Goal: Task Accomplishment & Management: Manage account settings

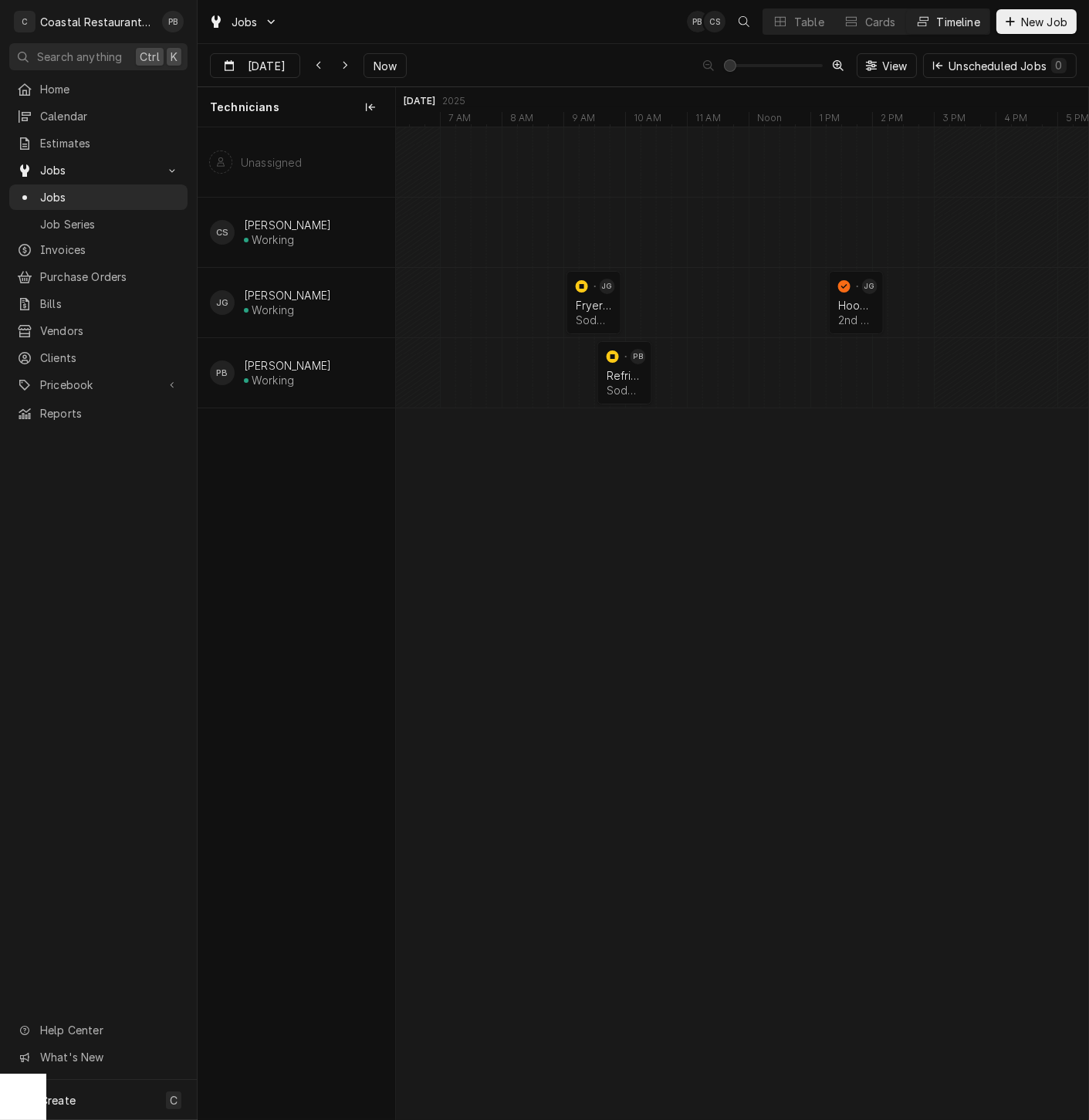
scroll to position [0, 13730]
click at [381, 68] on span "Now" at bounding box center [385, 65] width 29 height 17
type input "Sep 3"
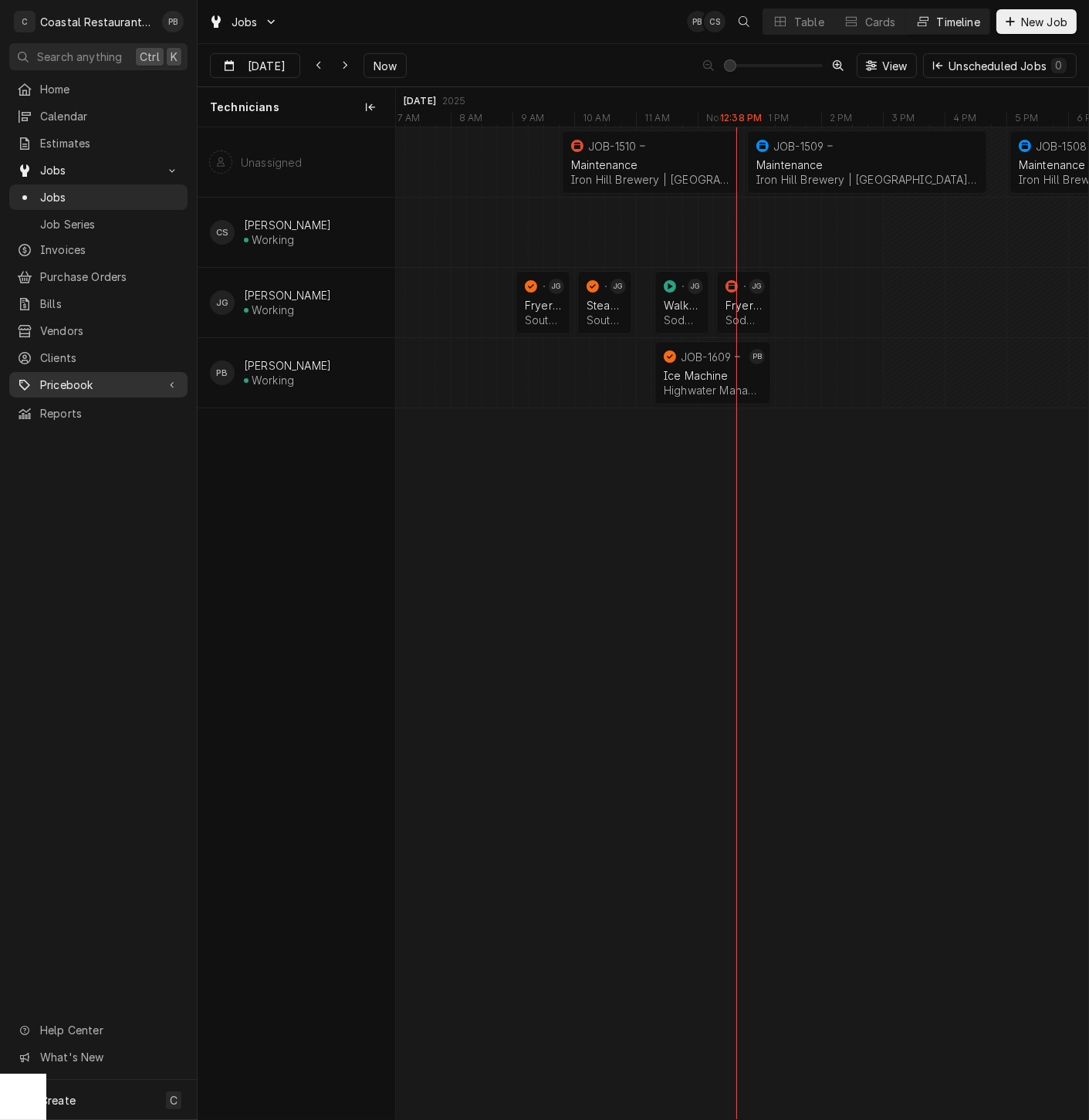
click at [112, 377] on span "Pricebook" at bounding box center [98, 385] width 116 height 17
click at [87, 431] on span "Parts & Materials" at bounding box center [109, 438] width 140 height 17
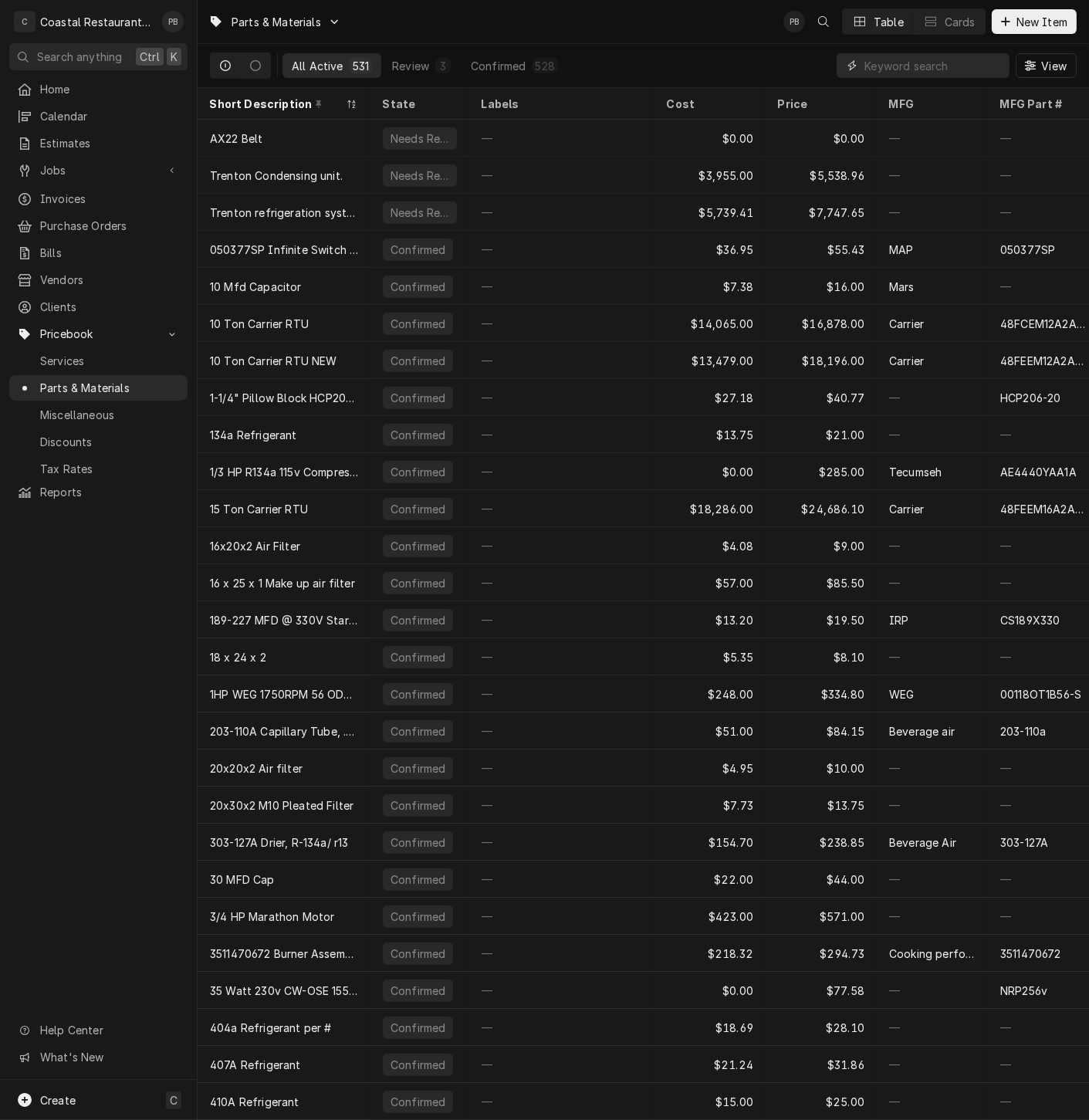
click at [931, 68] on input "Dynamic Content Wrapper" at bounding box center [933, 65] width 138 height 24
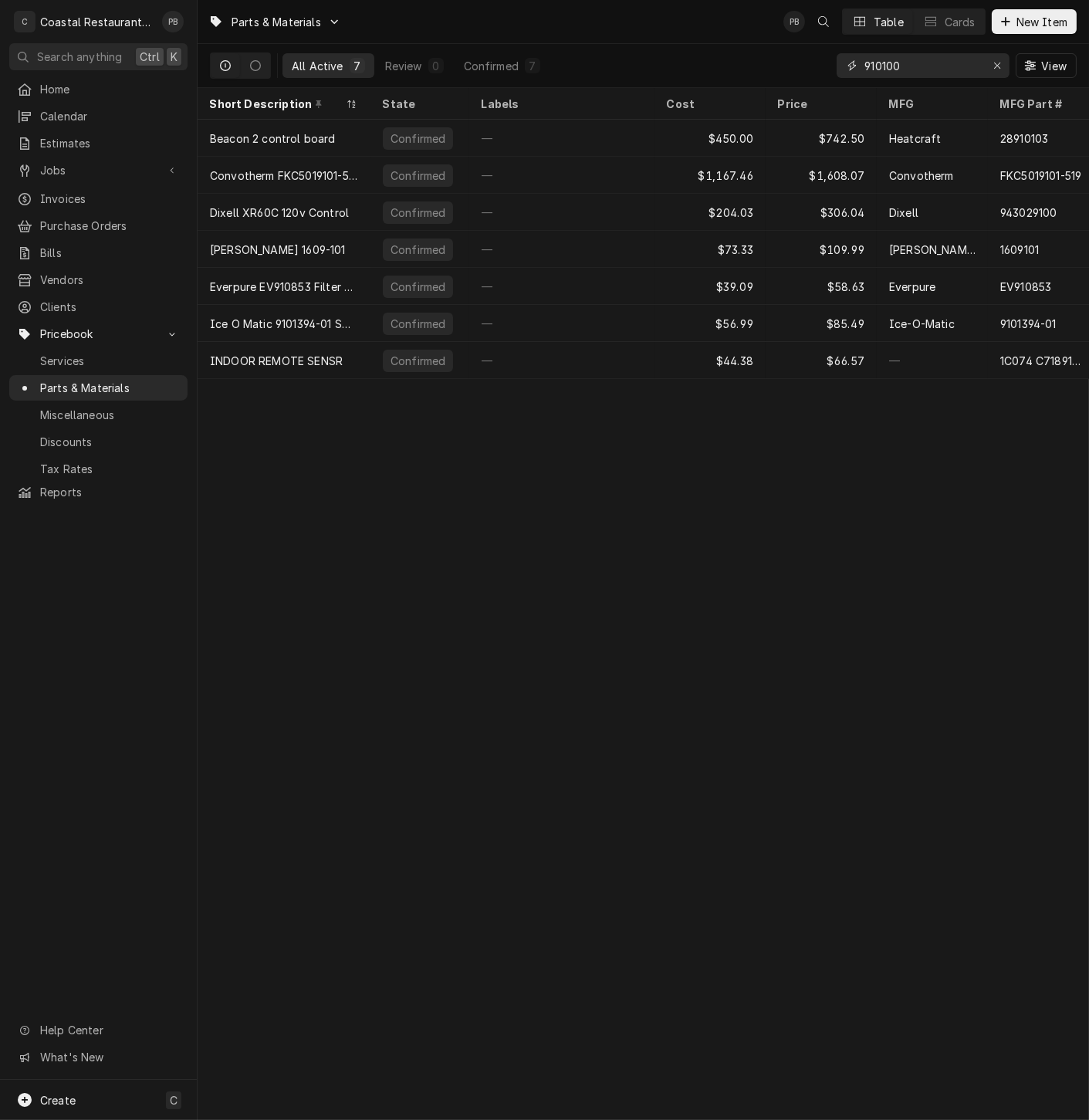
type input "9101002"
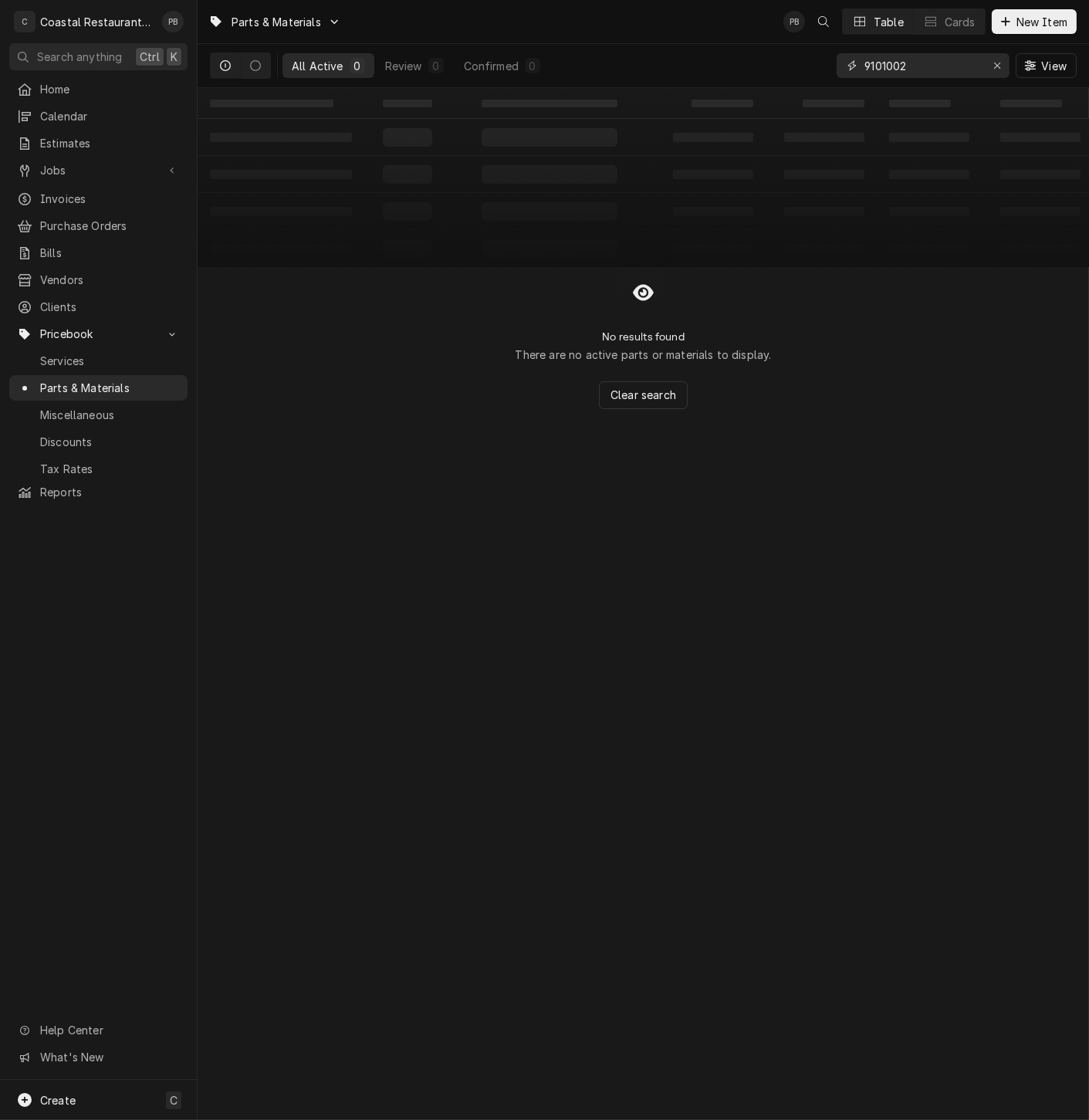
drag, startPoint x: 901, startPoint y: 64, endPoint x: 864, endPoint y: 62, distance: 37.1
click at [864, 62] on input "9101002" at bounding box center [922, 65] width 116 height 24
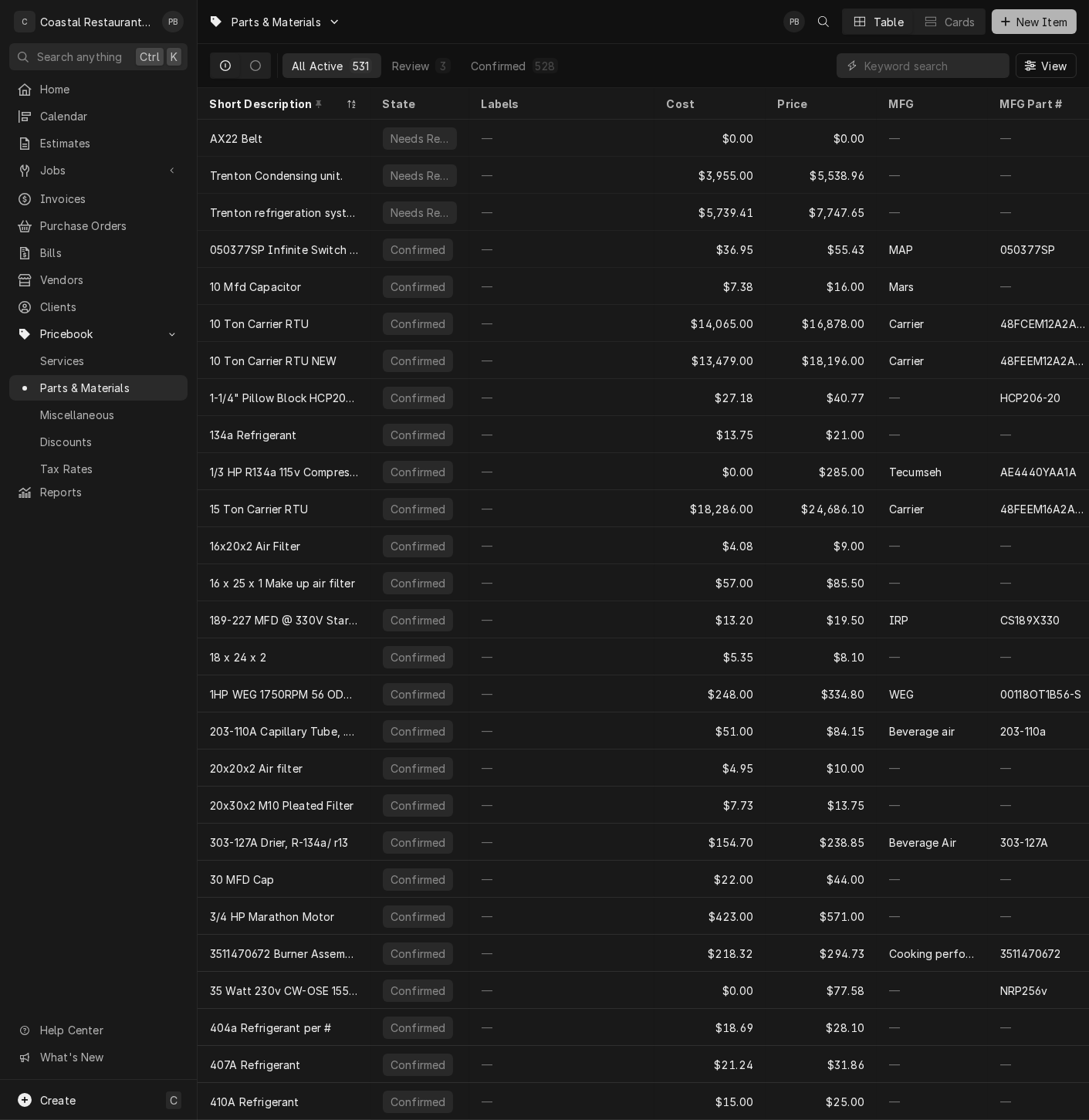
click at [1034, 21] on span "New Item" at bounding box center [1042, 21] width 57 height 17
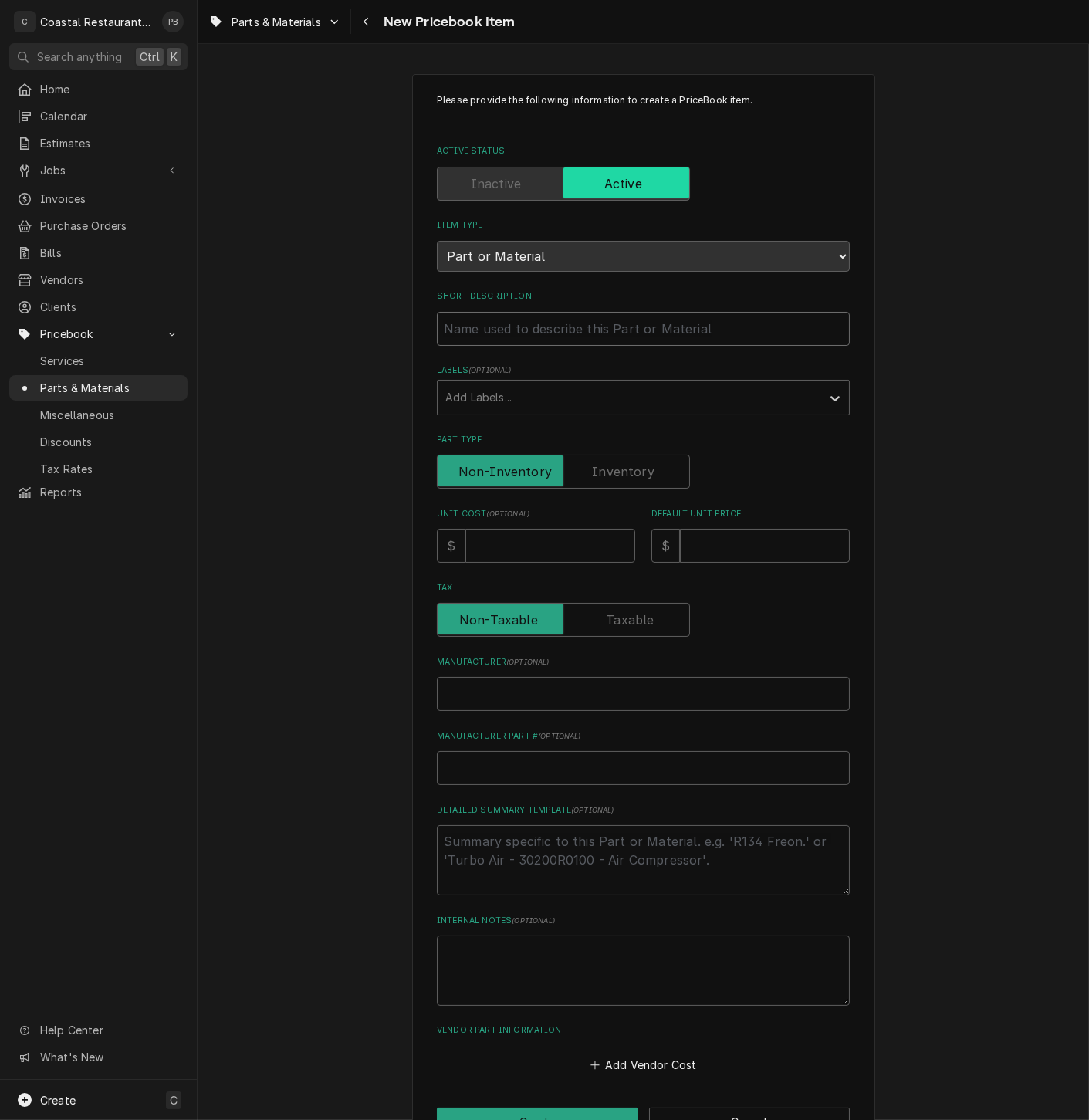
click at [507, 332] on input "Short Description" at bounding box center [643, 328] width 413 height 34
paste input "Ice O Matic 9101002-06 Contactor, 230V, 30A, 2 Pole"
type textarea "x"
type input "Ice O Matic 9101002-06 Contactor, 230V, 30A, 2 Pole"
click at [507, 547] on input "Unit Cost ( optional )" at bounding box center [551, 546] width 170 height 34
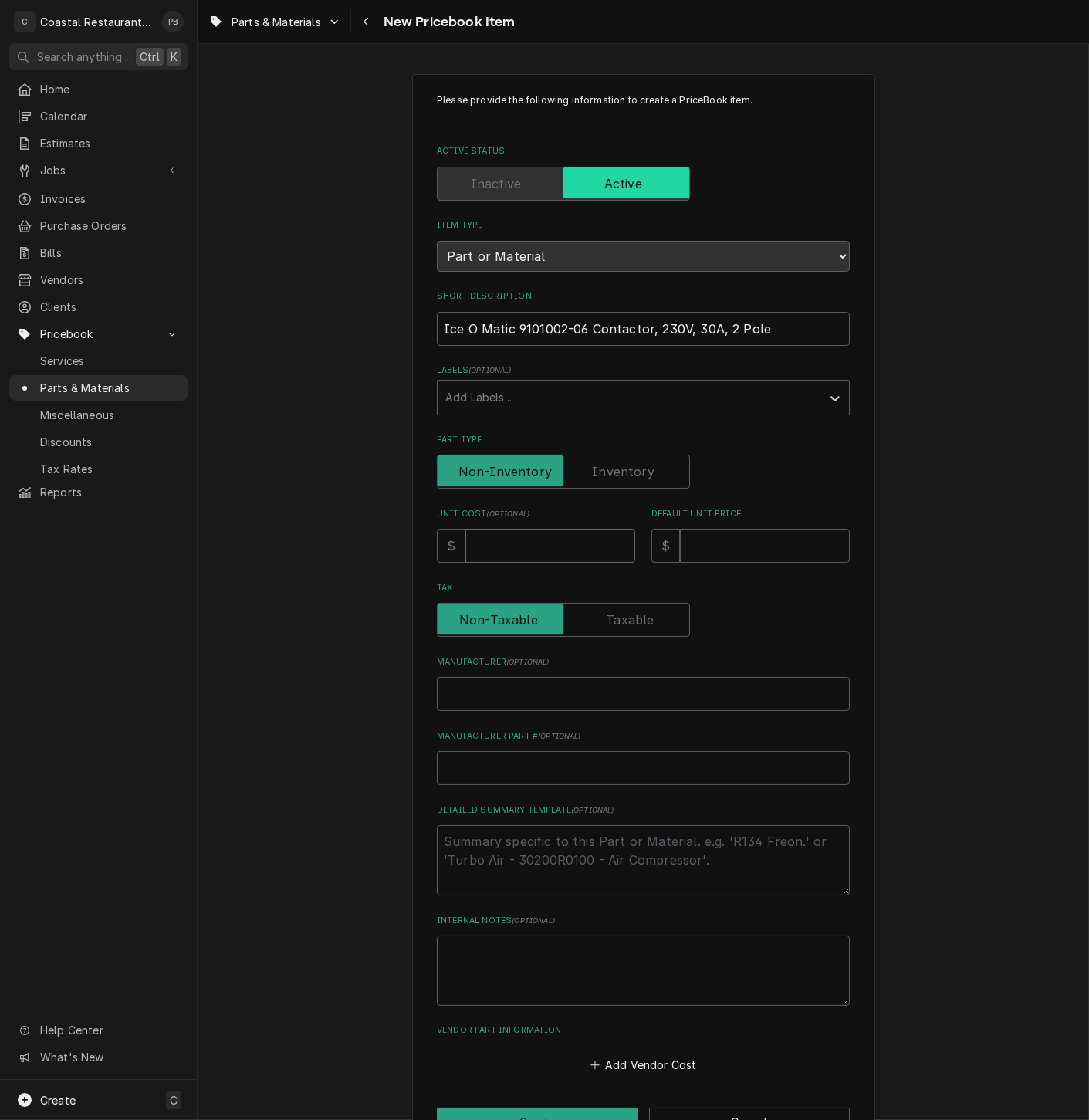
type textarea "x"
type input "1"
type textarea "x"
type input "11"
type textarea "x"
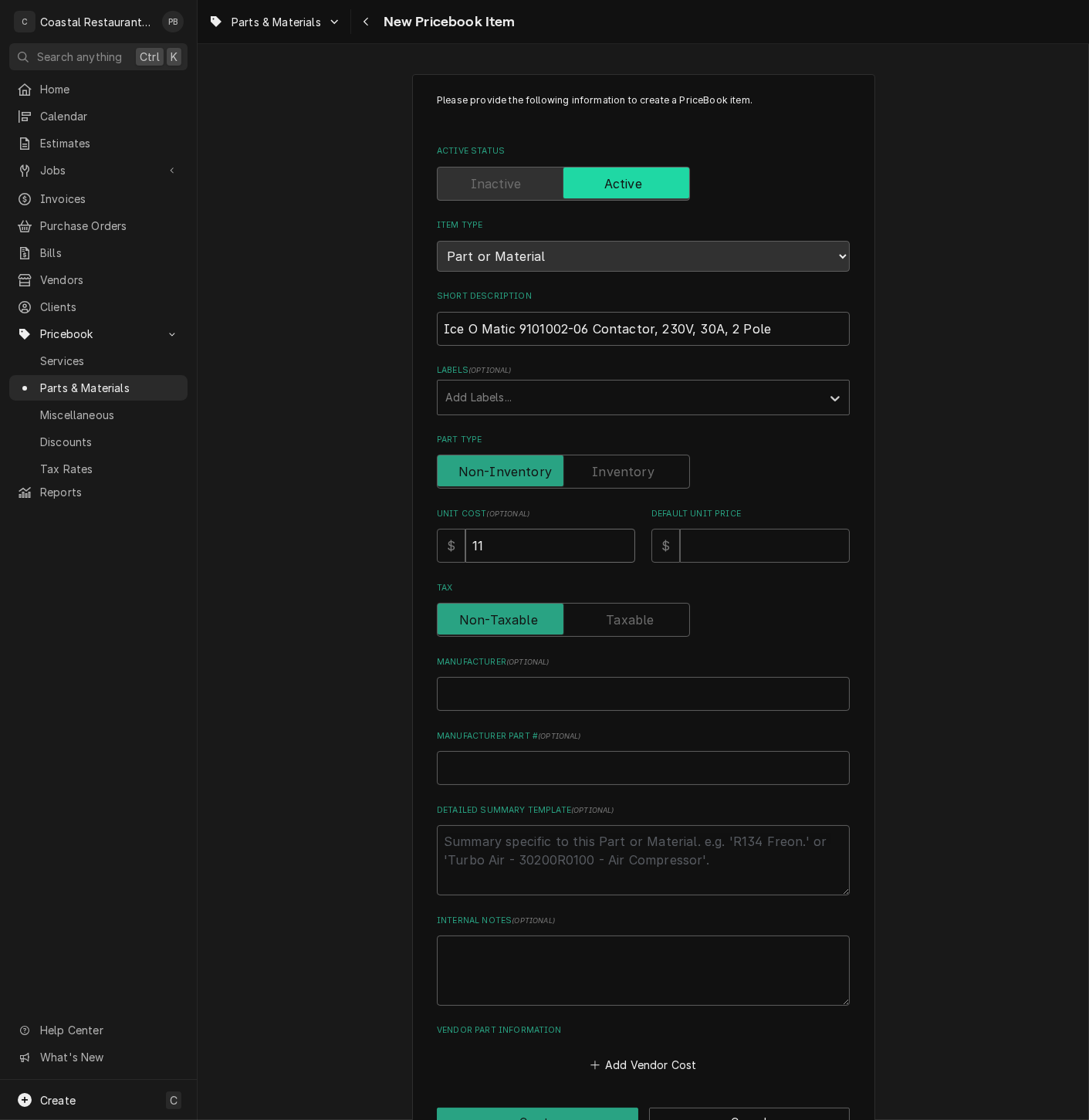
type input "116"
type textarea "x"
type input "116.6"
type textarea "x"
type input "116.68"
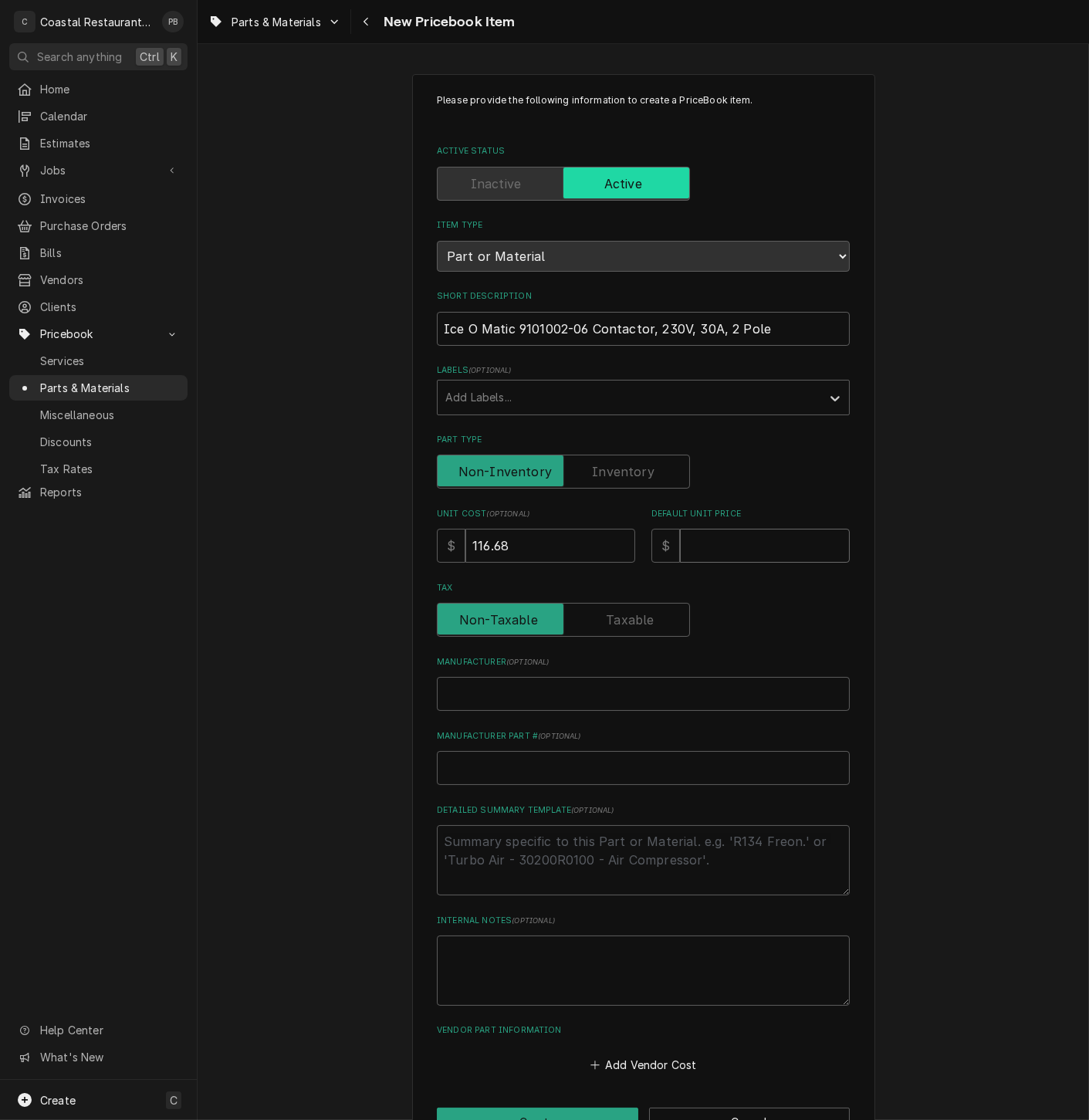
click at [742, 543] on input "Default Unit Price" at bounding box center [765, 546] width 170 height 34
type textarea "x"
type input "1"
type textarea "x"
type input "19"
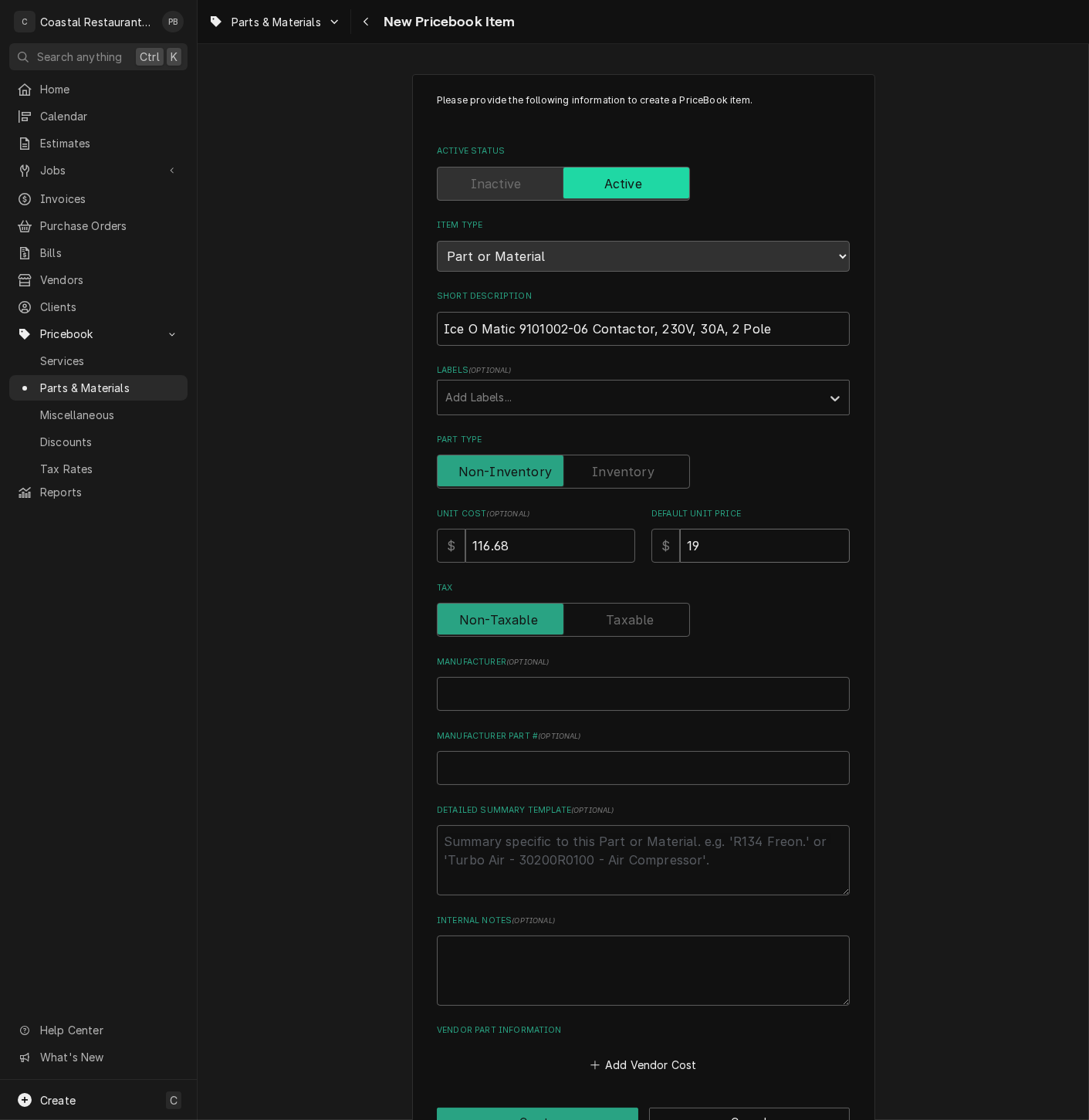
type textarea "x"
type input "192"
type textarea "x"
type input "192.5"
type textarea "x"
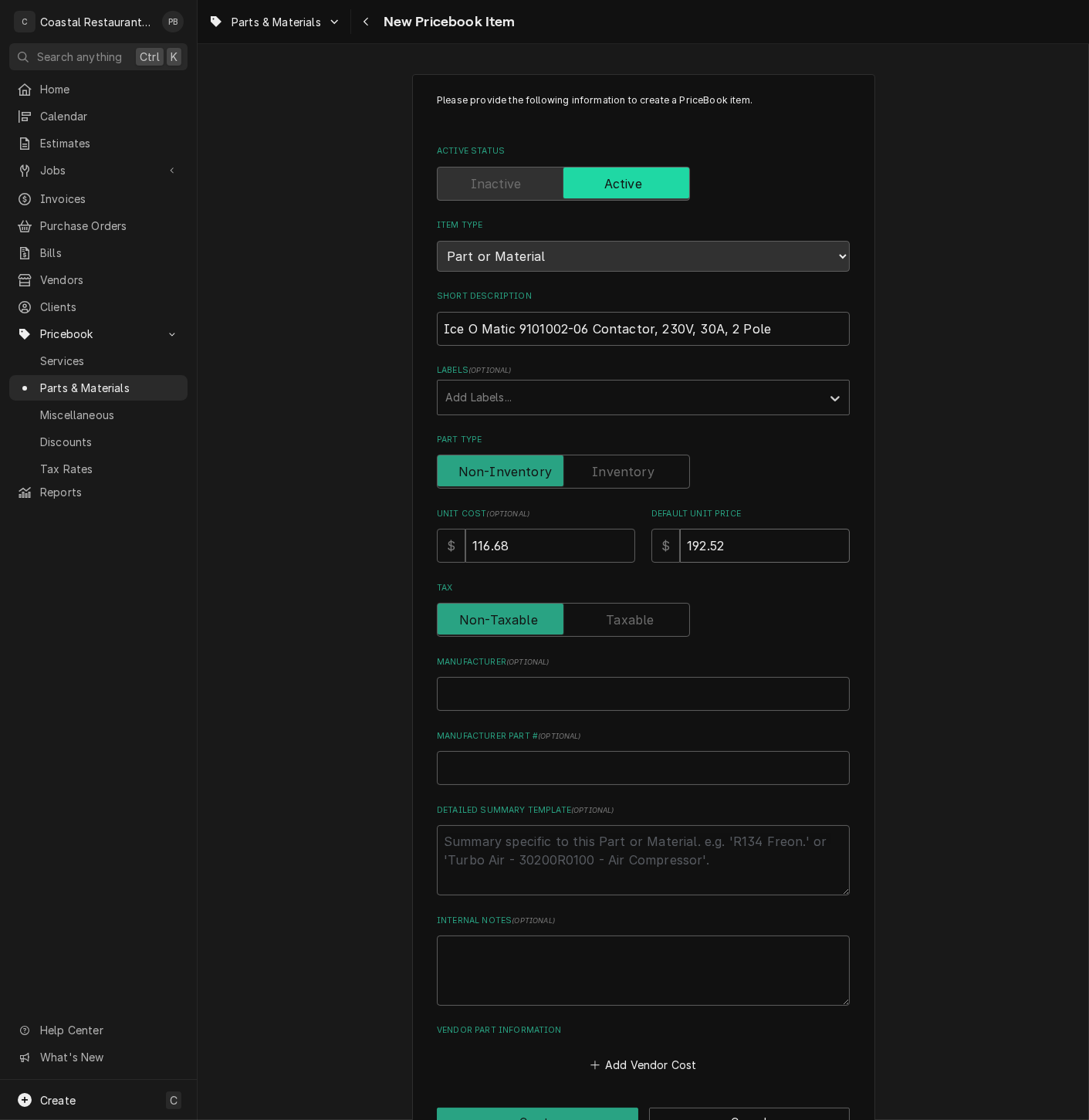
type input "192.52"
click at [609, 700] on input "Manufacturer ( optional )" at bounding box center [643, 693] width 413 height 34
type textarea "x"
type input "I"
type textarea "x"
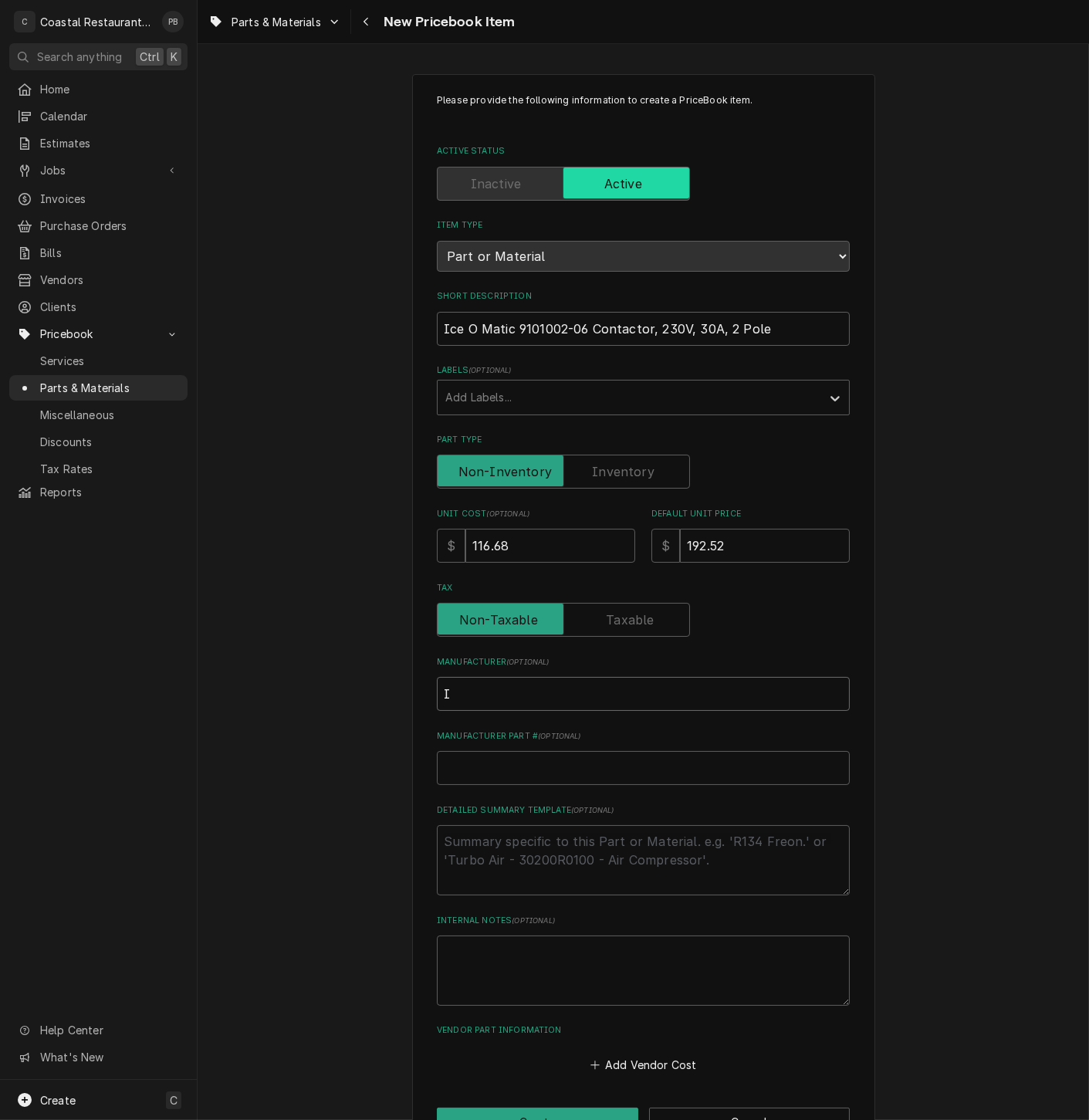
type input "Ic"
type textarea "x"
type input "Ice"
type textarea "x"
type input "Ice"
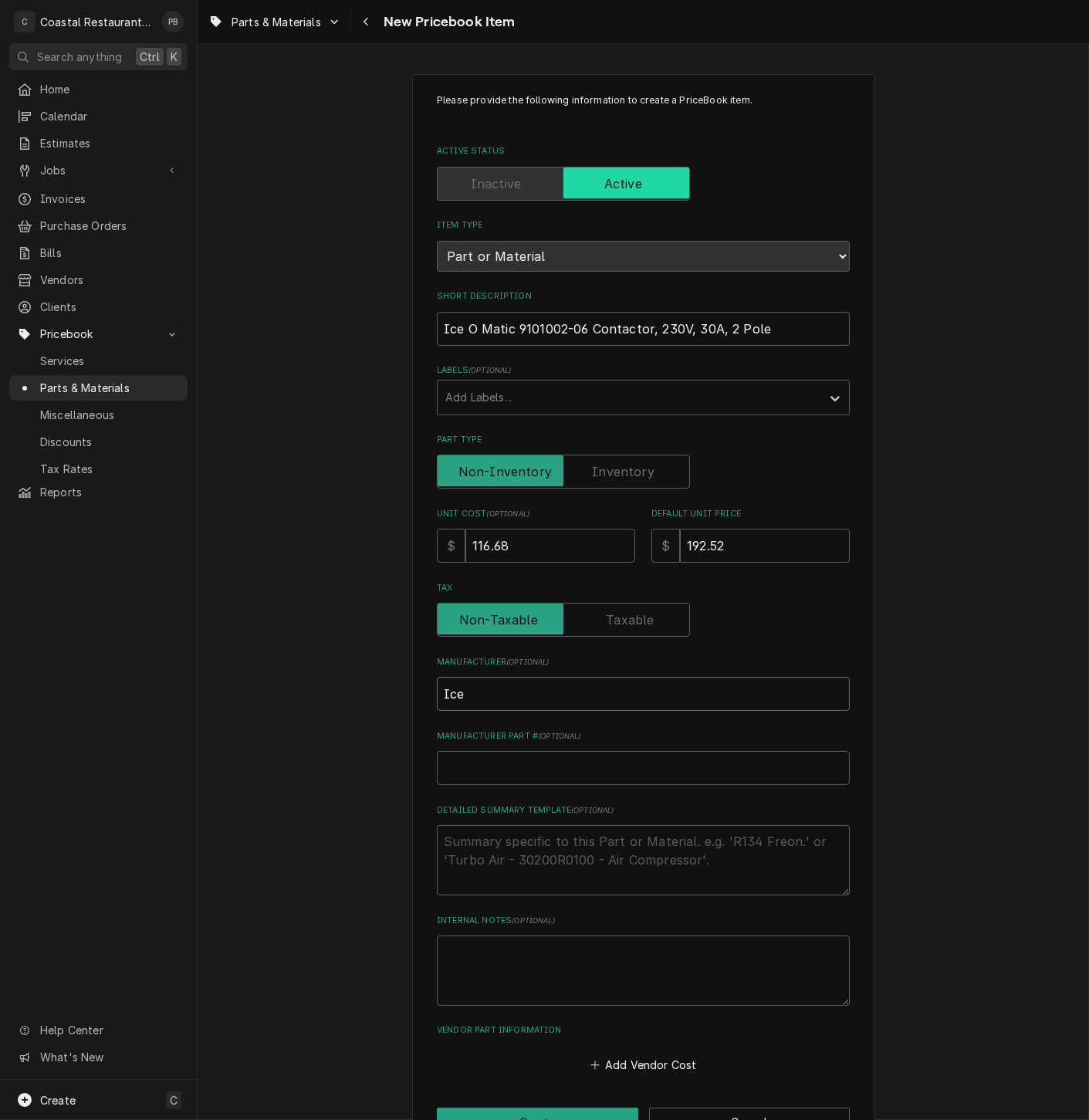
type textarea "x"
type input "Ice O"
type textarea "x"
type input "Ice O"
type textarea "x"
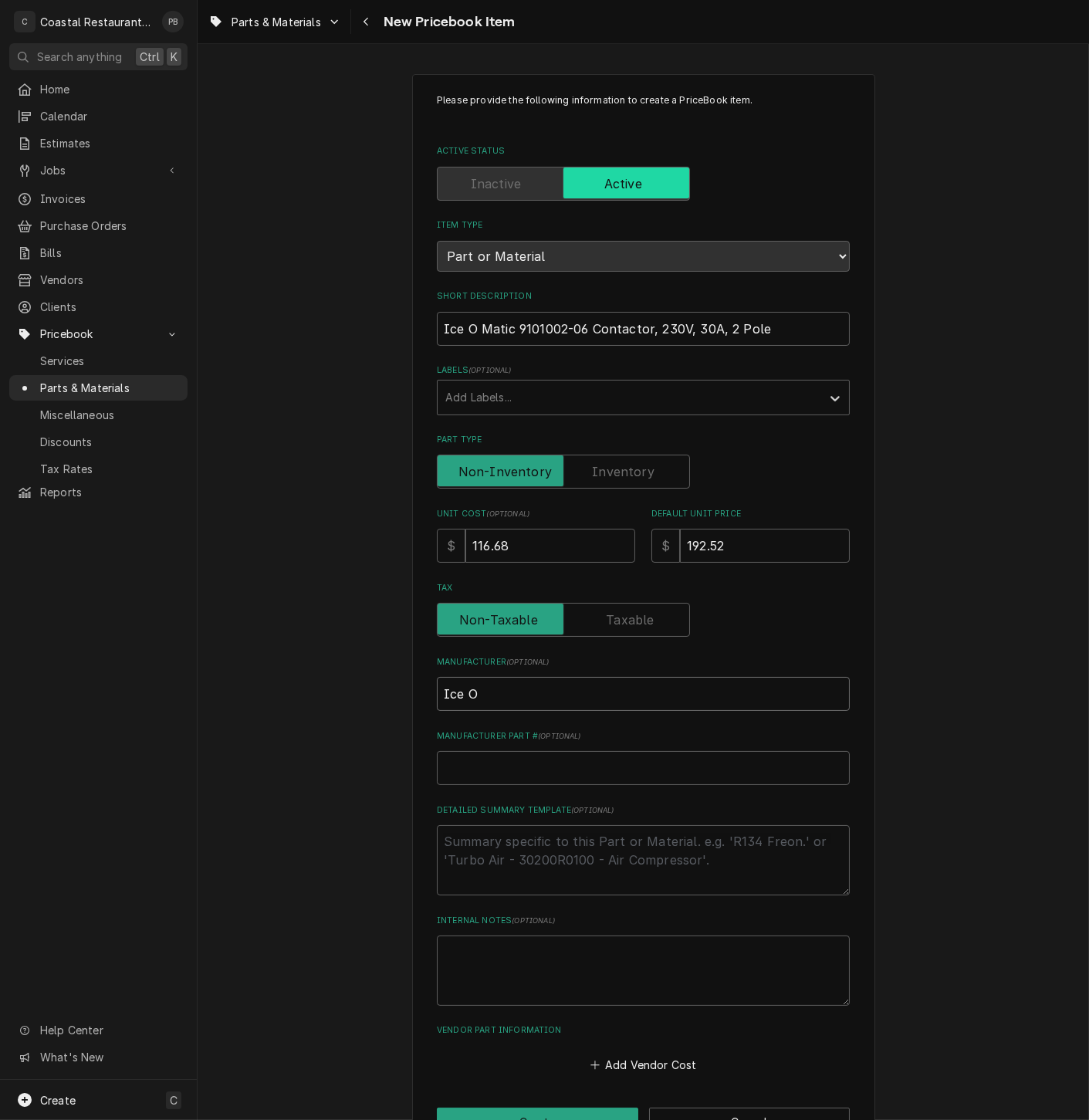
type input "Ice O M"
type textarea "x"
type input "Ice O Ma"
type textarea "x"
type input "Ice O Mat"
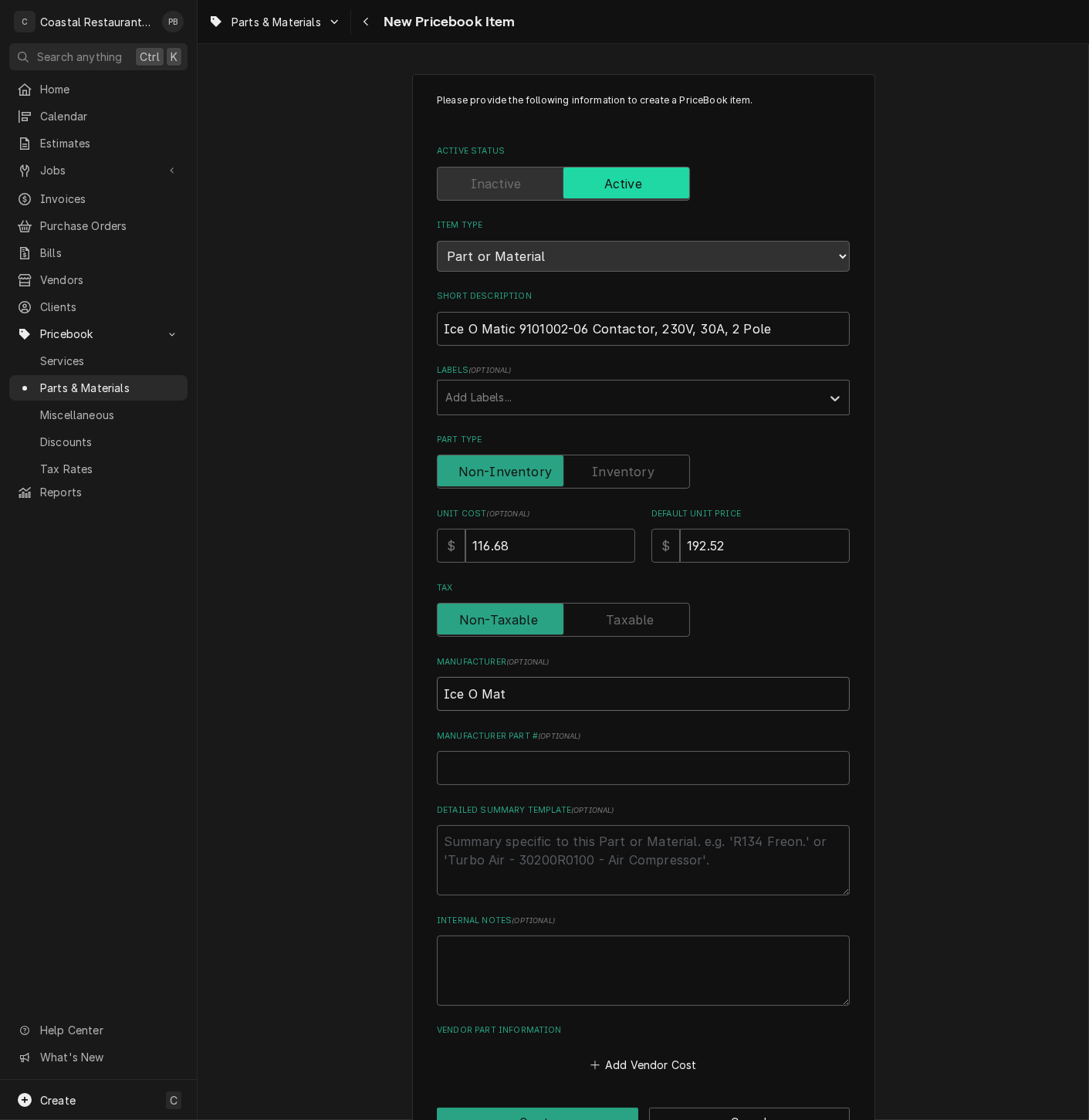
type textarea "x"
type input "Ice O Mati"
type textarea "x"
type input "Ice O Matic"
click at [650, 764] on input "Manufacturer Part # ( optional )" at bounding box center [643, 767] width 413 height 34
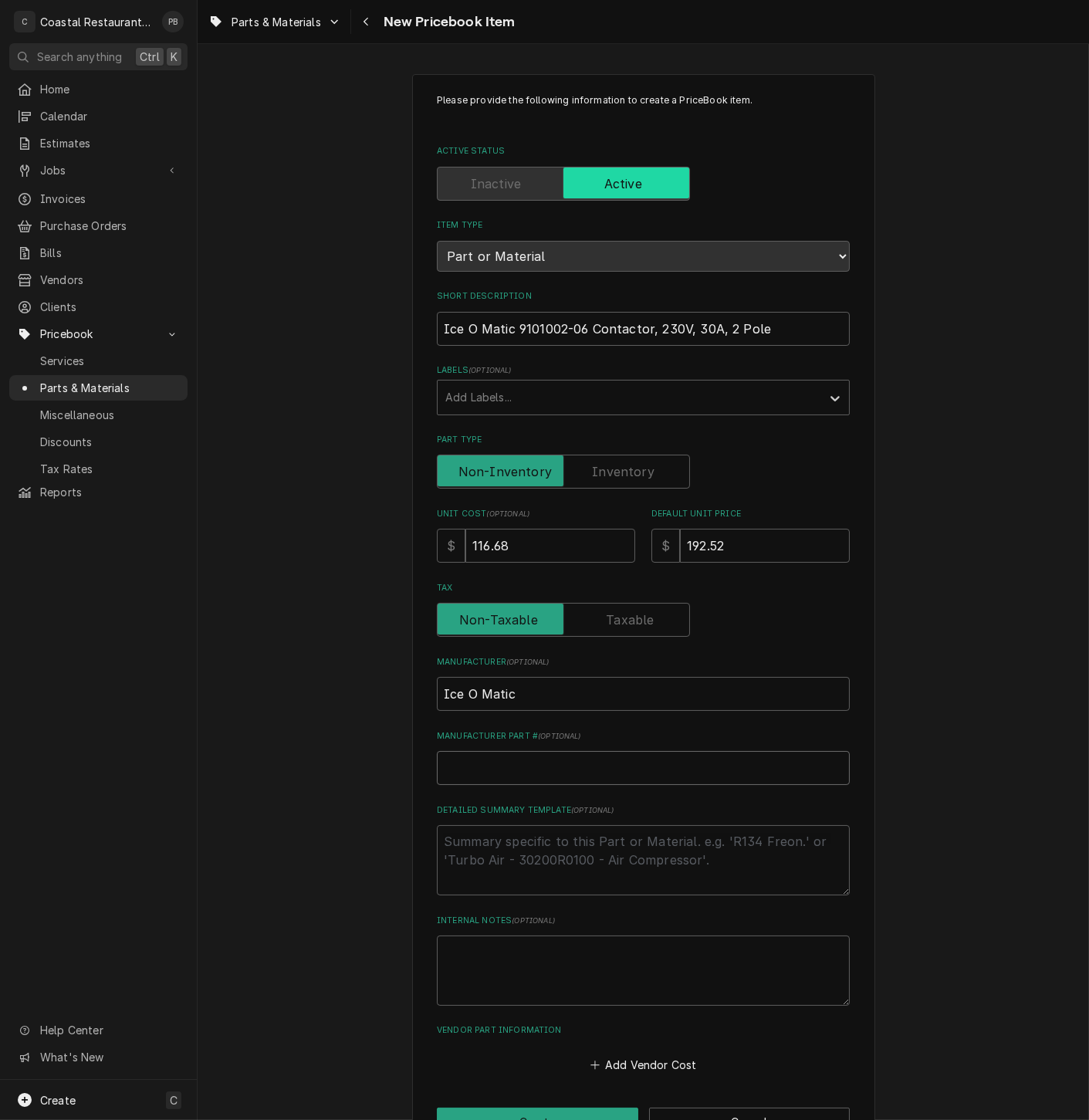
type textarea "x"
type input "9"
type textarea "x"
type input "91"
type textarea "x"
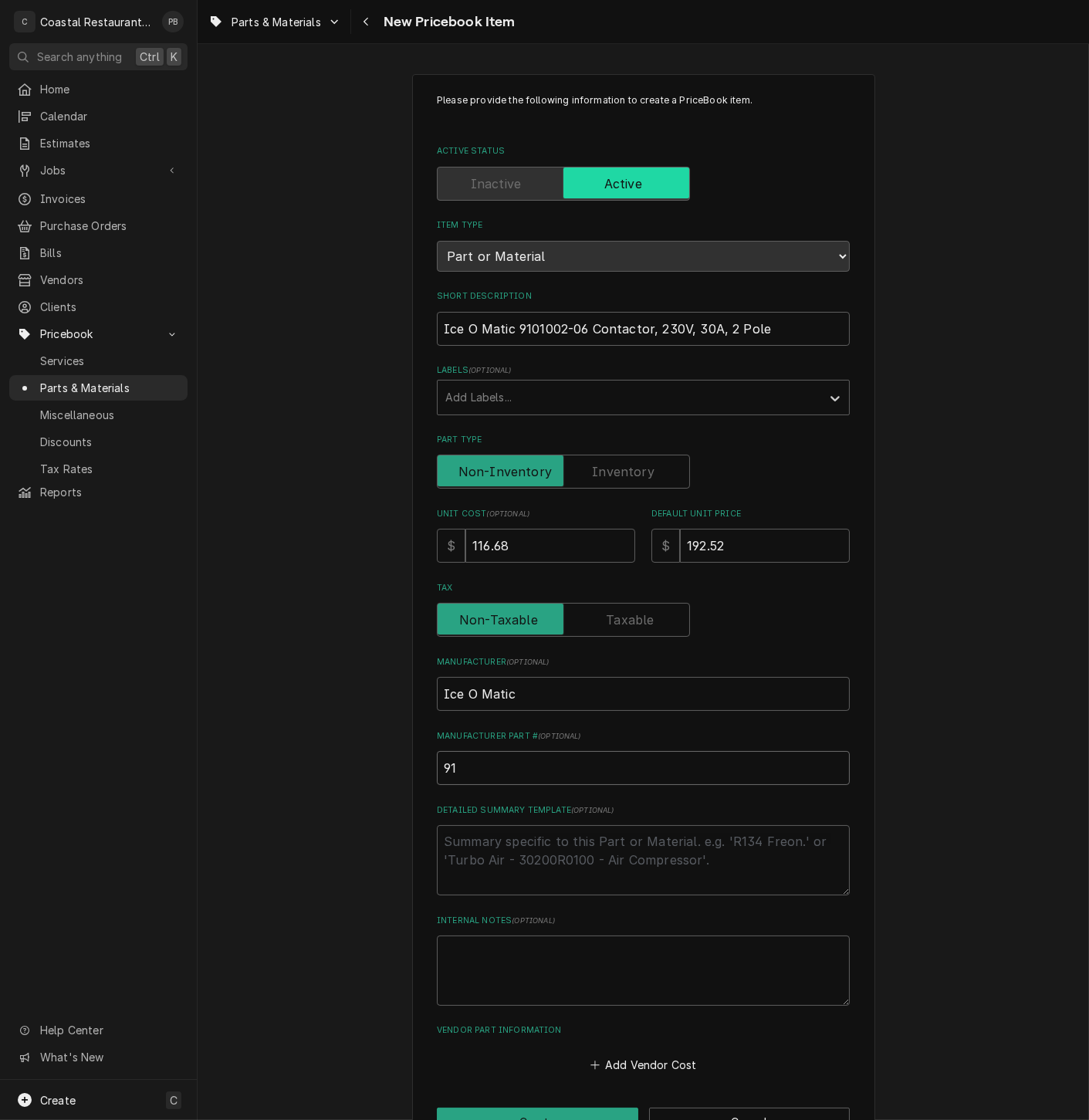
type input "910"
type textarea "x"
type input "9101"
type textarea "x"
type input "91010"
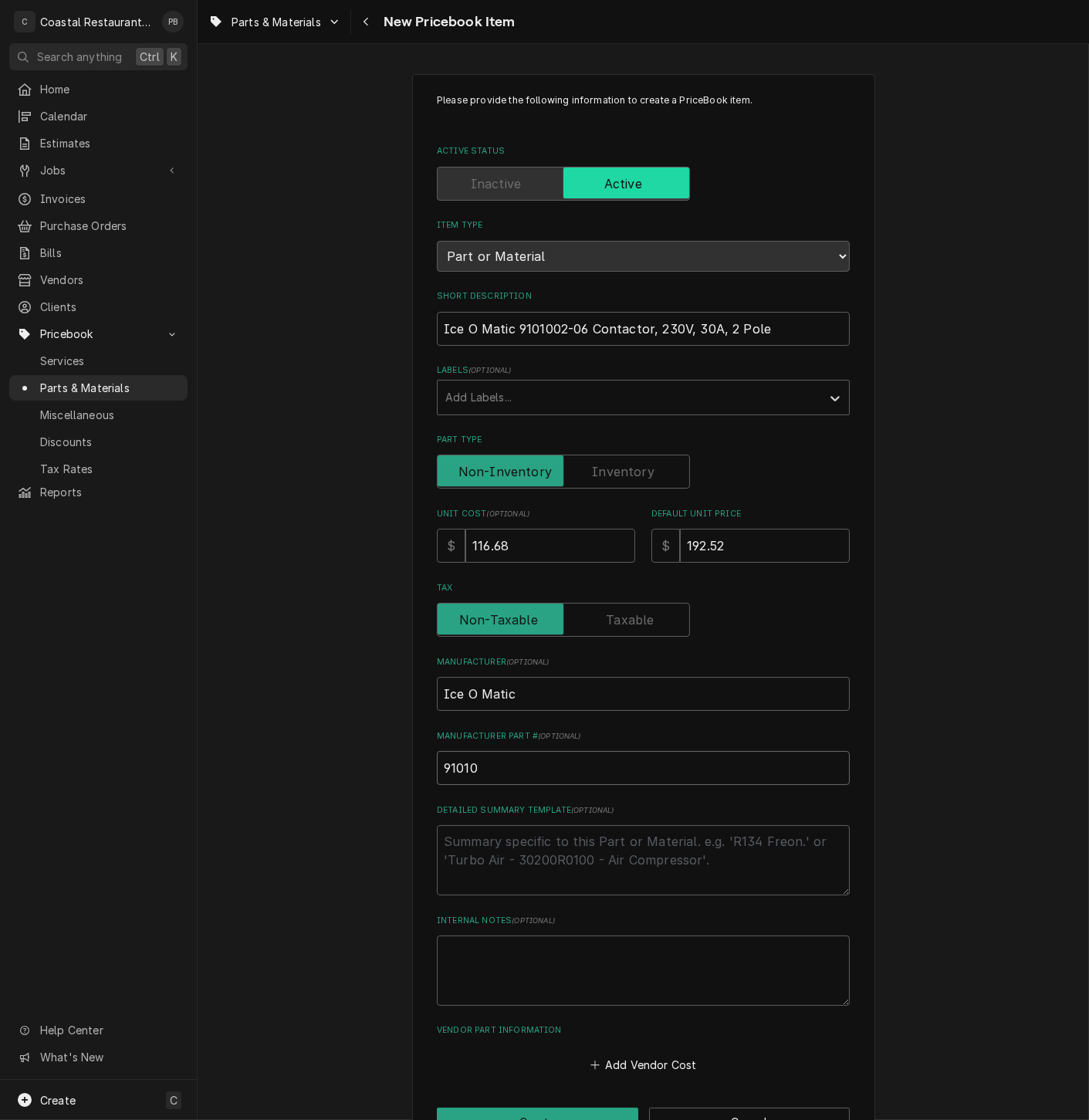
type textarea "x"
type input "910100"
type textarea "x"
type input "9101002"
type textarea "x"
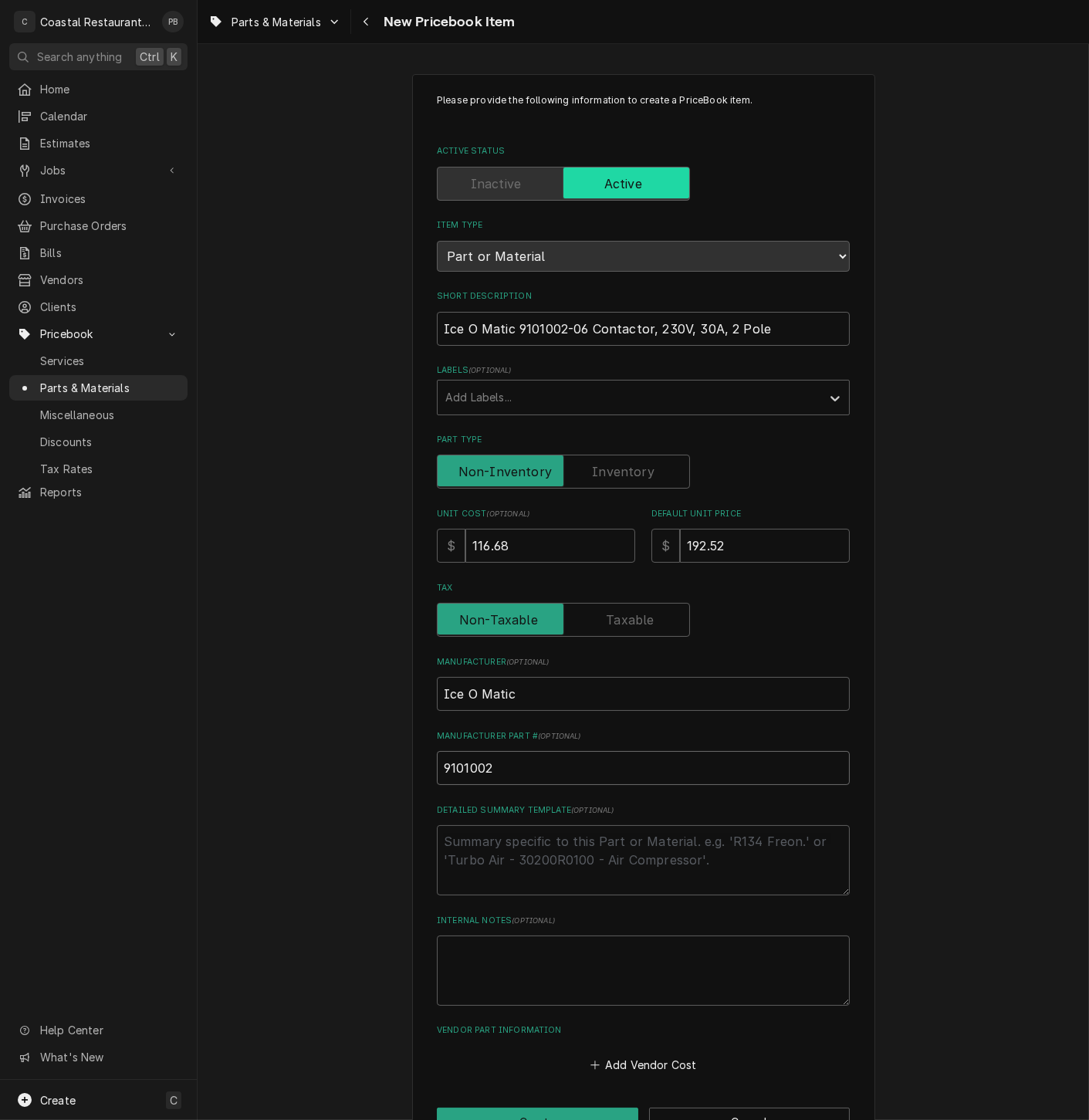
type input "9101002-"
type textarea "x"
type input "9101002-0"
type textarea "x"
type input "9101002-06"
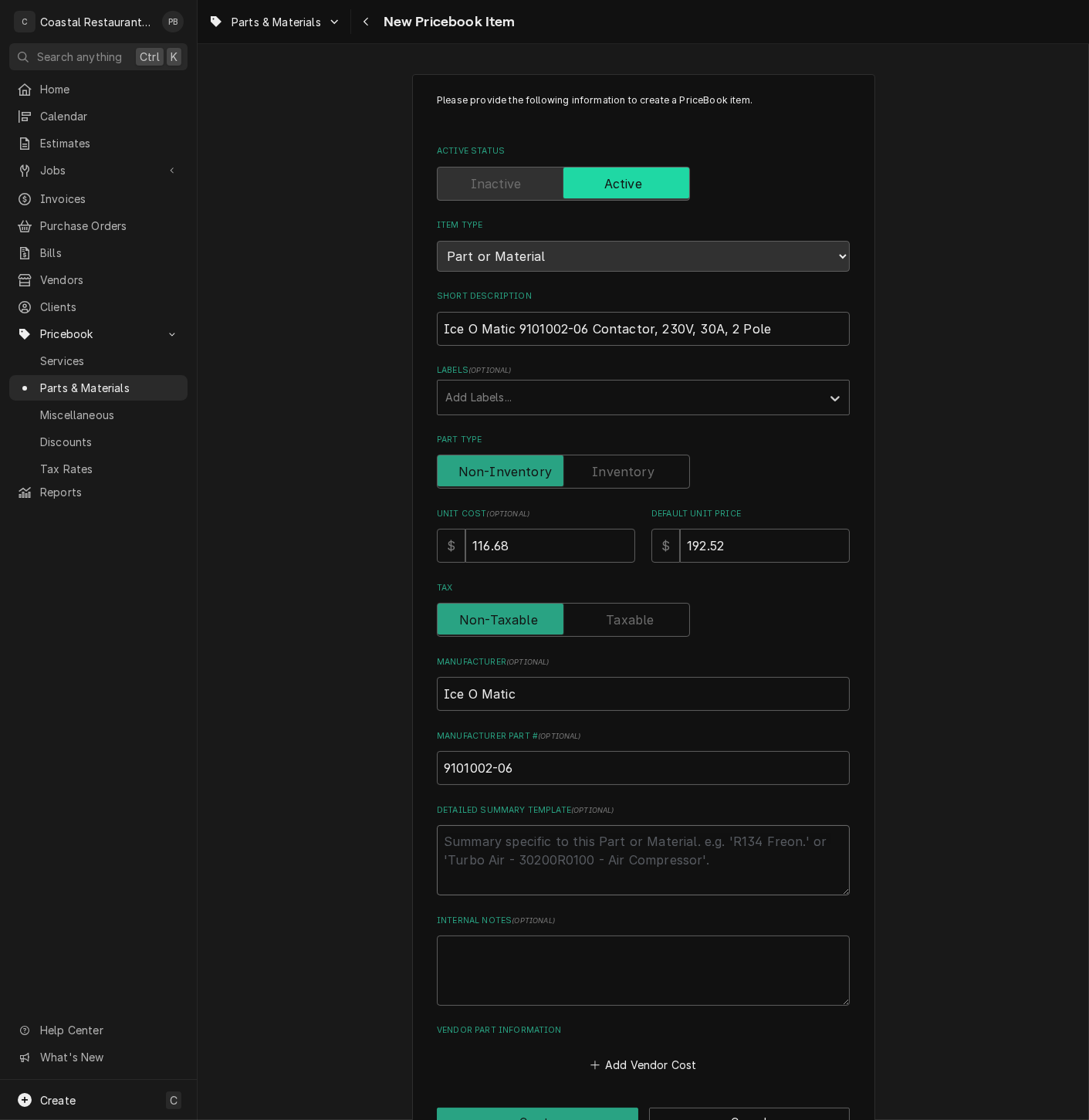
type textarea "x"
type textarea "3"
type textarea "x"
type textarea "3"
type textarea "x"
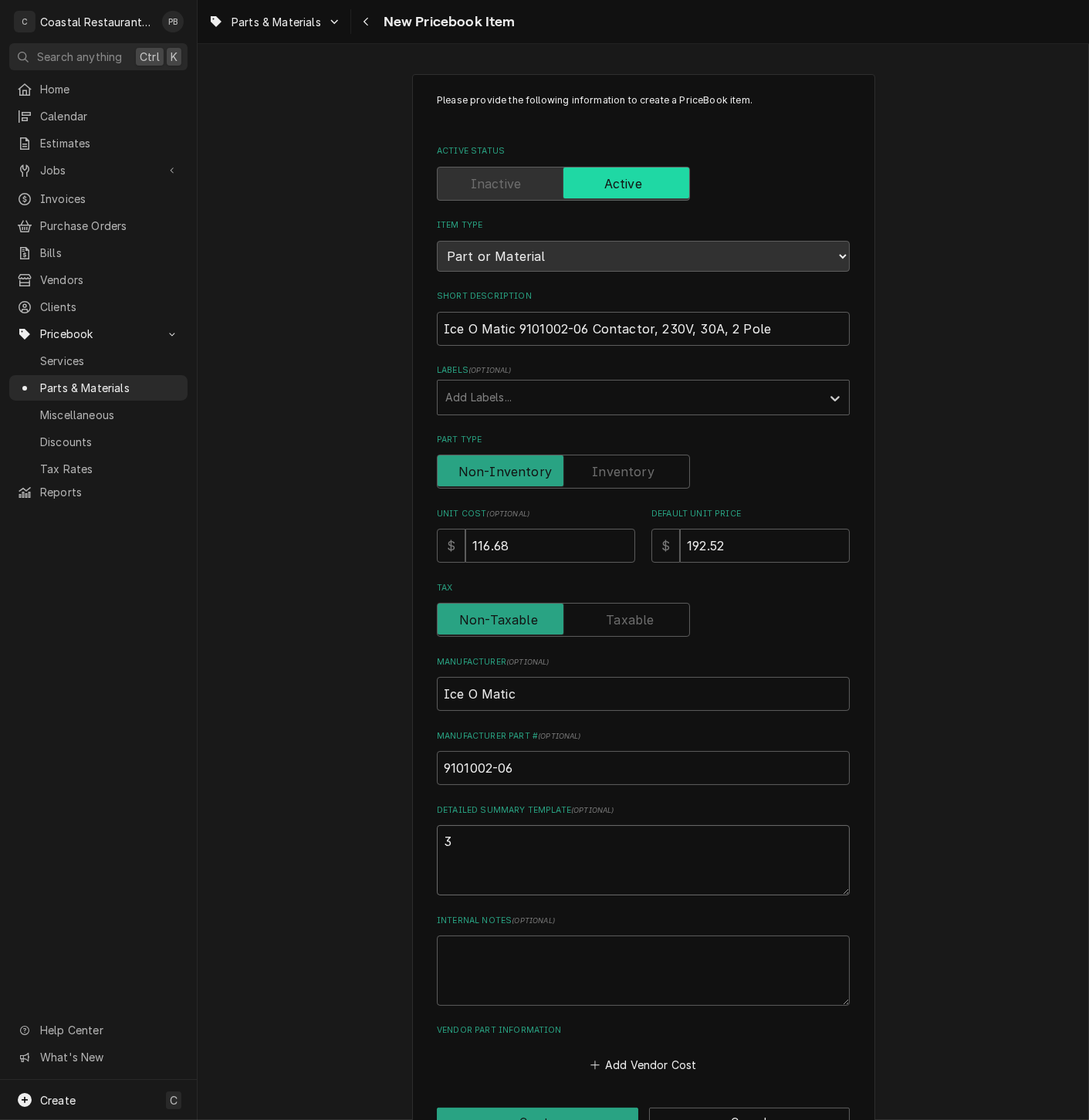
type textarea "3"
type textarea "x"
type textarea "2"
type textarea "x"
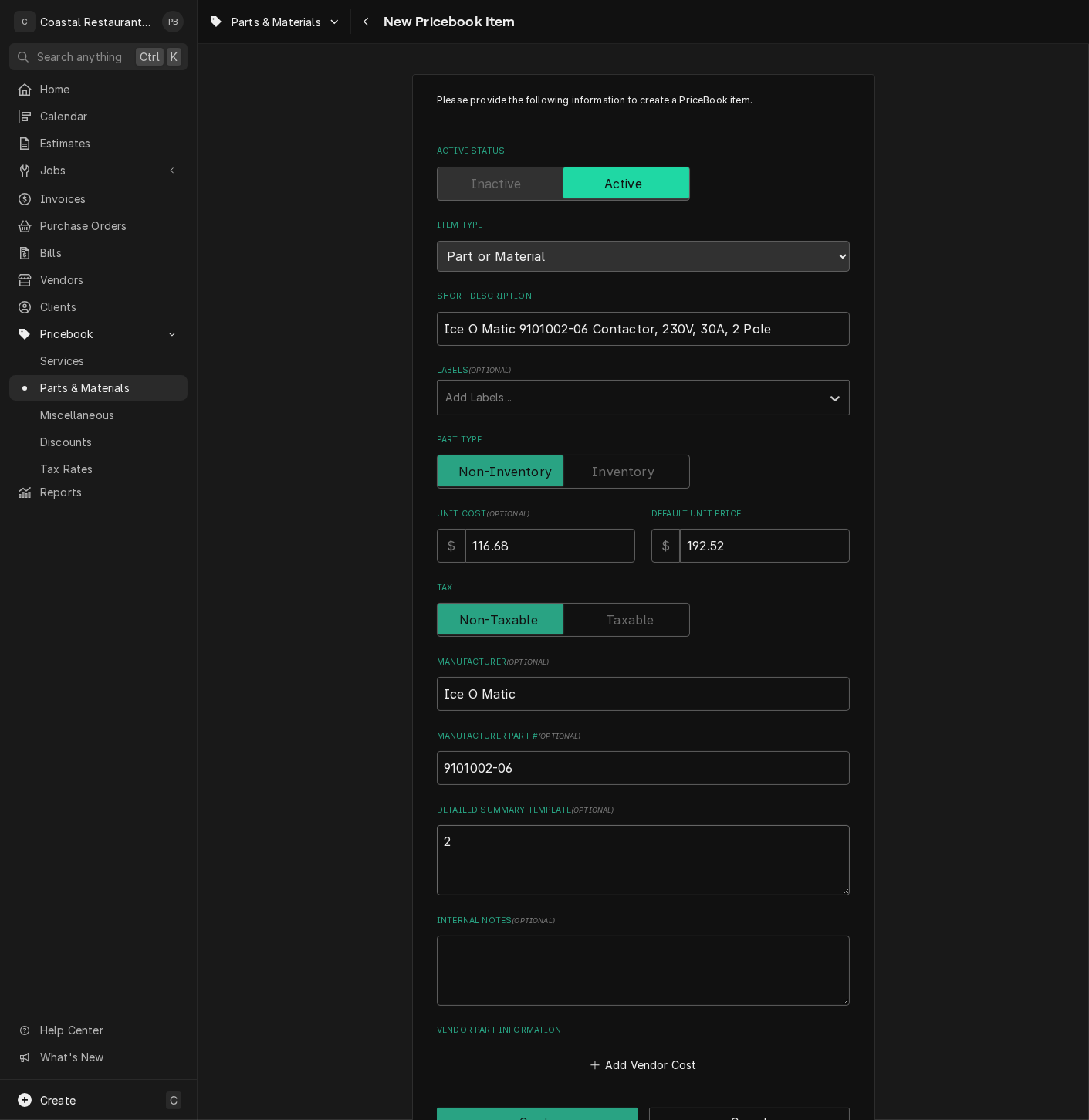
type textarea "2"
type textarea "x"
type textarea "2 p"
type textarea "x"
type textarea "2 po"
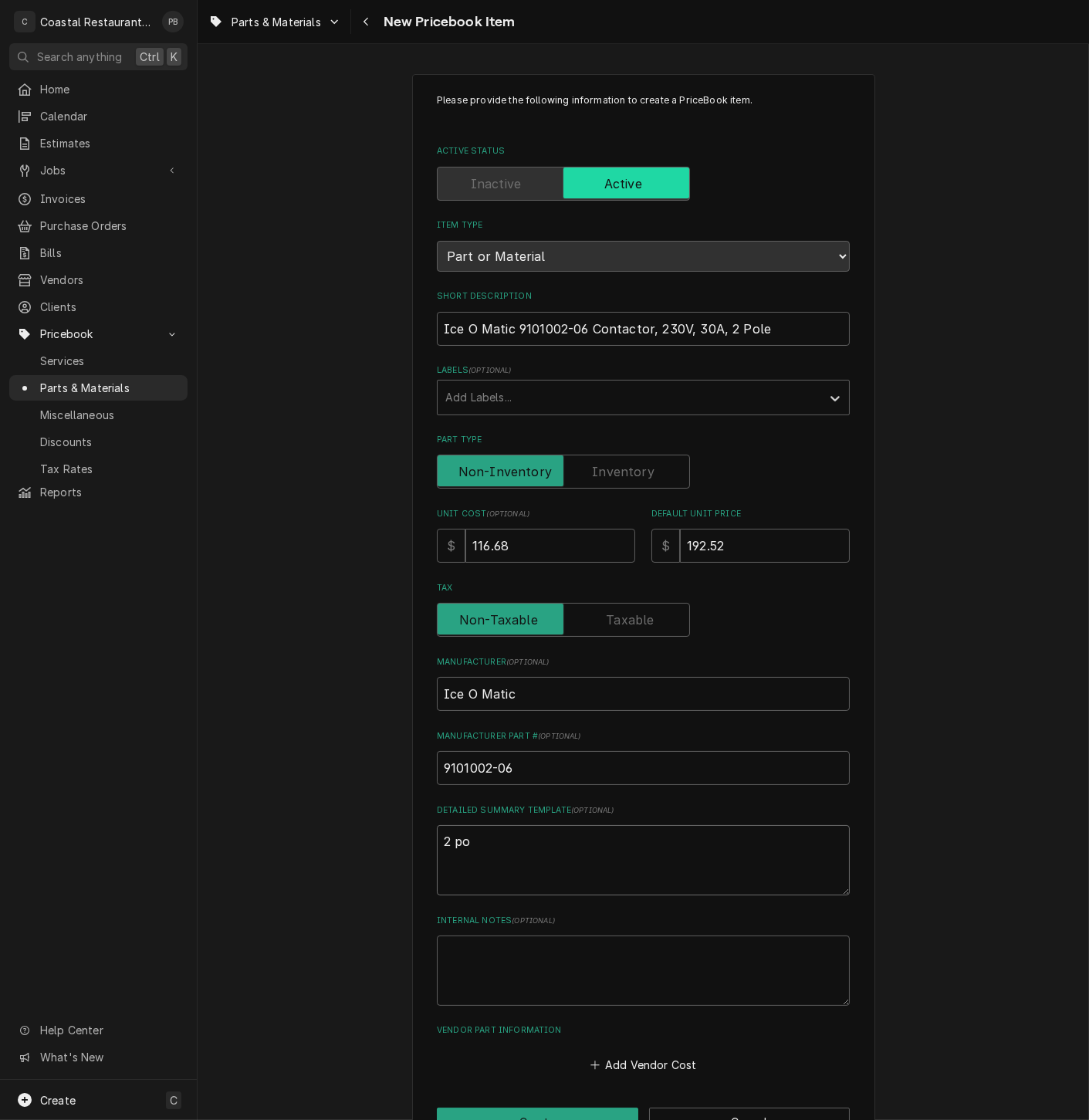
type textarea "x"
type textarea "2 pol"
type textarea "x"
type textarea "2 pole"
type textarea "x"
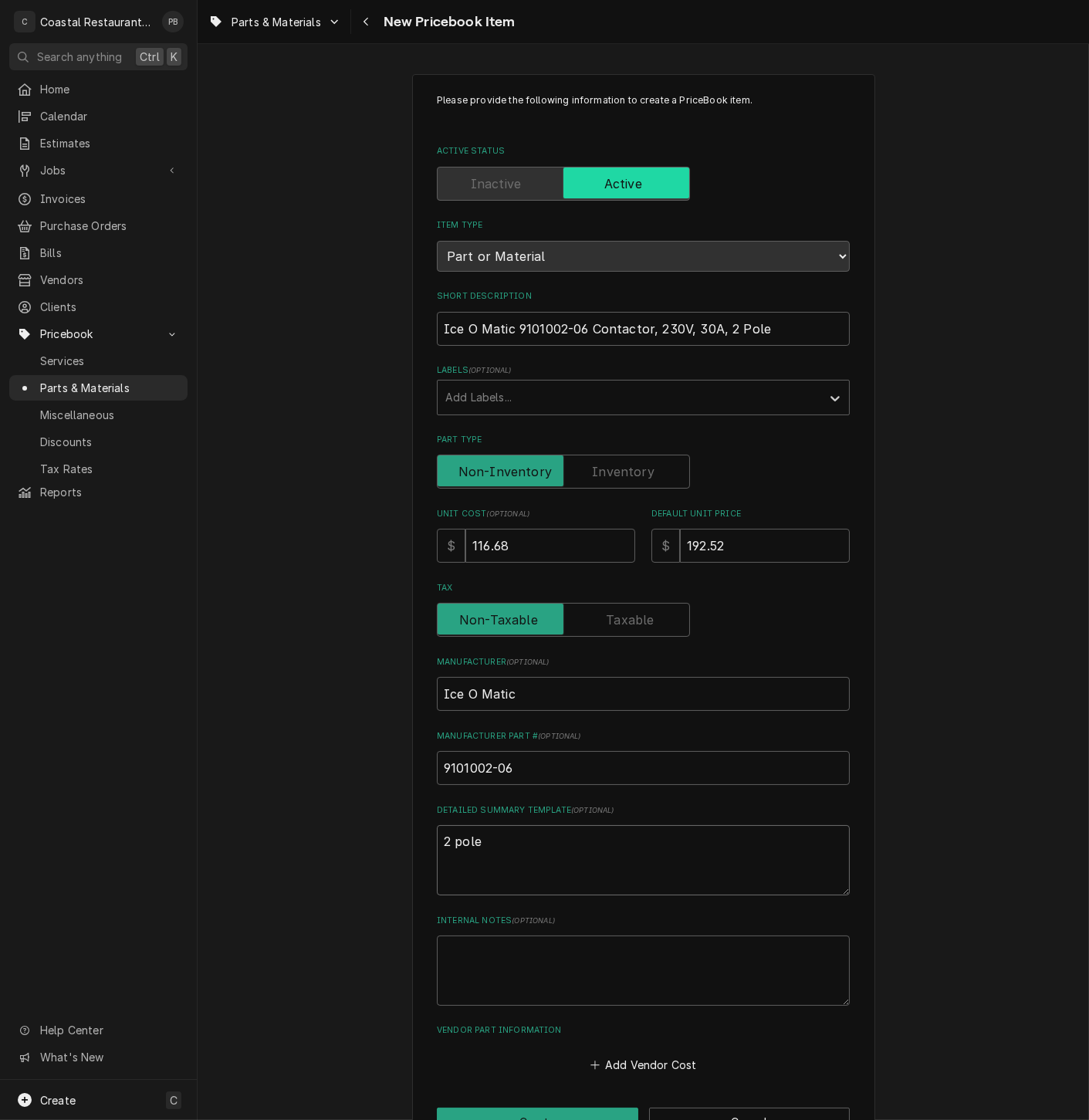
type textarea "2 pole"
type textarea "x"
type textarea "2 pole c"
type textarea "x"
type textarea "2 pole co"
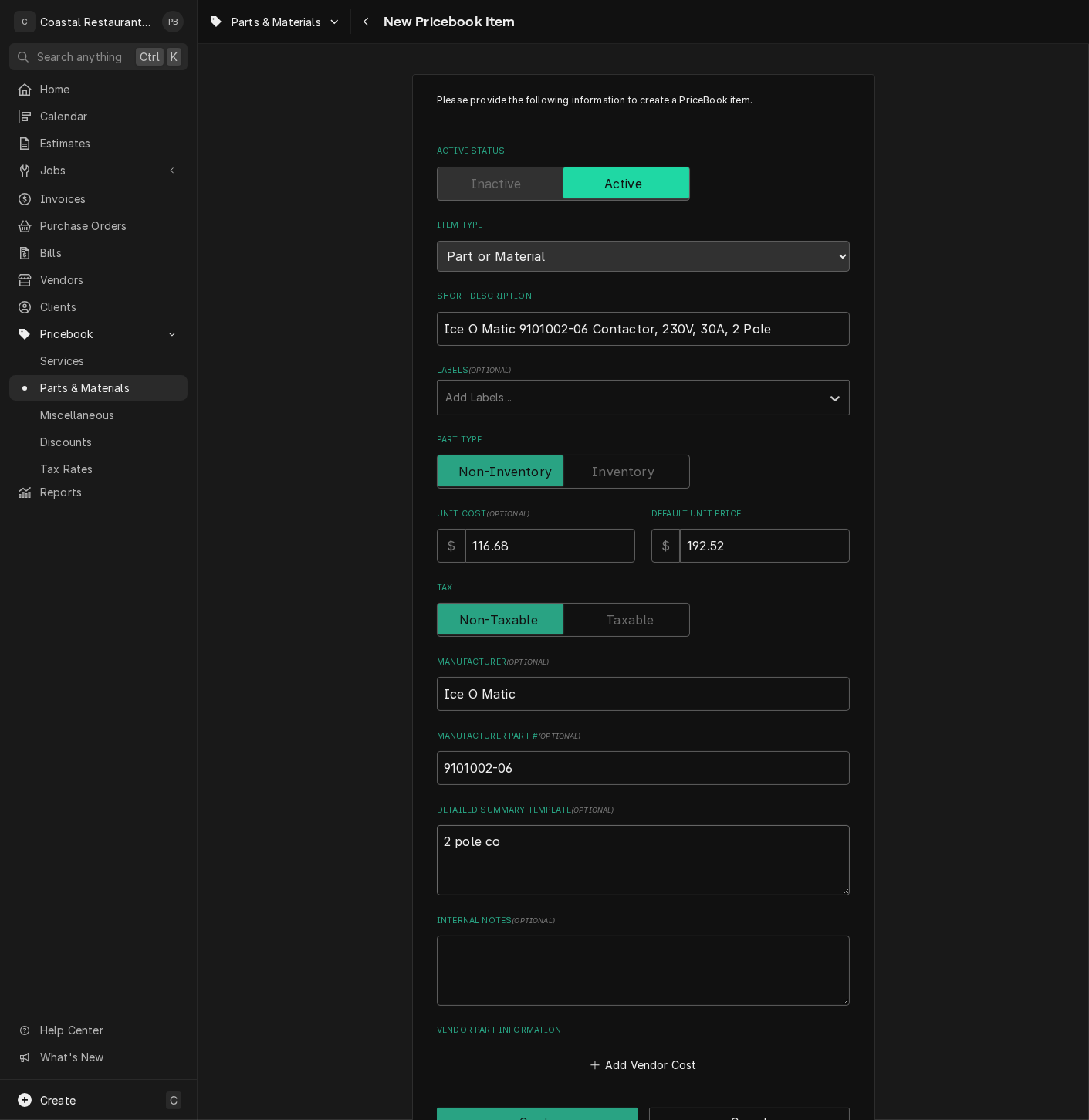
type textarea "x"
type textarea "2 pole cont"
type textarea "x"
type textarea "2 pole conta"
type textarea "x"
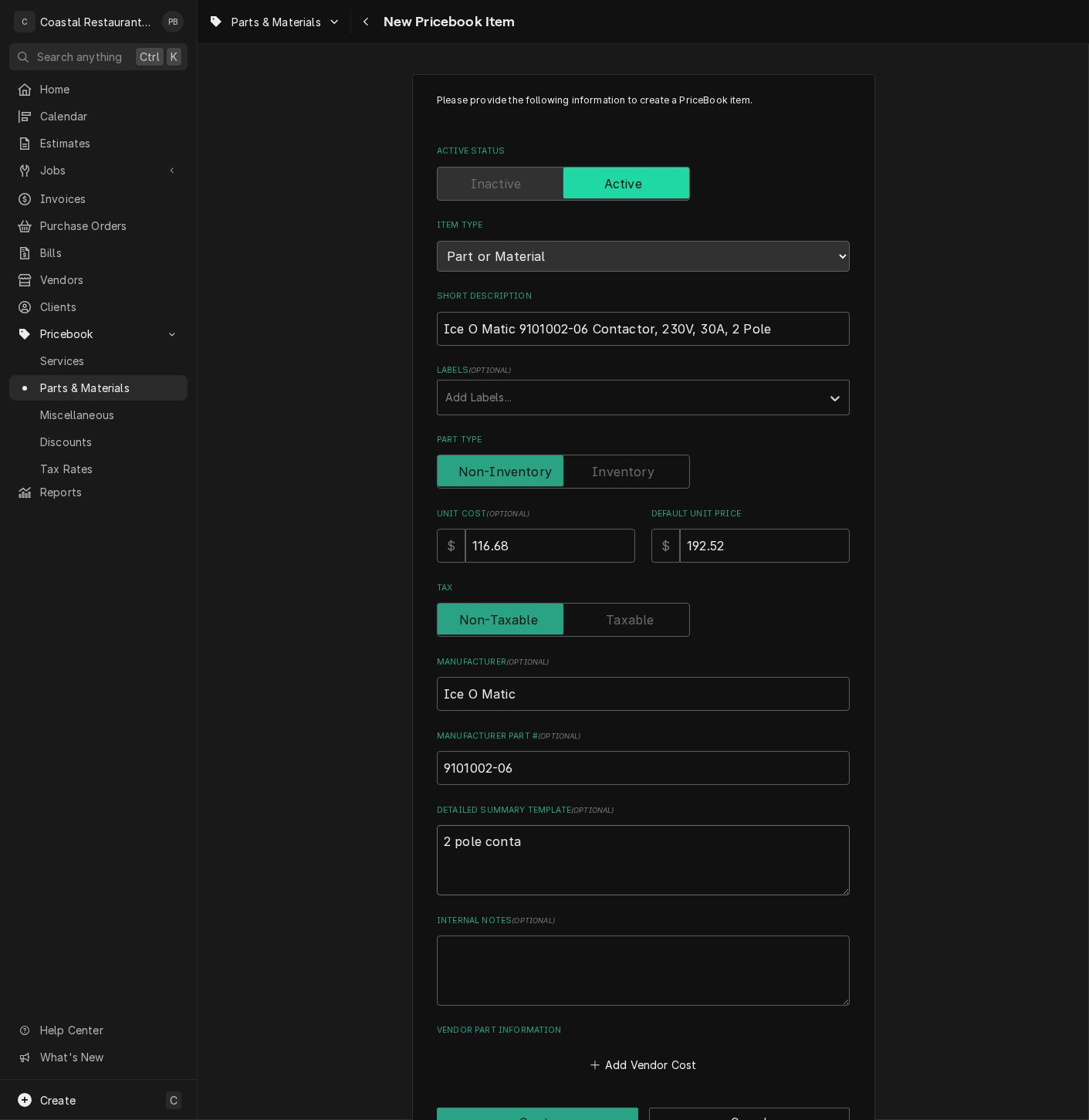
type textarea "2 pole contac"
type textarea "x"
type textarea "2 pole contacto"
type textarea "x"
type textarea "2 pole contactor"
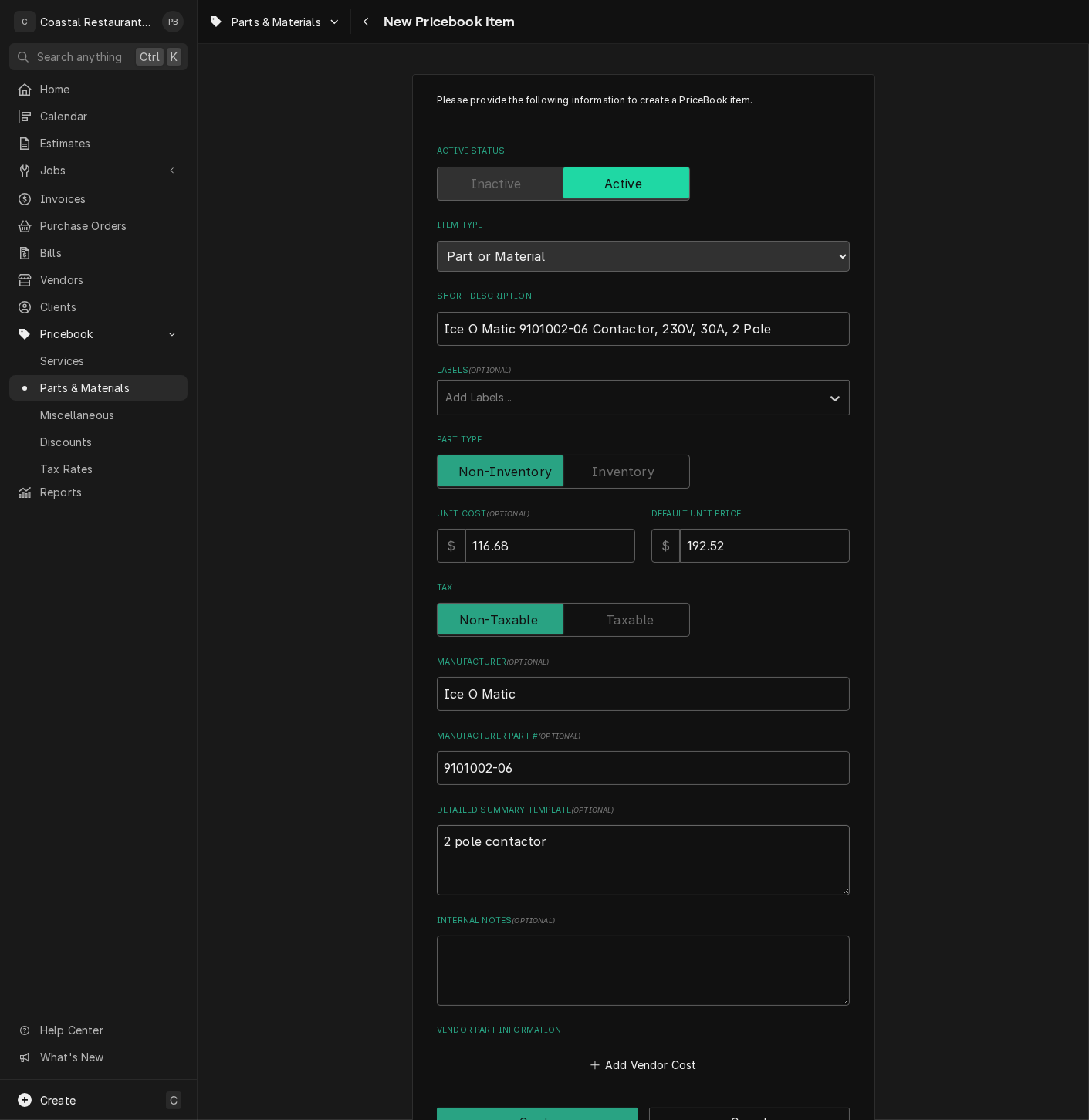
type textarea "x"
type textarea "2 pole contactor"
type textarea "x"
type textarea "2 pole contactor 3"
type textarea "x"
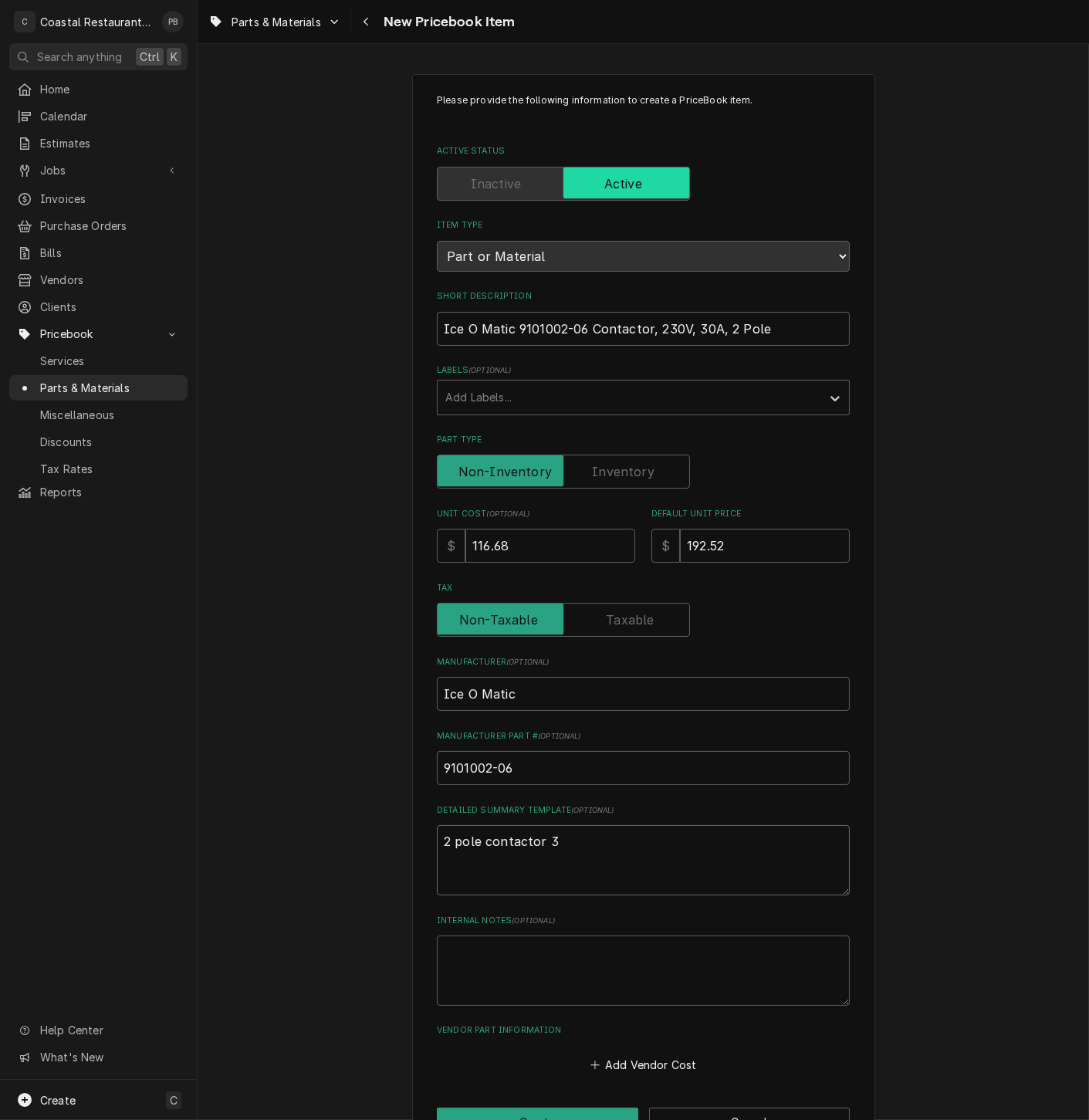
type textarea "2 pole contactor 30"
type textarea "x"
type textarea "2 pole contactor 30a"
type textarea "x"
type textarea "2 pole contactor 30a"
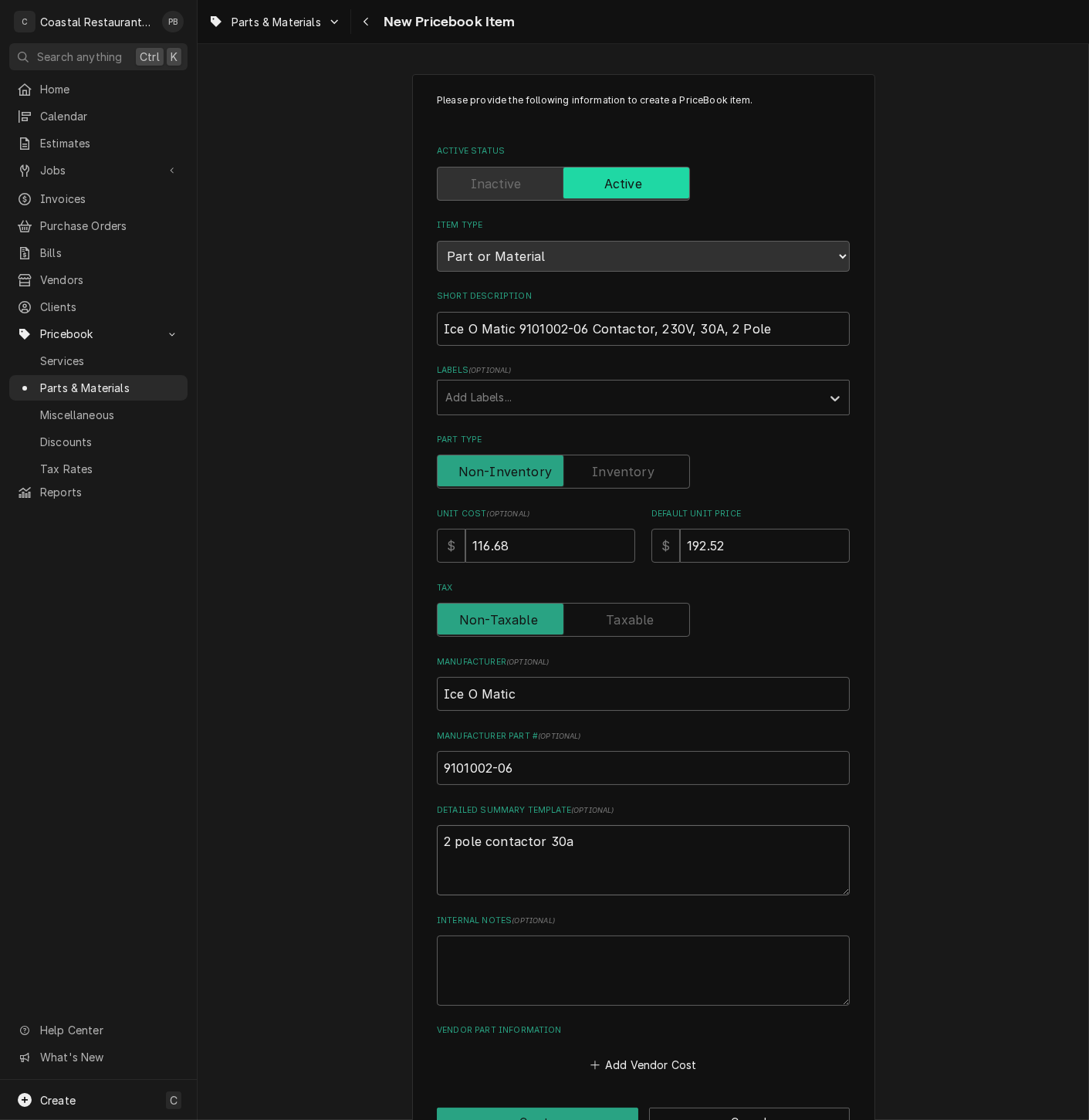
type textarea "x"
type textarea "2 pole contactor 30a 2"
type textarea "x"
type textarea "2 pole contactor 30a 20"
type textarea "x"
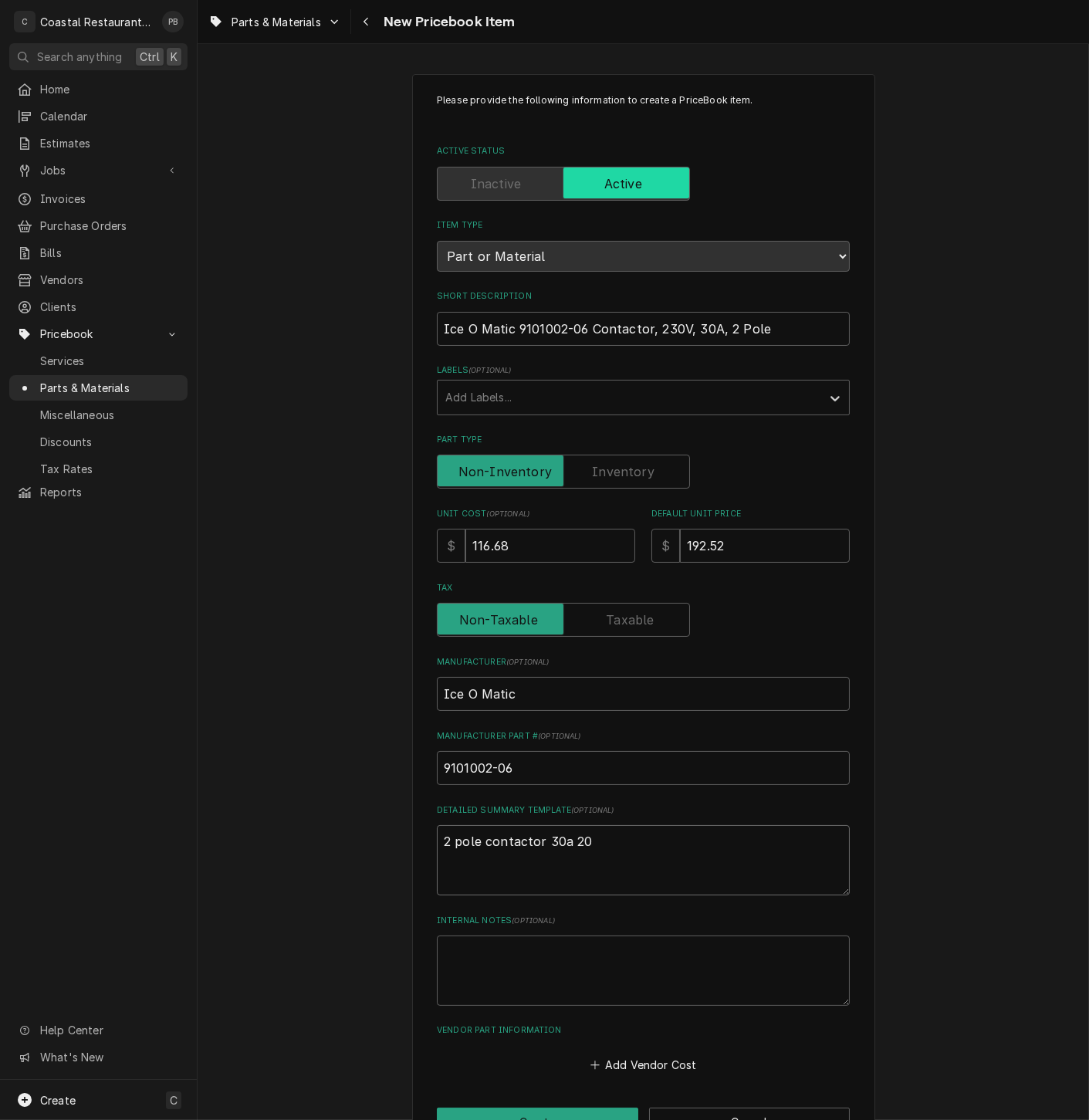
type textarea "2 pole contactor 30a 208"
type textarea "x"
type textarea "2 pole contactor 30a 208"
type textarea "x"
type textarea "2 pole contactor 30a 208 co"
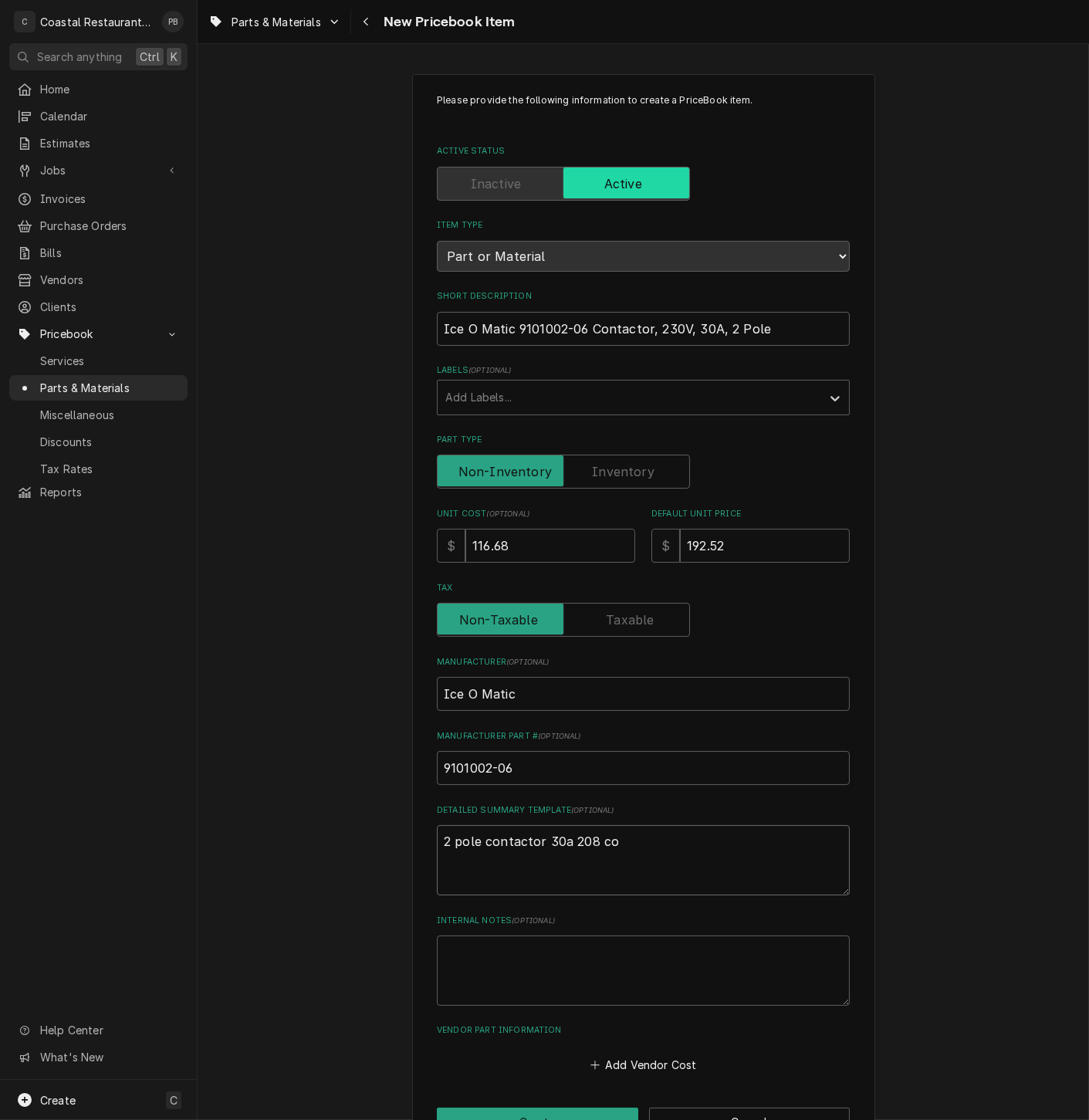
type textarea "x"
type textarea "2 pole contactor 30a 208 coi"
type textarea "x"
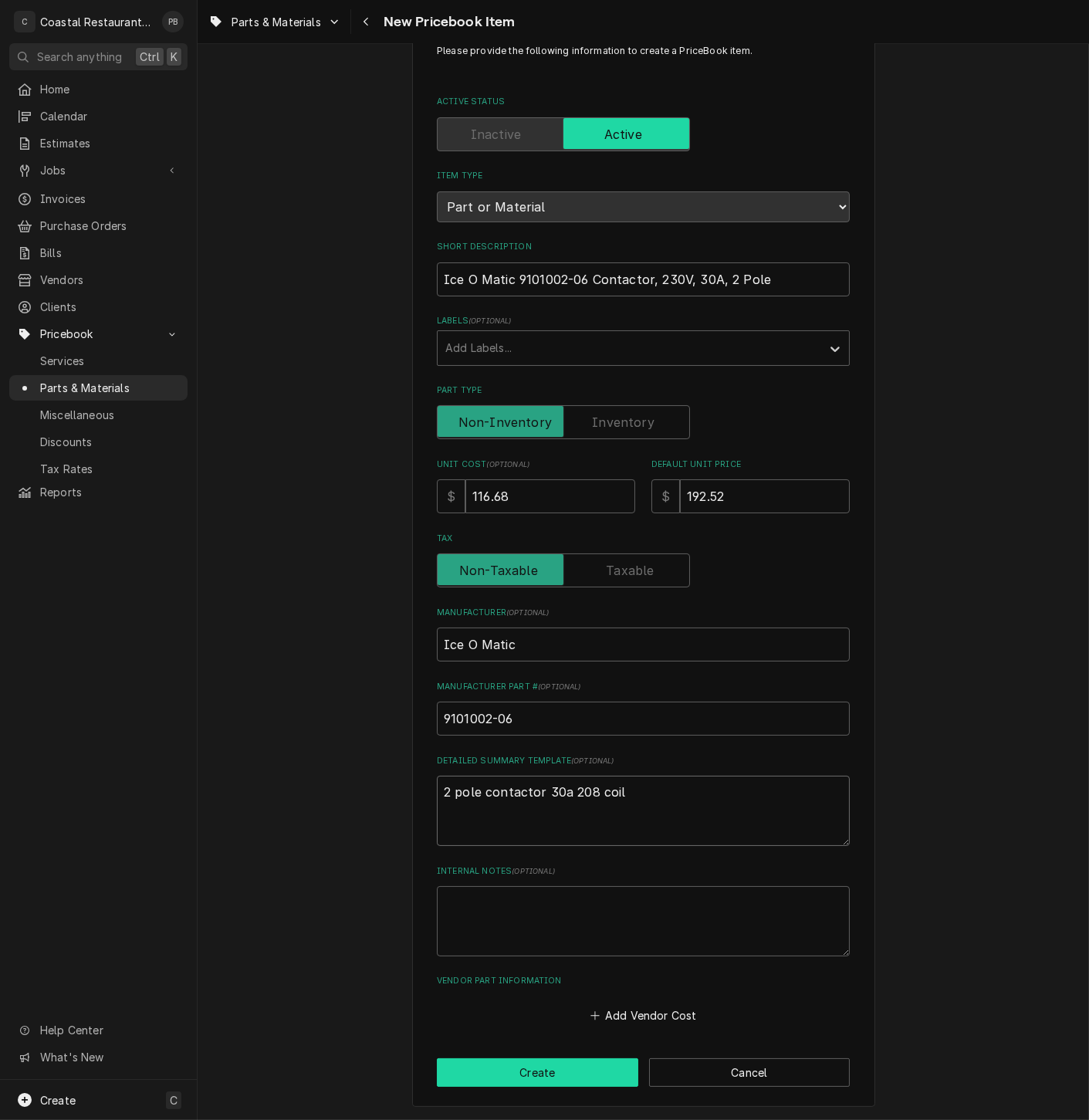
type textarea "2 pole contactor 30a 208 coil"
click at [551, 1080] on button "Create" at bounding box center [537, 1072] width 201 height 28
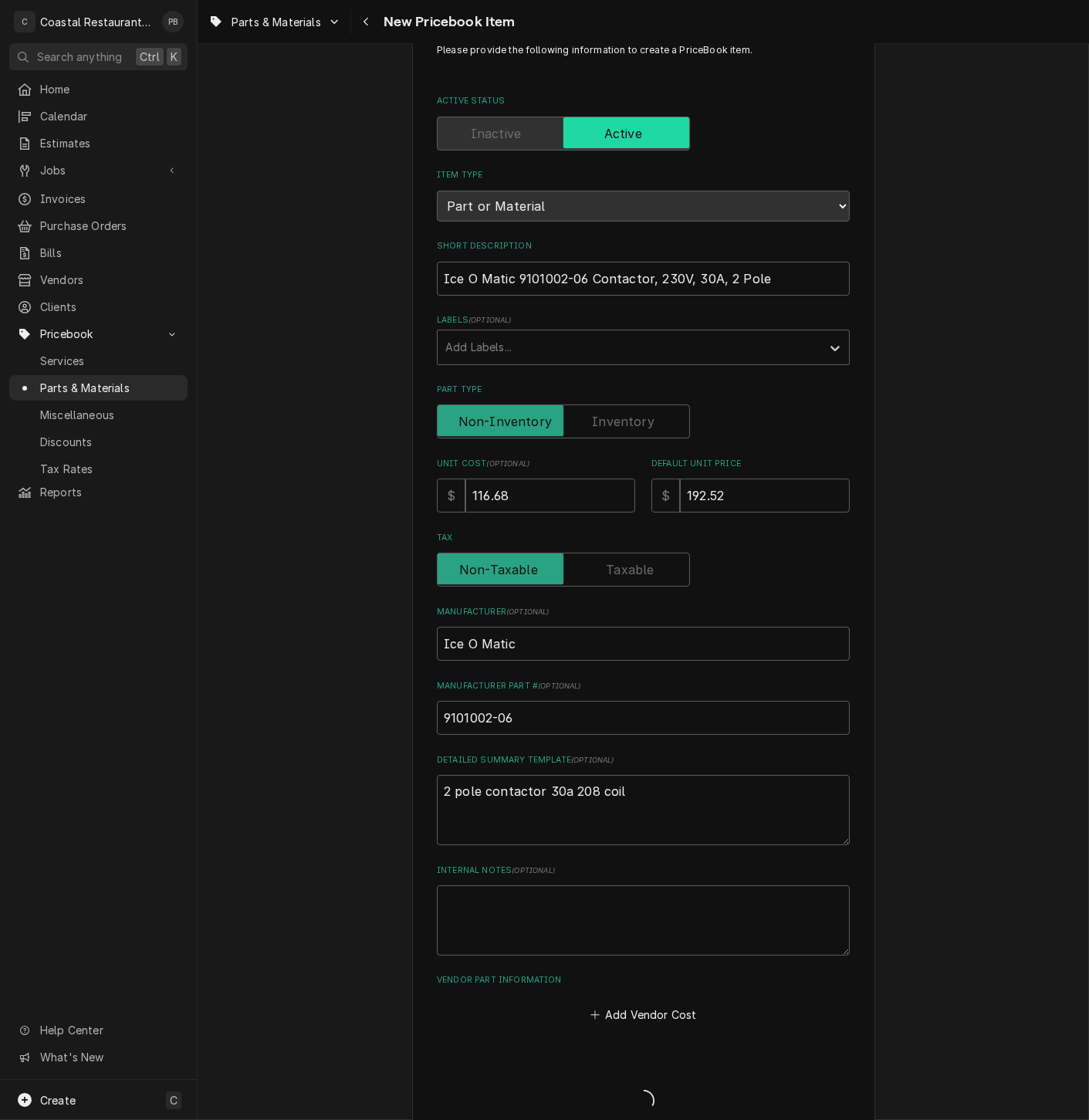
type textarea "x"
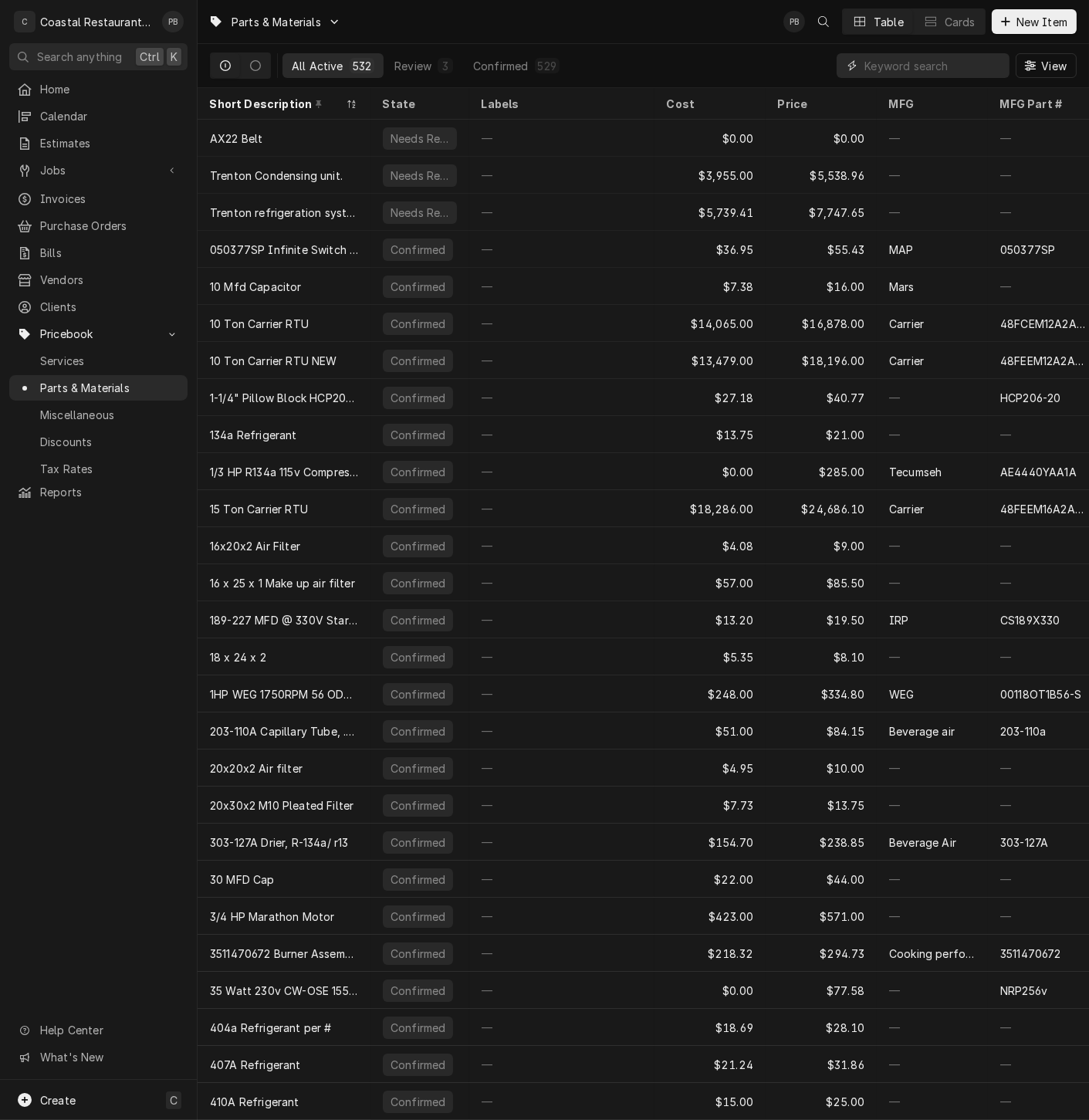
click at [939, 64] on input "Dynamic Content Wrapper" at bounding box center [933, 65] width 138 height 24
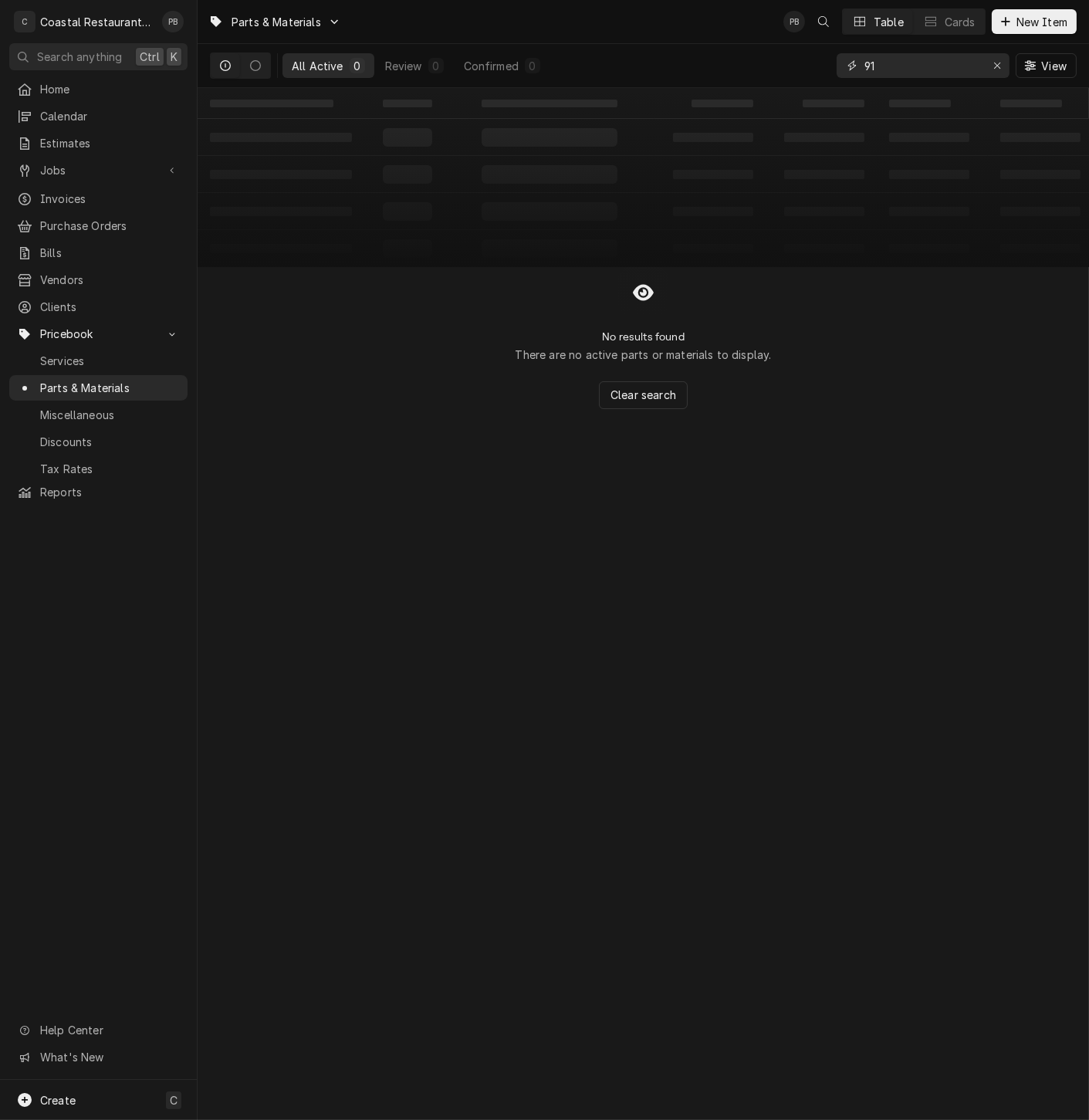
type input "9"
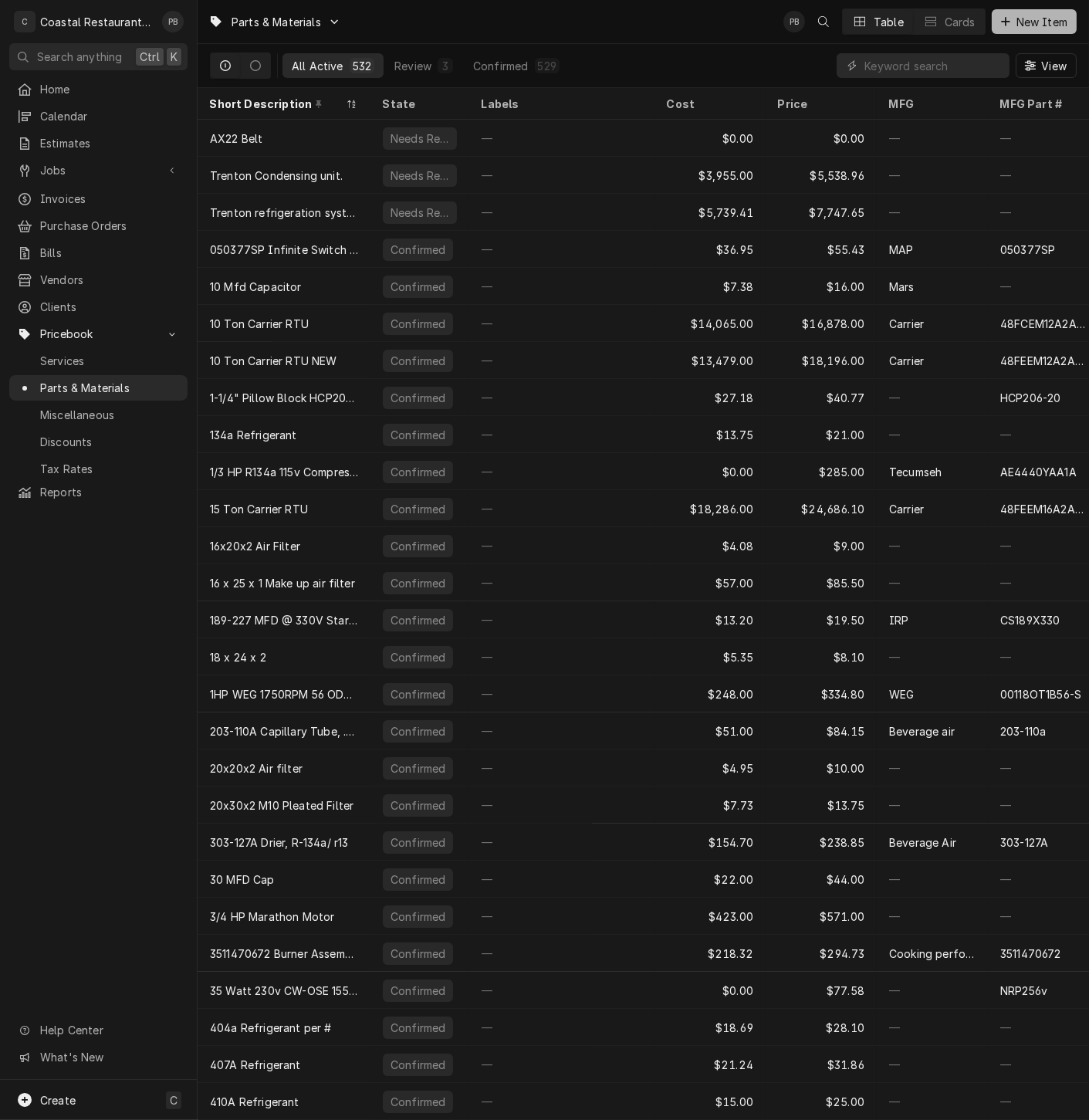
click at [1045, 23] on span "New Item" at bounding box center [1042, 21] width 57 height 17
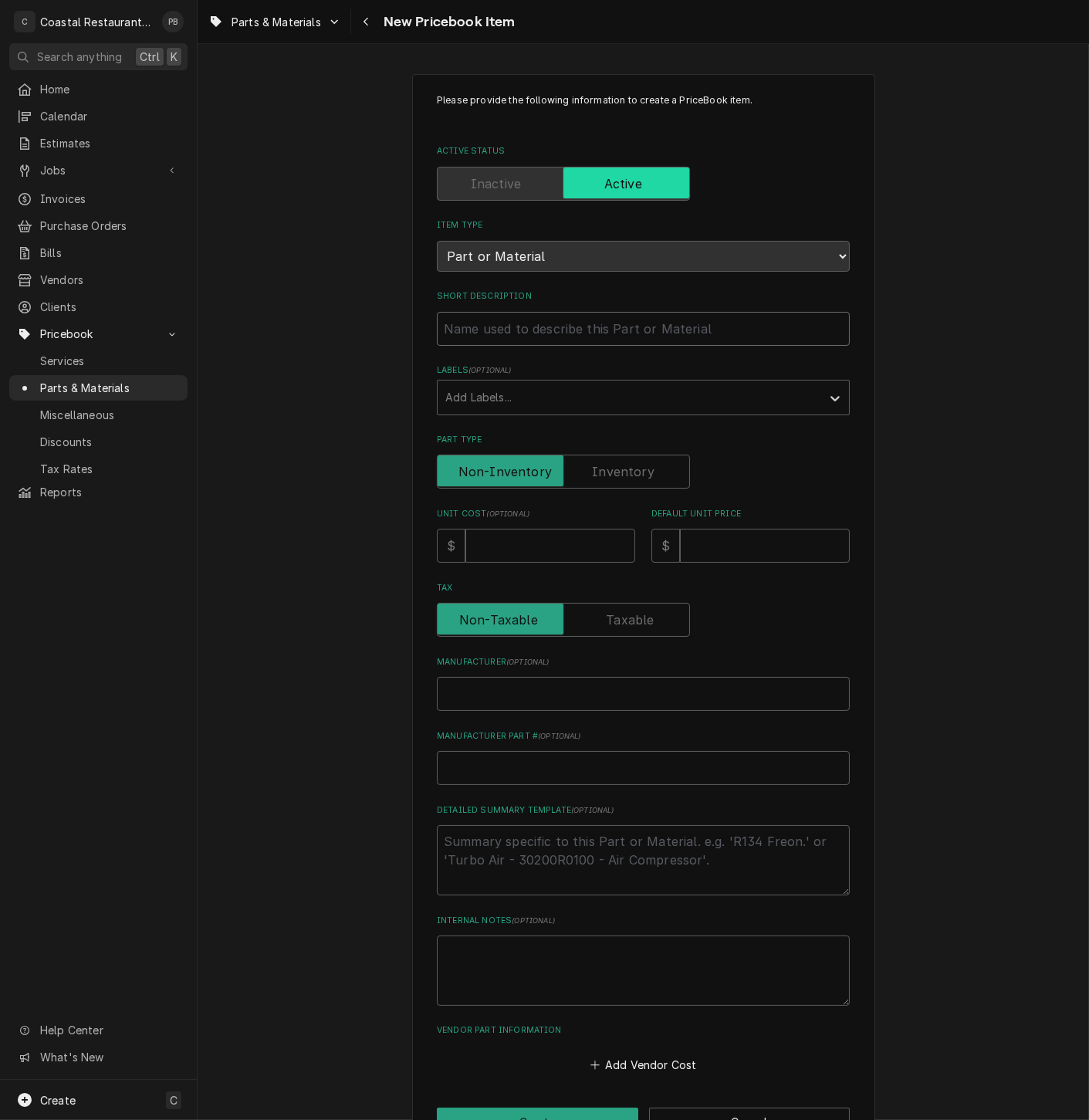
click at [503, 330] on input "Short Description" at bounding box center [643, 328] width 413 height 34
paste input "Ice O Matic 9151123-04 Coil, Solenoid Valve, 208/220/240V, 50/60Hz"
type textarea "x"
type input "Ice O Matic 9151123-04 Coil, Solenoid Valve, 208/220/240V, 50/60Hz"
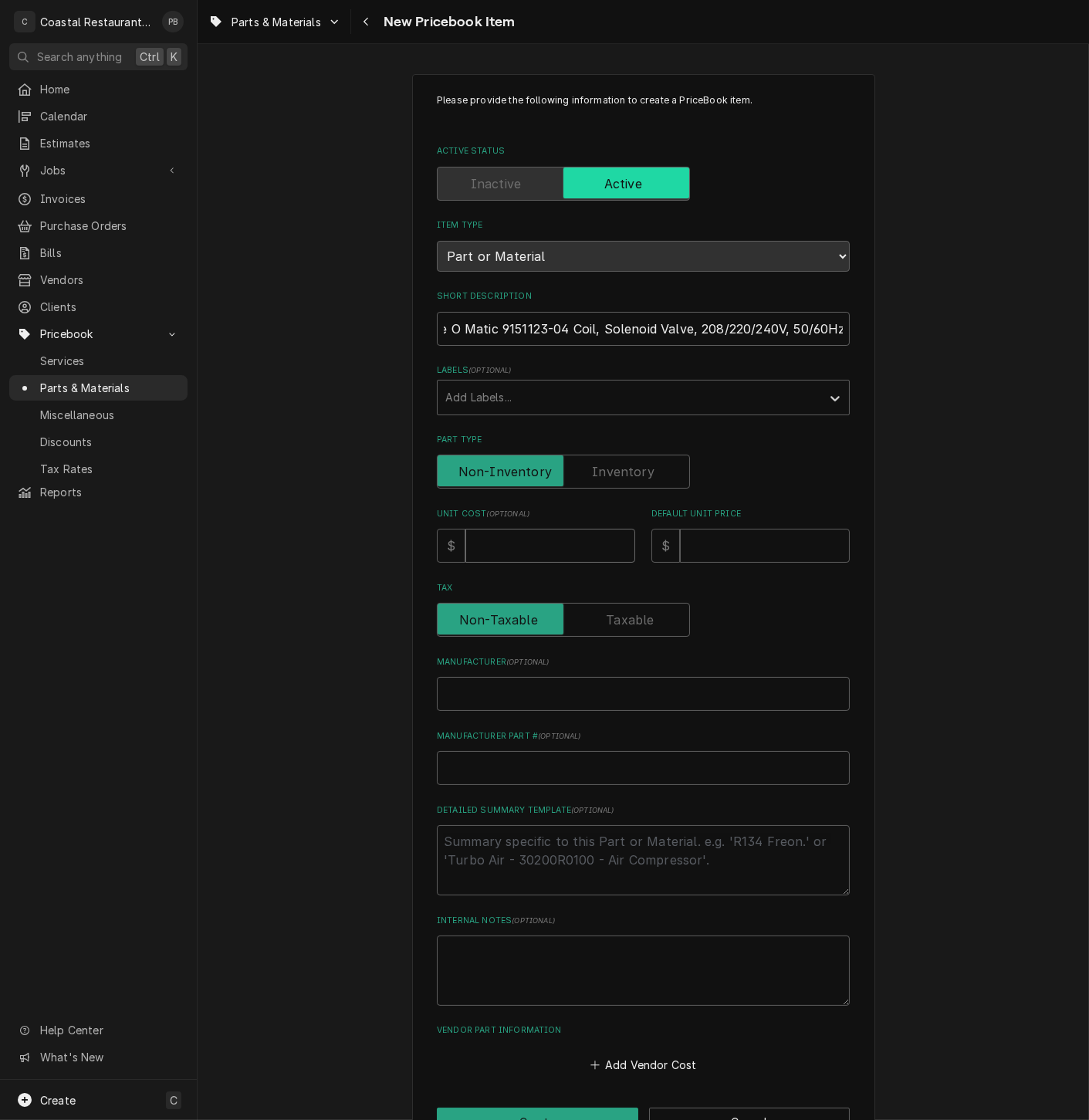
scroll to position [0, 0]
click at [533, 540] on input "Unit Cost ( optional )" at bounding box center [551, 546] width 170 height 34
type textarea "x"
type input "1"
type textarea "x"
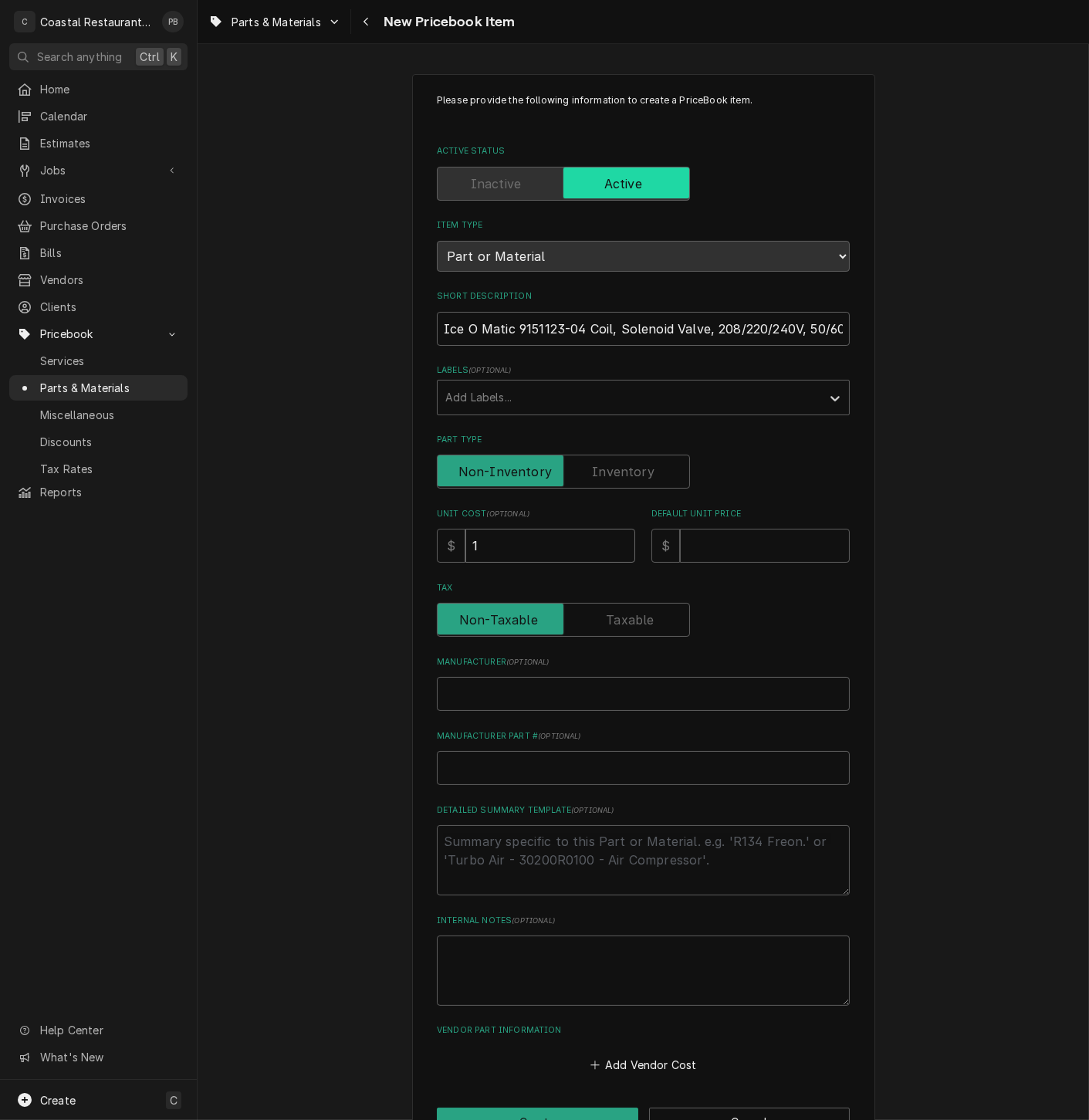
type input "16"
type textarea "x"
type input "164"
type textarea "x"
type input "164.4"
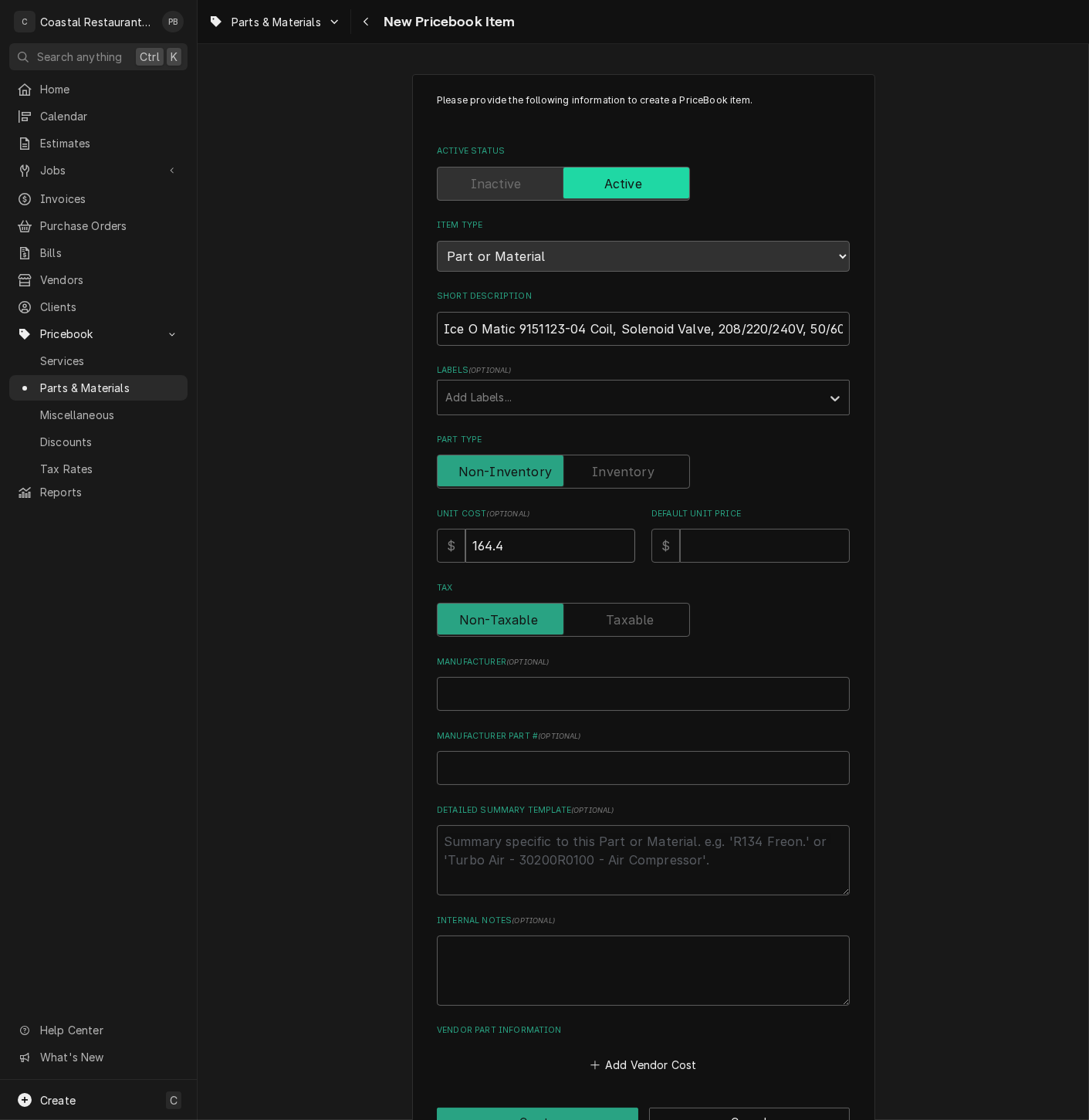
type textarea "x"
type input "164.42"
click at [741, 546] on input "Default Unit Price" at bounding box center [765, 546] width 170 height 34
type textarea "x"
type input "2"
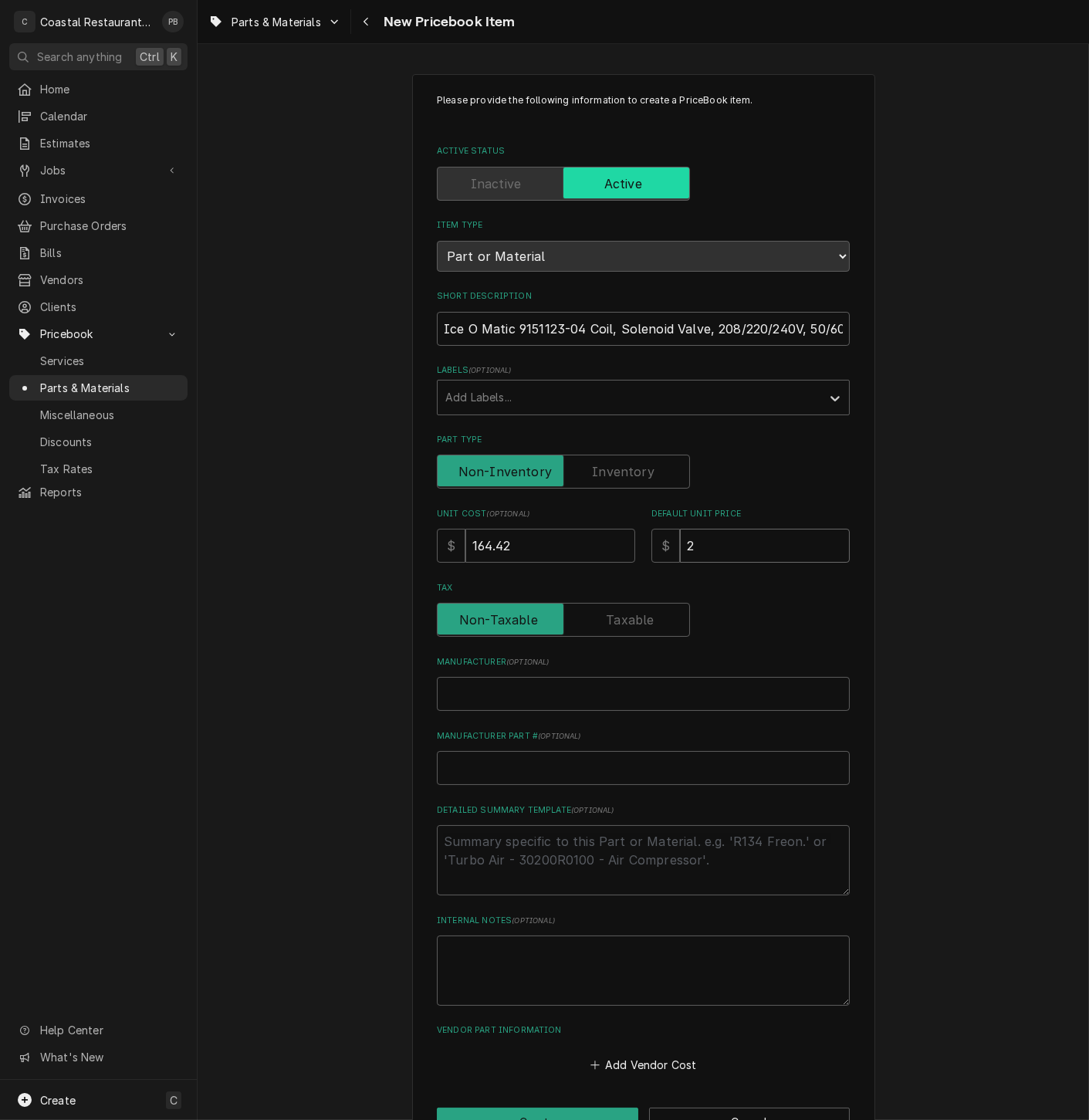
type textarea "x"
type input "27"
type textarea "x"
type input "271"
type textarea "x"
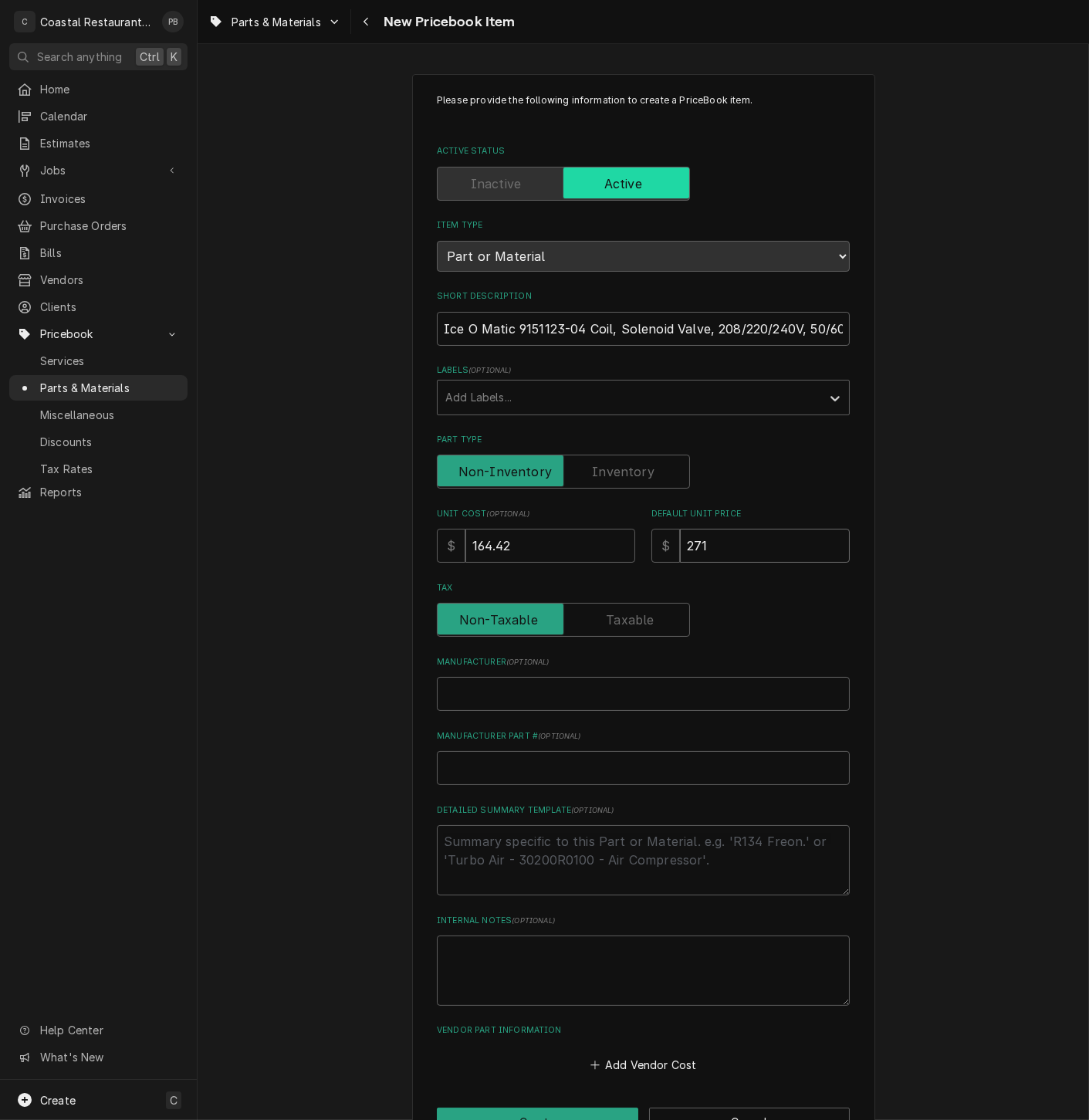
type input "271.2"
type textarea "x"
type input "271.29"
click at [533, 765] on input "Manufacturer Part # ( optional )" at bounding box center [643, 767] width 413 height 34
paste input "9151123-04"
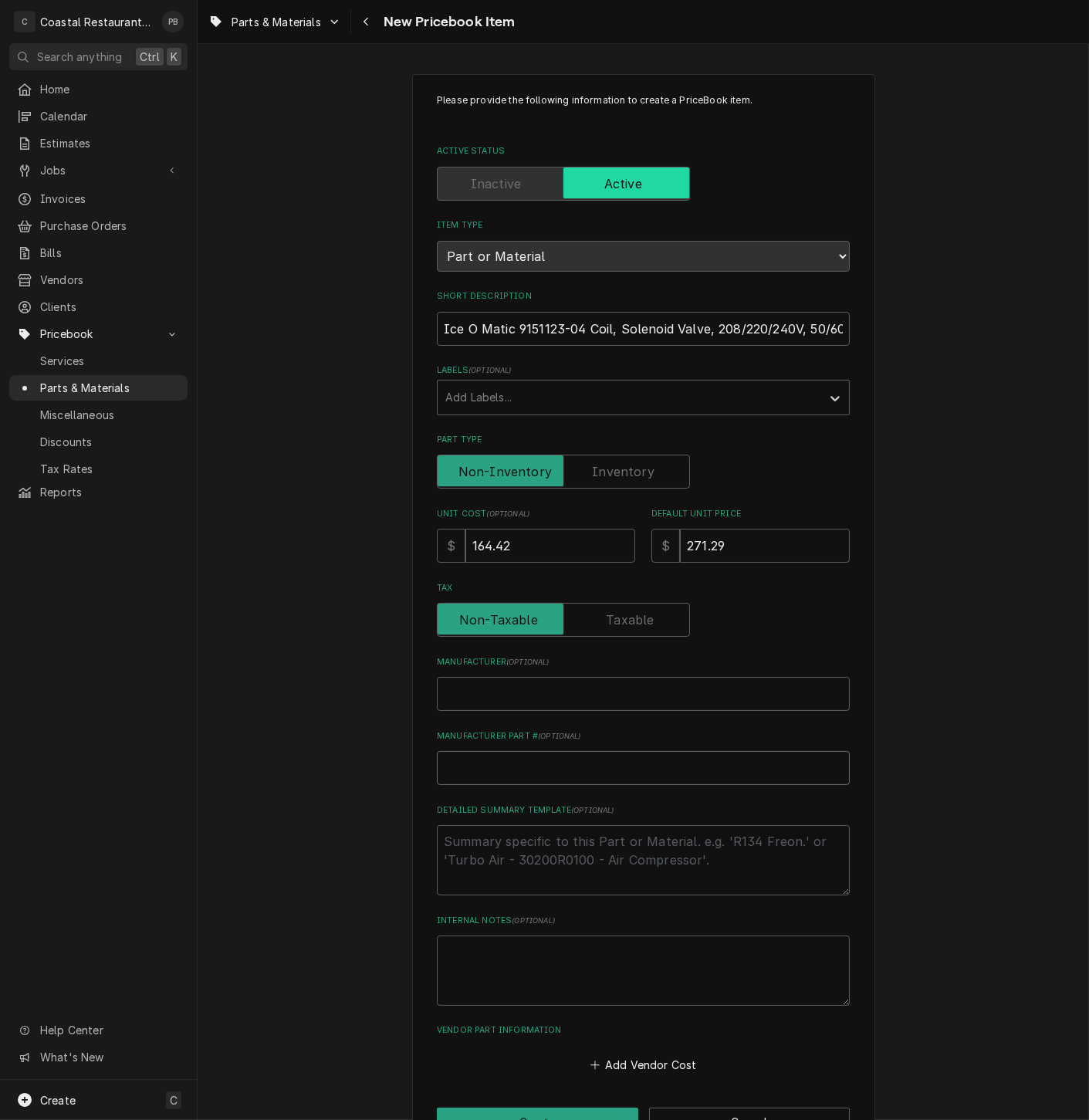
type textarea "x"
type input "9151123-04"
click at [451, 767] on input "9151123-04" at bounding box center [643, 767] width 413 height 34
type textarea "x"
type input "9151123-04"
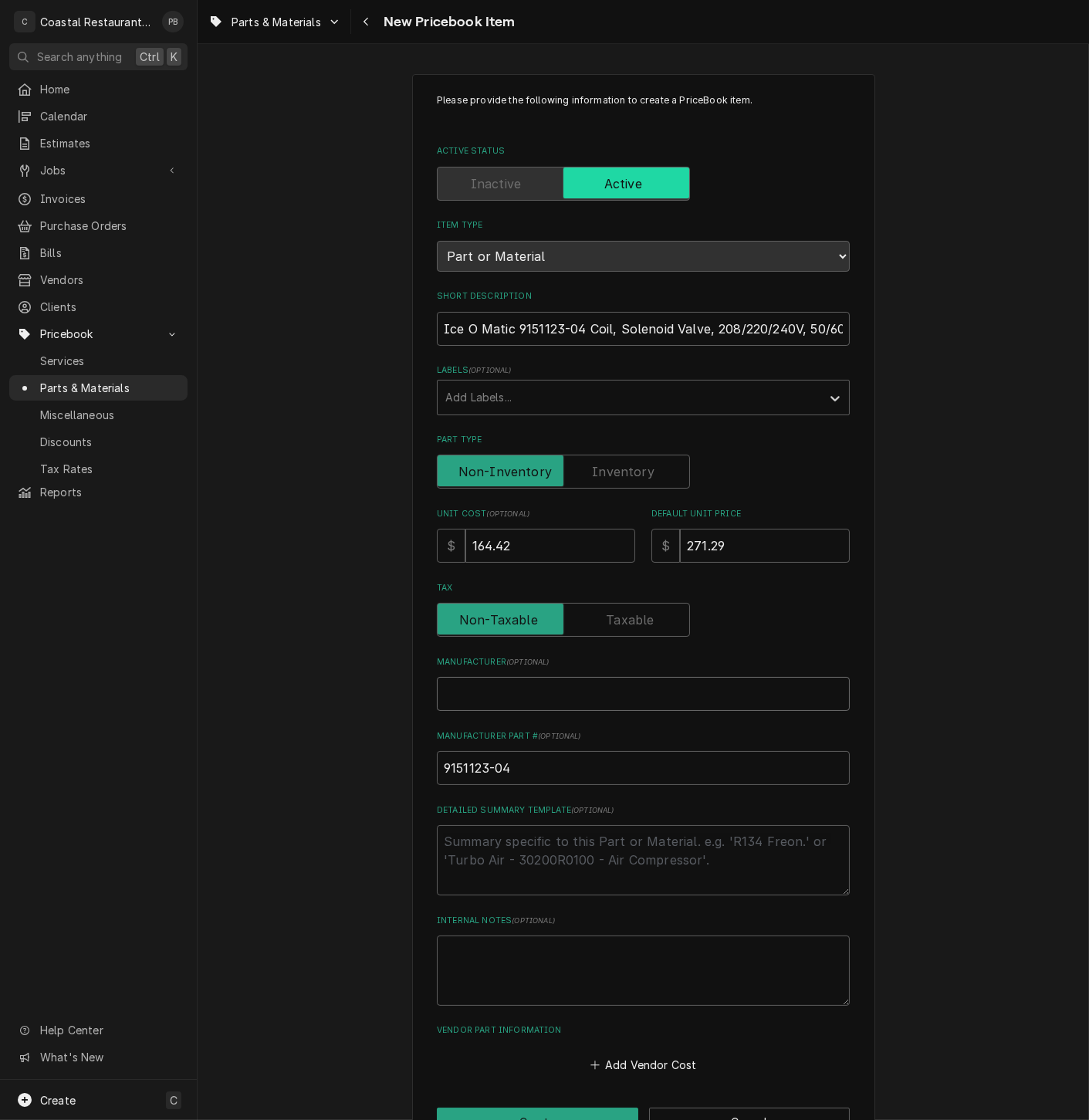
click at [505, 684] on input "Manufacturer ( optional )" at bounding box center [643, 693] width 413 height 34
type textarea "x"
type input "I"
type textarea "x"
type input "Ic"
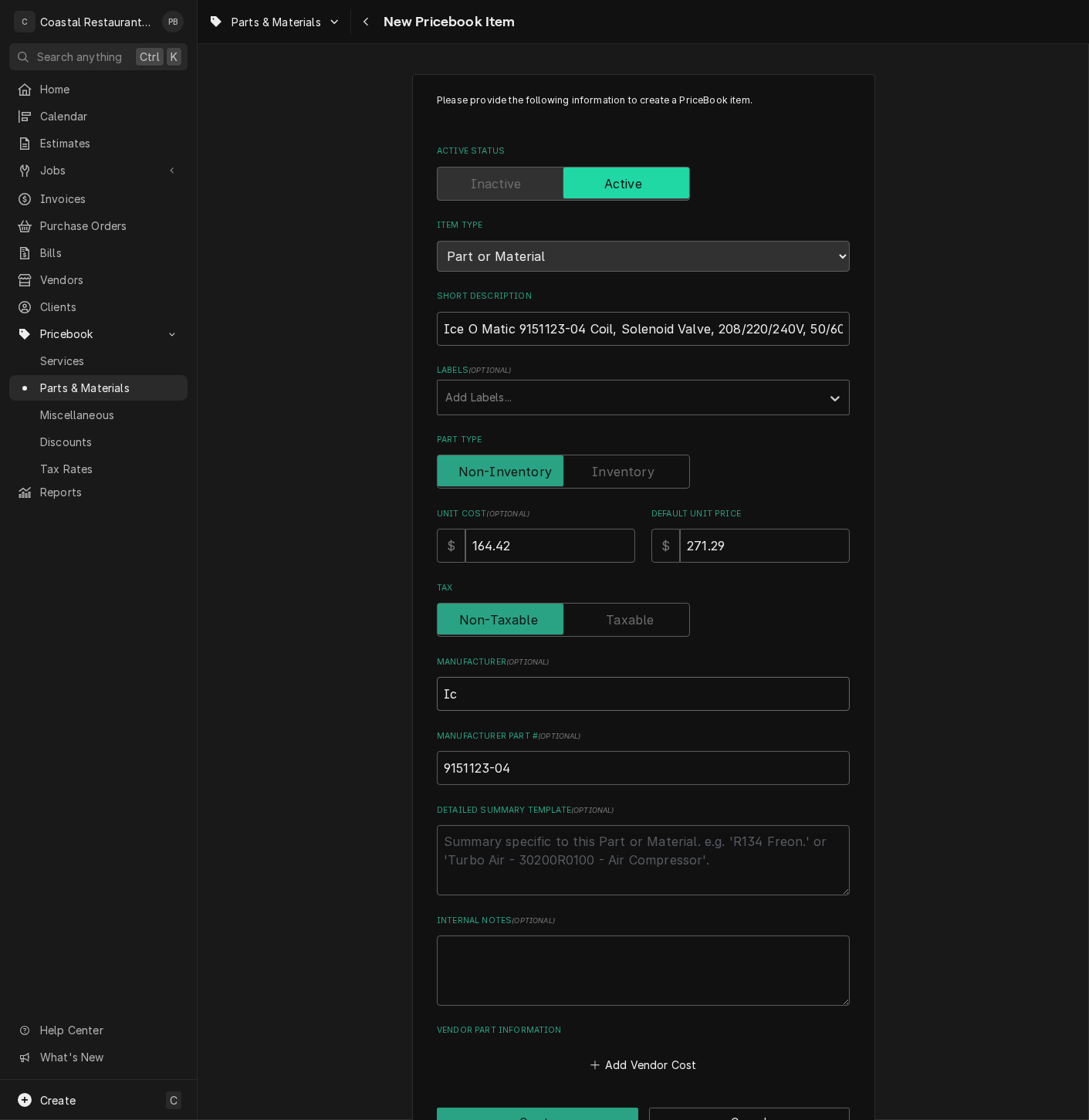
type textarea "x"
type input "Ice"
type textarea "x"
type input "Ice"
type textarea "x"
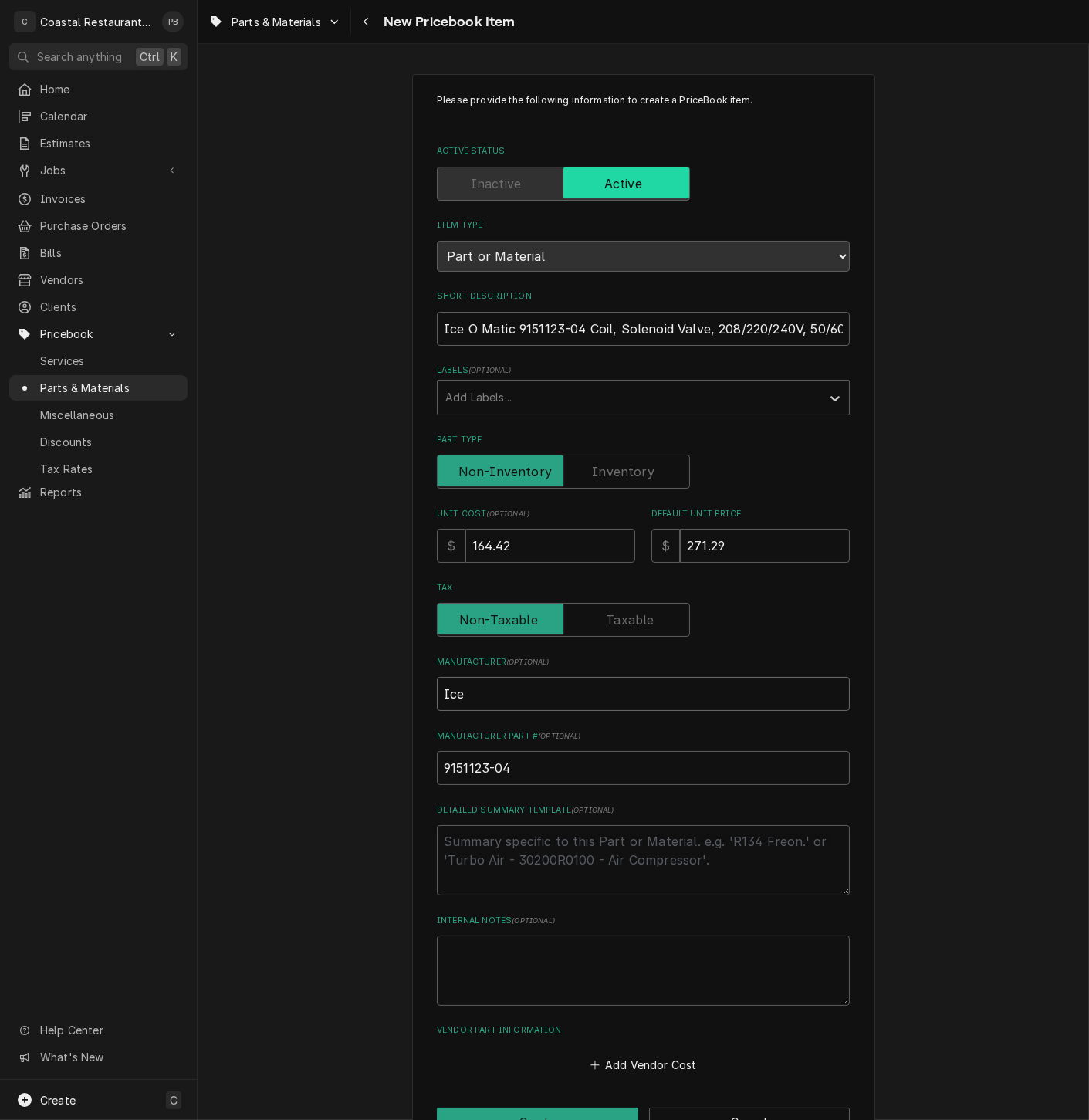
type input "Ice O"
type textarea "x"
type input "Ice O"
type textarea "x"
type input "Ice O M"
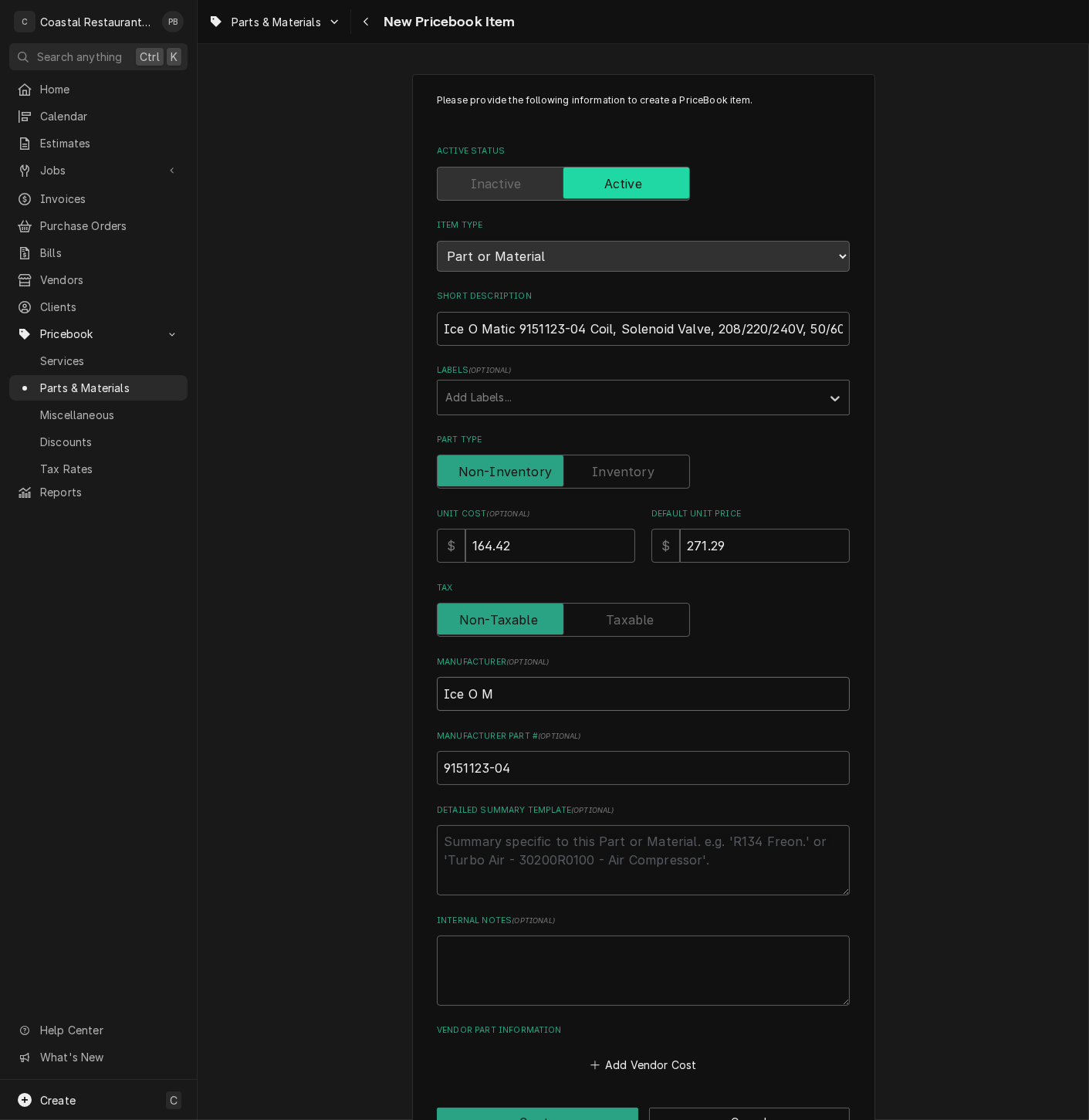
type textarea "x"
type input "Ice O Ma"
type textarea "x"
type input "Ice O Mat"
type textarea "x"
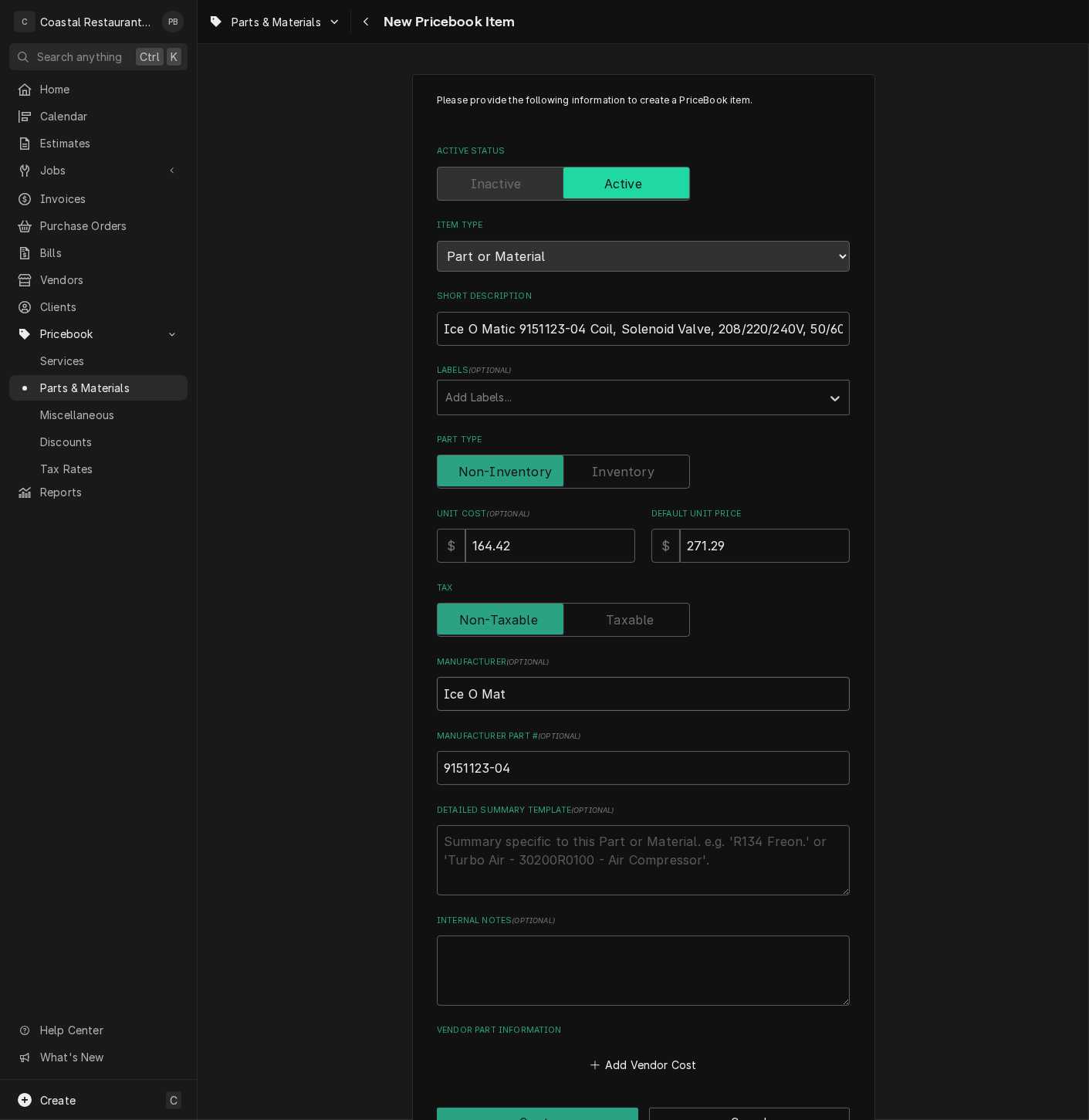
type input "Ice O Mati"
type textarea "x"
type input "Ice O Matic"
click at [558, 859] on textarea "Detailed Summary Template ( optional )" at bounding box center [643, 860] width 413 height 70
type textarea "x"
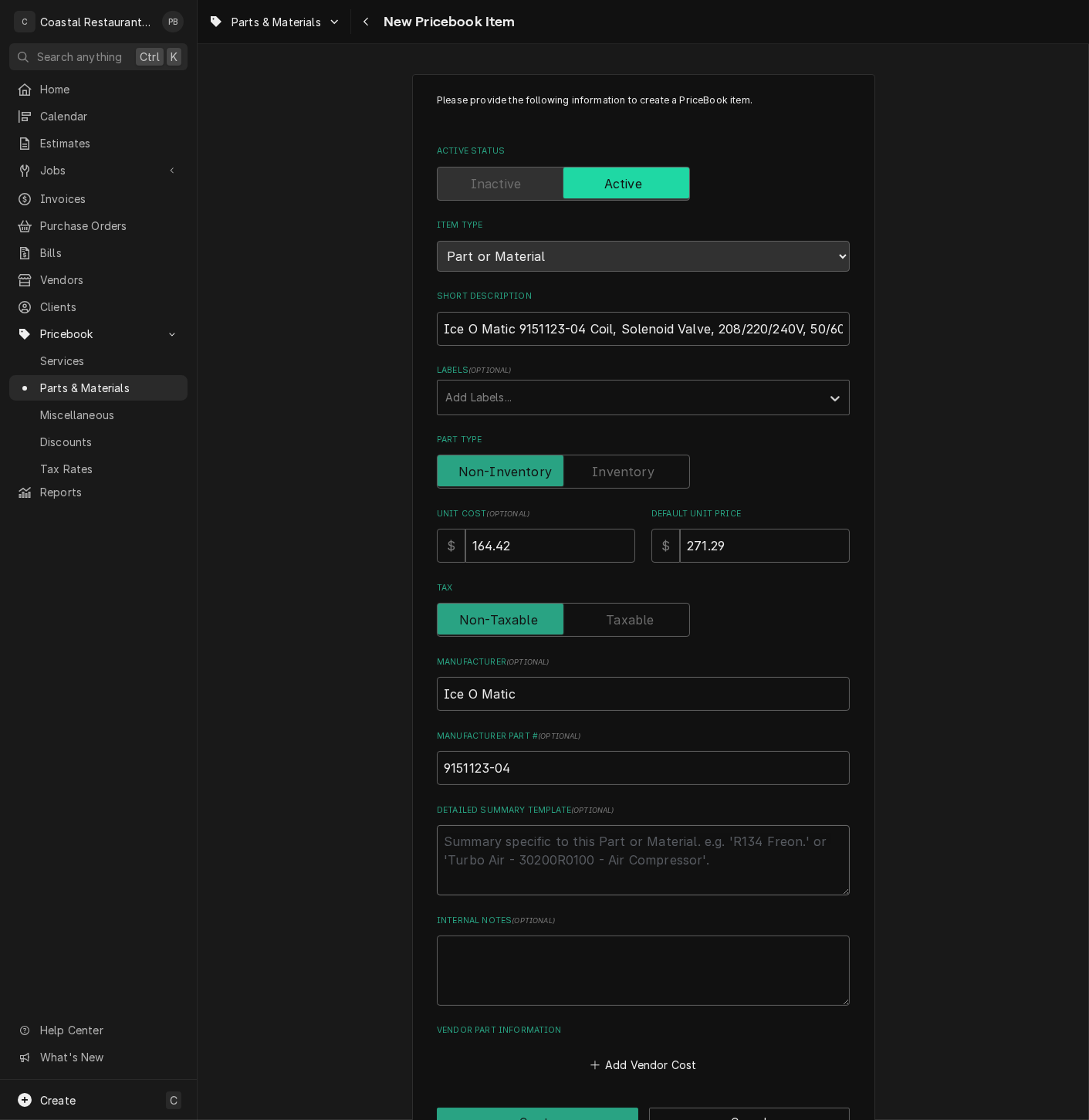
type textarea "s"
type textarea "x"
type textarea "so"
type textarea "x"
type textarea "sol"
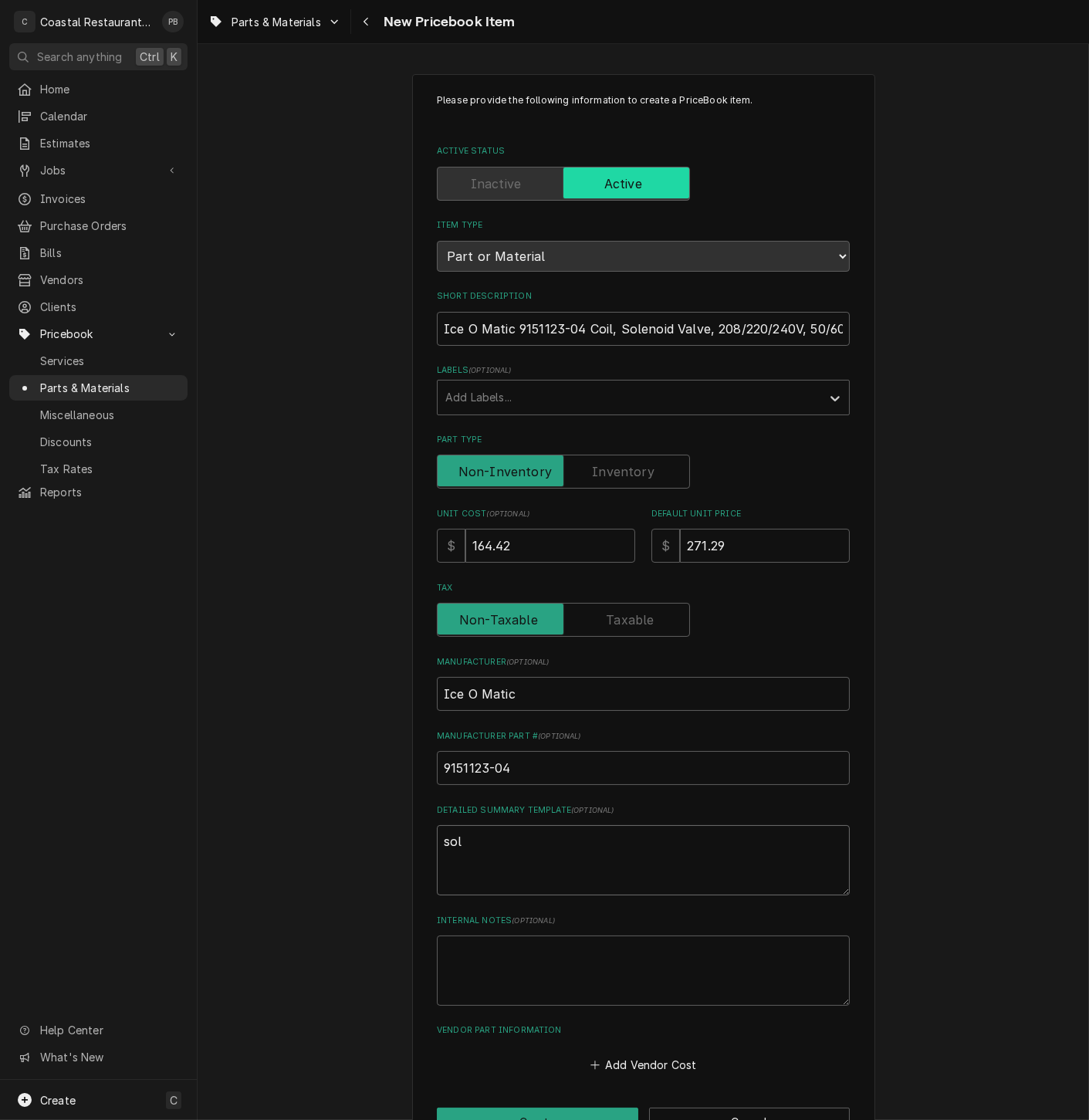
type textarea "x"
type textarea "sole"
type textarea "x"
type textarea "solen"
type textarea "x"
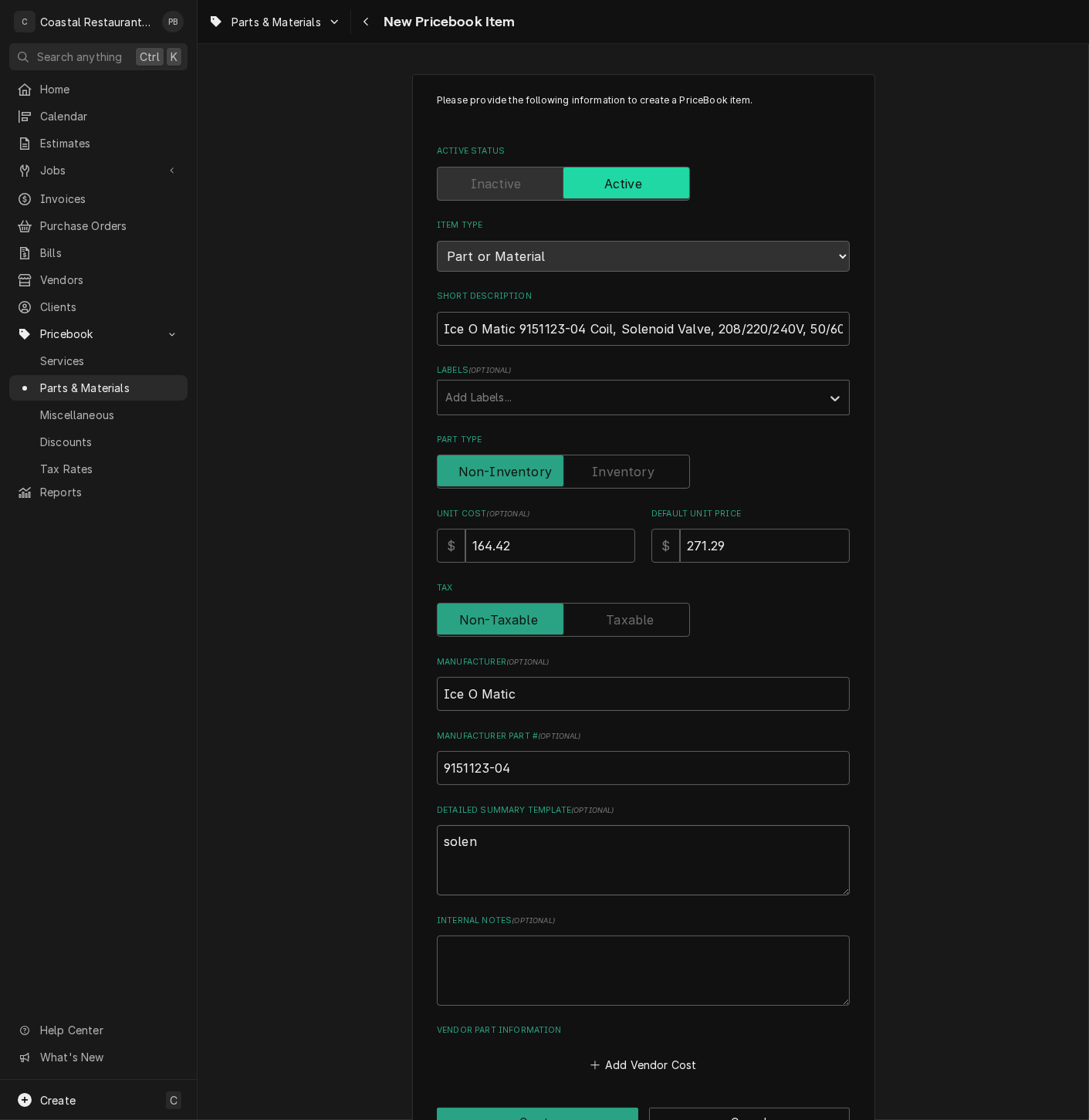
type textarea "soleno"
type textarea "x"
type textarea "solenoi"
type textarea "x"
type textarea "solenoid"
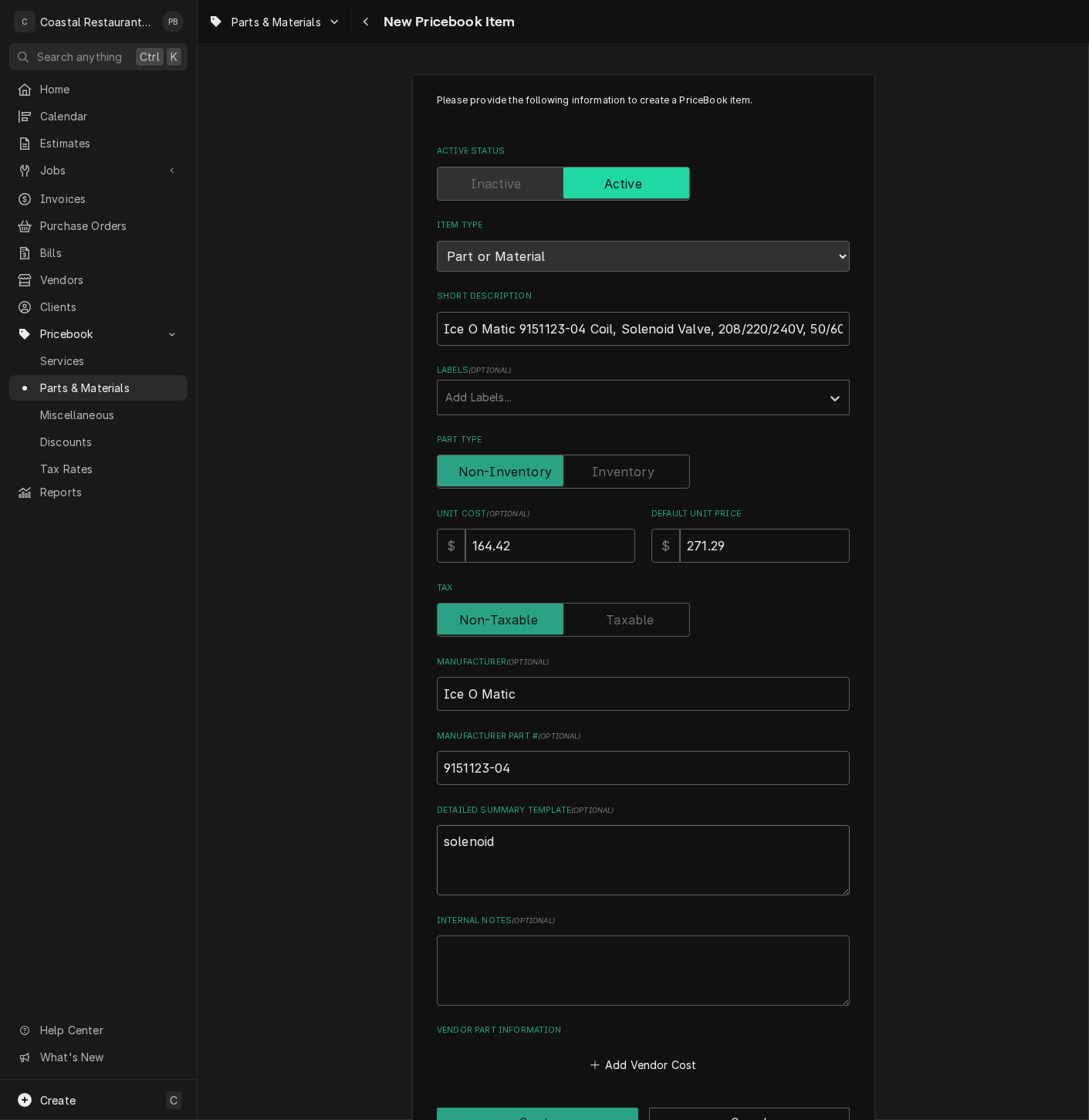
type textarea "x"
type textarea "solenoid"
type textarea "x"
type textarea "solenoid co"
type textarea "x"
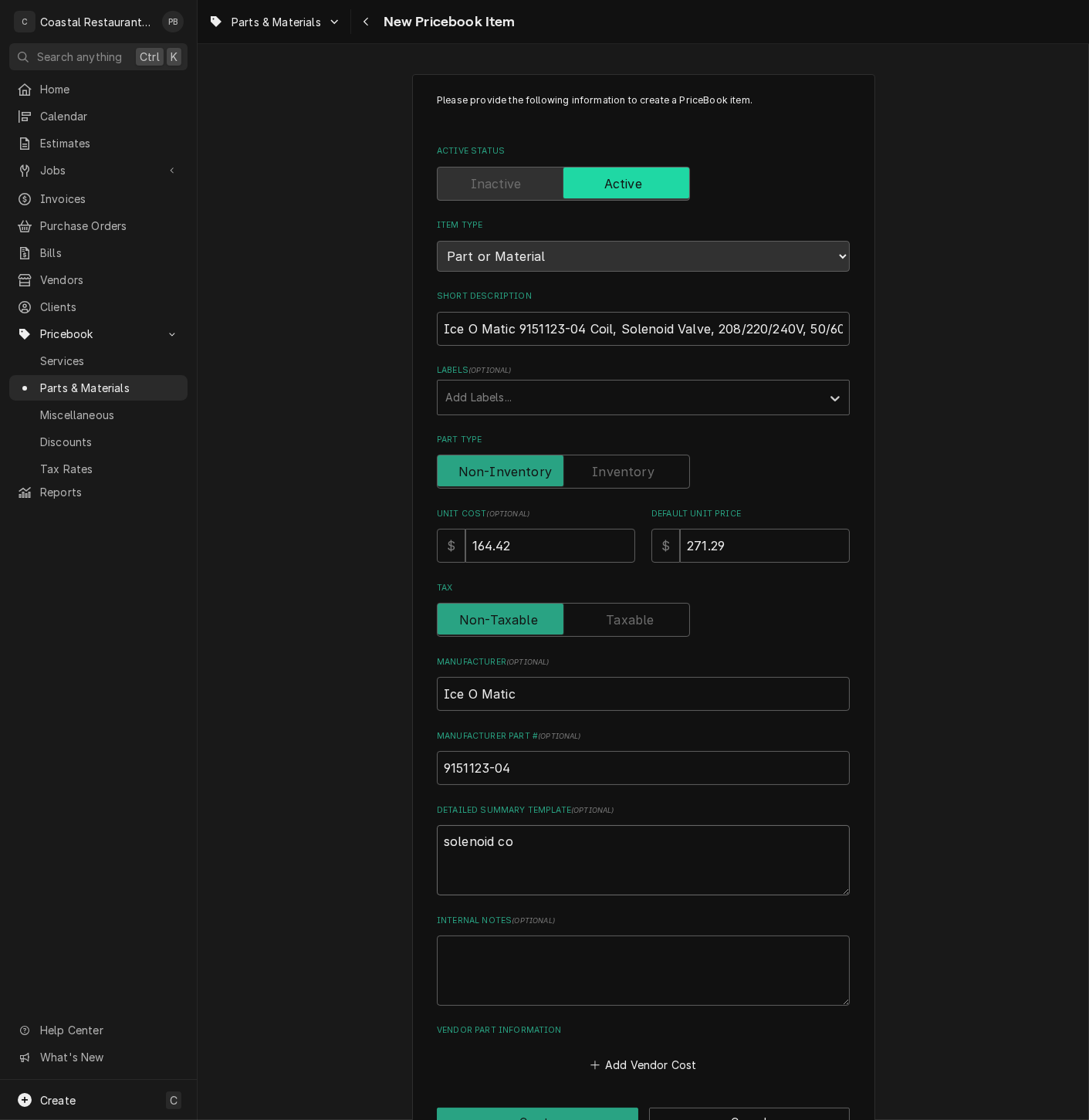
type textarea "solenoid coi"
type textarea "x"
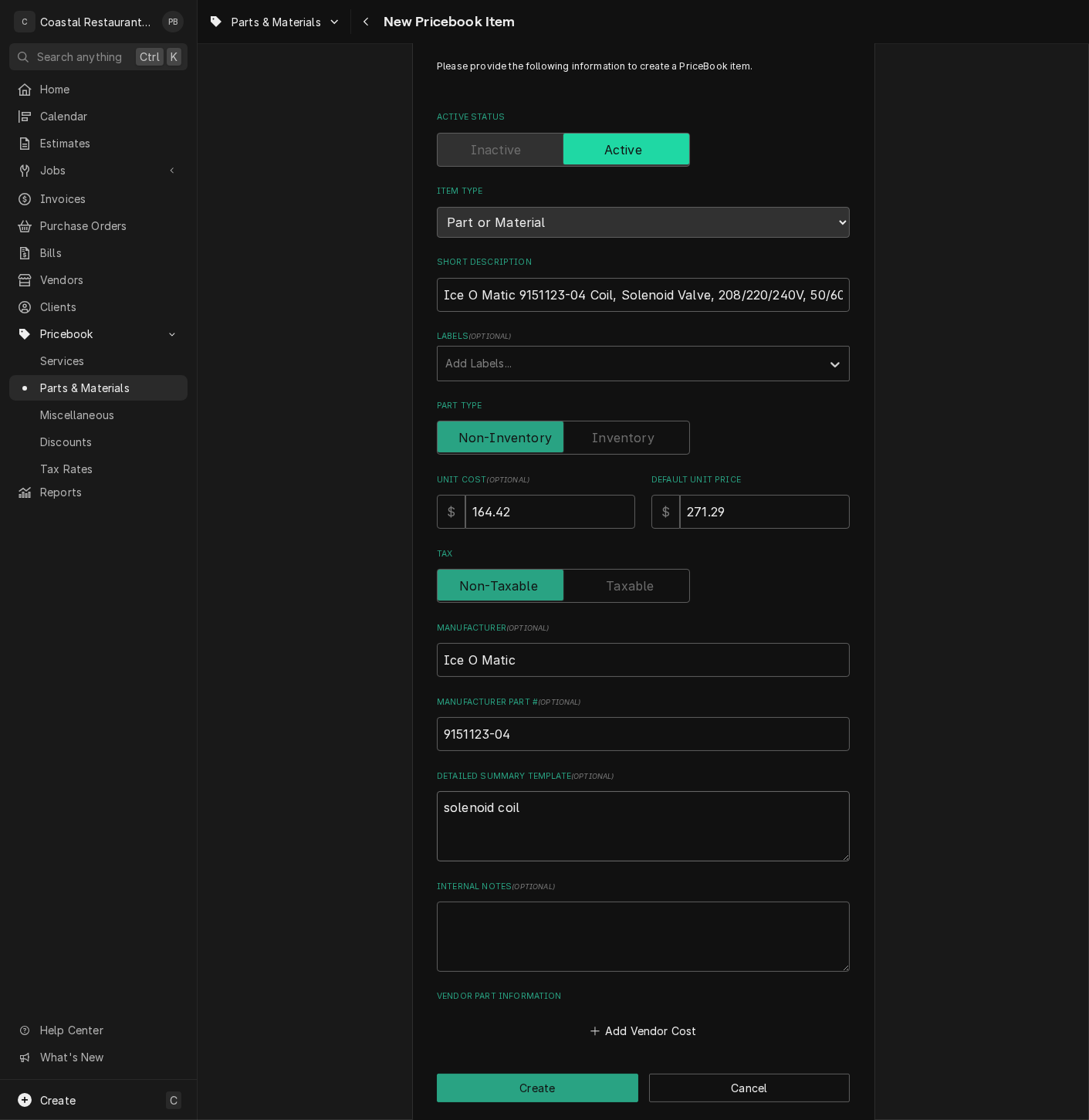
scroll to position [50, 0]
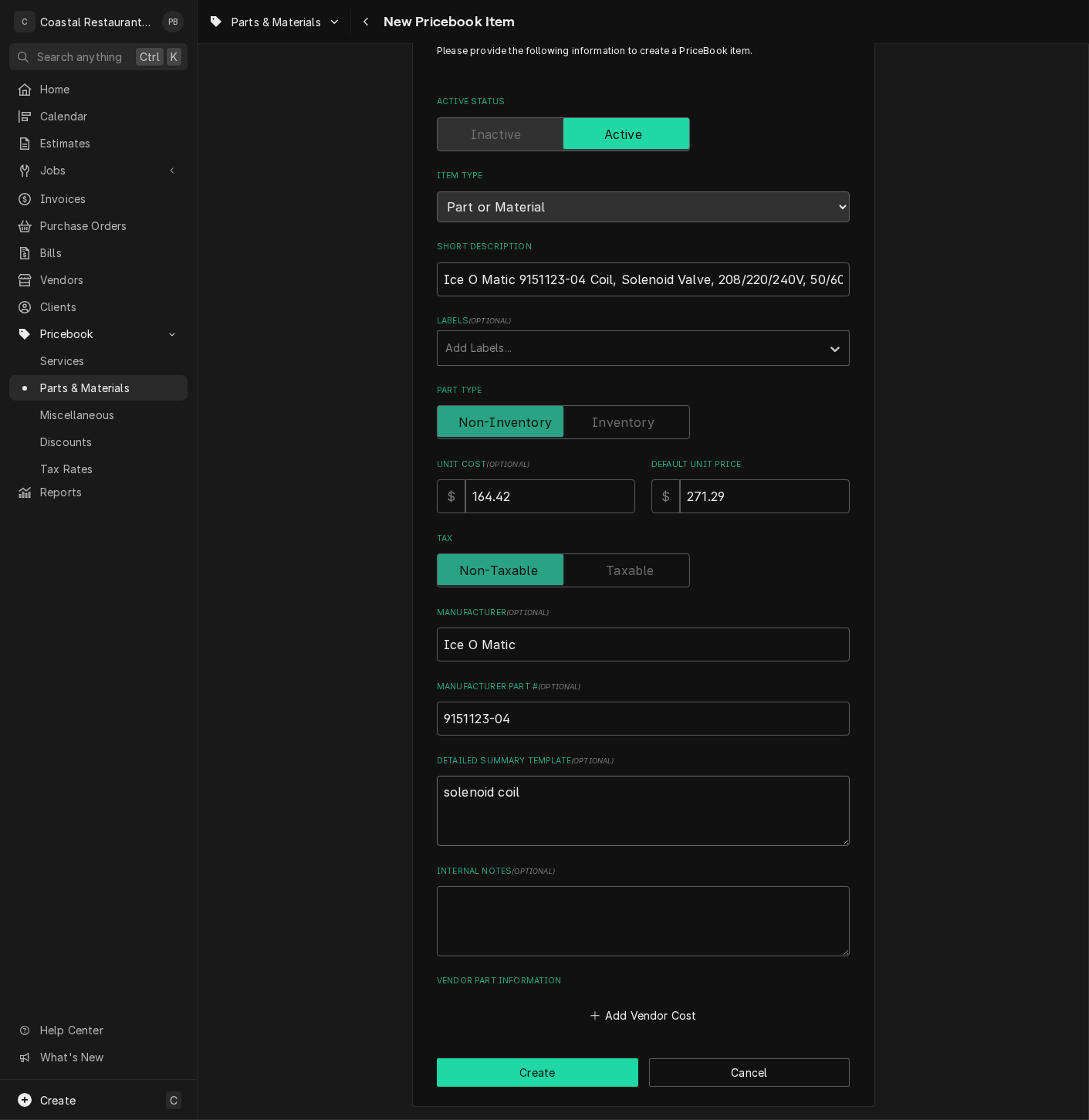
type textarea "solenoid coil"
click at [555, 1082] on button "Create" at bounding box center [537, 1072] width 201 height 28
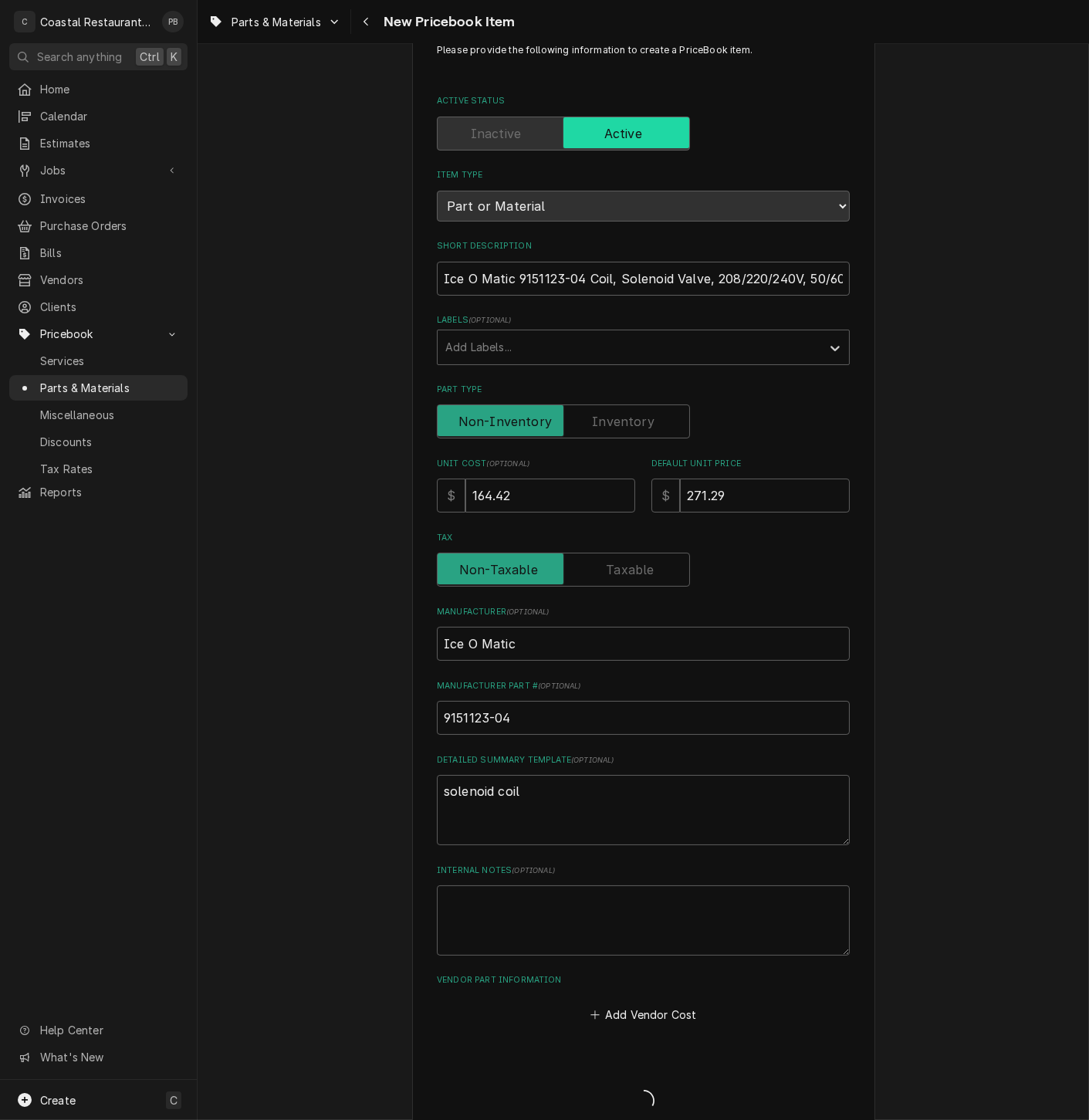
type textarea "x"
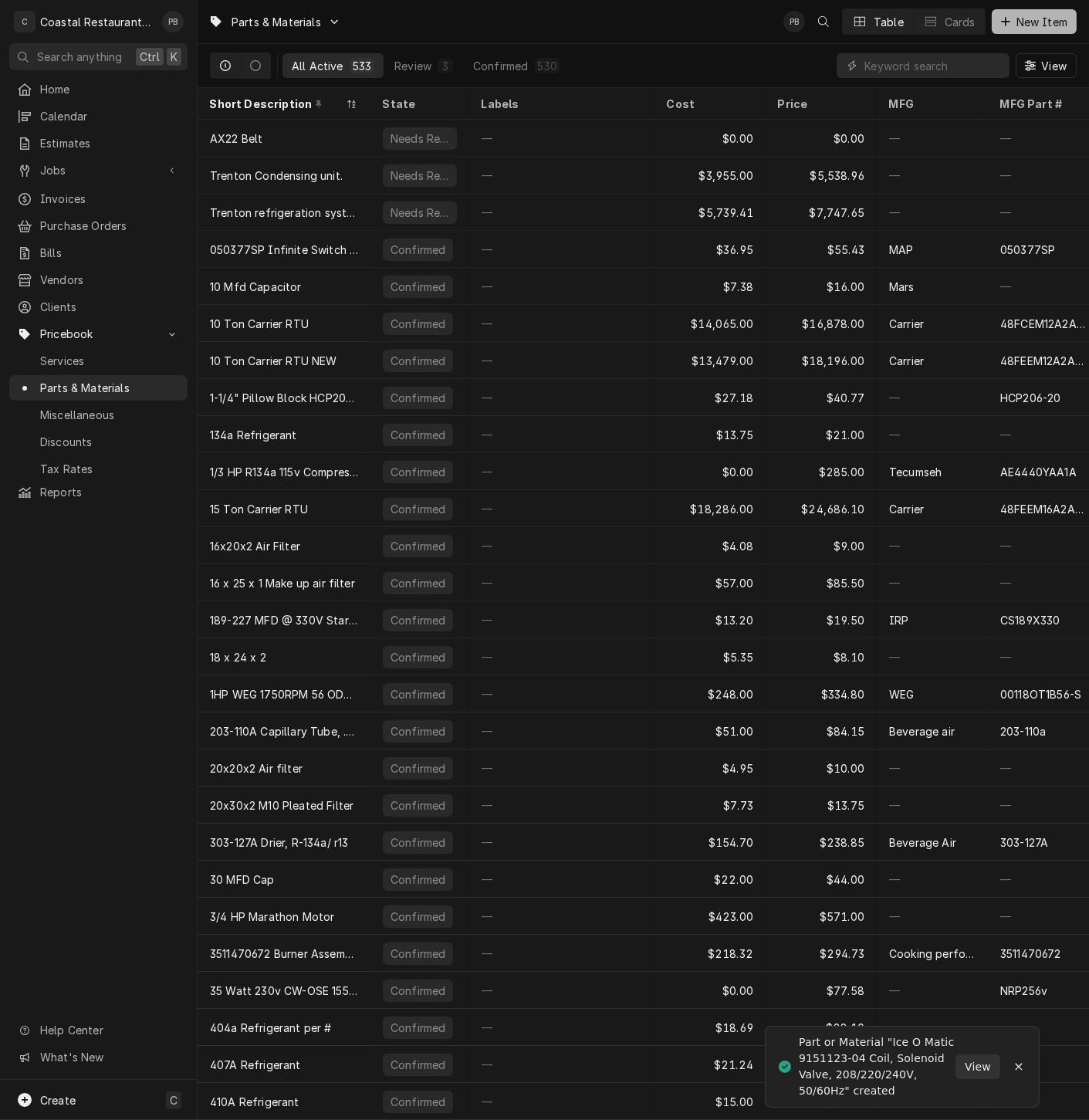
click at [1035, 19] on span "New Item" at bounding box center [1042, 21] width 57 height 17
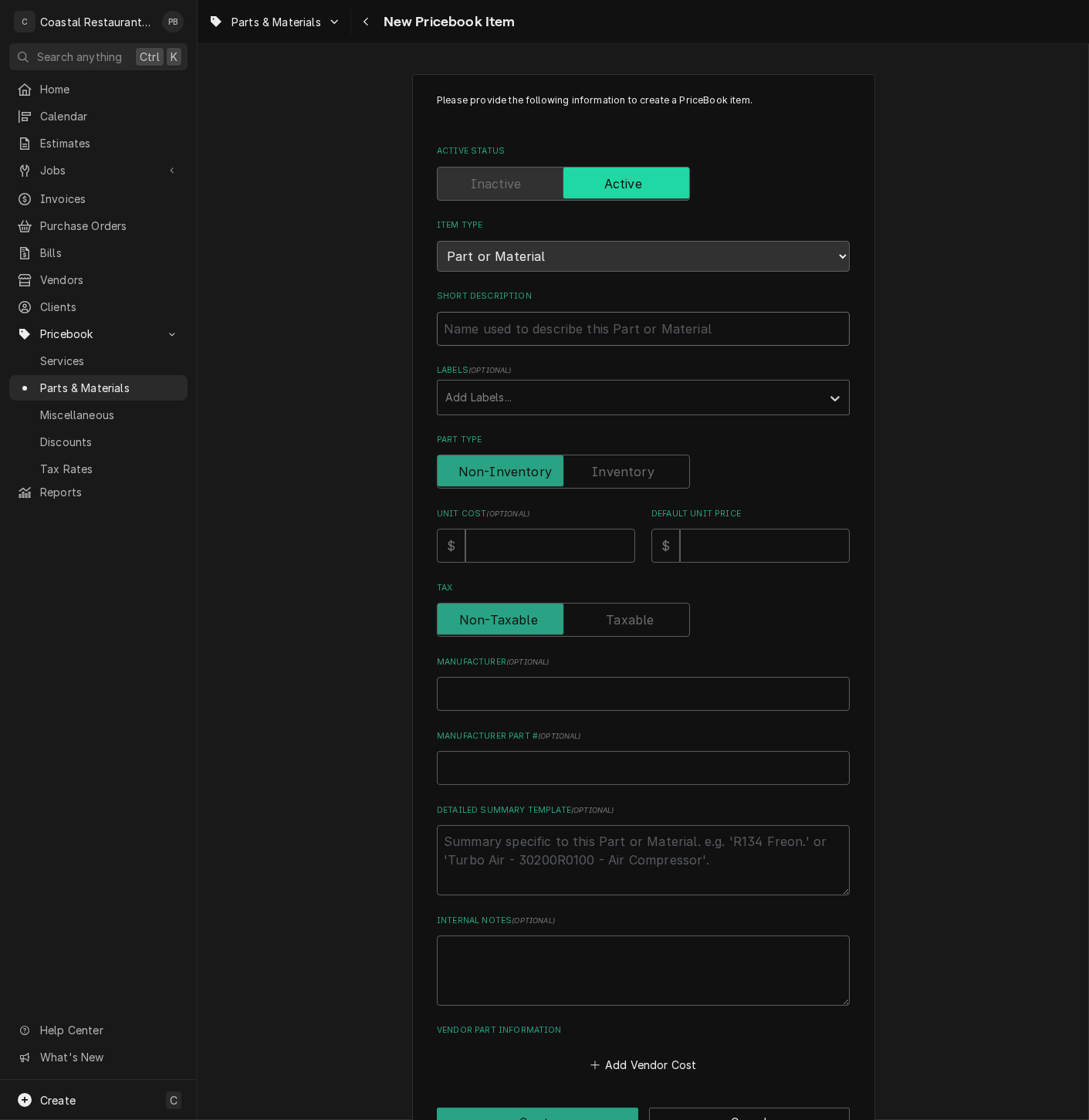
click at [588, 337] on input "Short Description" at bounding box center [643, 328] width 413 height 34
paste input "Ice O Matic 9151123-02 Liquid Line Solenoid Body"
type textarea "x"
type input "Ice O Matic 9151123-02 Liquid Line Solenoid Body"
click at [507, 546] on input "Unit Cost ( optional )" at bounding box center [551, 546] width 170 height 34
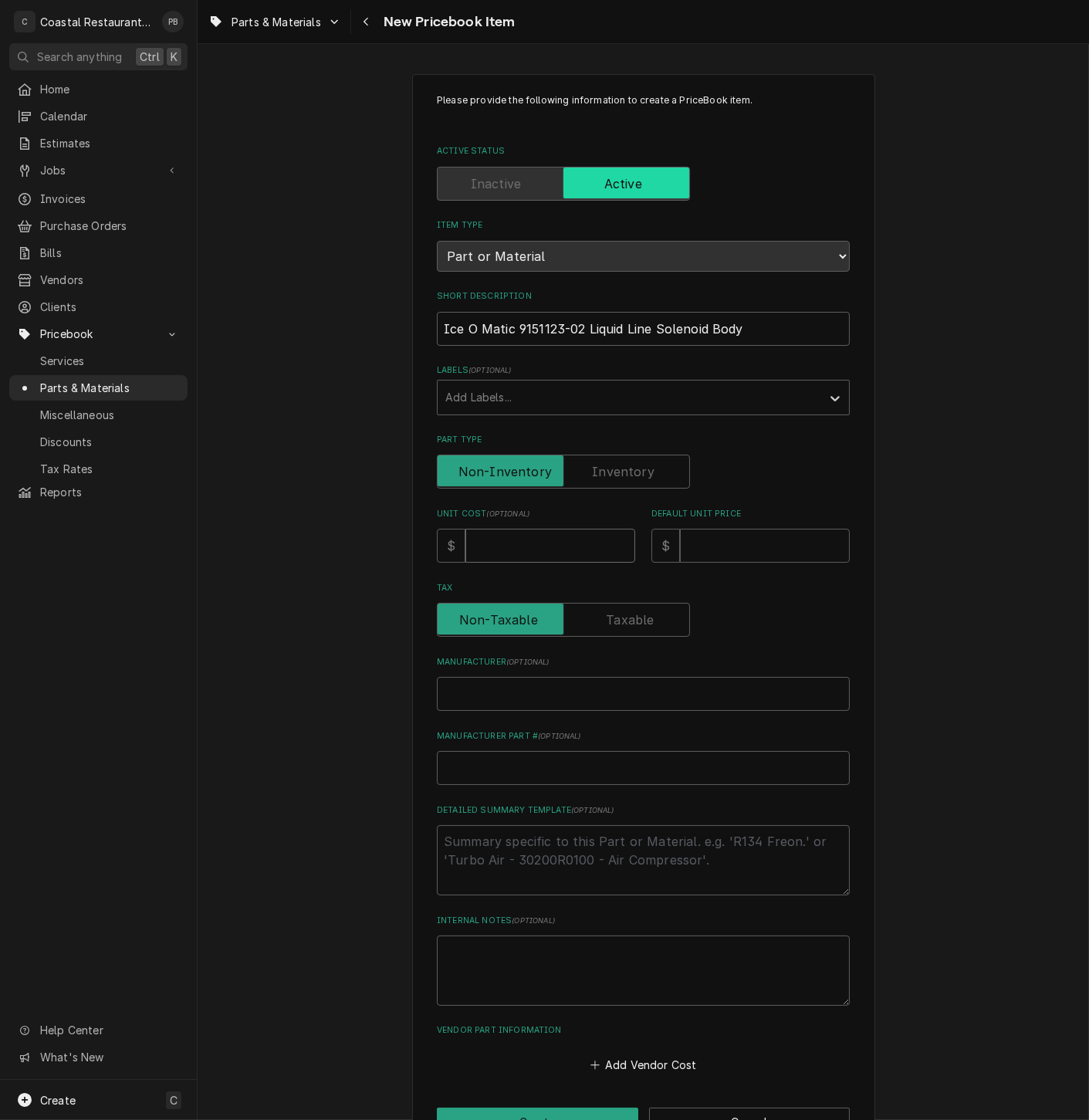
type textarea "x"
type input "2"
type textarea "x"
type input "25"
type textarea "x"
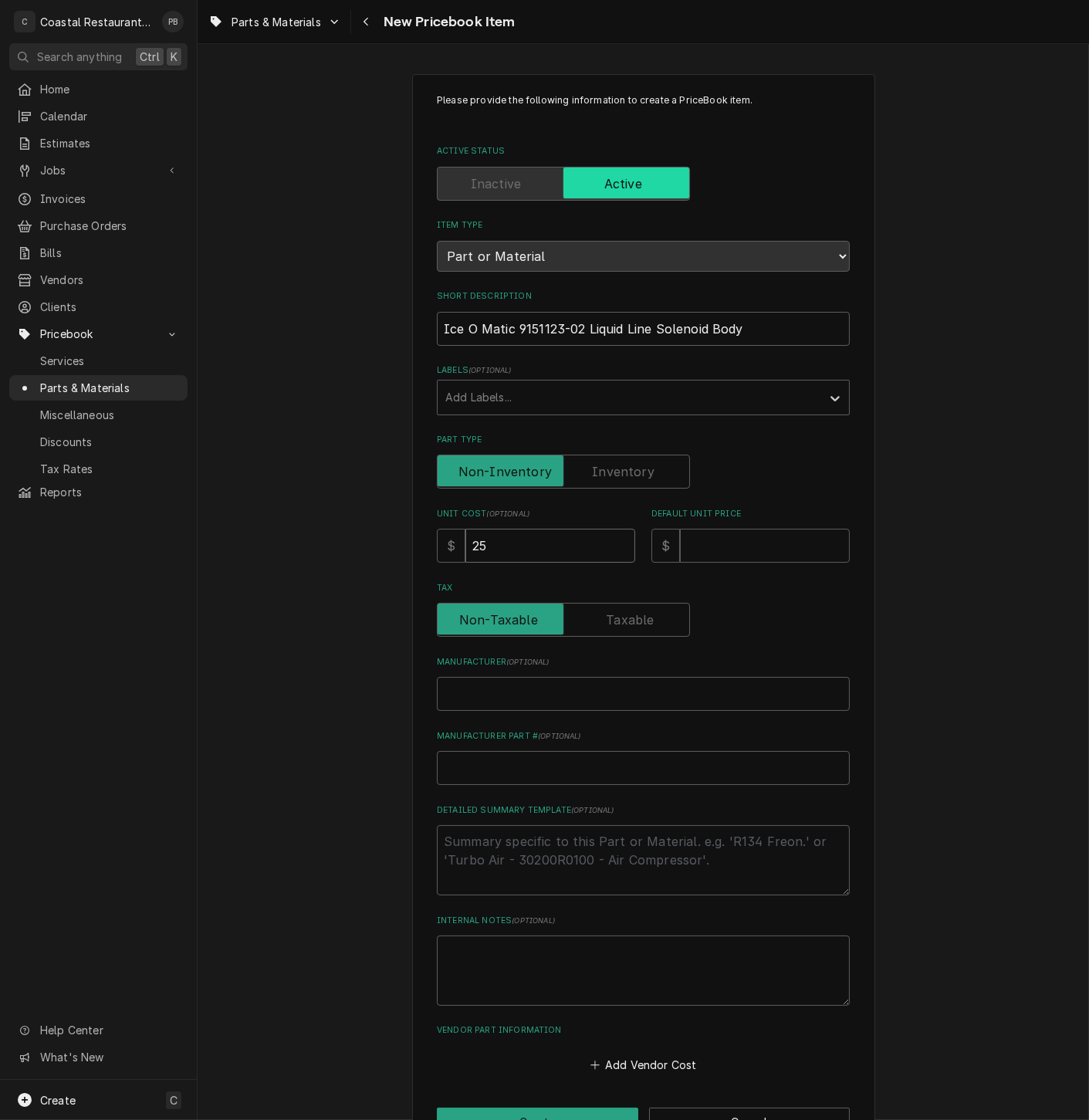
type input "2"
type textarea "x"
type input "26"
type textarea "x"
type input "262"
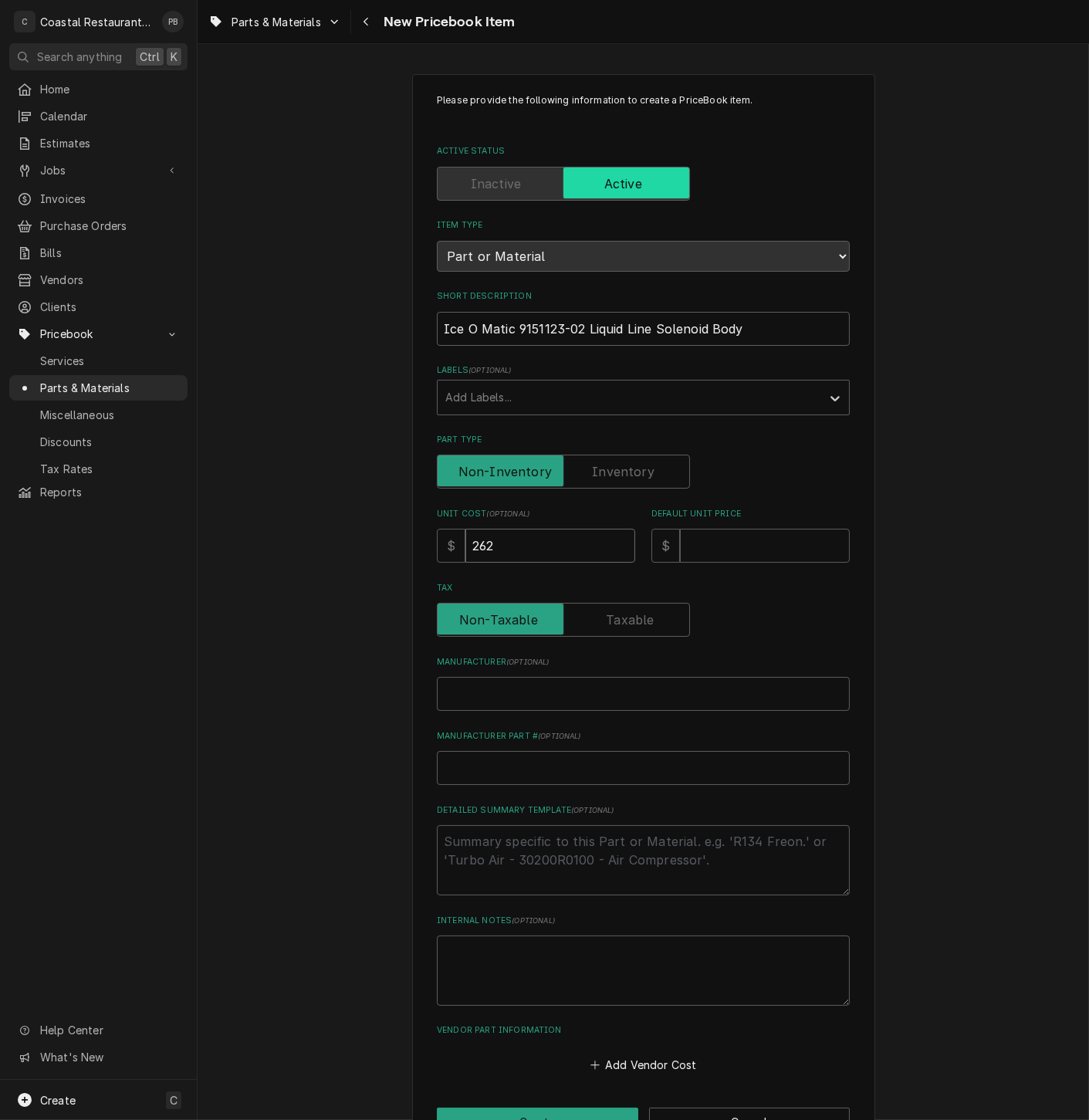
type textarea "x"
type input "262.5"
type textarea "x"
type input "262.53"
click at [728, 546] on input "Default Unit Price" at bounding box center [765, 546] width 170 height 34
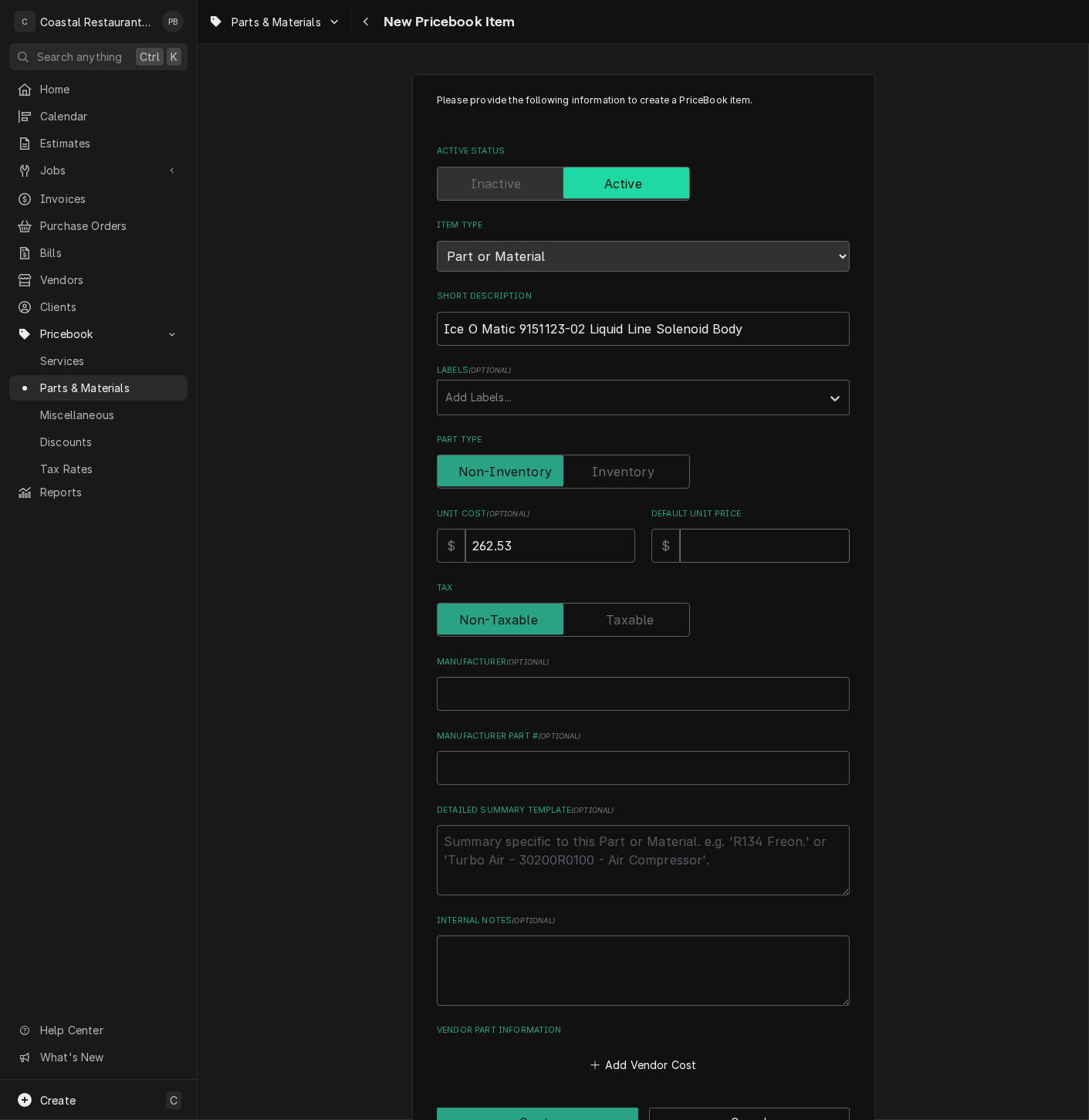
type textarea "x"
type input "4"
type textarea "x"
type input "43"
type textarea "x"
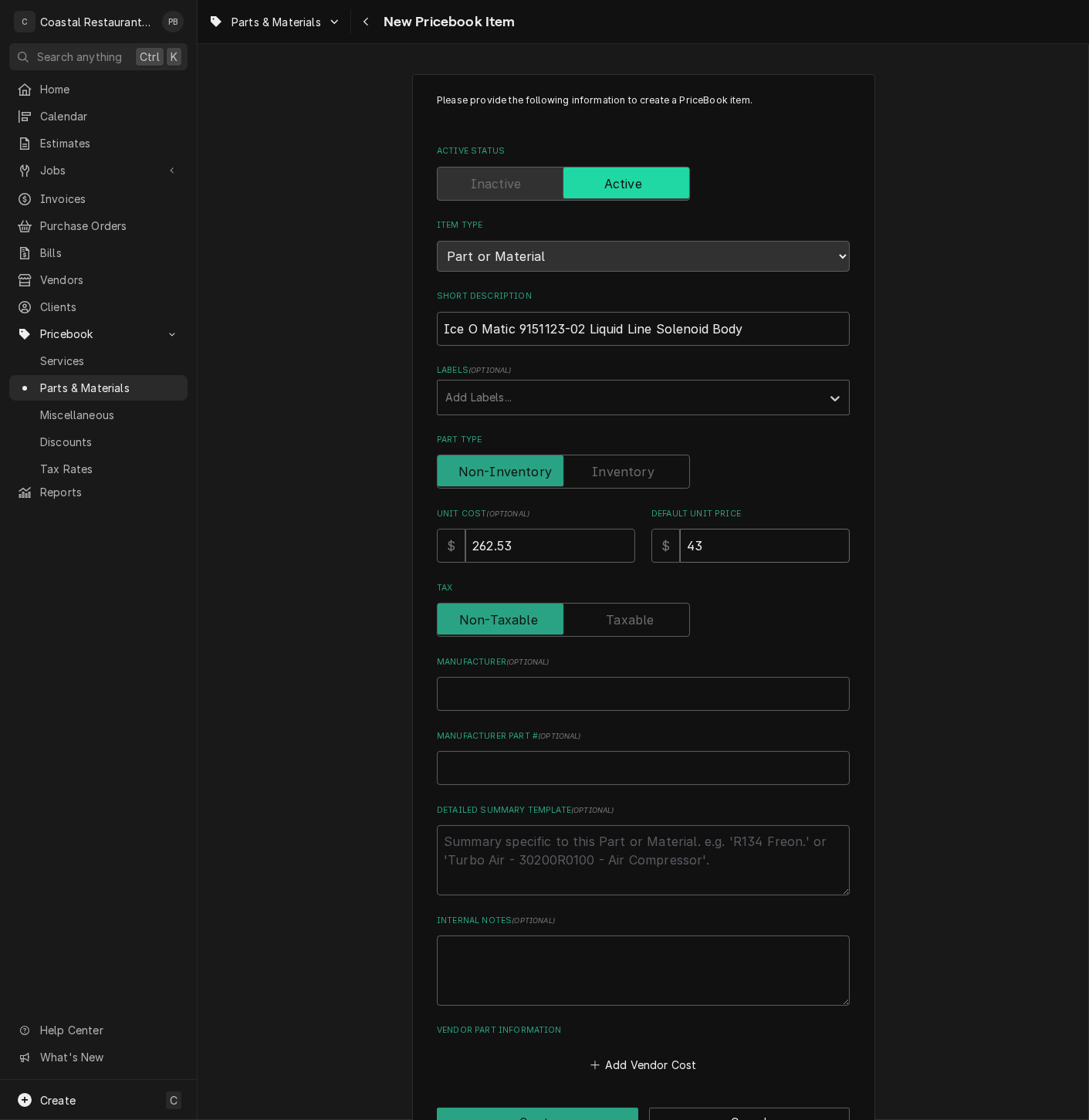
type input "433"
type textarea "x"
type input "433.1"
type textarea "x"
type input "433.17"
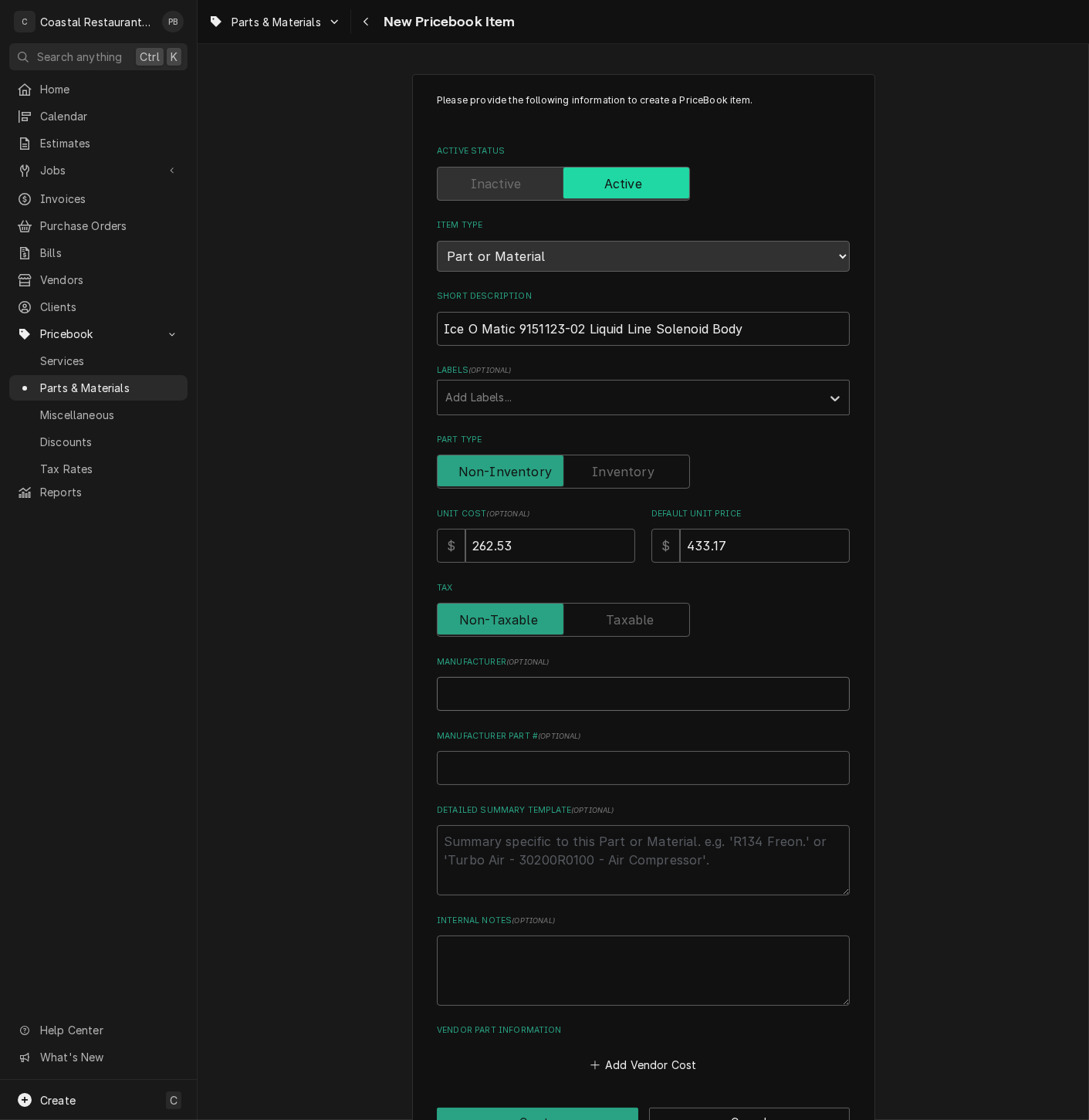
click at [547, 701] on input "Manufacturer ( optional )" at bounding box center [643, 693] width 413 height 34
type textarea "x"
type input "I"
type textarea "x"
type input "IU"
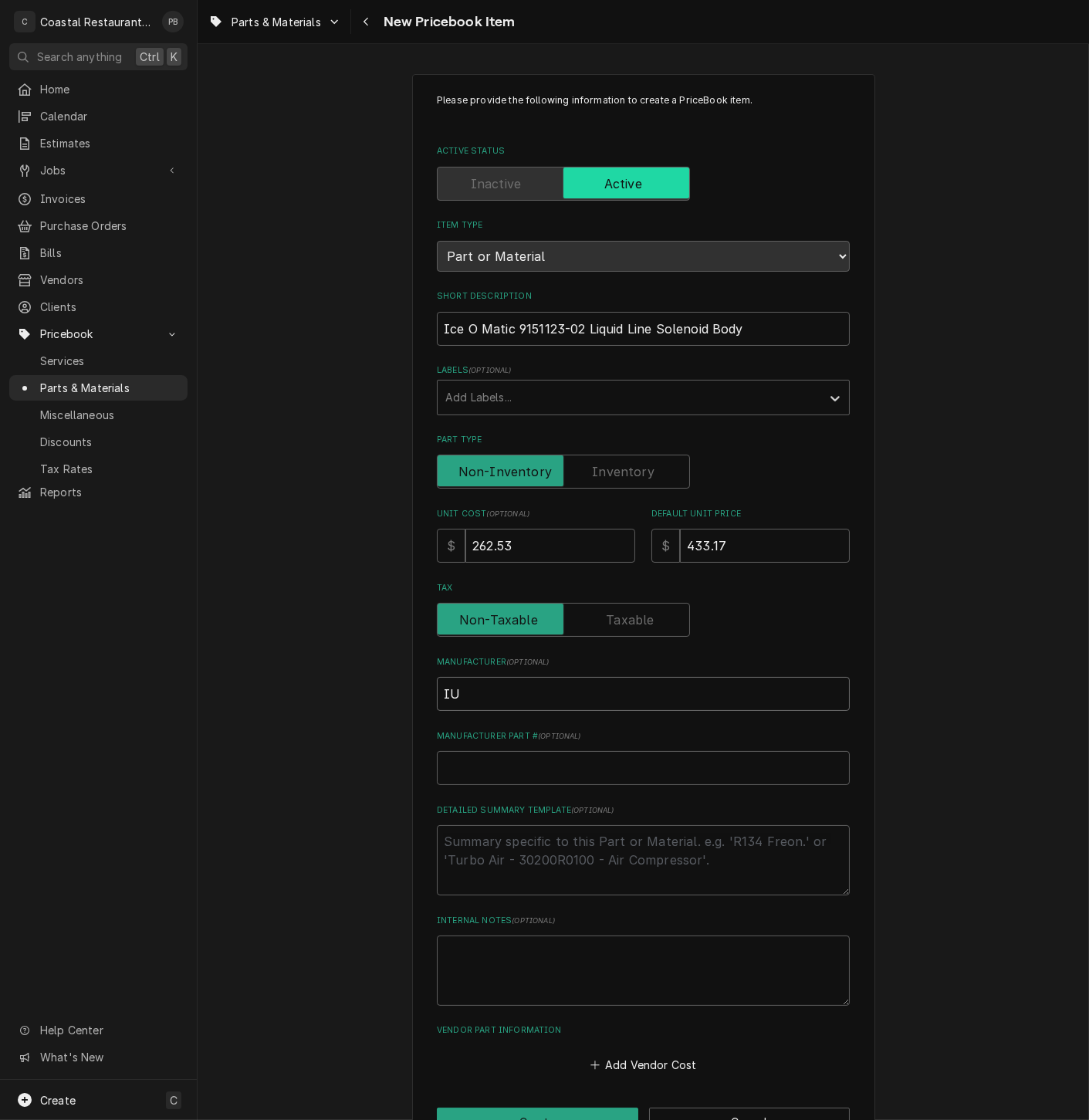
type textarea "x"
type input "IUc"
type textarea "x"
type input "IUce"
type textarea "x"
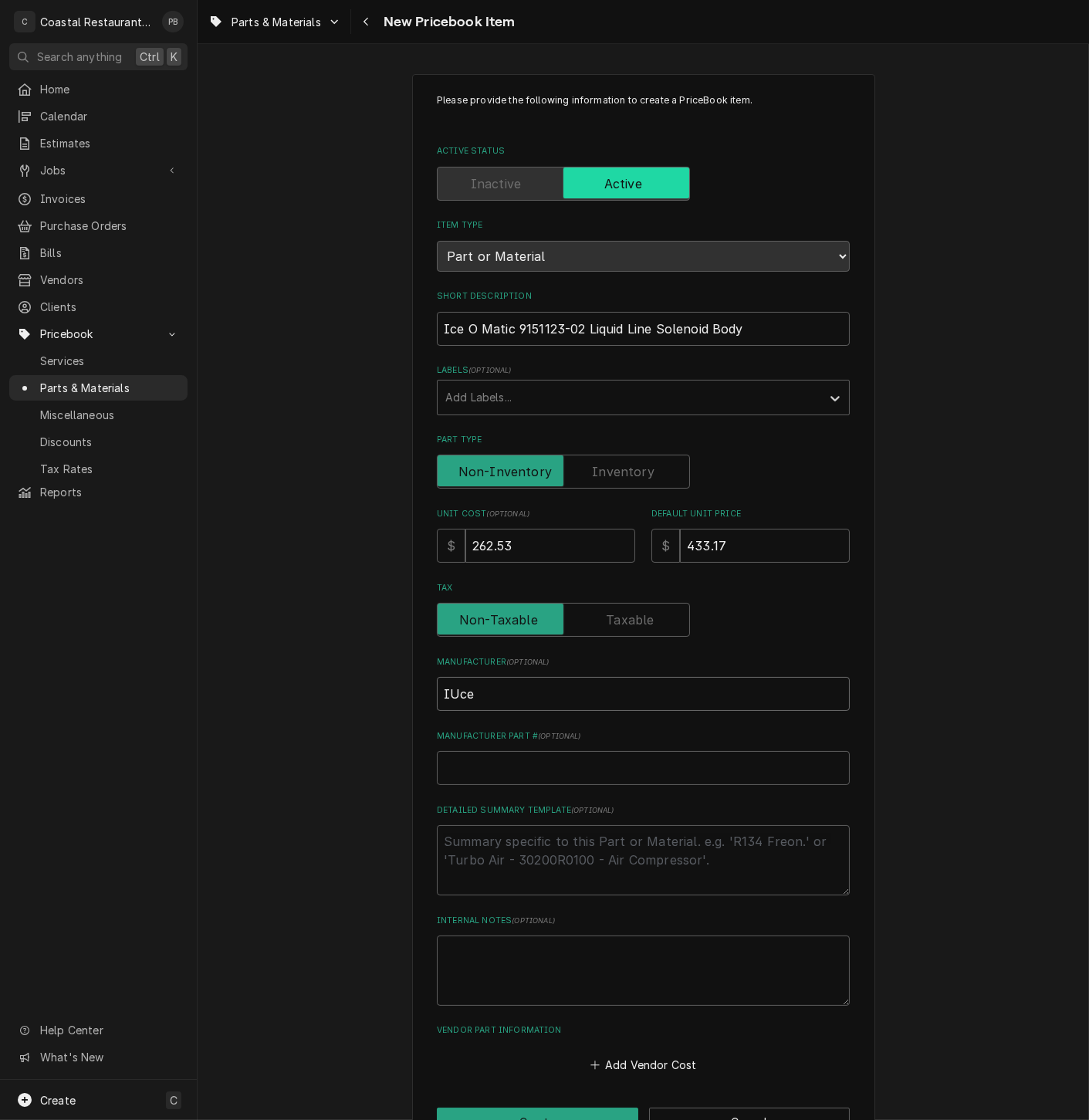
type input "IUce"
type textarea "x"
type input "IUce"
type textarea "x"
type input "IUc"
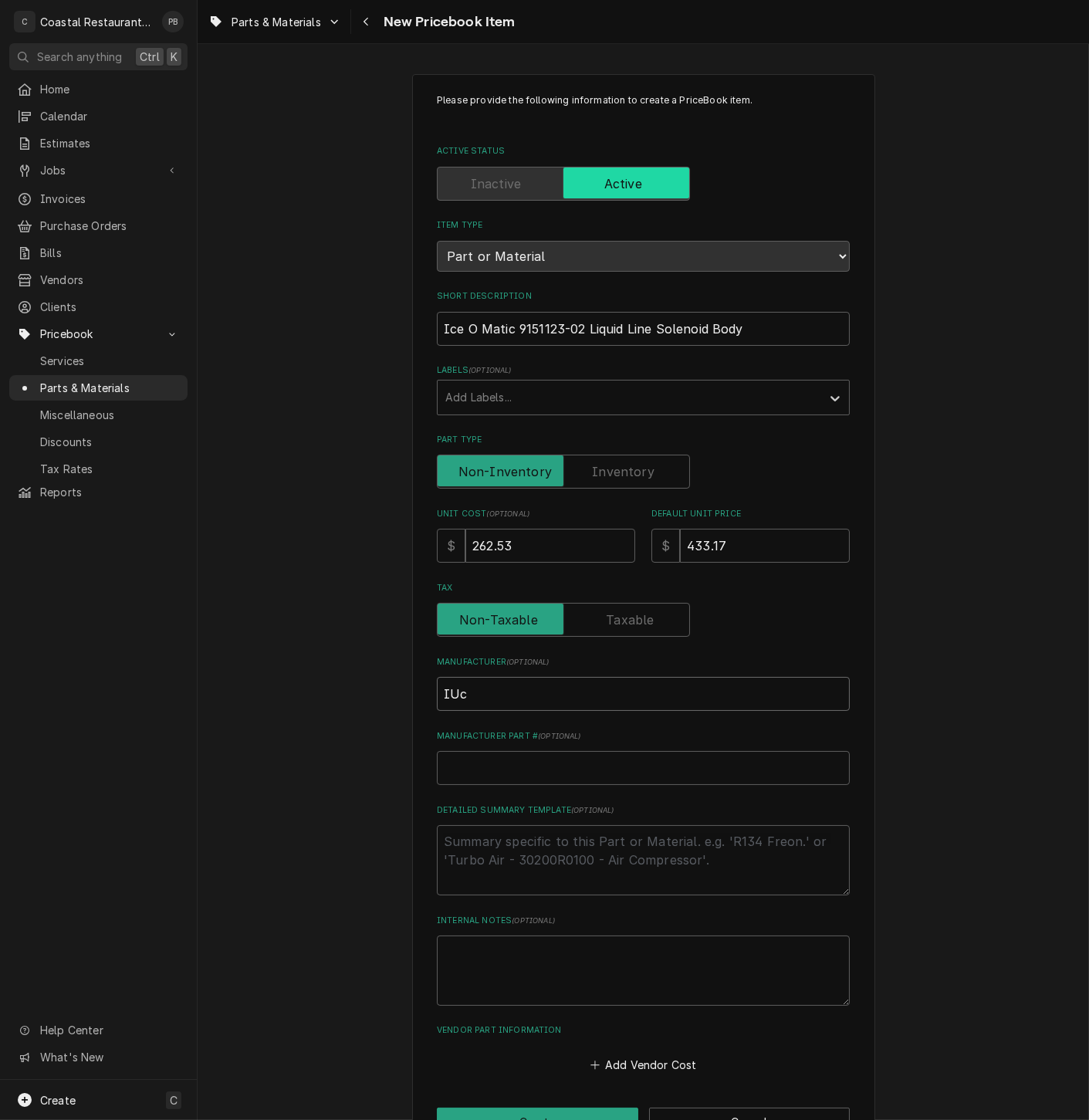
type textarea "x"
type input "IU"
type textarea "x"
type input "I"
type textarea "x"
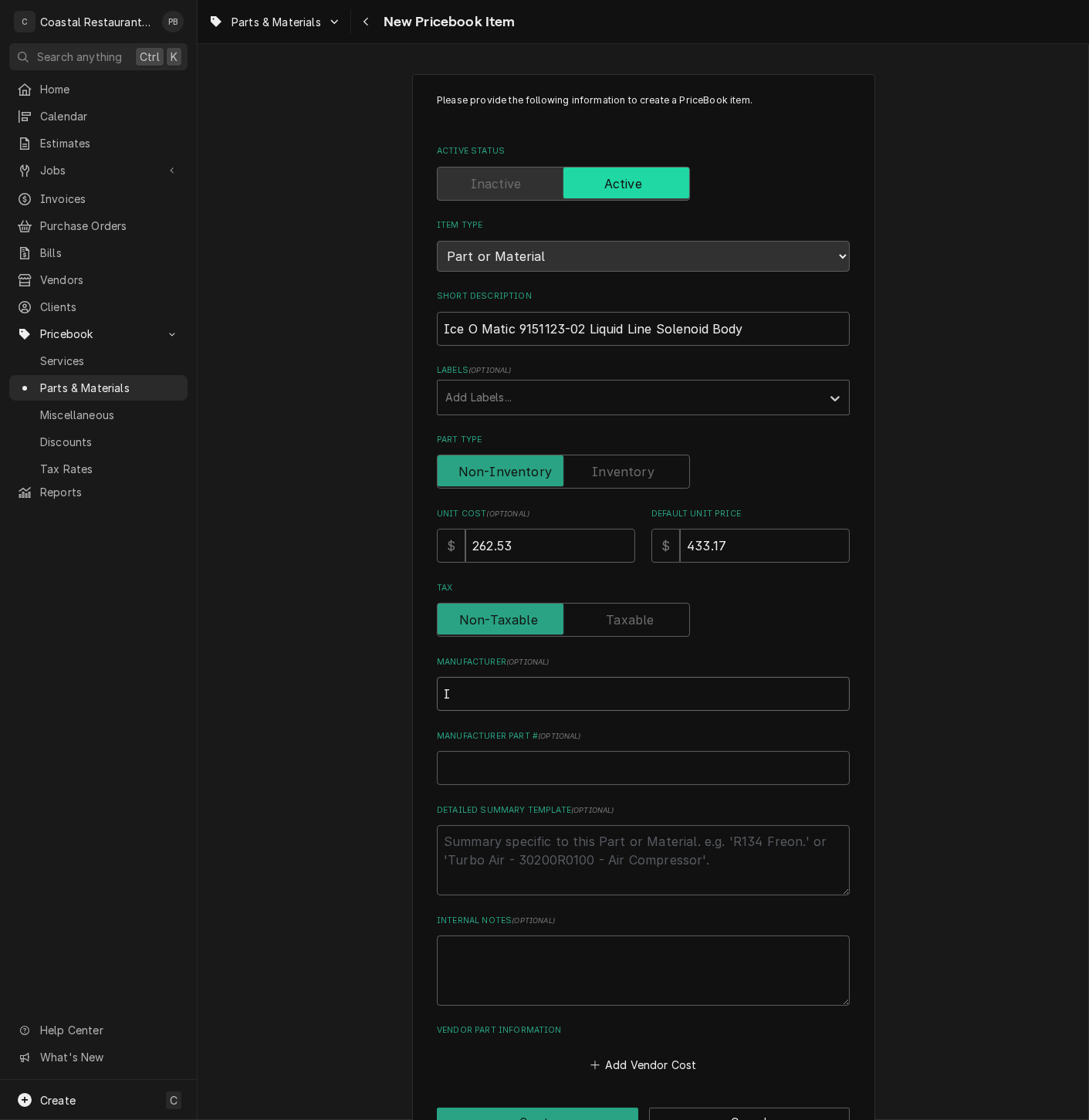
type input "Ic"
type textarea "x"
type input "Ice"
type textarea "x"
type input "Ice"
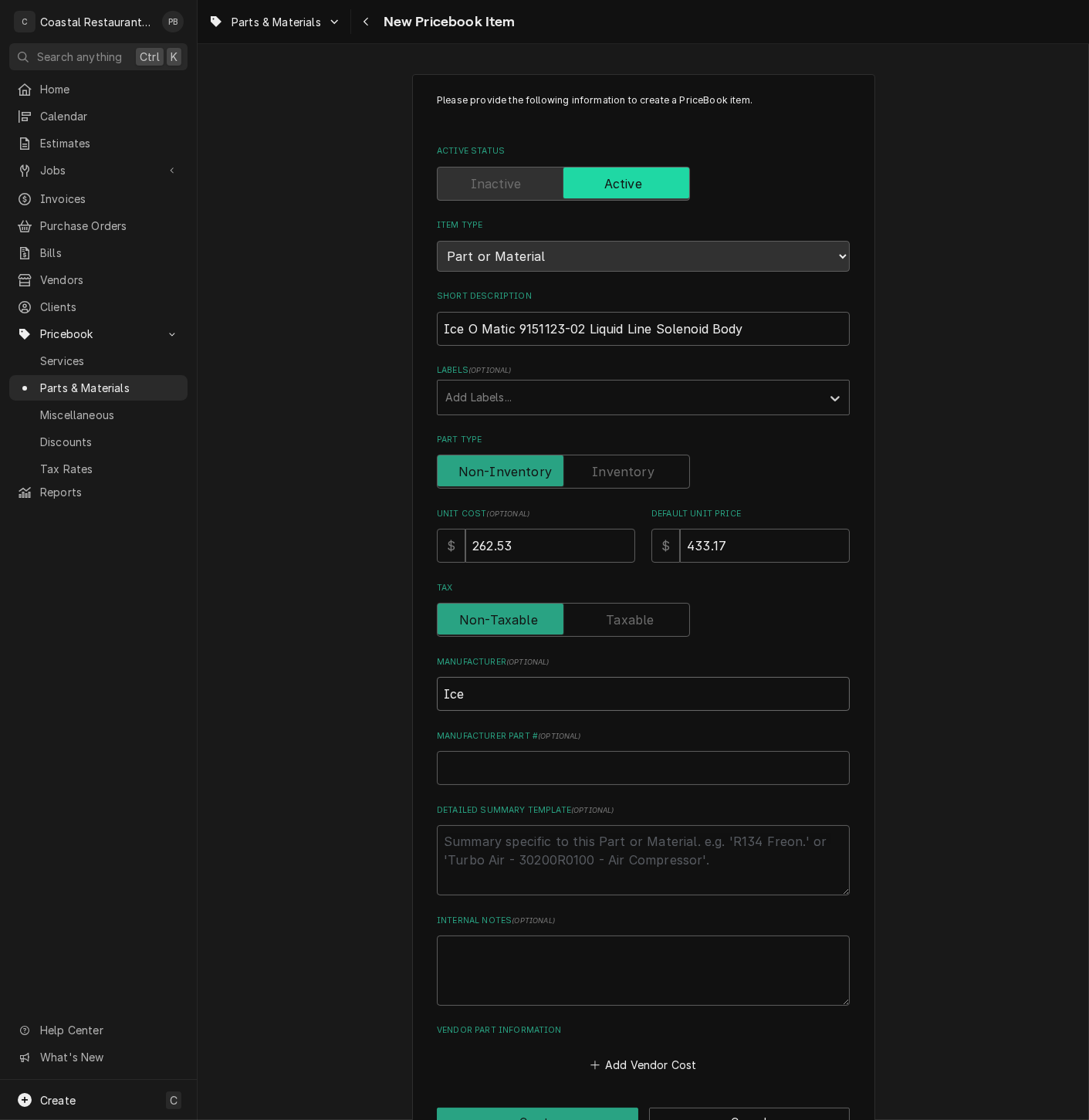
type textarea "x"
type input "Ice O"
type textarea "x"
type input "Ice O"
type textarea "x"
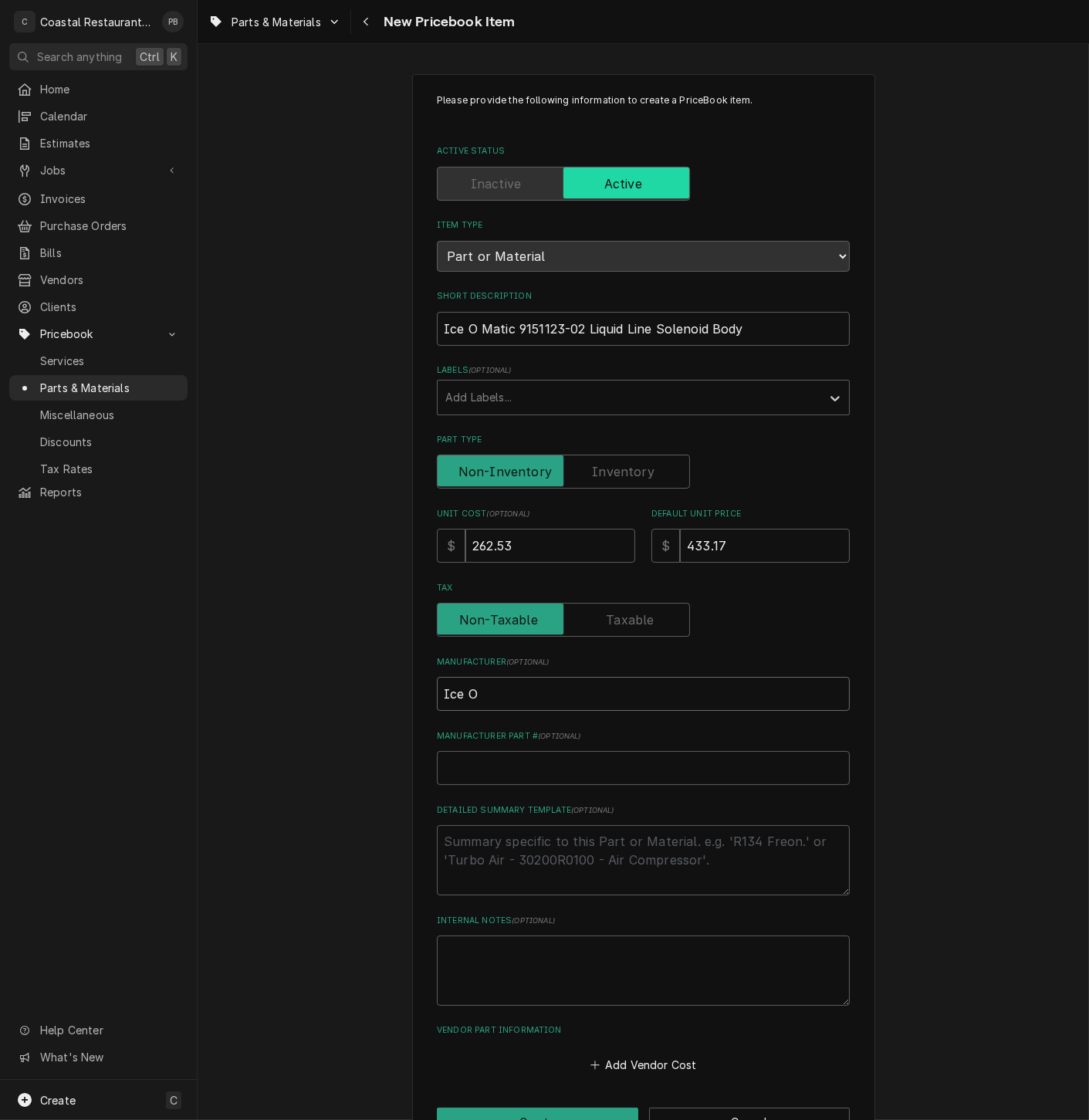
type input "Ice O M"
type textarea "x"
type input "Ice O Ma"
type textarea "x"
type input "Ice O Mat"
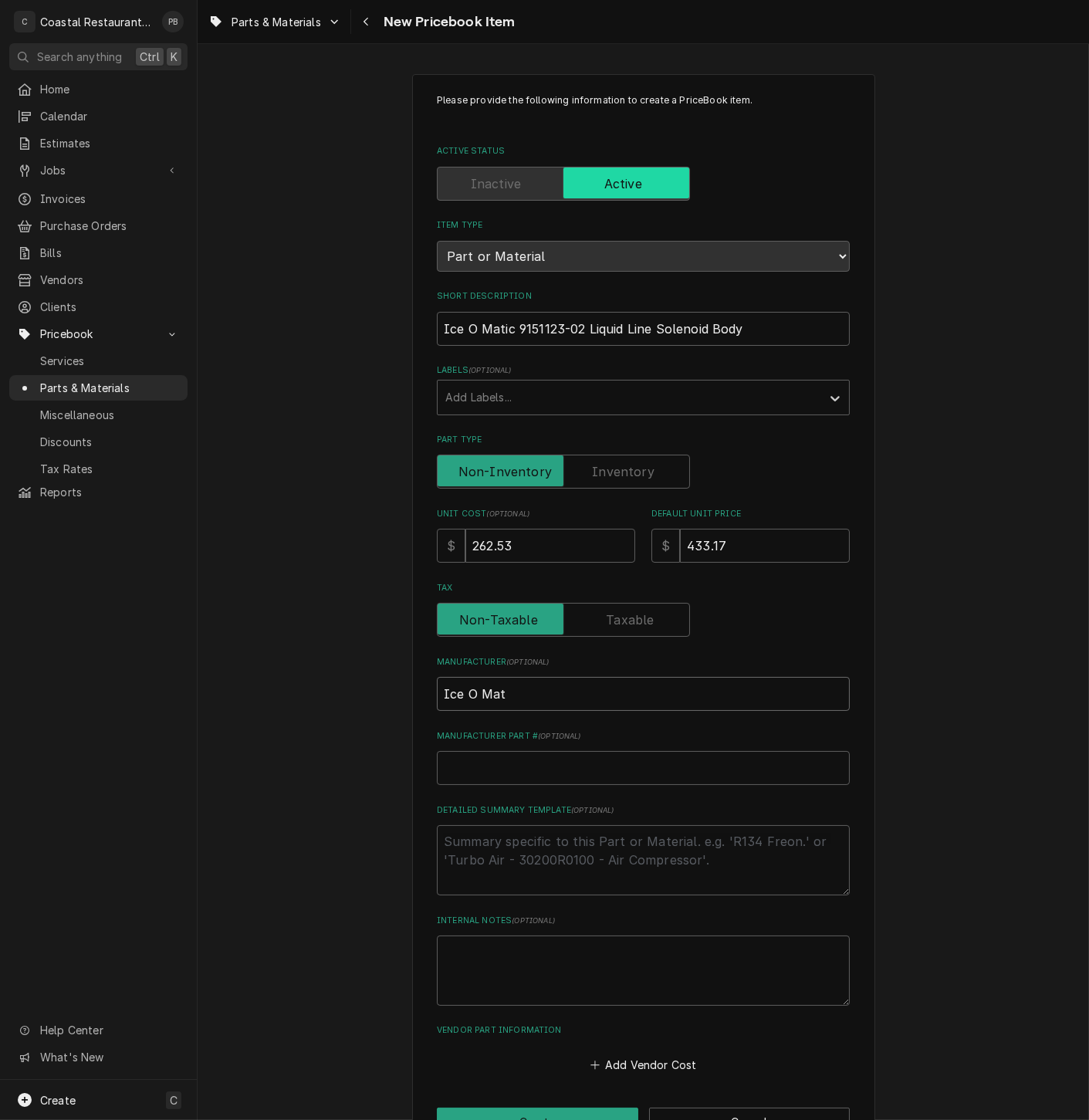
type textarea "x"
type input "Ice O Mati"
type textarea "x"
type input "Ice O Matic"
type textarea "x"
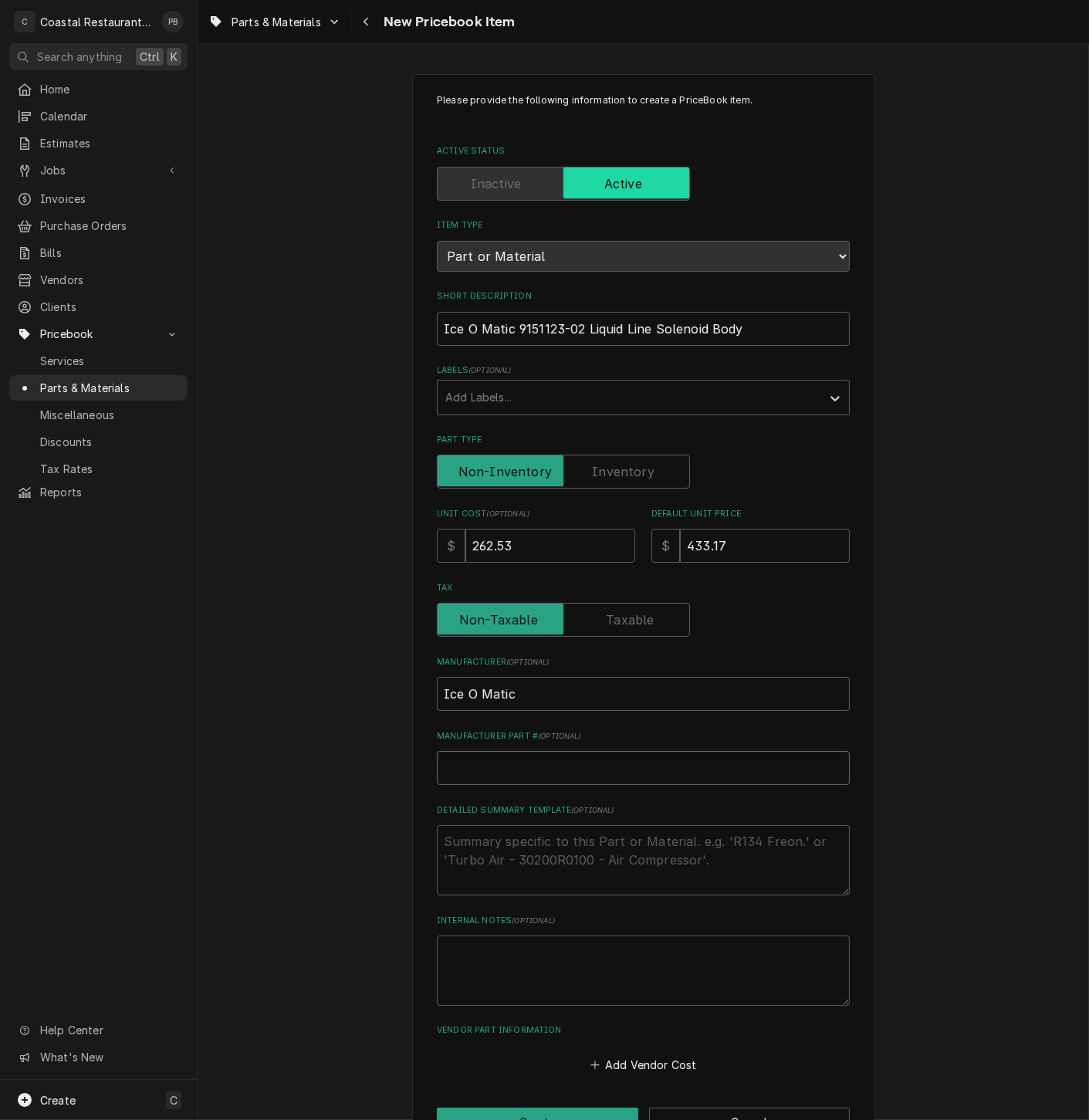
type input "9"
type textarea "x"
type input "91"
type textarea "x"
type input "915"
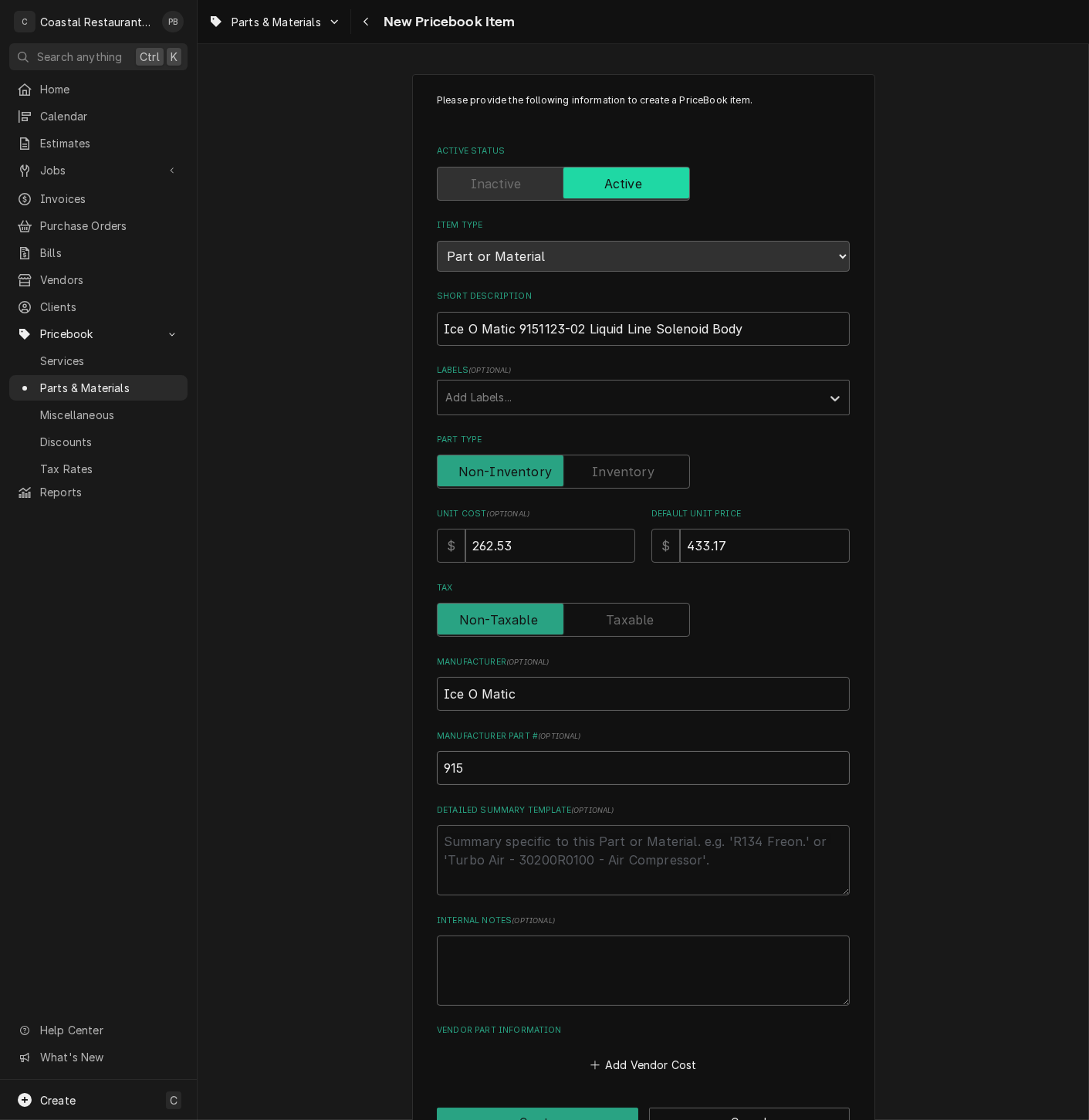
type textarea "x"
type input "9151"
type textarea "x"
type input "91511"
type textarea "x"
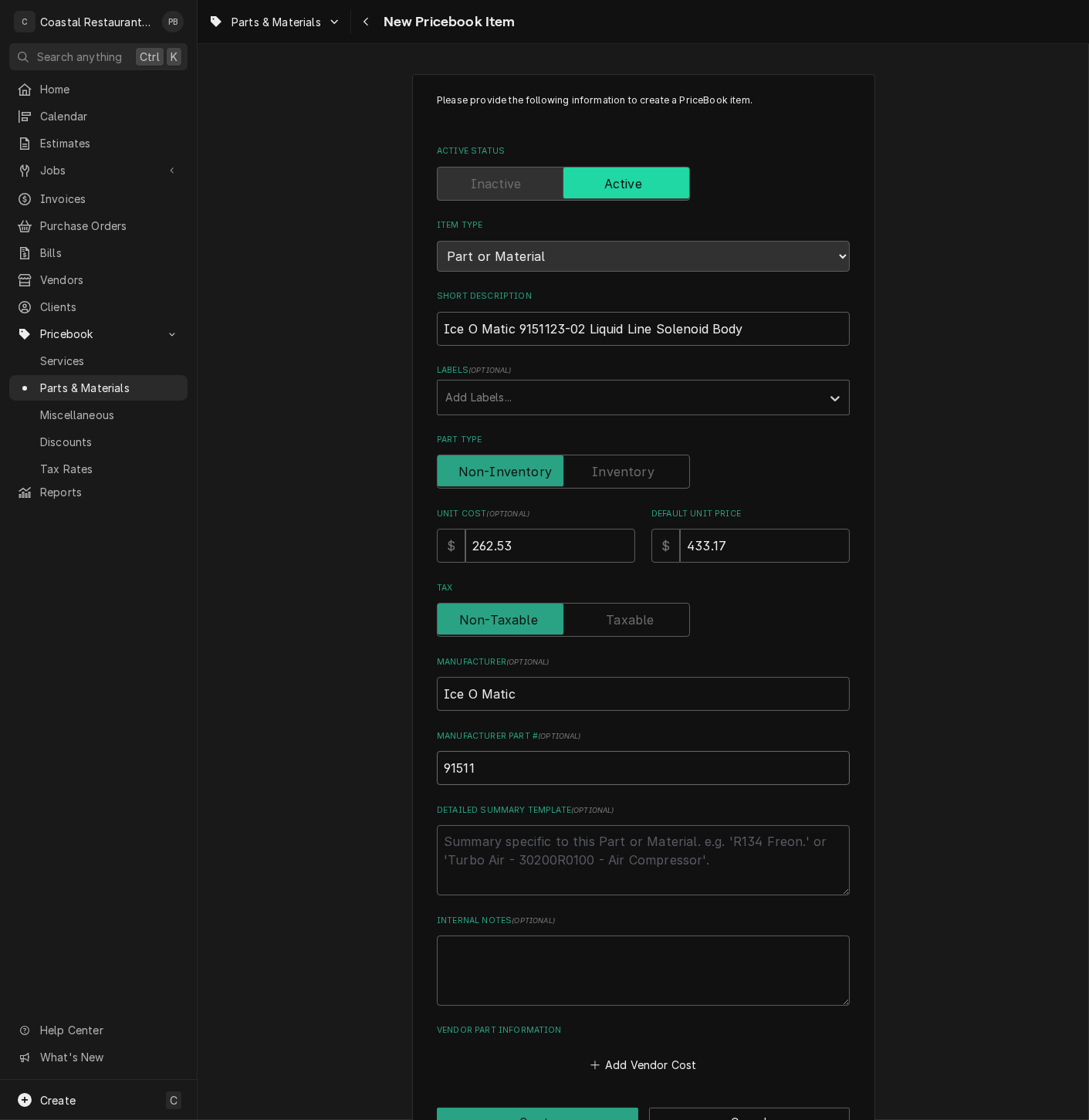
type input "915112"
type textarea "x"
type input "9151123"
type textarea "x"
type input "9151123."
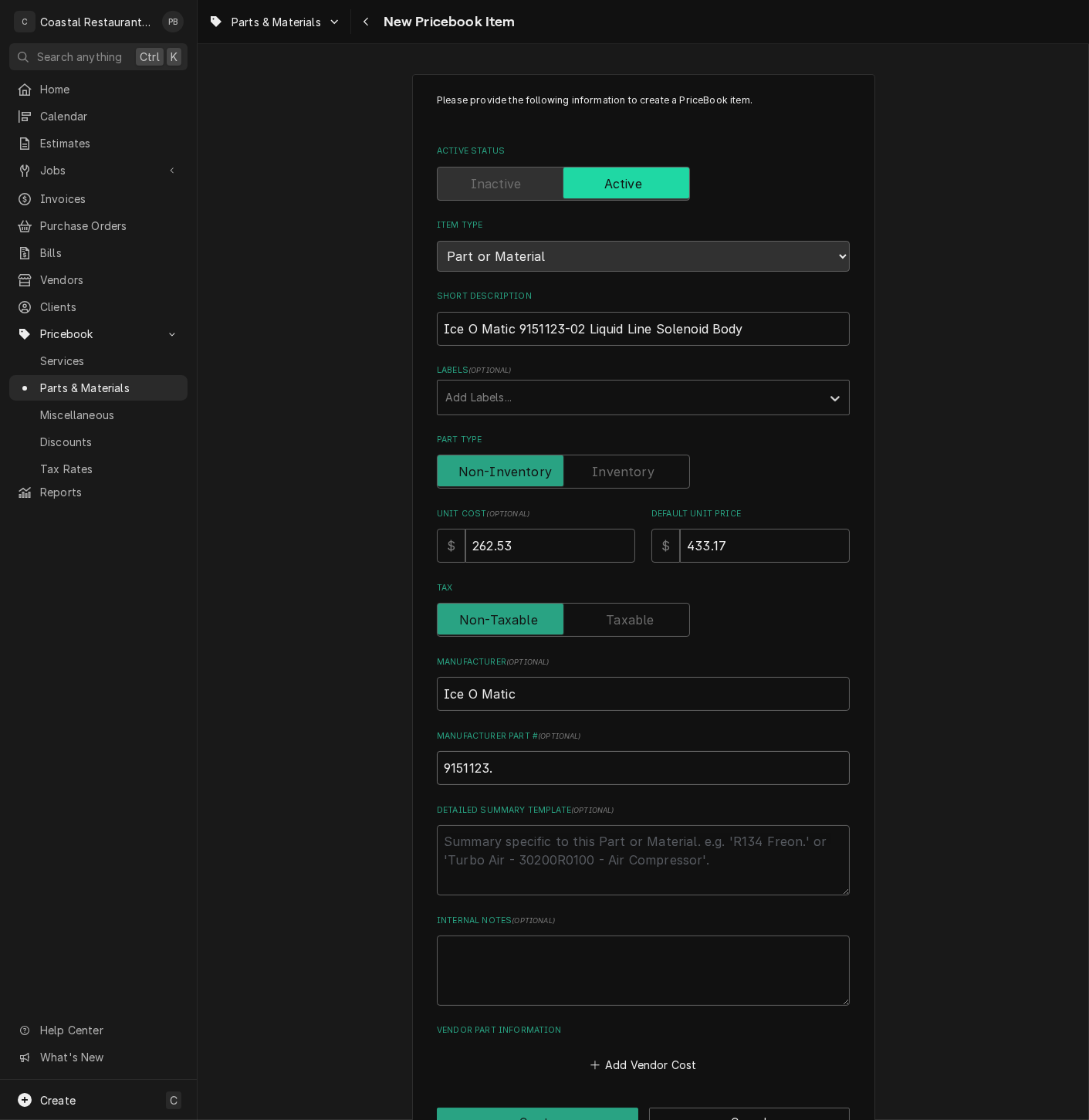
type textarea "x"
type input "9151123.0"
type textarea "x"
type input "9151123.02"
click at [487, 766] on input "9151123.02" at bounding box center [643, 767] width 413 height 34
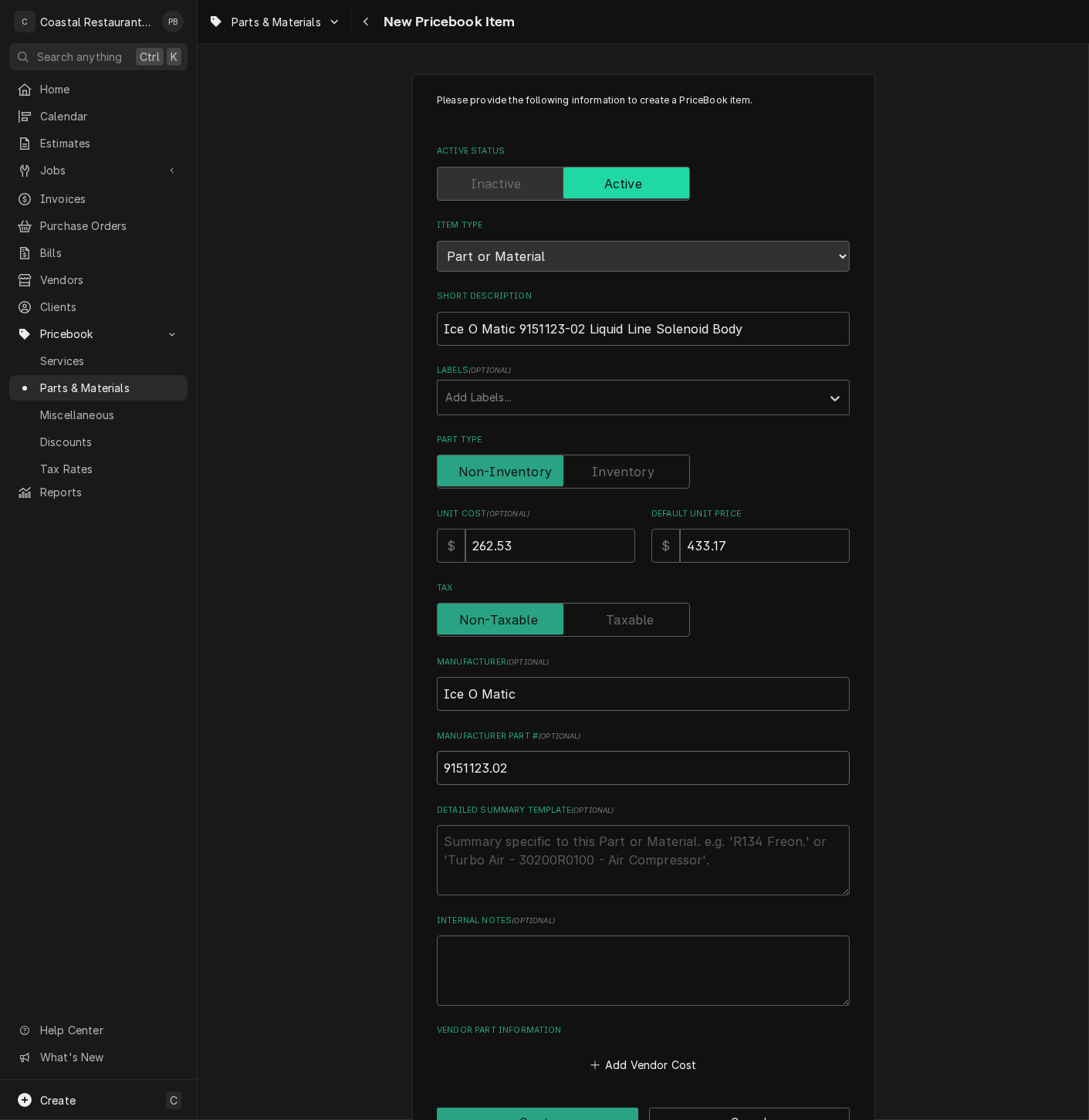
type textarea "x"
type input "915112302"
type textarea "x"
type input "9151123-02"
click at [546, 854] on textarea "Detailed Summary Template ( optional )" at bounding box center [643, 860] width 413 height 70
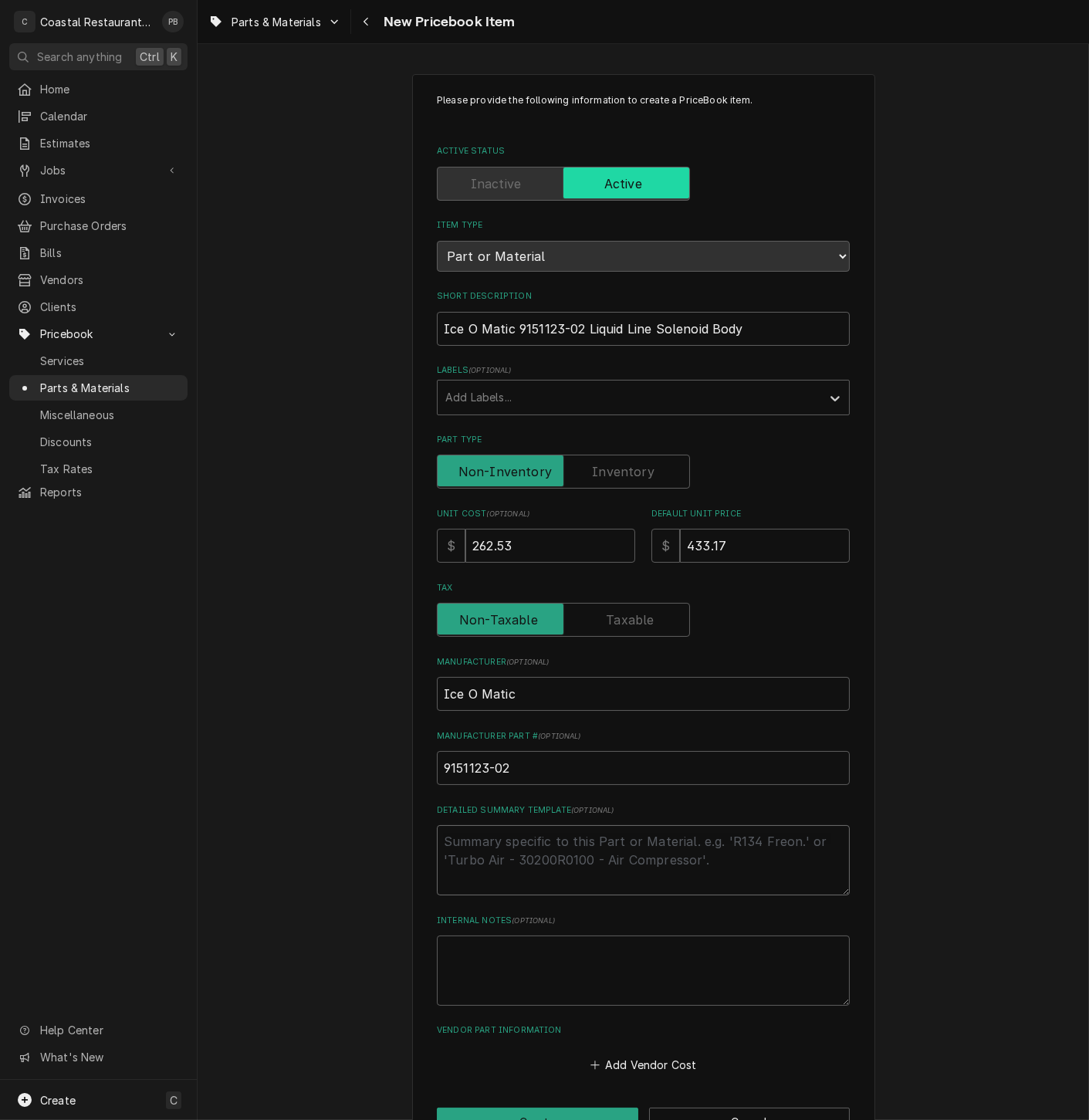
type textarea "x"
type textarea "l"
type textarea "x"
type textarea "li"
type textarea "x"
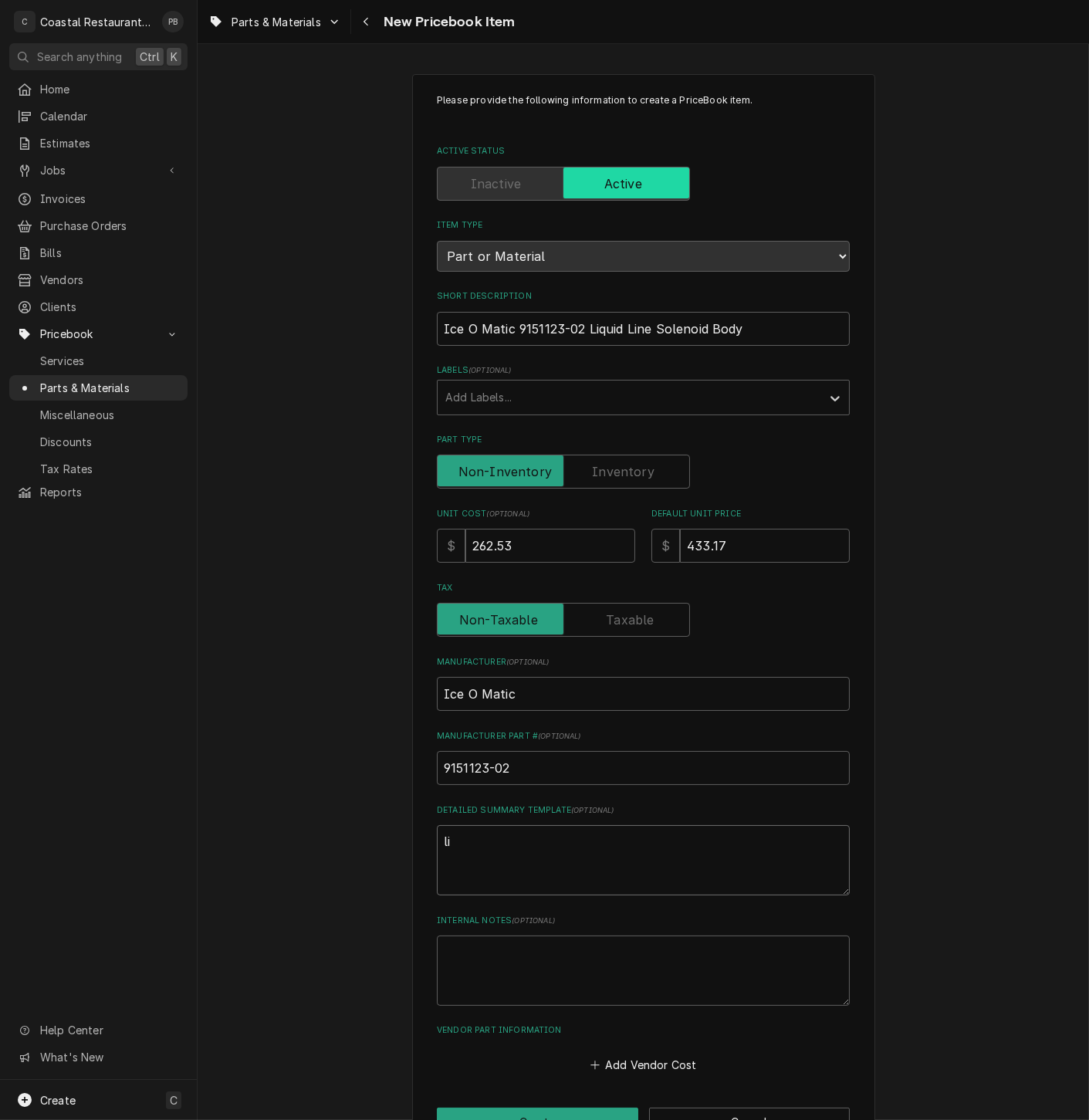
type textarea "liq"
type textarea "x"
type textarea "liqu"
type textarea "x"
type textarea "liqui"
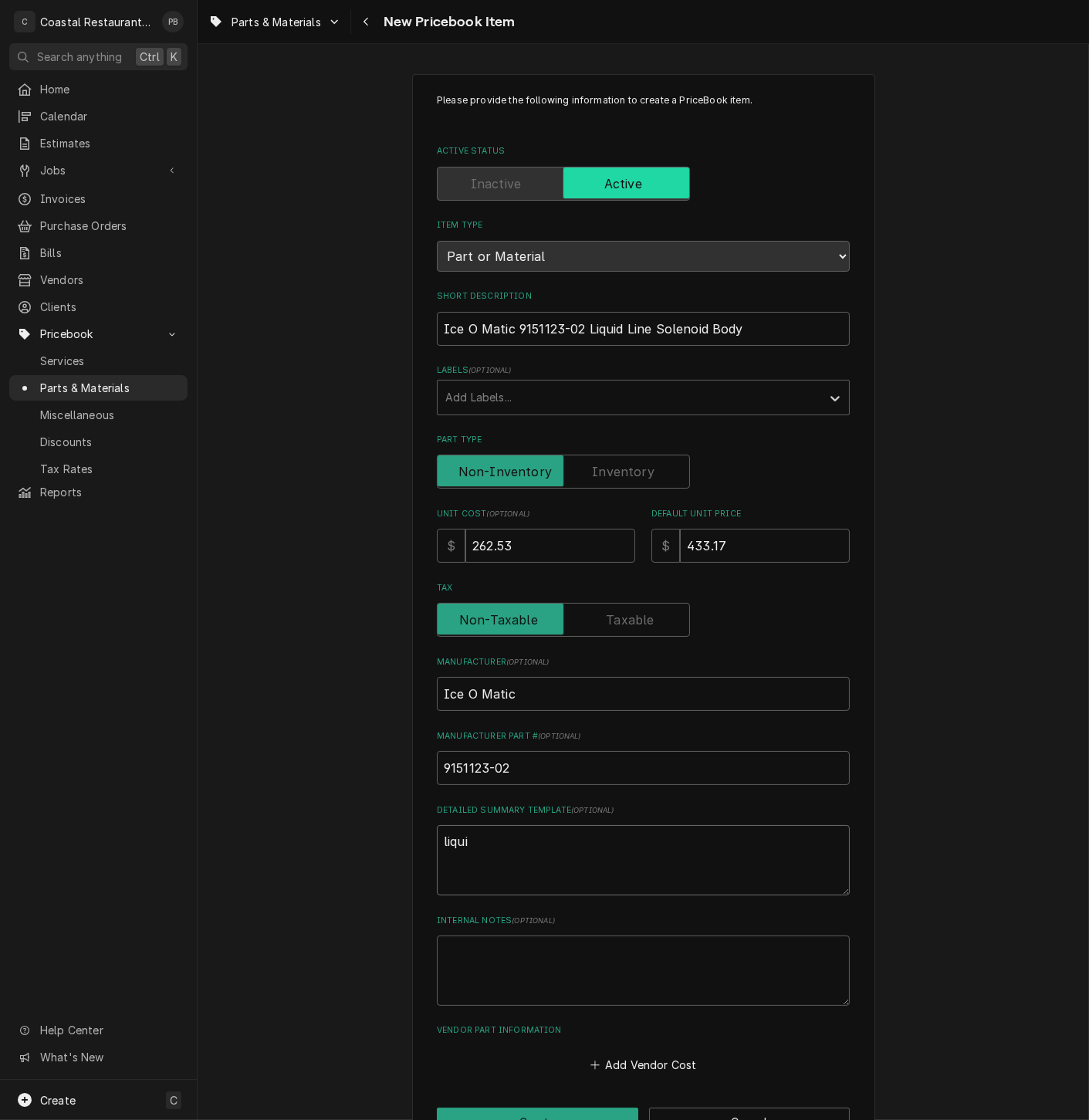
type textarea "x"
type textarea "liquid"
type textarea "x"
type textarea "liquid"
type textarea "x"
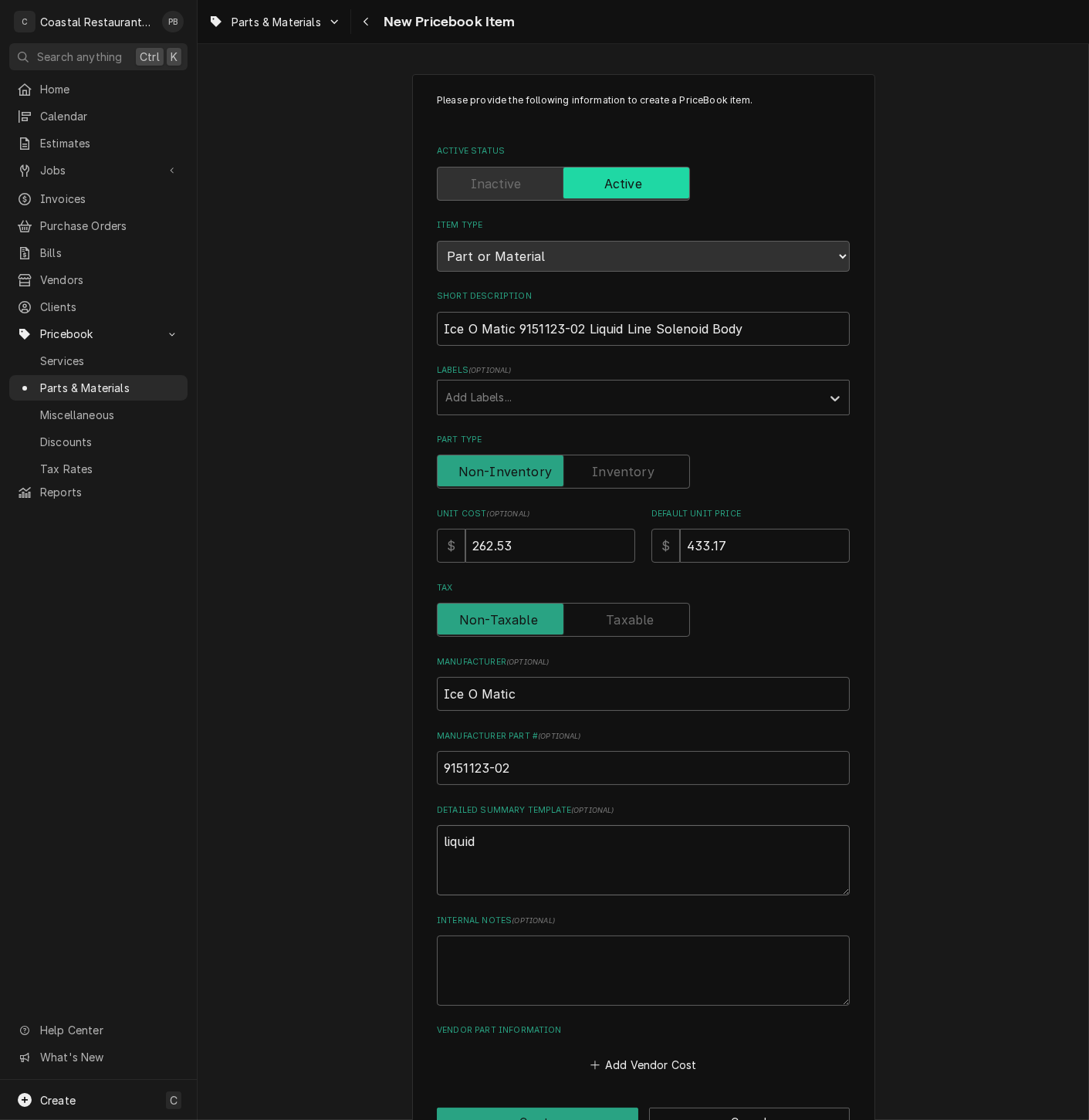
type textarea "liquid l"
type textarea "x"
type textarea "liquid li"
type textarea "x"
type textarea "liquid line"
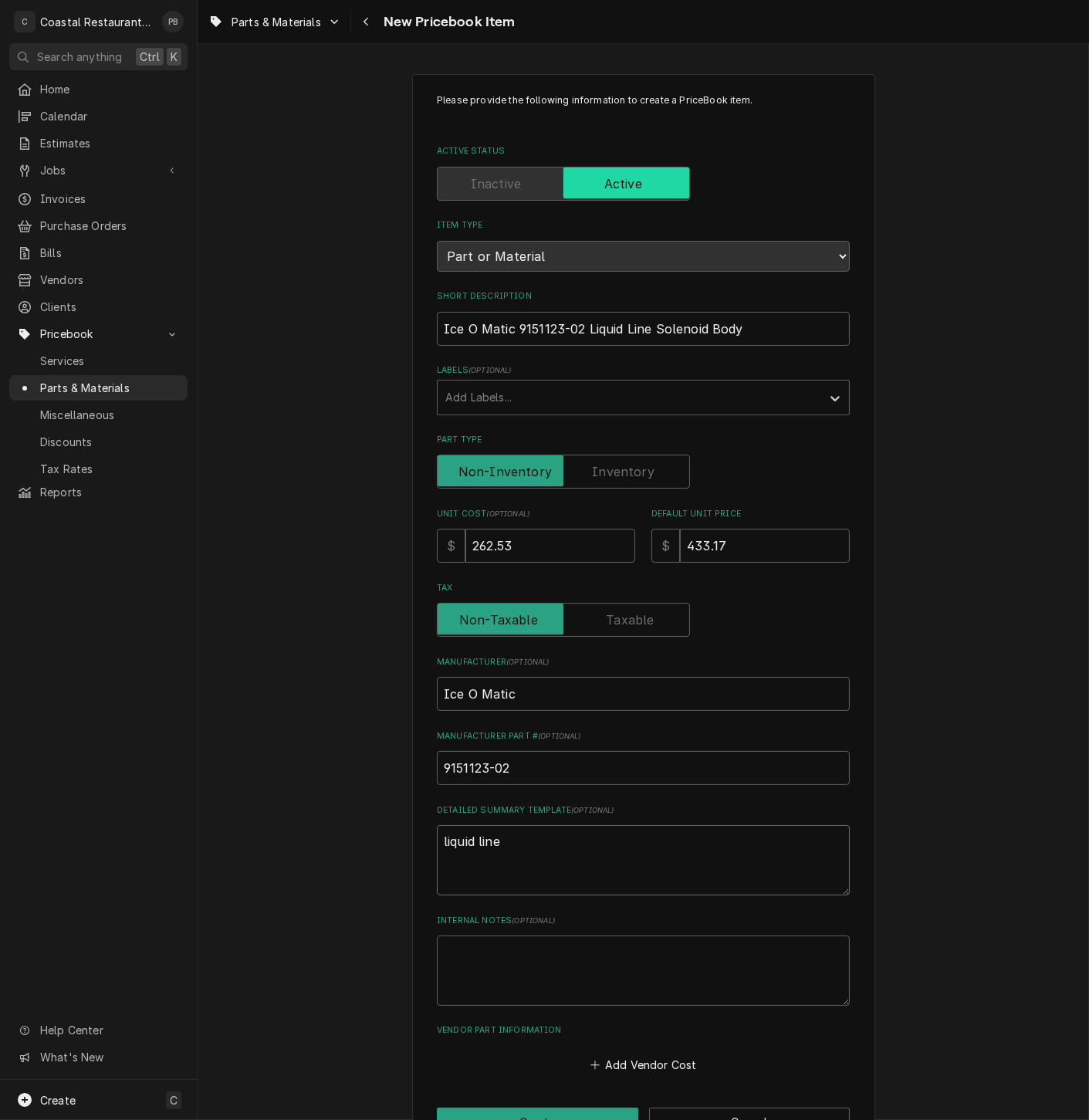
type textarea "x"
type textarea "liquid line"
type textarea "x"
type textarea "liquid line s"
type textarea "x"
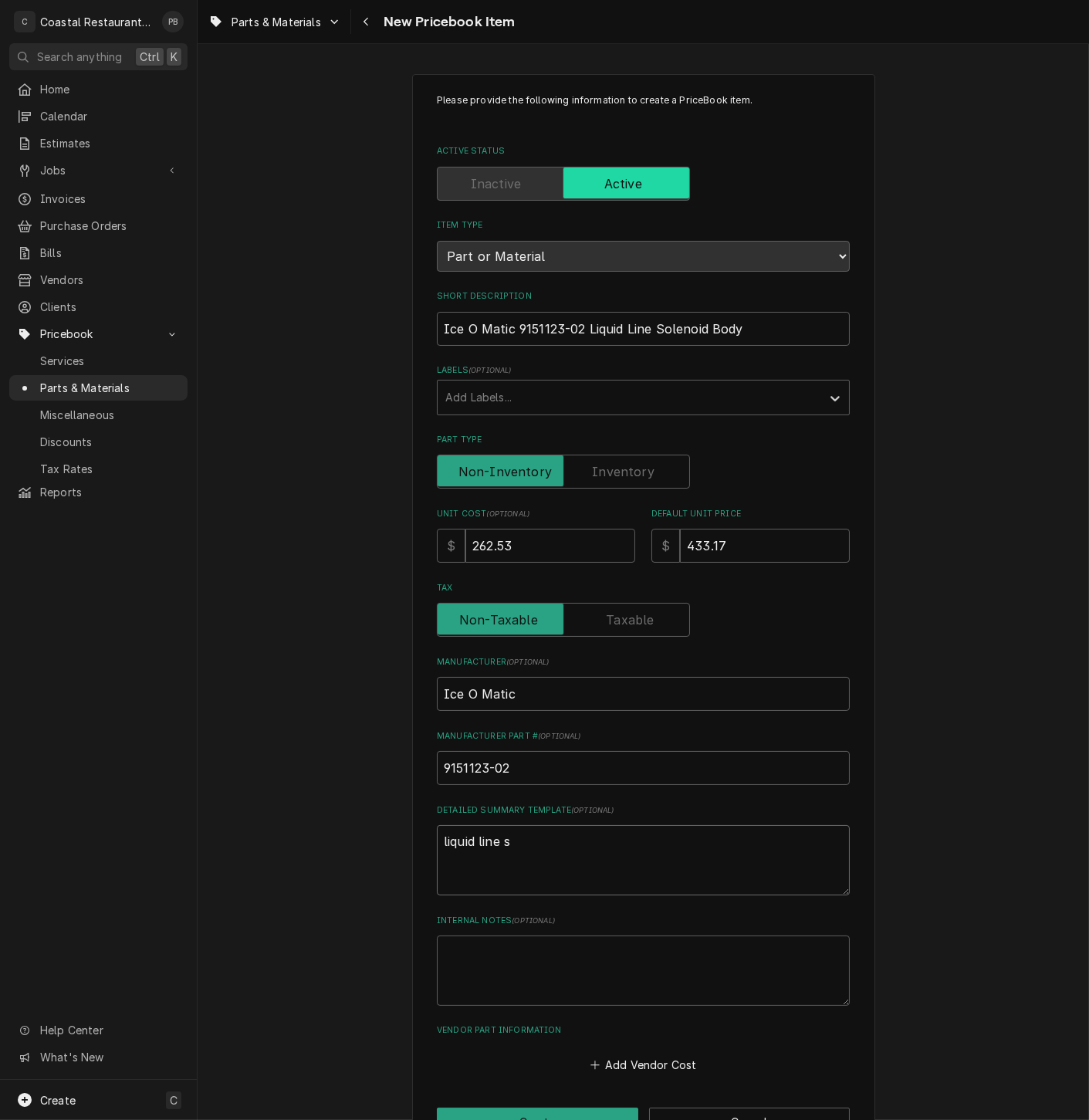
type textarea "liquid line so"
type textarea "x"
type textarea "liquid line sole"
type textarea "x"
type textarea "liquid line solen"
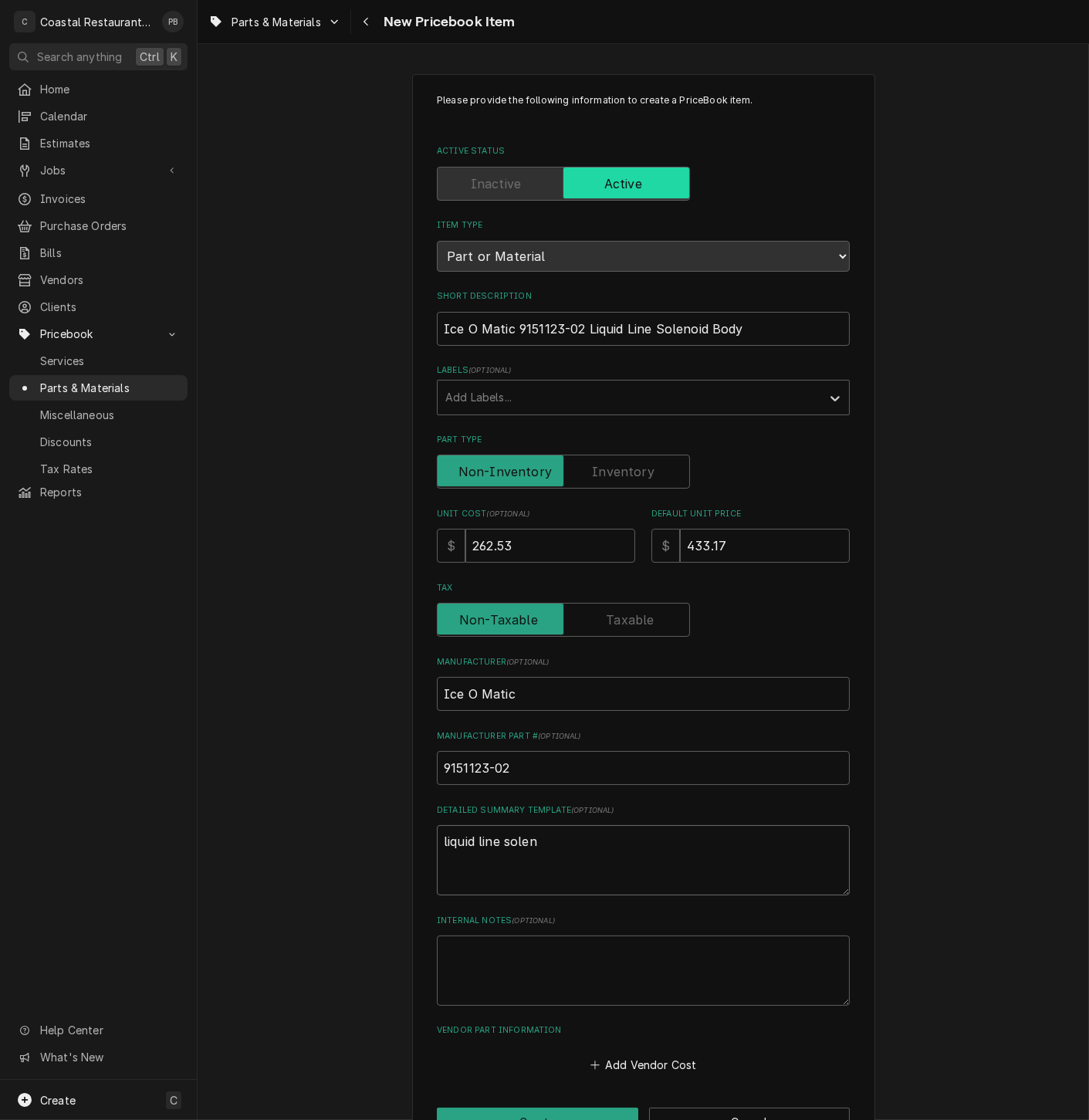
type textarea "x"
type textarea "liquid line soleno"
type textarea "x"
type textarea "liquid line solenoi"
type textarea "x"
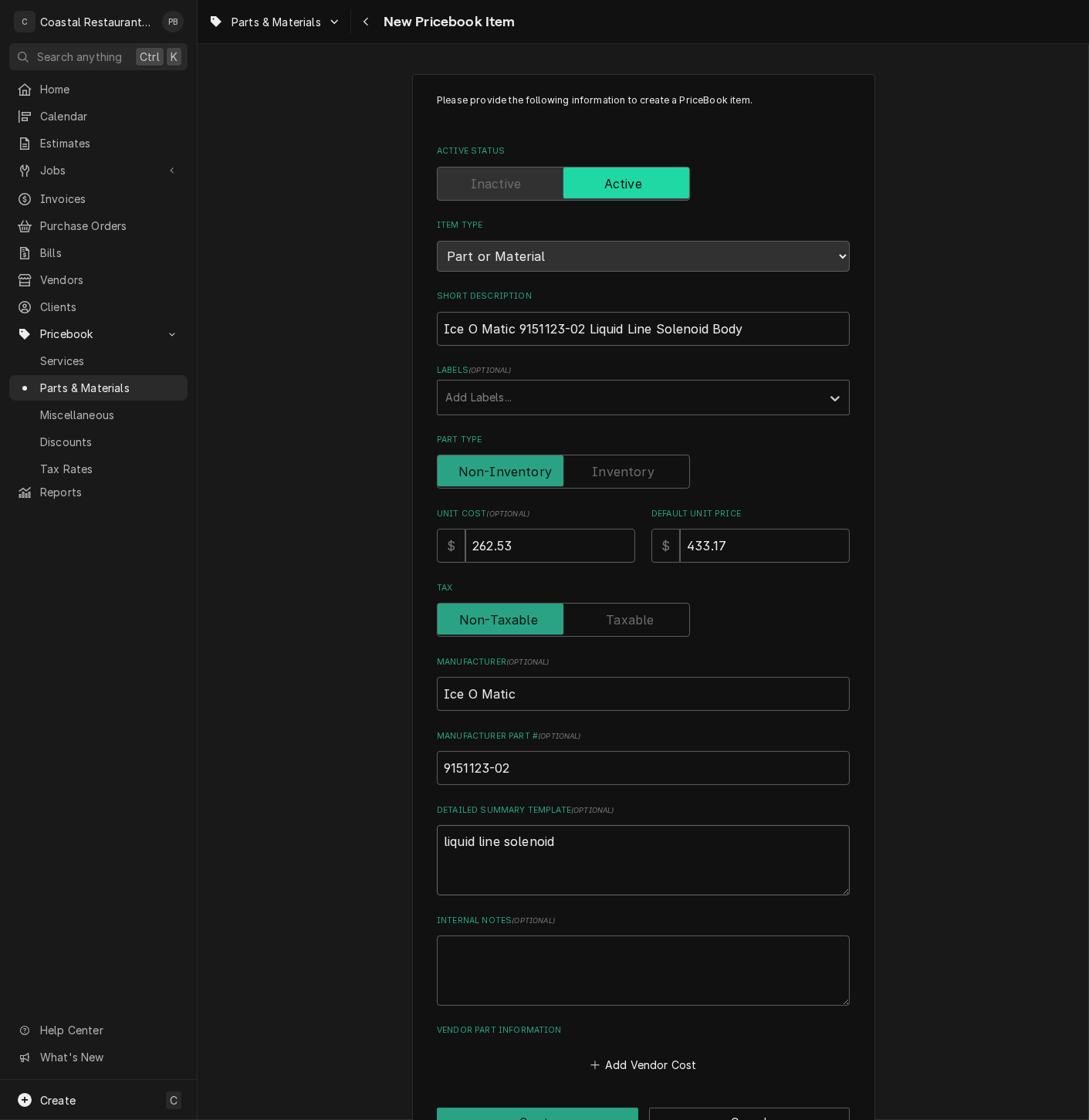
type textarea "liquid line solenoid"
type textarea "x"
type textarea "liquid line solenoid va"
type textarea "x"
type textarea "liquid line solenoid val"
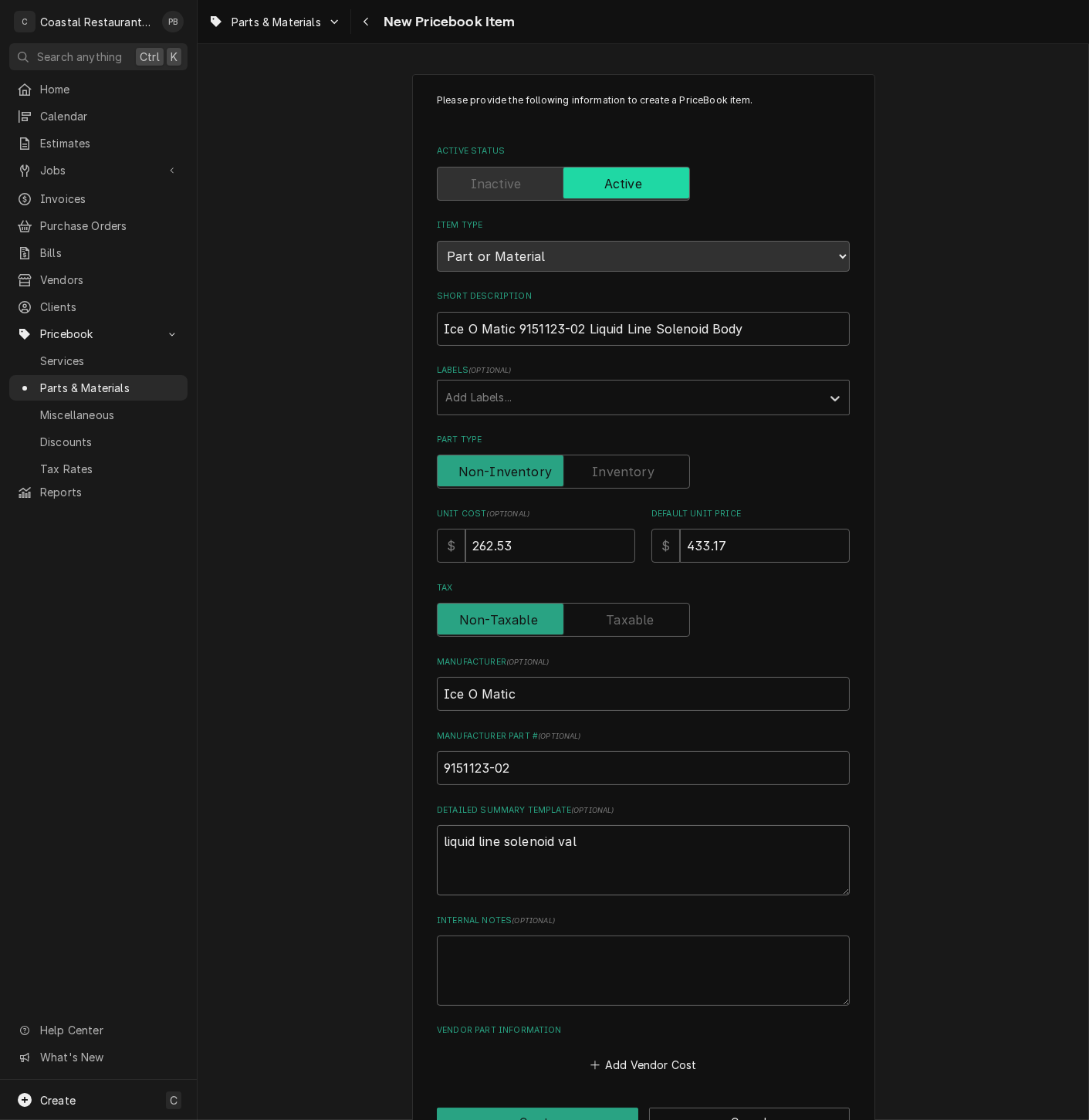
type textarea "x"
type textarea "liquid line solenoid valc"
type textarea "x"
type textarea "liquid line solenoid valce"
type textarea "x"
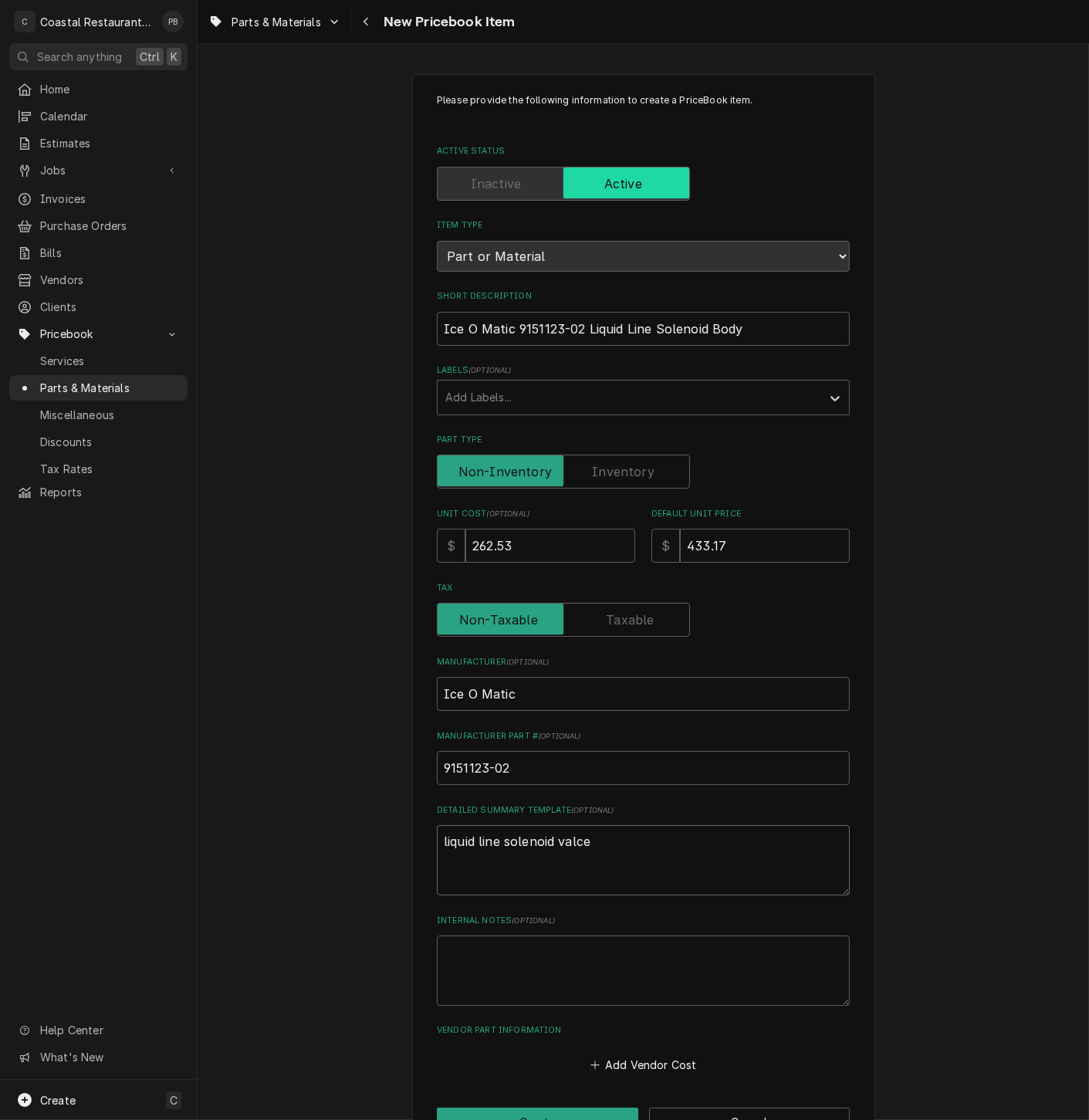
type textarea "liquid line solenoid valce"
type textarea "x"
type textarea "liquid line solenoid valce b"
type textarea "x"
type textarea "liquid line solenoid valce bo"
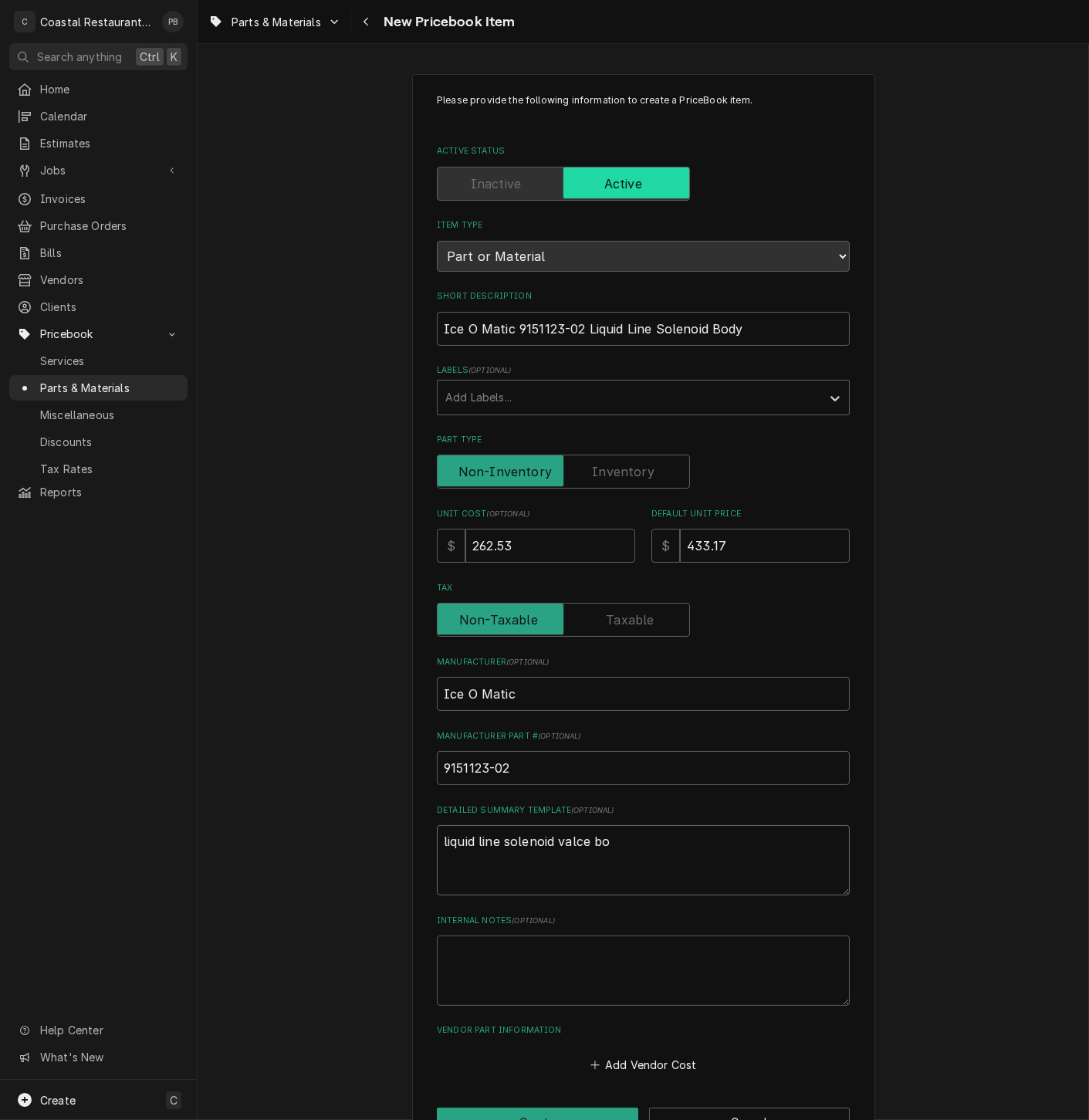
type textarea "x"
type textarea "liquid line solenoid valce bod"
type textarea "x"
type textarea "liquid line solenoid valce body"
type textarea "x"
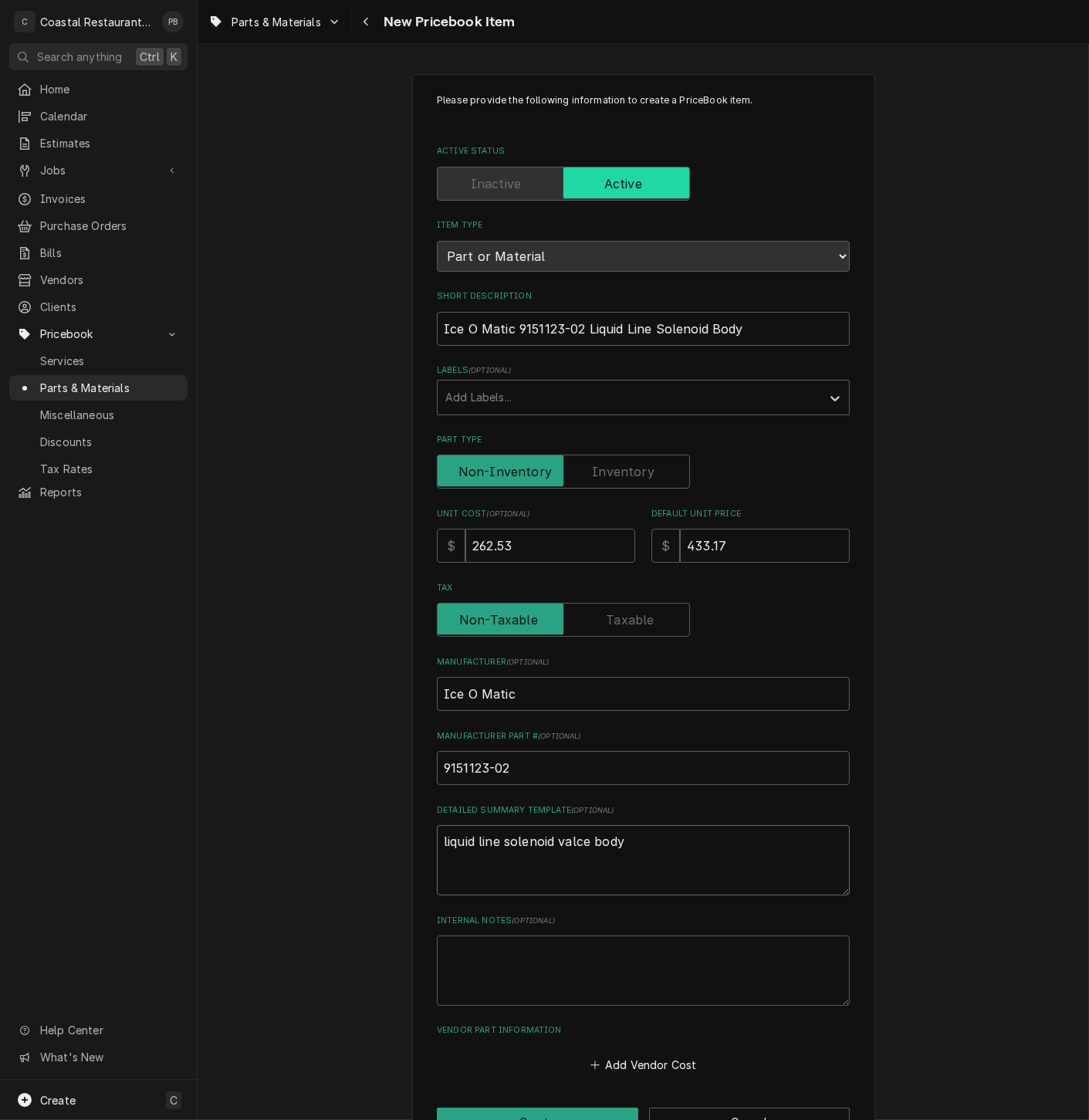
type textarea "liquid line solenoid valce bod"
type textarea "x"
type textarea "liquid line solenoid valce bo"
type textarea "x"
type textarea "liquid line solenoid valce b"
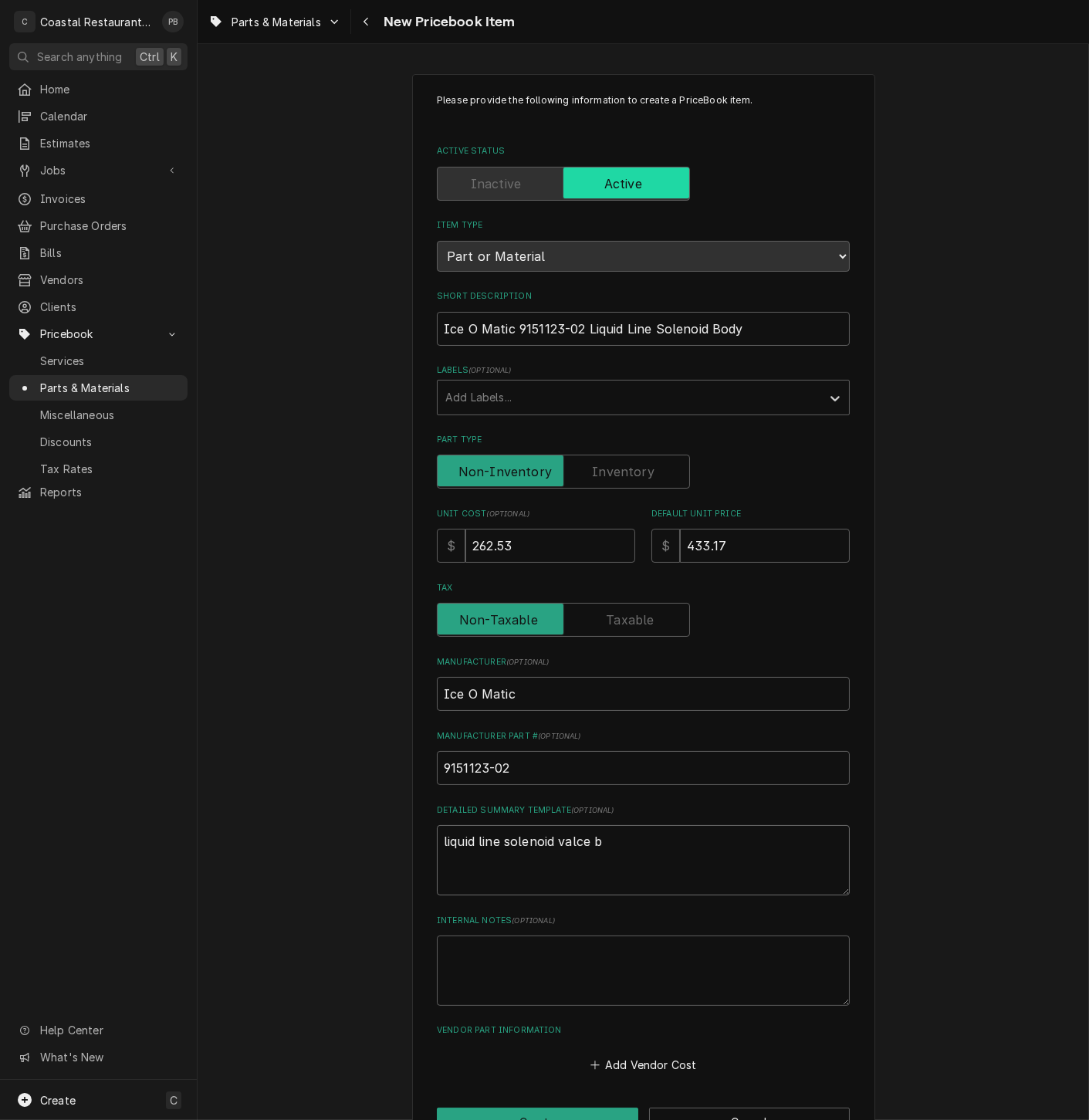
type textarea "x"
type textarea "liquid line solenoid valce"
type textarea "x"
type textarea "liquid line solenoid valce"
type textarea "x"
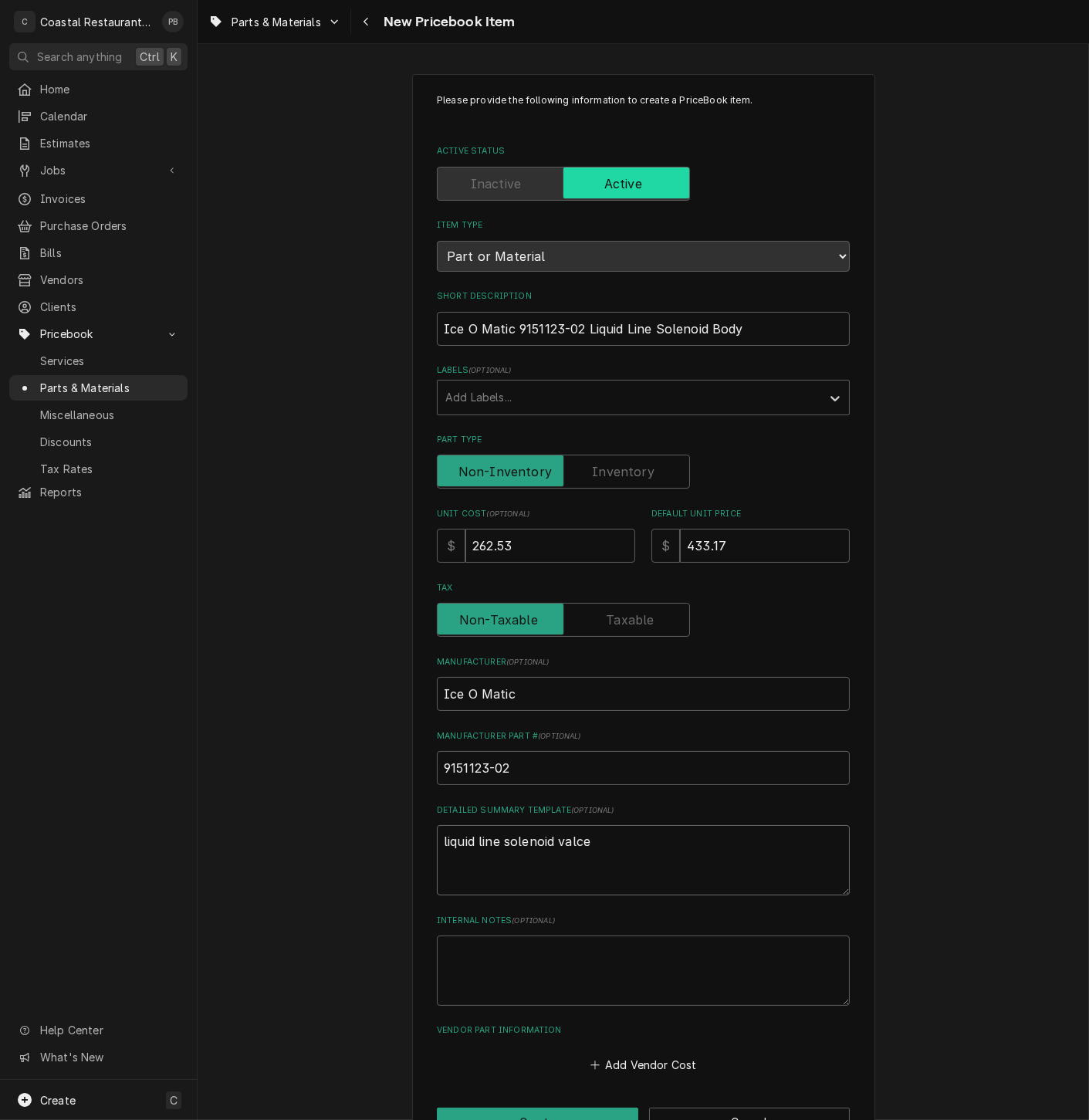
type textarea "liquid line solenoid valc"
type textarea "x"
type textarea "liquid line solenoid valcv"
type textarea "x"
type textarea "liquid line solenoid valc"
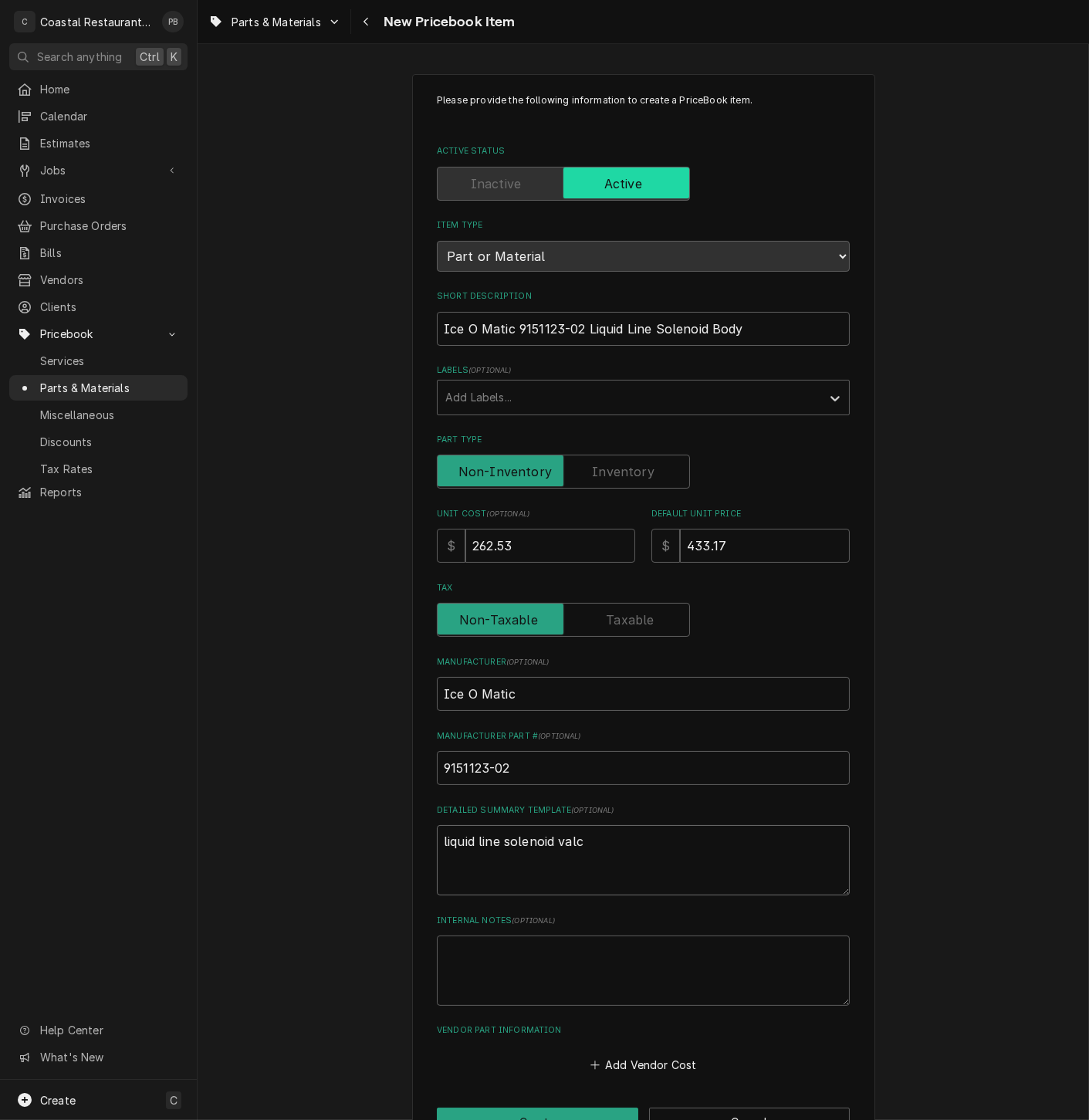
type textarea "x"
type textarea "liquid line solenoid val"
type textarea "x"
type textarea "liquid line solenoid valv"
type textarea "x"
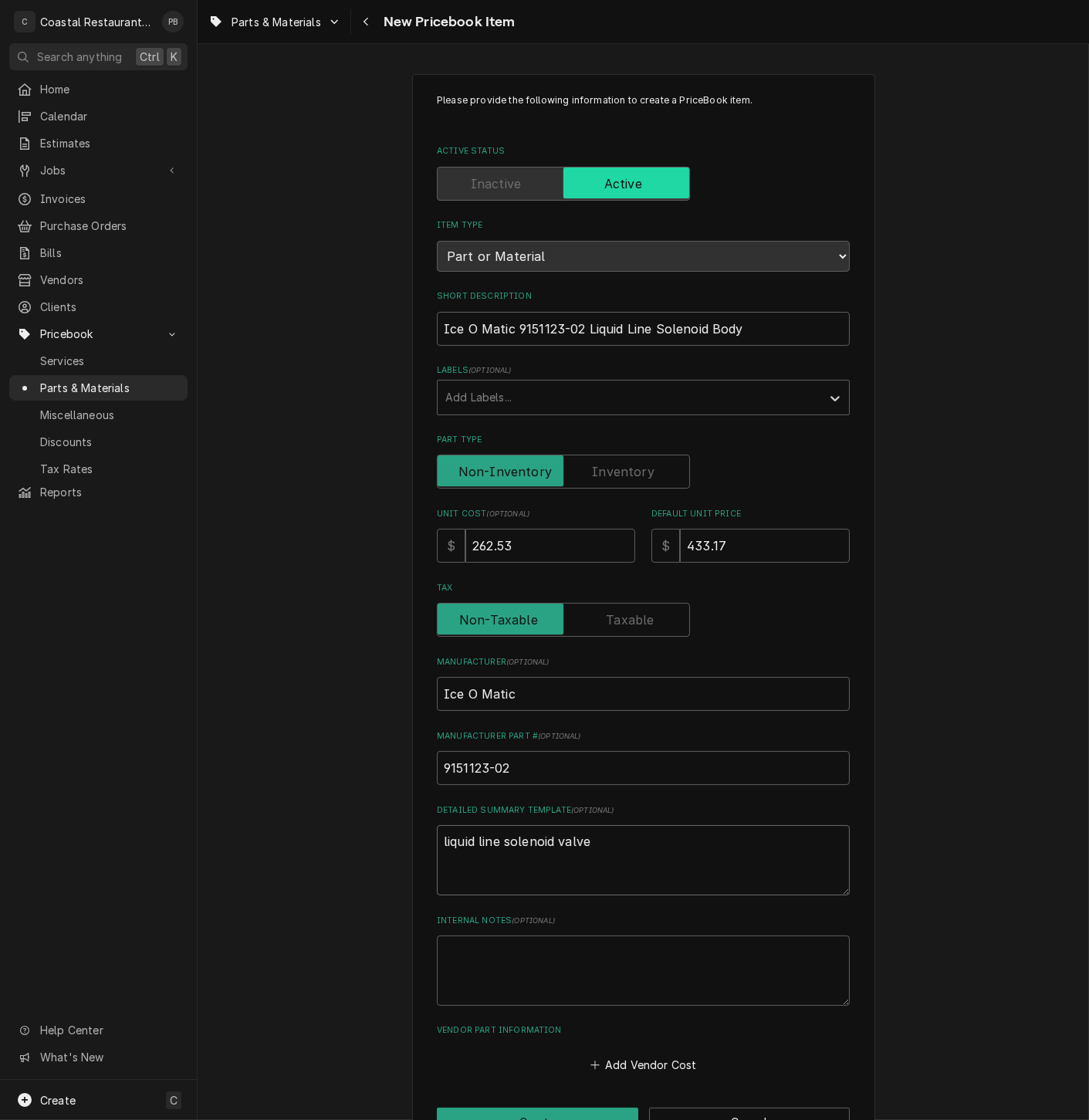
type textarea "liquid line solenoid valve"
type textarea "x"
type textarea "liquid line solenoid valve b"
type textarea "x"
type textarea "liquid line solenoid valve bo"
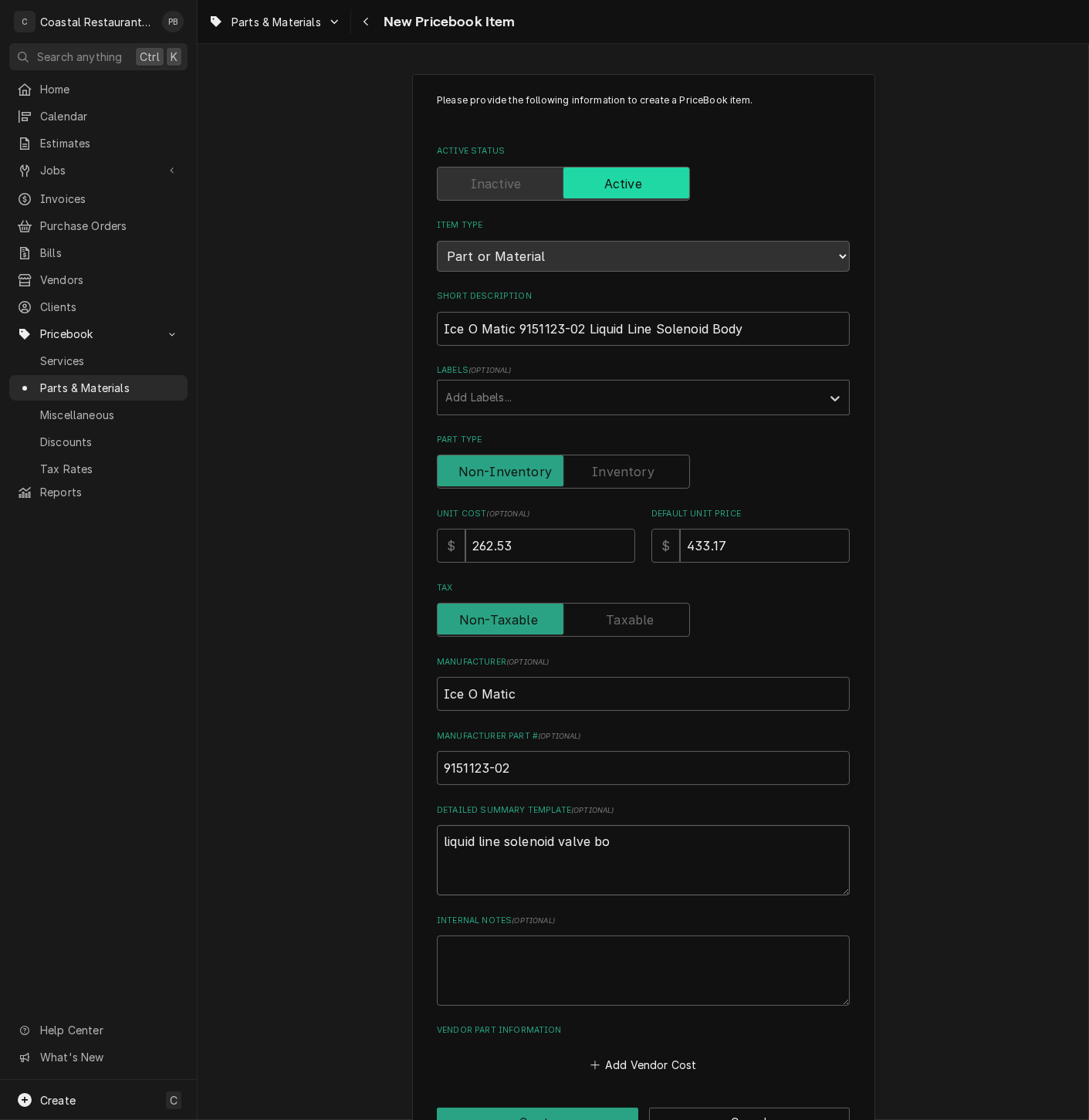
type textarea "x"
type textarea "liquid line solenoid valve bod"
type textarea "x"
type textarea "liquid line solenoid valve bod8"
type textarea "x"
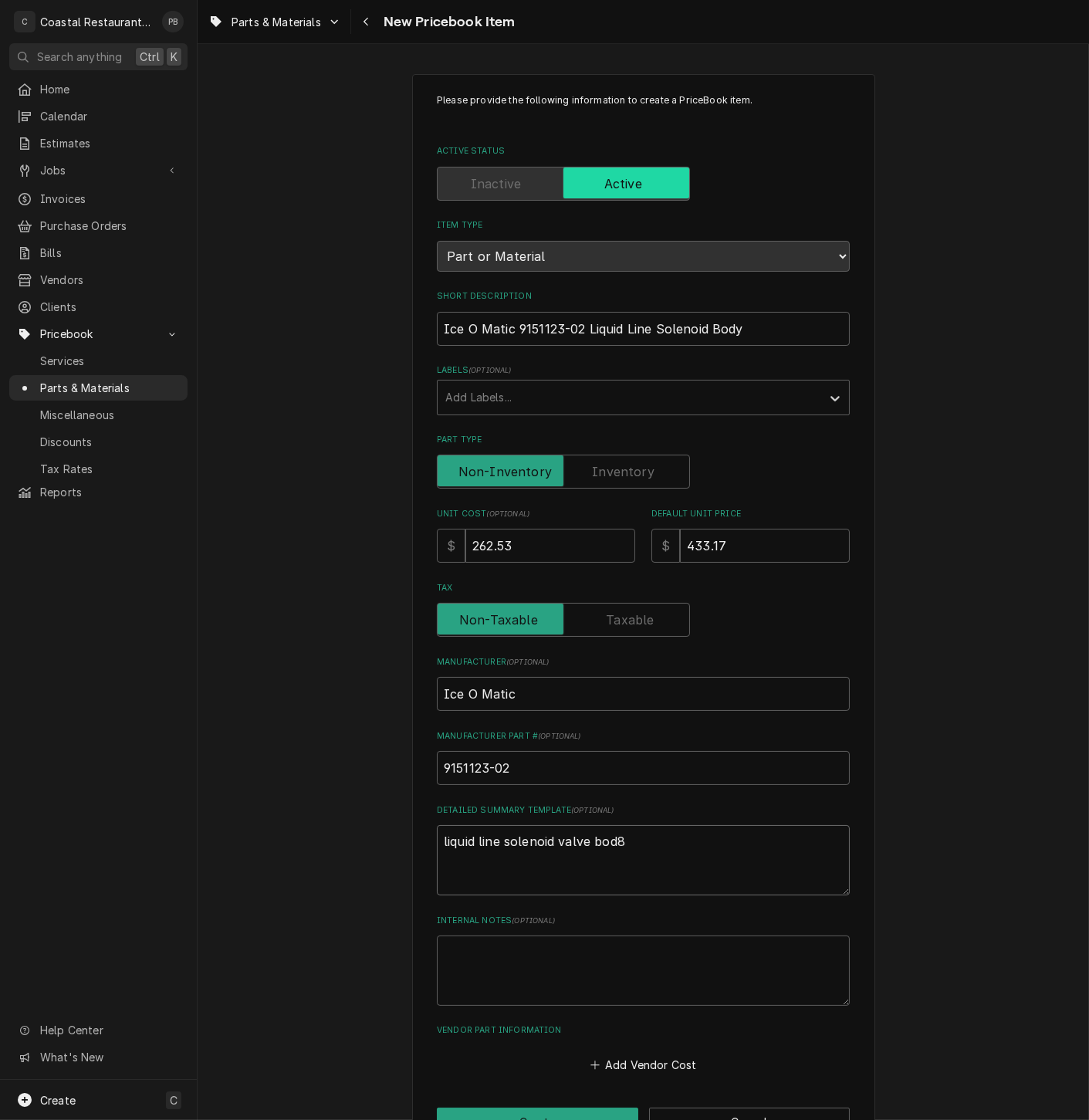
type textarea "liquid line solenoid valve bod"
type textarea "x"
type textarea "liquid line solenoid valve bo"
type textarea "x"
type textarea "liquid line solenoid valve bod"
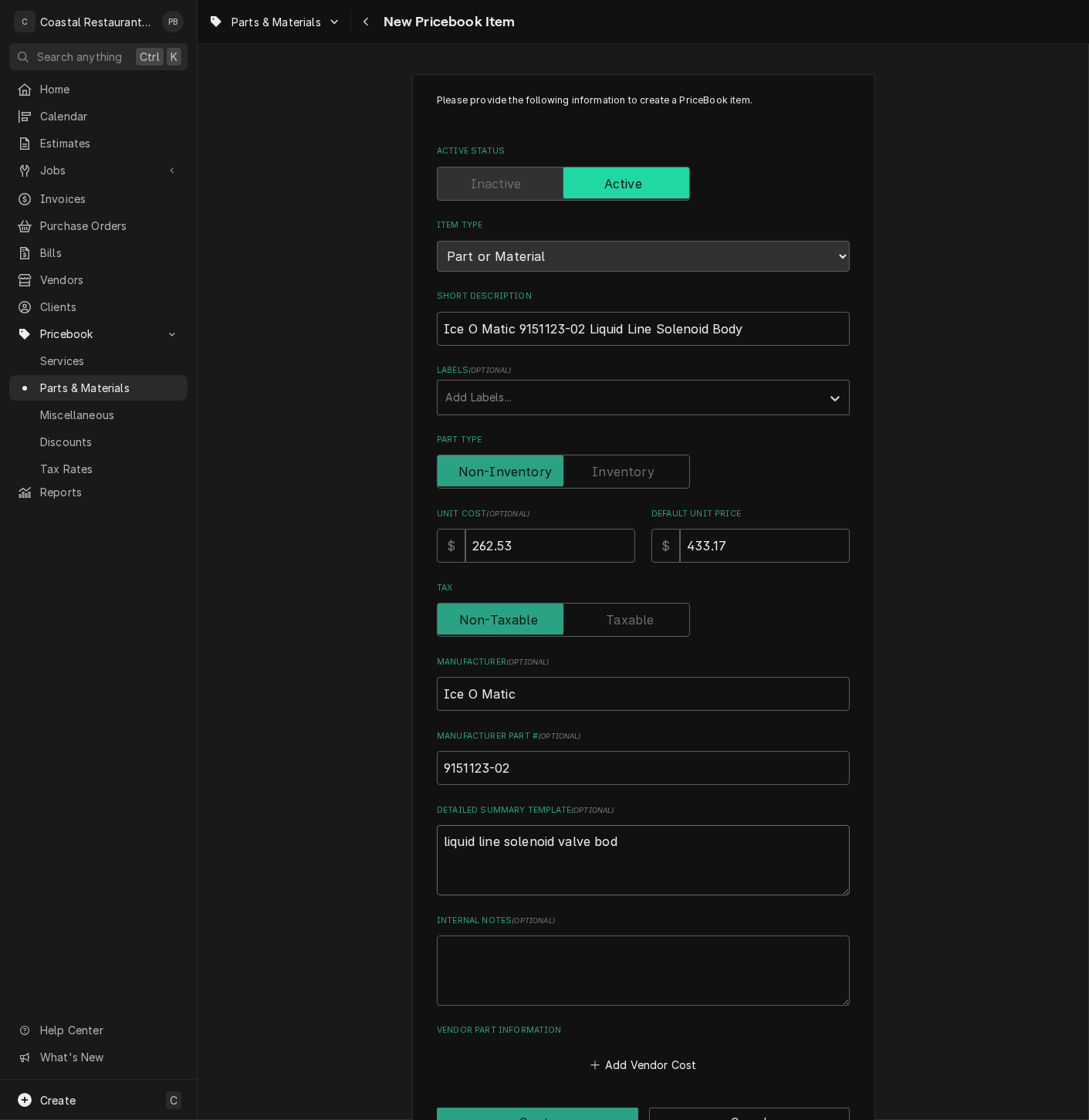
type textarea "x"
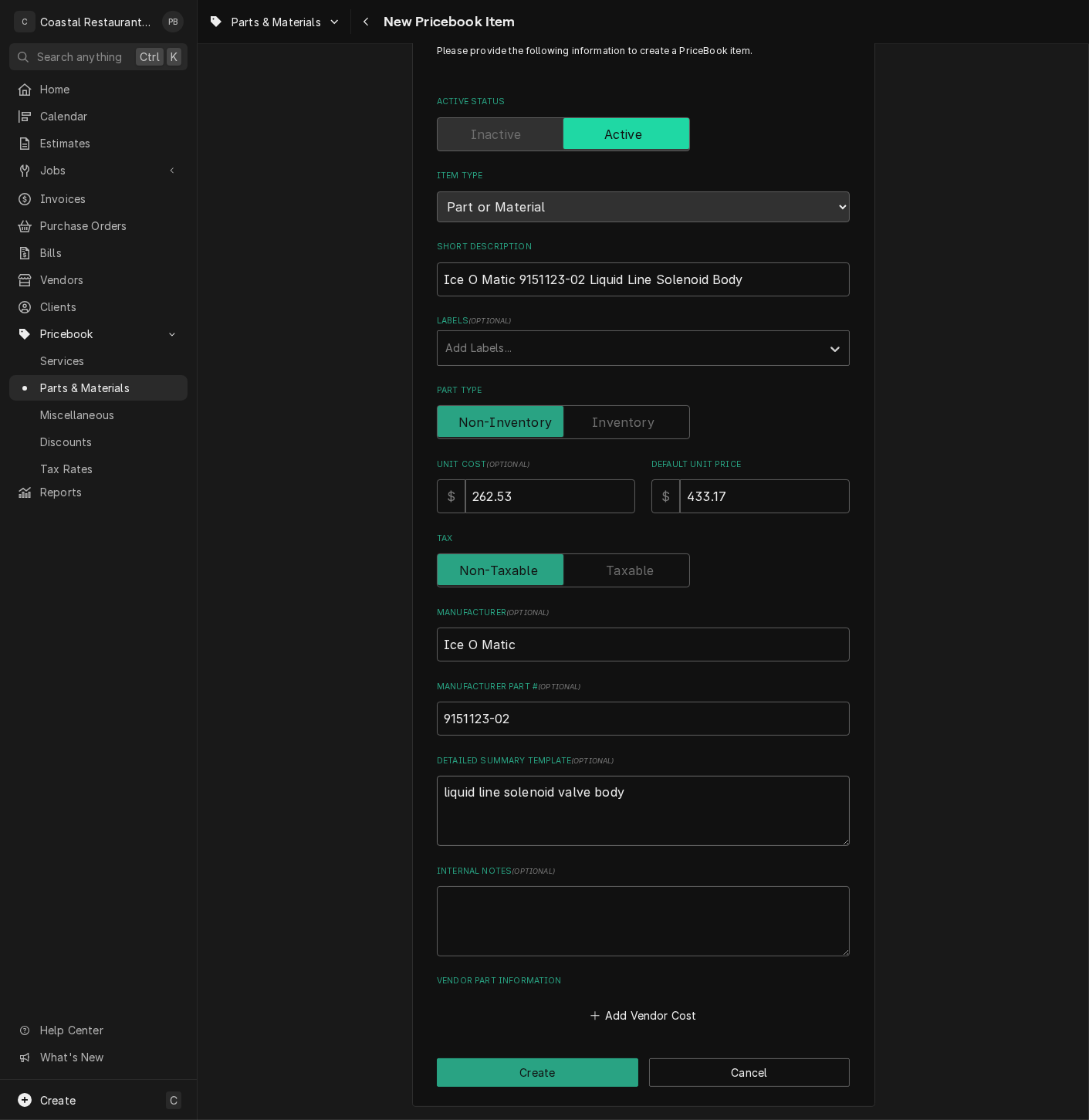
type textarea "liquid line solenoid valve body"
click at [538, 1057] on div "Please provide the following information to create a PriceBook item. Active Sta…" at bounding box center [644, 565] width 463 height 1082
click at [538, 1060] on button "Create" at bounding box center [537, 1072] width 201 height 28
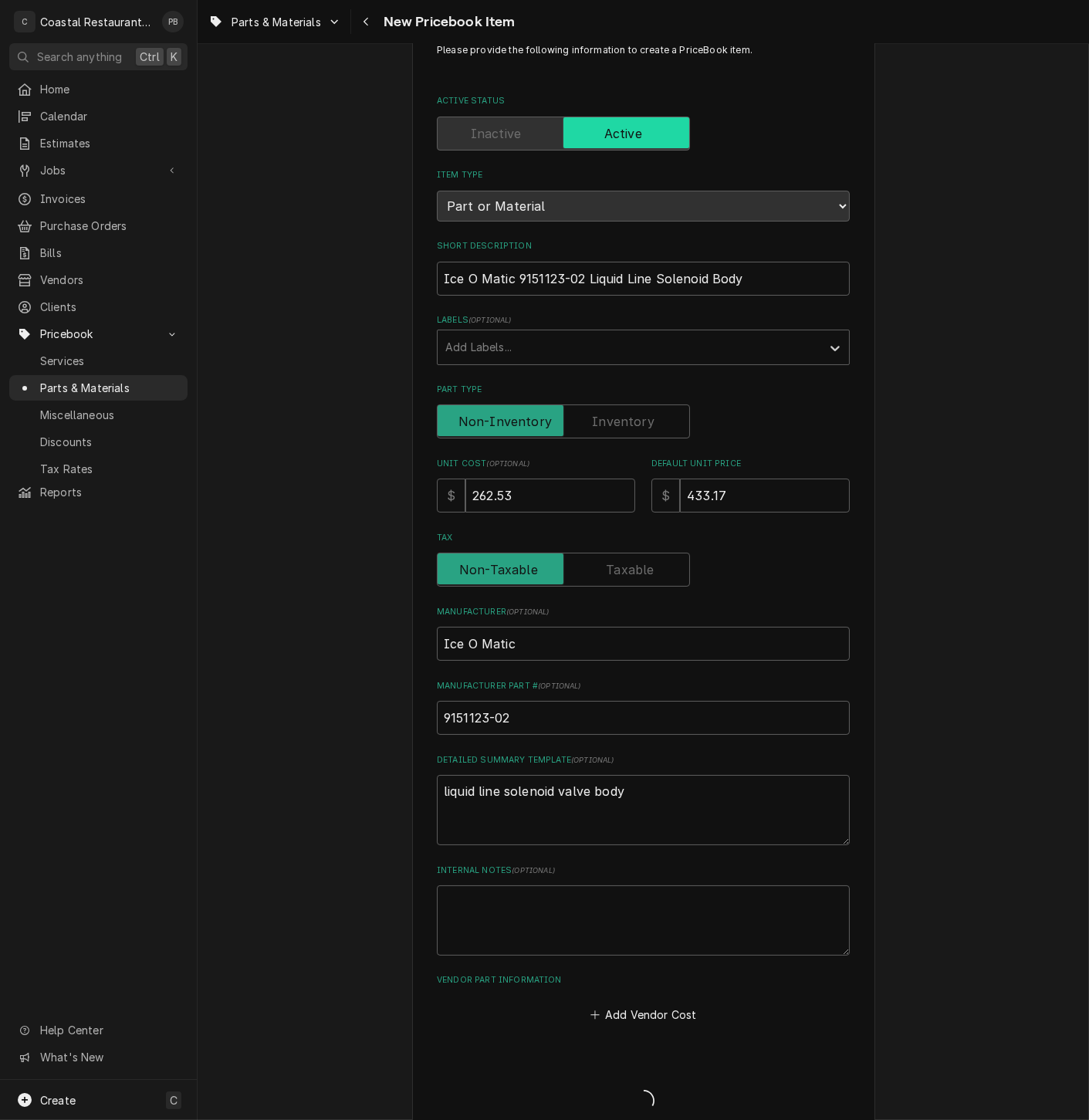
type textarea "x"
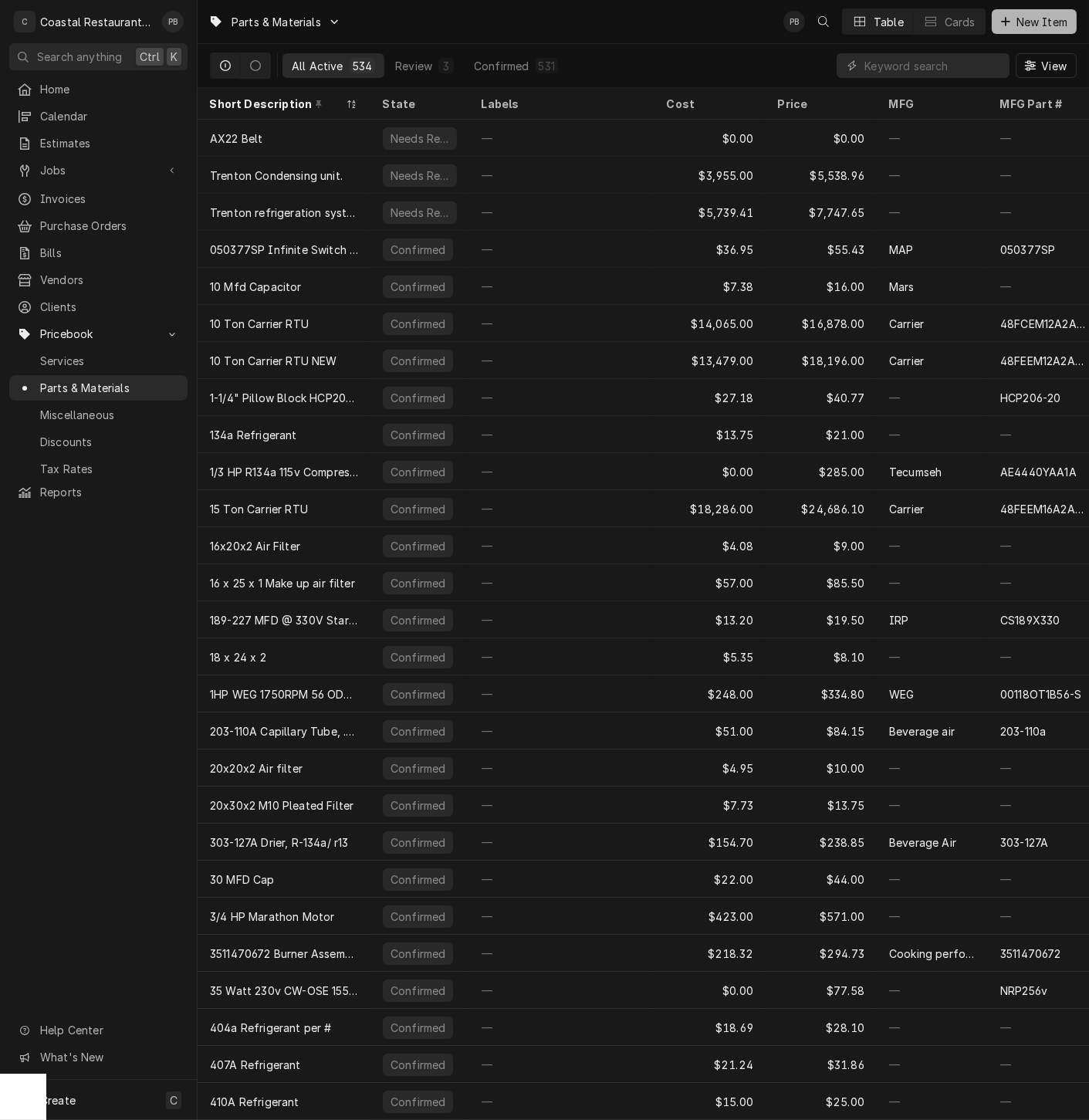
click at [1036, 21] on span "New Item" at bounding box center [1042, 21] width 57 height 17
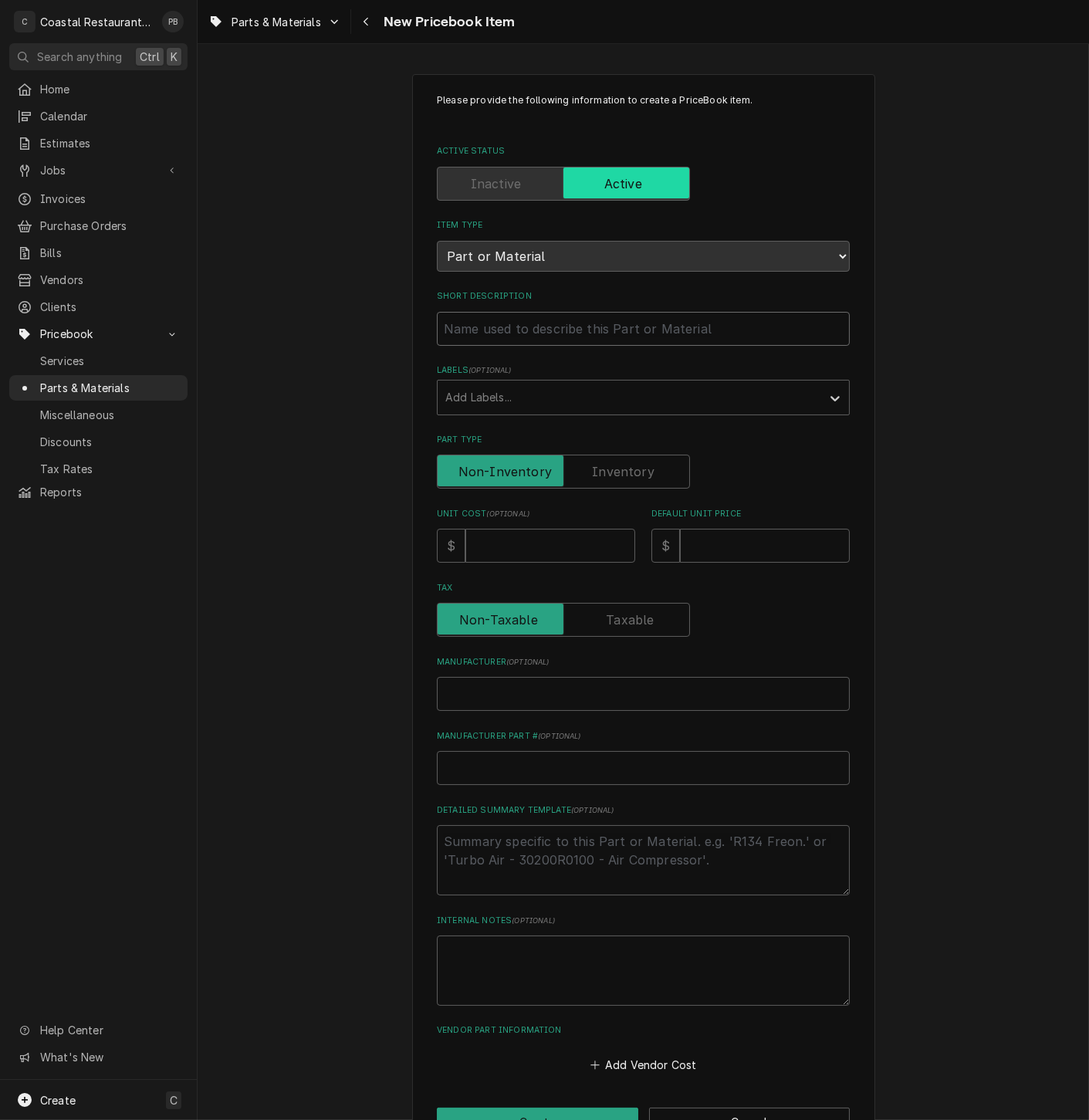
click at [559, 334] on input "Short Description" at bounding box center [643, 328] width 413 height 34
paste input "Ice O Matic 9101195-01 Switch, Rocker, DPDT"
type textarea "x"
type input "Ice O Matic 9101195-01 Switch, Rocker, DPDT"
click at [507, 552] on input "Unit Cost ( optional )" at bounding box center [551, 546] width 170 height 34
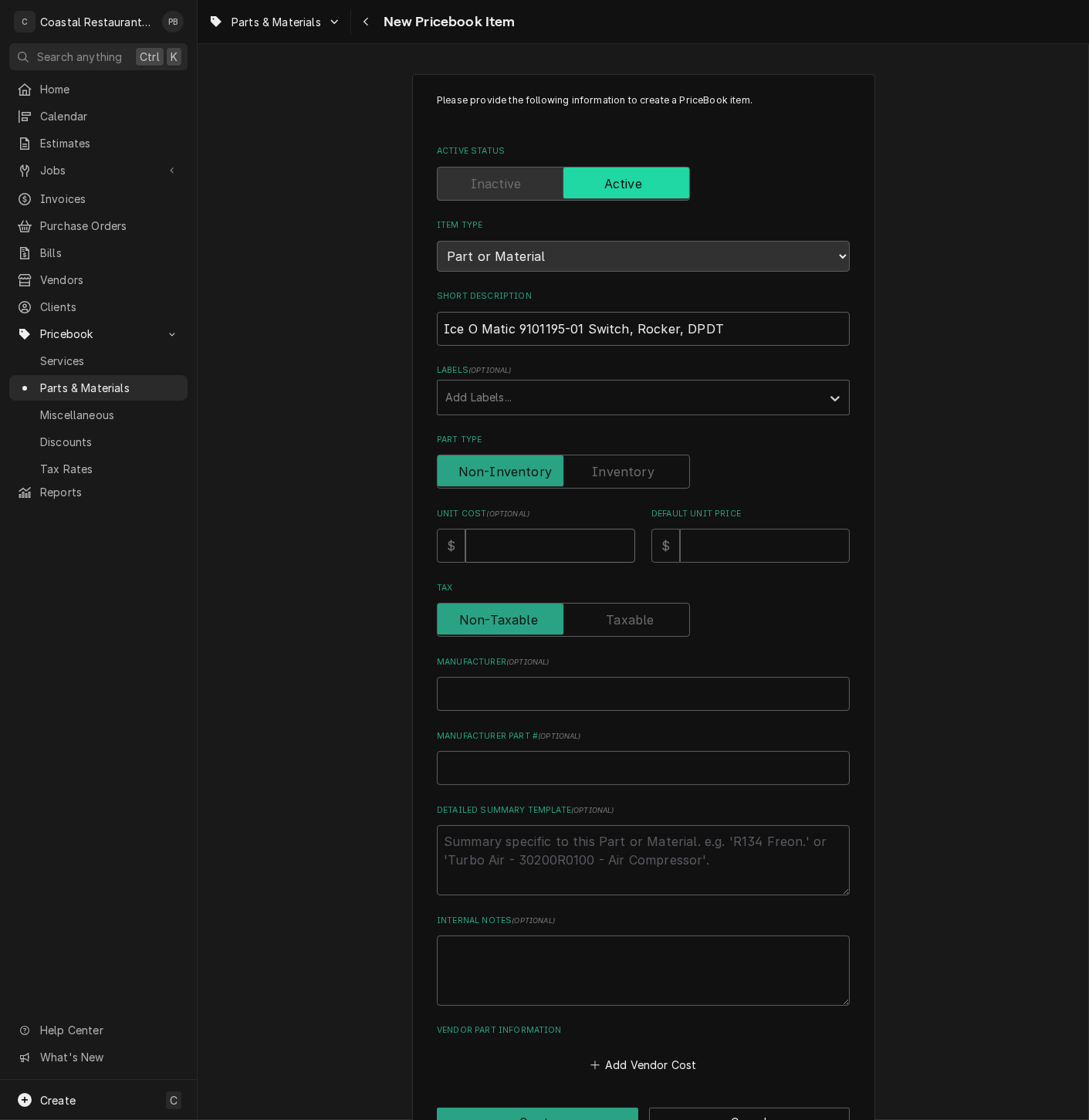
type textarea "x"
type input "5"
type textarea "x"
type input "54"
type textarea "x"
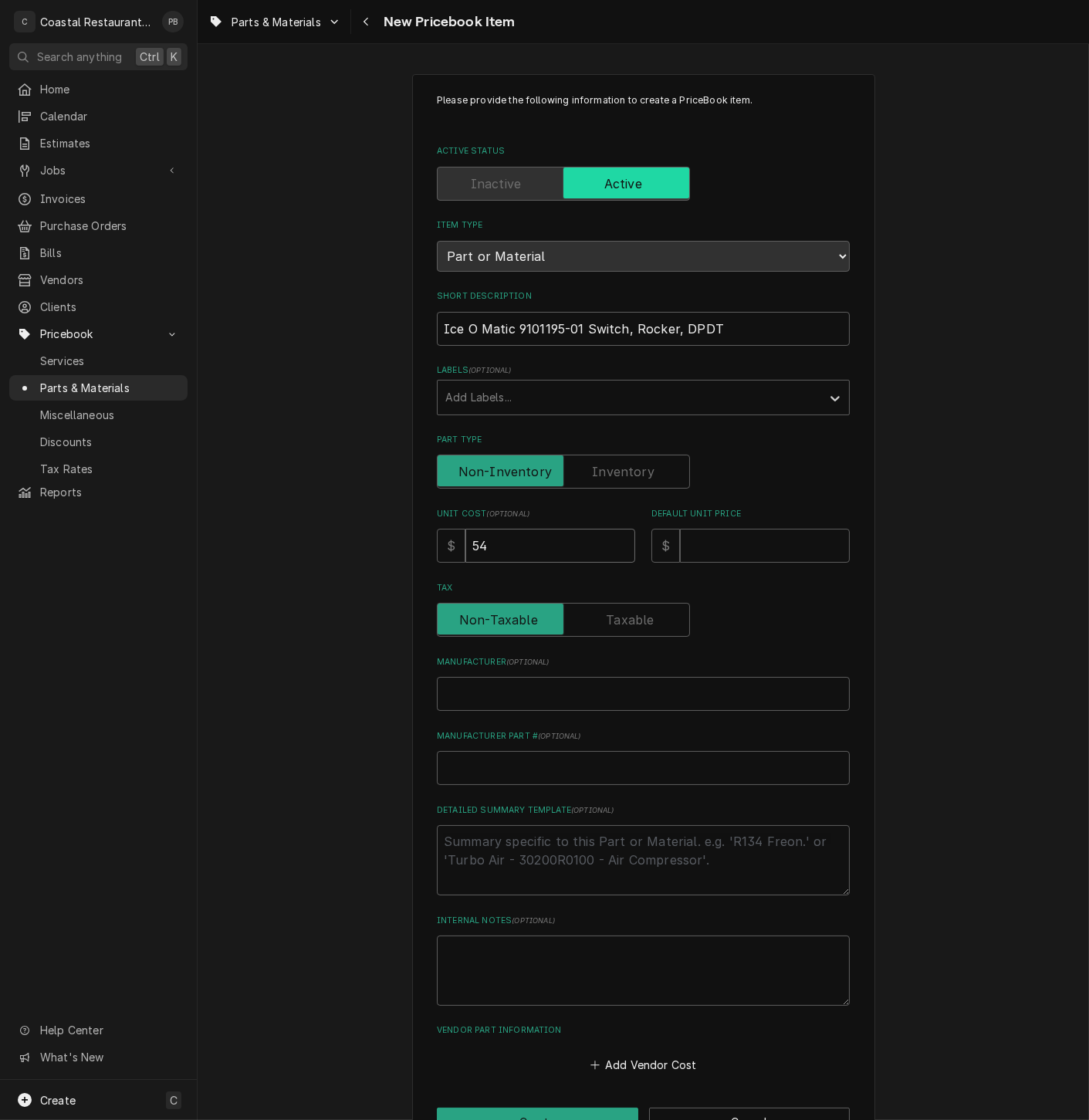
type input "54.4"
type textarea "x"
type input "54.44"
click at [719, 547] on input "Default Unit Price" at bounding box center [765, 546] width 170 height 34
type textarea "x"
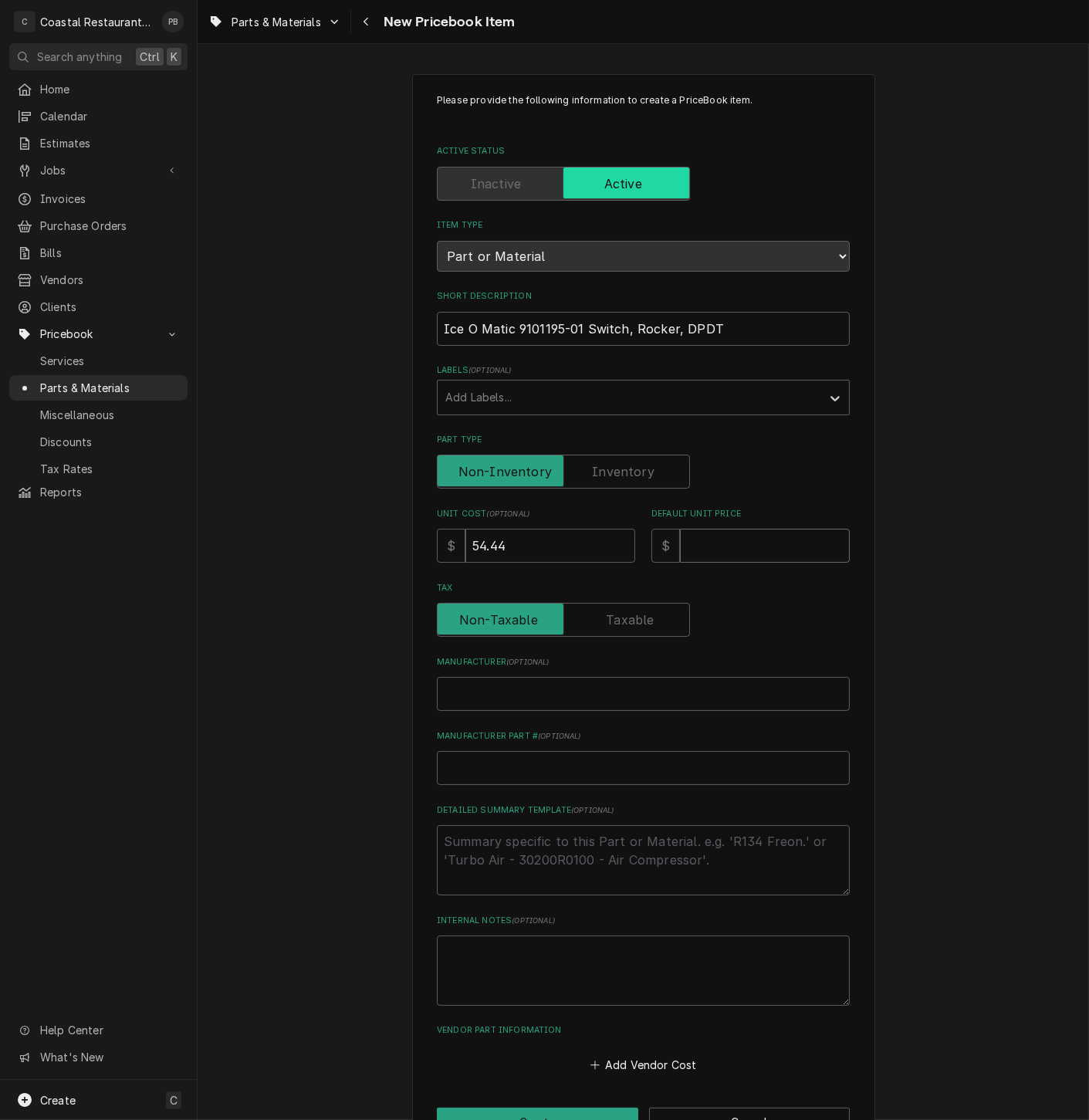
type input "8"
type textarea "x"
type input "89"
type textarea "x"
type input "89.8"
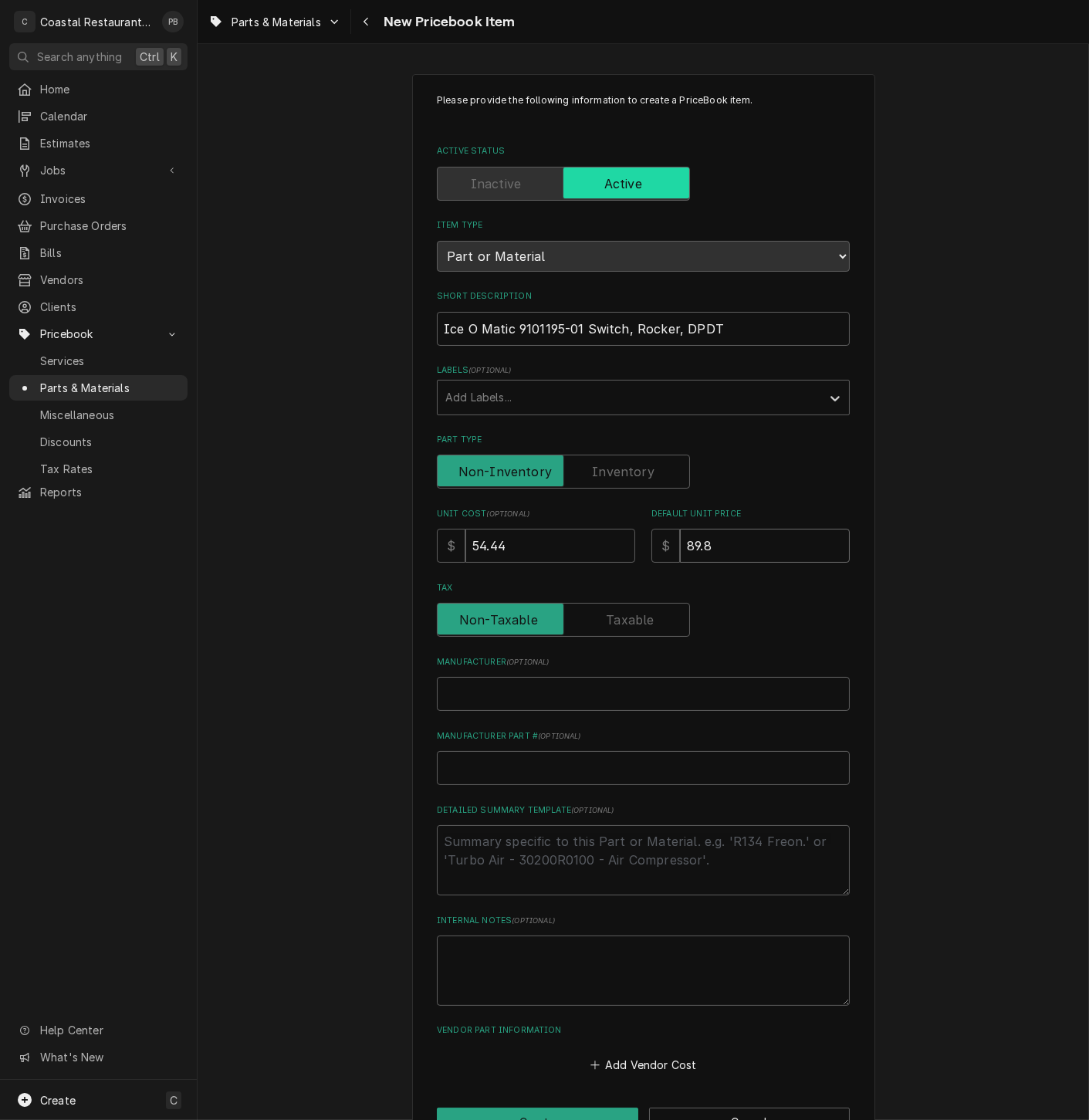
type textarea "x"
type input "89.83"
click at [506, 691] on input "Manufacturer ( optional )" at bounding box center [643, 693] width 413 height 34
type textarea "x"
type input "I"
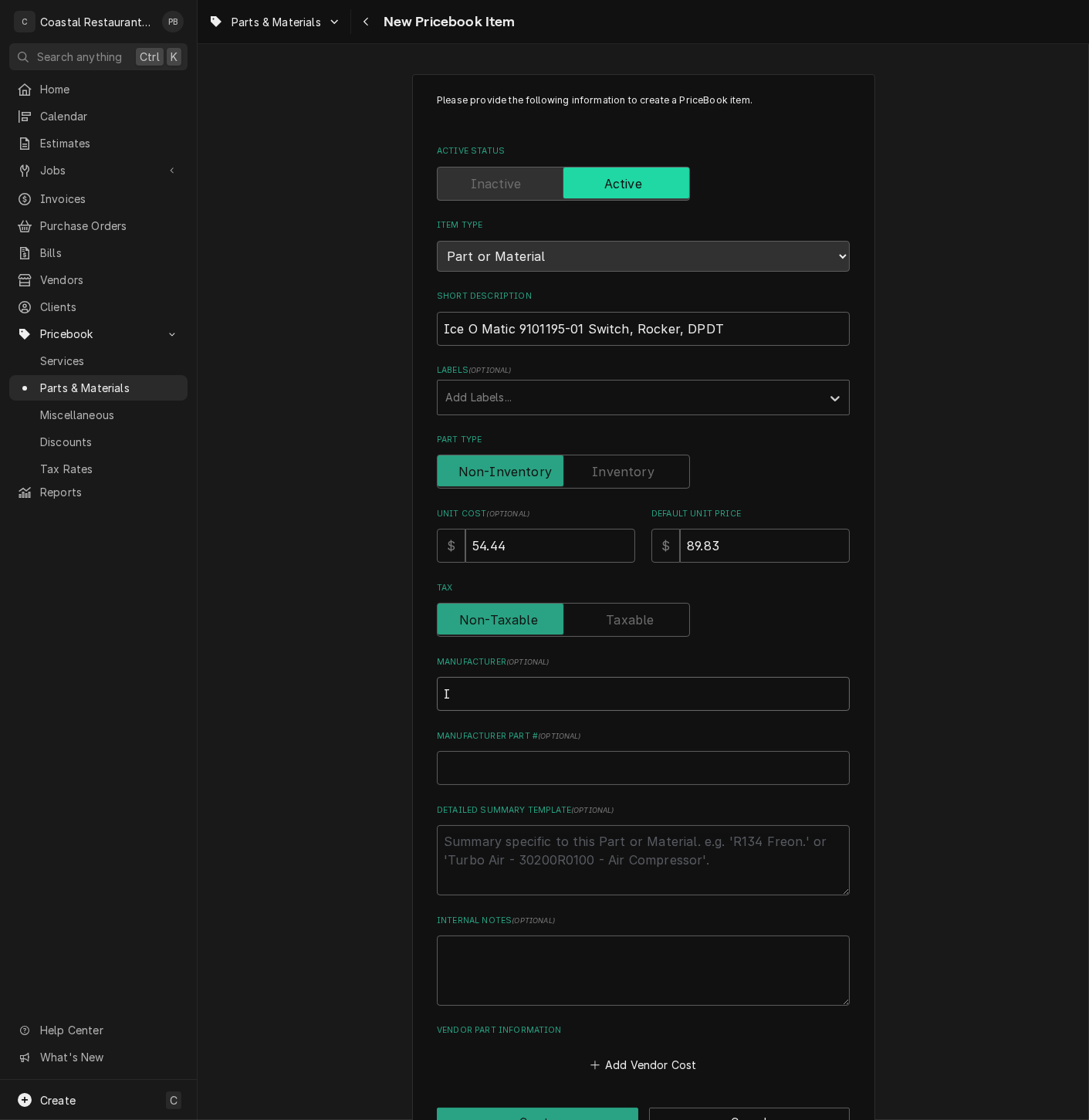
type textarea "x"
type input "Ice"
type textarea "x"
type input "Ice"
type textarea "x"
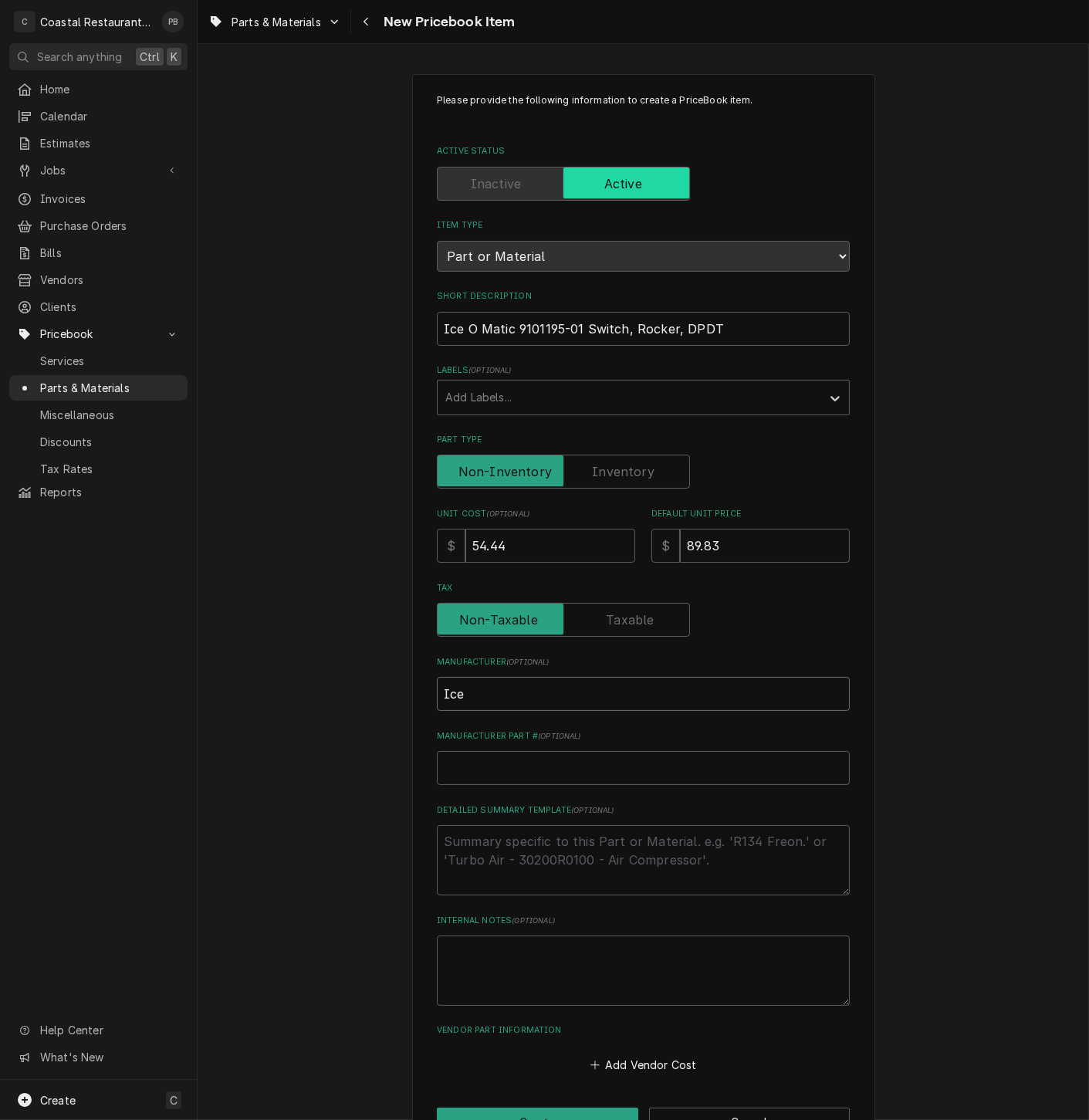
type input "Ice O"
type textarea "x"
type input "Ice O"
type textarea "x"
type input "Ice O M"
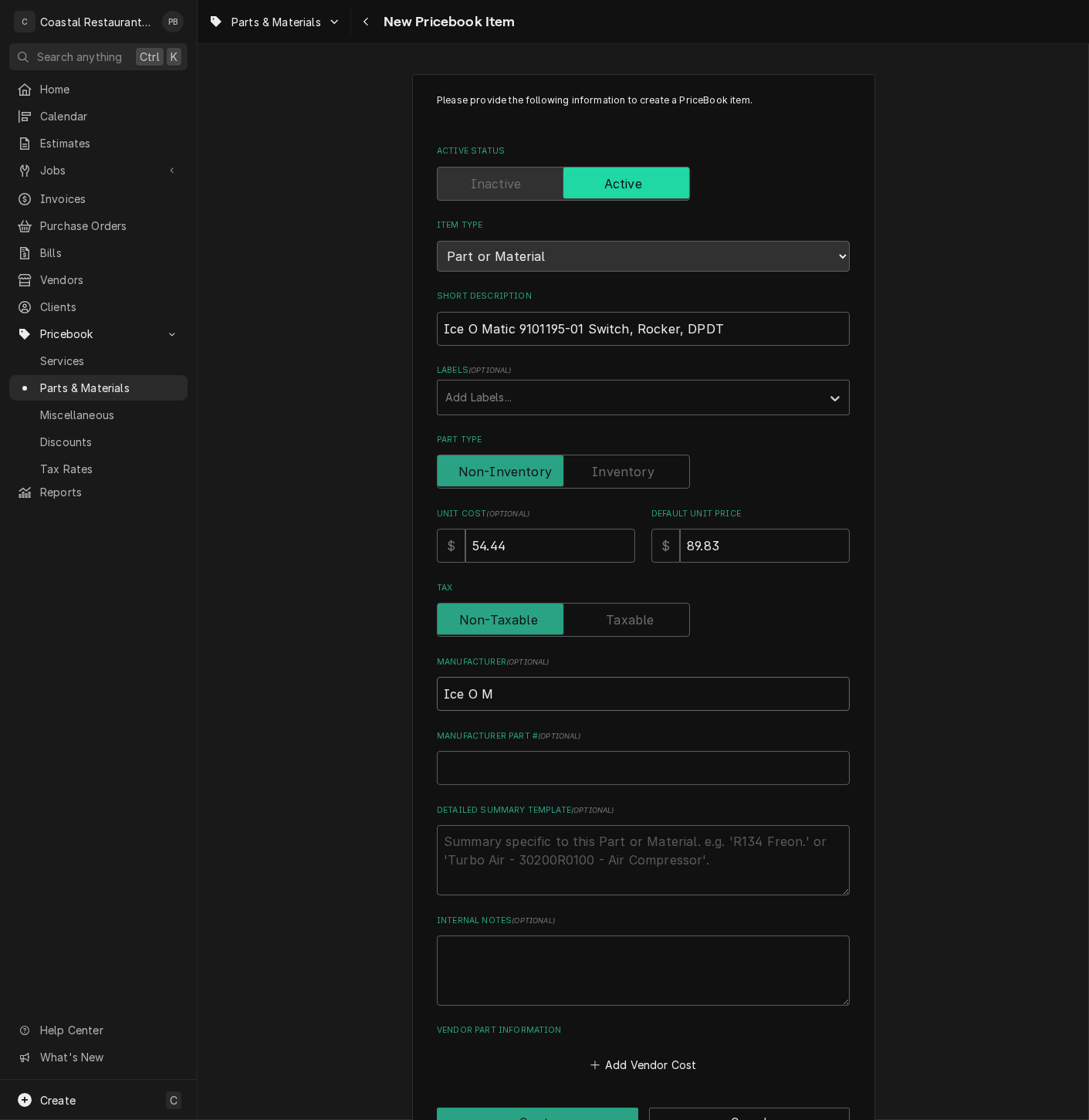
type textarea "x"
type input "Ice O Ma"
type textarea "x"
type input "Ice O Mat"
type textarea "x"
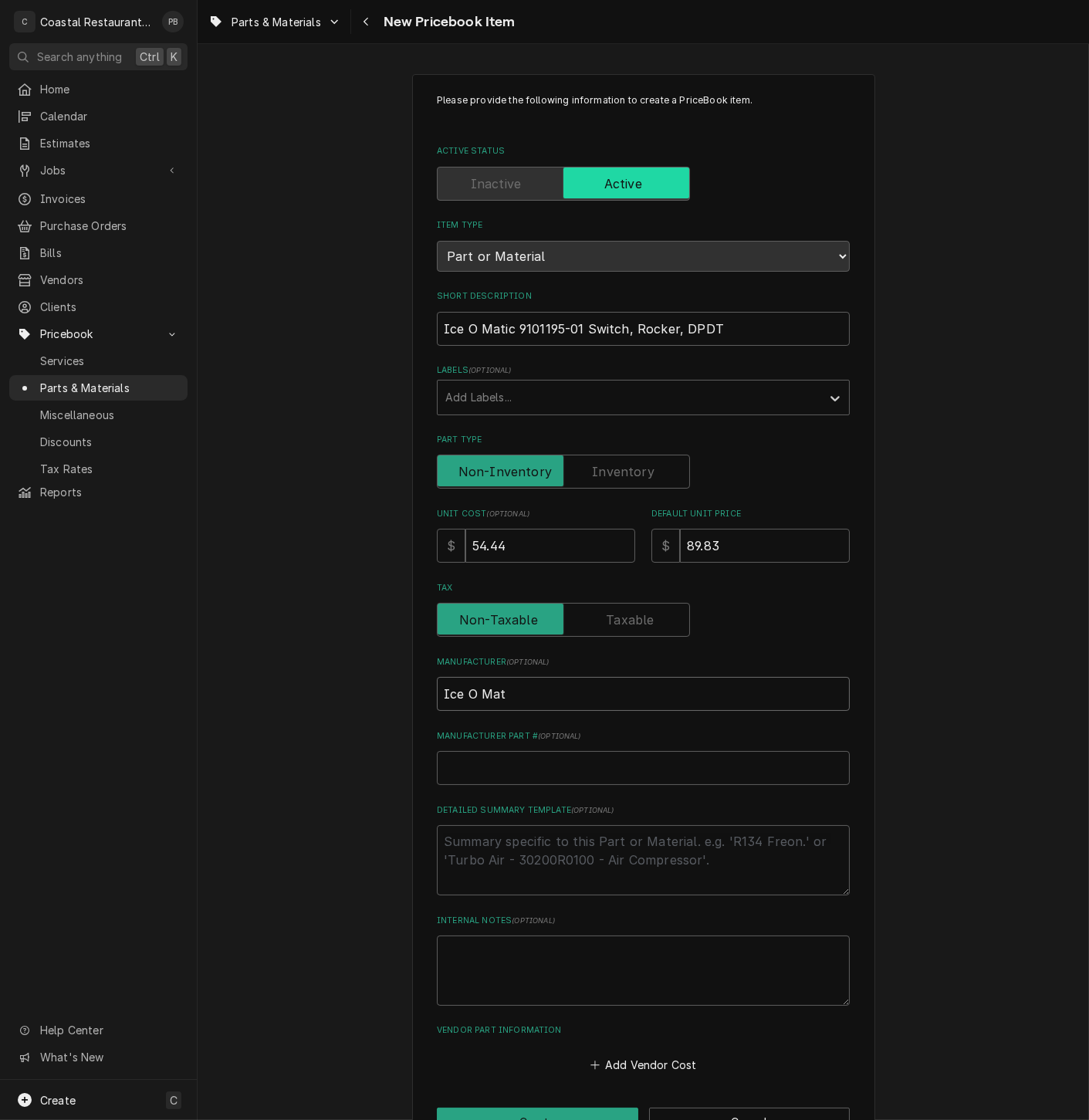
type input "Ice O Mati"
type textarea "x"
type input "Ice O Matic"
click at [474, 775] on input "Manufacturer Part # ( optional )" at bounding box center [643, 767] width 413 height 34
paste input "9101195-01"
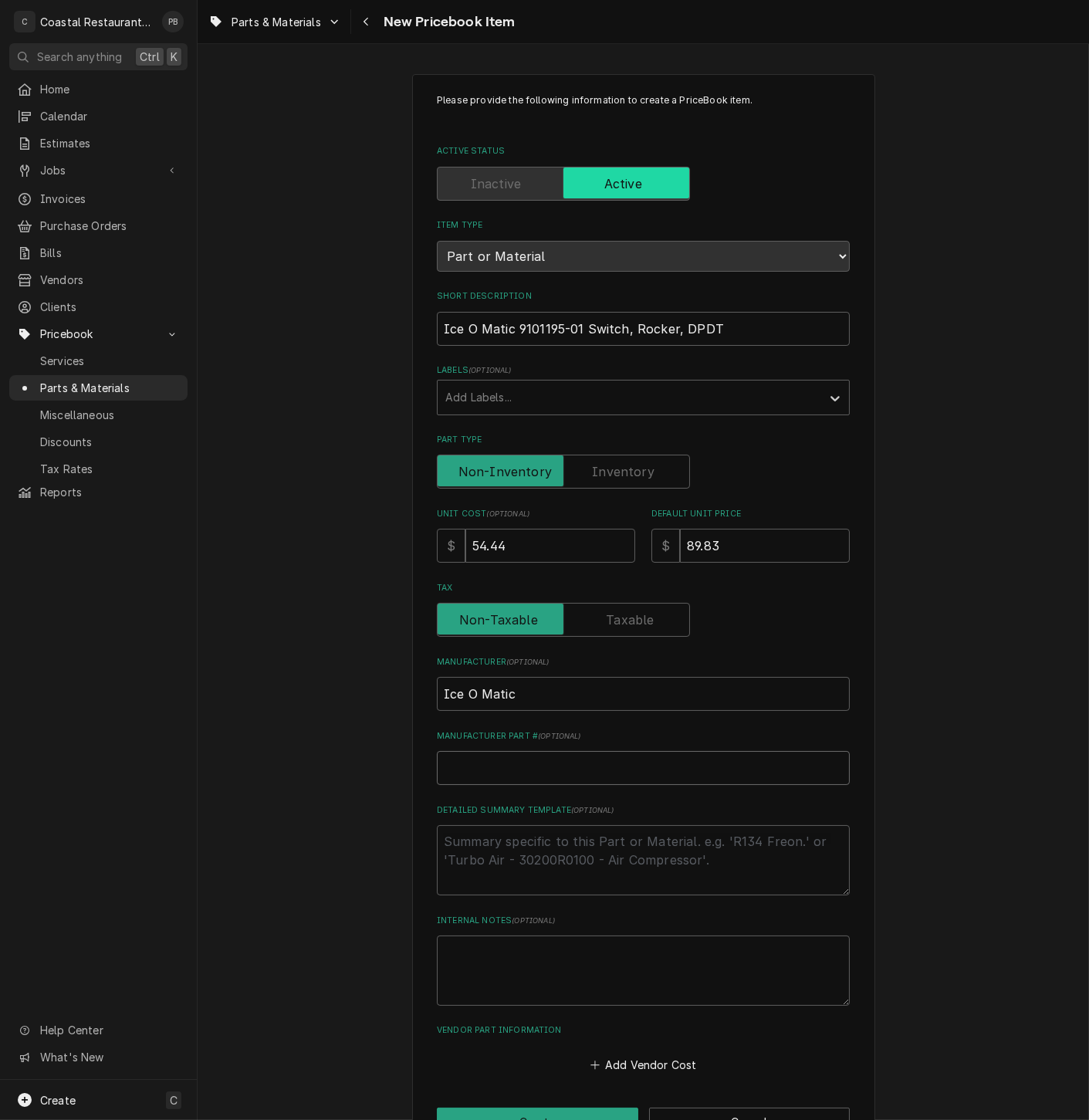
type textarea "x"
type input "9101195-01"
click at [538, 856] on textarea "Detailed Summary Template ( optional )" at bounding box center [643, 860] width 413 height 70
type textarea "x"
type textarea "p"
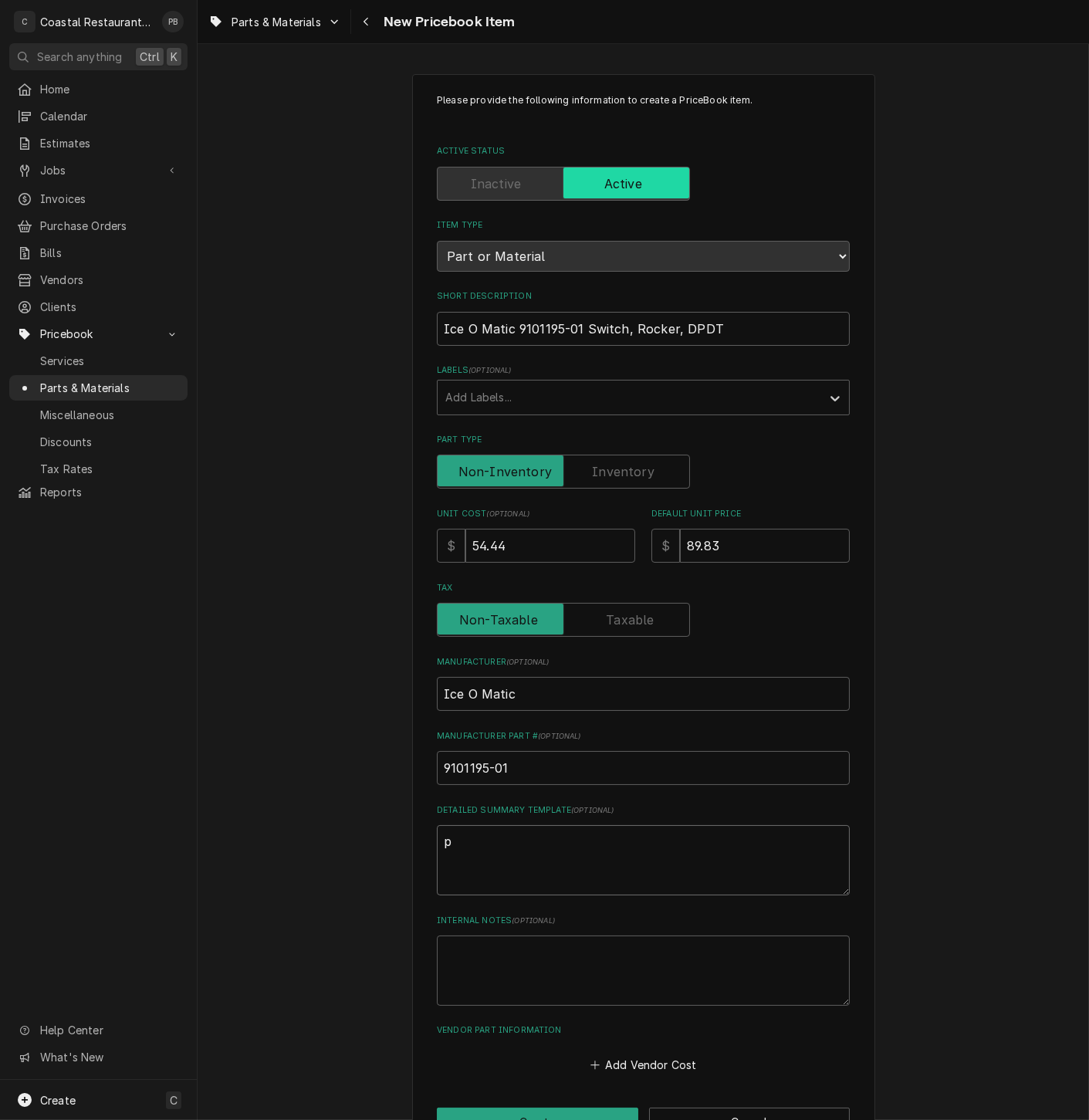
type textarea "x"
type textarea "po"
type textarea "x"
type textarea "pow"
type textarea "x"
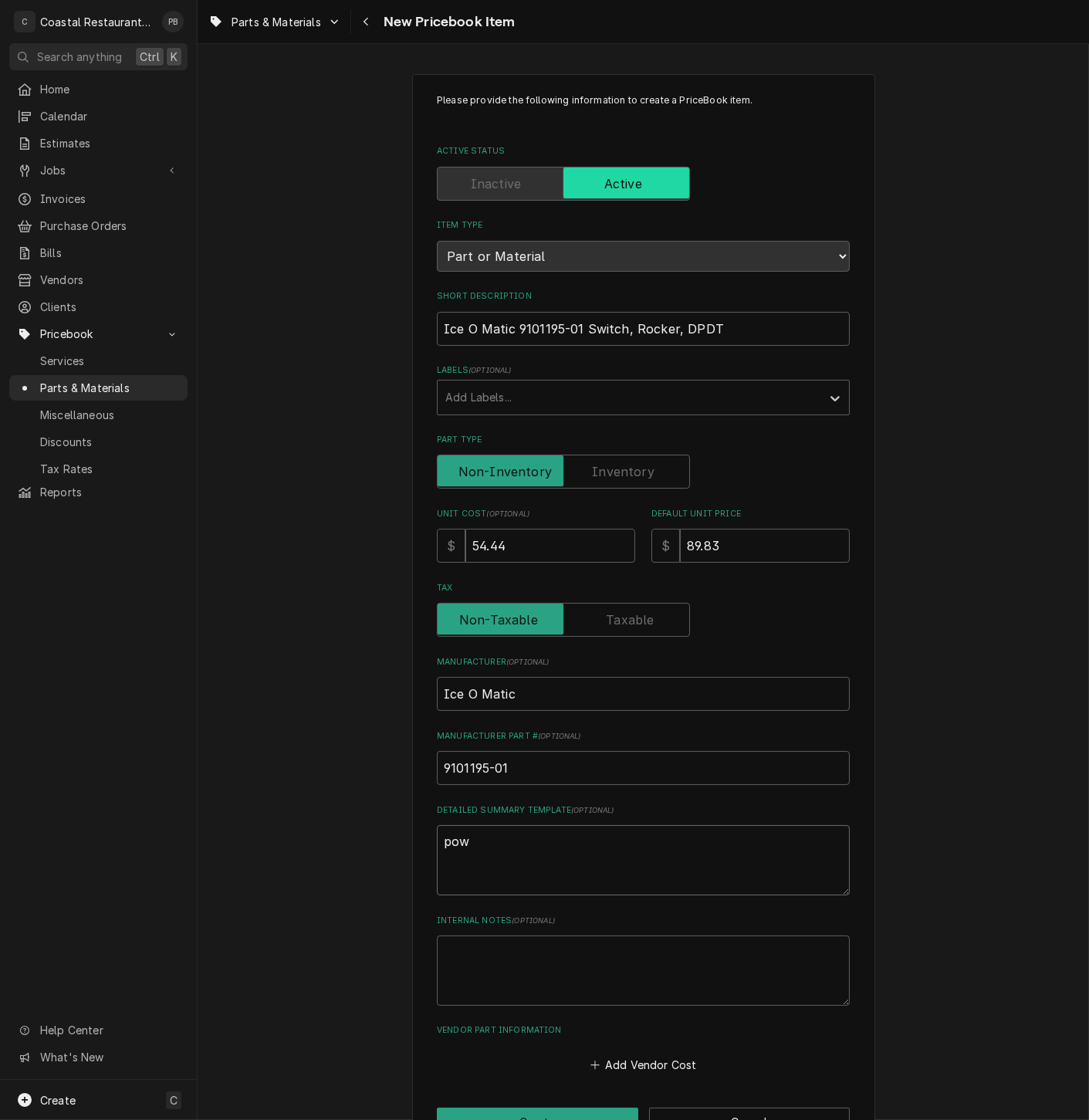
type textarea "[PERSON_NAME]"
type textarea "x"
type textarea "power"
type textarea "x"
type textarea "power"
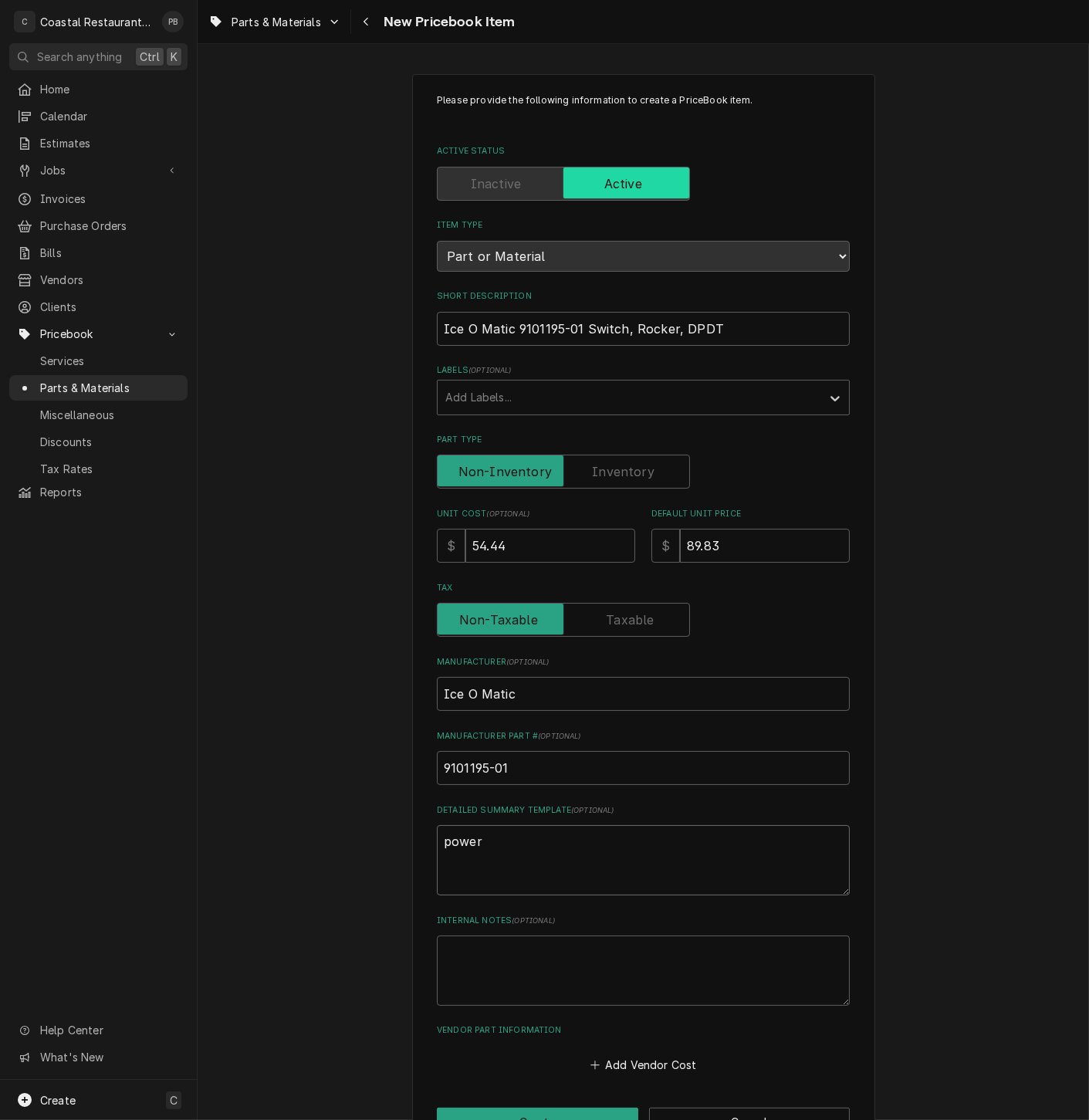
type textarea "x"
type textarea "power s"
type textarea "x"
type textarea "power swi"
type textarea "x"
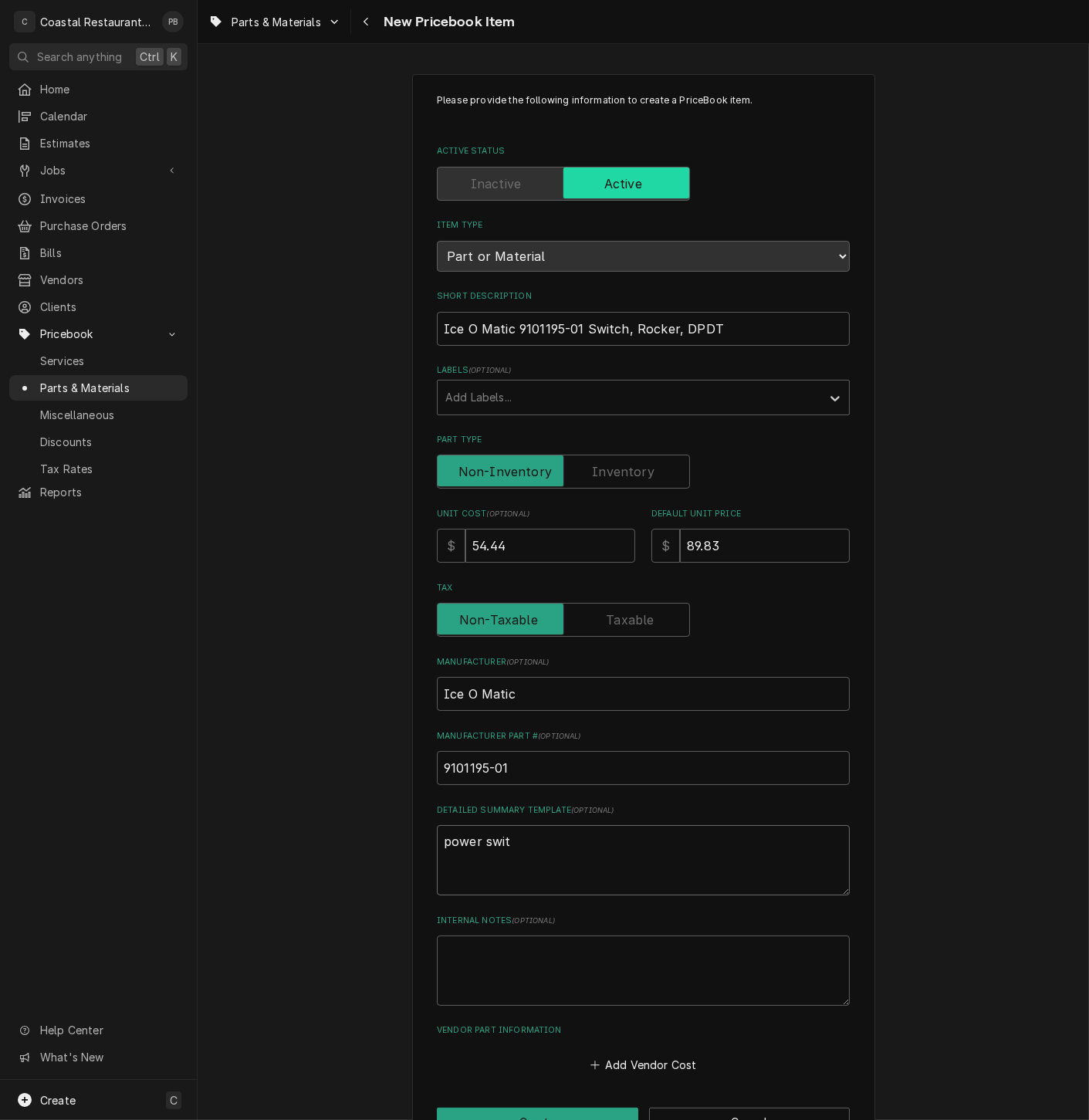
type textarea "power swith"
type textarea "x"
type textarea "power swithc"
type textarea "x"
type textarea "power swith"
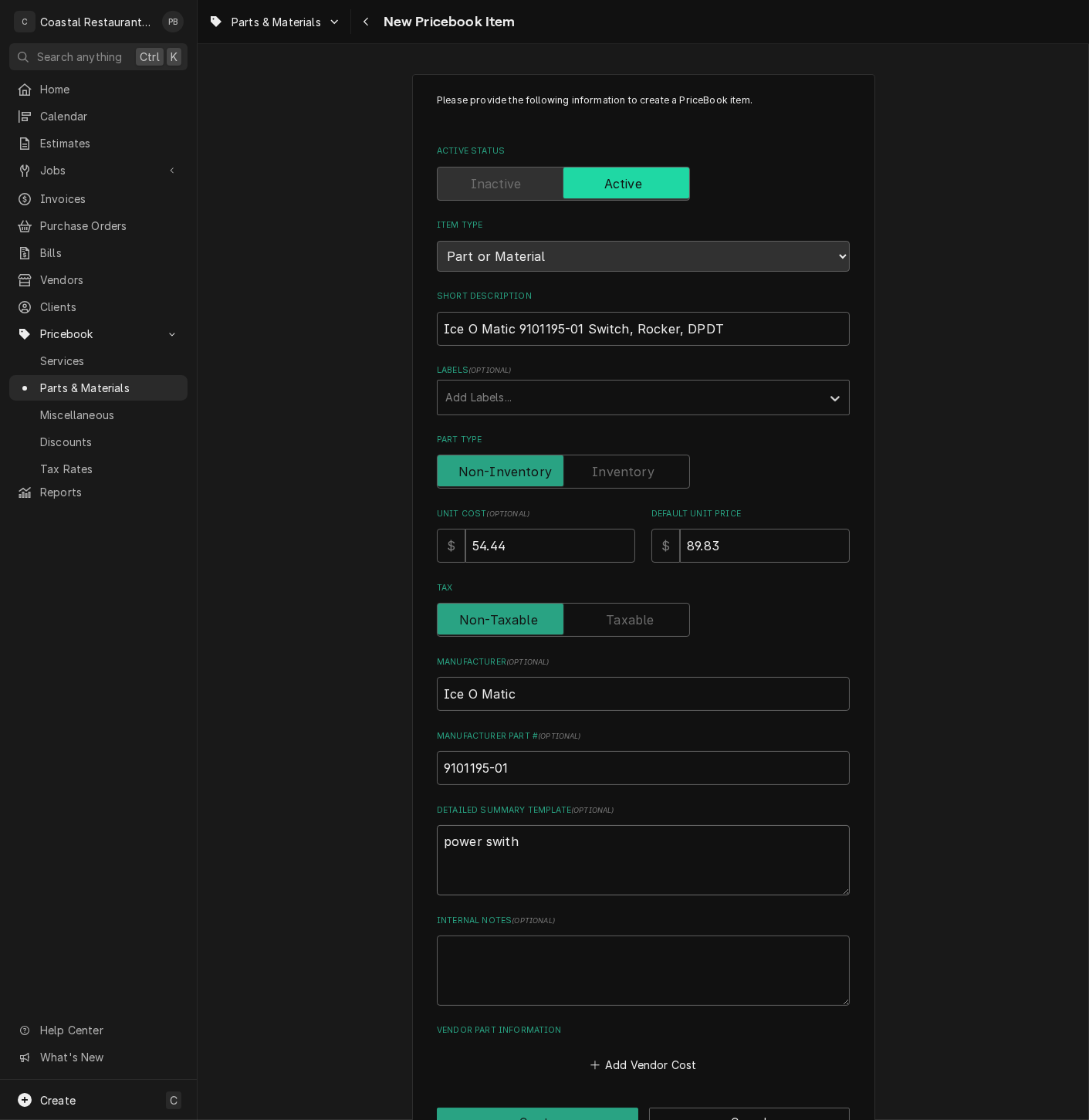
type textarea "x"
type textarea "power swit"
type textarea "x"
type textarea "power switc"
type textarea "x"
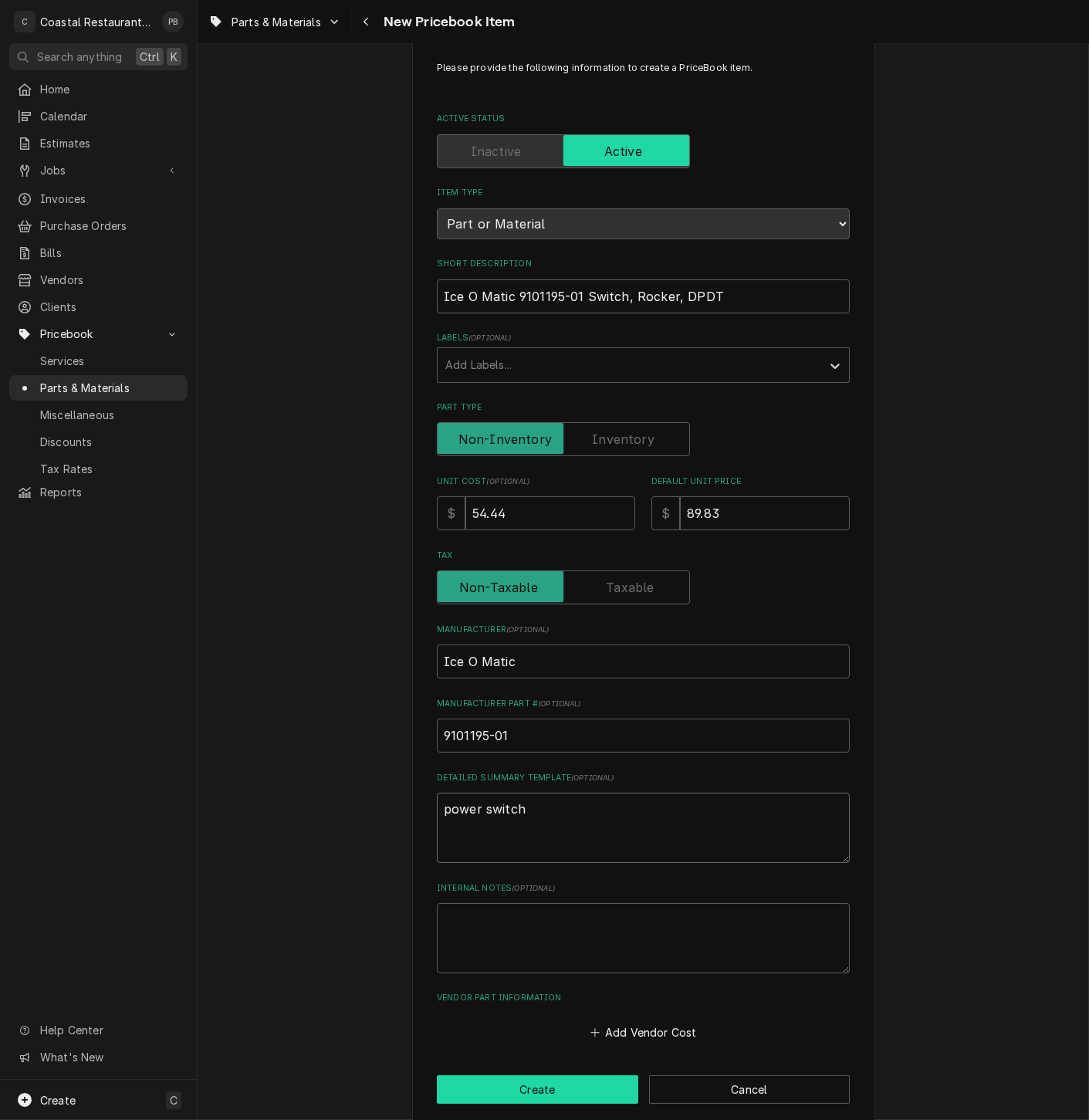
scroll to position [50, 0]
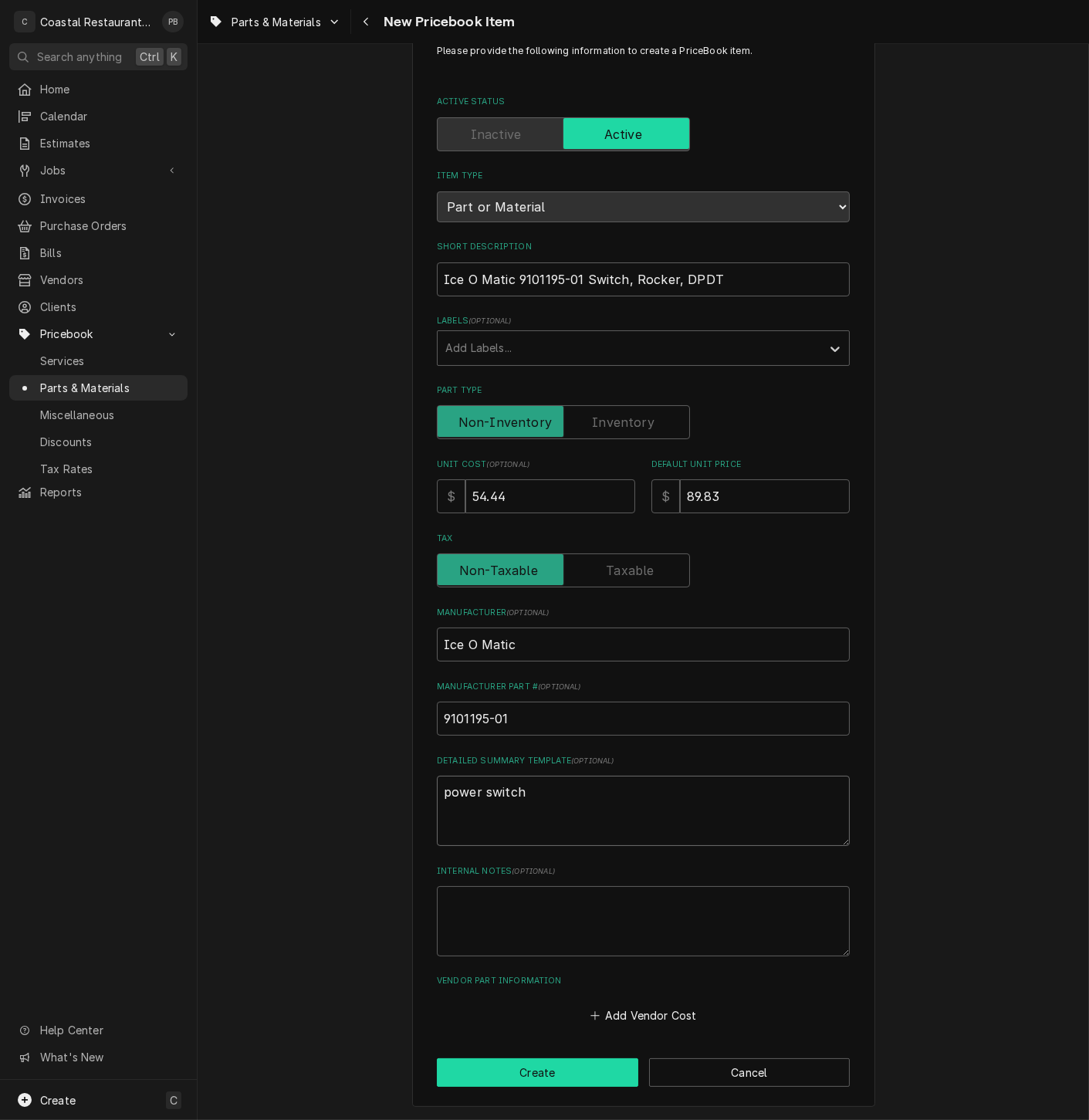
type textarea "power switch"
click at [551, 1068] on button "Create" at bounding box center [537, 1072] width 201 height 28
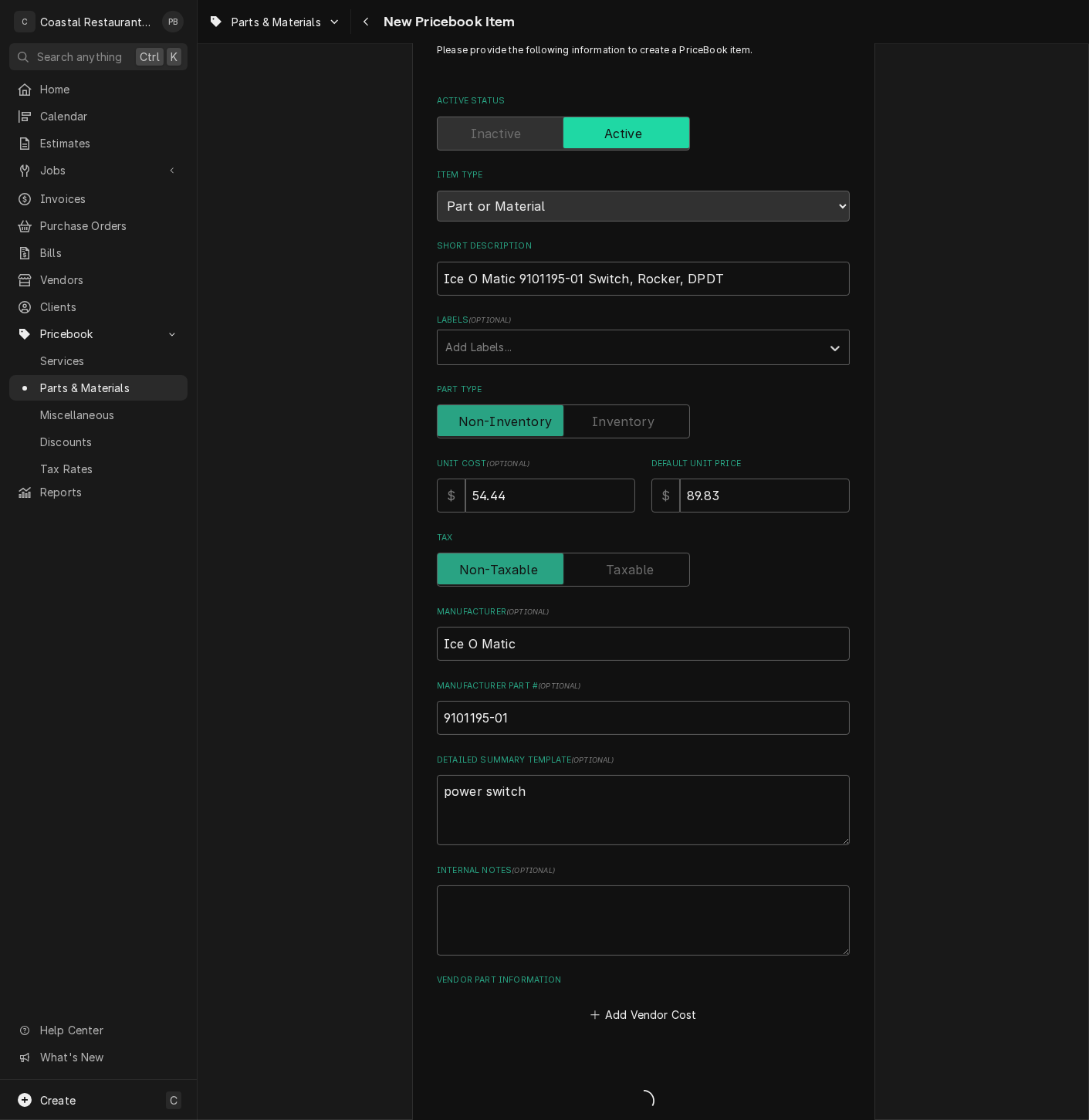
type textarea "x"
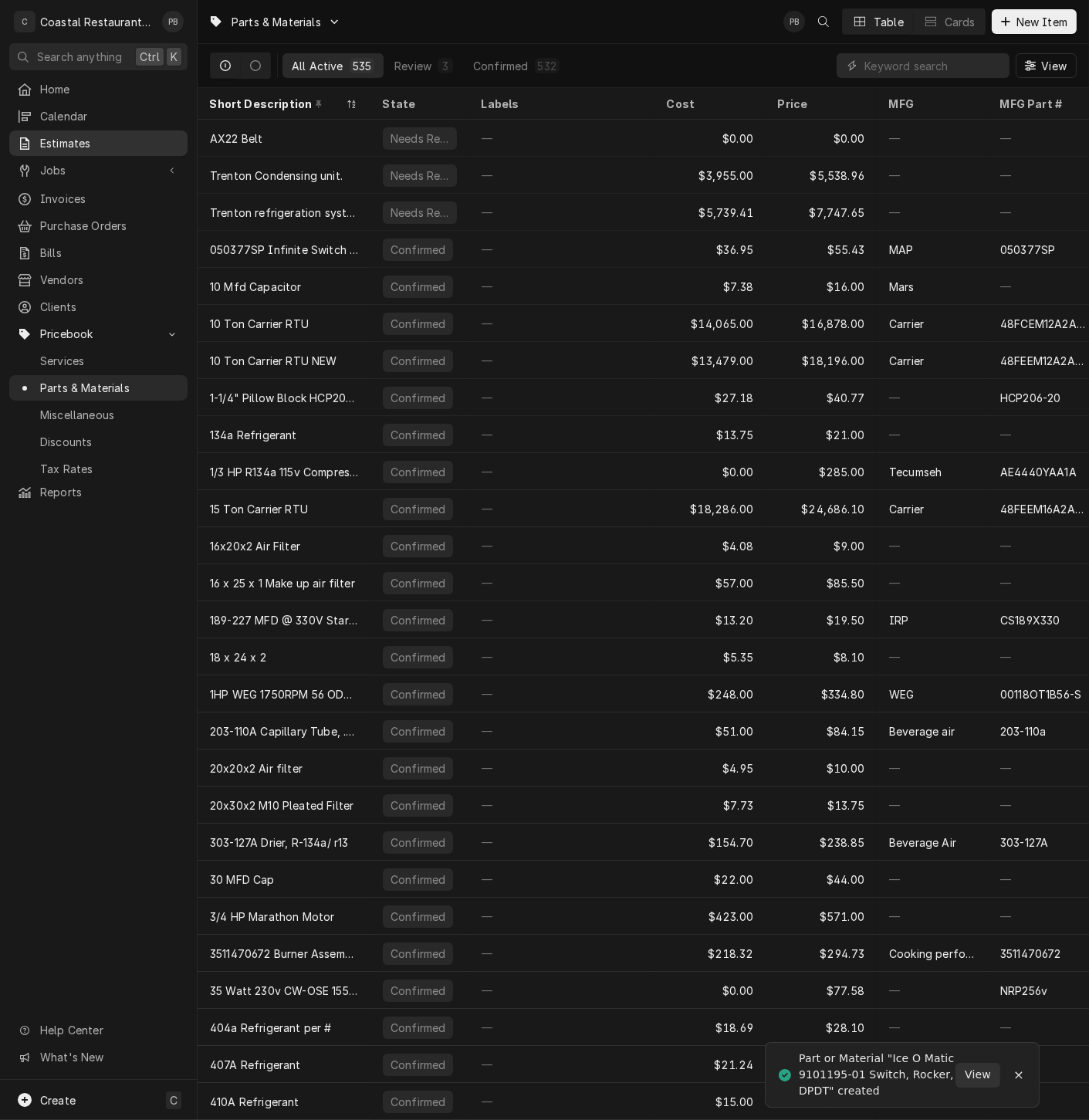
click at [75, 137] on span "Estimates" at bounding box center [109, 143] width 140 height 17
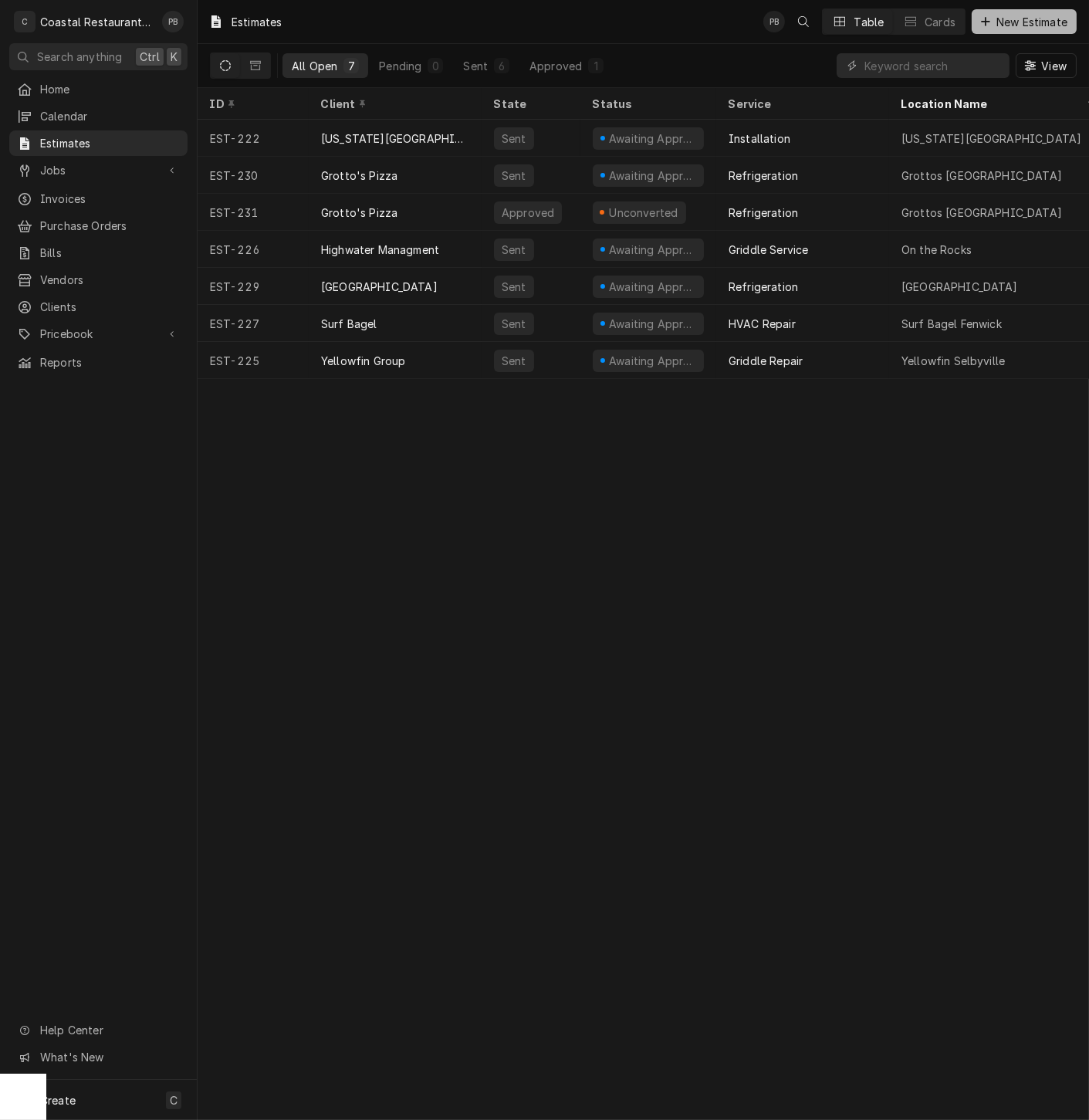
click at [1023, 19] on span "New Estimate" at bounding box center [1031, 21] width 77 height 17
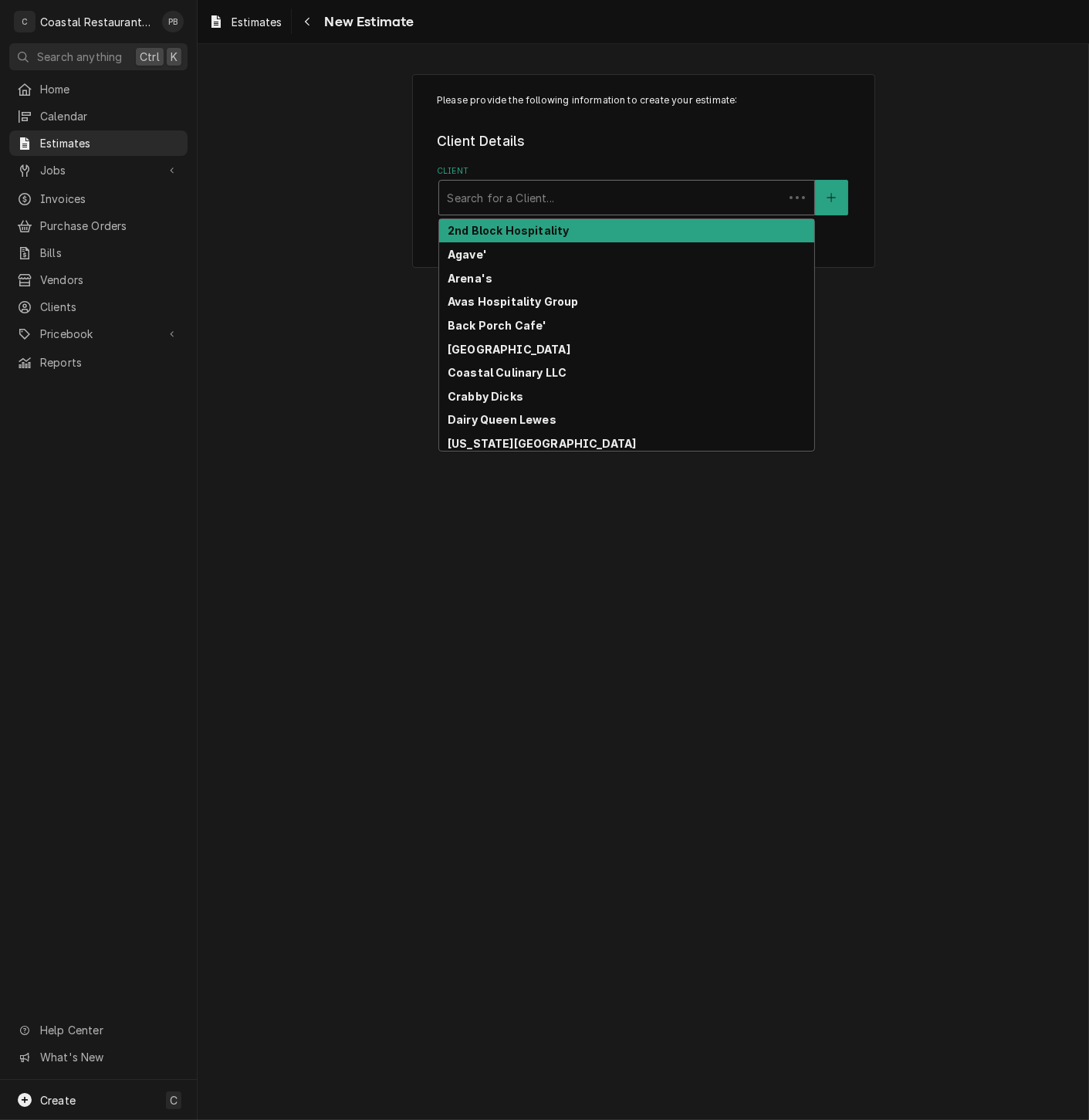
click at [547, 190] on div "Client" at bounding box center [611, 197] width 329 height 27
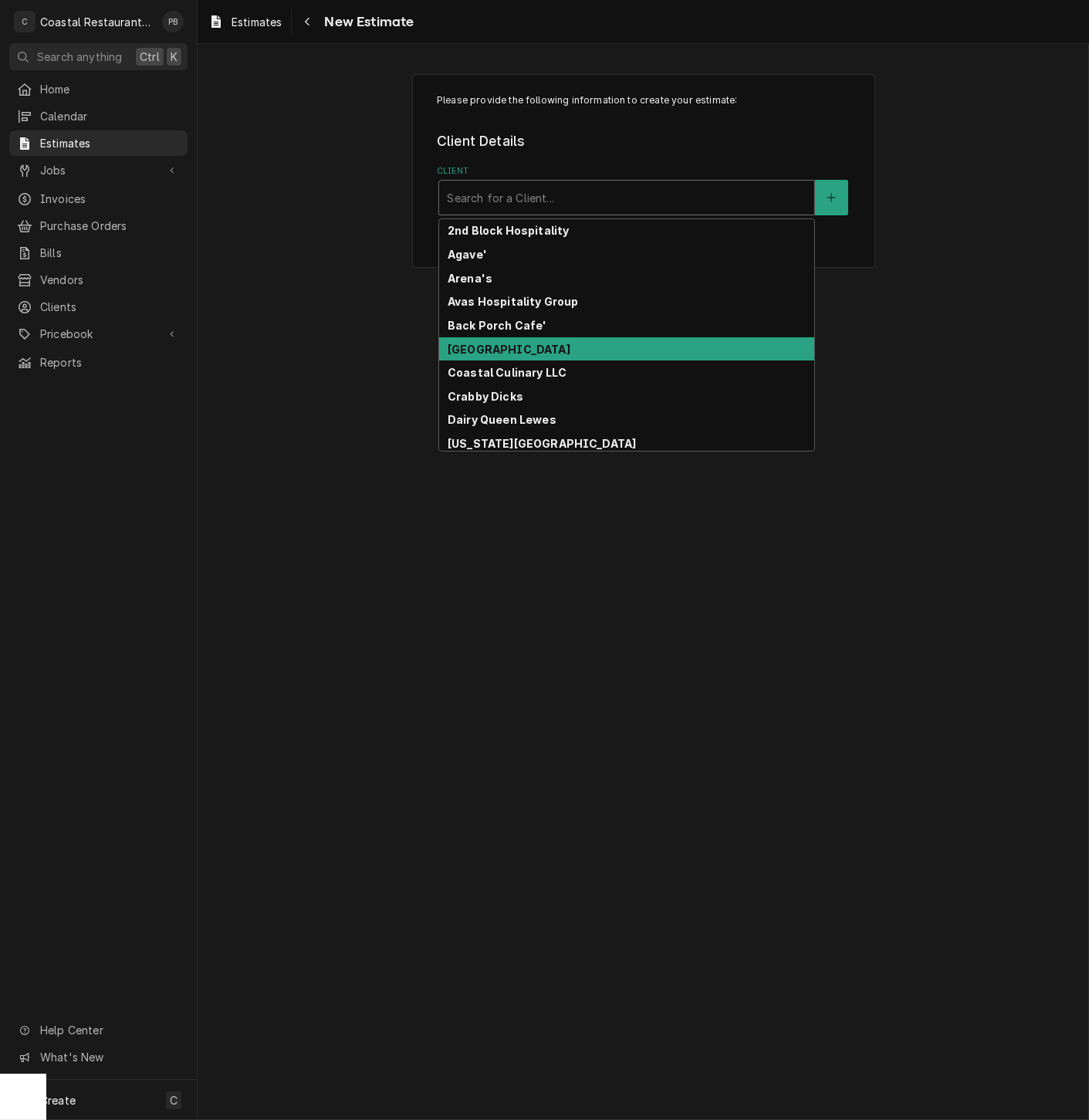
click at [541, 345] on strong "[GEOGRAPHIC_DATA]" at bounding box center [510, 349] width 123 height 13
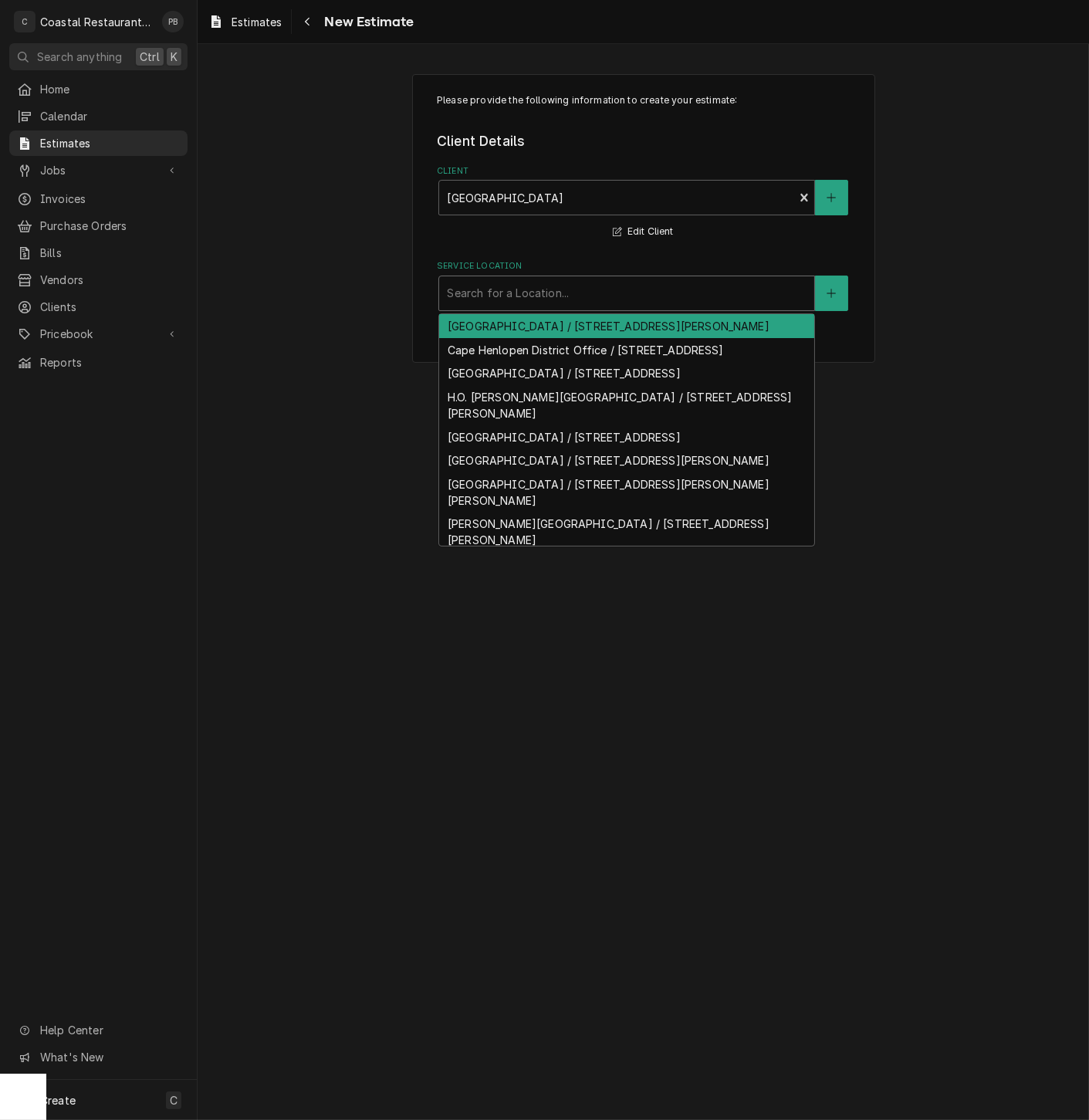
click at [548, 297] on div "Service Location" at bounding box center [627, 293] width 359 height 27
click at [674, 196] on div "Client" at bounding box center [616, 197] width 339 height 27
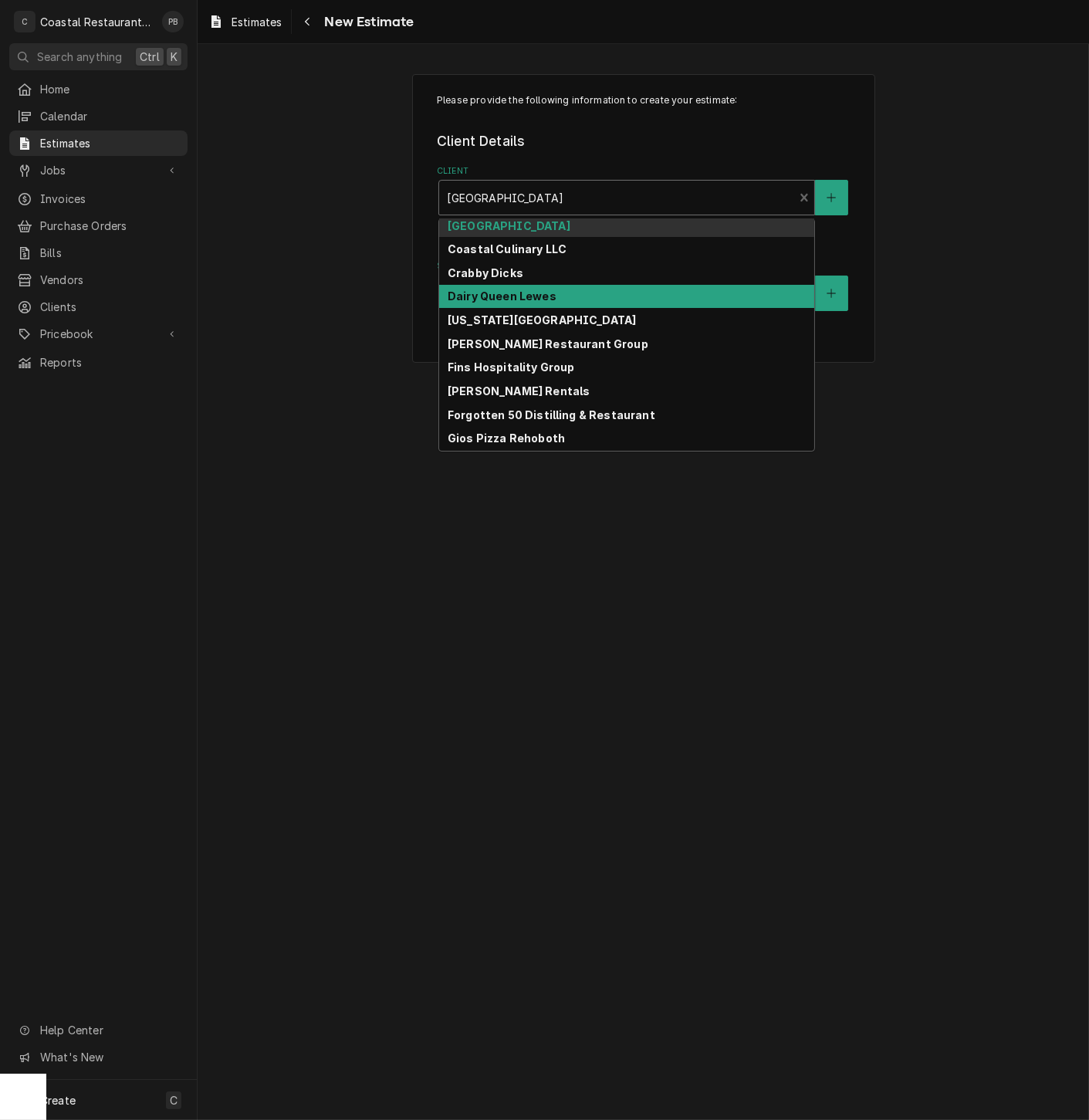
scroll to position [241, 0]
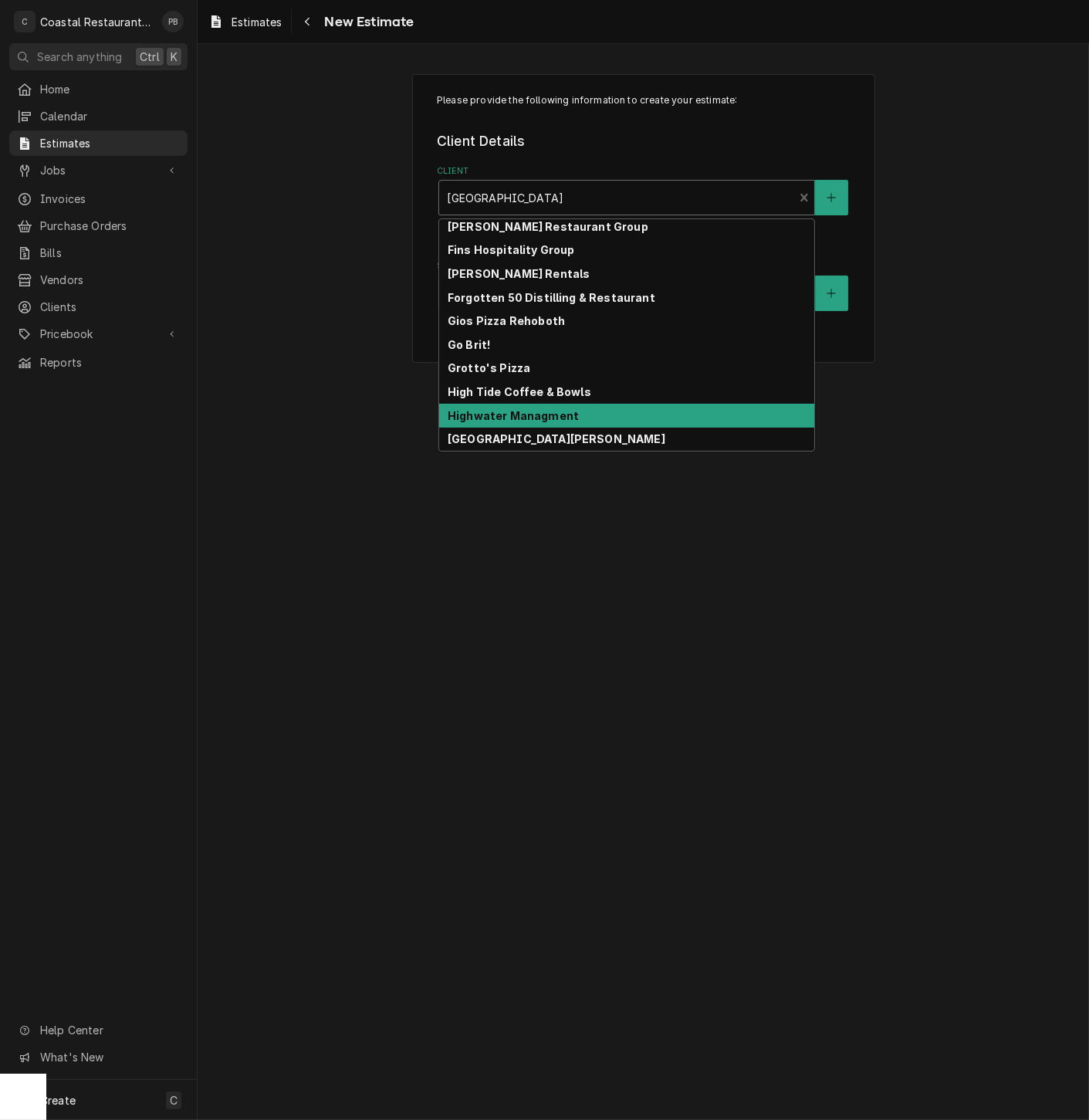
click at [555, 412] on strong "Highwater Managment" at bounding box center [514, 415] width 131 height 13
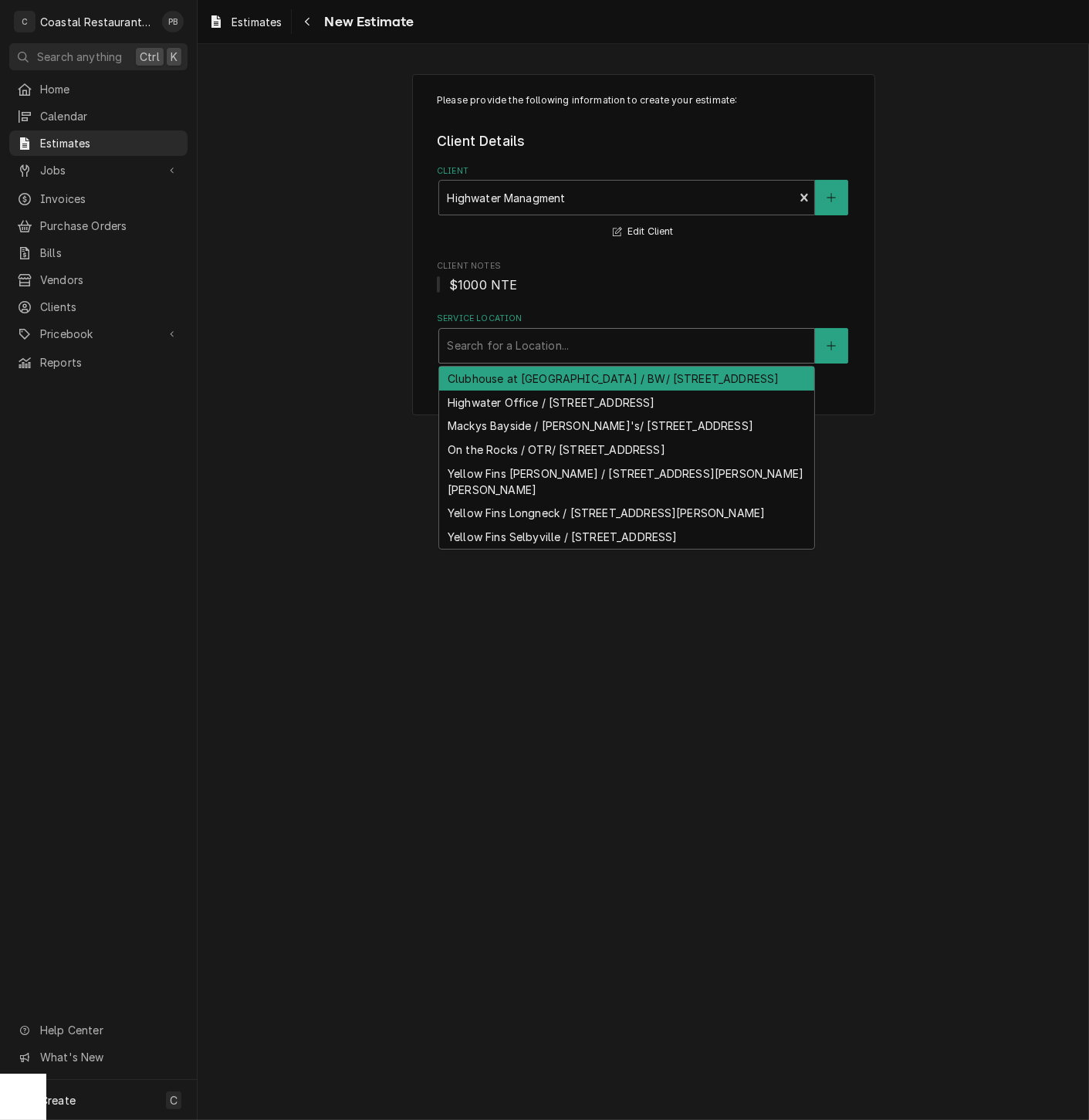
click at [596, 334] on div "Service Location" at bounding box center [627, 346] width 359 height 27
click at [584, 386] on div "Clubhouse at Baywood / BW/ 32267 Clubhouse Way, Millsboro, DE 19966" at bounding box center [627, 379] width 375 height 24
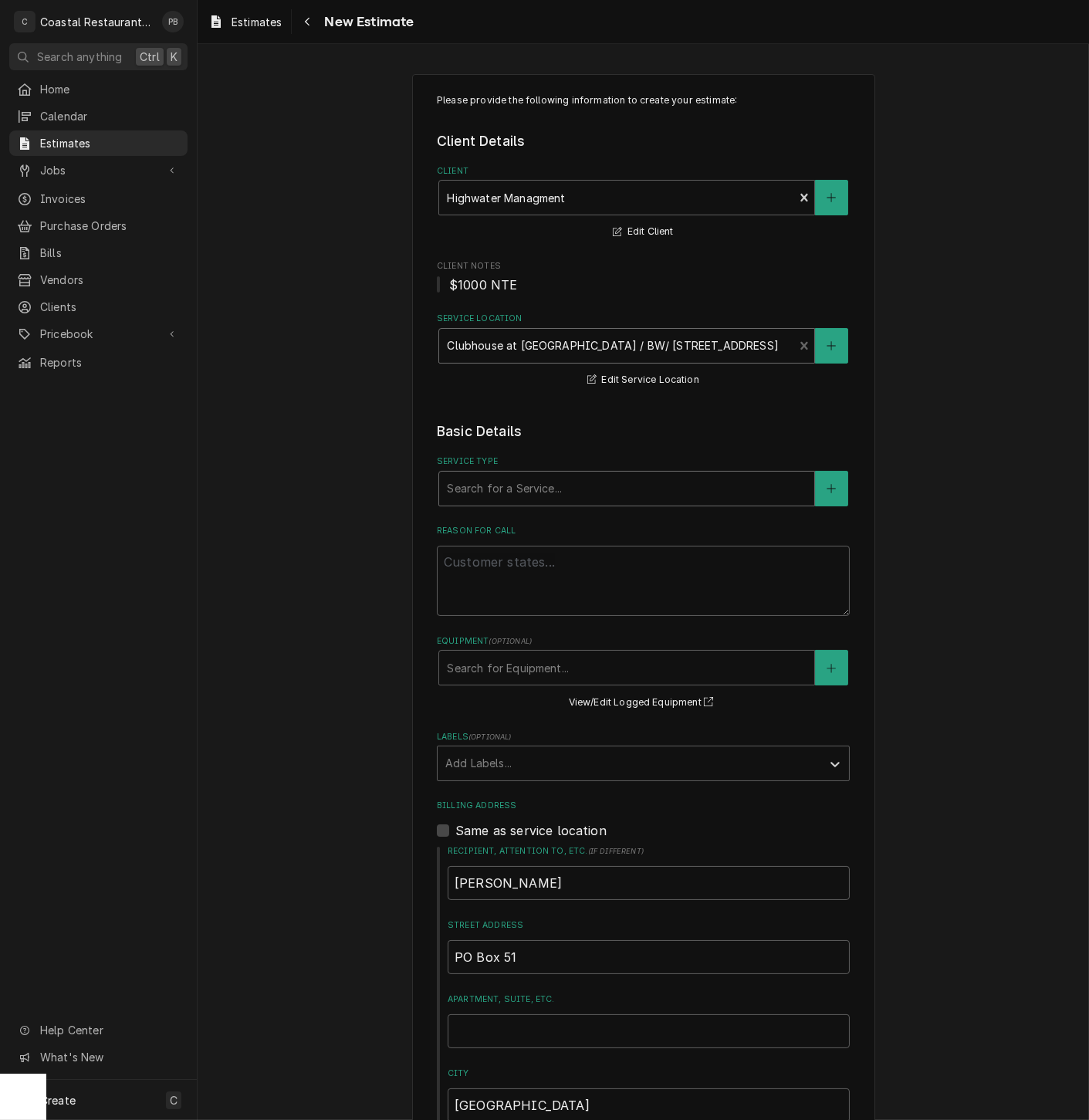
click at [592, 496] on div "Service Type" at bounding box center [627, 488] width 359 height 27
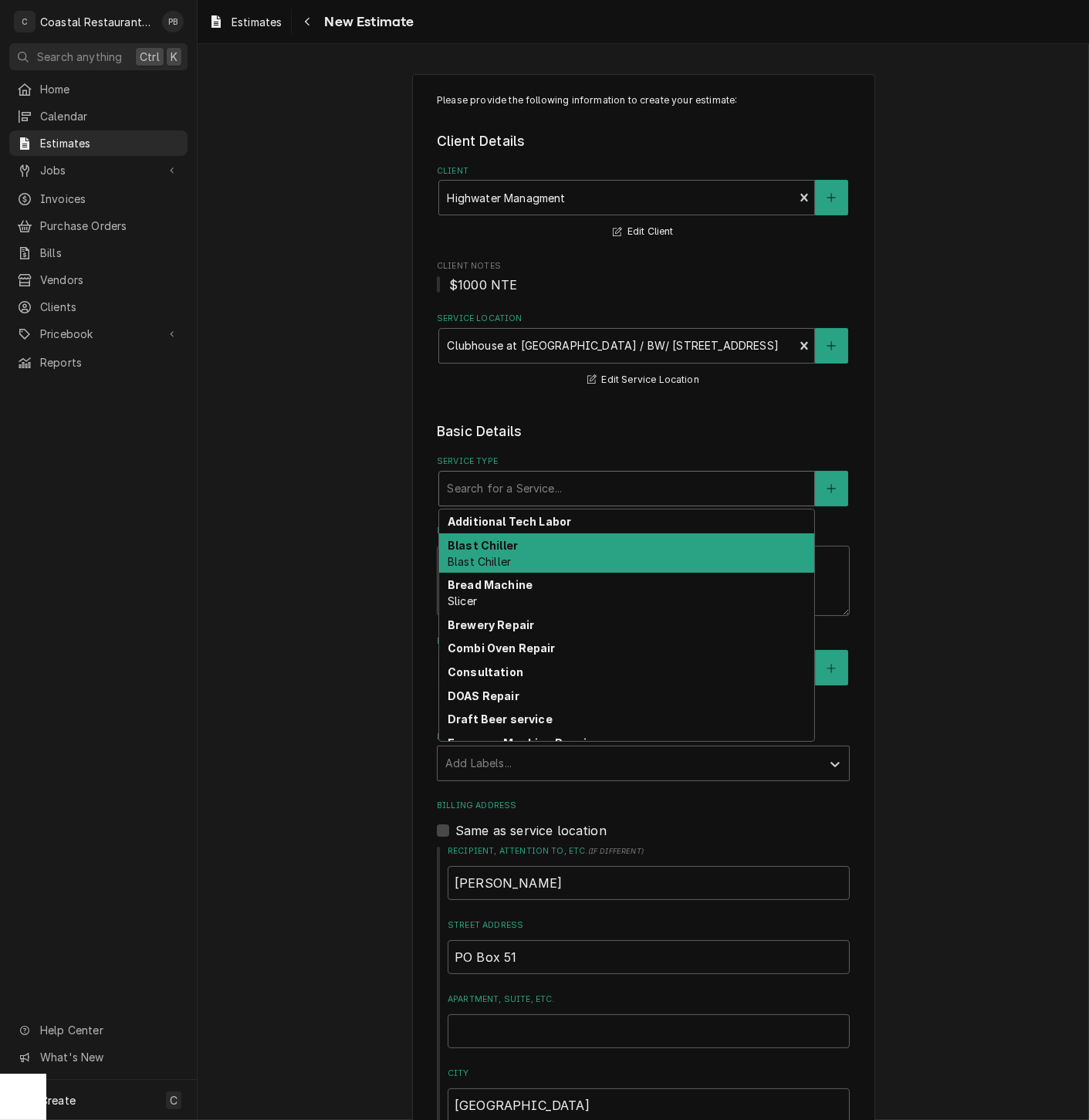
type textarea "x"
type input "ic"
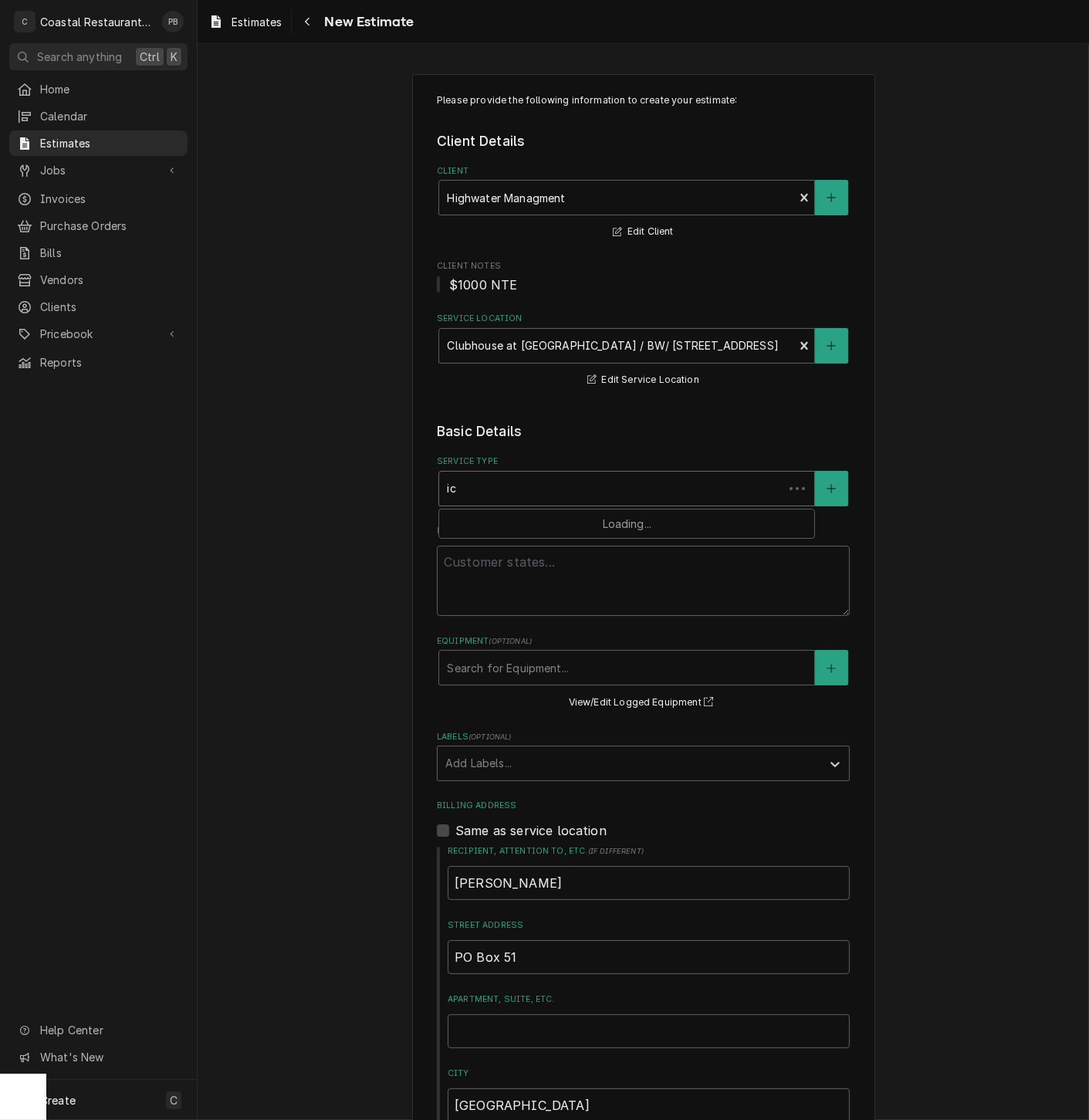
type textarea "x"
type input "ice"
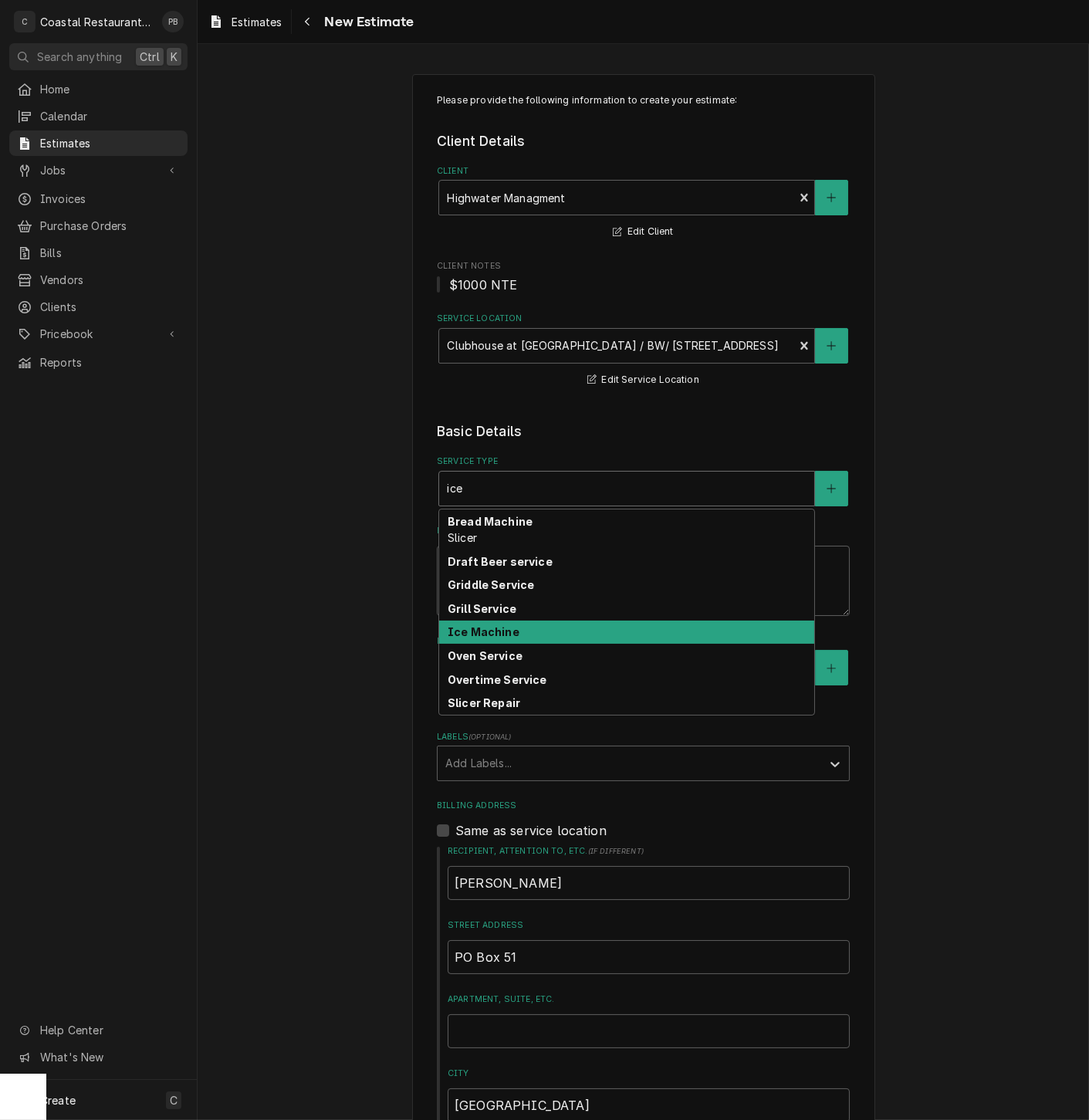
click at [527, 631] on div "Ice Machine" at bounding box center [627, 633] width 375 height 24
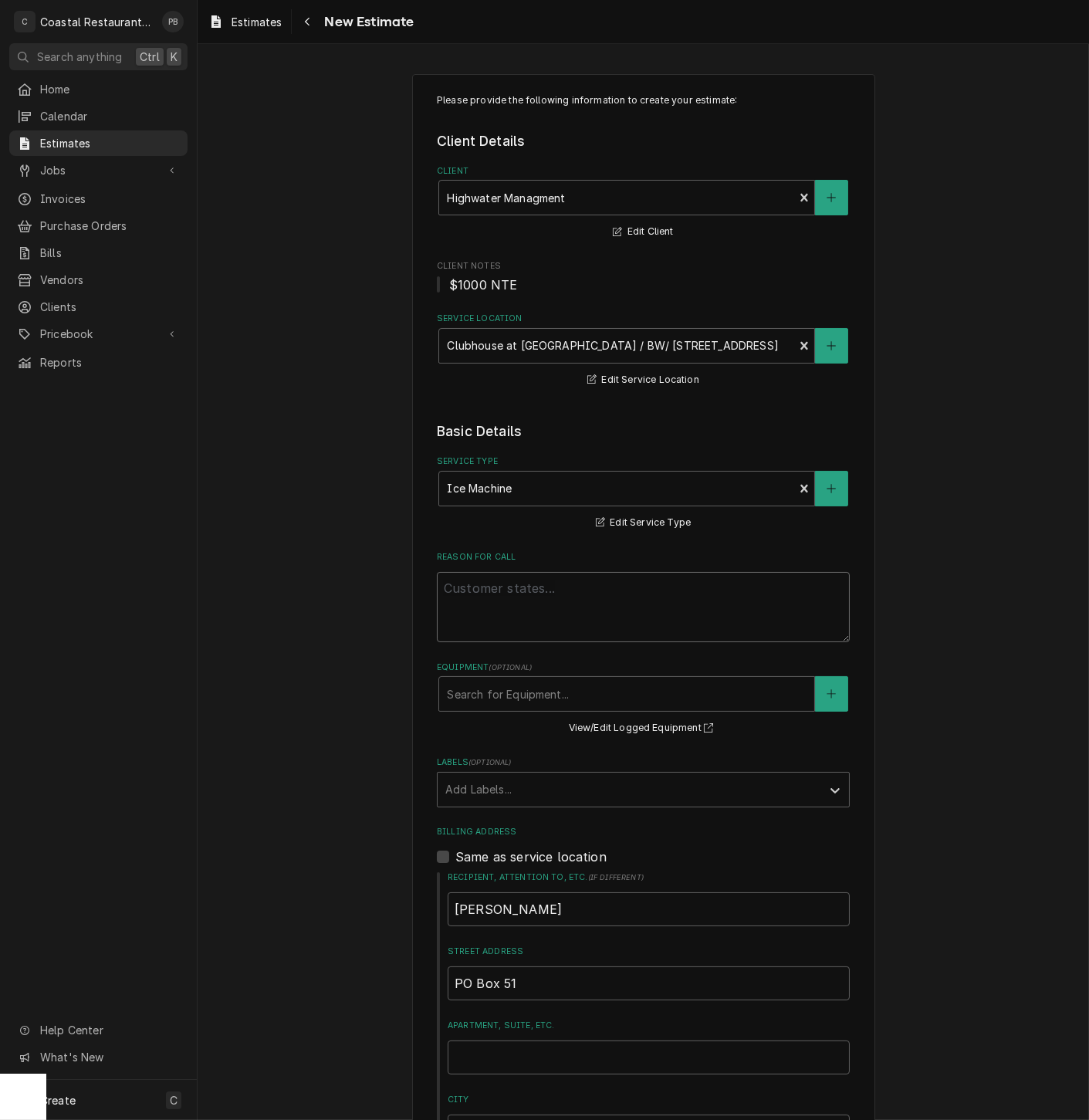
click at [509, 605] on textarea "Reason For Call" at bounding box center [643, 607] width 413 height 70
type textarea "x"
type textarea "i"
type textarea "x"
type textarea "ic"
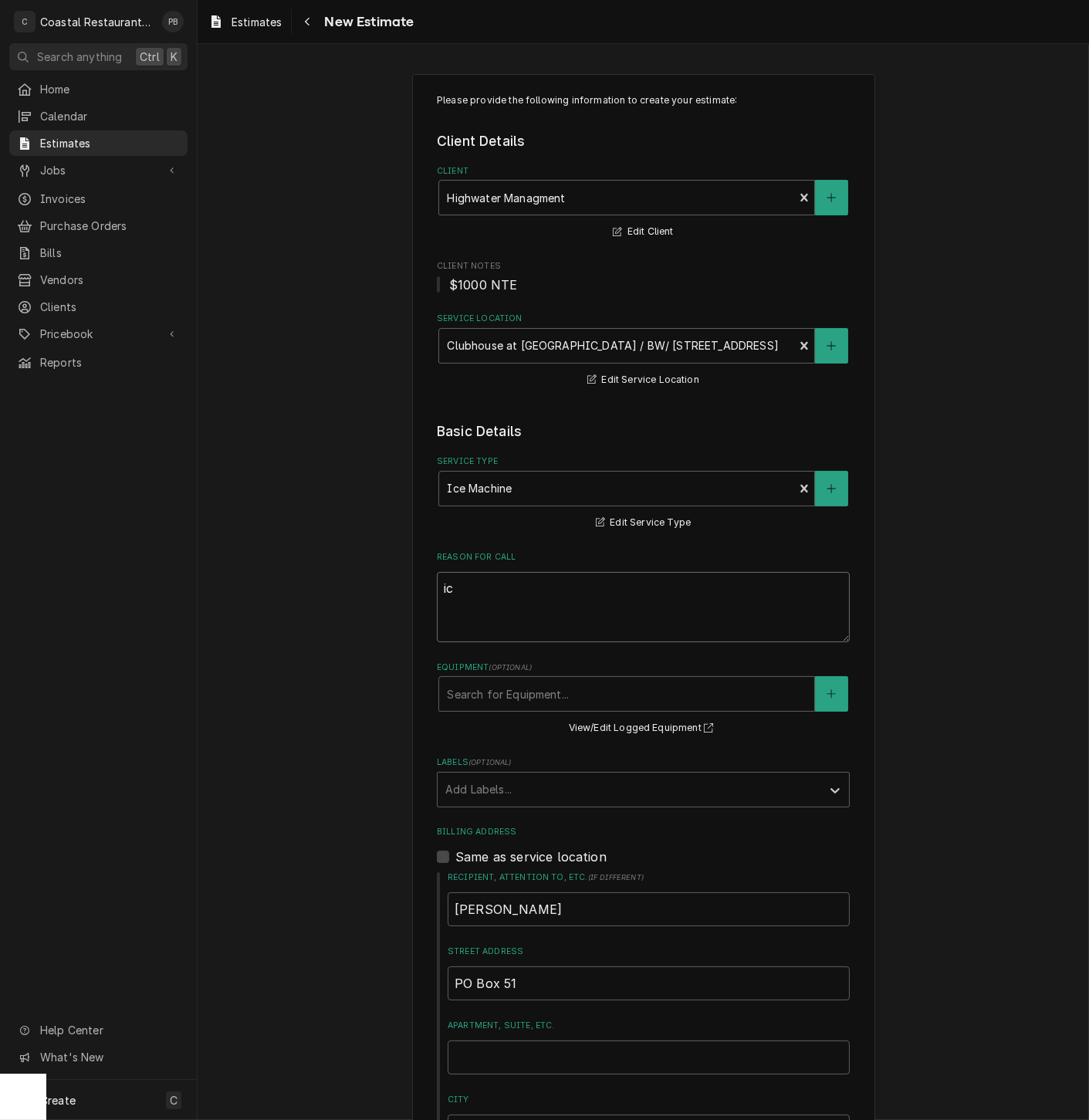
type textarea "x"
type textarea "ice"
type textarea "x"
type textarea "ice"
type textarea "x"
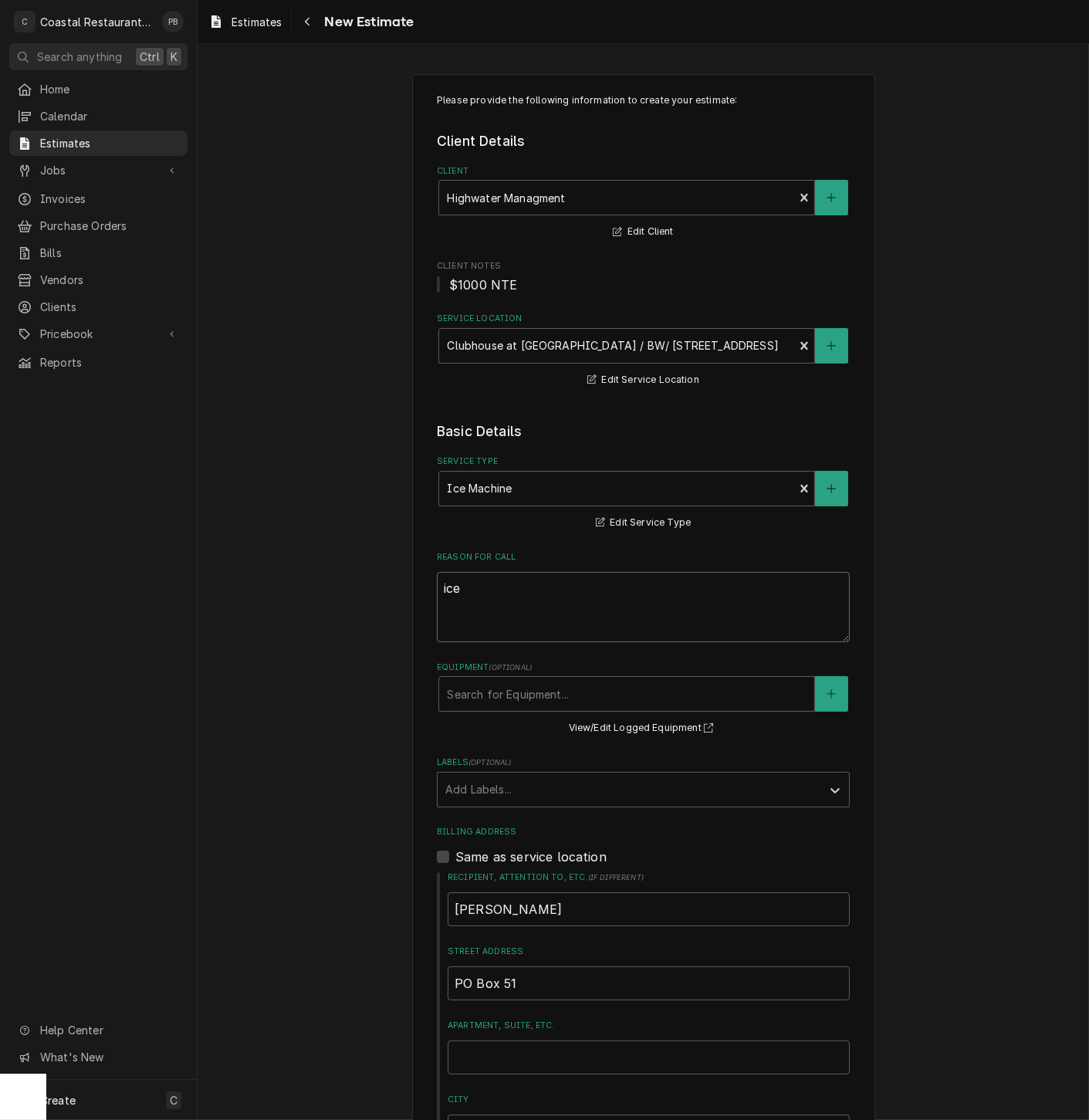
type textarea "ice m"
type textarea "x"
type textarea "ice ma"
type textarea "x"
type textarea "ice mac"
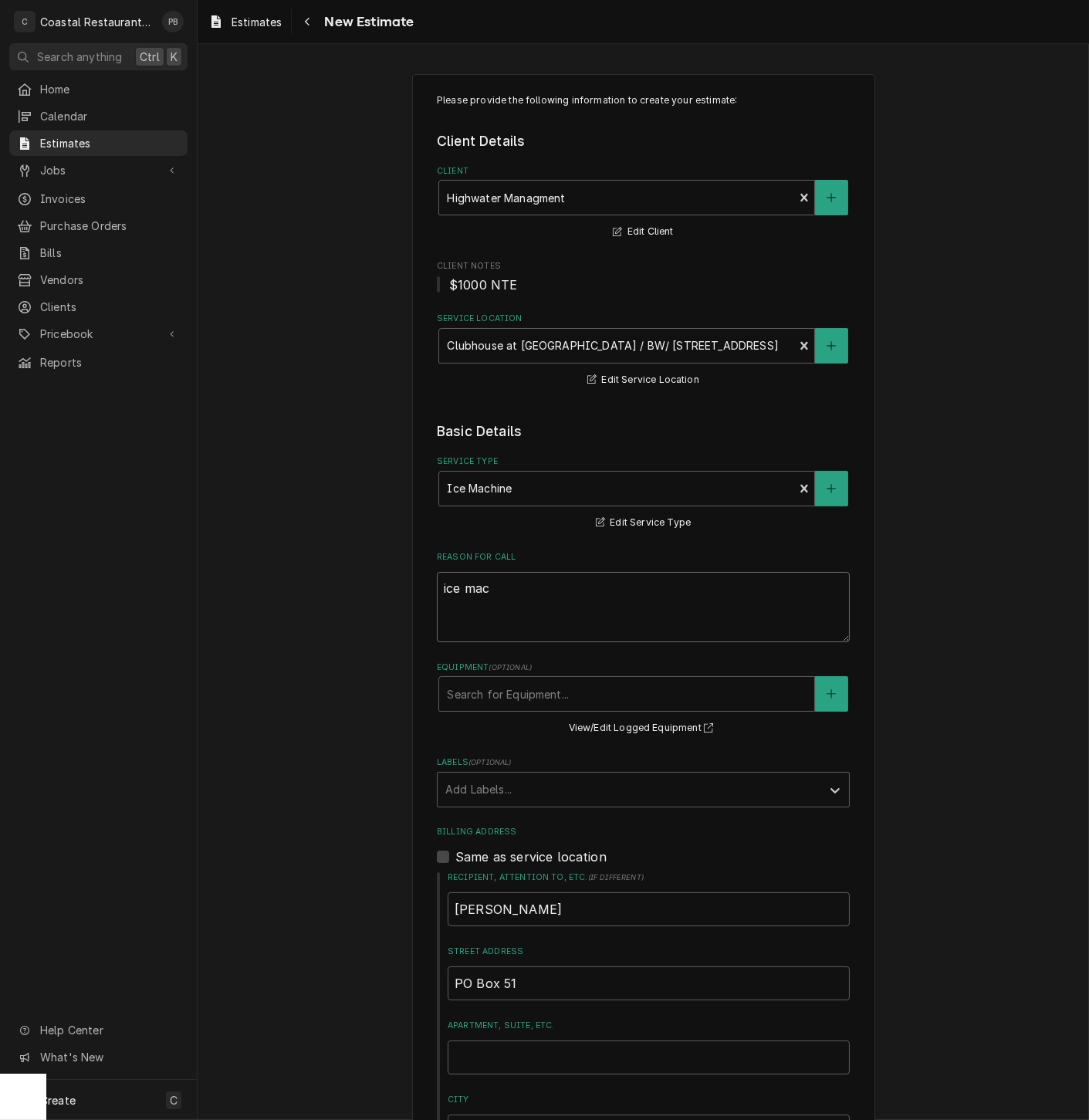
type textarea "x"
type textarea "ice mach"
type textarea "x"
type textarea "ice machi"
type textarea "x"
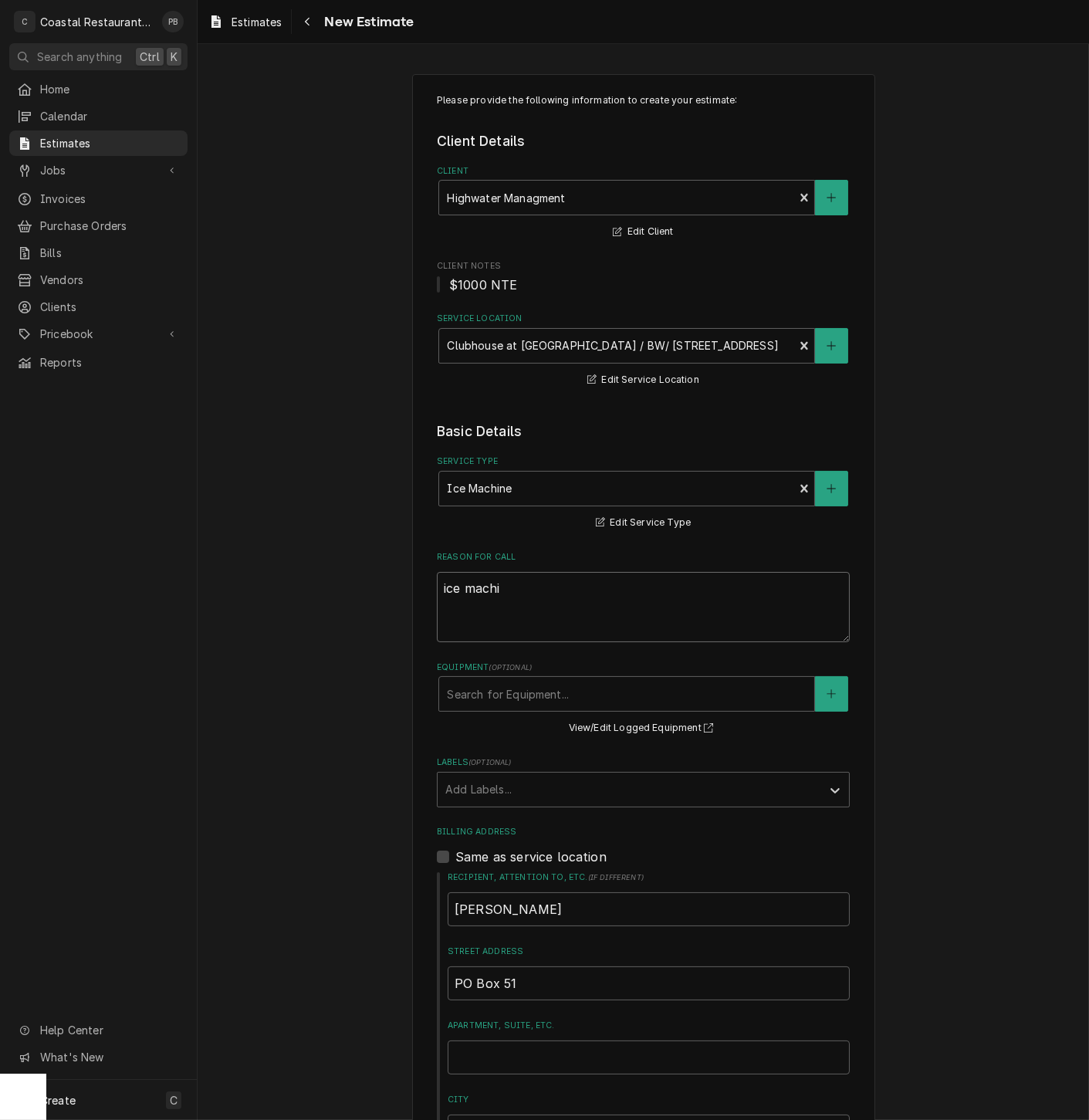
type textarea "ice machin"
type textarea "x"
type textarea "ice machine"
type textarea "x"
type textarea "ice machine"
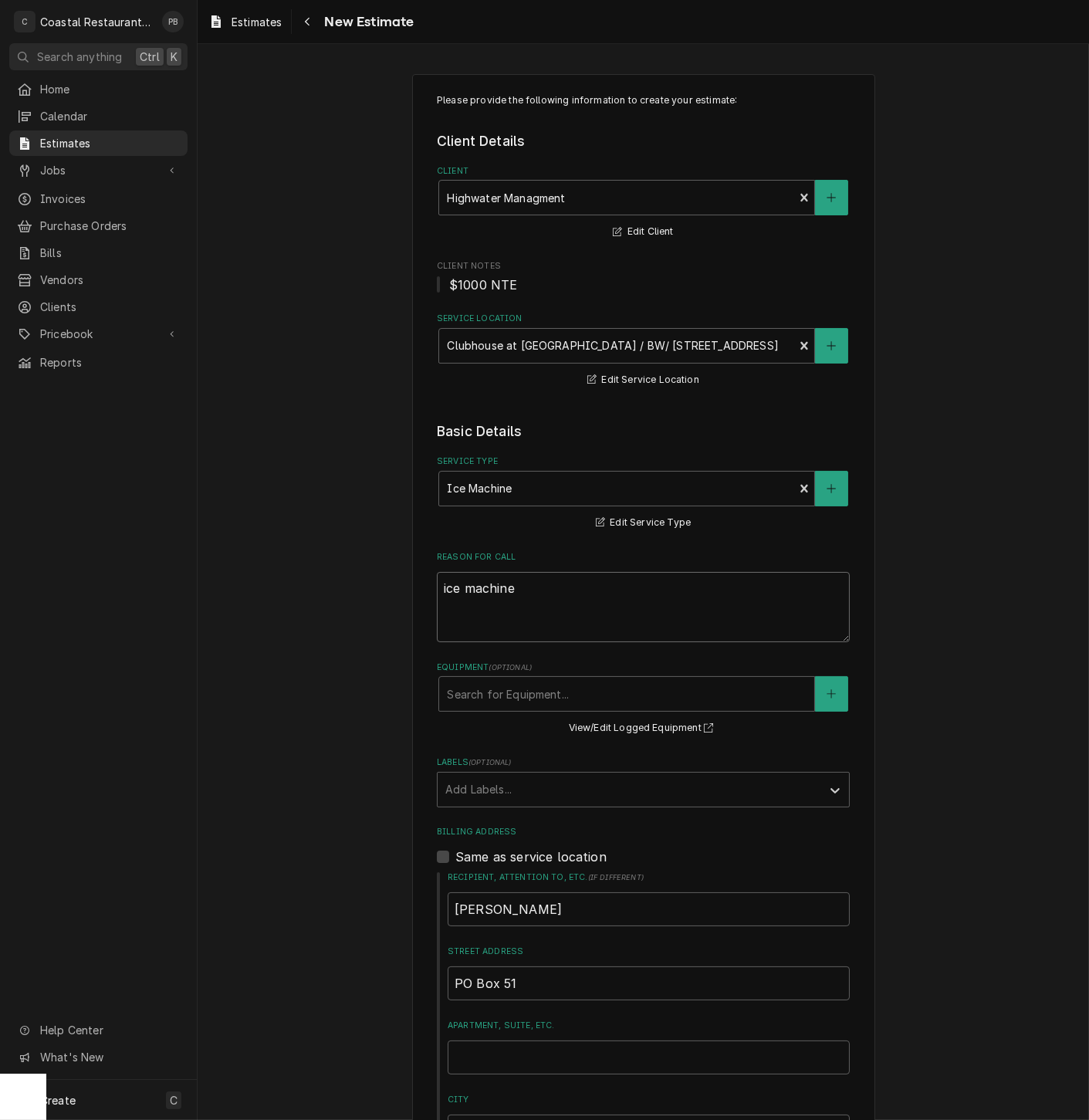
type textarea "x"
type textarea "ice machine m"
type textarea "x"
type textarea "ice machine ma"
type textarea "x"
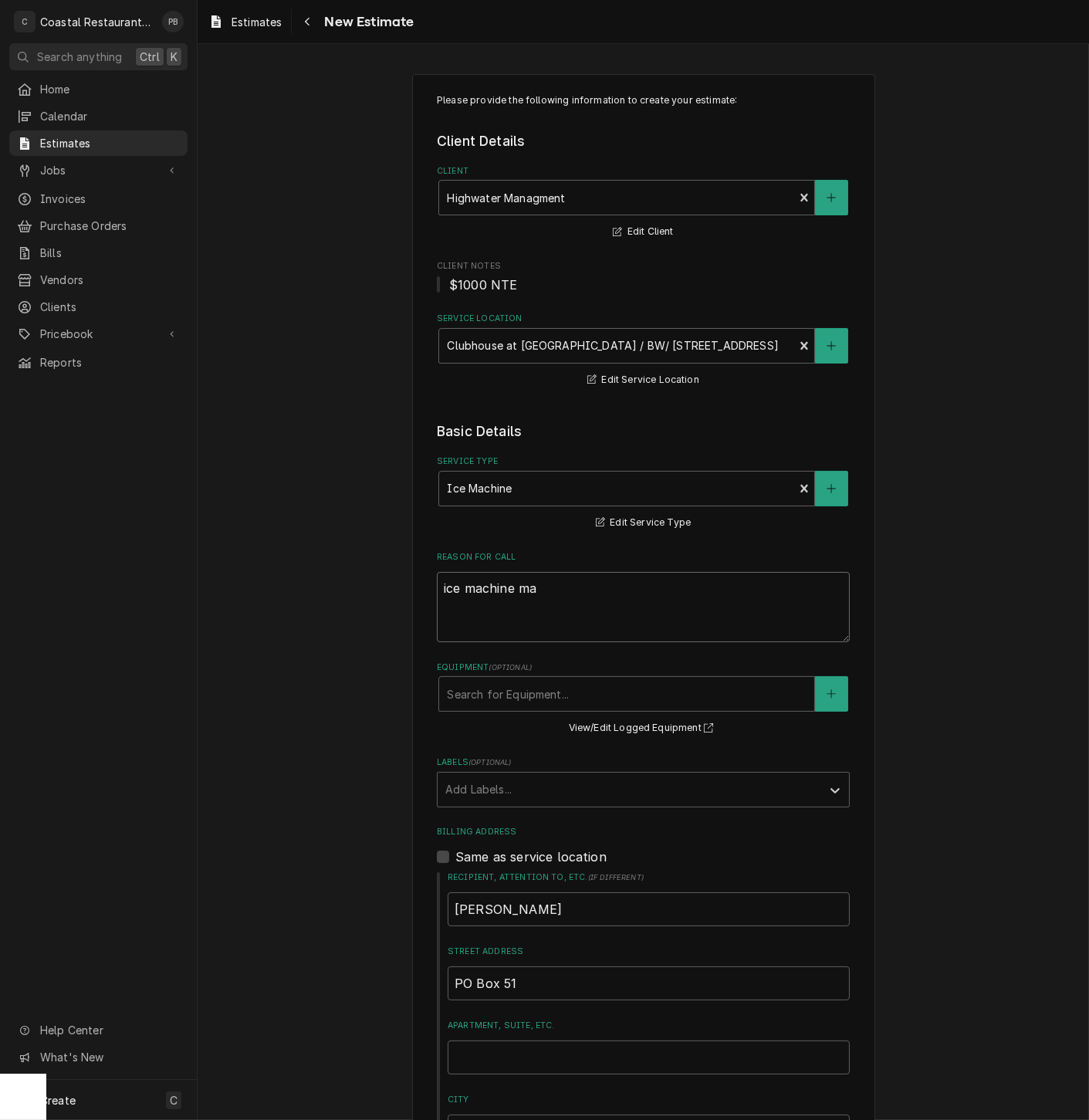
type textarea "ice machine mak"
type textarea "x"
type textarea "ice machine maki"
type textarea "x"
type textarea "ice machine makin"
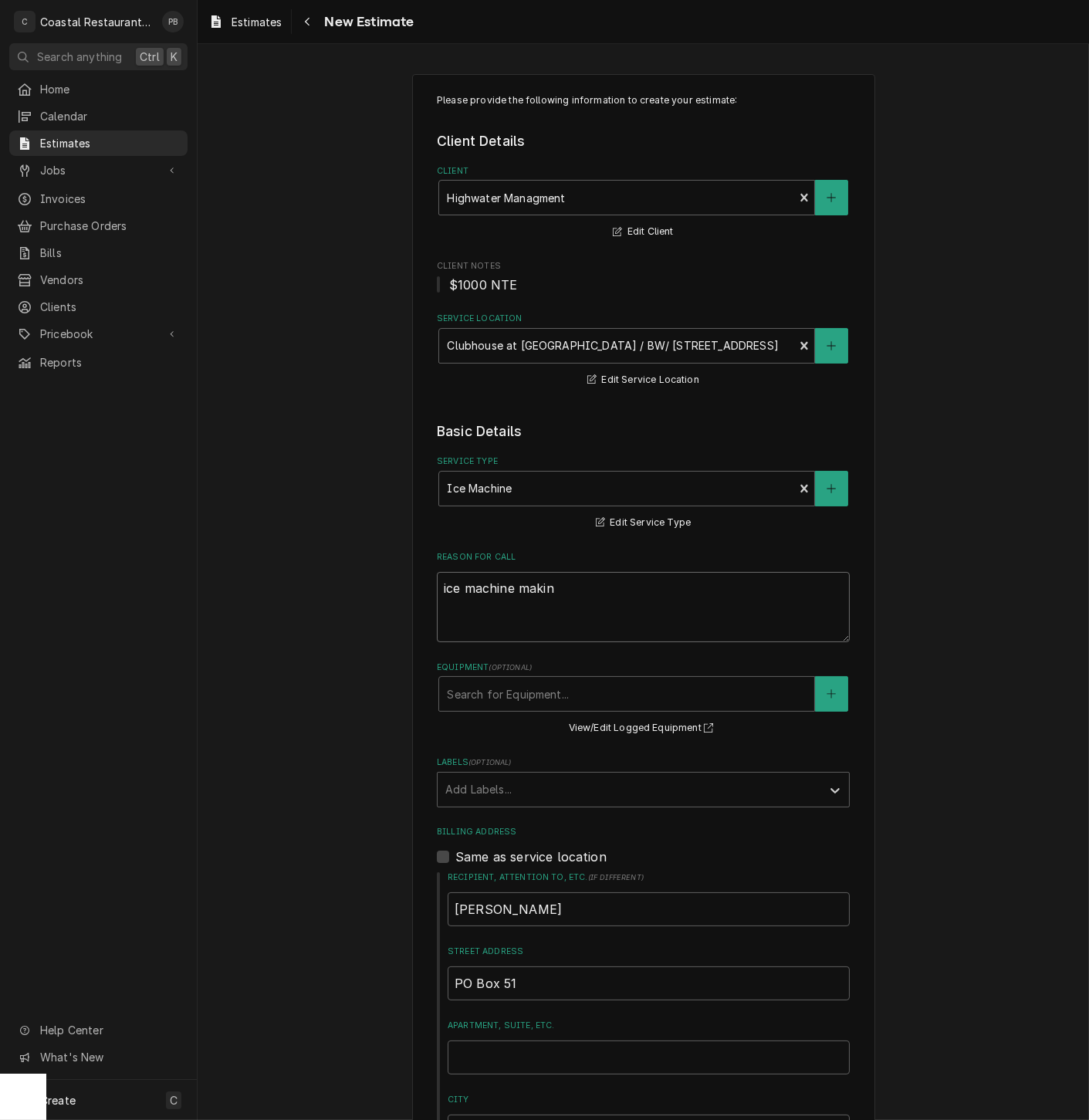
type textarea "x"
type textarea "ice machine making"
type textarea "x"
type textarea "ice machine making"
type textarea "x"
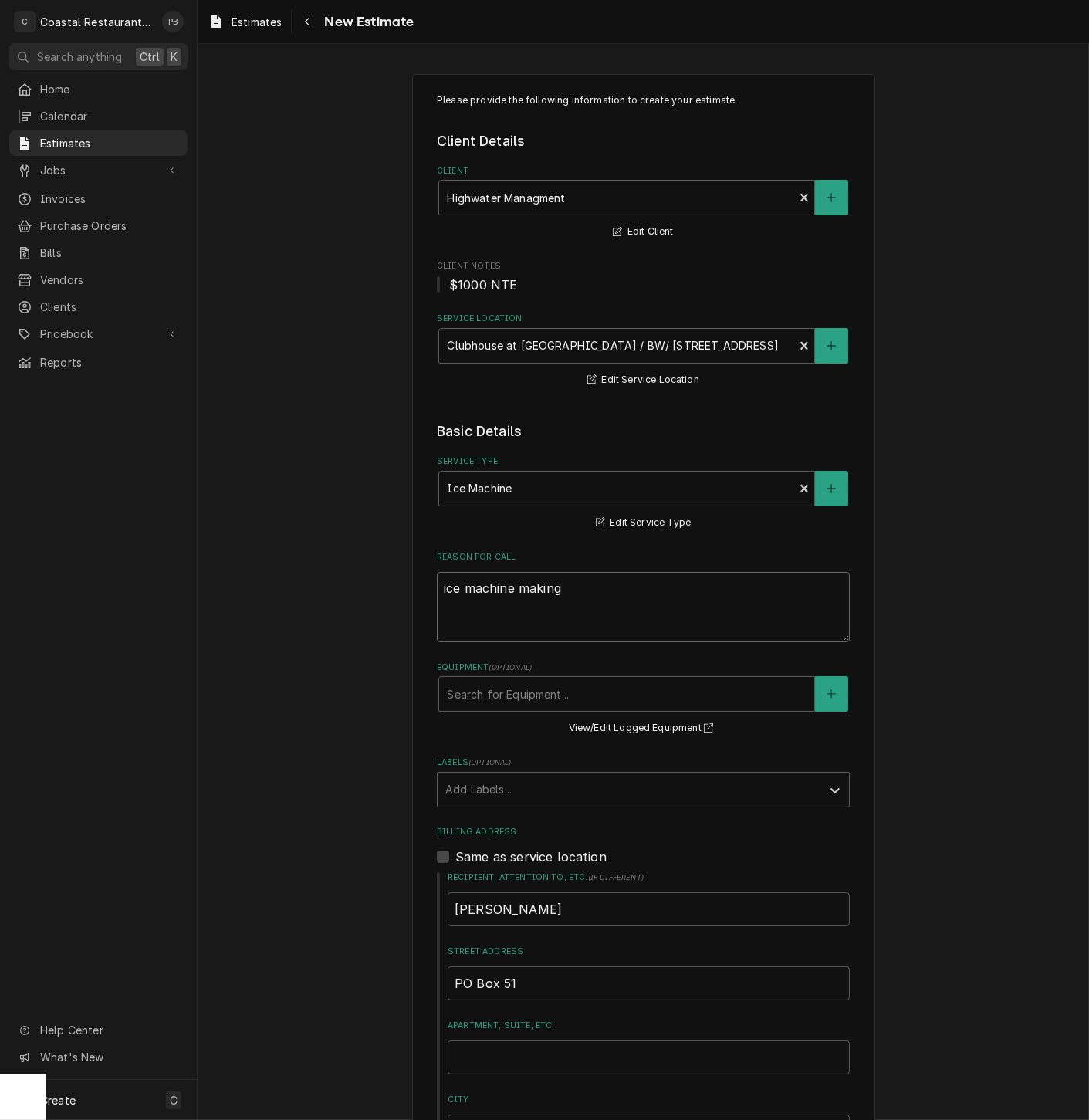
type textarea "ice machine making n"
type textarea "x"
type textarea "ice machine making no"
type textarea "x"
type textarea "ice machine making noic"
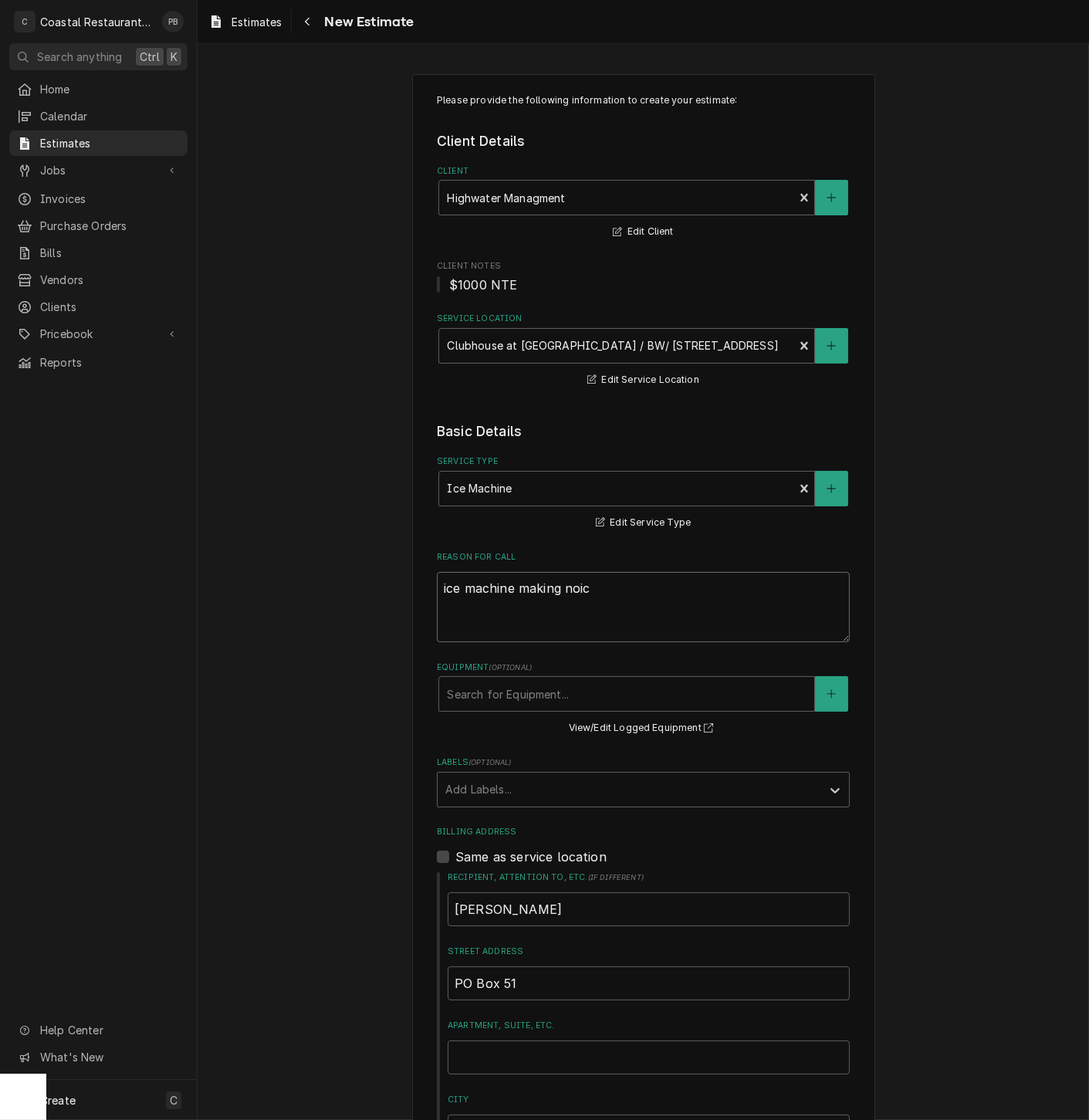
type textarea "x"
type textarea "ice machine making noice"
type textarea "x"
type textarea "ice machine making noices"
type textarea "x"
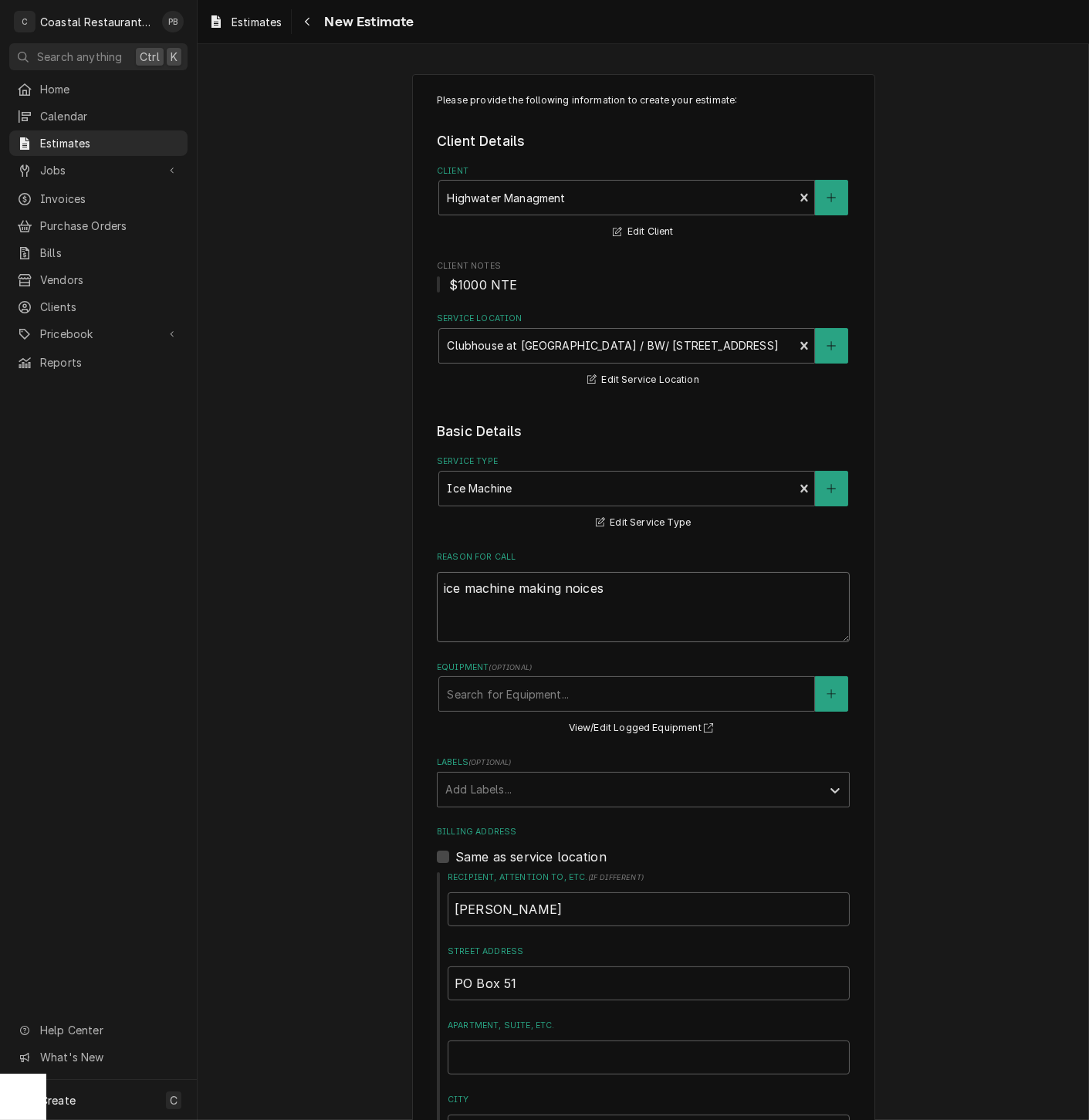
type textarea "ice machine making noice"
type textarea "x"
type textarea "ice machine making noic"
type textarea "x"
type textarea "ice machine making noics"
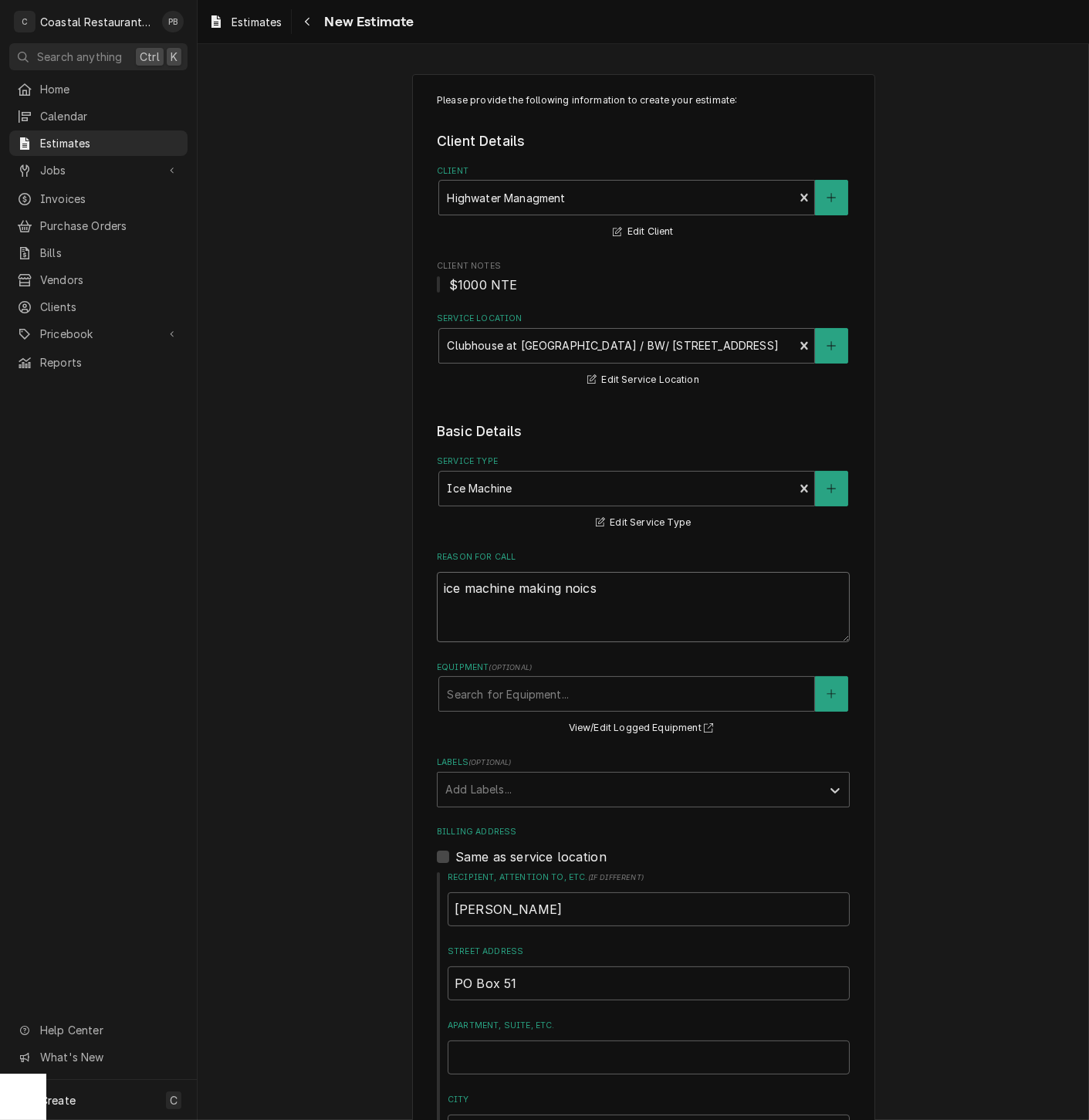
type textarea "x"
type textarea "ice machine making noicse"
type textarea "x"
type textarea "ice machine making noics"
type textarea "x"
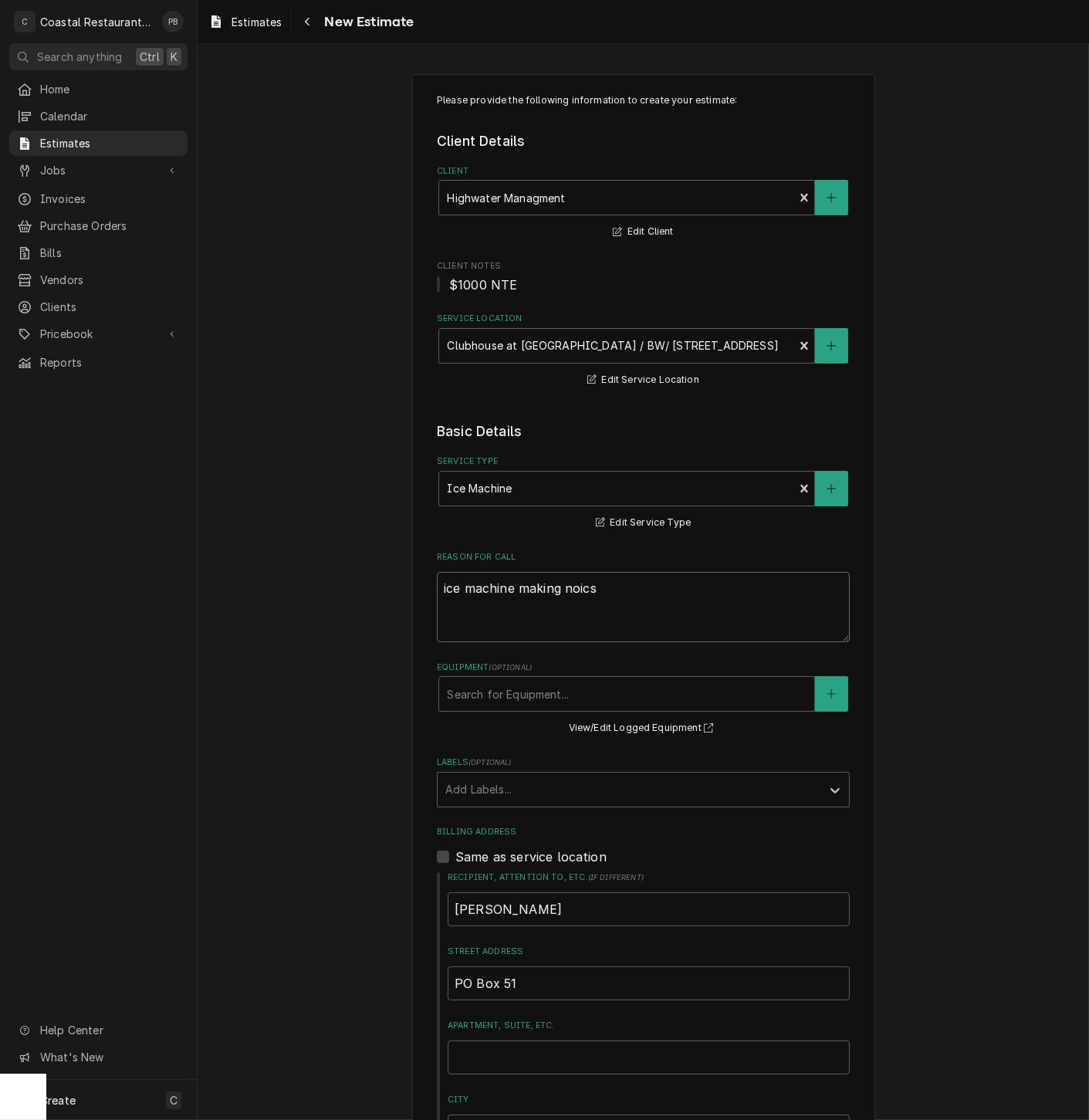
type textarea "ice machine making noic"
type textarea "x"
type textarea "ice machine making nois"
type textarea "x"
type textarea "ice machine making noise"
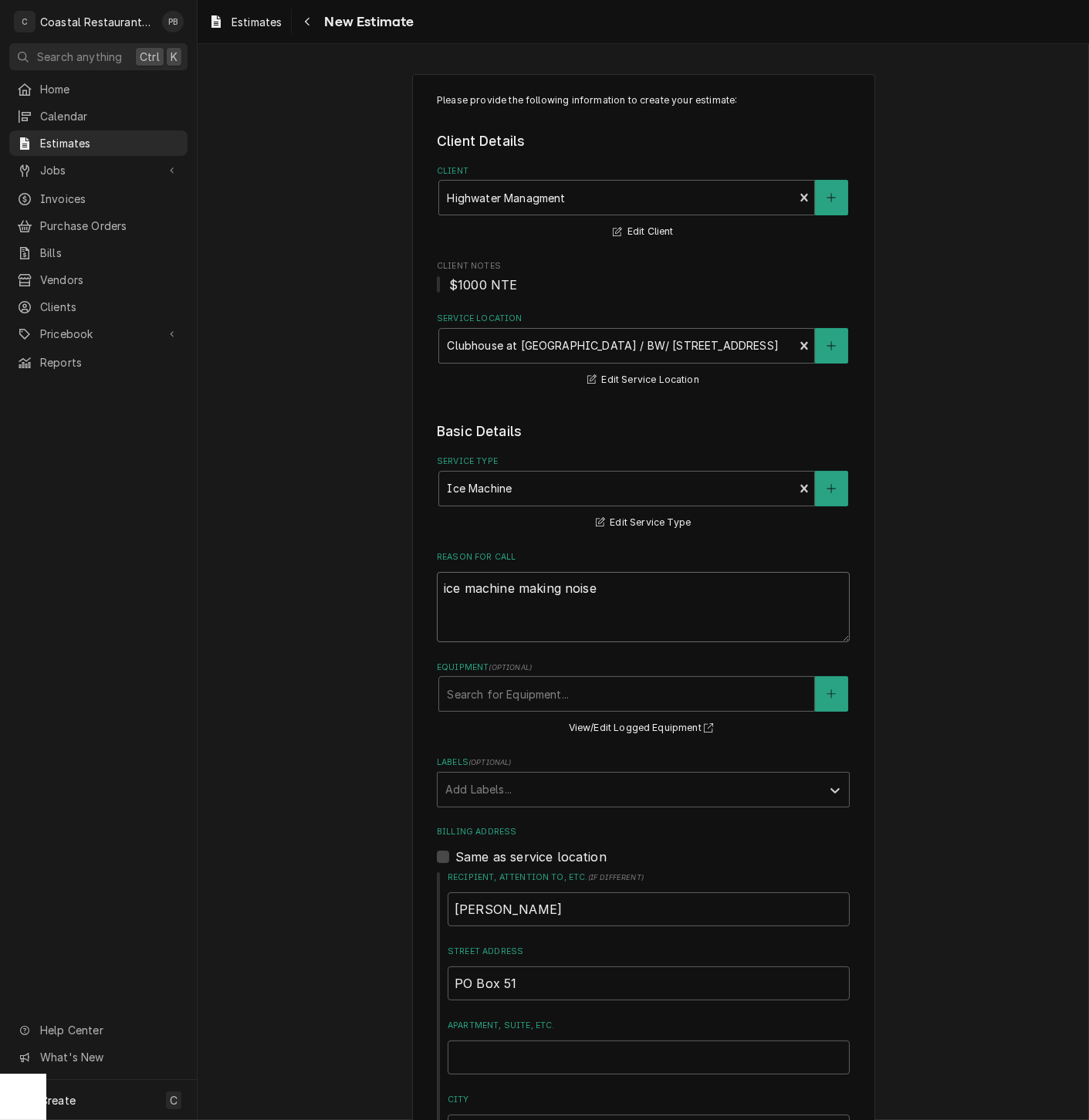
type textarea "x"
type textarea "ice machine making noise,"
type textarea "x"
type textarea "ice machine making noise,"
type textarea "x"
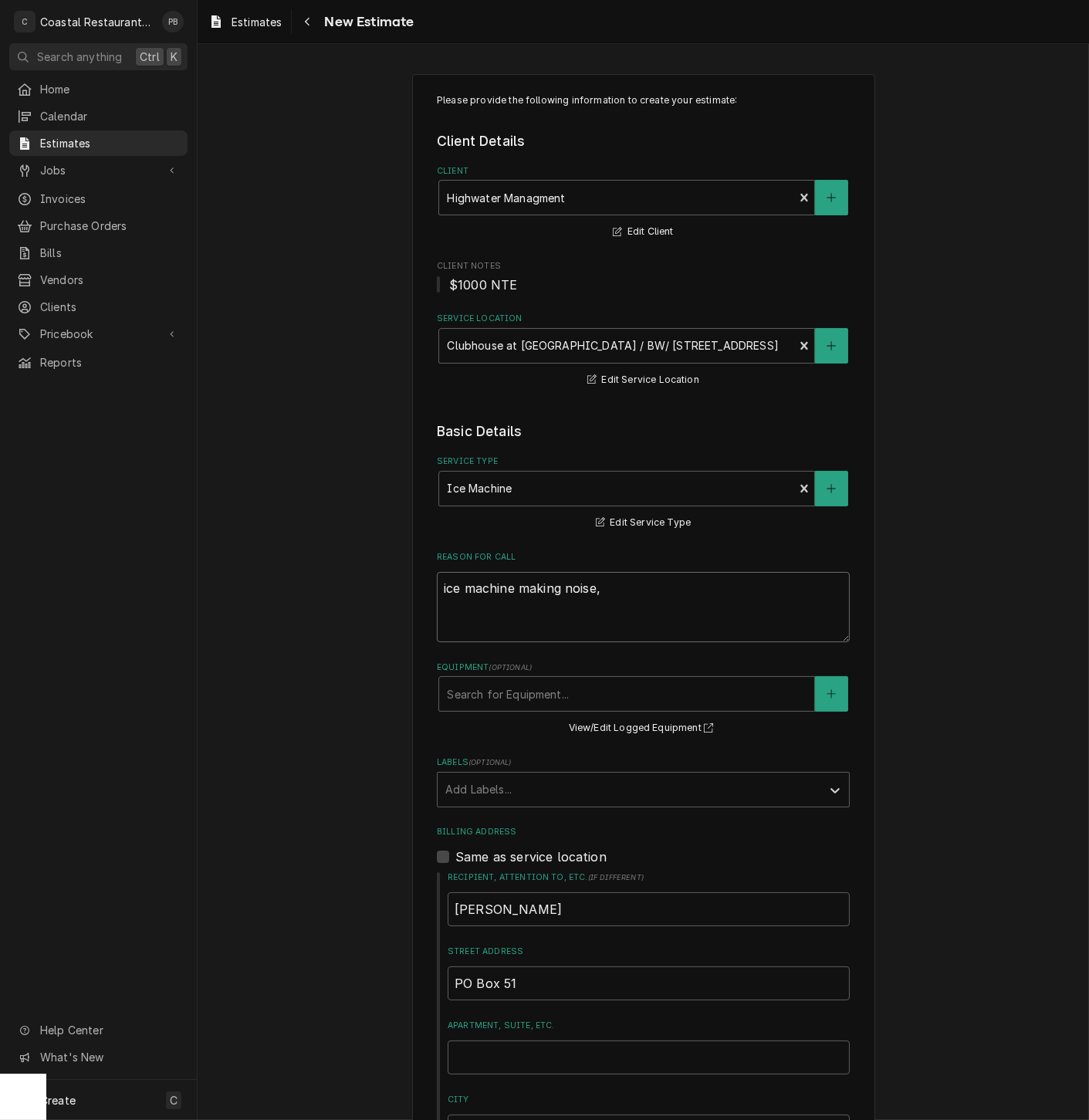
type textarea "ice machine making noise, c"
type textarea "x"
type textarea "ice machine making noise, co"
type textarea "x"
type textarea "ice machine making noise, con"
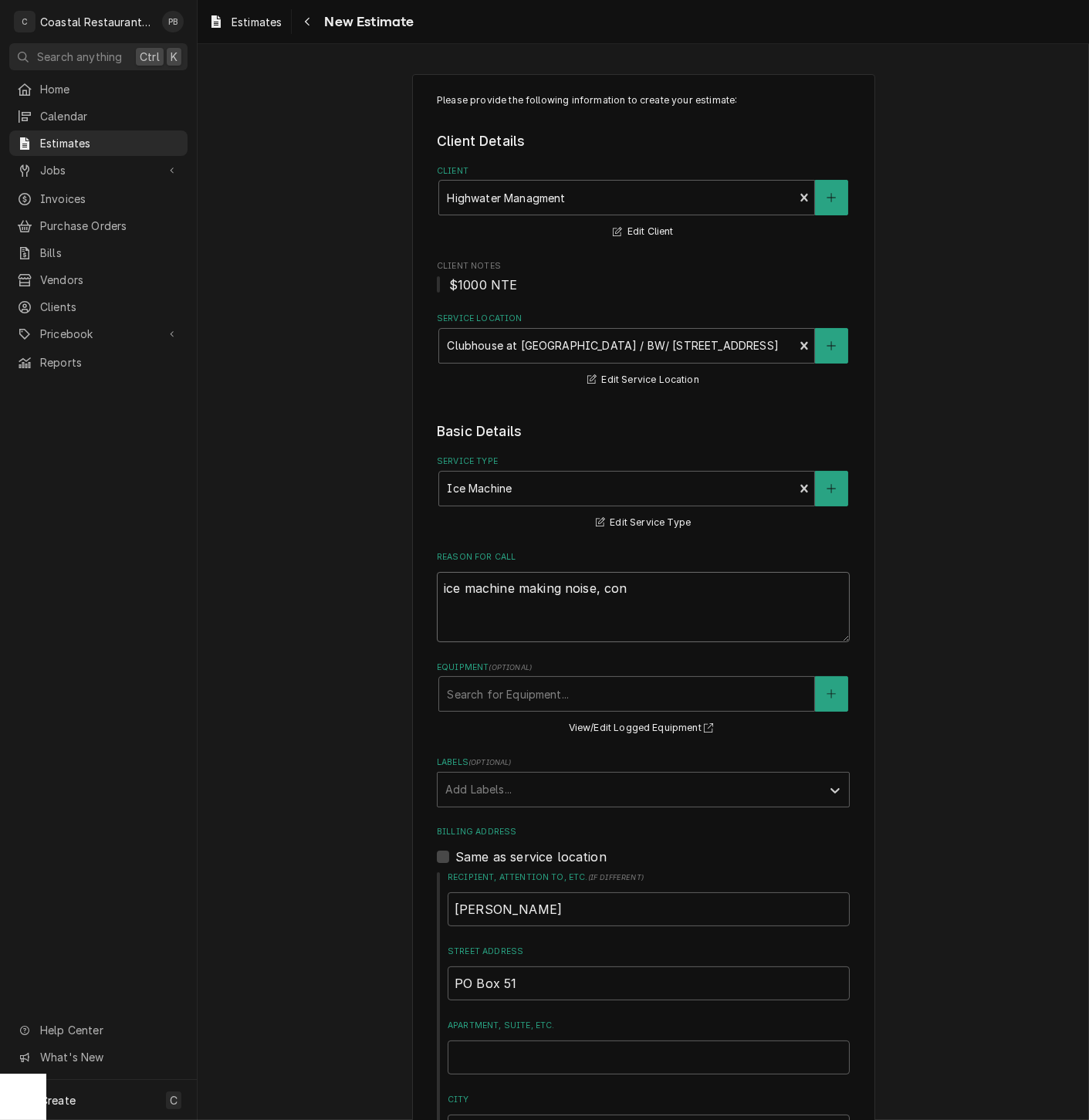
type textarea "x"
type textarea "ice machine making noise, const"
type textarea "x"
type textarea "ice machine making noise, consta"
type textarea "x"
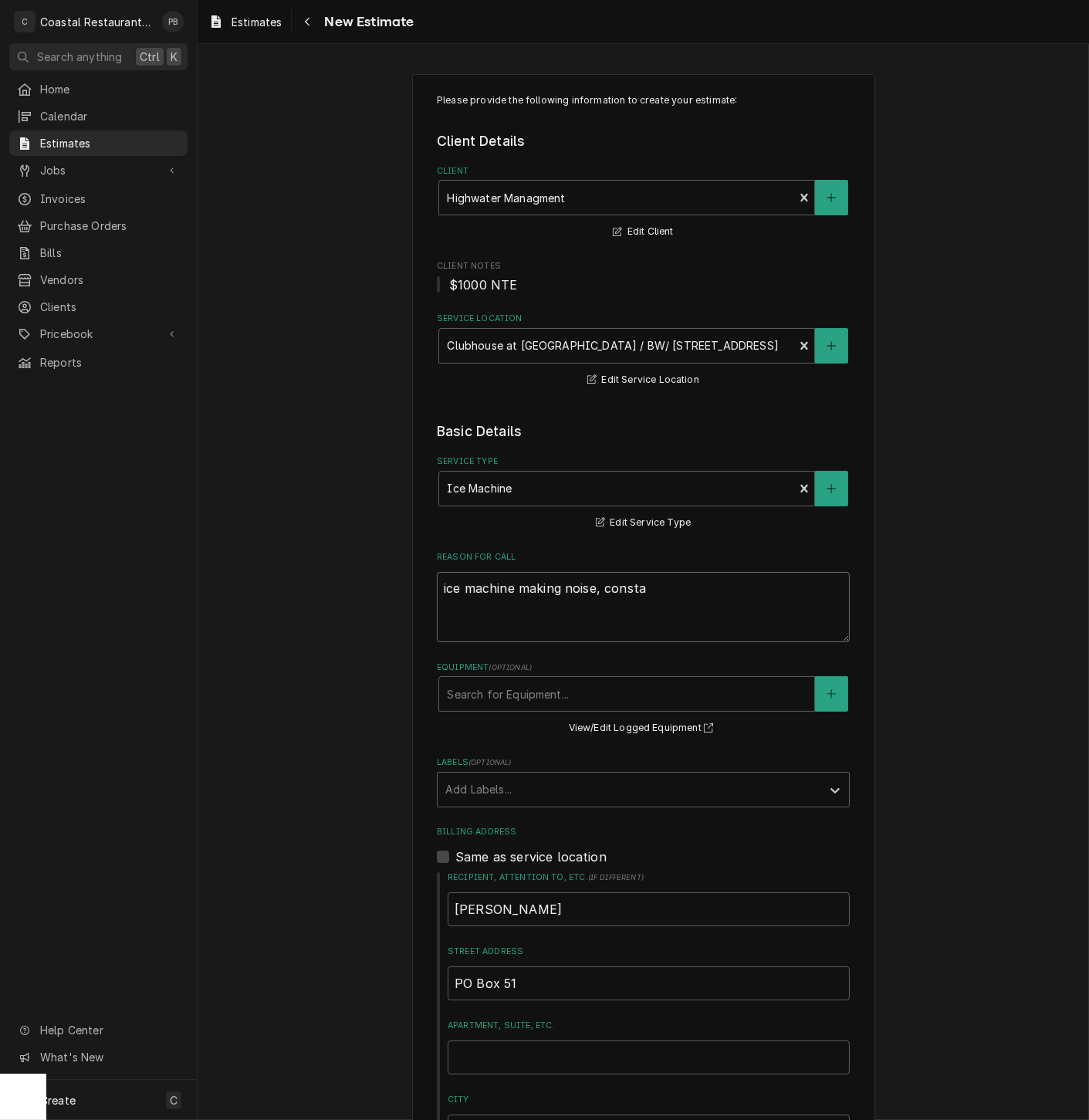
type textarea "ice machine making noise, constan"
type textarea "x"
type textarea "ice machine making noise, constant"
type textarea "x"
type textarea "ice machine making noise, constantl"
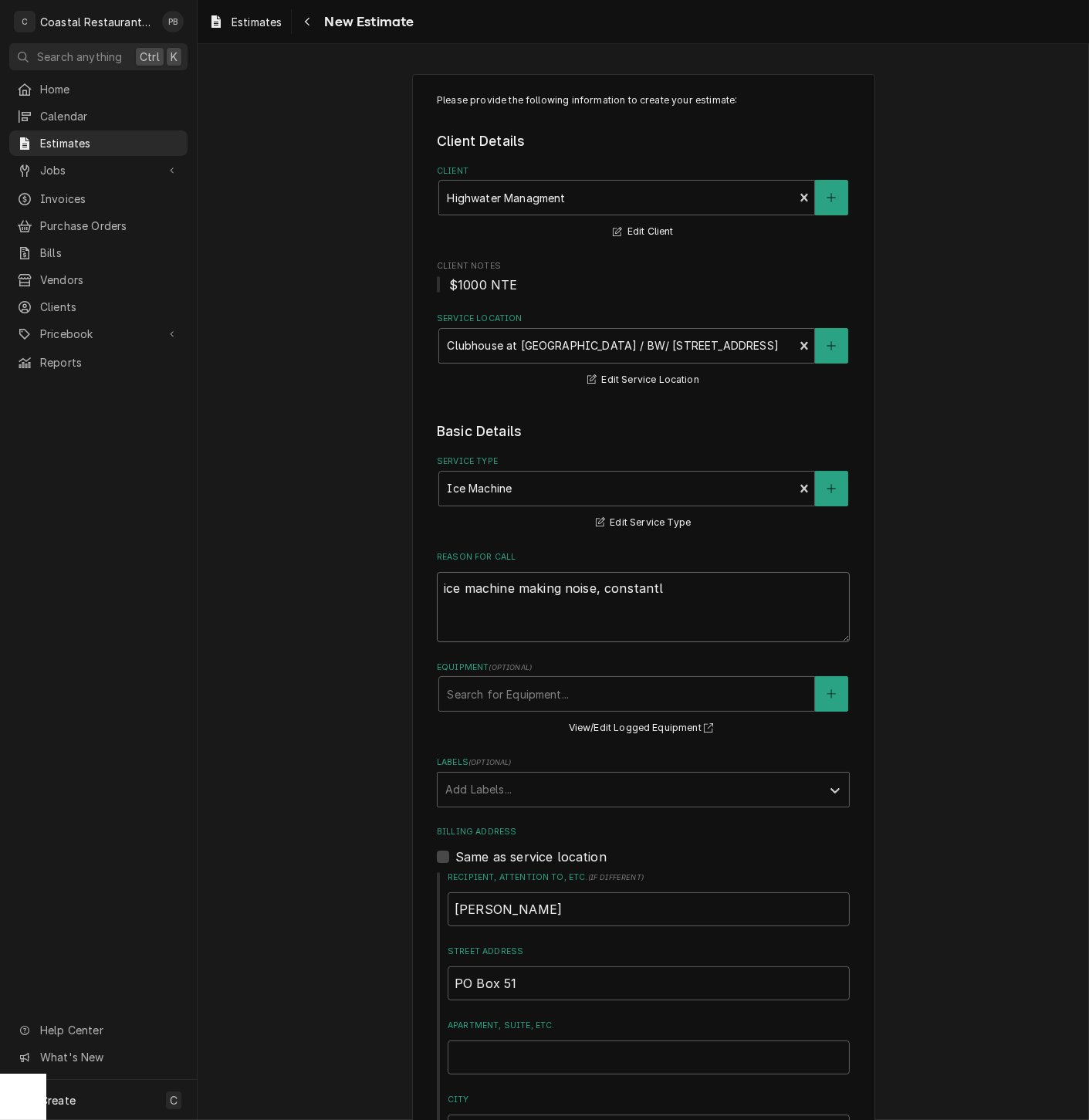
type textarea "x"
type textarea "ice machine making noise, constantly"
type textarea "x"
type textarea "ice machine making noise, constantly"
type textarea "x"
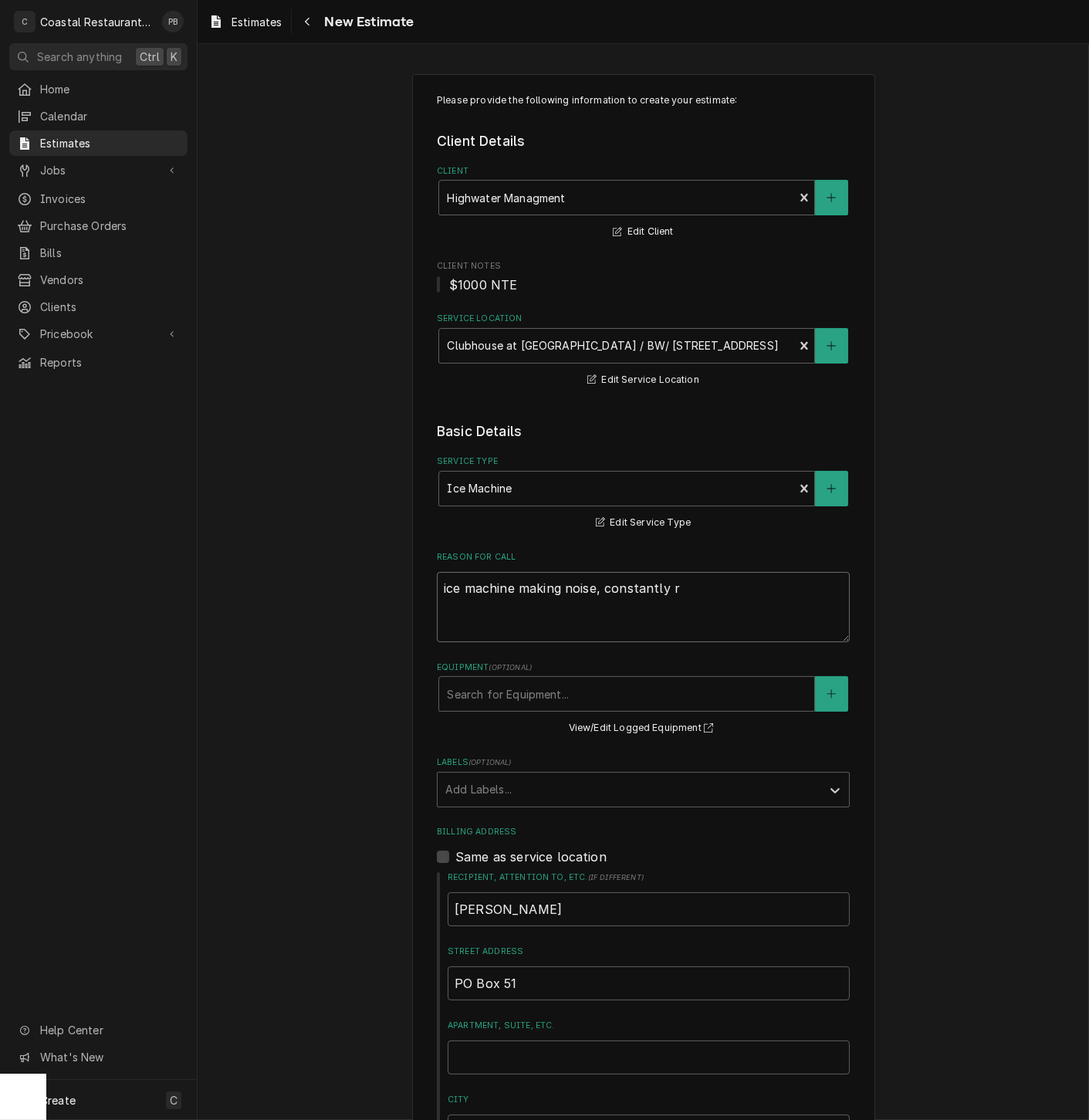
type textarea "ice machine making noise, constantly ru"
type textarea "x"
type textarea "ice machine making noise, constantly run"
type textarea "x"
type textarea "ice machine making noise, constantly runn"
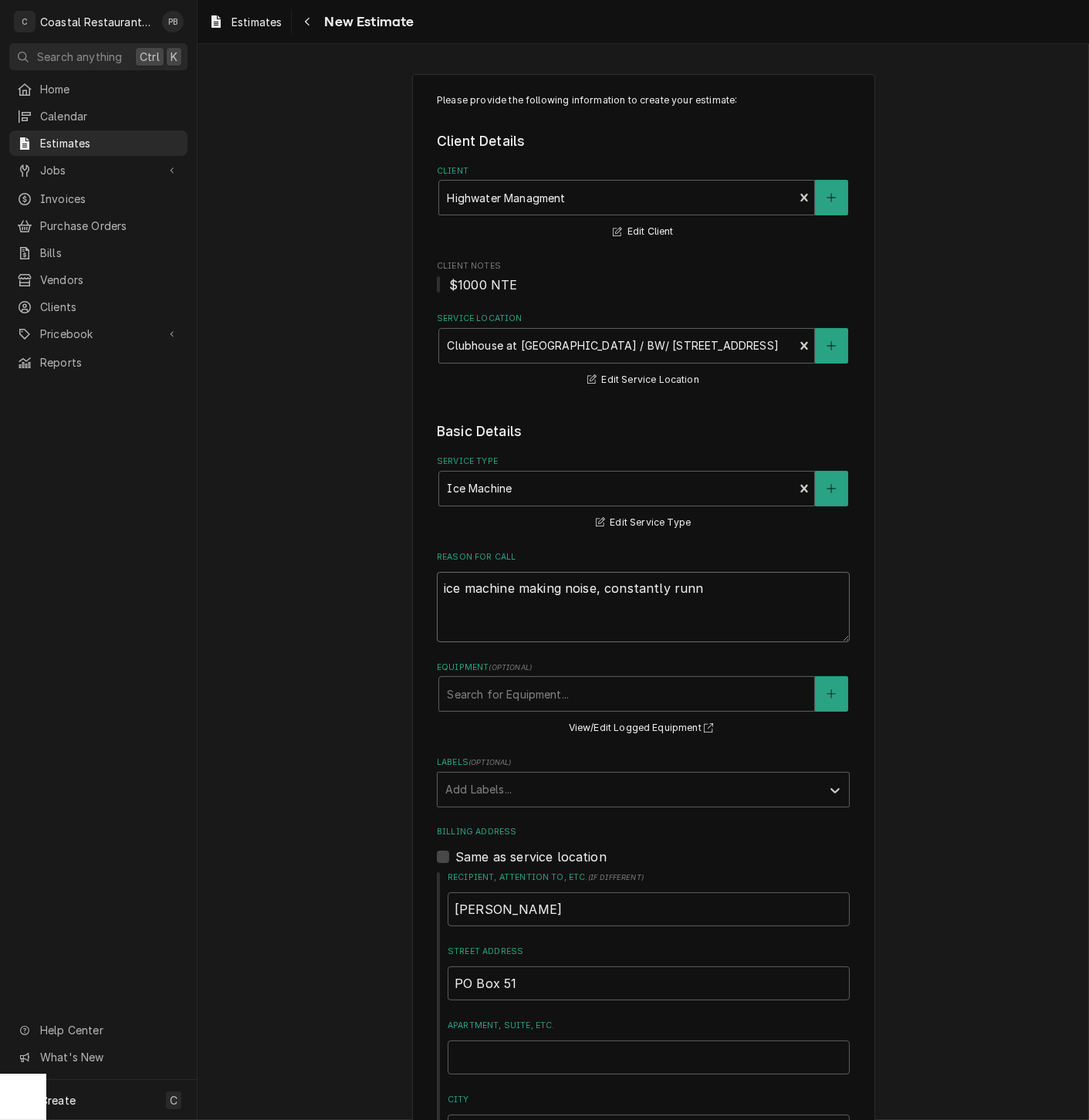
type textarea "x"
type textarea "ice machine making noise, constantly runni"
type textarea "x"
type textarea "ice machine making noise, constantly runnin"
type textarea "x"
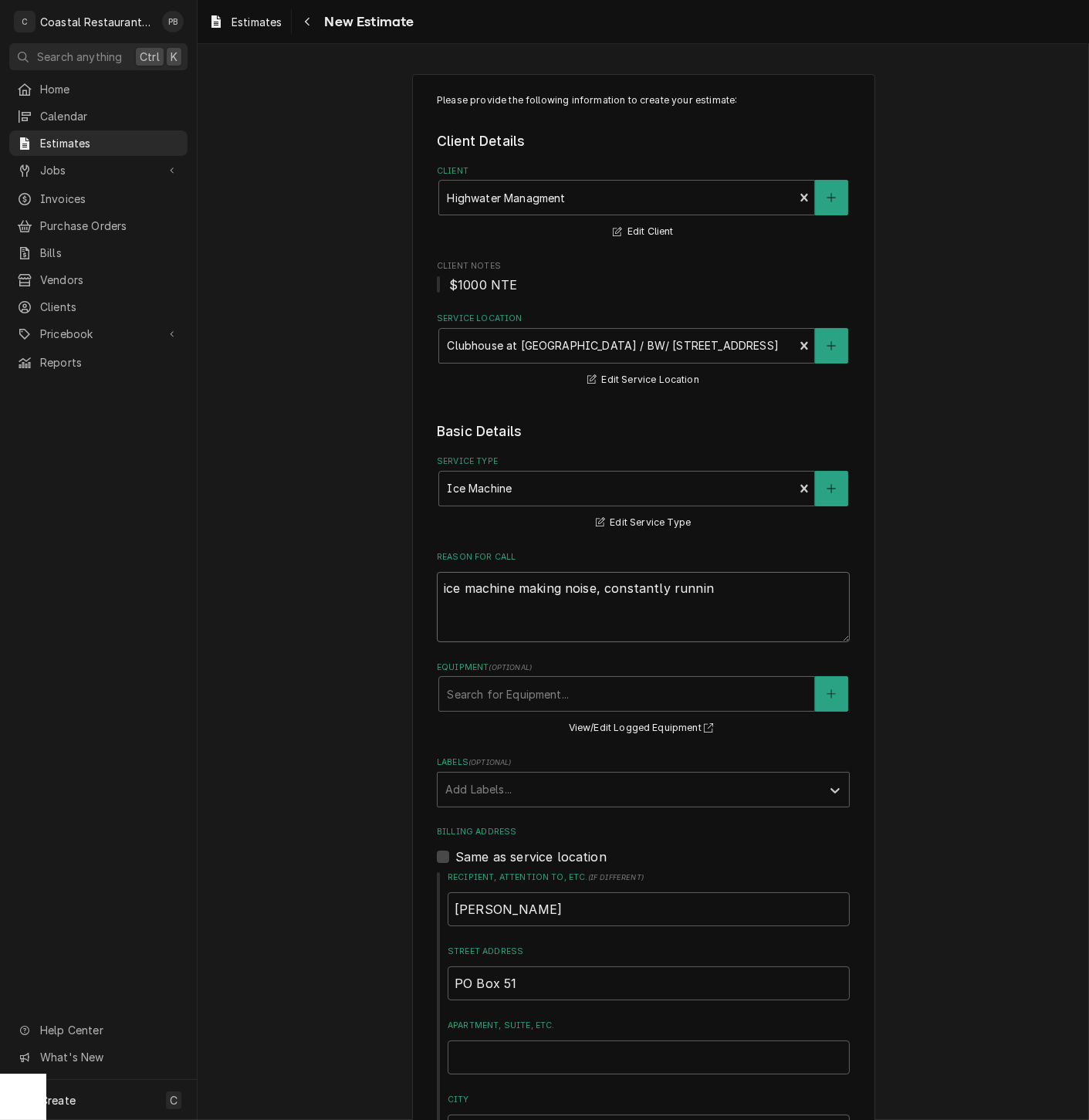
type textarea "ice machine making noise, constantly running"
type textarea "x"
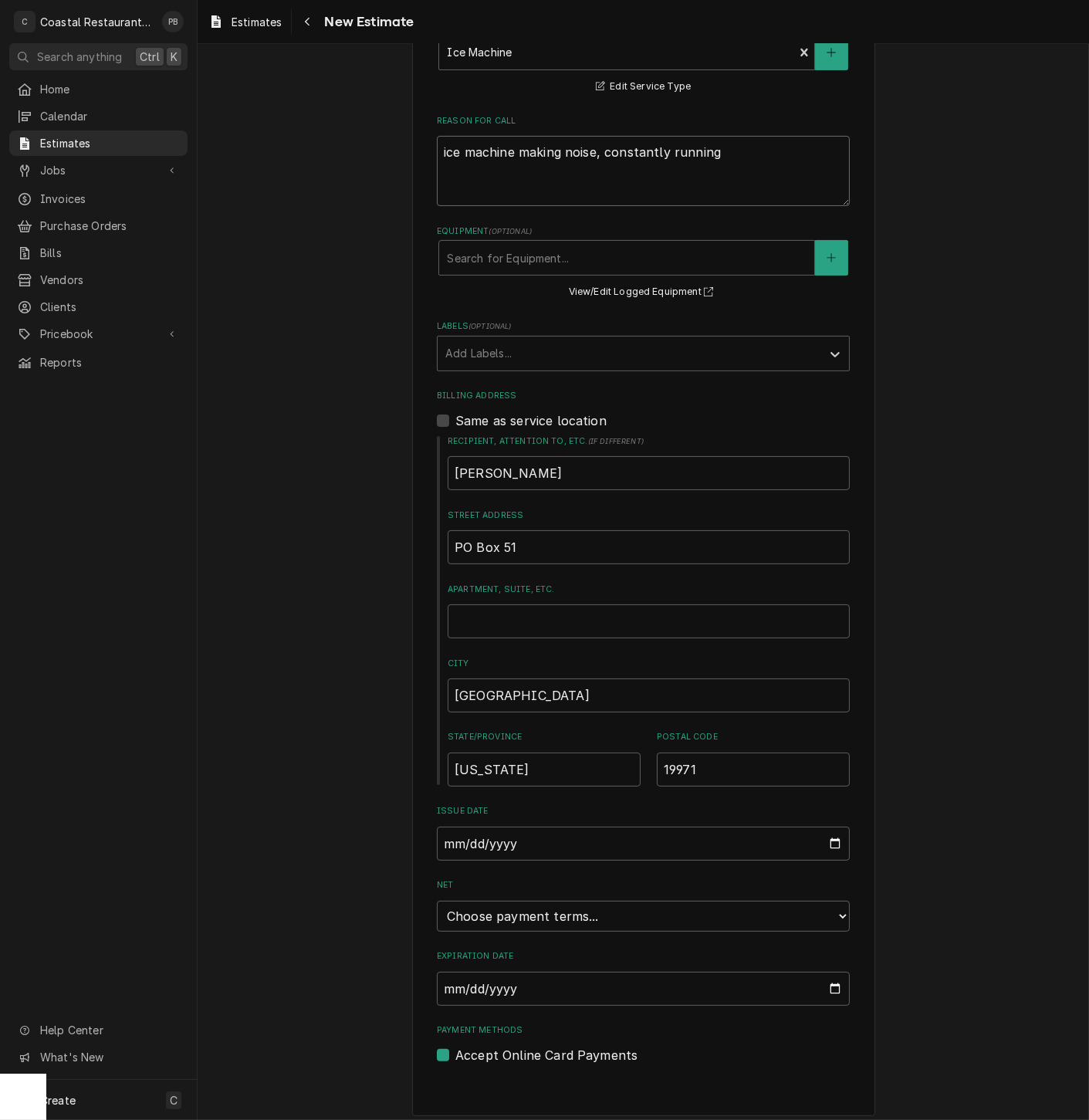
scroll to position [448, 0]
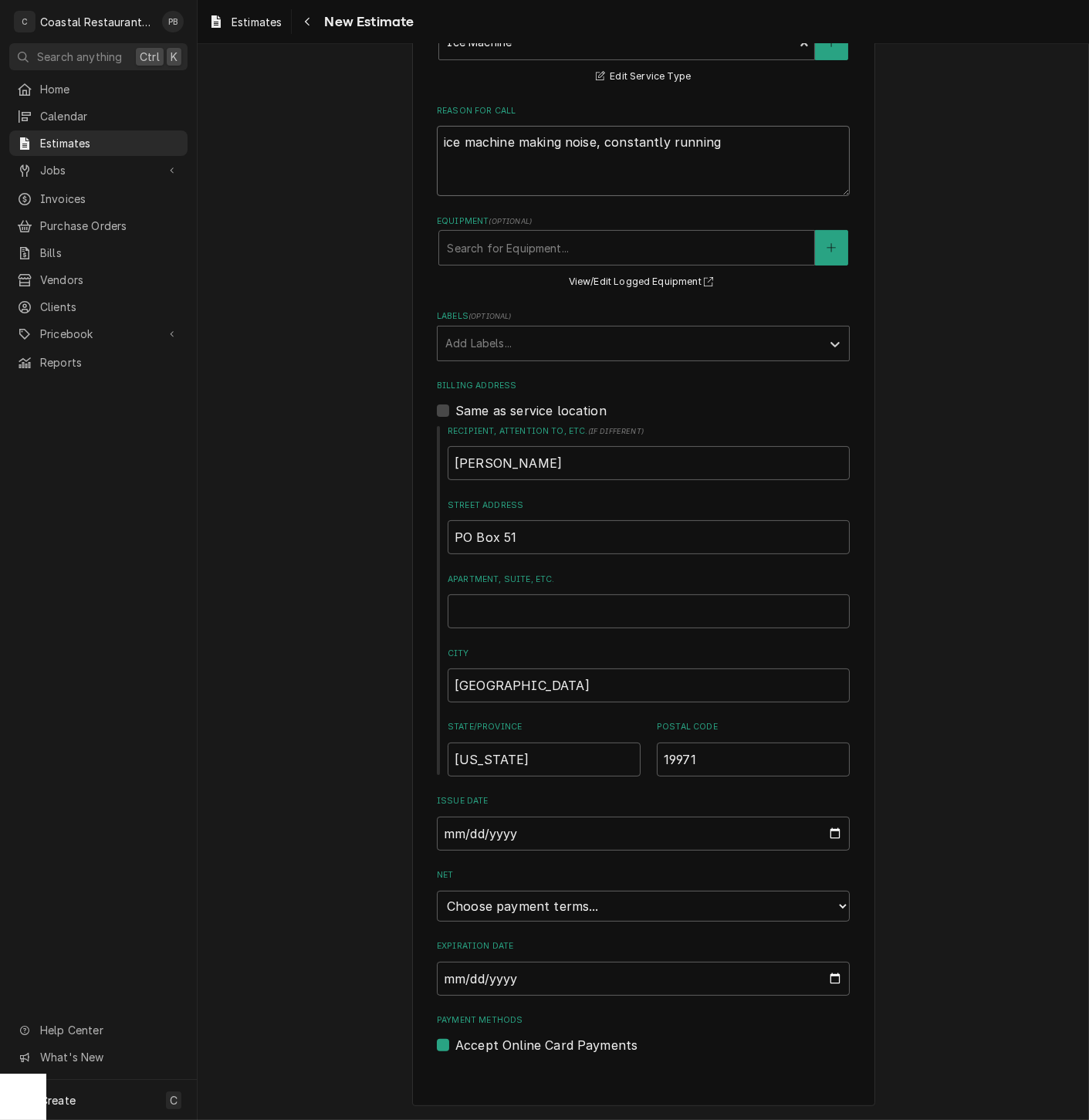
type textarea "ice machine making noise, constantly running"
click at [706, 912] on select "Choose payment terms... Same Day Net 7 Net 14 Net 21 Net 30 Net 45 Net 60 Net 90" at bounding box center [643, 906] width 413 height 31
type textarea "x"
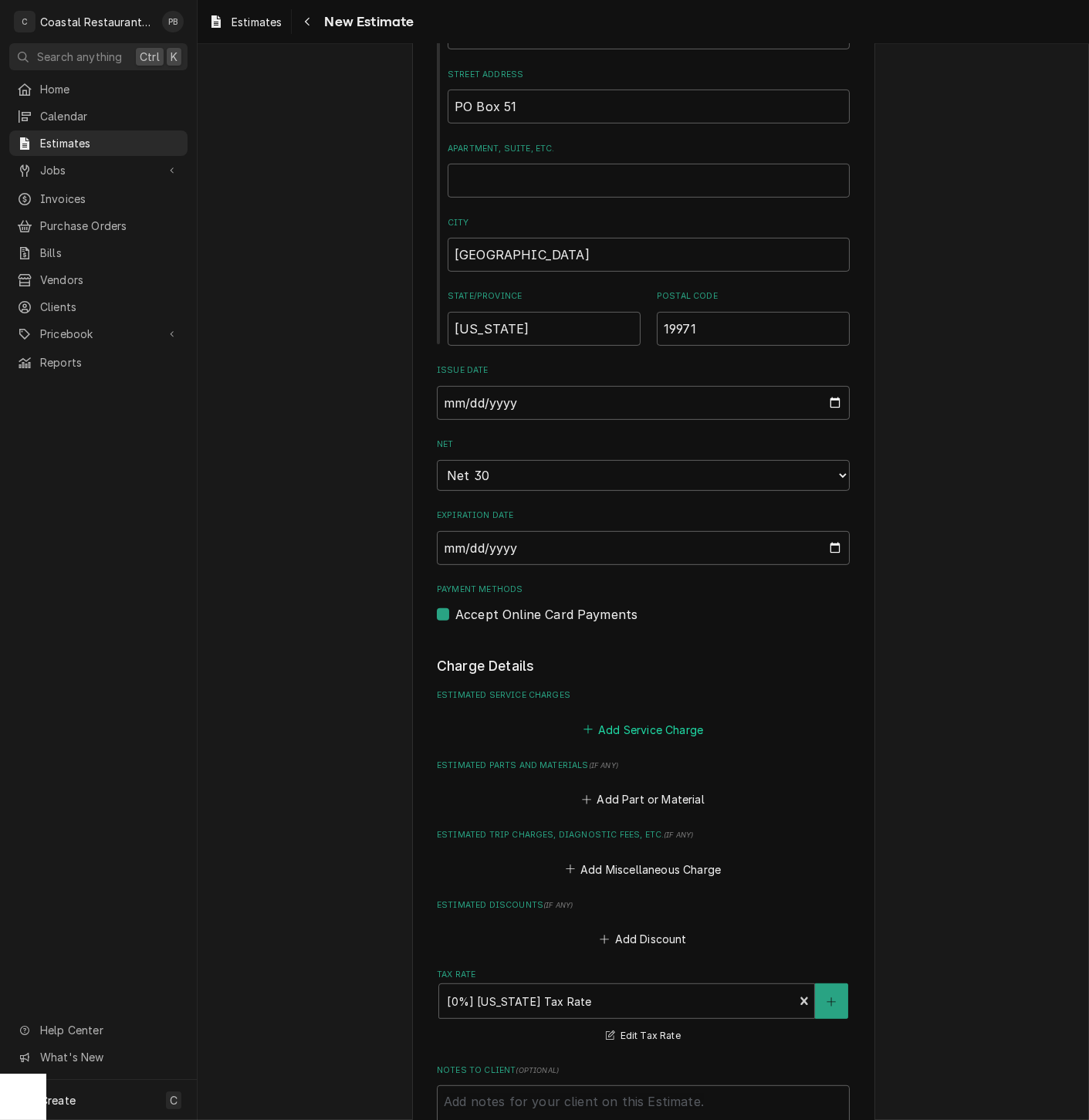
click at [666, 738] on button "Add Service Charge" at bounding box center [643, 729] width 125 height 21
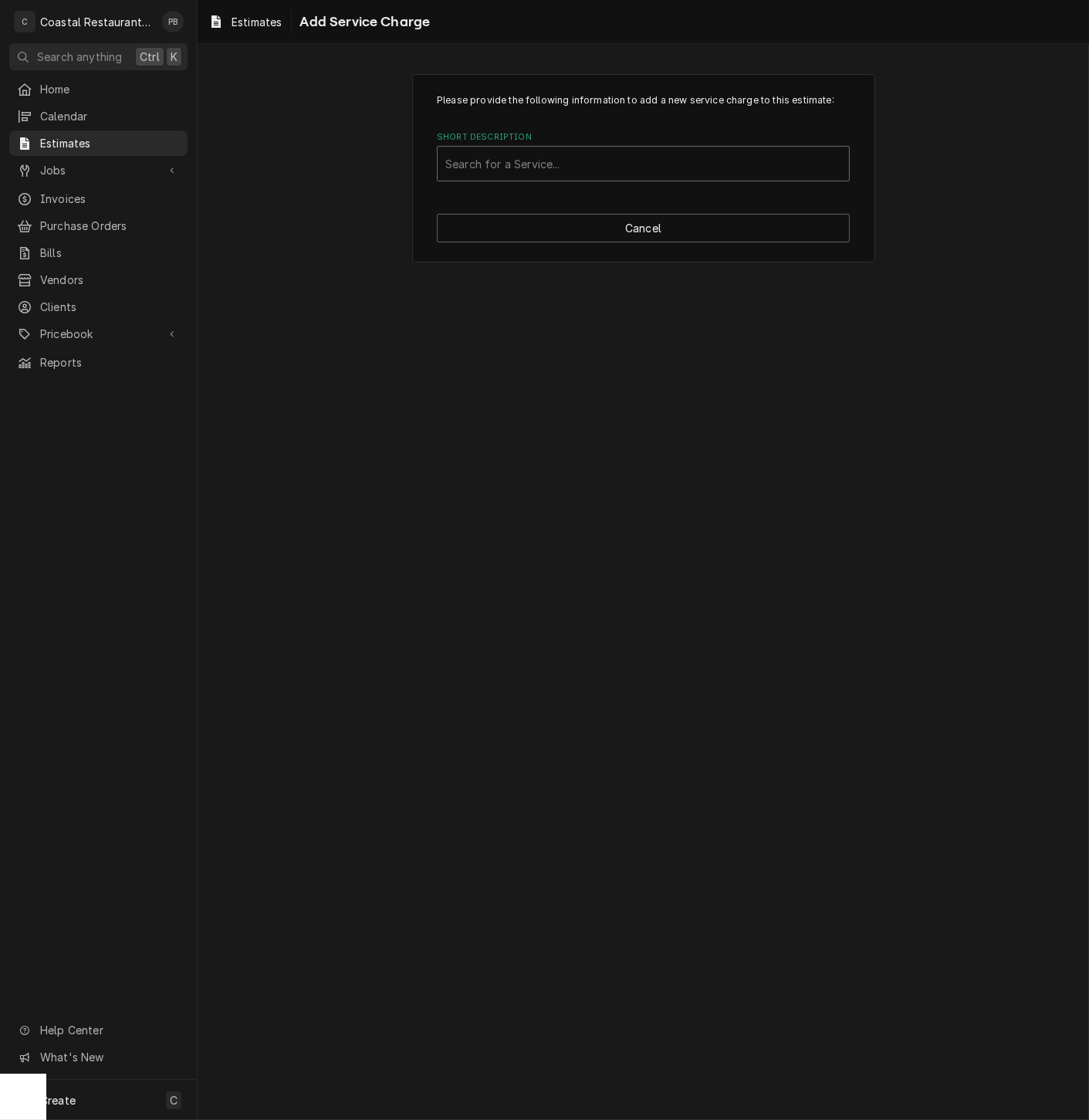
click at [644, 149] on div "Short Description" at bounding box center [644, 163] width 397 height 27
type input "ice"
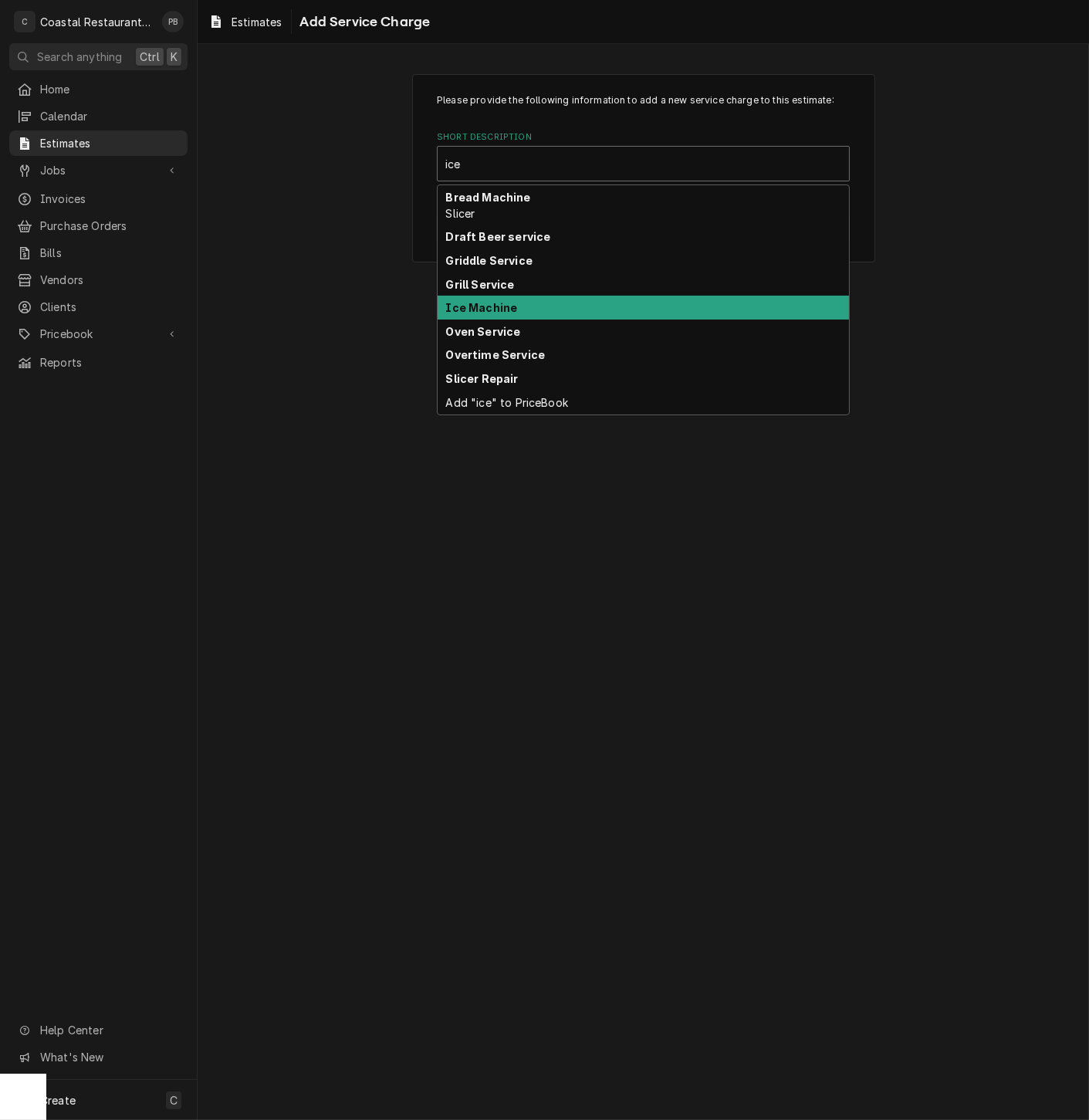
click at [538, 311] on div "Ice Machine" at bounding box center [643, 308] width 411 height 24
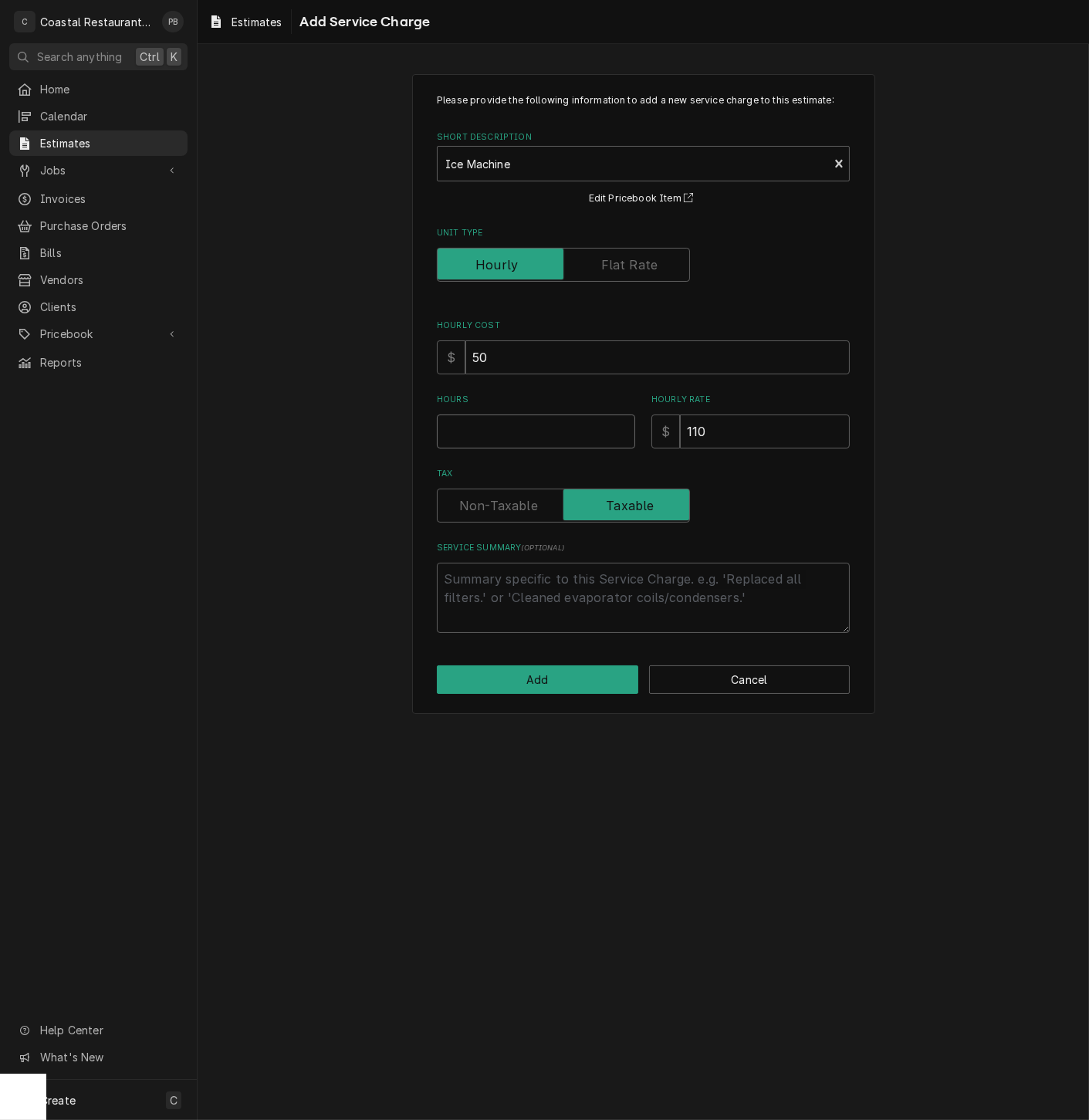
click at [507, 436] on input "Hours" at bounding box center [535, 432] width 198 height 34
type textarea "x"
type input "6"
type textarea "x"
type input "6"
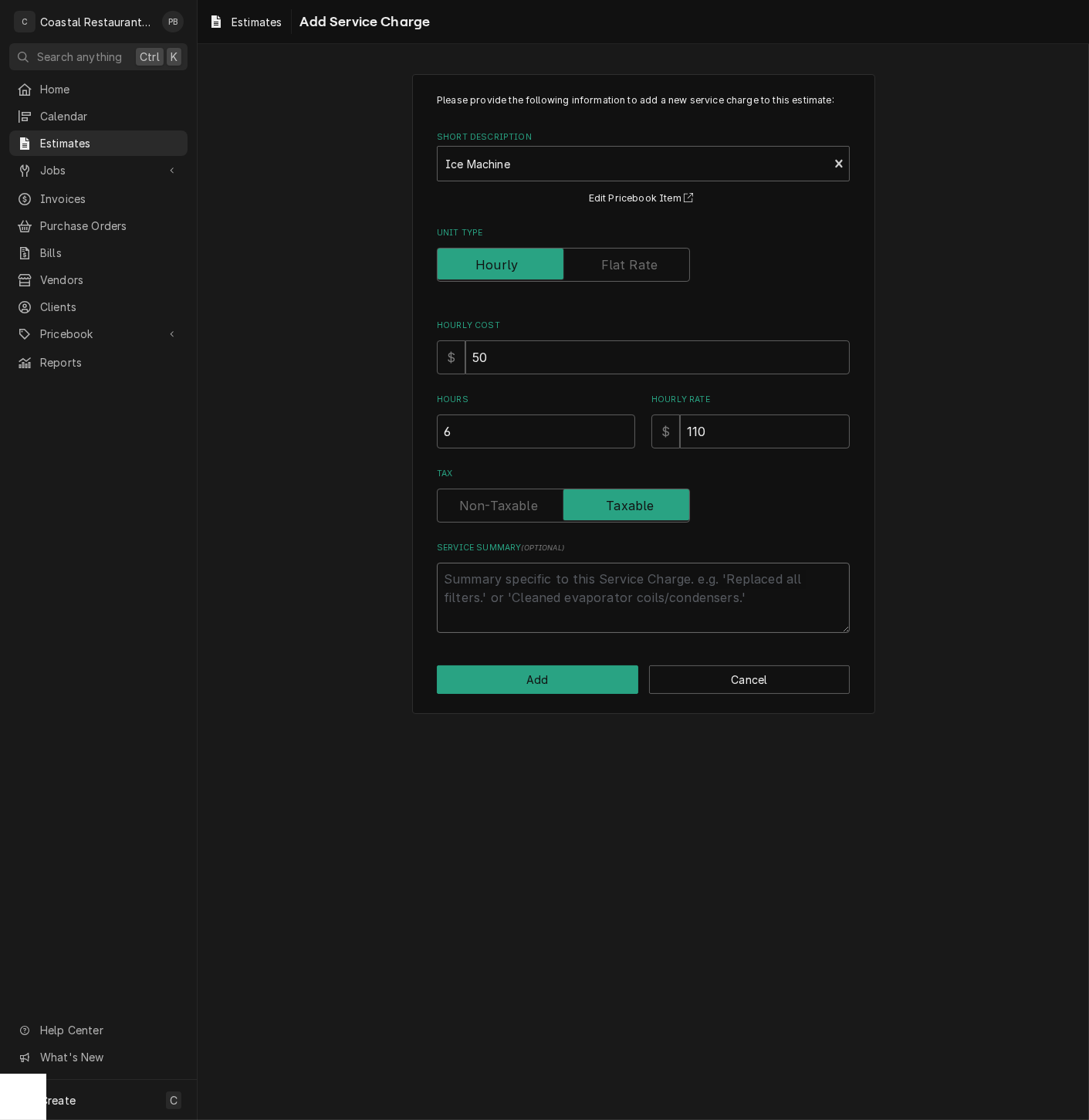
click at [544, 590] on textarea "Service Summary ( optional )" at bounding box center [643, 598] width 413 height 70
type textarea "x"
type textarea "p"
type textarea "x"
type textarea "pu"
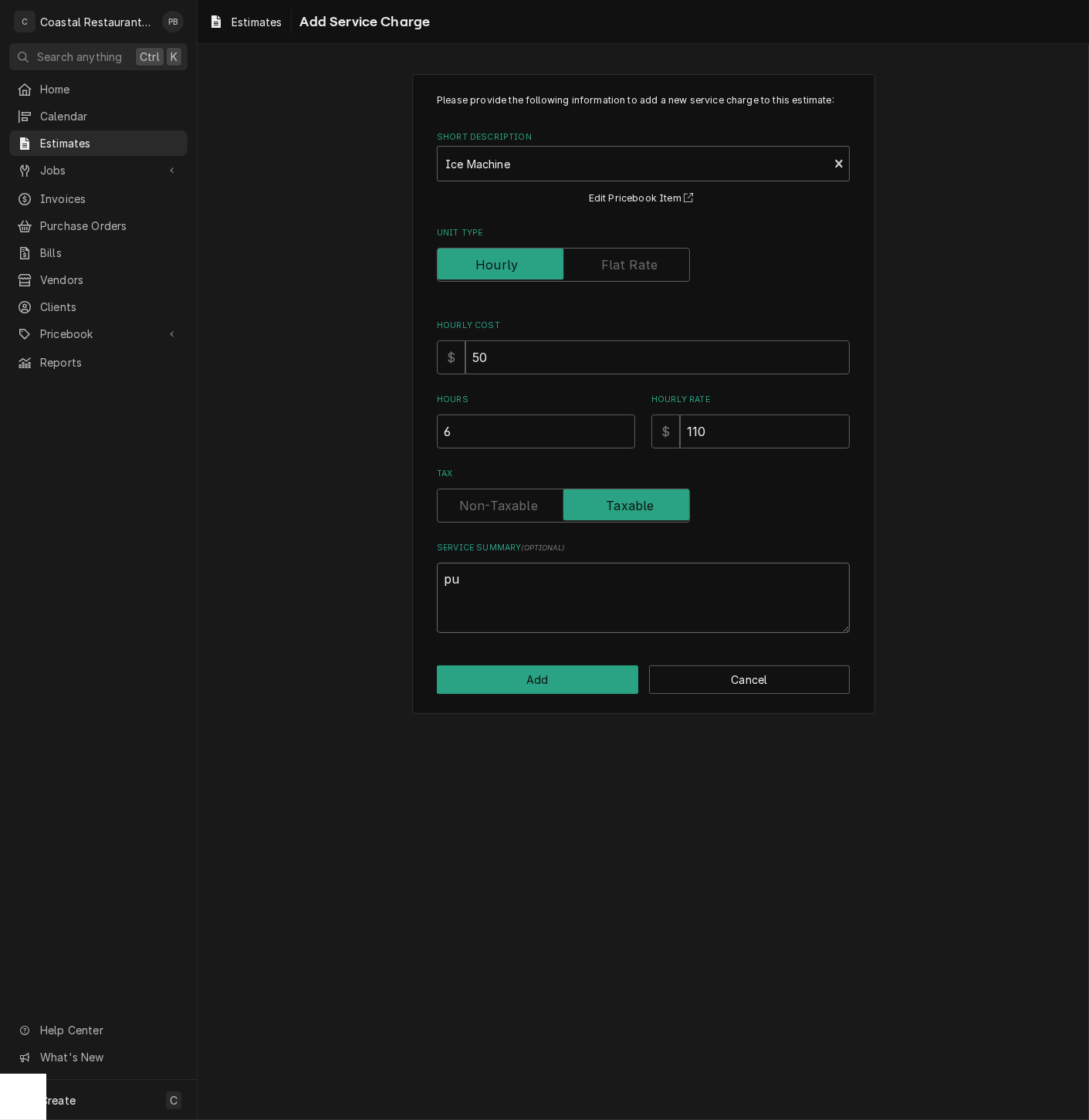
type textarea "x"
type textarea "pum"
type textarea "x"
type textarea "pump"
type textarea "x"
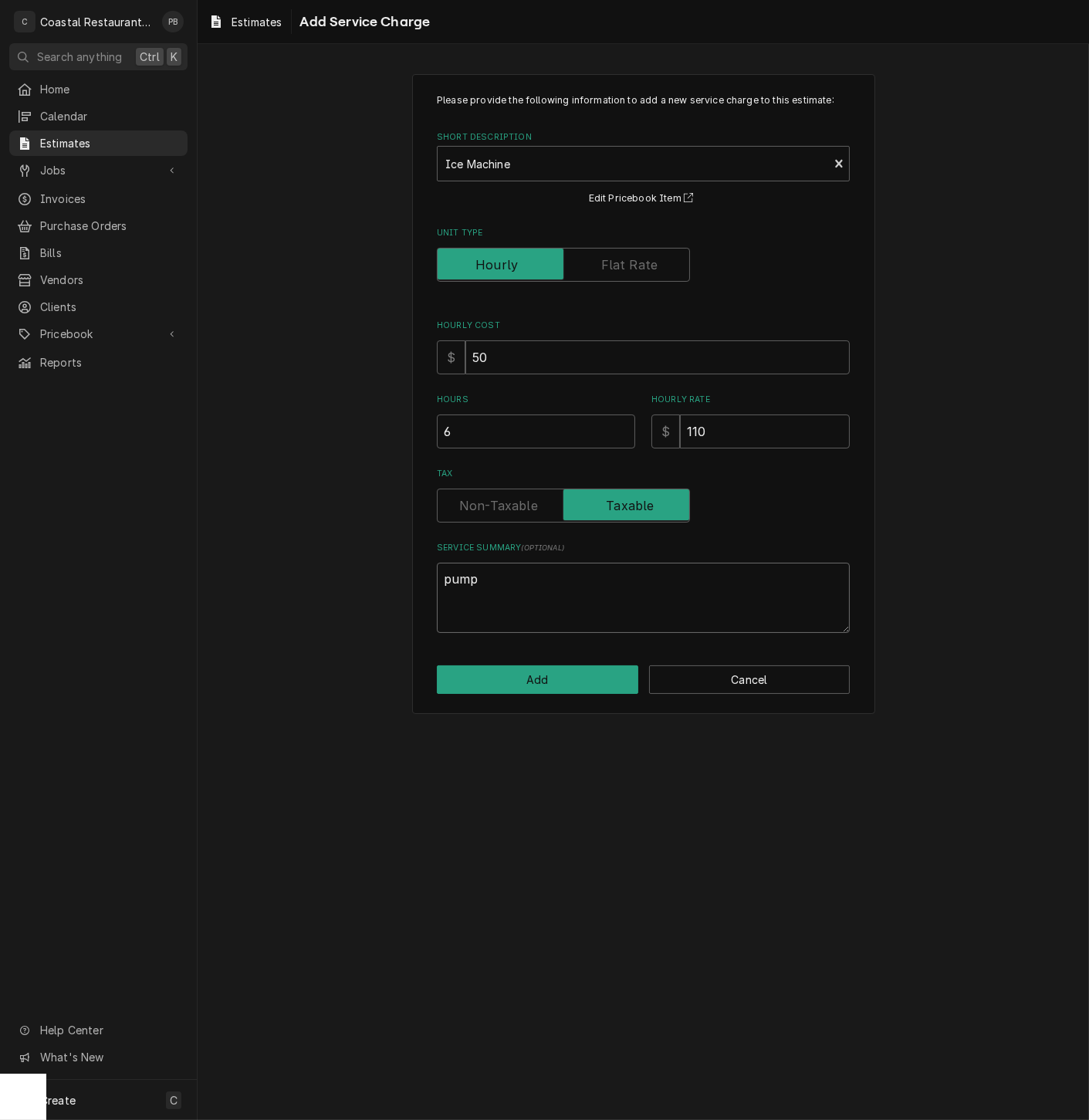
type textarea "pump d"
type textarea "x"
type textarea "pump do"
type textarea "x"
type textarea "pump dow"
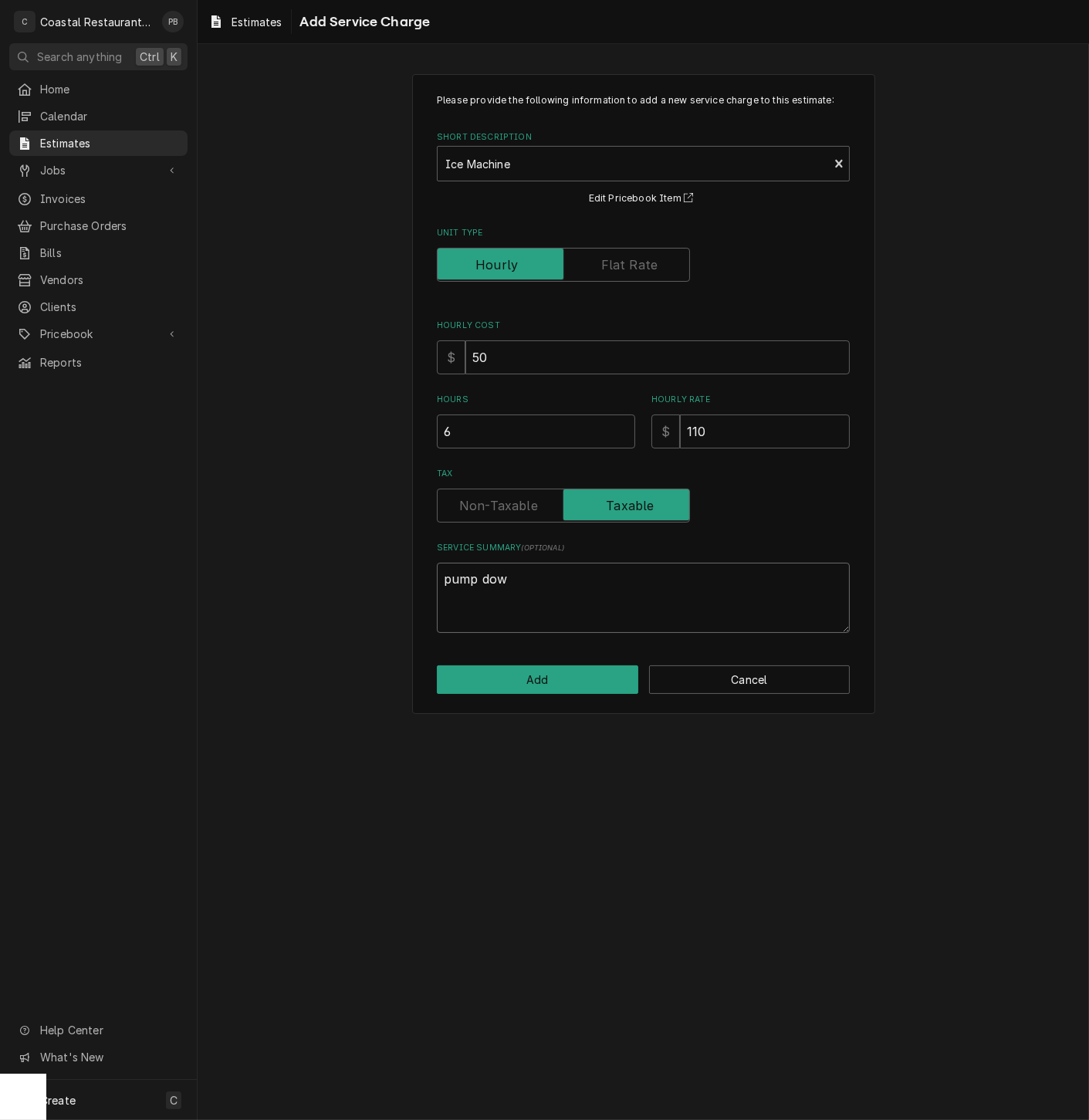
type textarea "x"
type textarea "pump down"
type textarea "x"
type textarea "pump down"
type textarea "x"
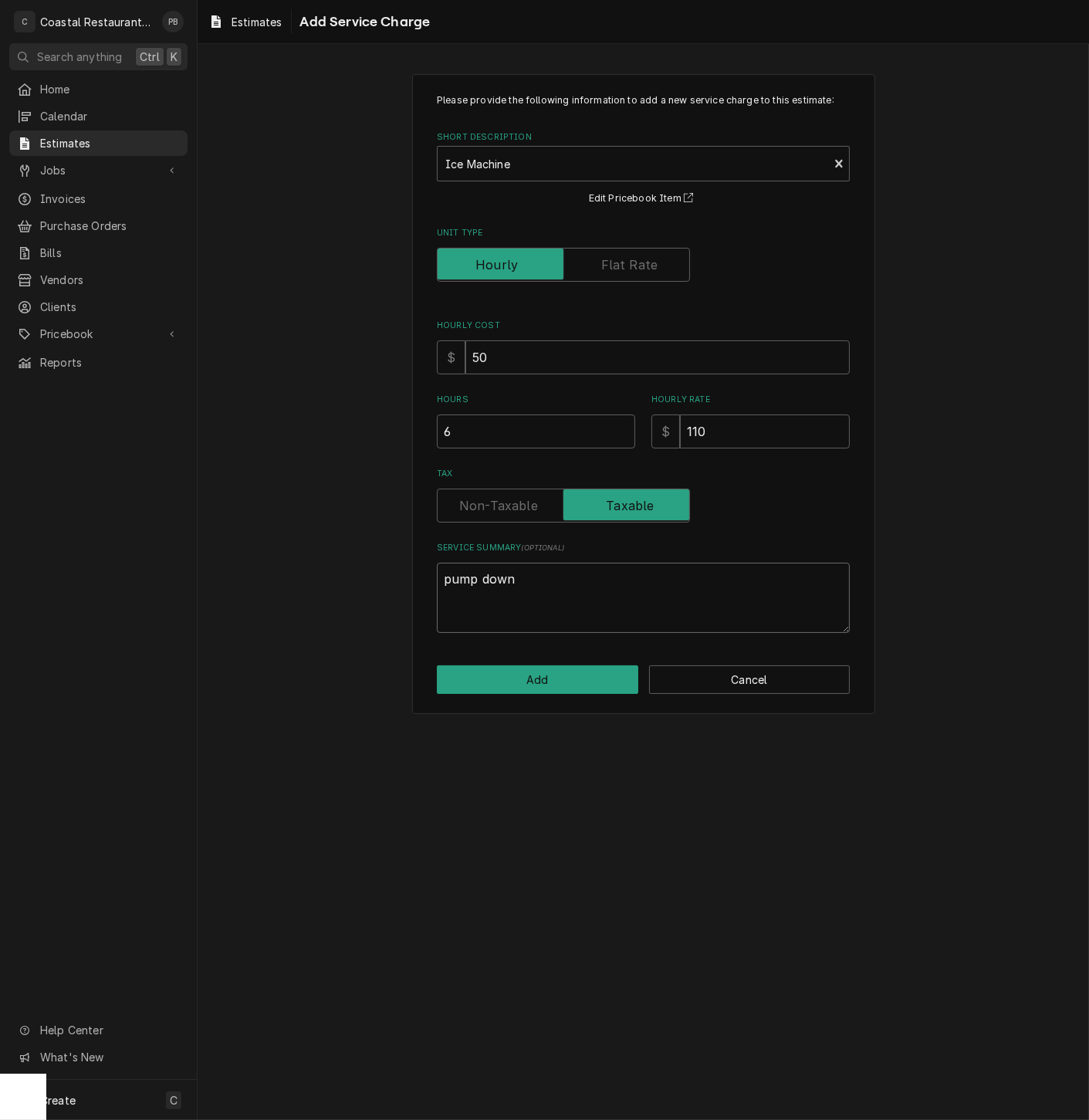
type textarea "pump down s"
type textarea "x"
type textarea "pump down sy"
type textarea "x"
type textarea "pump down sys"
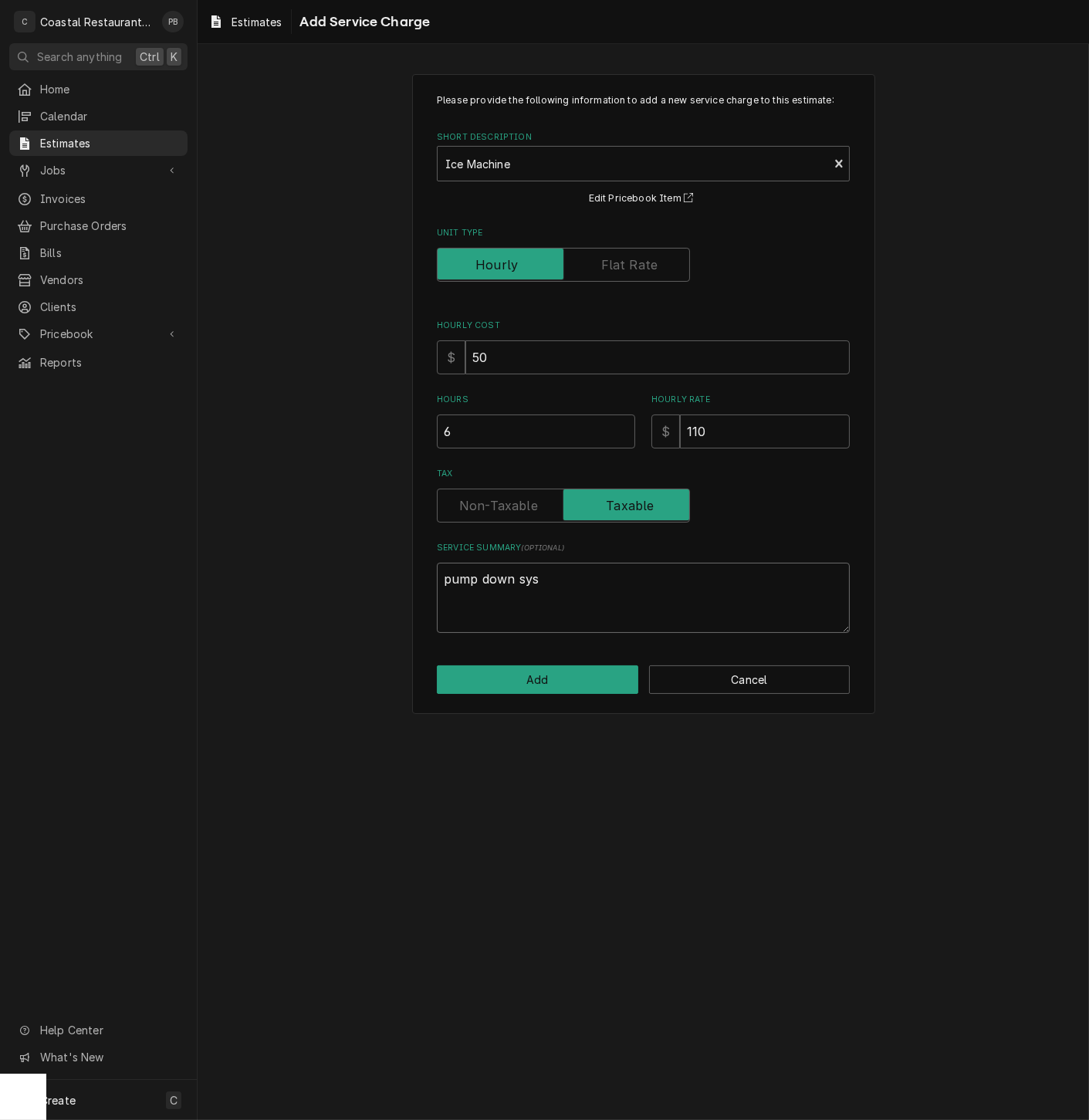
type textarea "x"
type textarea "pump down syst"
type textarea "x"
type textarea "pump down systm"
type textarea "x"
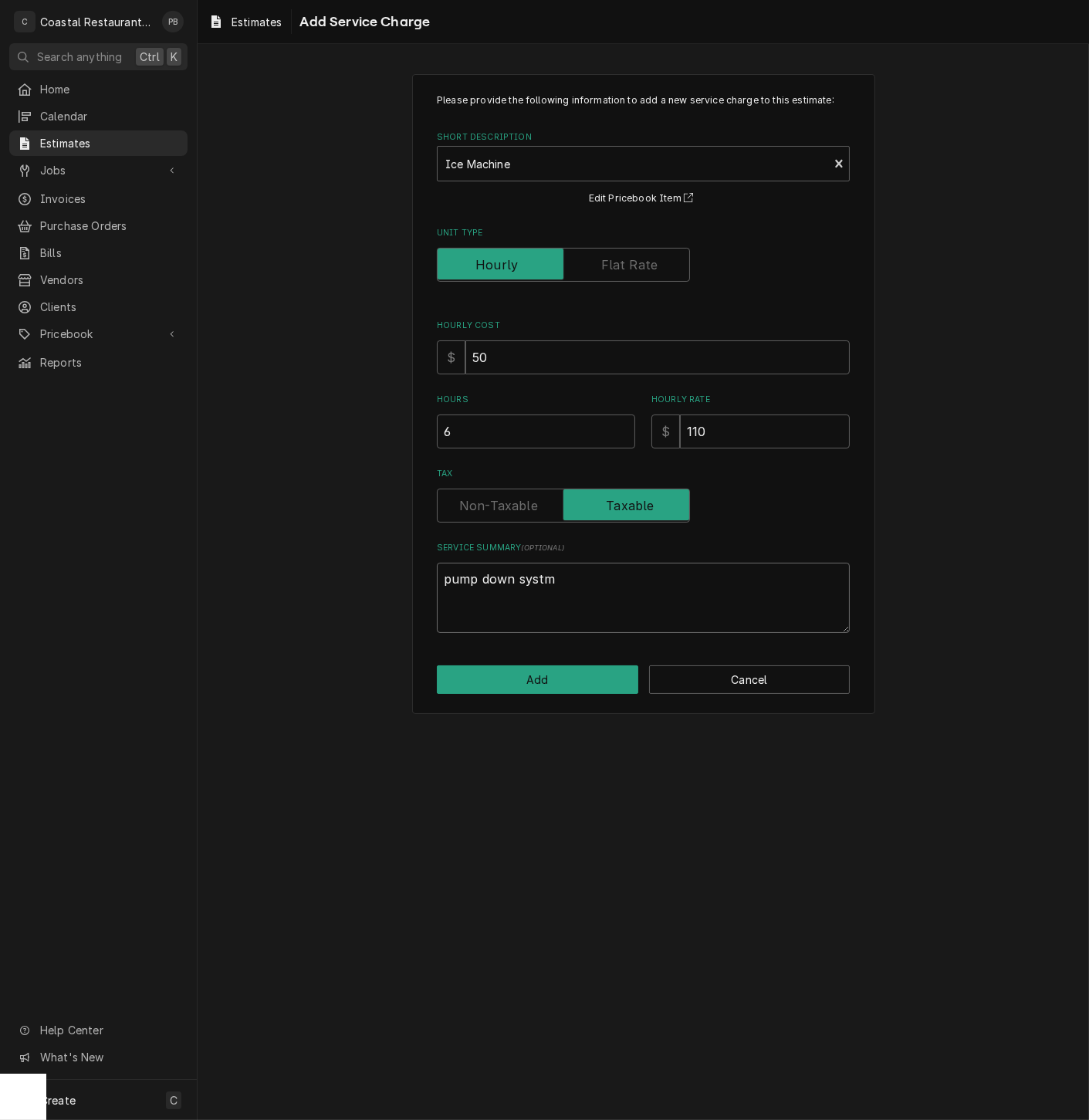
type textarea "pump down systme"
type textarea "x"
type textarea "pump down systm"
type textarea "x"
type textarea "pump down syst"
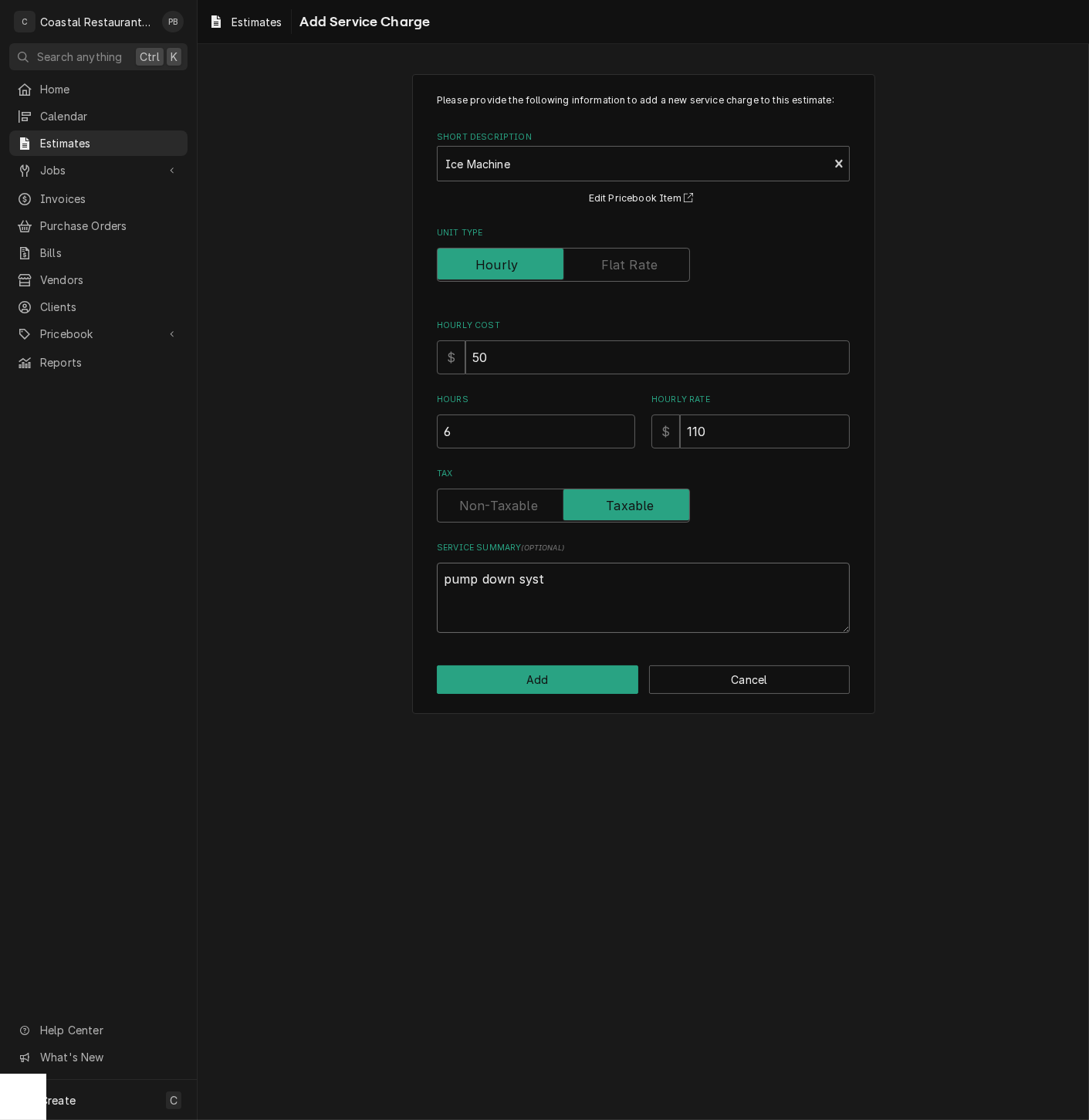
type textarea "x"
type textarea "pump down syste"
type textarea "x"
type textarea "pump down system"
type textarea "x"
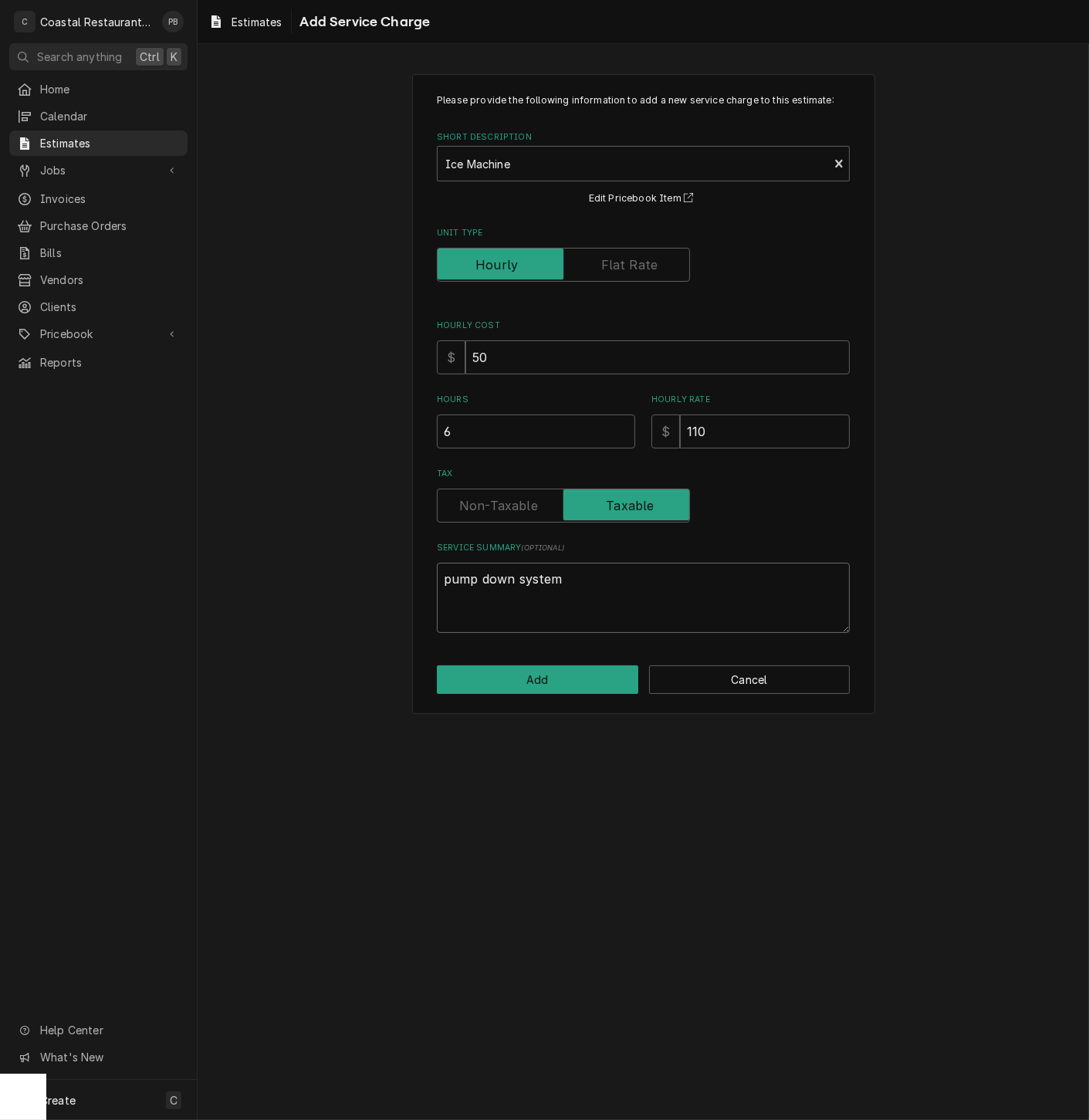
type textarea "pump down system,"
type textarea "x"
type textarea "pump down system,"
type textarea "x"
type textarea "pump down system,"
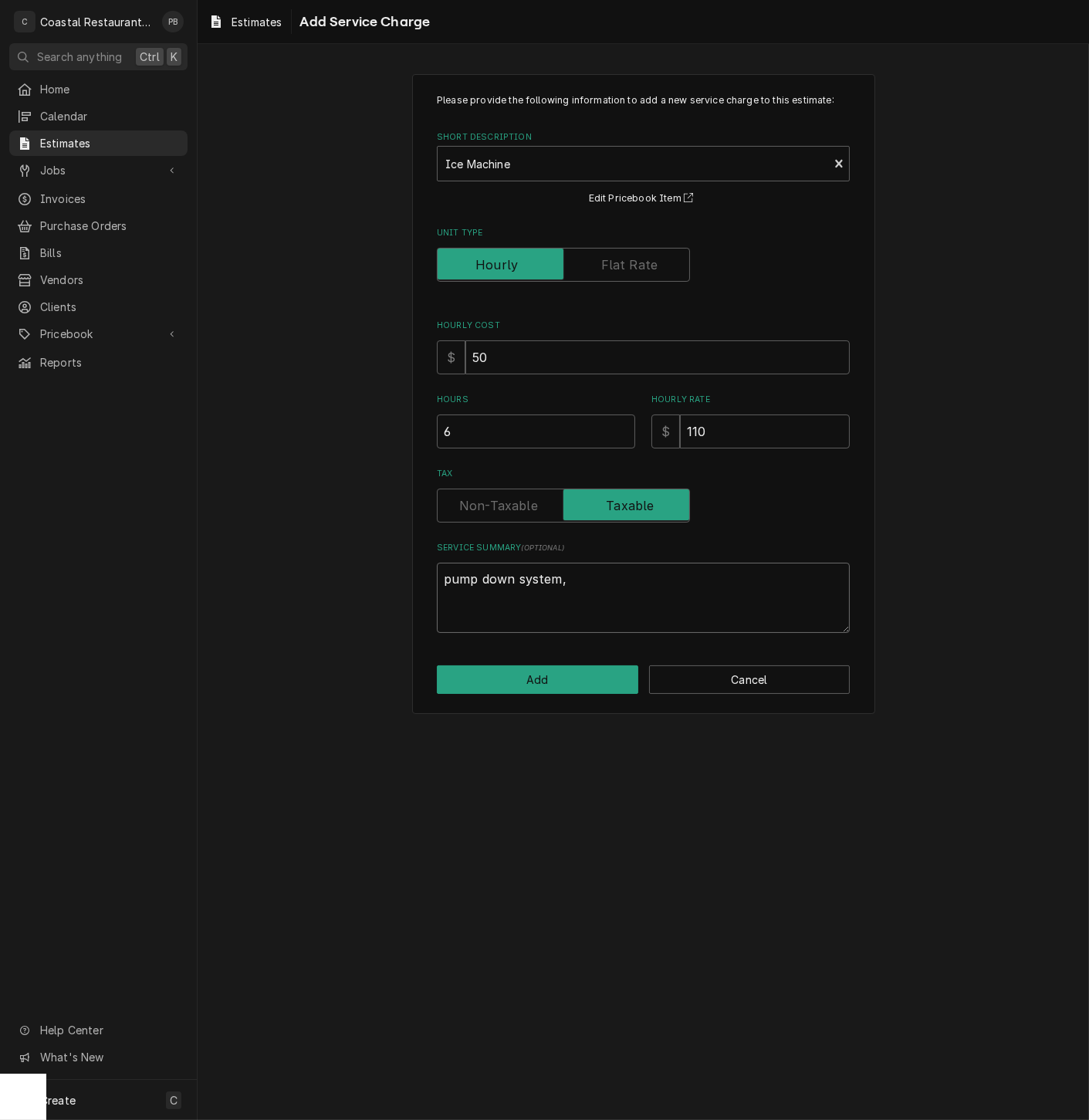
type textarea "x"
type textarea "pump down system"
type textarea "x"
type textarea "pump down system/"
type textarea "x"
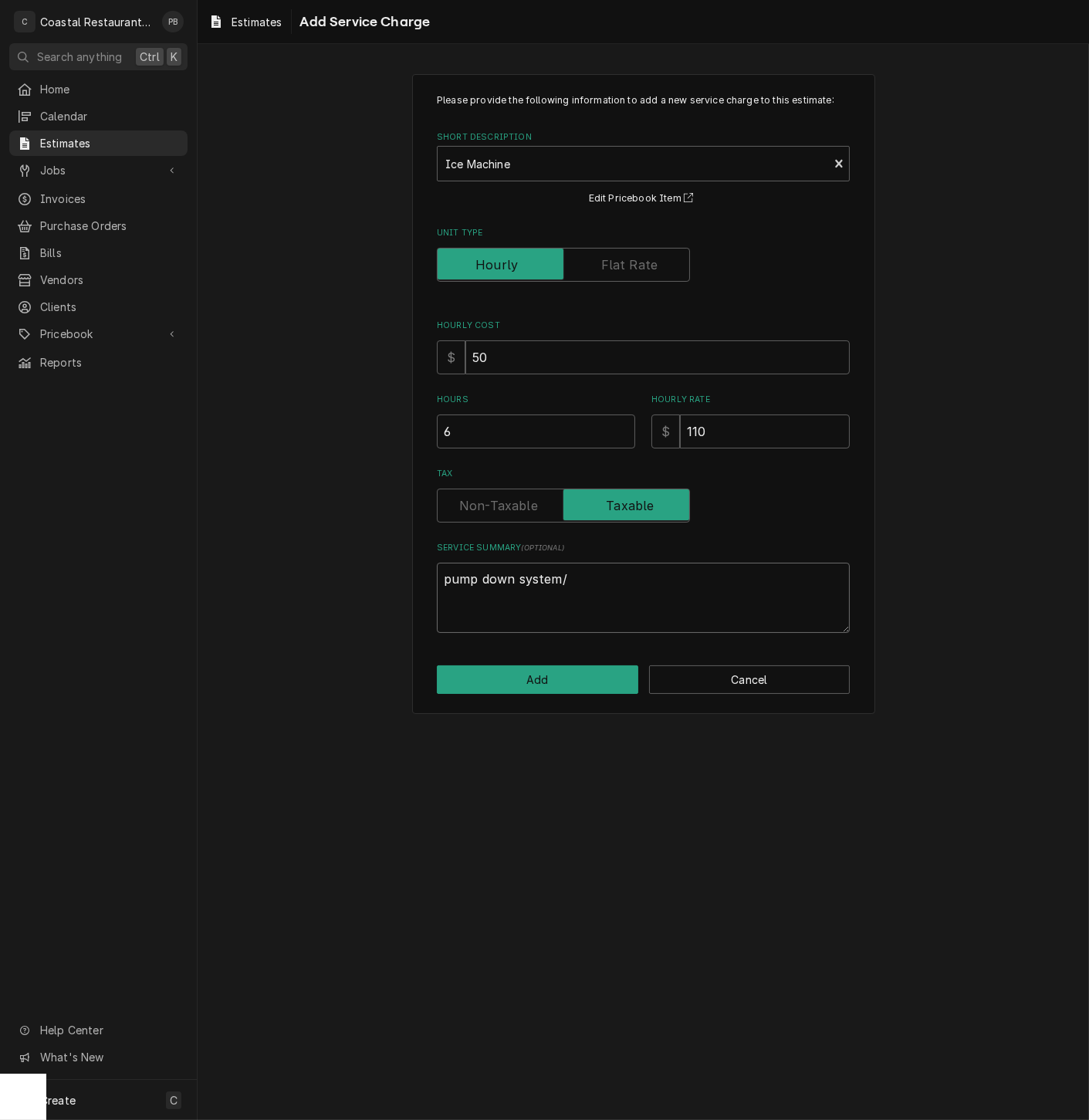
type textarea "pump down system/"
type textarea "x"
type textarea "pump down system/ r"
type textarea "x"
type textarea "pump down system/ re"
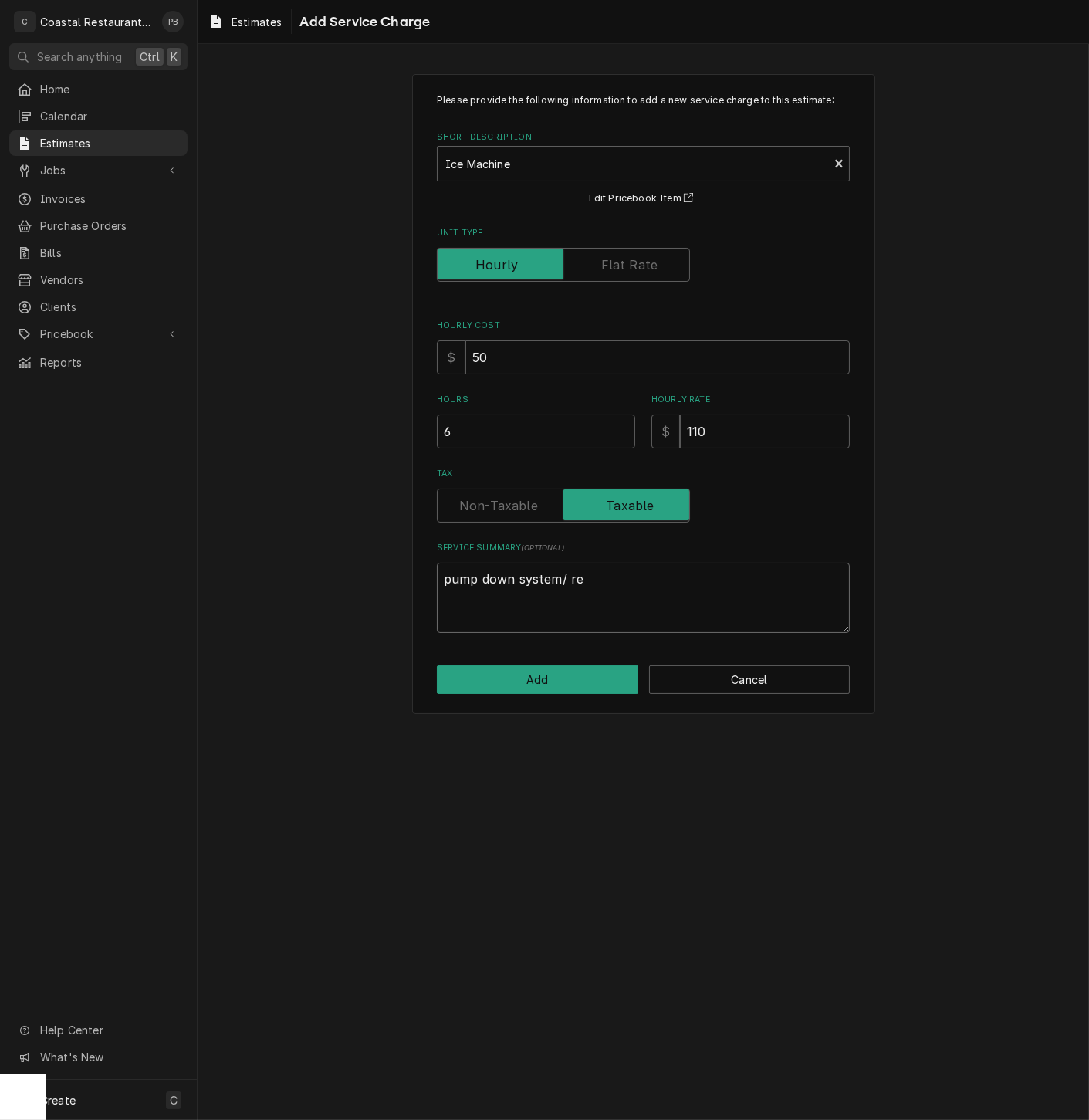
type textarea "x"
type textarea "pump down system/ reco"
type textarea "x"
type textarea "pump down system/ recov"
type textarea "x"
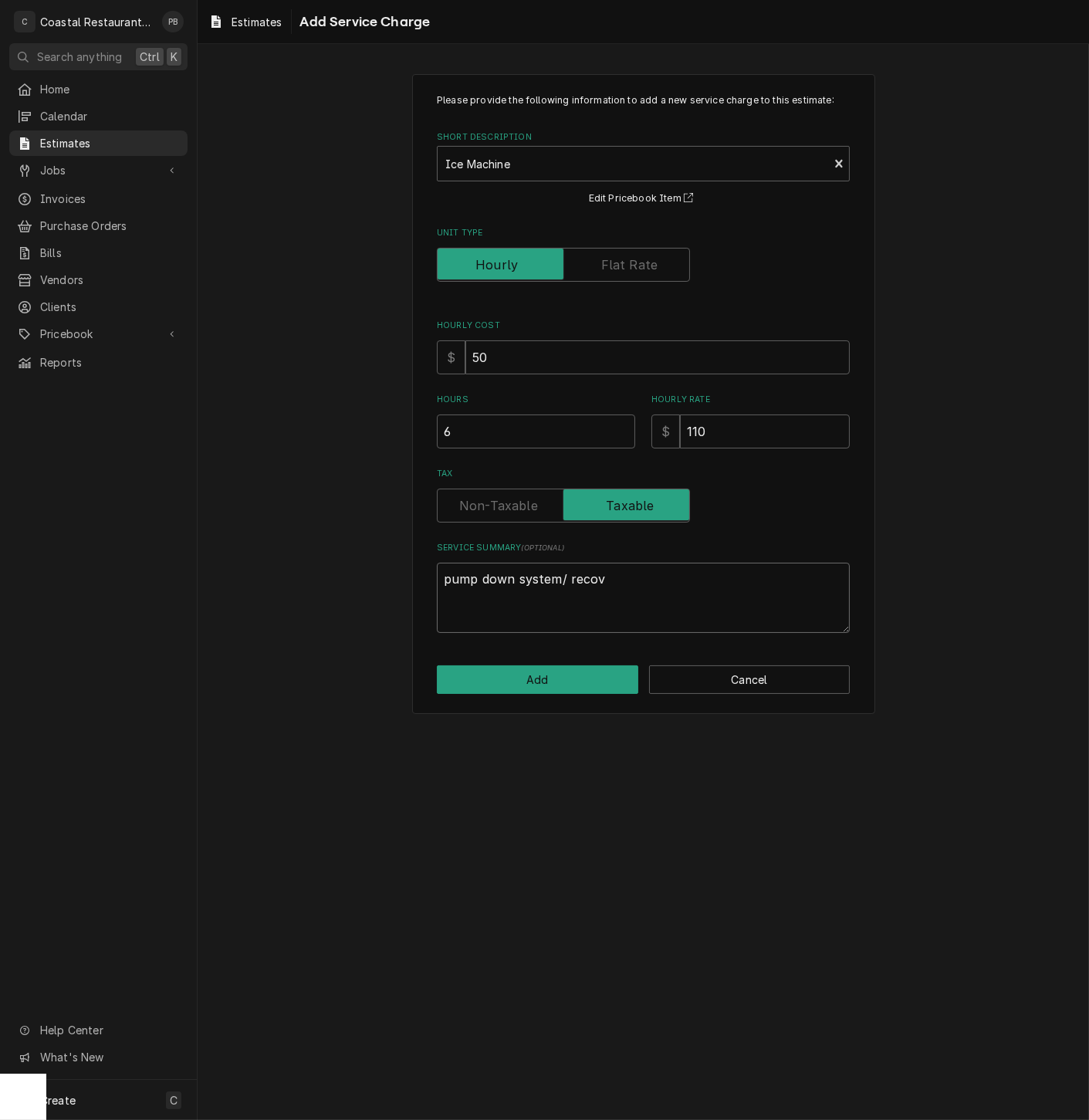
type textarea "pump down system/ recove"
type textarea "x"
type textarea "pump down system/ recover"
type textarea "x"
type textarea "pump down system/ recover"
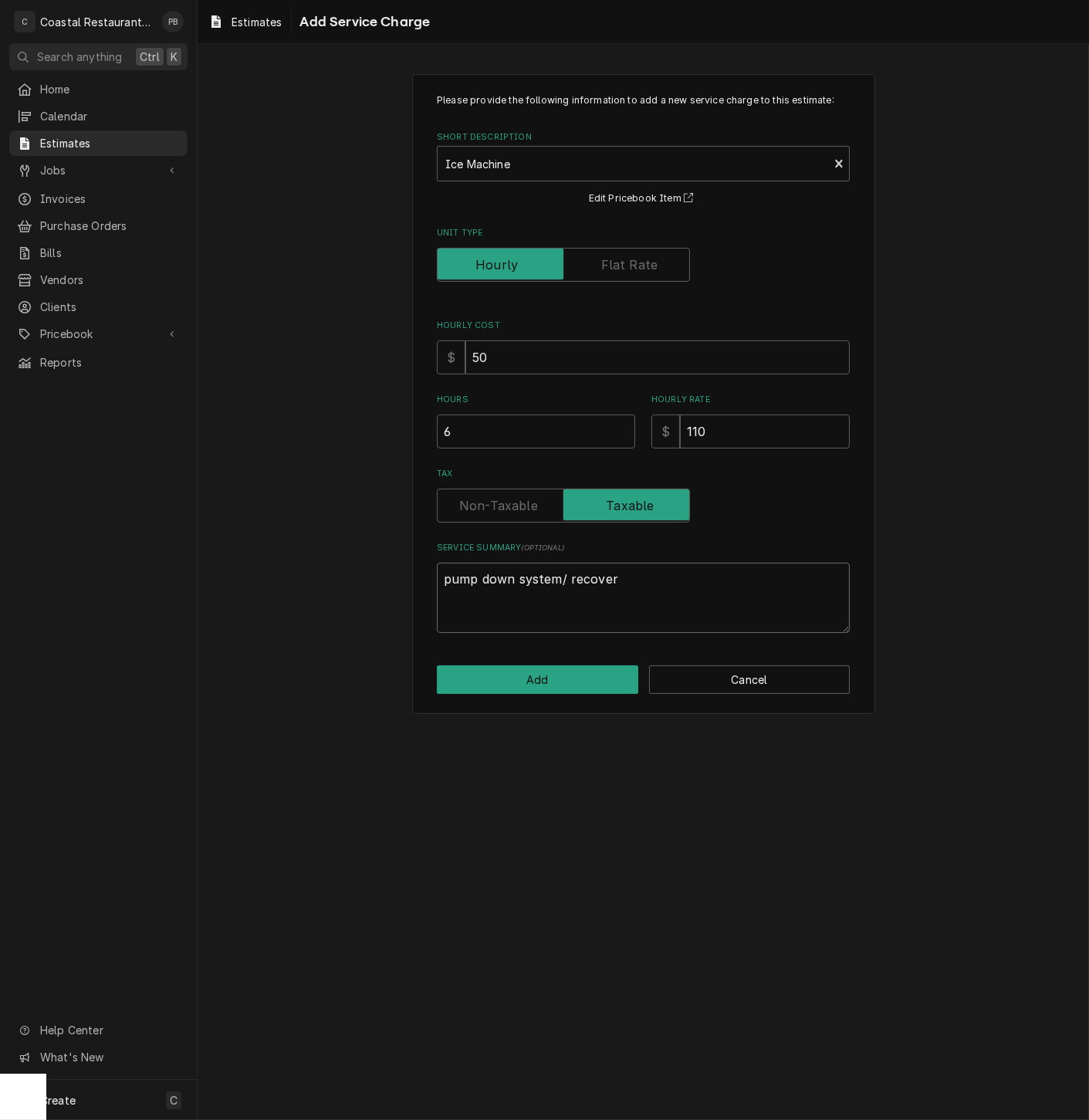
type textarea "x"
type textarea "pump down system/ recover r"
type textarea "x"
type textarea "pump down system/ recover re"
type textarea "x"
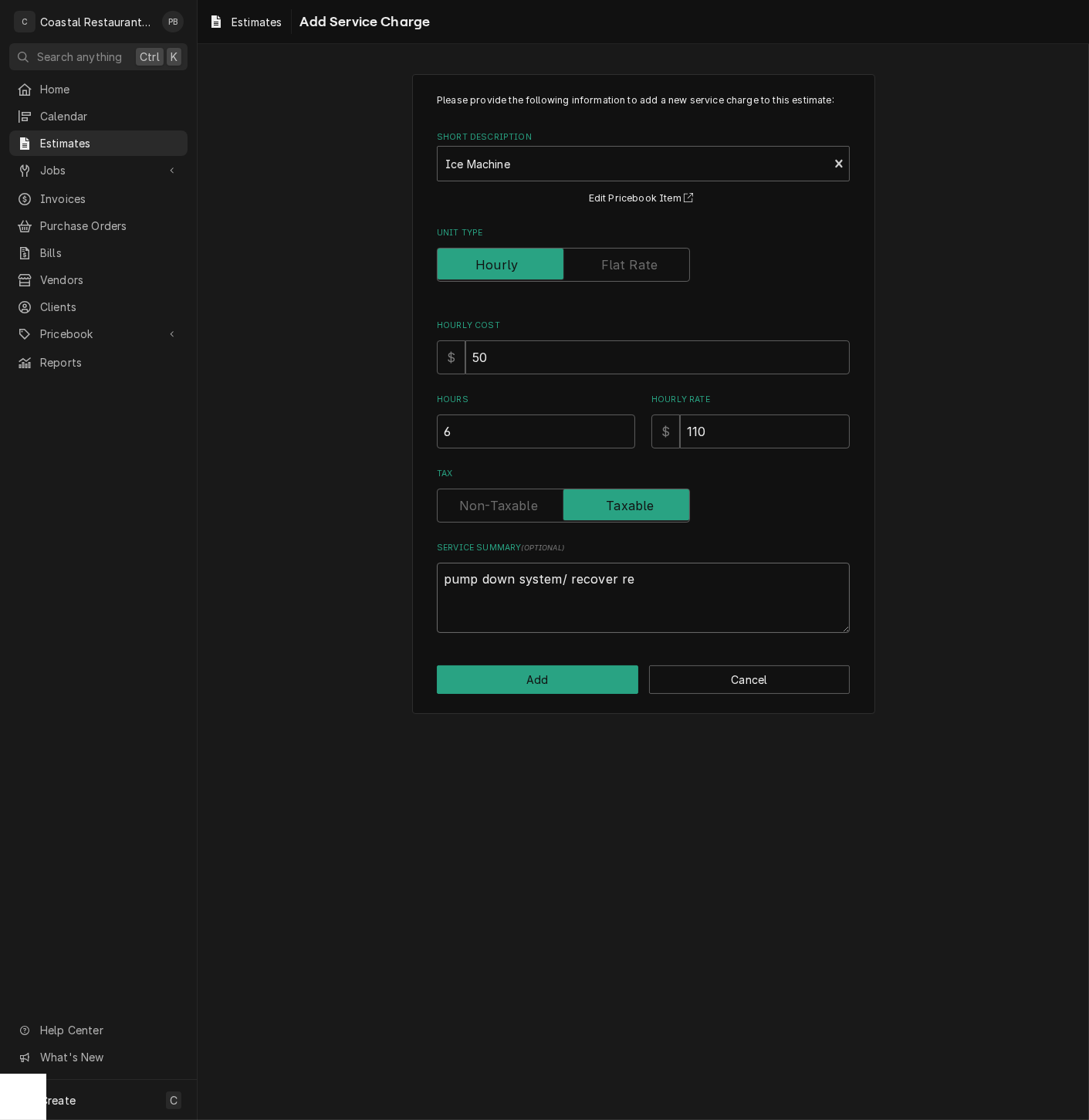
type textarea "pump down system/ recover ref"
type textarea "x"
type textarea "pump down system/ recover refr"
type textarea "x"
type textarea "pump down system/ recover refri"
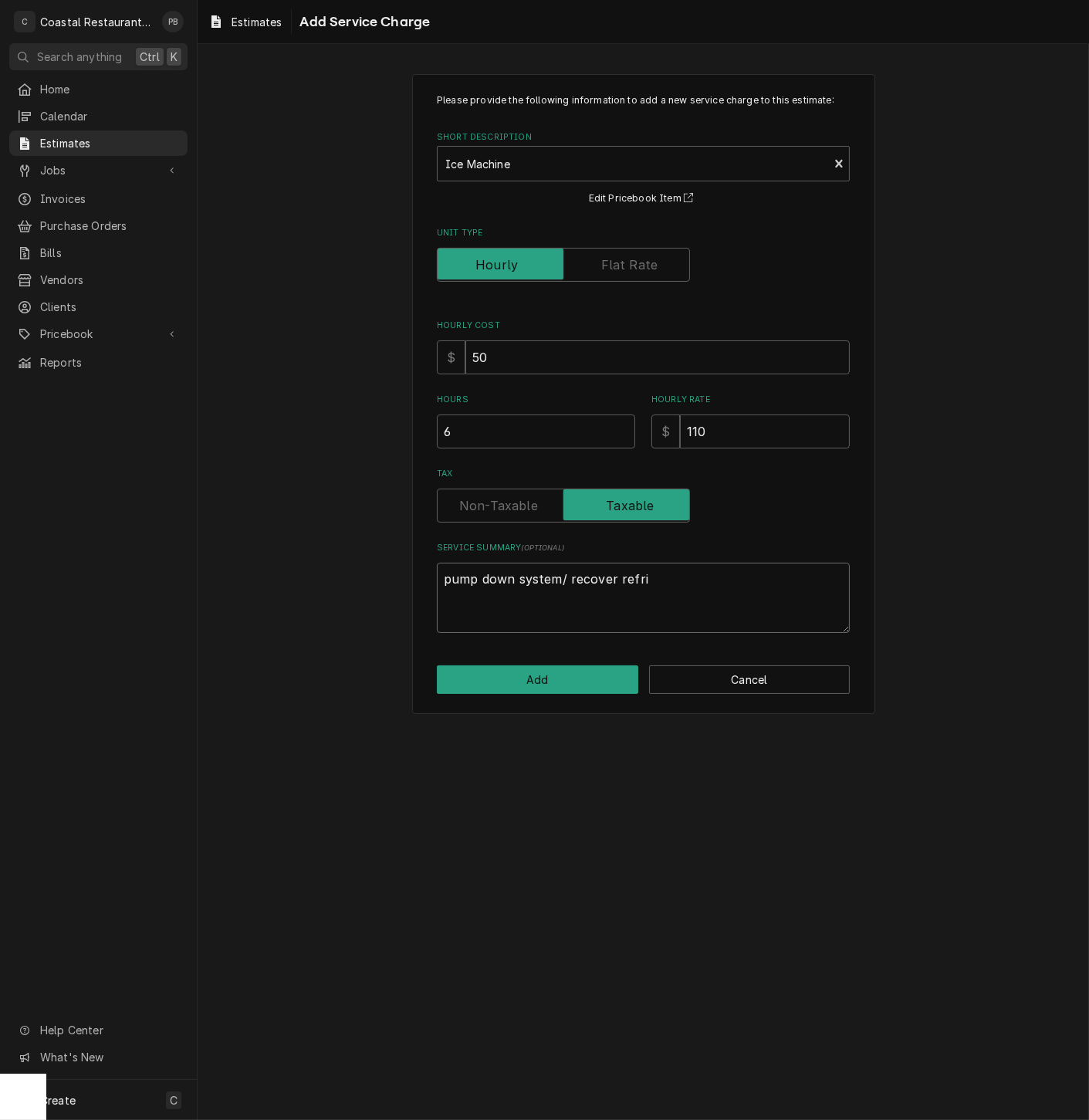
type textarea "x"
type textarea "pump down system/ recover refrig"
type textarea "x"
type textarea "pump down system/ recover refrige"
type textarea "x"
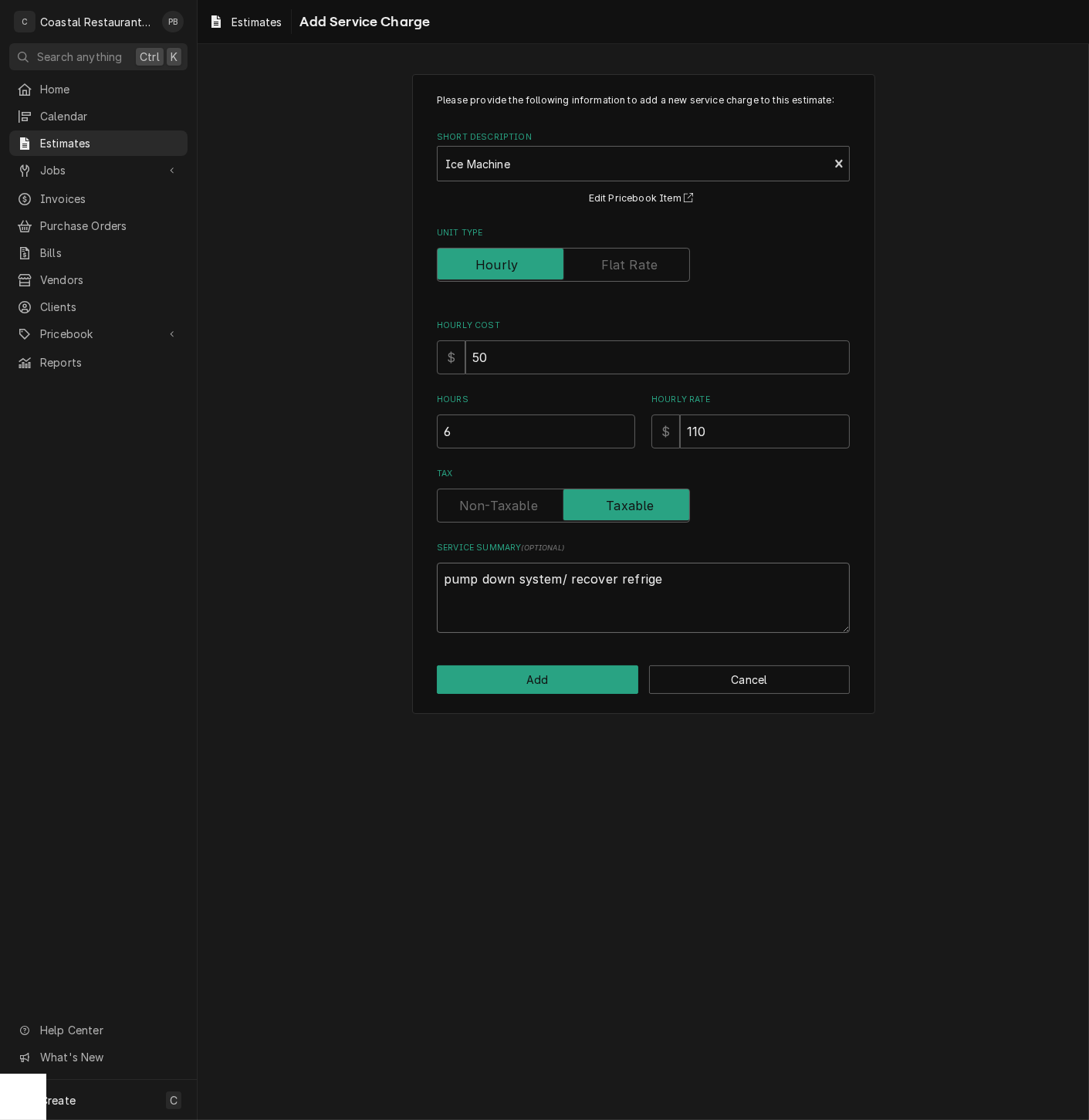
type textarea "pump down system/ recover refriger"
type textarea "x"
type textarea "pump down system/ recover refrigera"
type textarea "x"
type textarea "pump down system/ recover refrigerant"
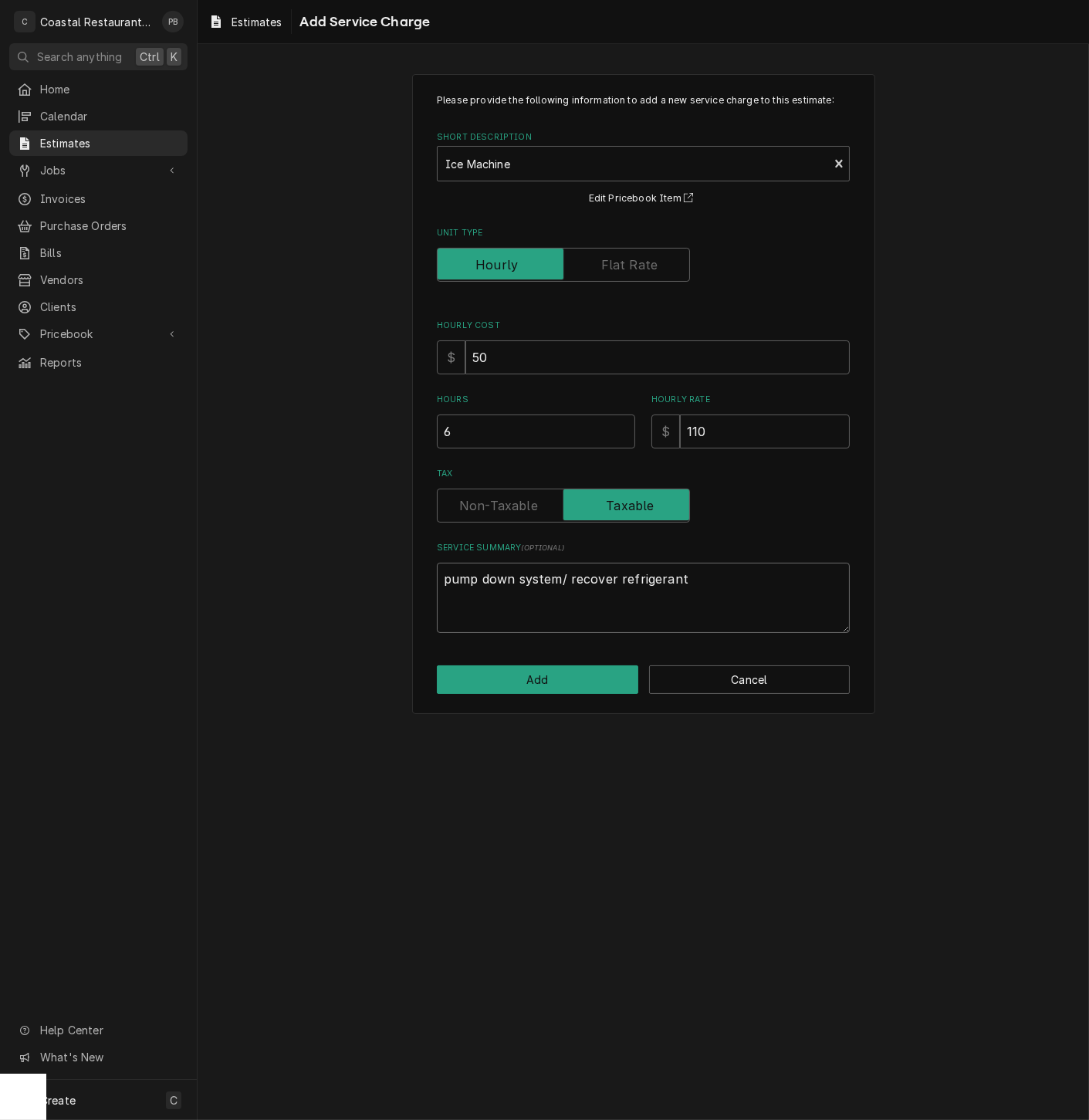
type textarea "x"
type textarea "pump down system/ recover refrigerant."
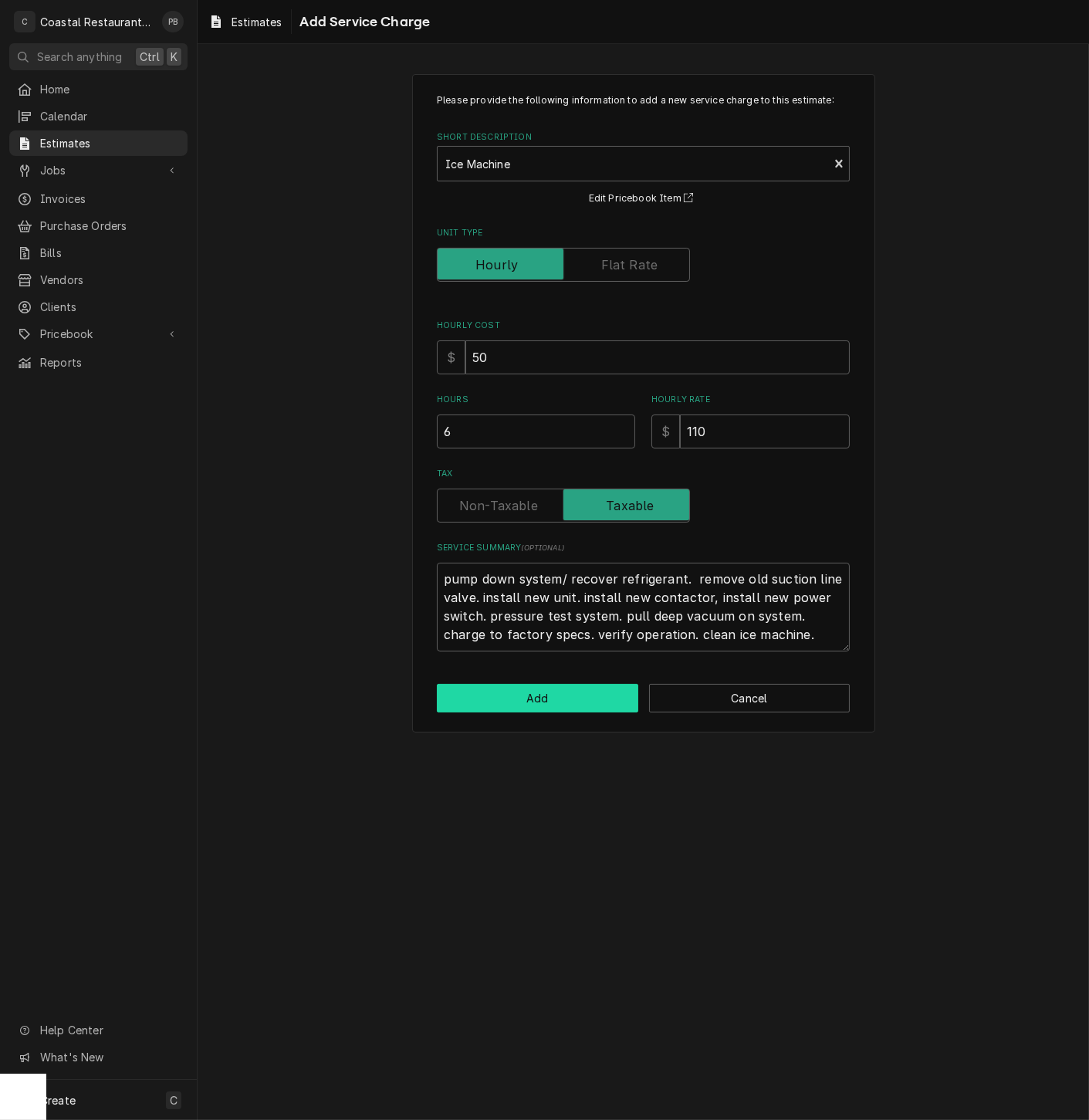
click at [563, 698] on button "Add" at bounding box center [537, 697] width 201 height 28
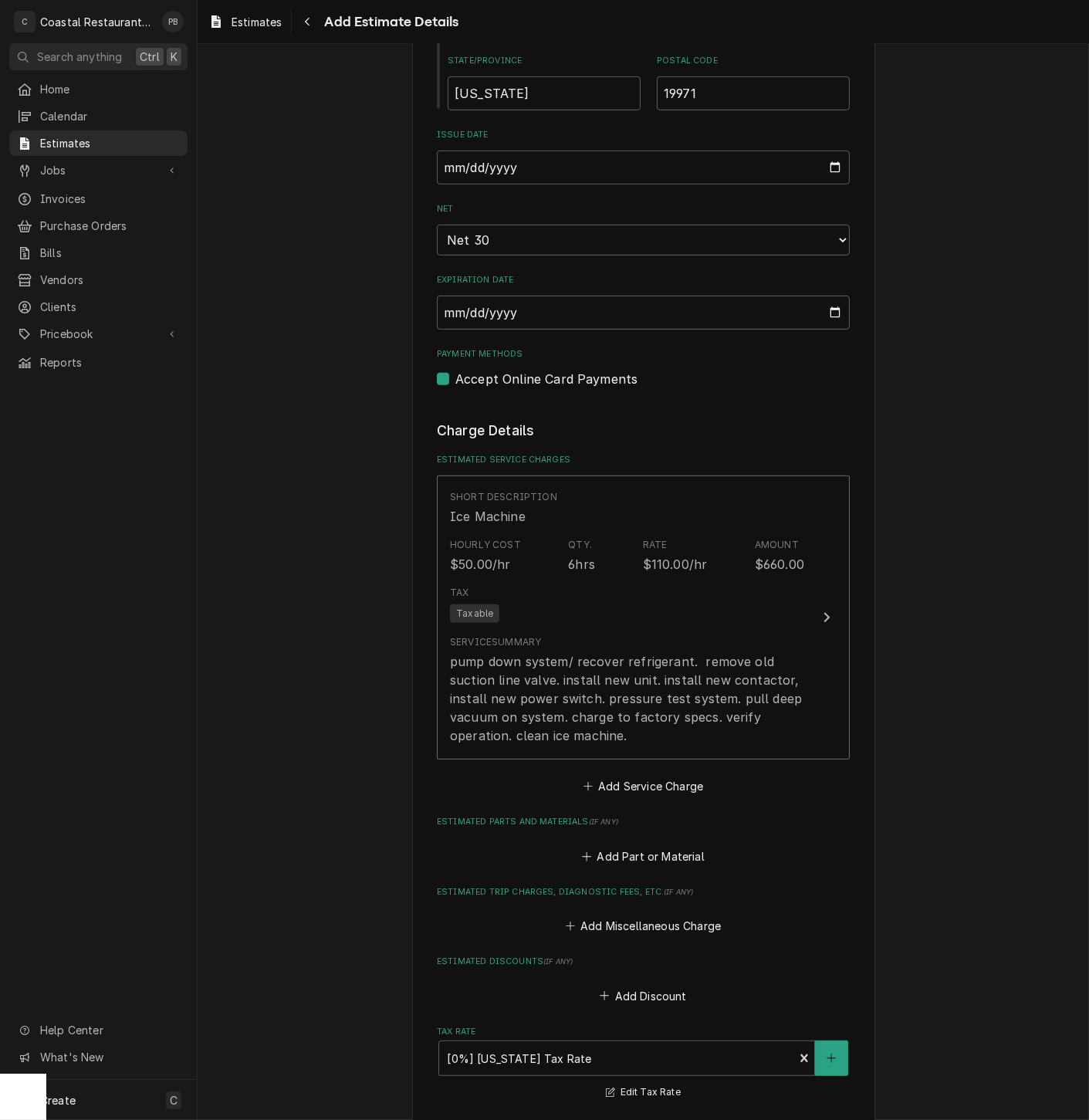
scroll to position [1460, 0]
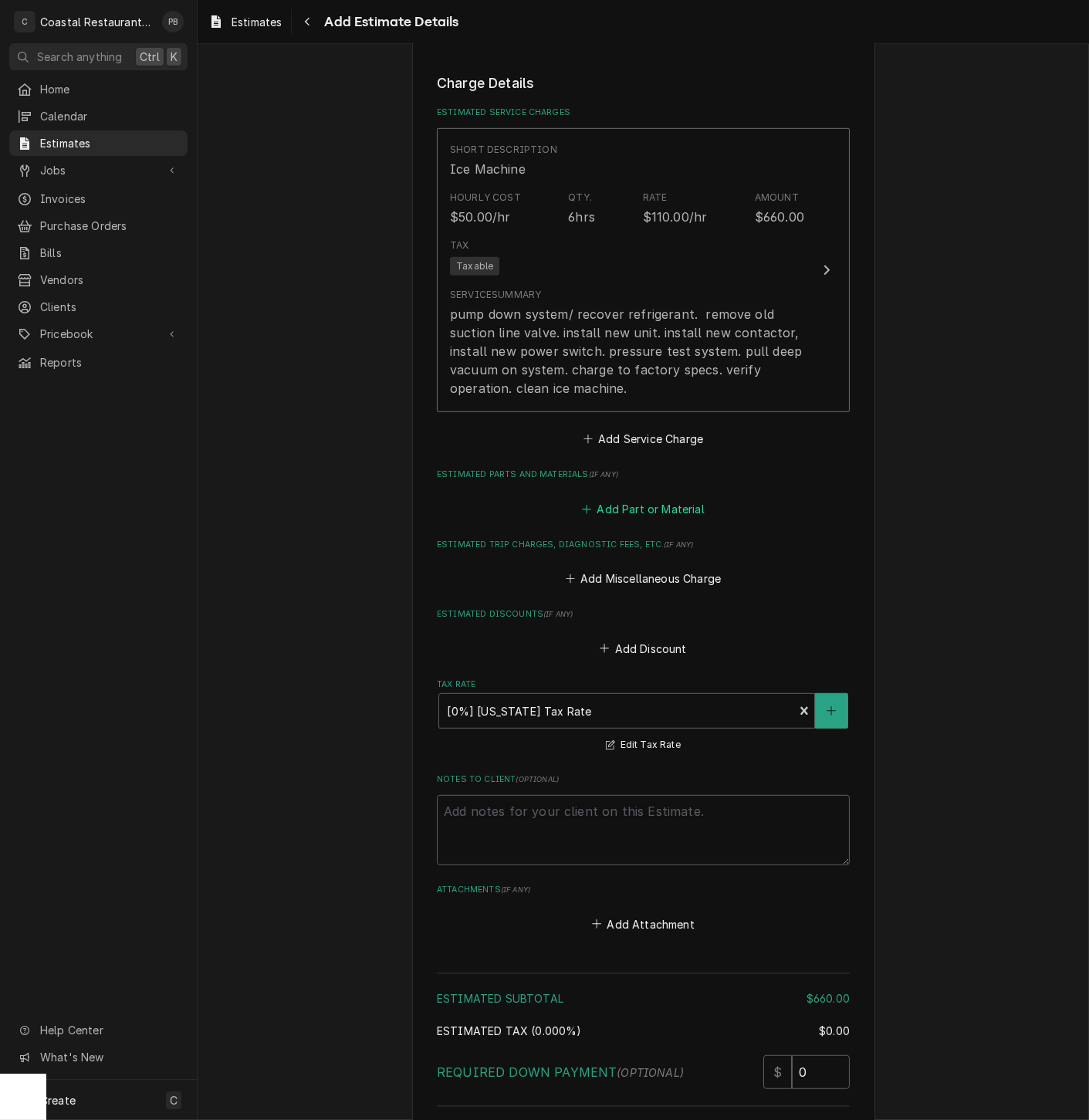
click at [661, 514] on button "Add Part or Material" at bounding box center [644, 509] width 127 height 21
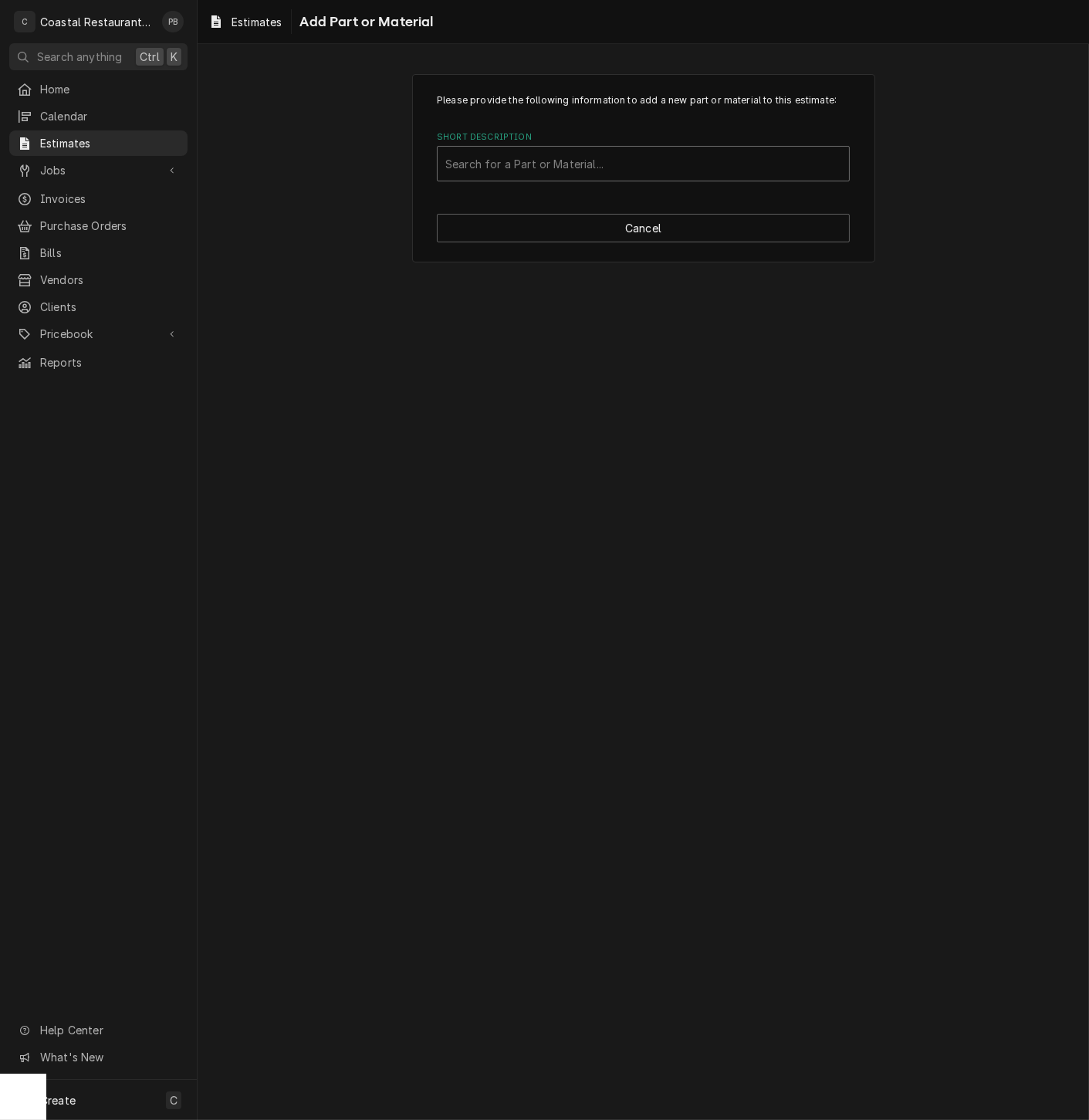
click at [596, 155] on div "Short Description" at bounding box center [644, 163] width 397 height 27
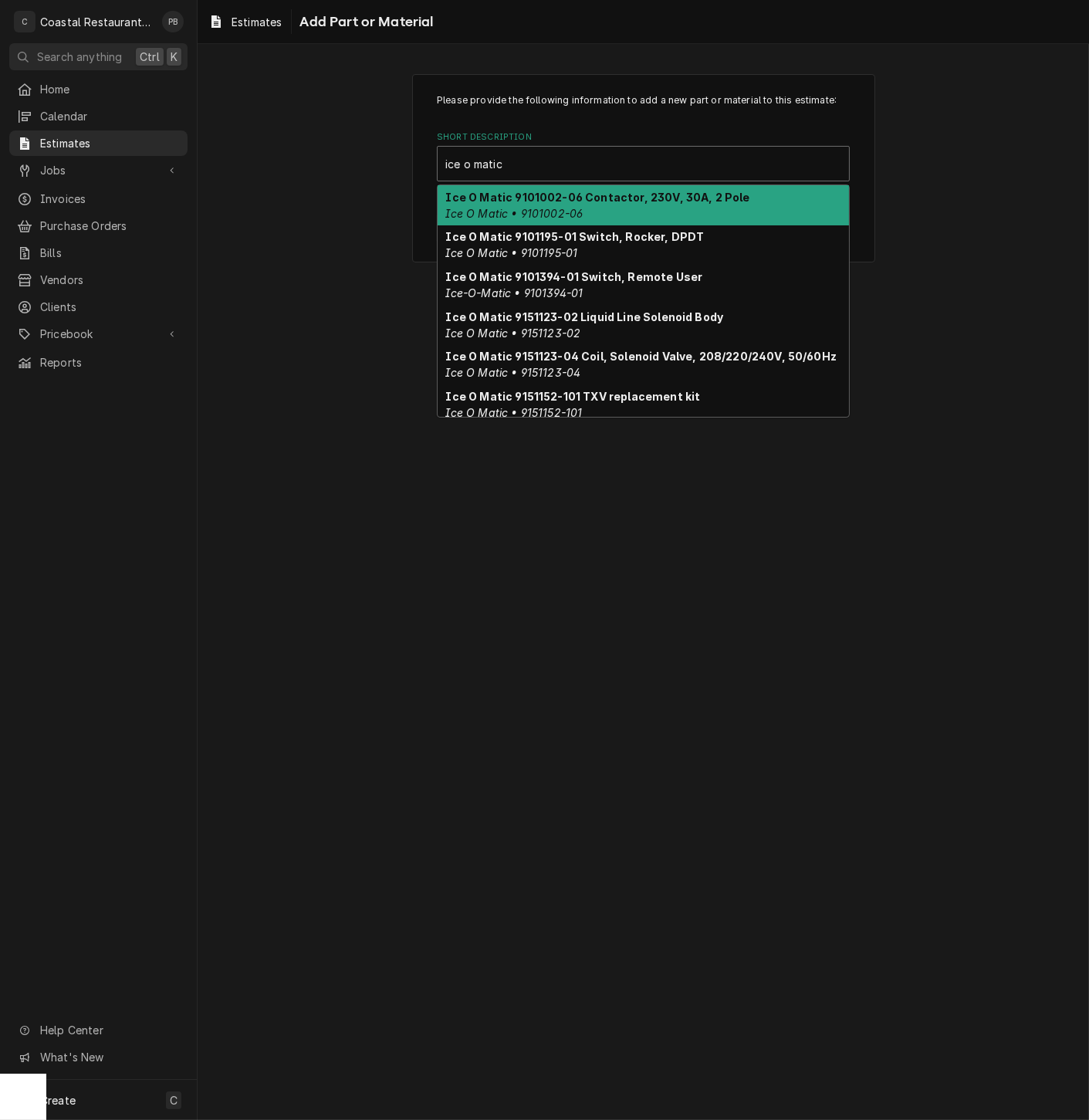
click at [614, 200] on strong "Ice O Matic 9101002-06 Contactor, 230V, 30A, 2 Pole" at bounding box center [598, 196] width 304 height 13
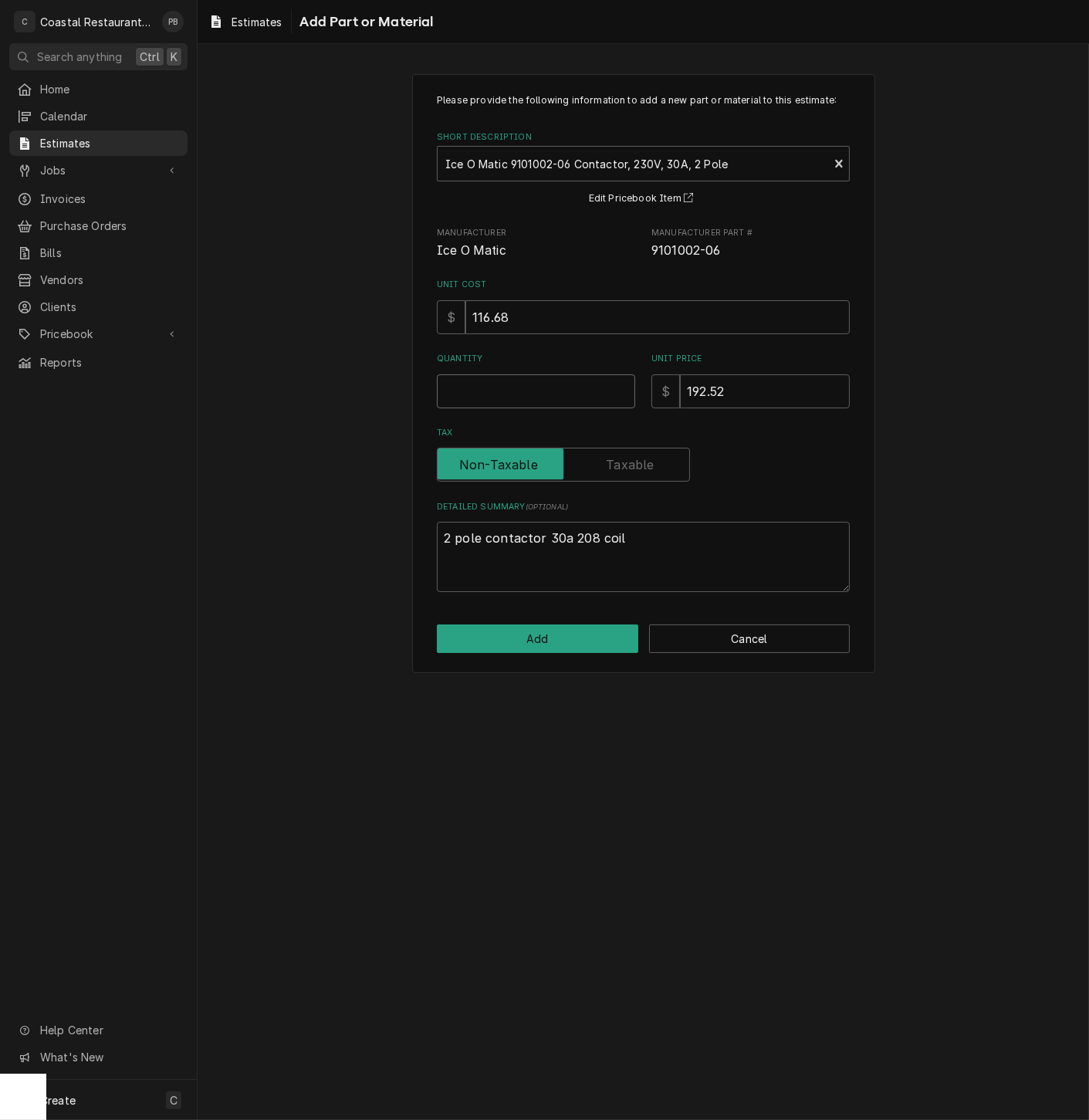
click at [508, 402] on input "Quantity" at bounding box center [535, 391] width 198 height 34
click at [578, 646] on button "Add" at bounding box center [537, 639] width 201 height 28
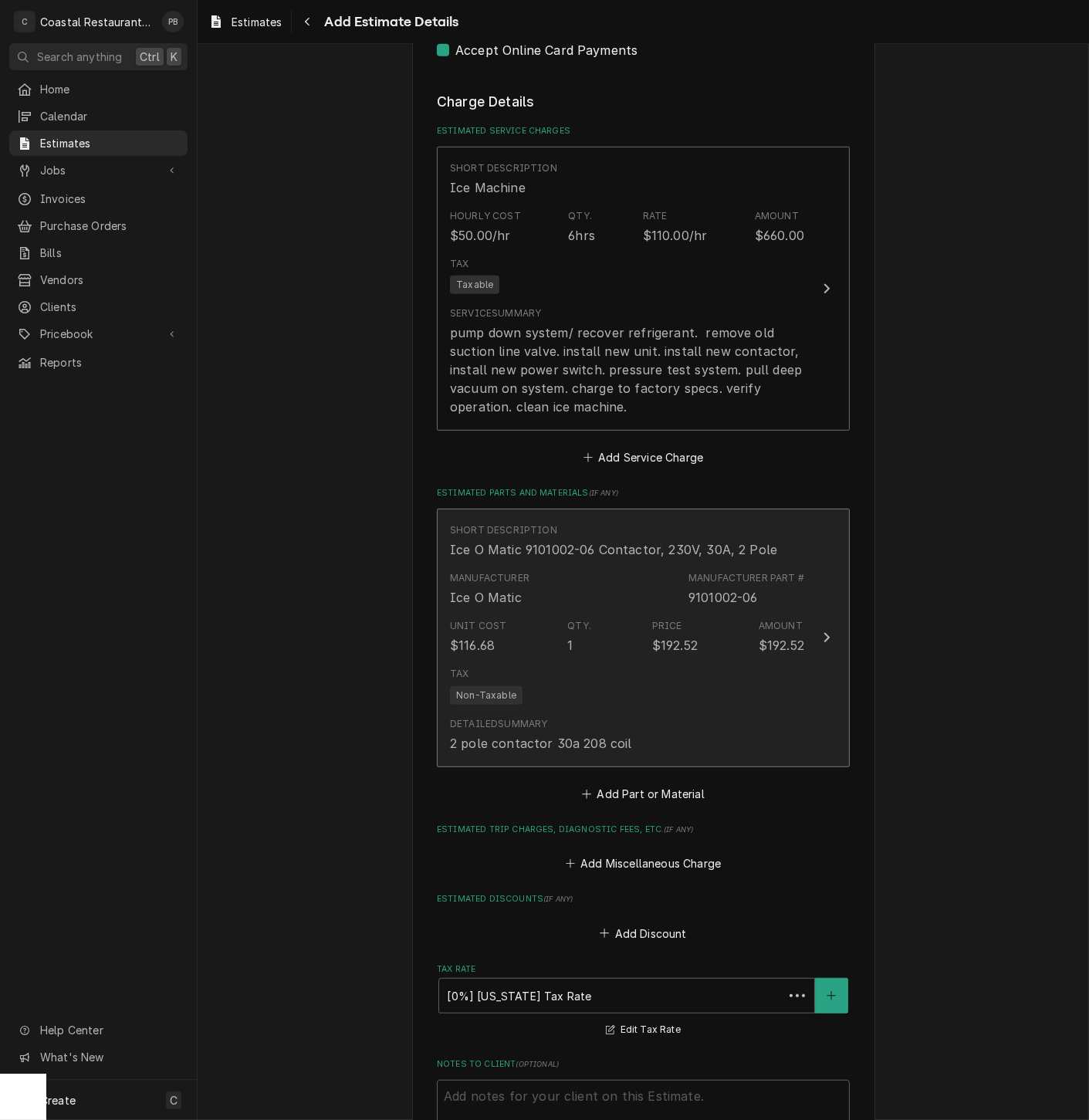
scroll to position [1442, 0]
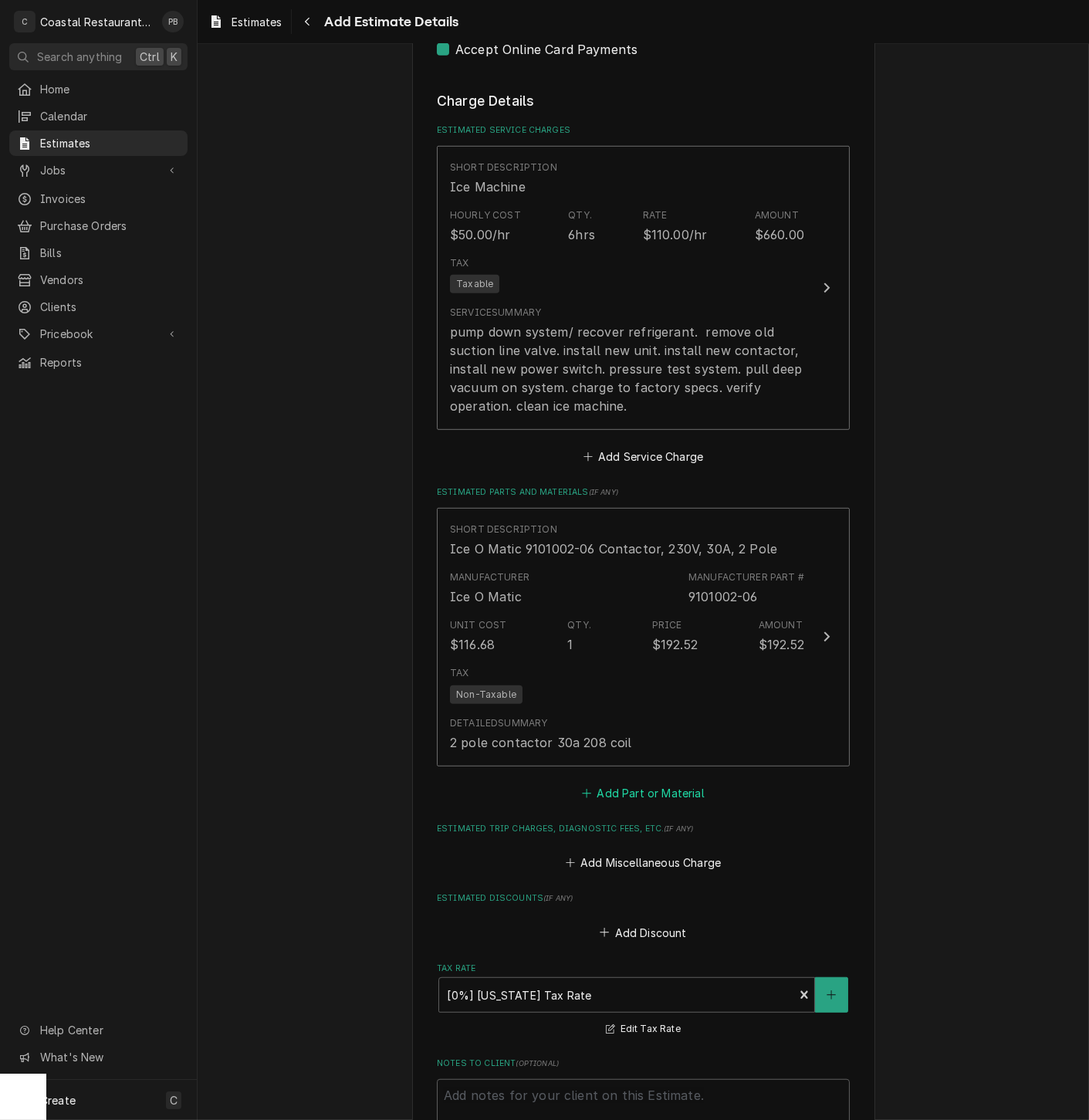
click at [625, 791] on button "Add Part or Material" at bounding box center [644, 793] width 127 height 21
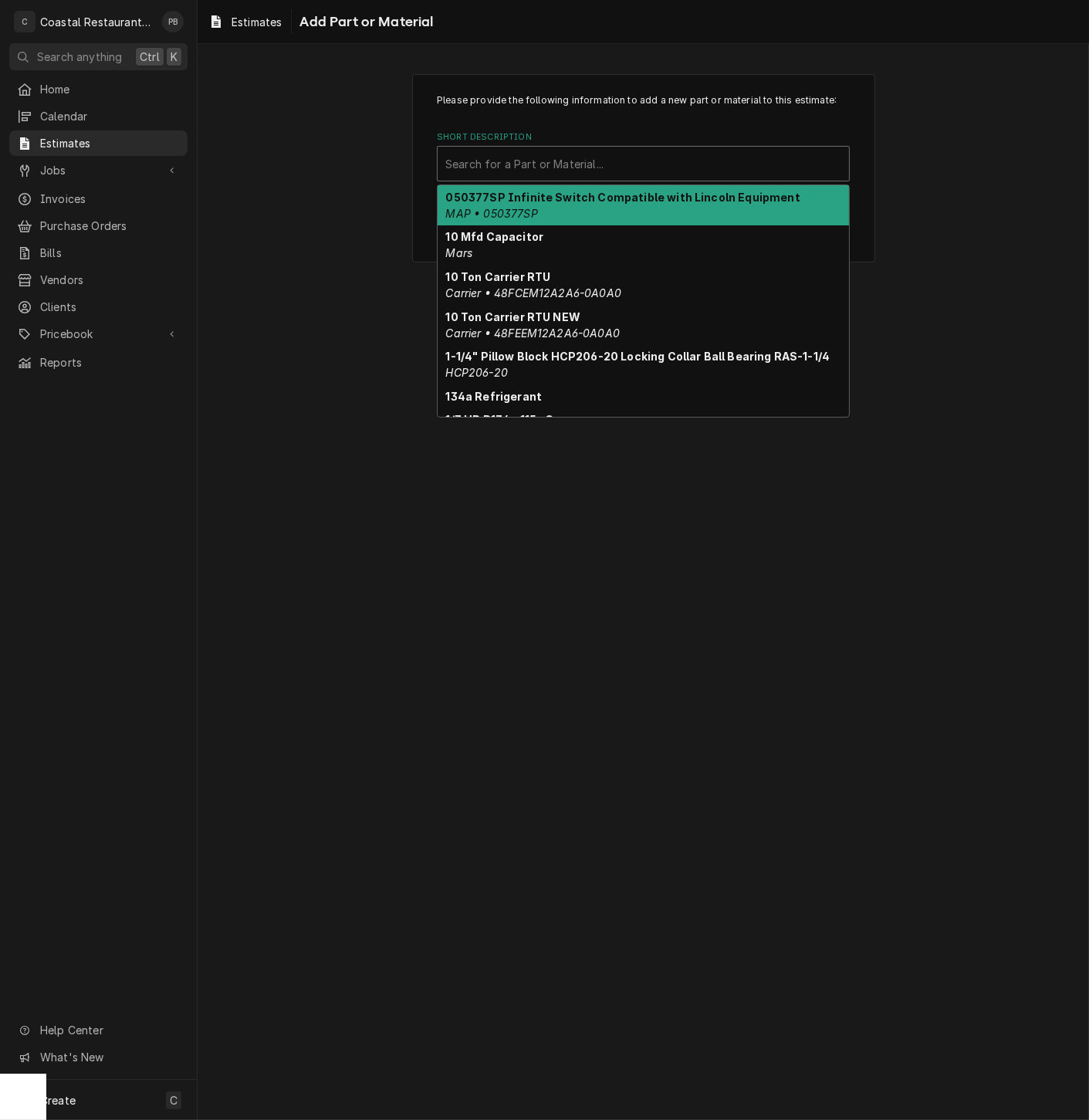
drag, startPoint x: 568, startPoint y: 168, endPoint x: 596, endPoint y: 186, distance: 33.3
click at [569, 168] on div "Short Description" at bounding box center [644, 163] width 397 height 27
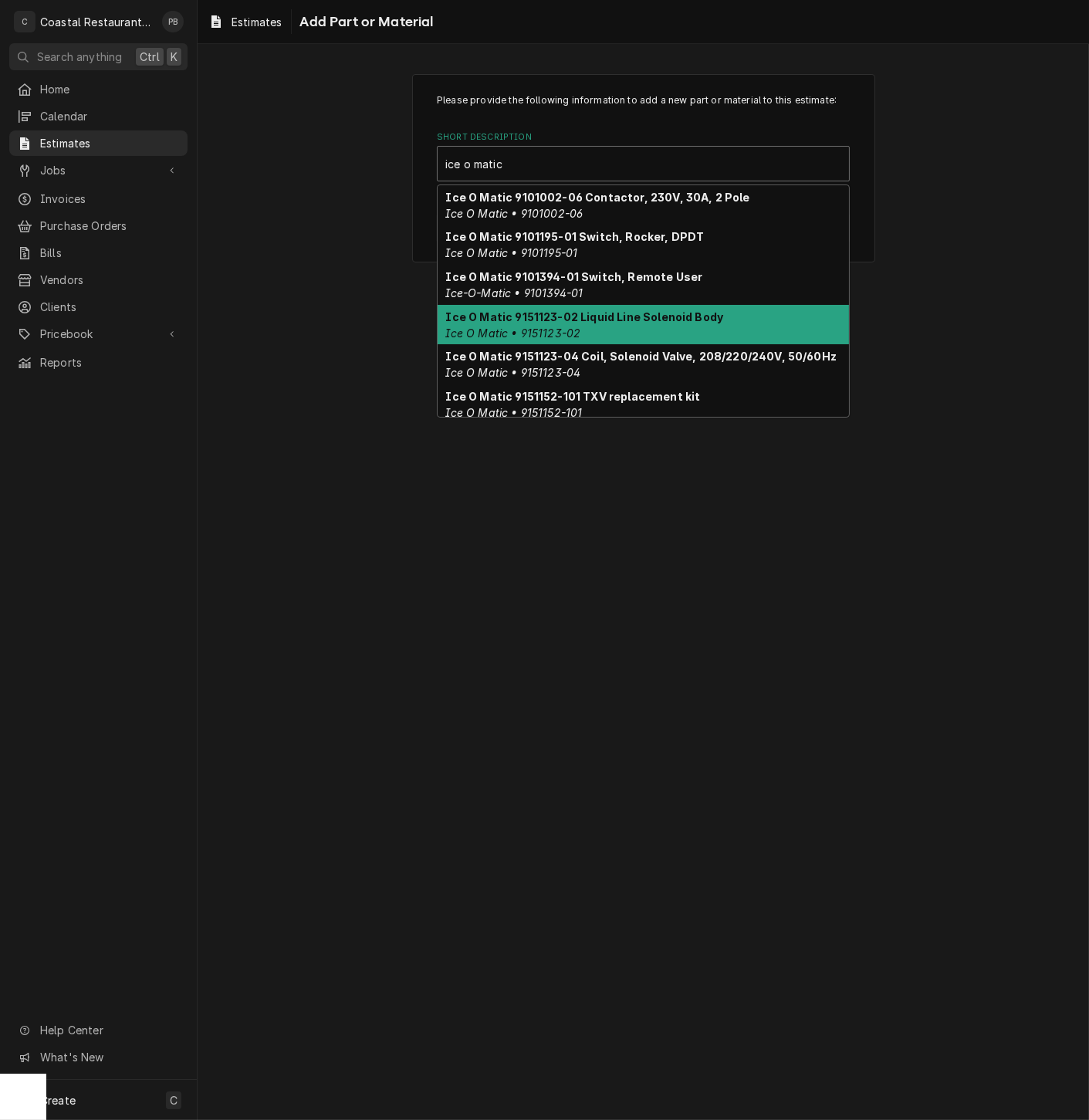
click at [621, 325] on div "Ice O Matic 9151123-02 Liquid Line Solenoid Body Ice O Matic • 9151123-02" at bounding box center [643, 324] width 411 height 40
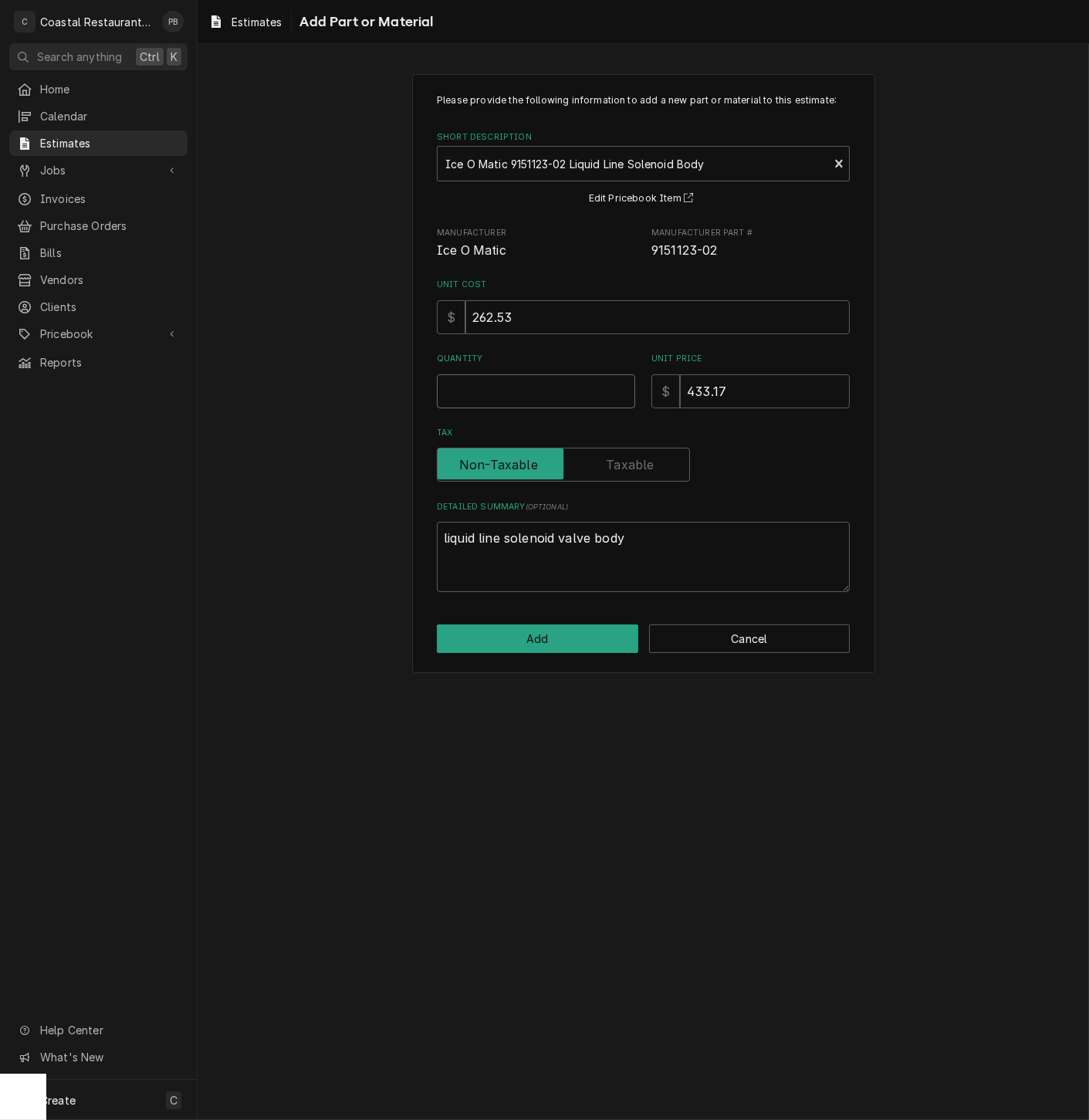
click at [510, 393] on input "Quantity" at bounding box center [535, 391] width 198 height 34
drag, startPoint x: 547, startPoint y: 662, endPoint x: 533, endPoint y: 644, distance: 22.8
click at [544, 658] on div "Please provide the following information to add a new part or material to this …" at bounding box center [644, 373] width 463 height 599
click at [533, 643] on button "Add" at bounding box center [537, 639] width 201 height 28
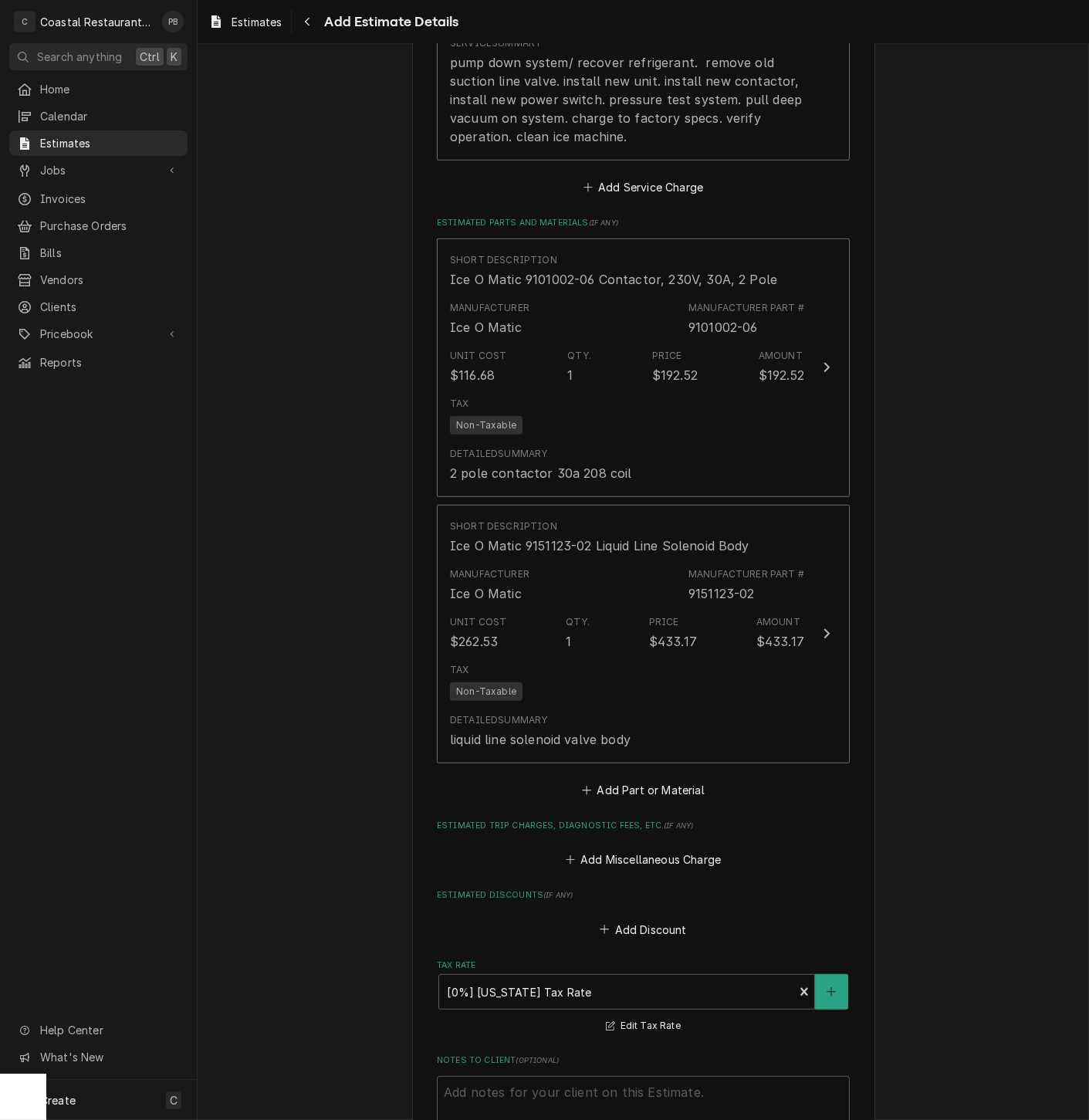
scroll to position [2024, 0]
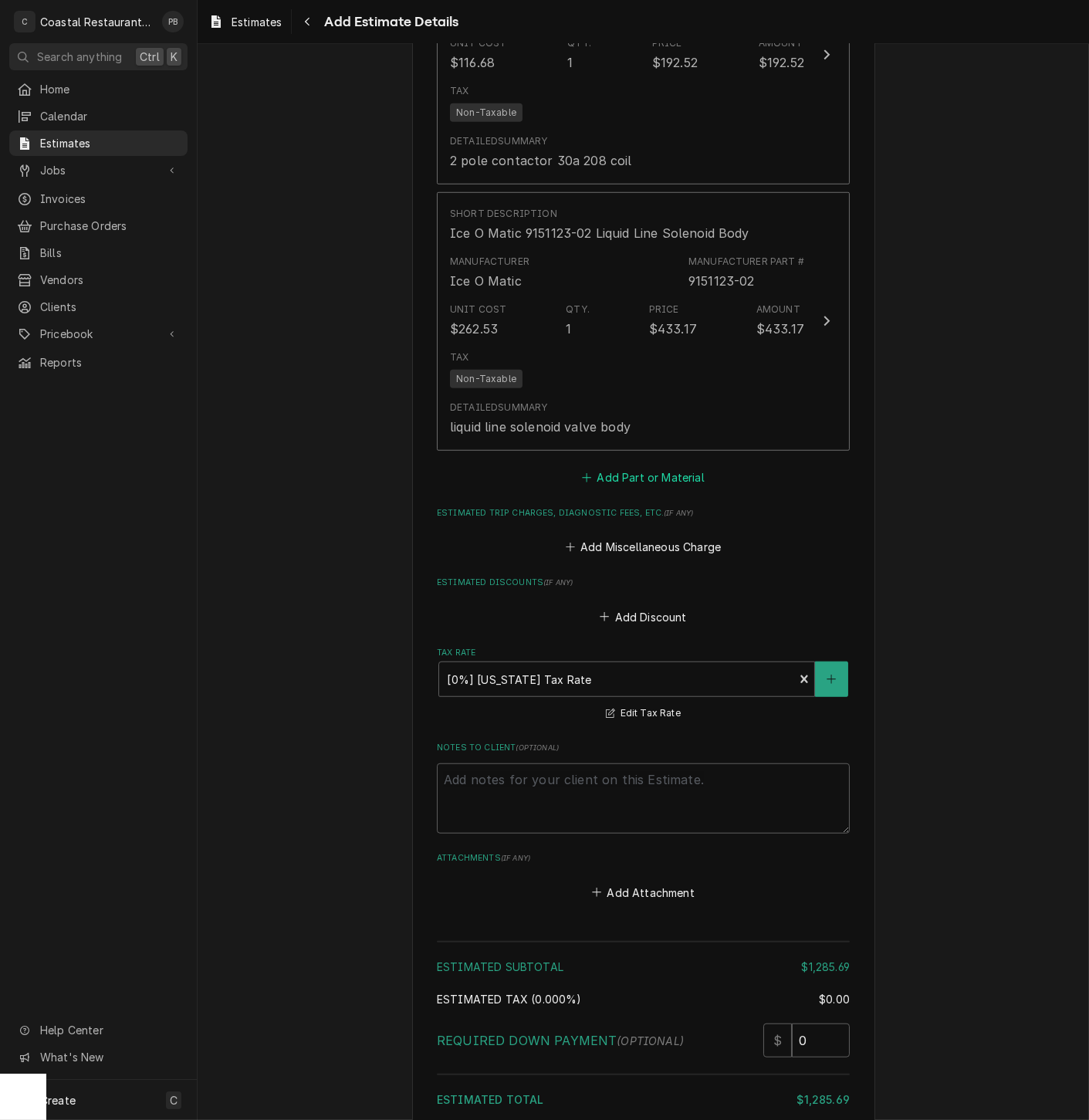
click at [654, 486] on button "Add Part or Material" at bounding box center [644, 477] width 127 height 21
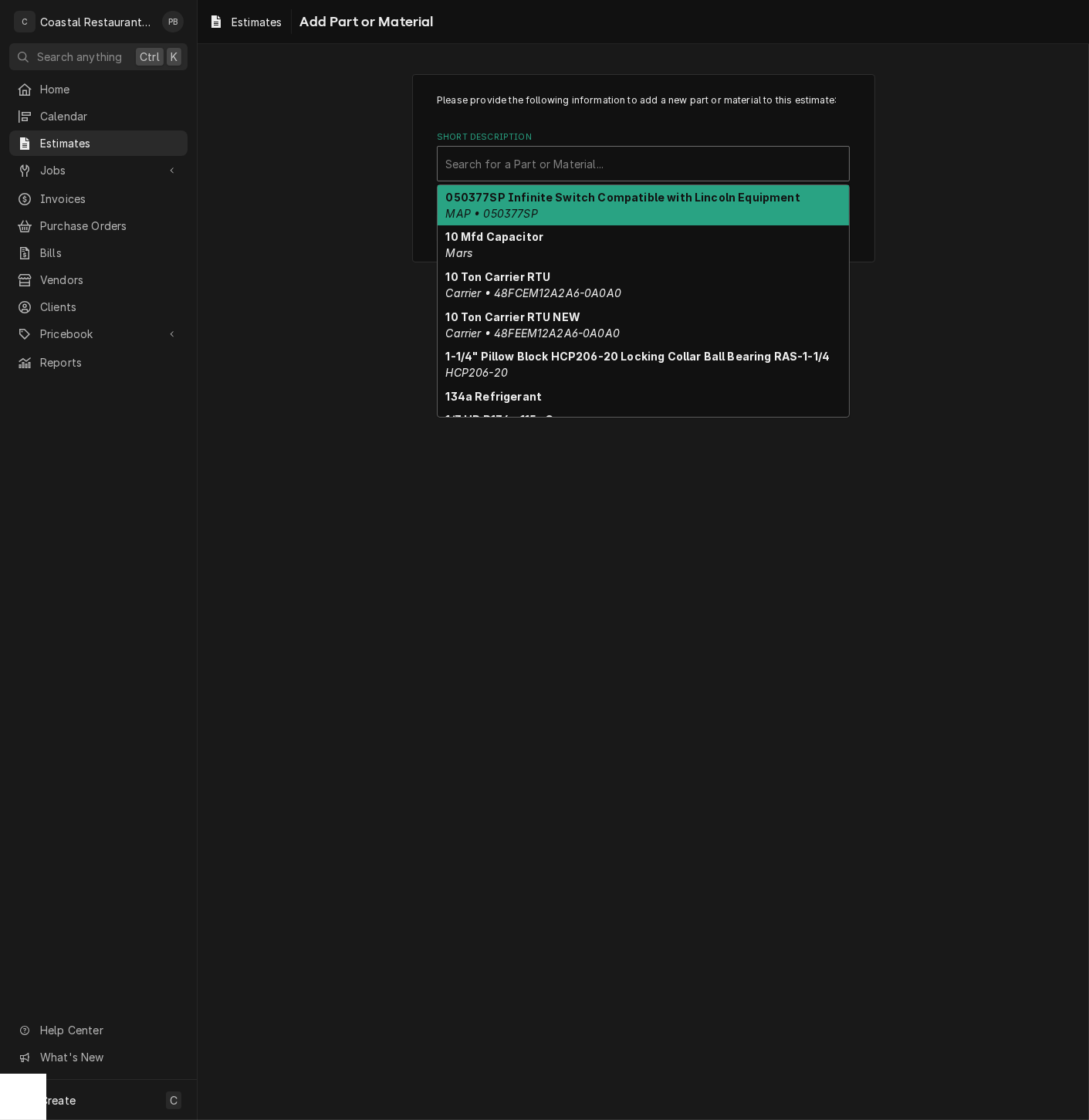
click at [582, 155] on div "Short Description" at bounding box center [644, 163] width 397 height 27
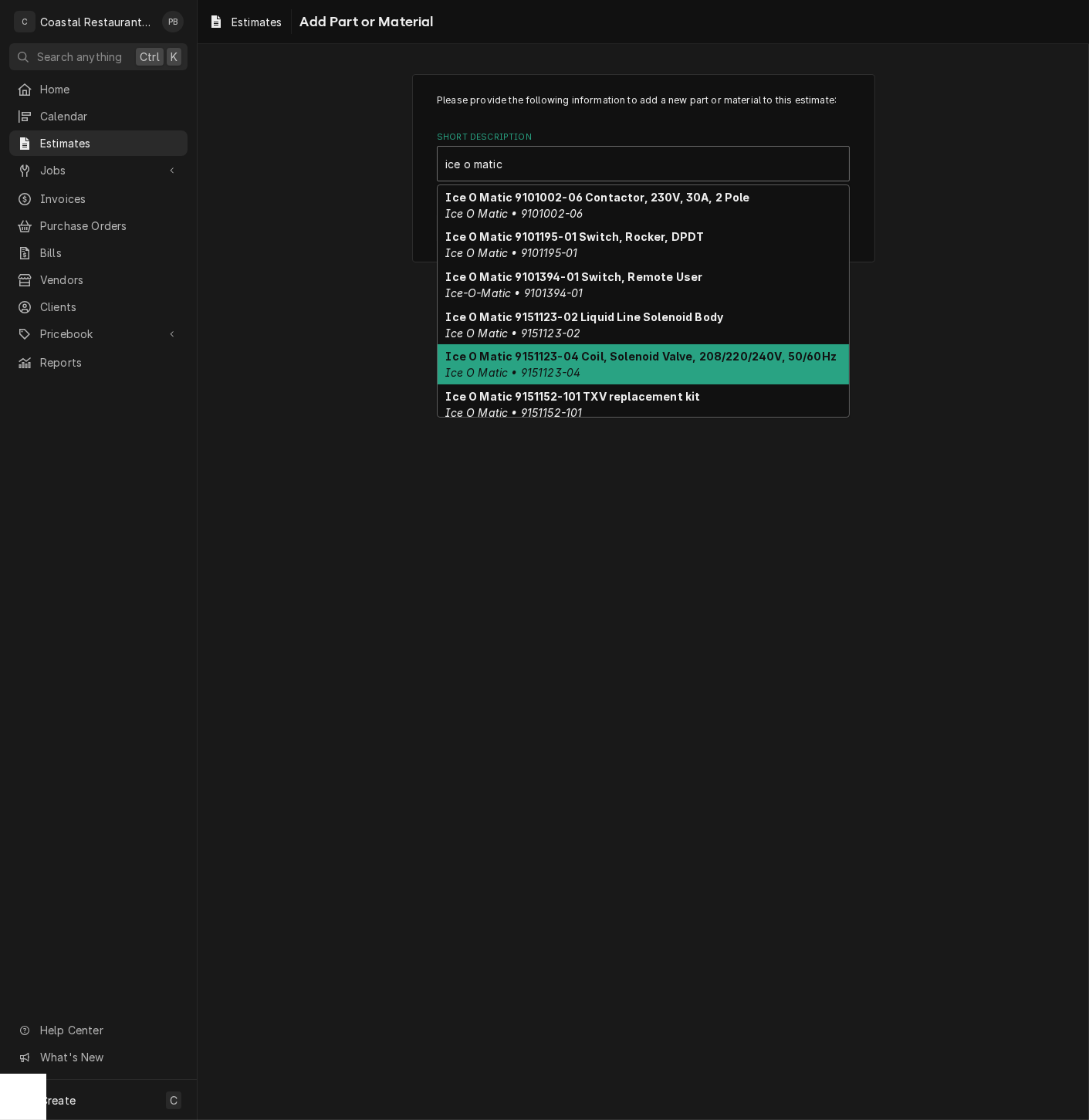
click at [680, 360] on strong "Ice O Matic 9151123-04 Coil, Solenoid Valve, 208/220/240V, 50/60Hz" at bounding box center [642, 355] width 392 height 13
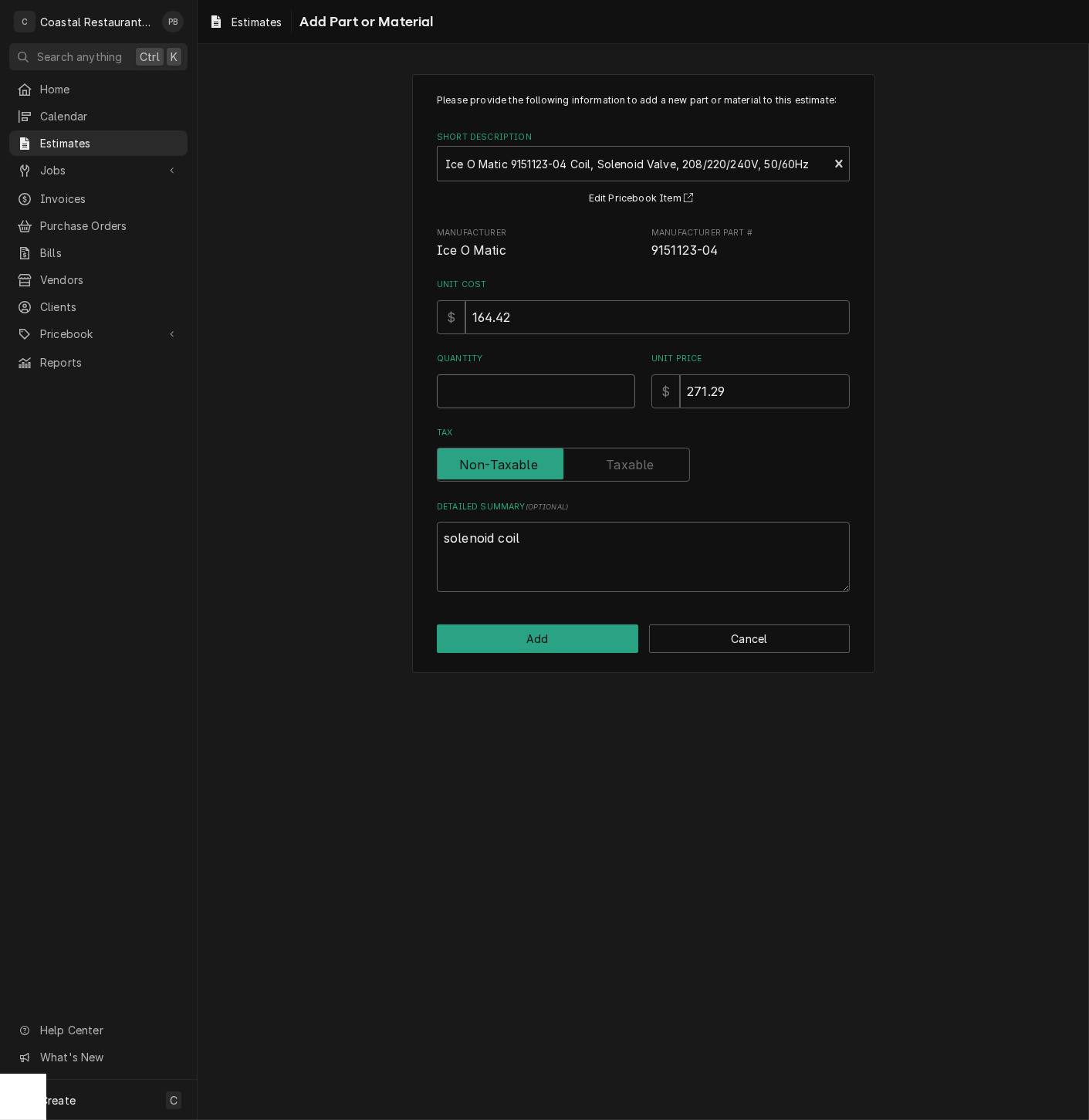
click at [549, 388] on input "Quantity" at bounding box center [535, 391] width 198 height 34
click at [524, 638] on button "Add" at bounding box center [537, 639] width 201 height 28
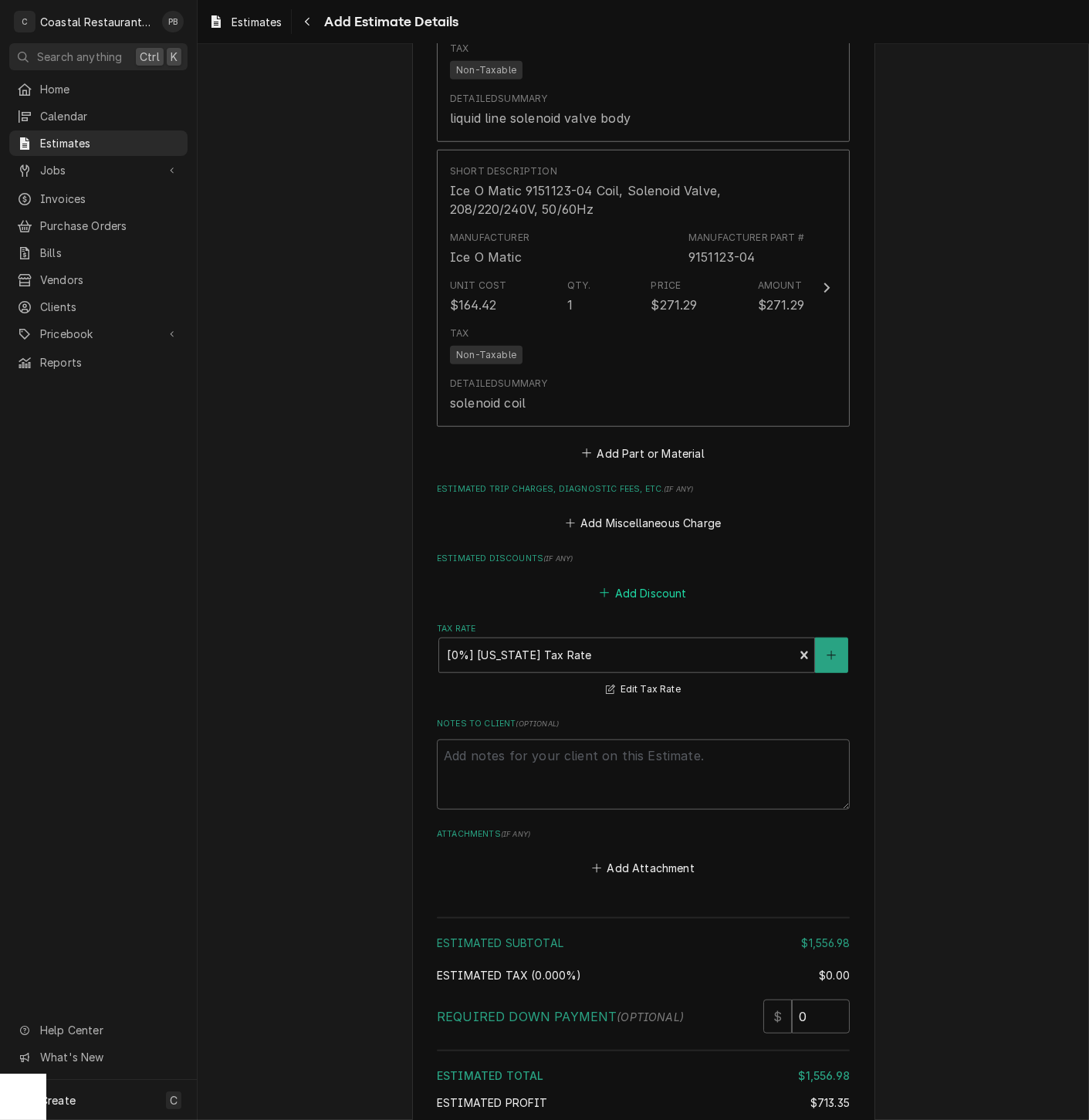
scroll to position [2349, 0]
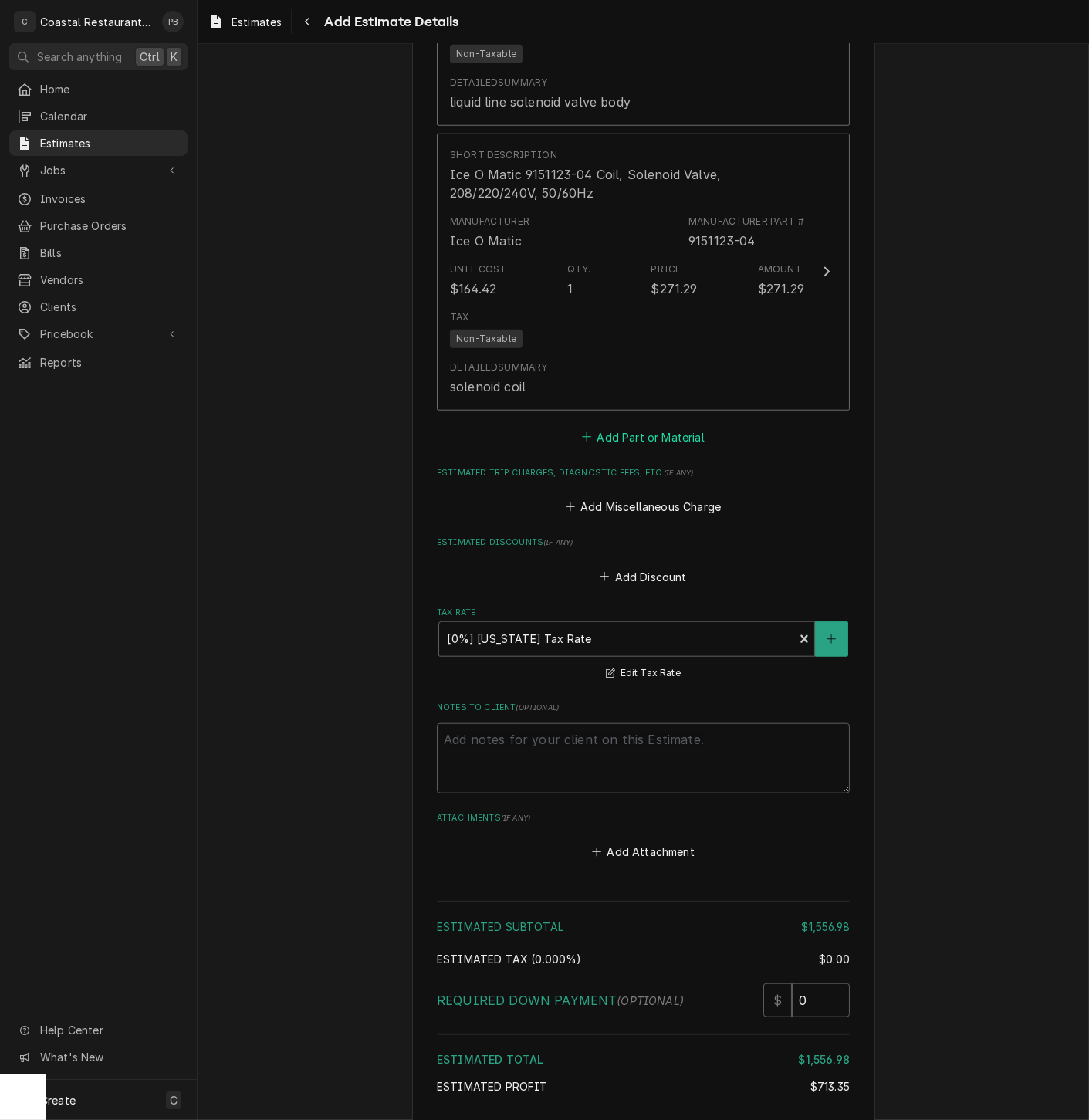
click at [654, 440] on button "Add Part or Material" at bounding box center [644, 436] width 127 height 21
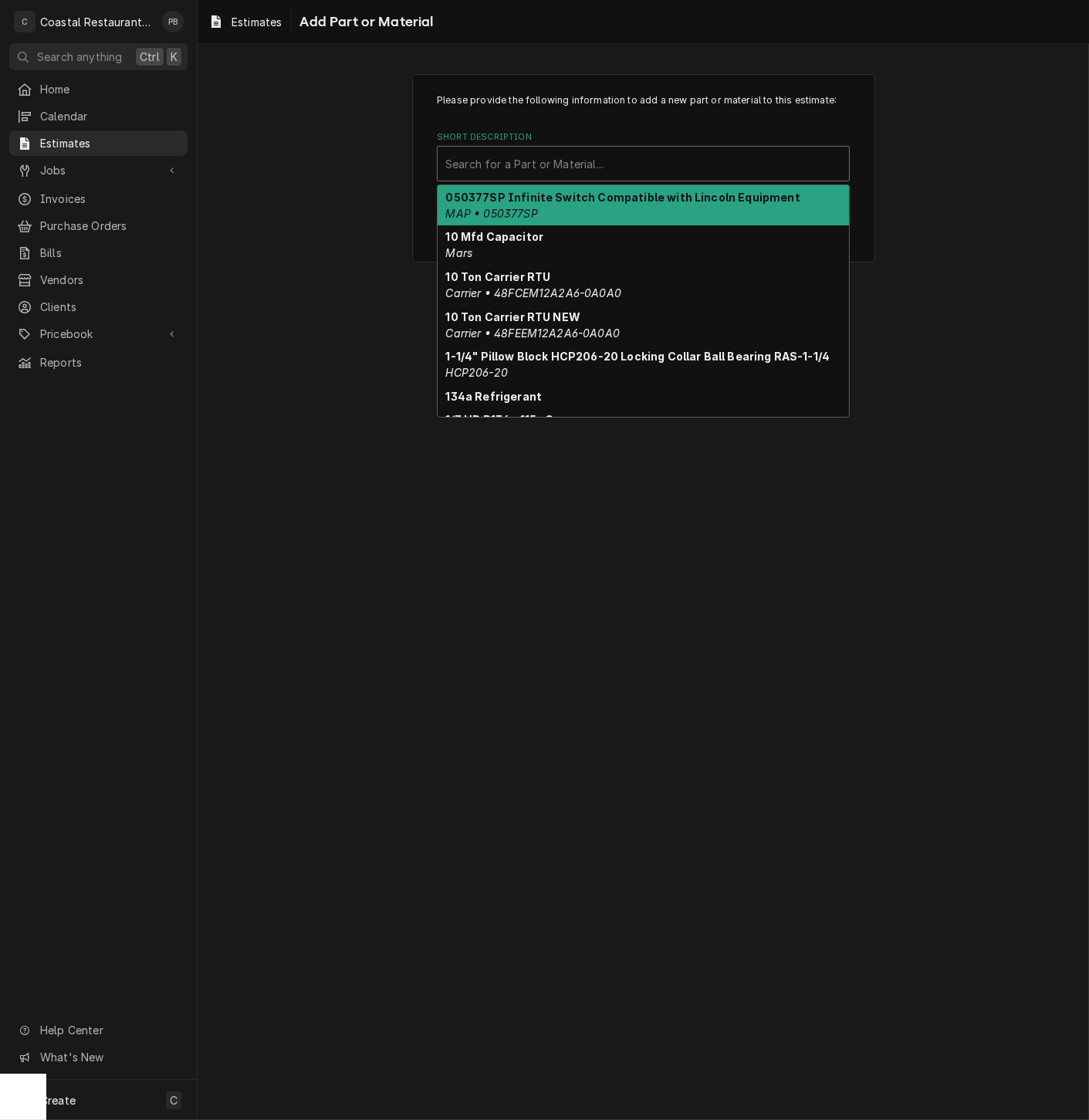
click at [579, 164] on div "Short Description" at bounding box center [644, 163] width 397 height 27
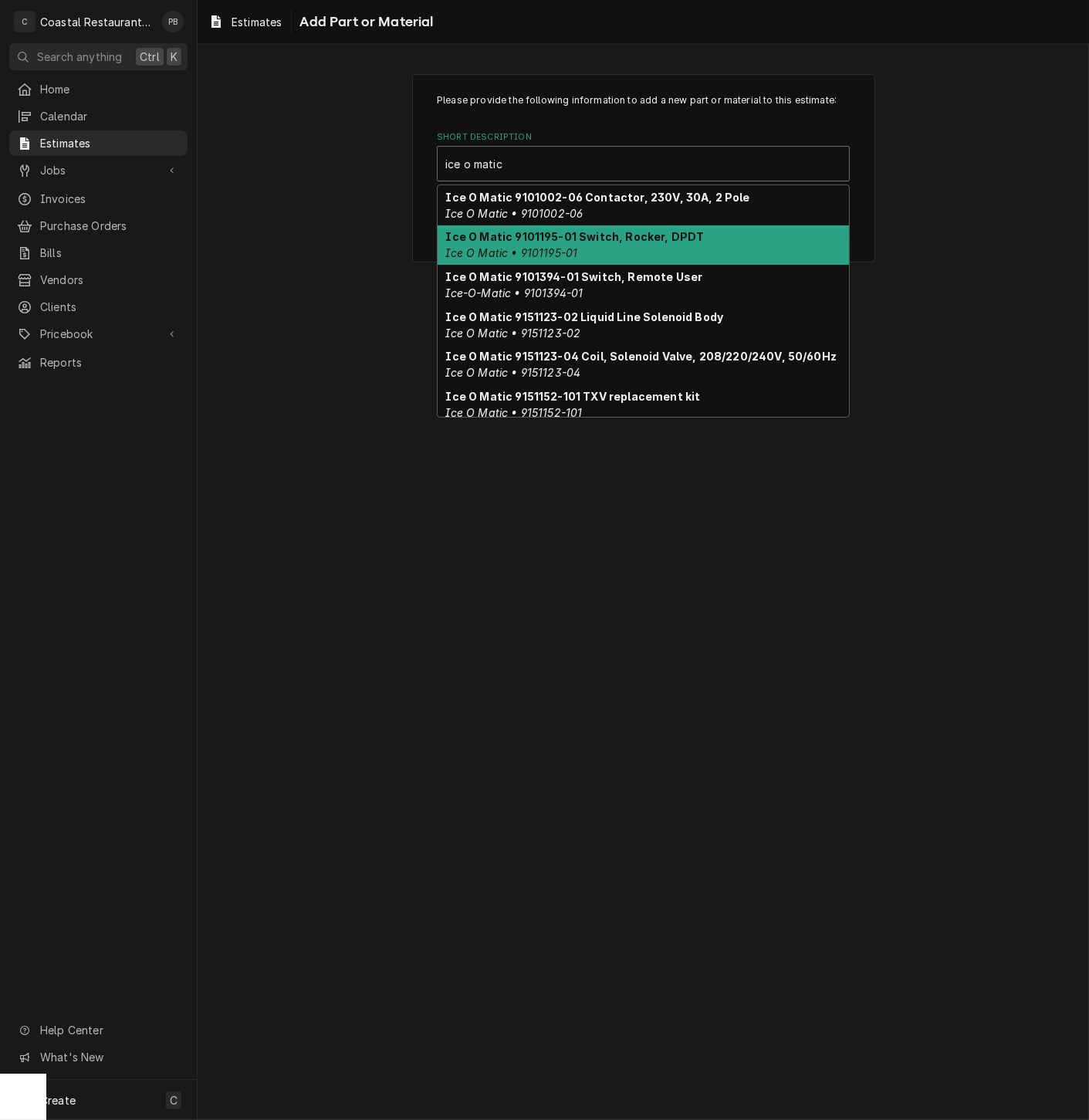
click at [613, 243] on strong "Ice O Matic 9101195-01 Switch, Rocker, DPDT" at bounding box center [575, 236] width 259 height 13
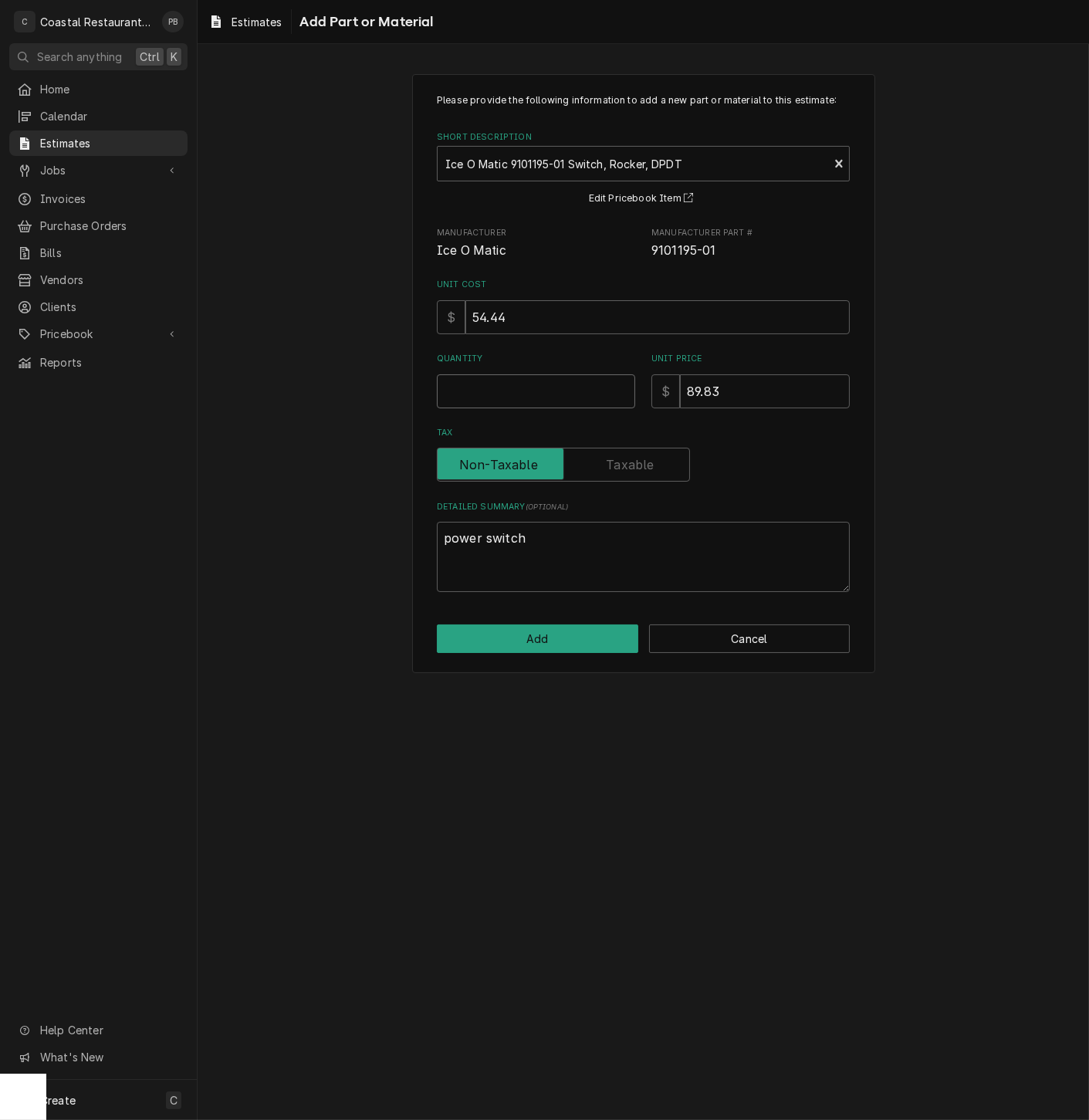
click at [523, 399] on input "Quantity" at bounding box center [535, 391] width 198 height 34
click at [553, 637] on button "Add" at bounding box center [537, 639] width 201 height 28
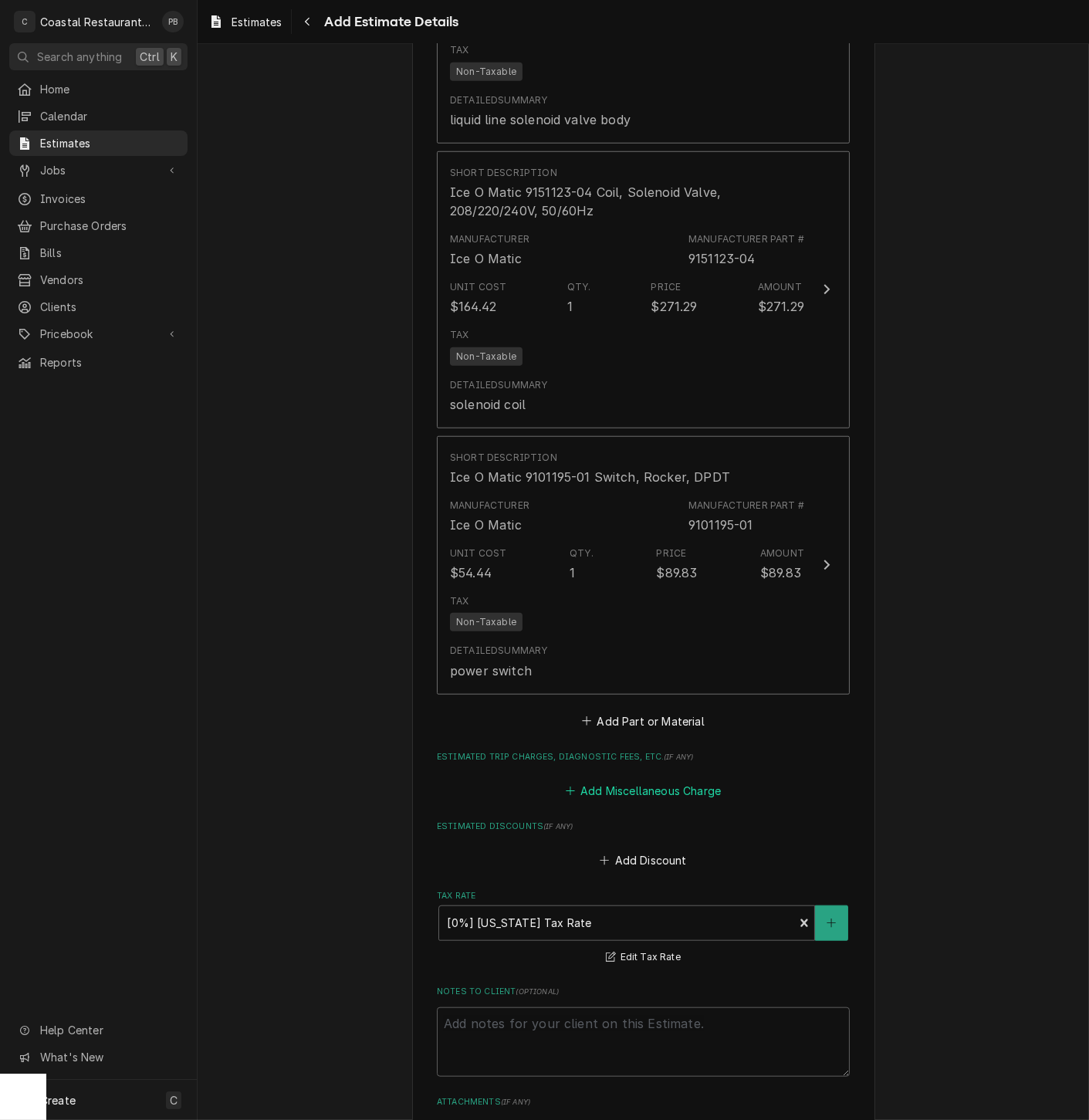
click at [643, 791] on button "Add Miscellaneous Charge" at bounding box center [643, 791] width 160 height 21
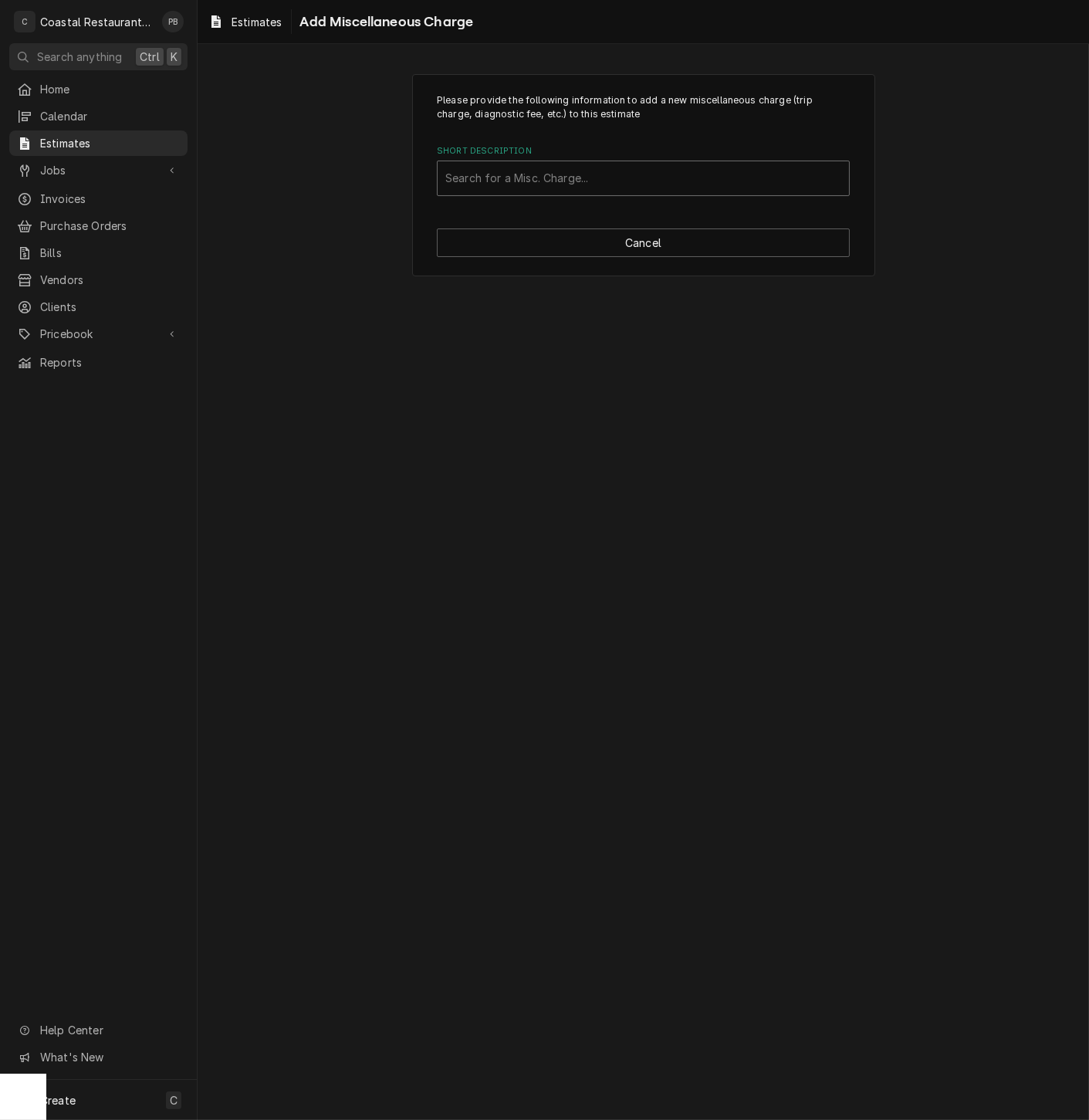
click at [619, 166] on div "Short Description" at bounding box center [644, 178] width 397 height 27
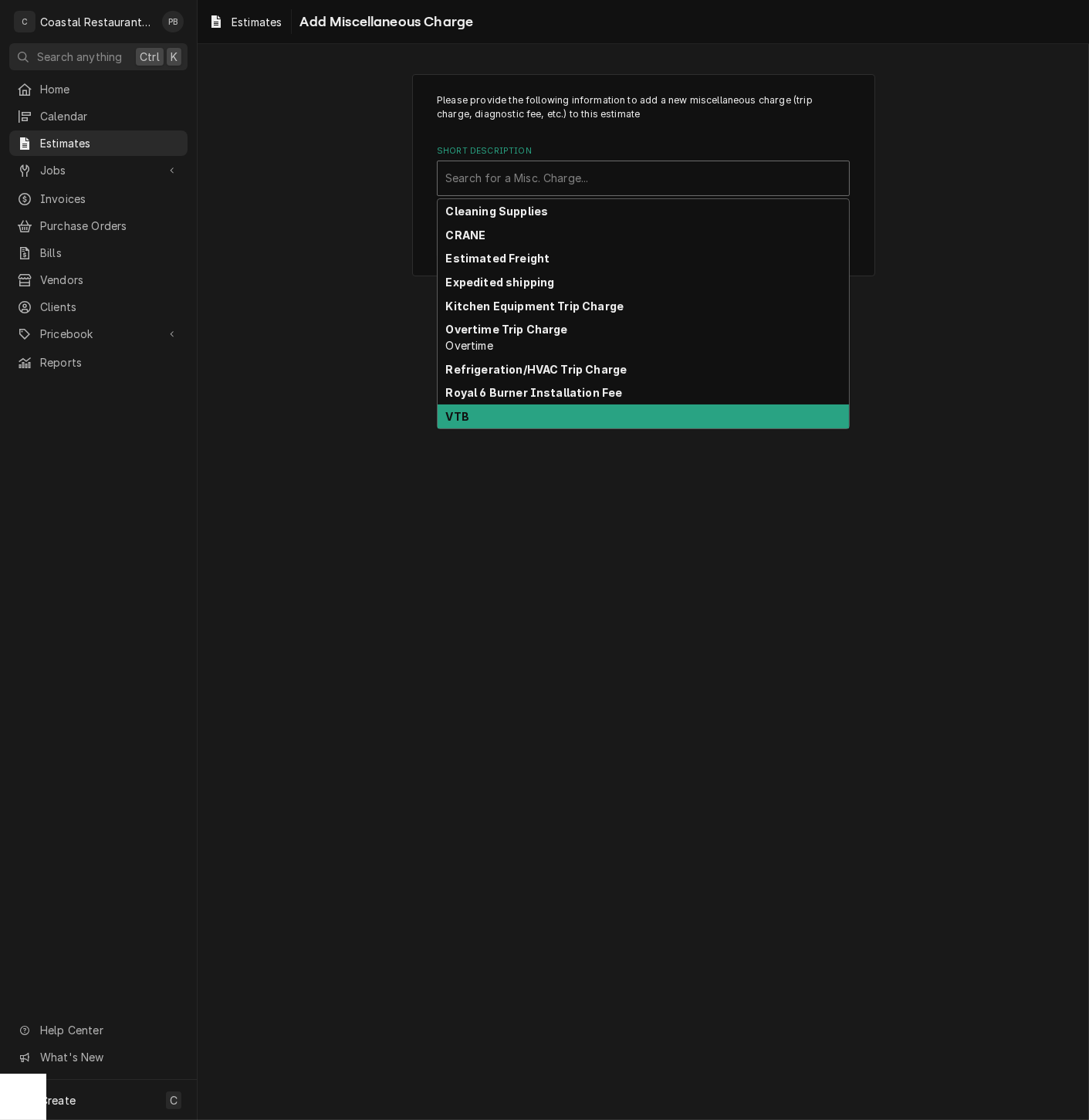
click at [559, 411] on div "VTB" at bounding box center [643, 416] width 411 height 24
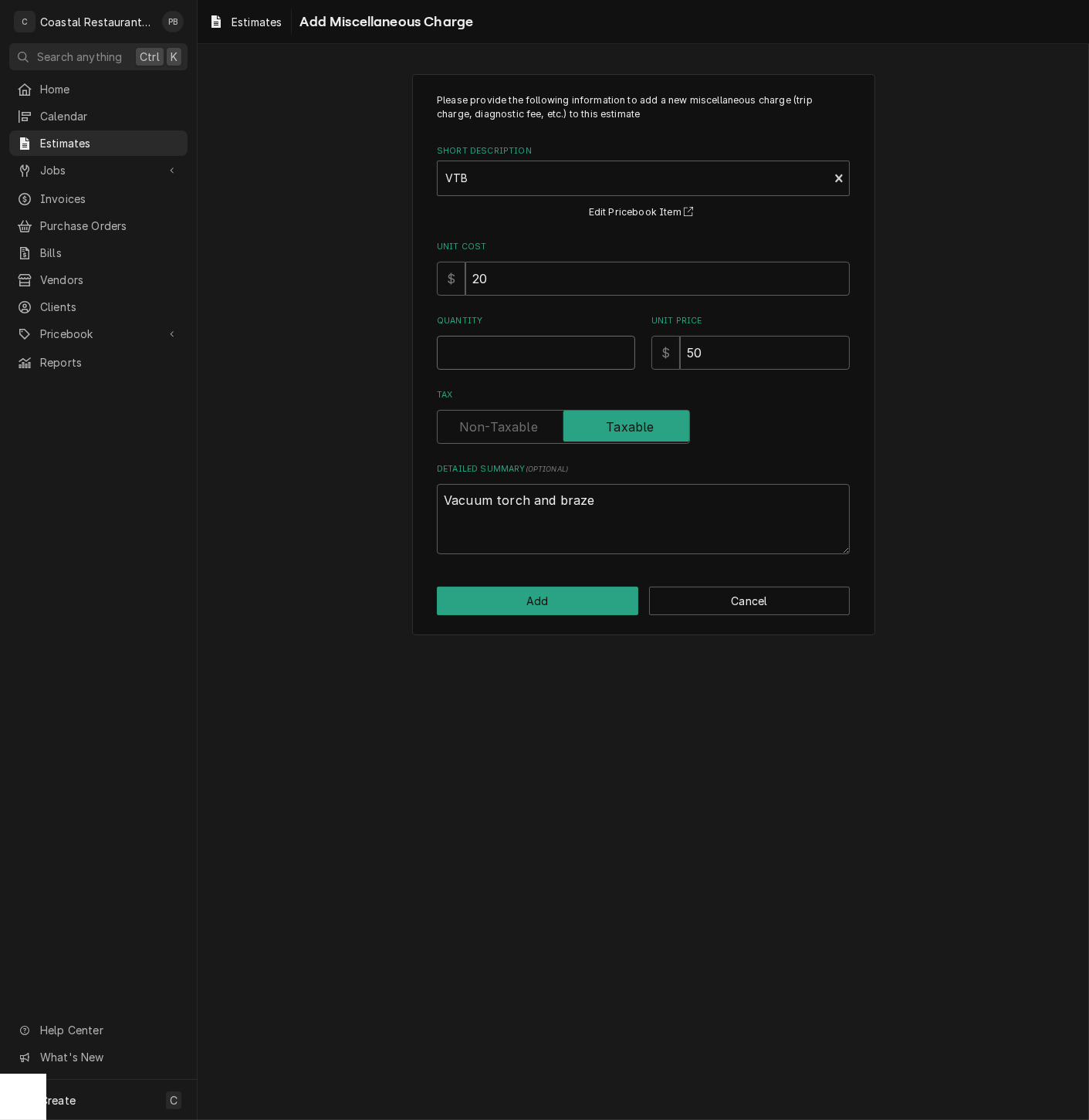
click at [487, 345] on input "Quantity" at bounding box center [535, 353] width 198 height 34
click at [613, 607] on button "Add" at bounding box center [537, 601] width 201 height 28
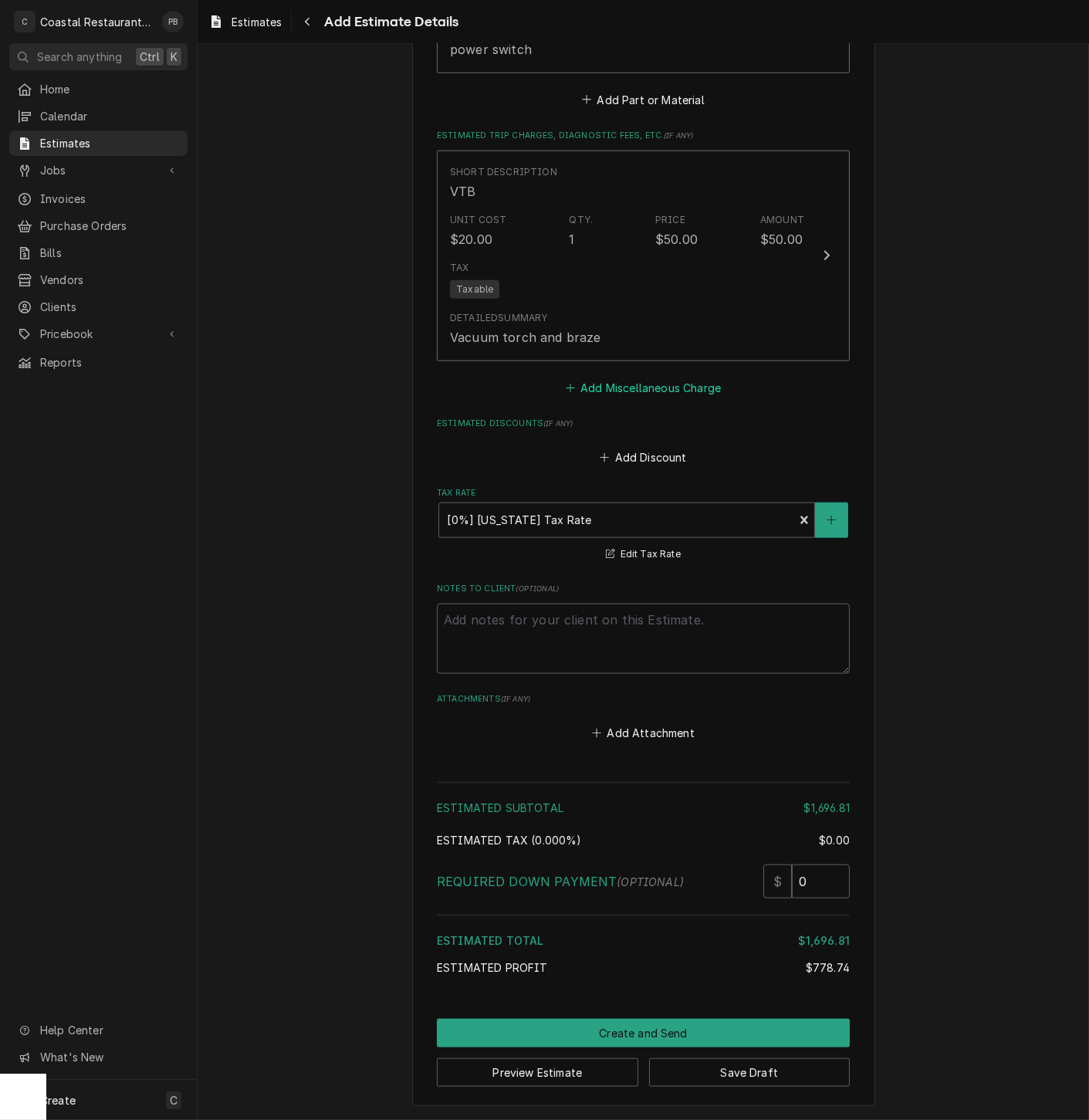
scroll to position [2788, 0]
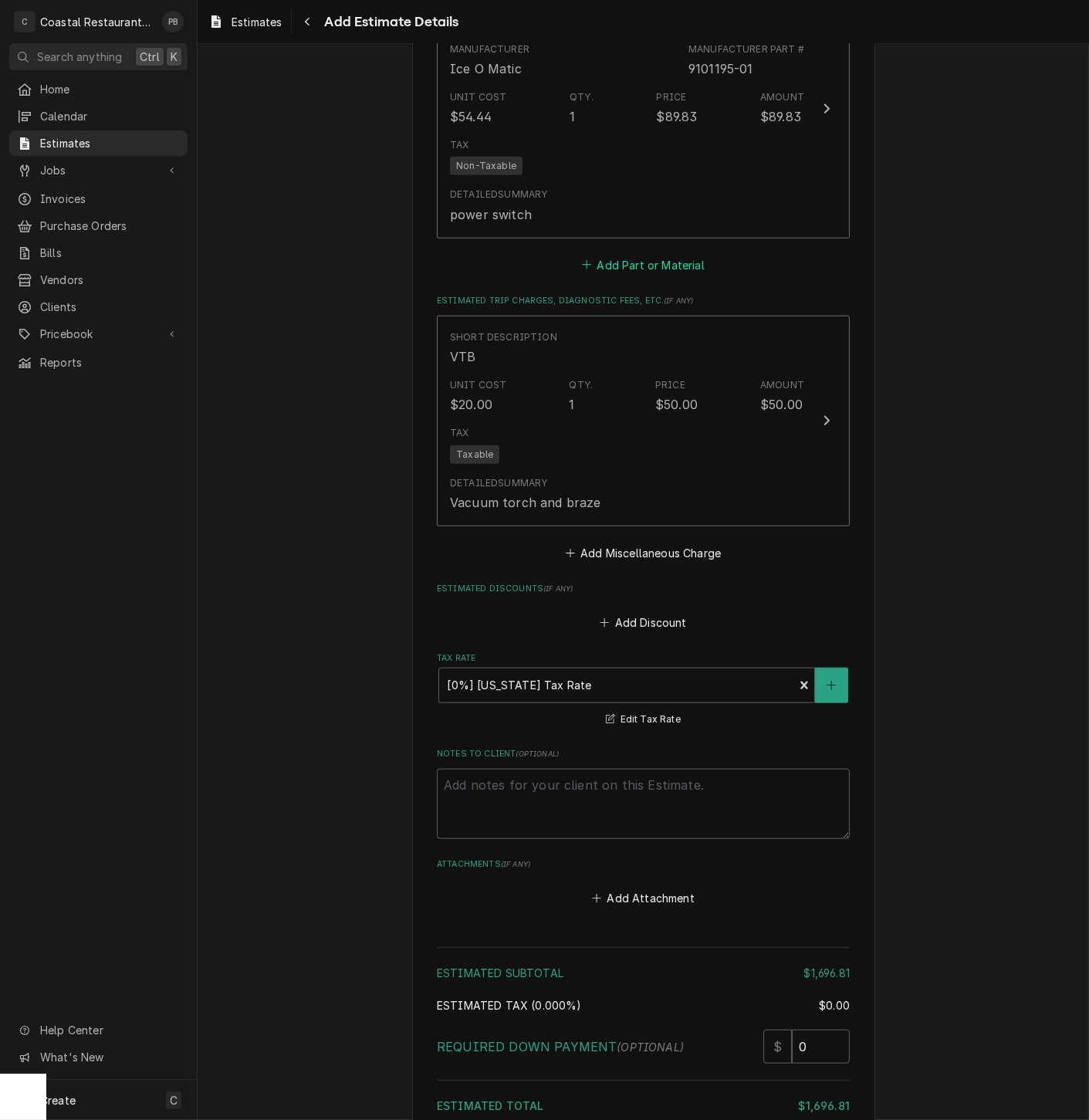
click at [659, 261] on button "Add Part or Material" at bounding box center [644, 265] width 127 height 21
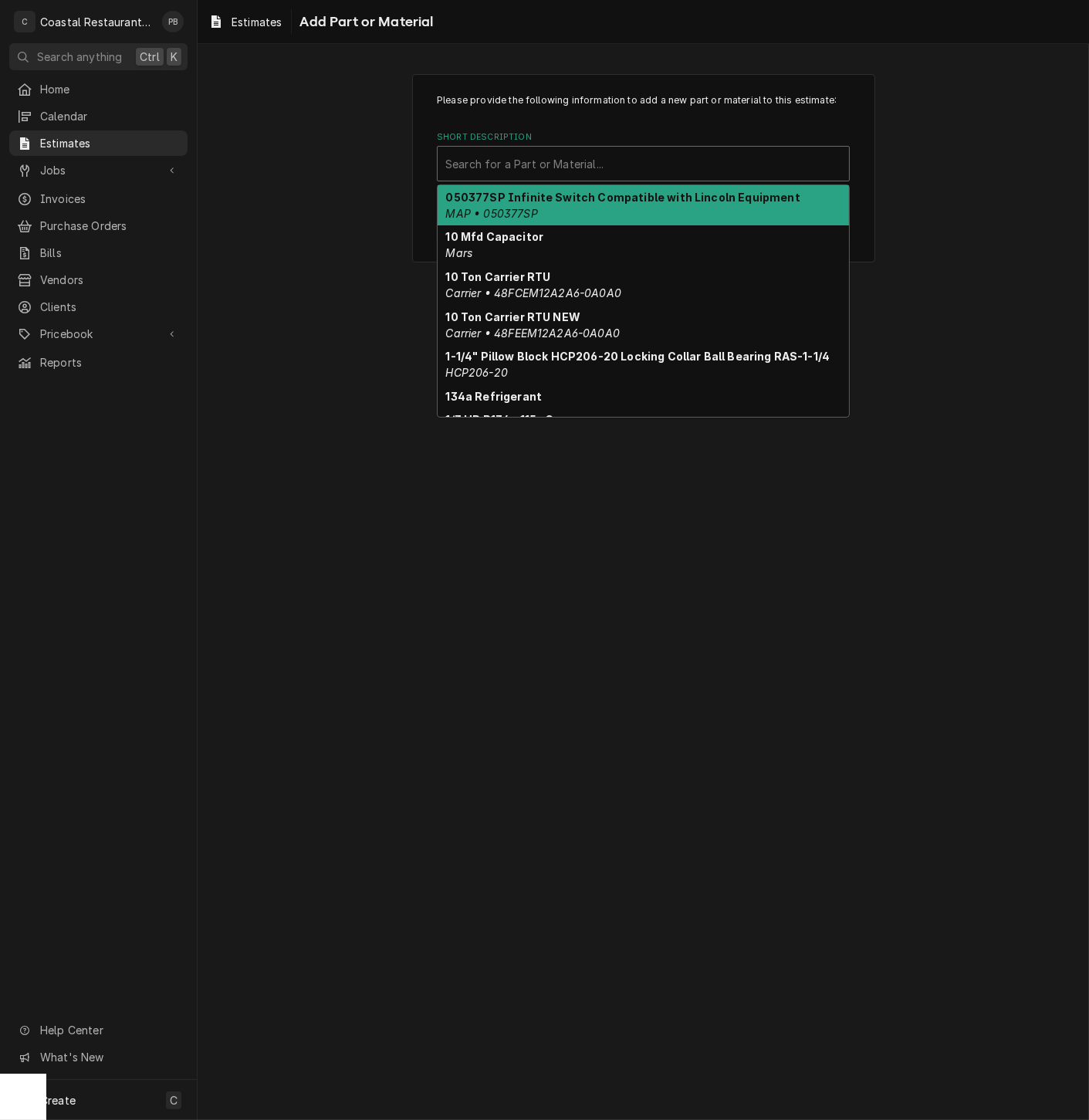
click at [536, 154] on div "Short Description" at bounding box center [644, 163] width 397 height 27
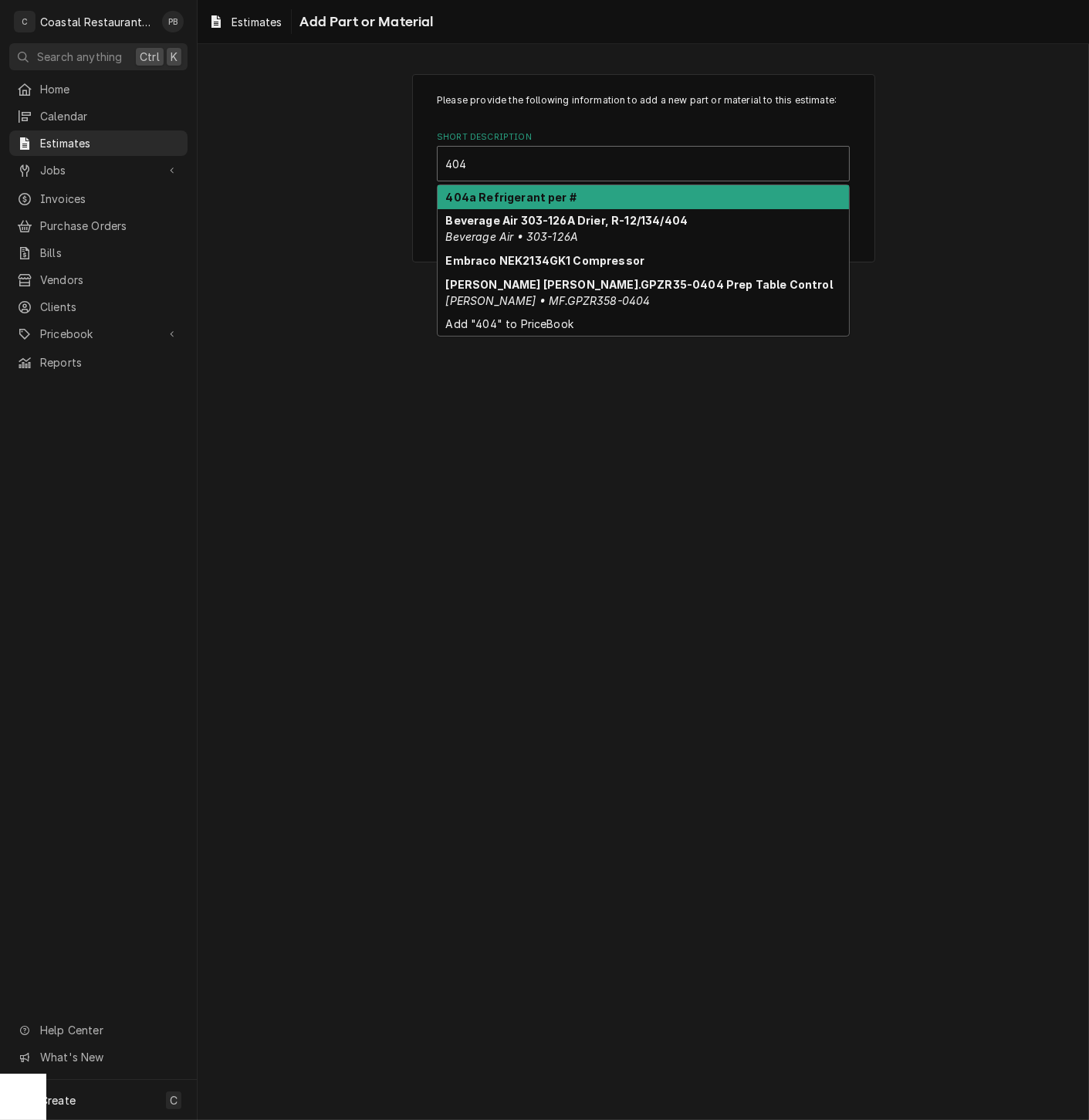
click at [527, 194] on strong "404a Refrigerant per #" at bounding box center [512, 196] width 131 height 13
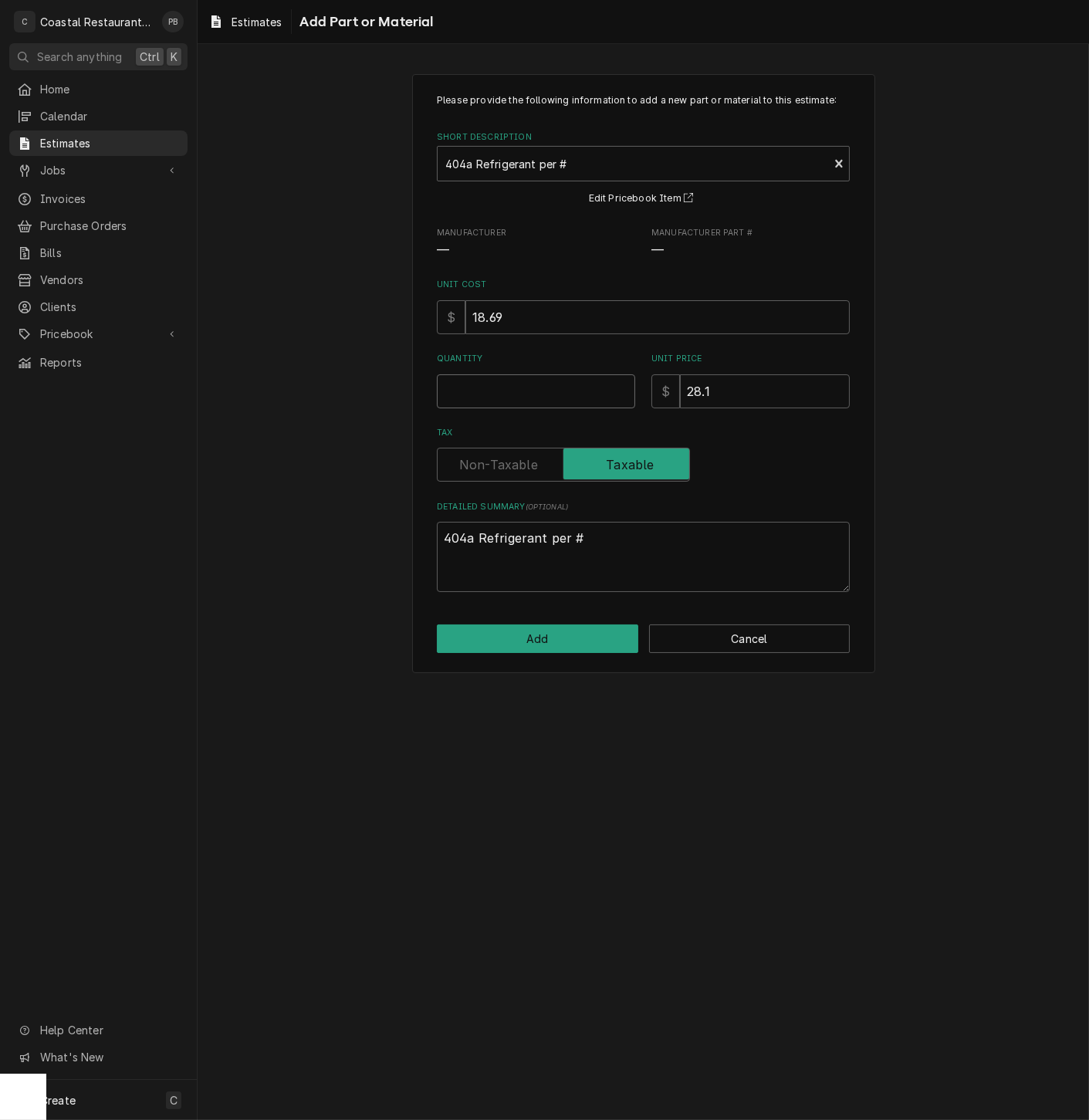
click at [495, 390] on input "Quantity" at bounding box center [535, 391] width 198 height 34
click at [586, 636] on button "Add" at bounding box center [537, 639] width 201 height 28
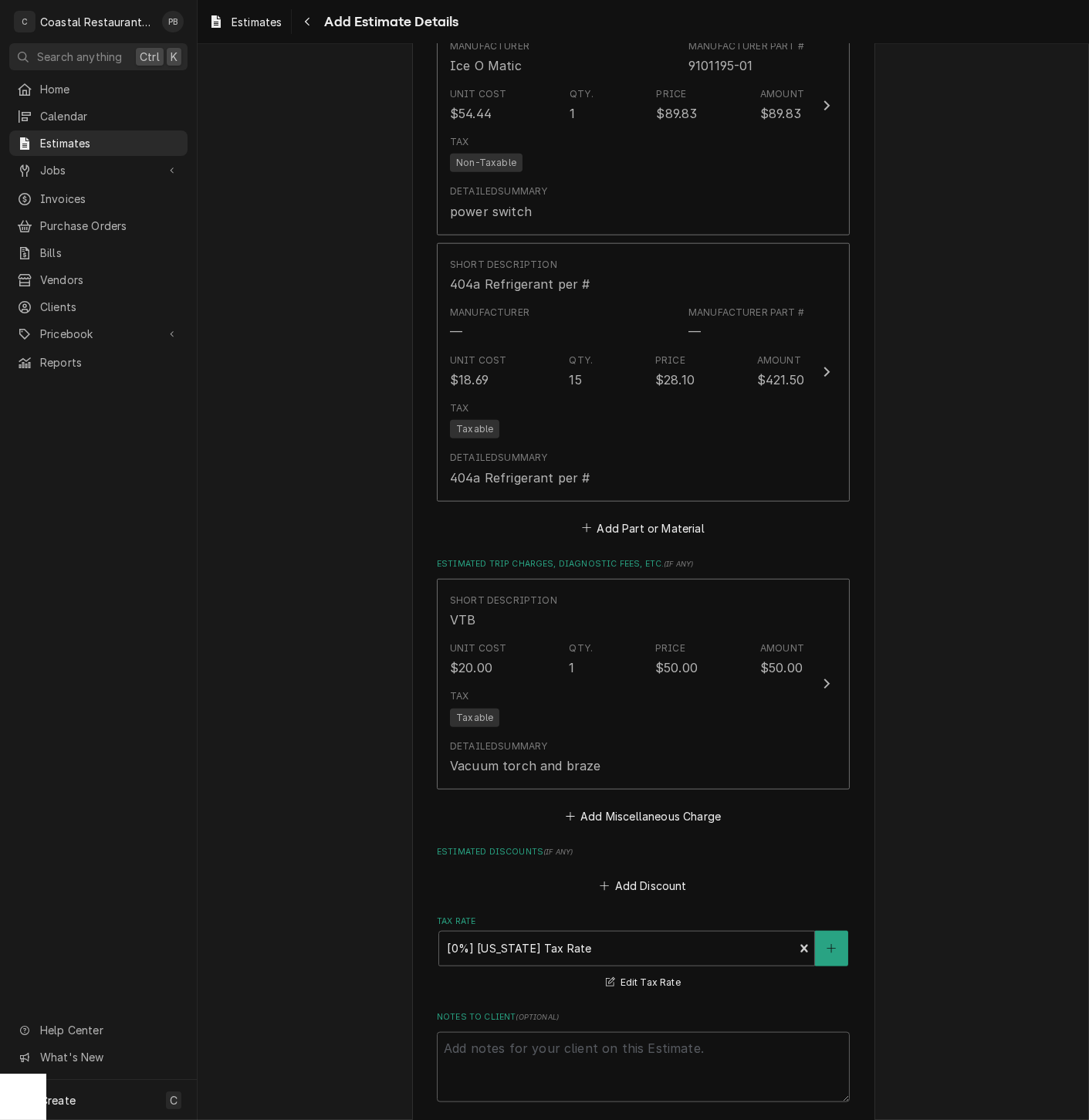
scroll to position [2797, 0]
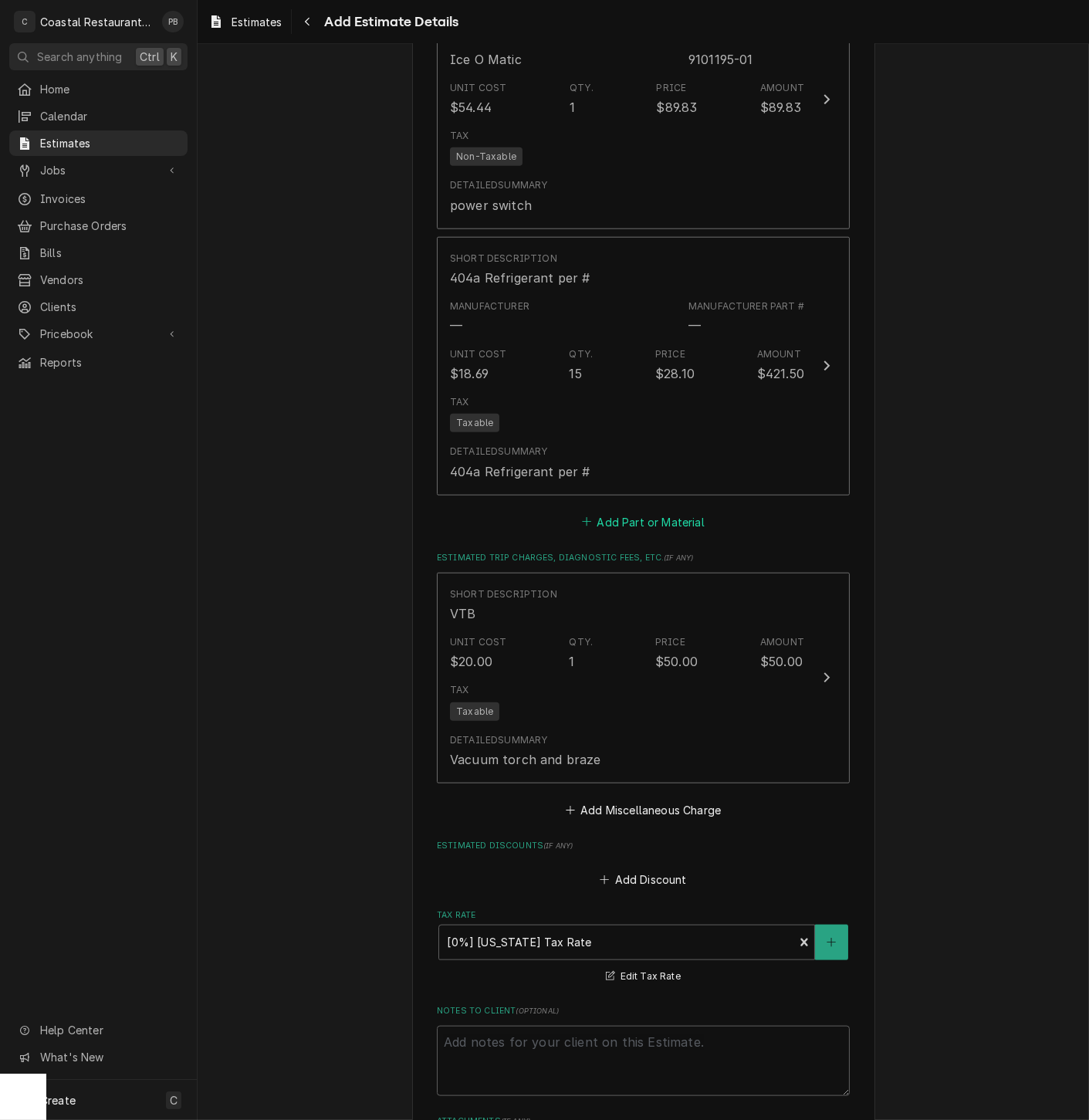
click at [641, 525] on button "Add Part or Material" at bounding box center [644, 521] width 127 height 21
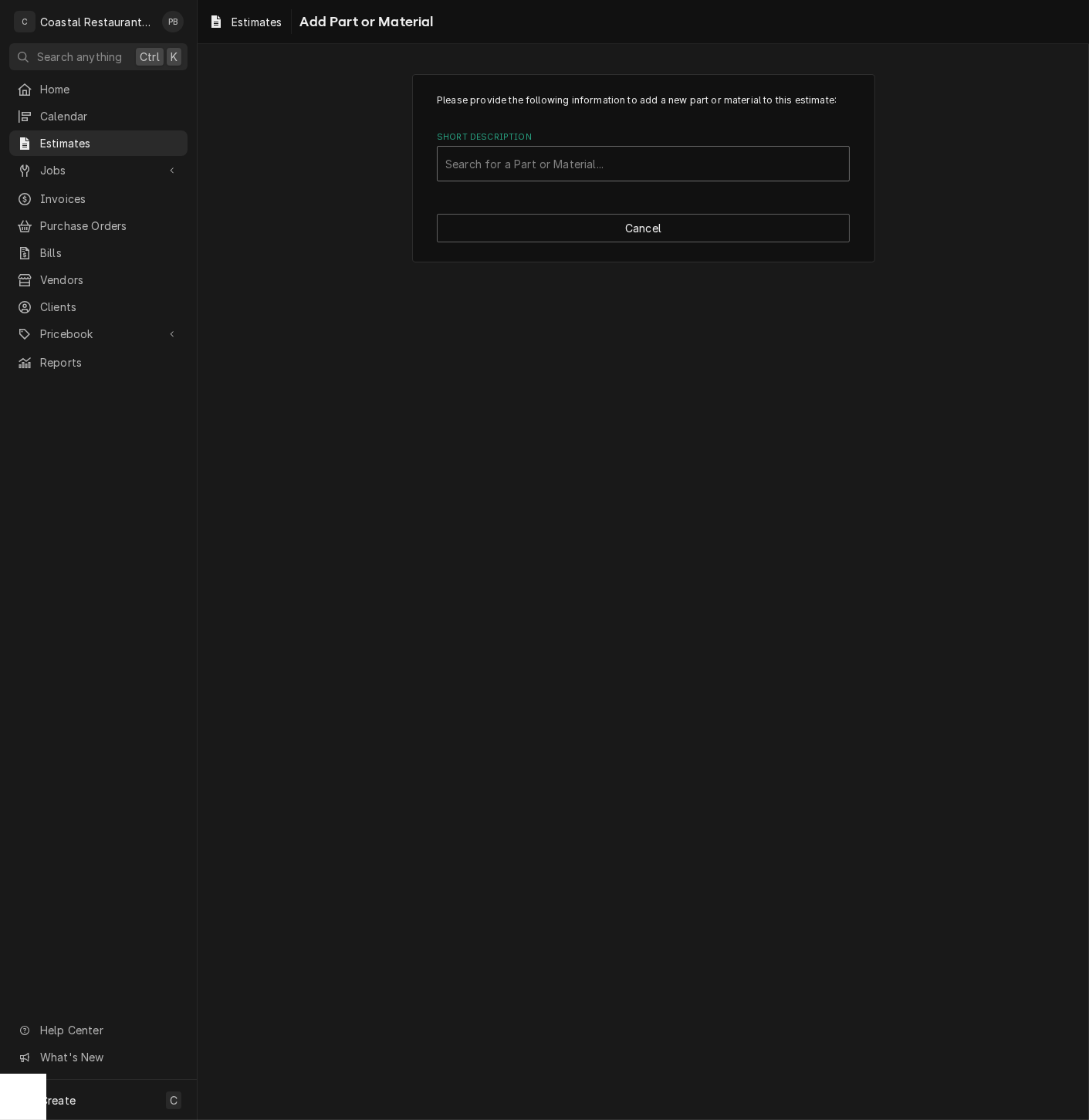
click at [540, 161] on div "Short Description" at bounding box center [644, 163] width 397 height 27
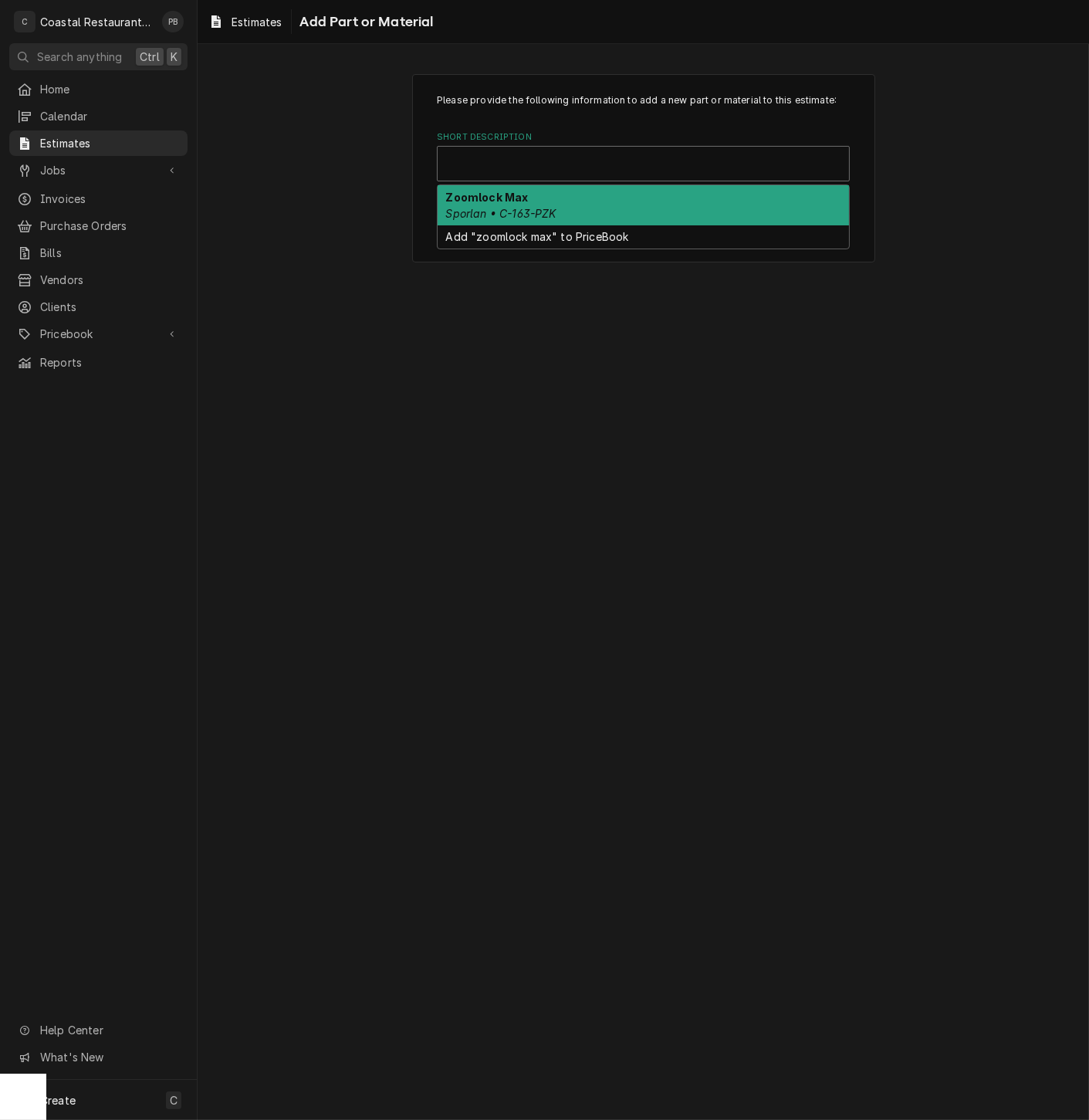
click at [839, 254] on div "Please provide the following information to add a new part or material to this …" at bounding box center [644, 168] width 463 height 188
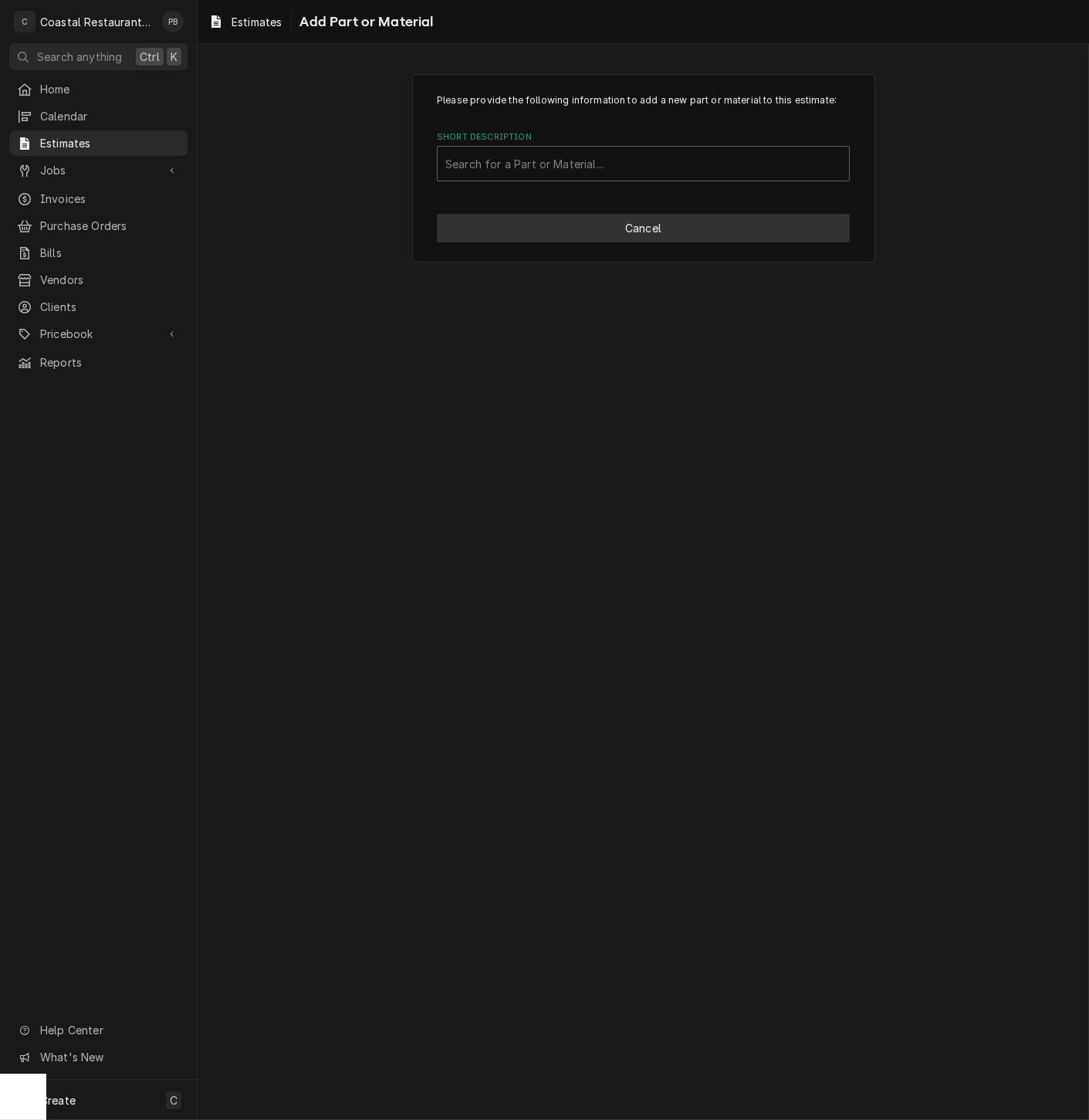
click at [616, 224] on button "Cancel" at bounding box center [643, 228] width 413 height 28
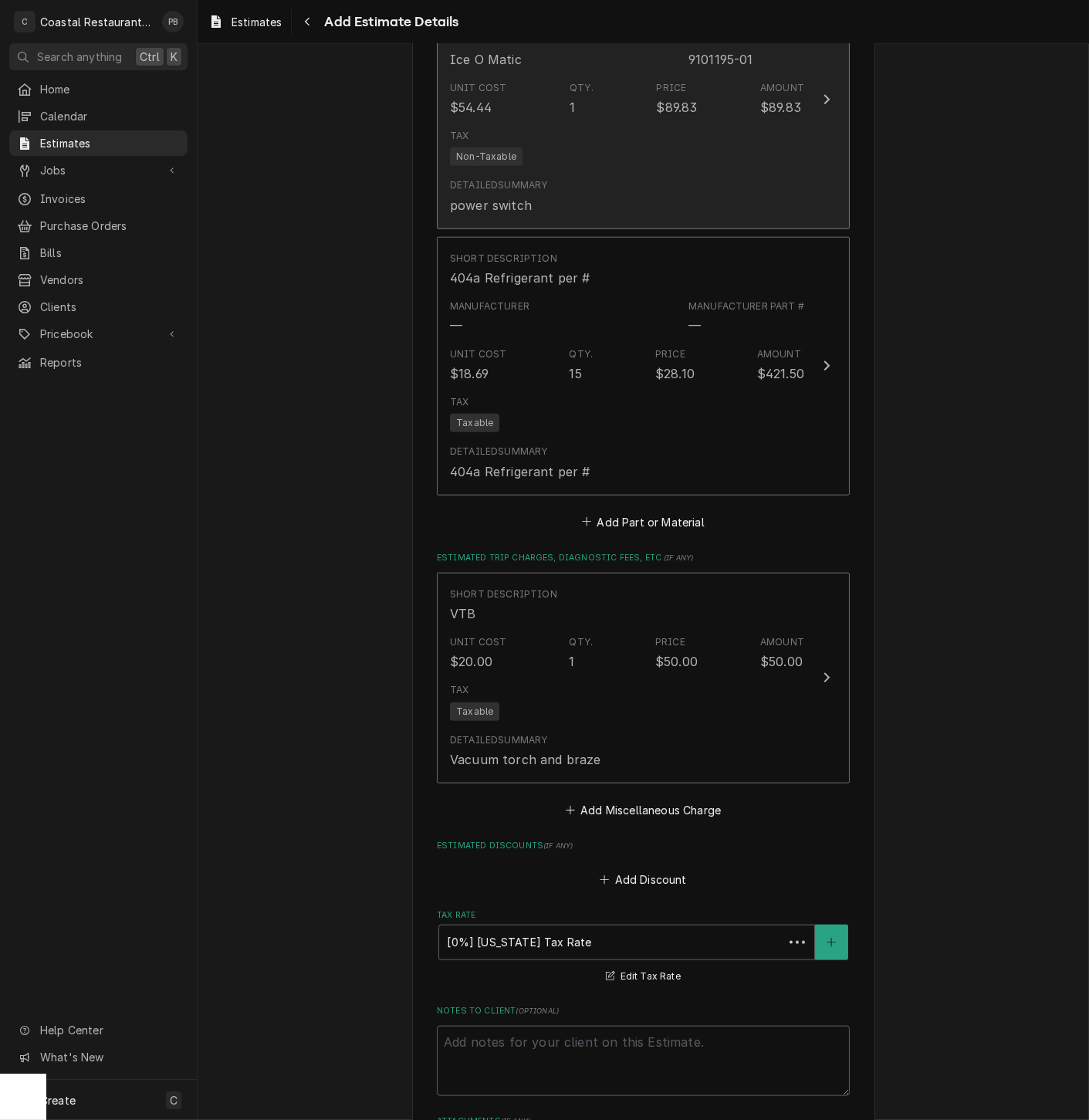
scroll to position [2779, 0]
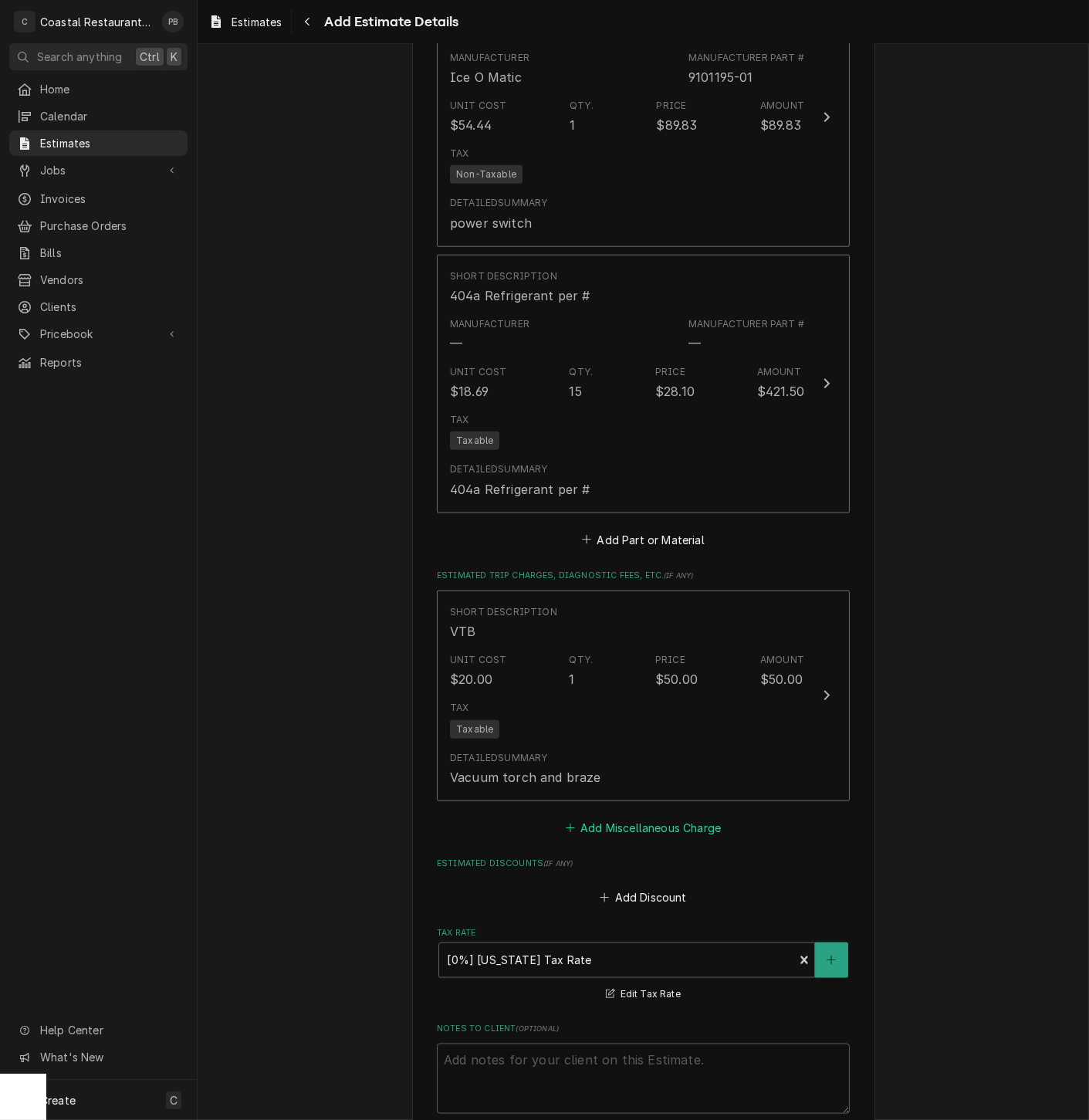
click at [607, 837] on button "Add Miscellaneous Charge" at bounding box center [643, 827] width 160 height 21
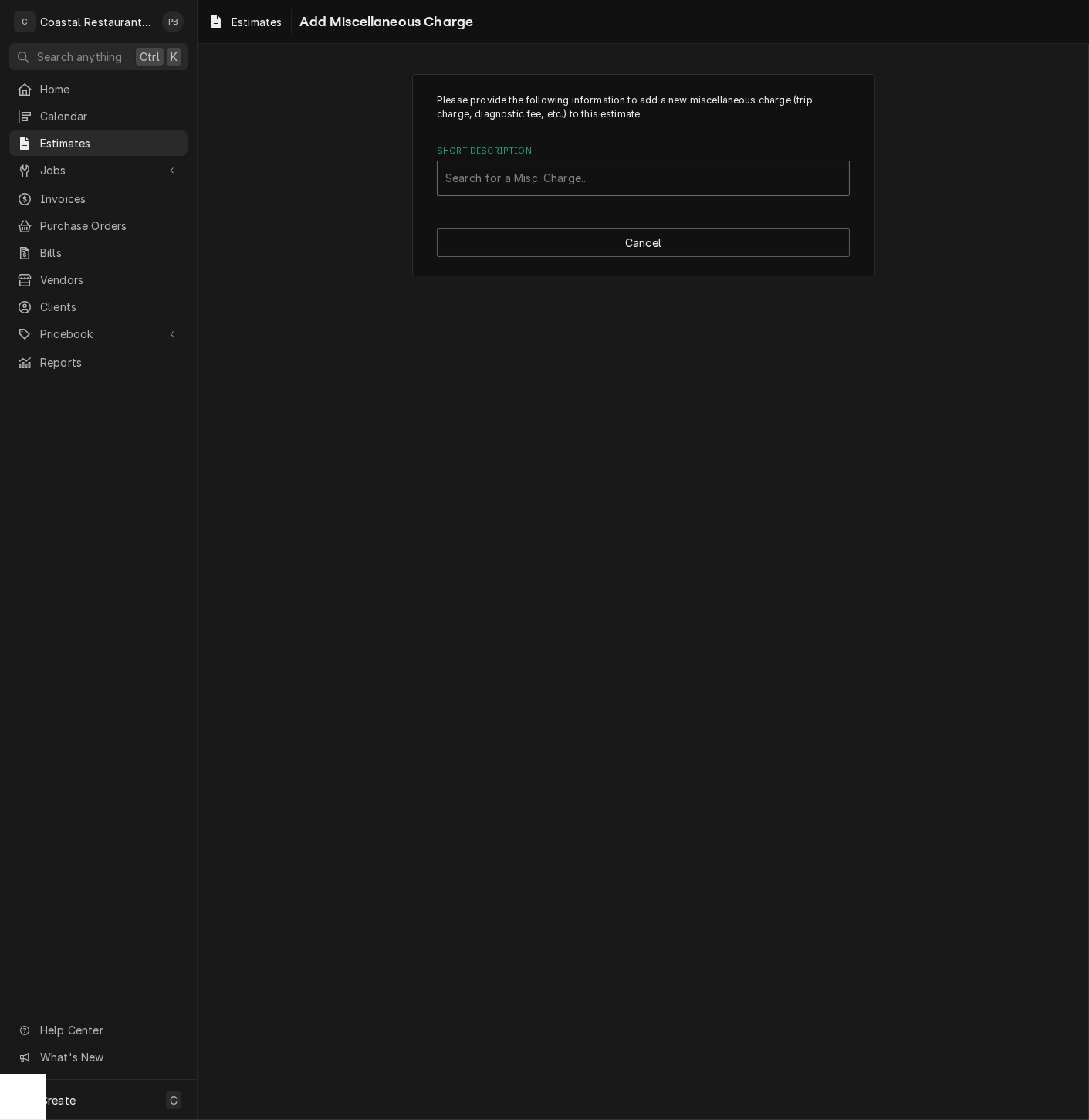
click at [633, 187] on div "Short Description" at bounding box center [644, 178] width 397 height 27
click at [912, 210] on div "Please provide the following information to add a new miscellaneous charge (tri…" at bounding box center [643, 176] width 892 height 230
click at [650, 255] on button "Cancel" at bounding box center [643, 242] width 413 height 28
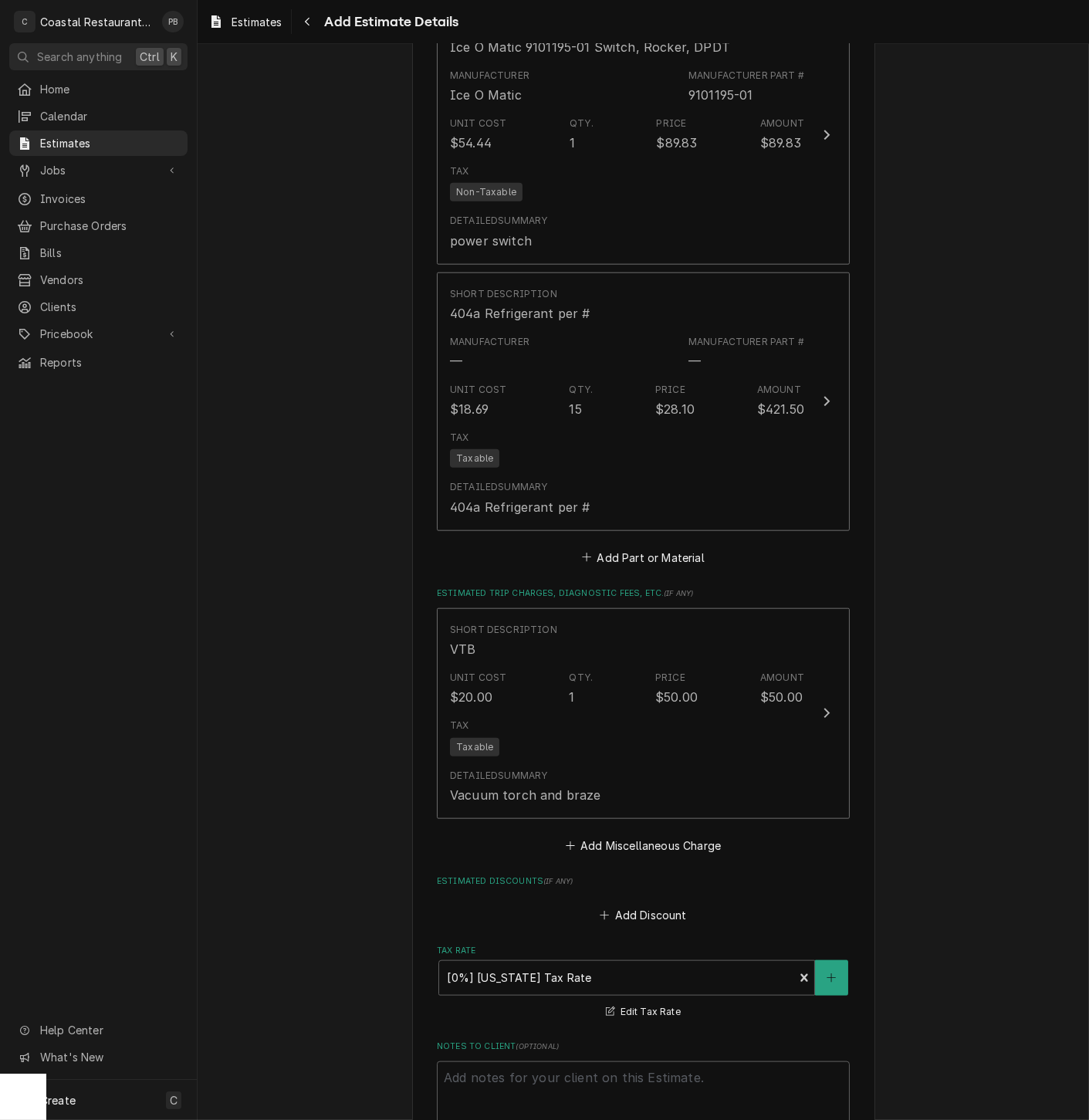
scroll to position [2761, 0]
click at [586, 559] on icon "Estimated Parts and Materials" at bounding box center [586, 557] width 9 height 11
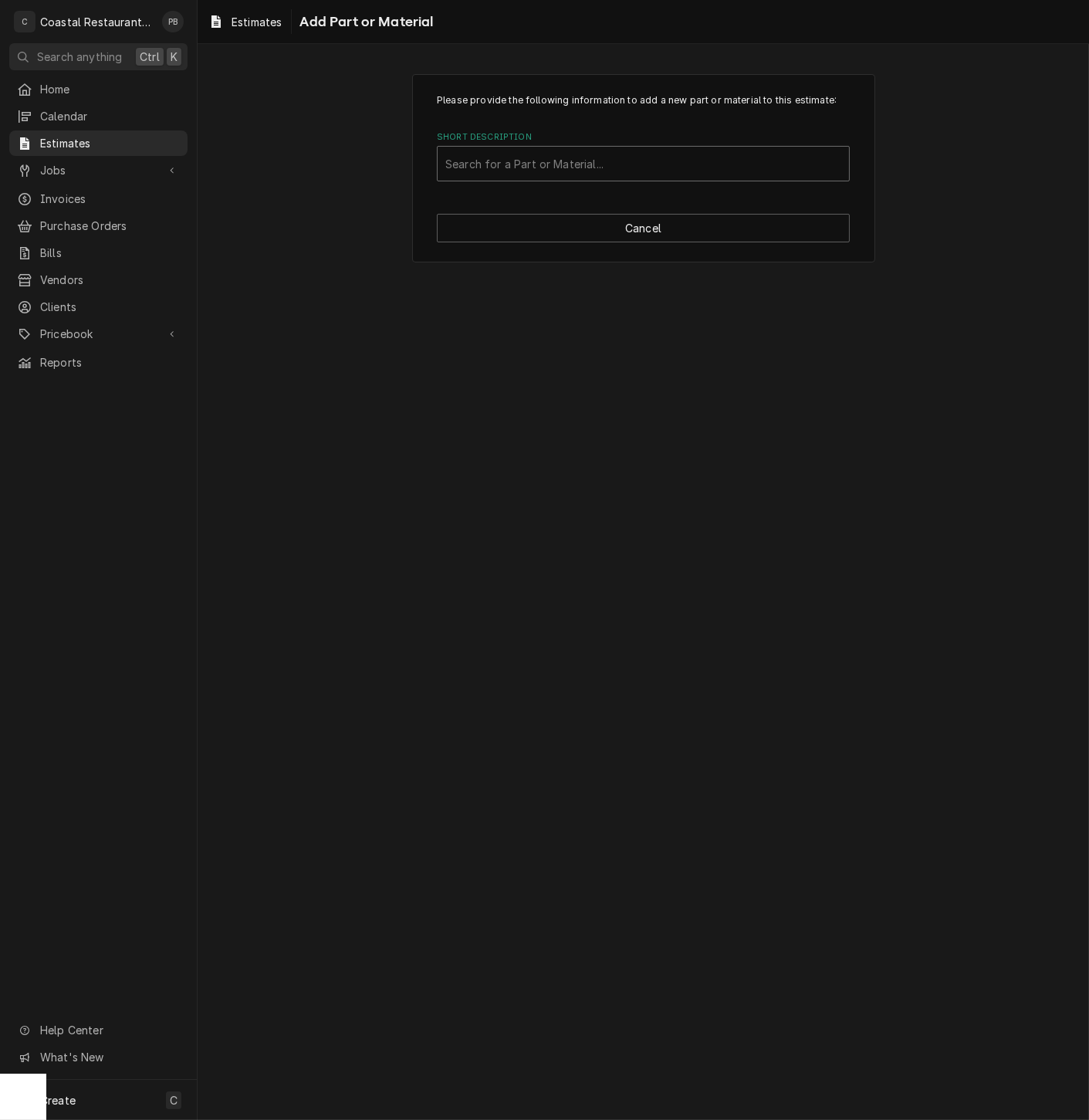
click at [553, 160] on div "Short Description" at bounding box center [644, 163] width 397 height 27
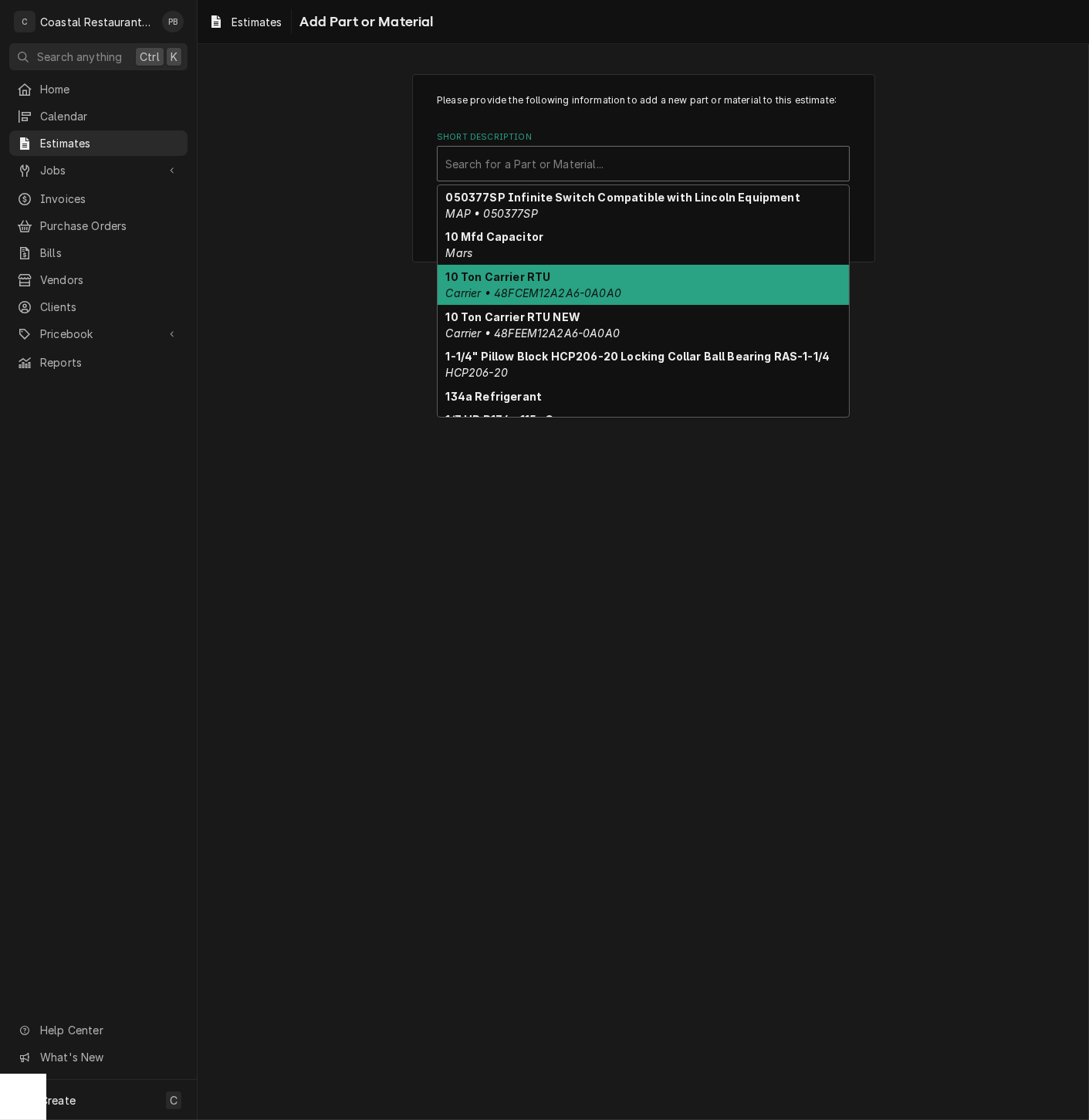
click at [975, 296] on div "Please provide the following information to add a new part or material to this …" at bounding box center [643, 582] width 892 height 1076
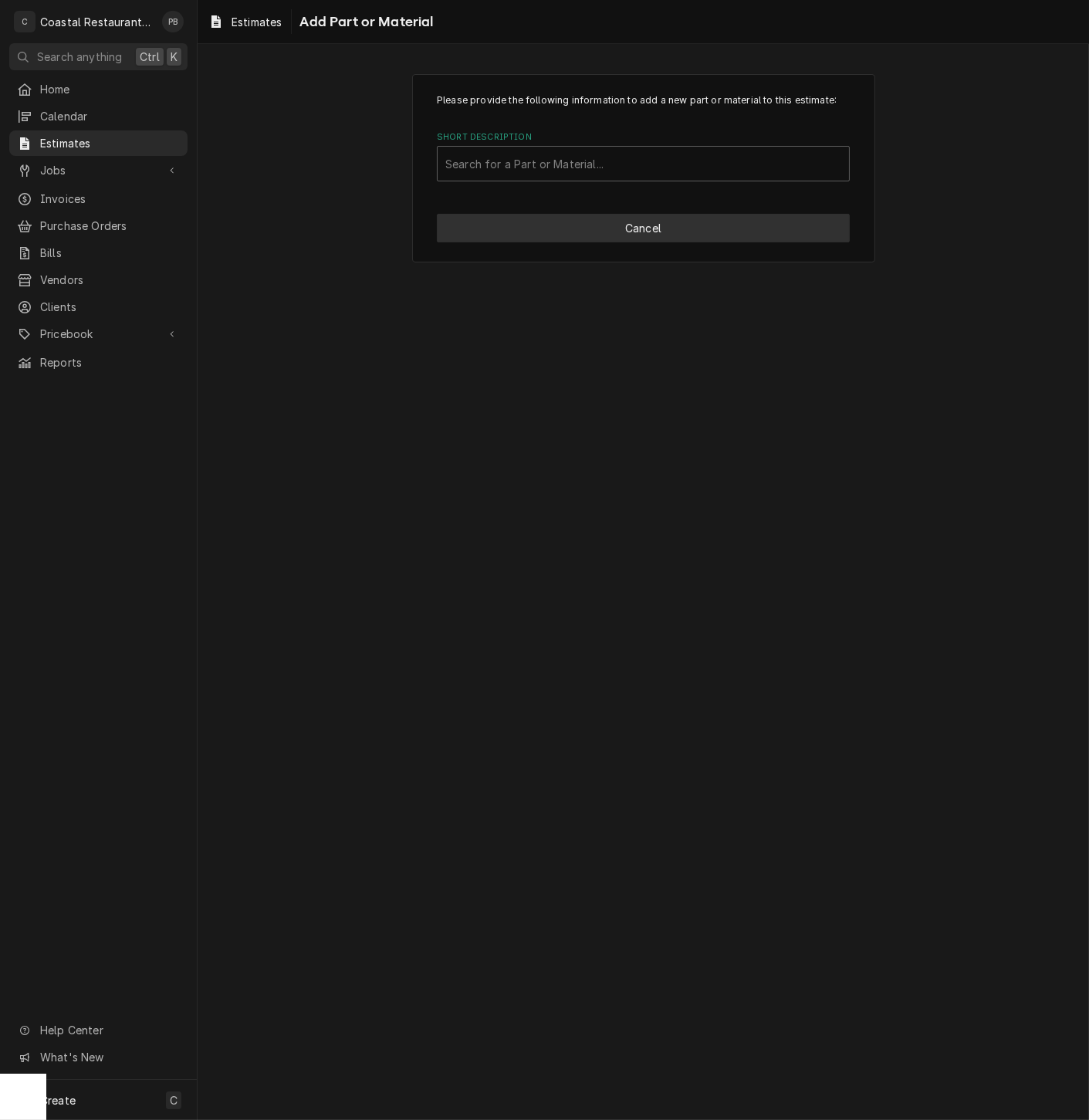
click at [619, 226] on button "Cancel" at bounding box center [643, 228] width 413 height 28
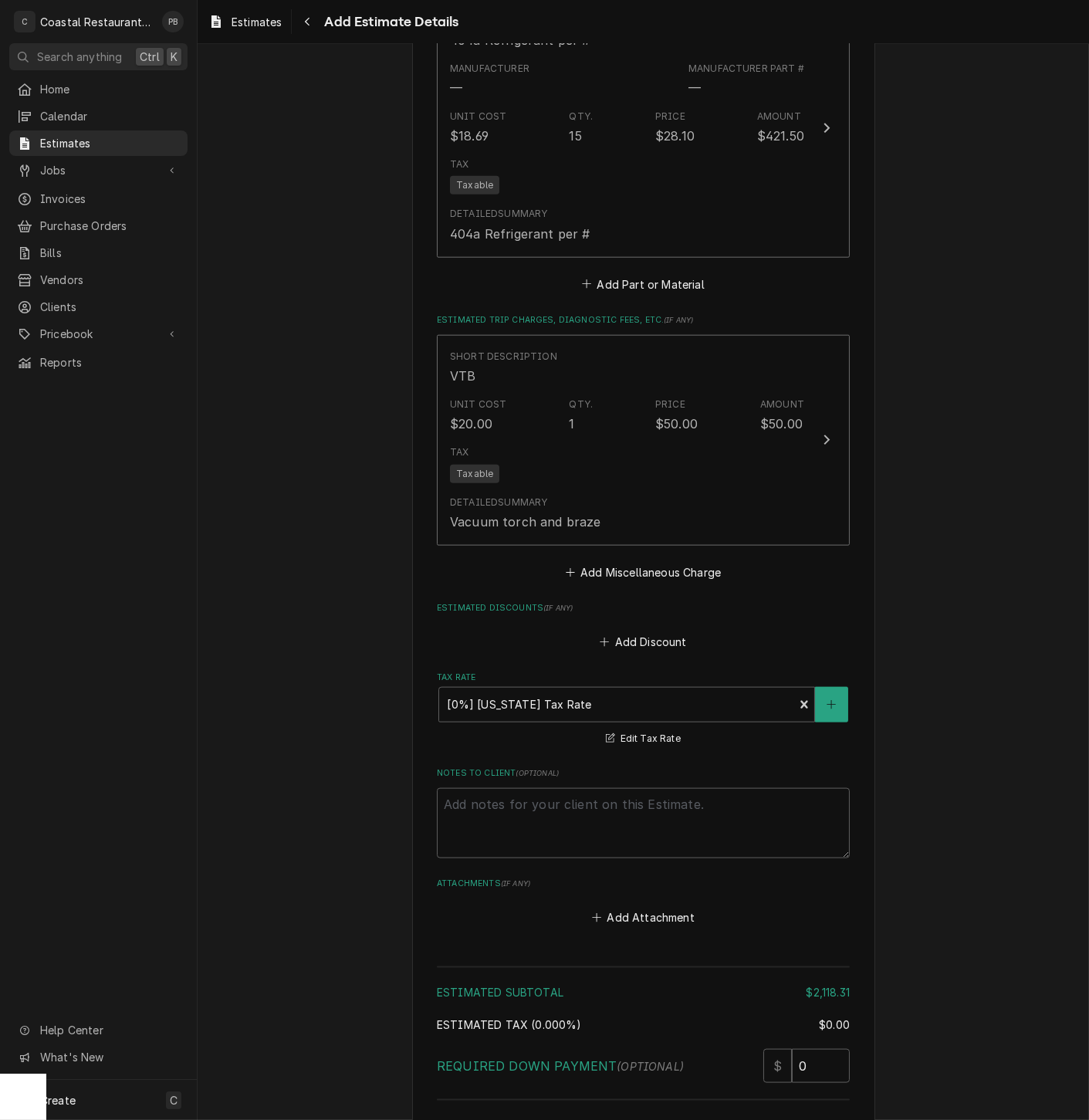
scroll to position [3226, 0]
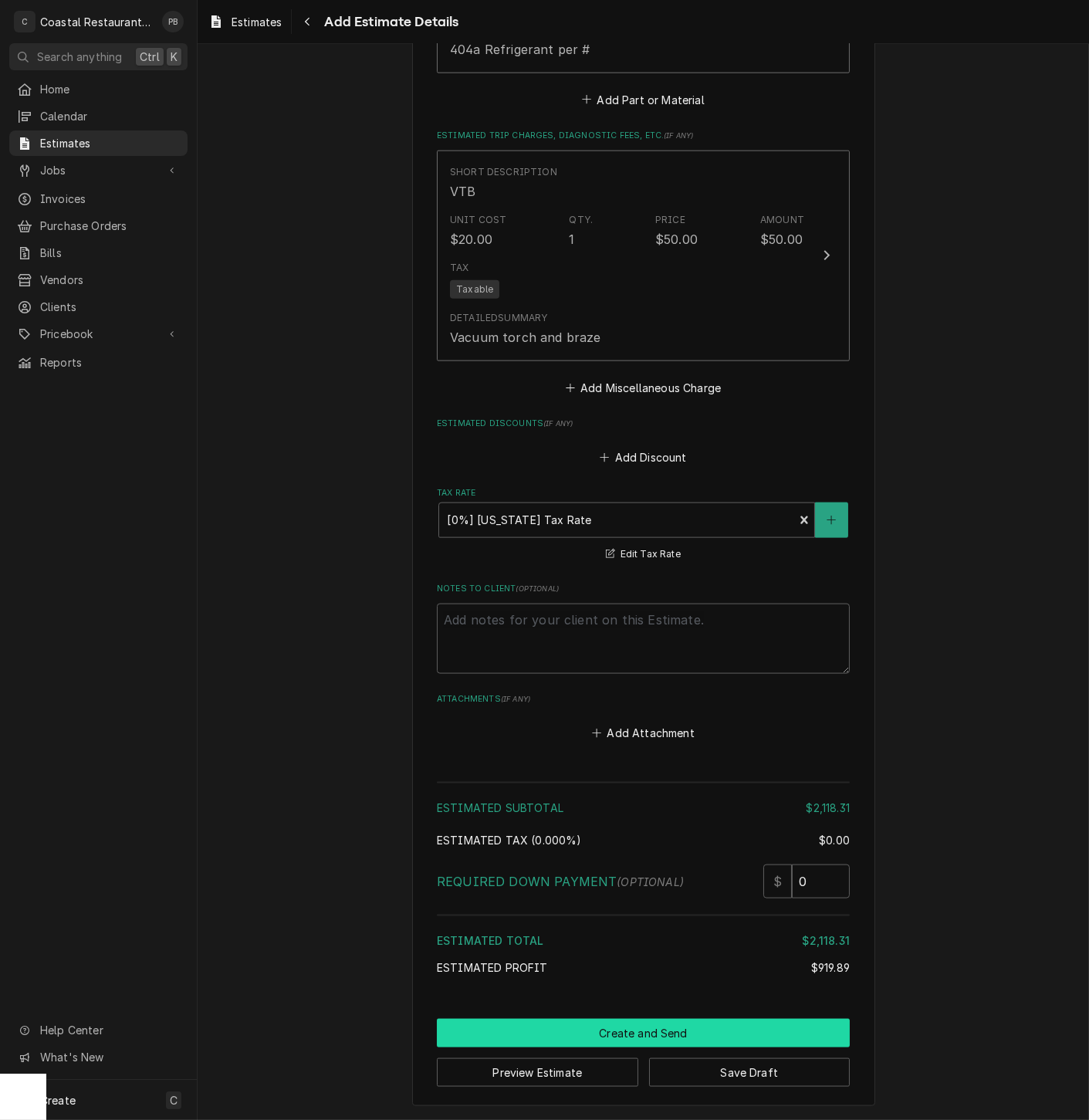
click at [650, 1051] on div "Preview Estimate Save Draft" at bounding box center [643, 1067] width 413 height 39
click at [603, 1045] on button "Create and Send" at bounding box center [643, 1033] width 413 height 28
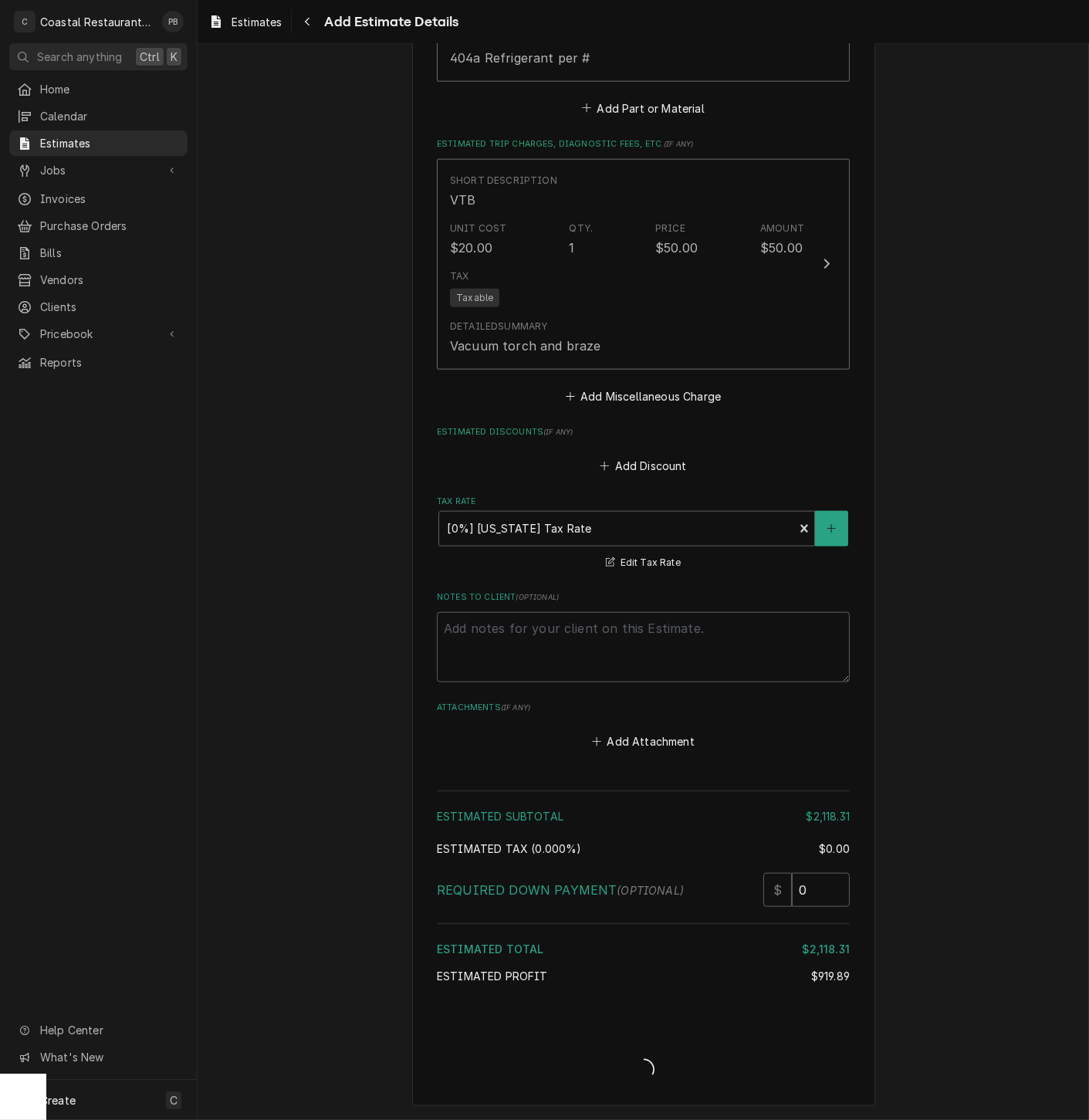
scroll to position [3215, 0]
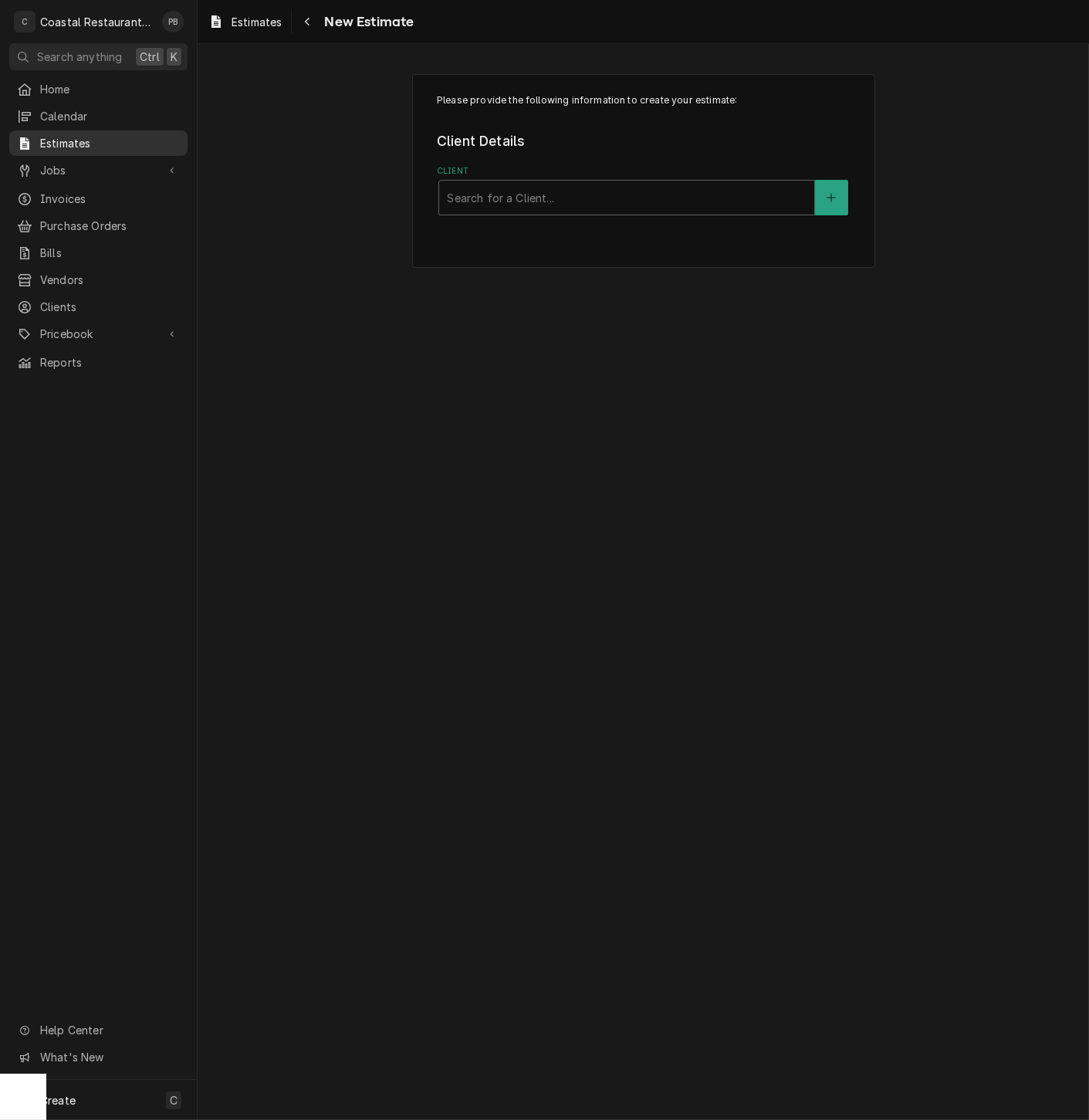
click at [60, 135] on span "Estimates" at bounding box center [109, 143] width 140 height 17
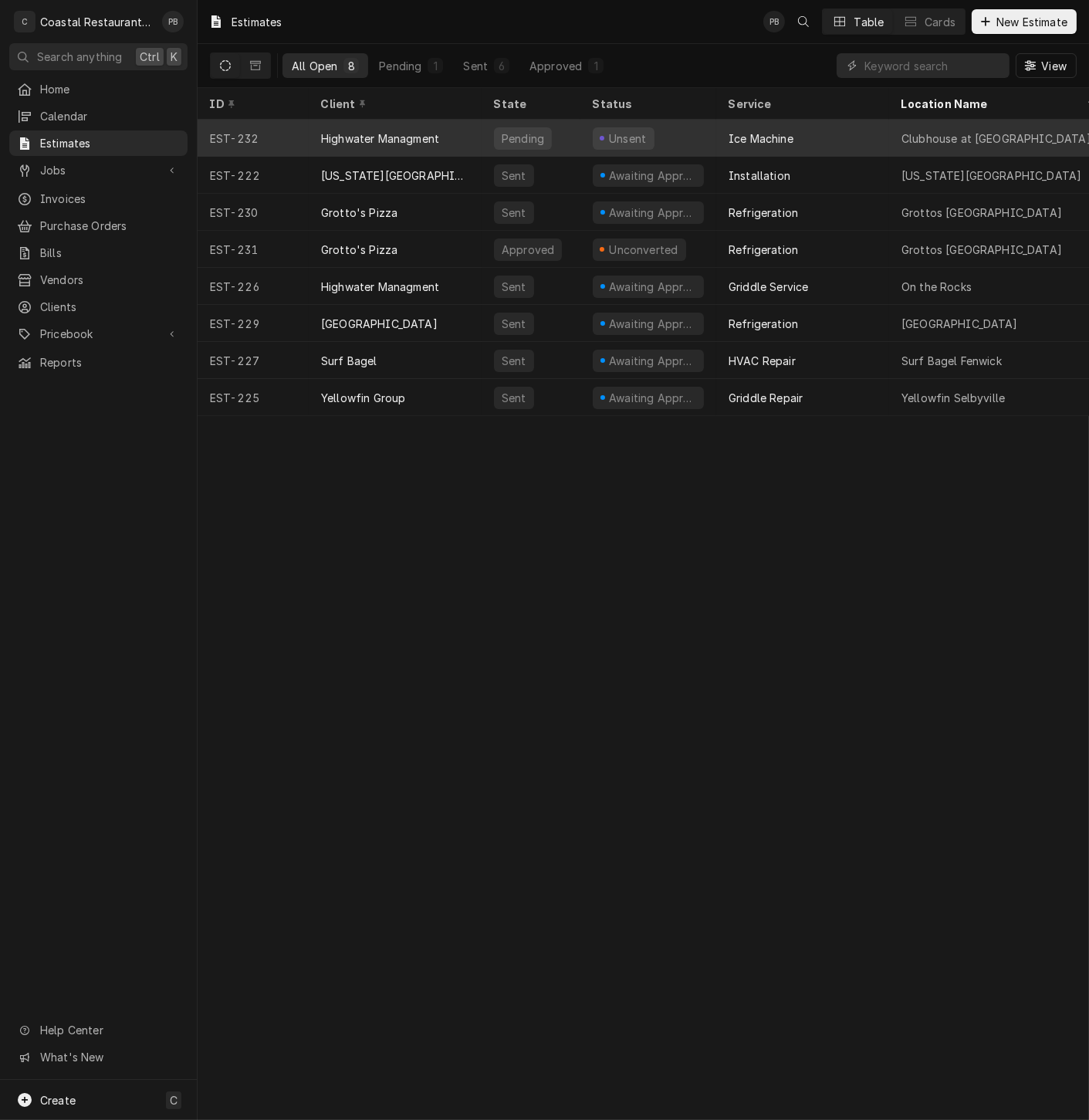
click at [449, 128] on div "Highwater Managment" at bounding box center [395, 139] width 173 height 37
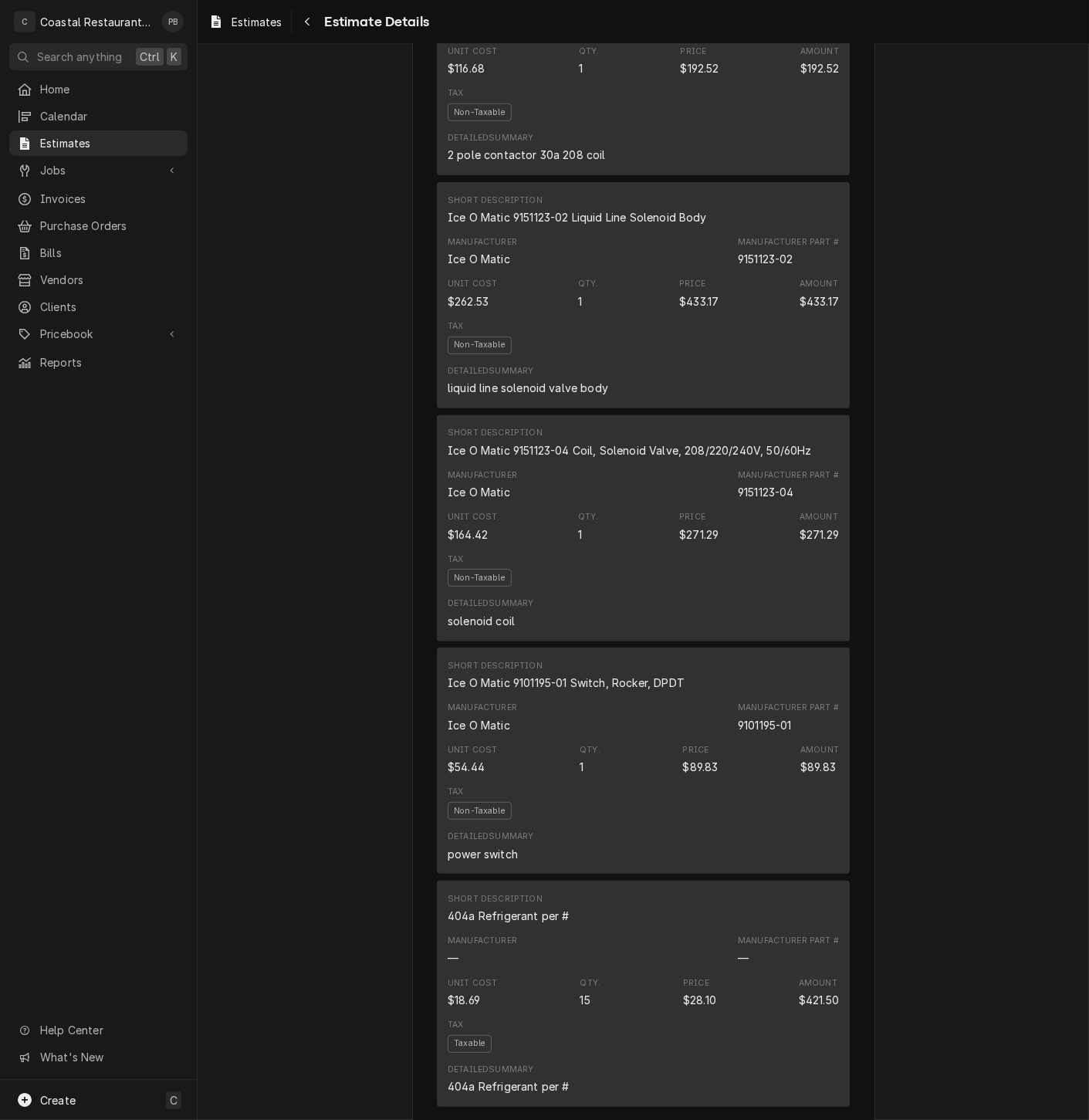
scroll to position [1897, 0]
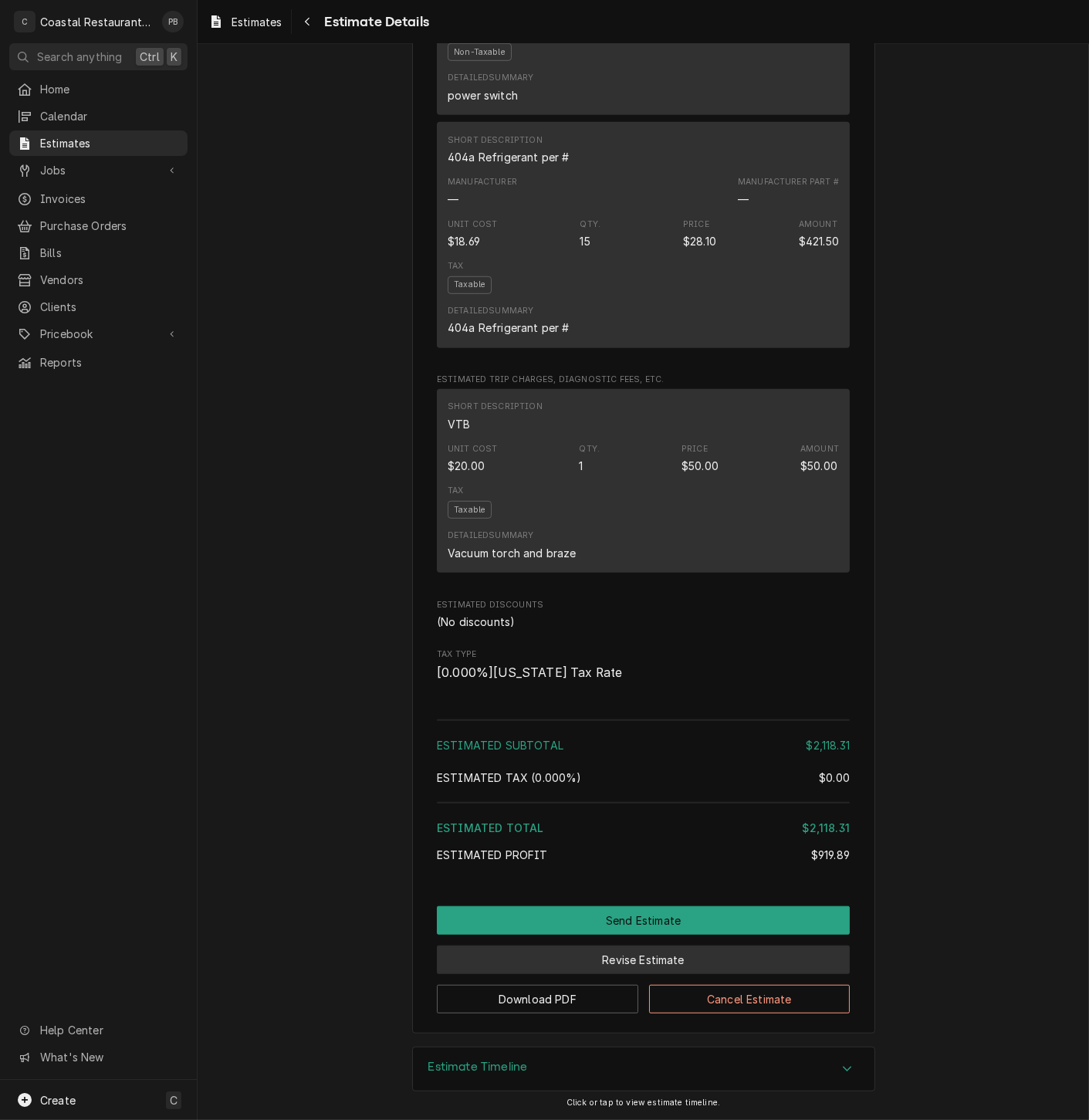
click at [640, 958] on button "Revise Estimate" at bounding box center [643, 959] width 413 height 28
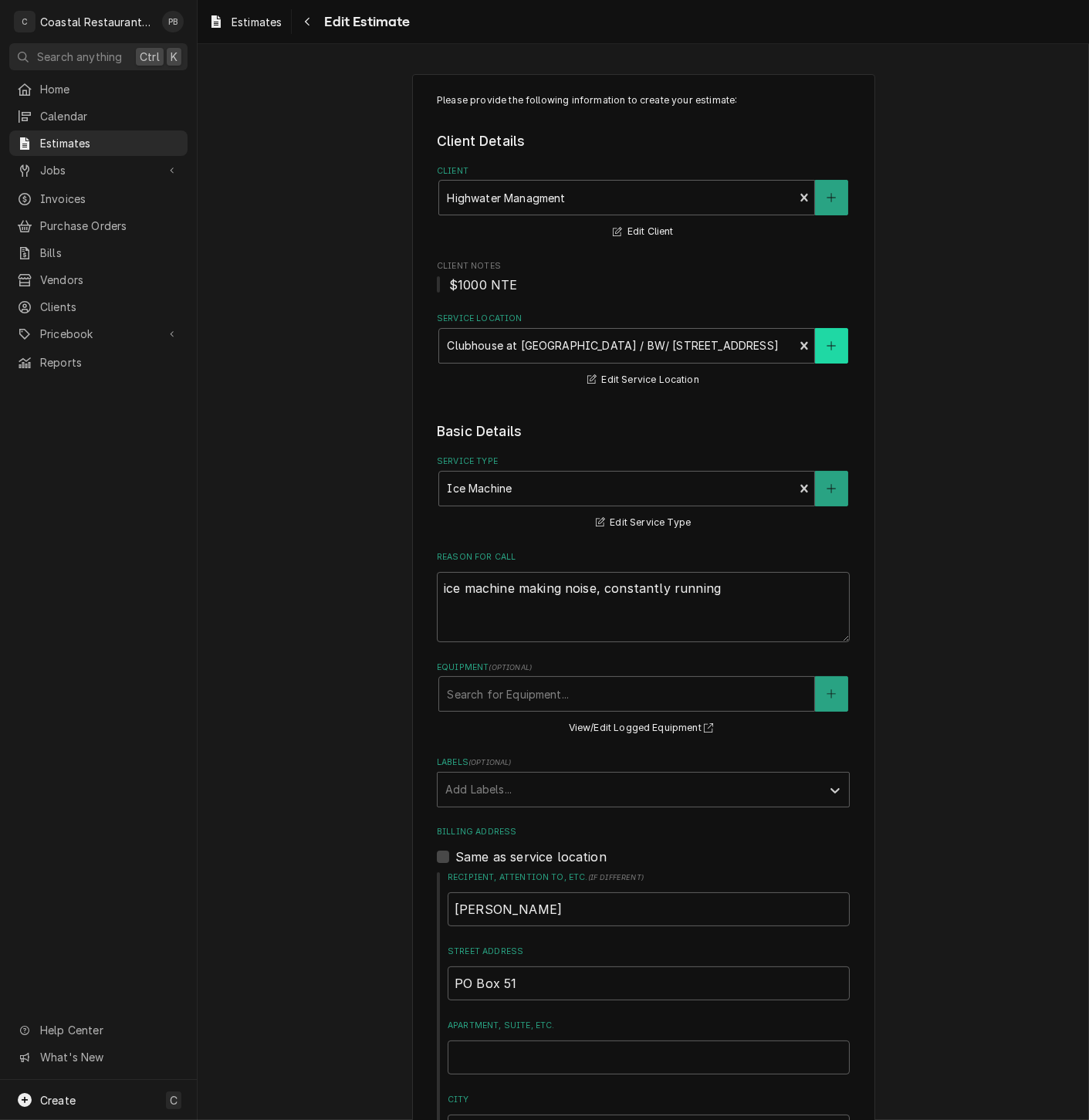
type textarea "x"
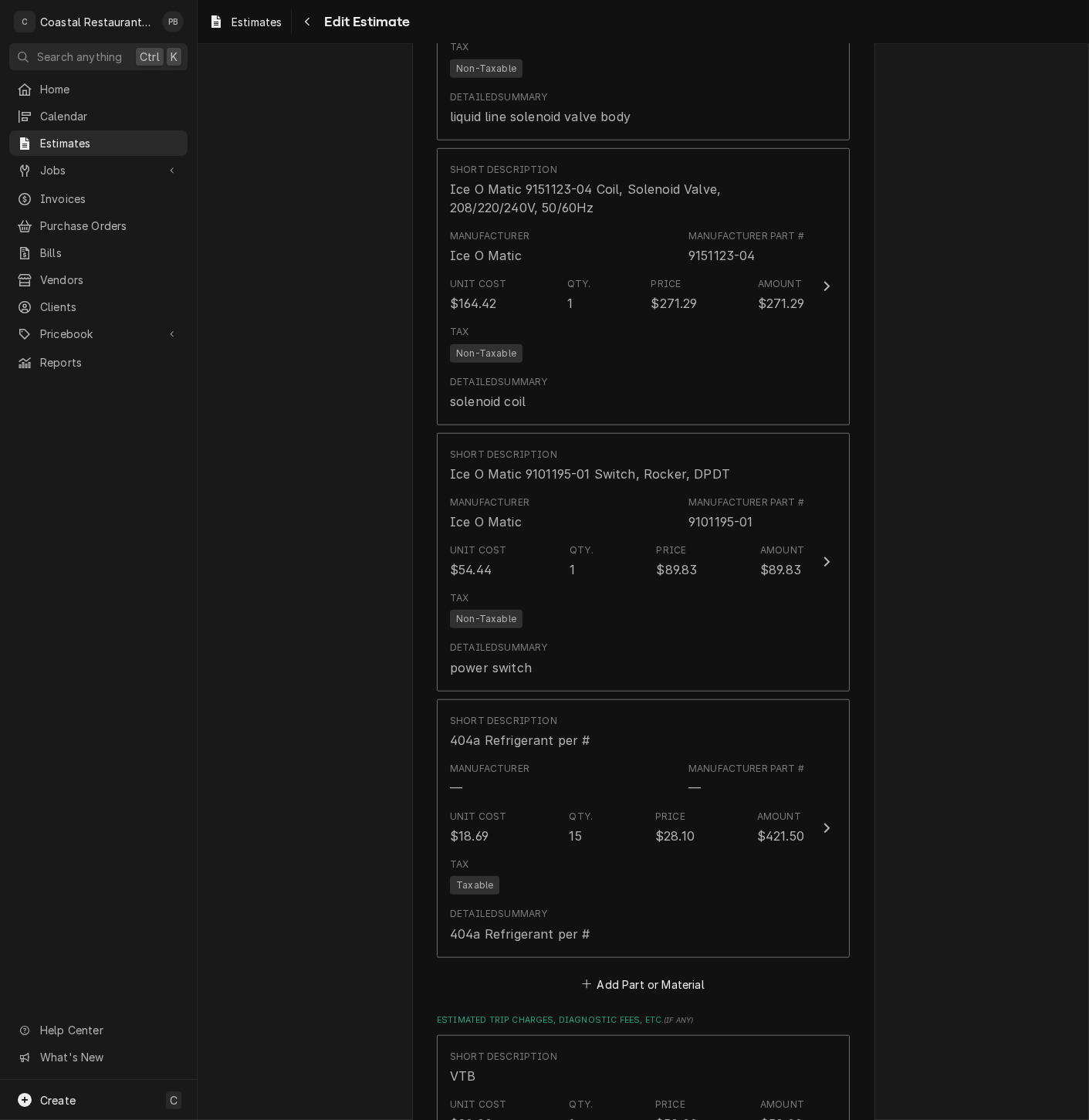
scroll to position [2744, 0]
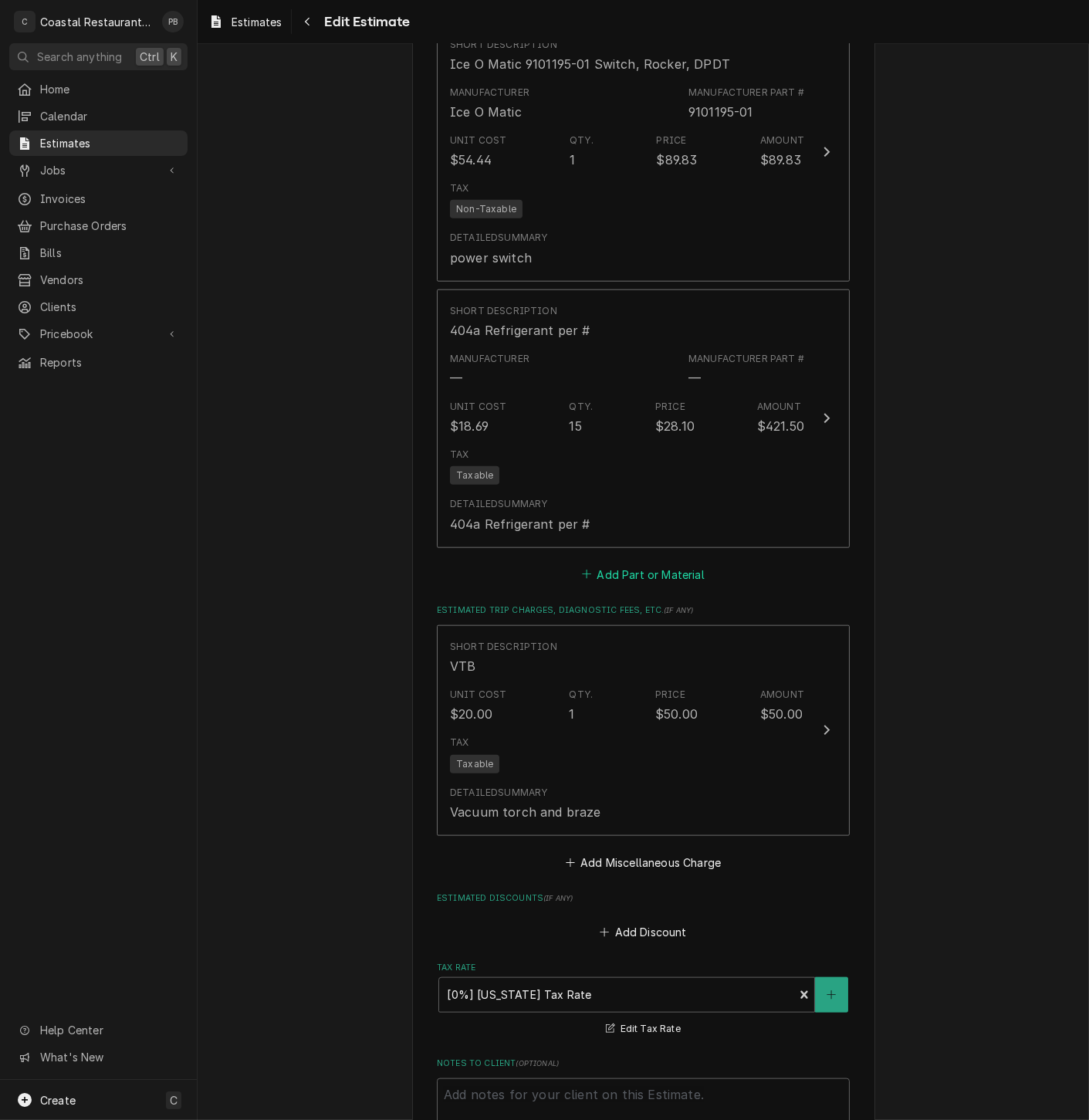
click at [637, 578] on button "Add Part or Material" at bounding box center [644, 574] width 127 height 21
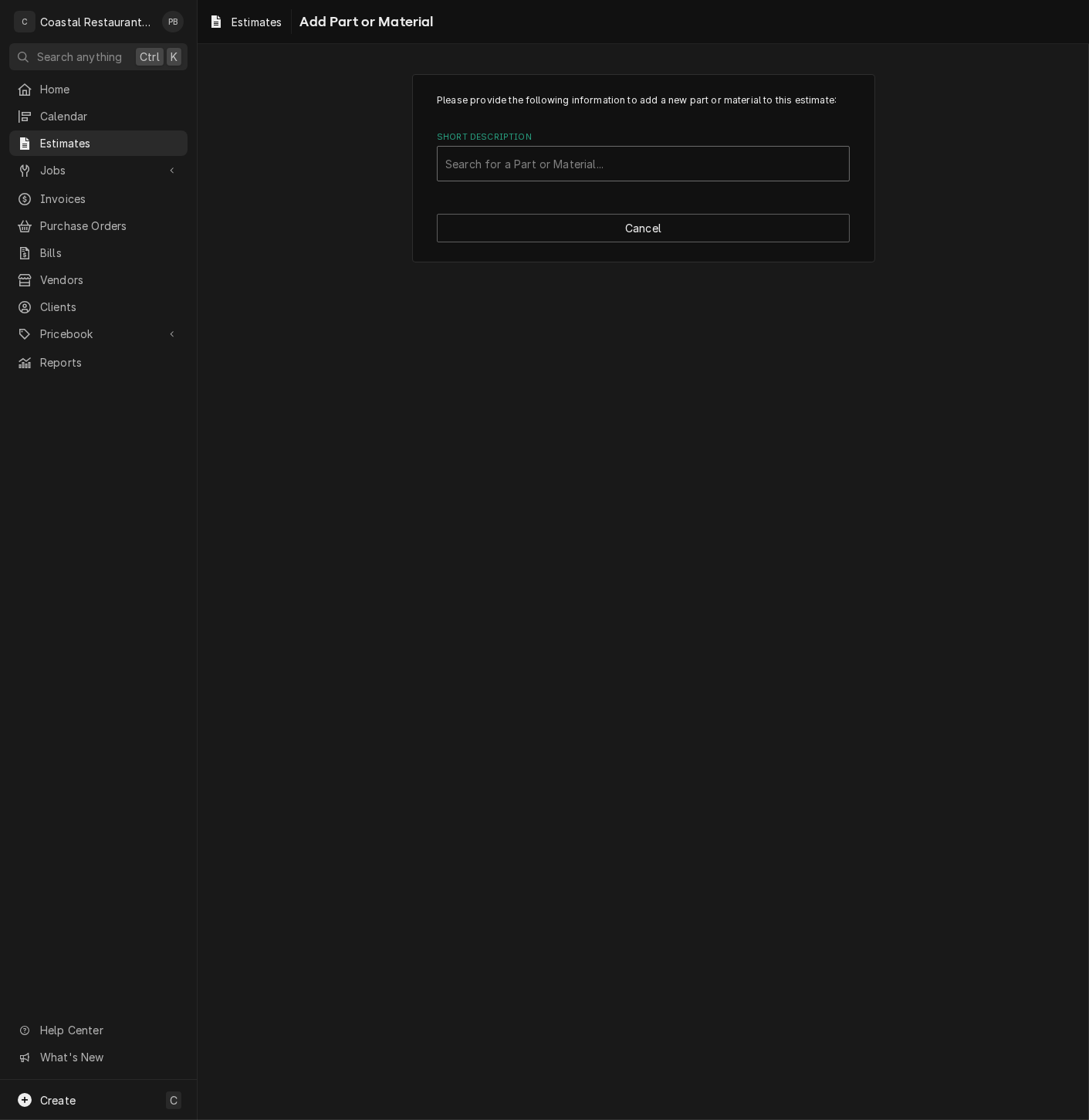
click at [617, 145] on div "Short Description Search for a Part or Material..." at bounding box center [643, 155] width 413 height 50
click at [620, 161] on div "Short Description" at bounding box center [644, 163] width 397 height 27
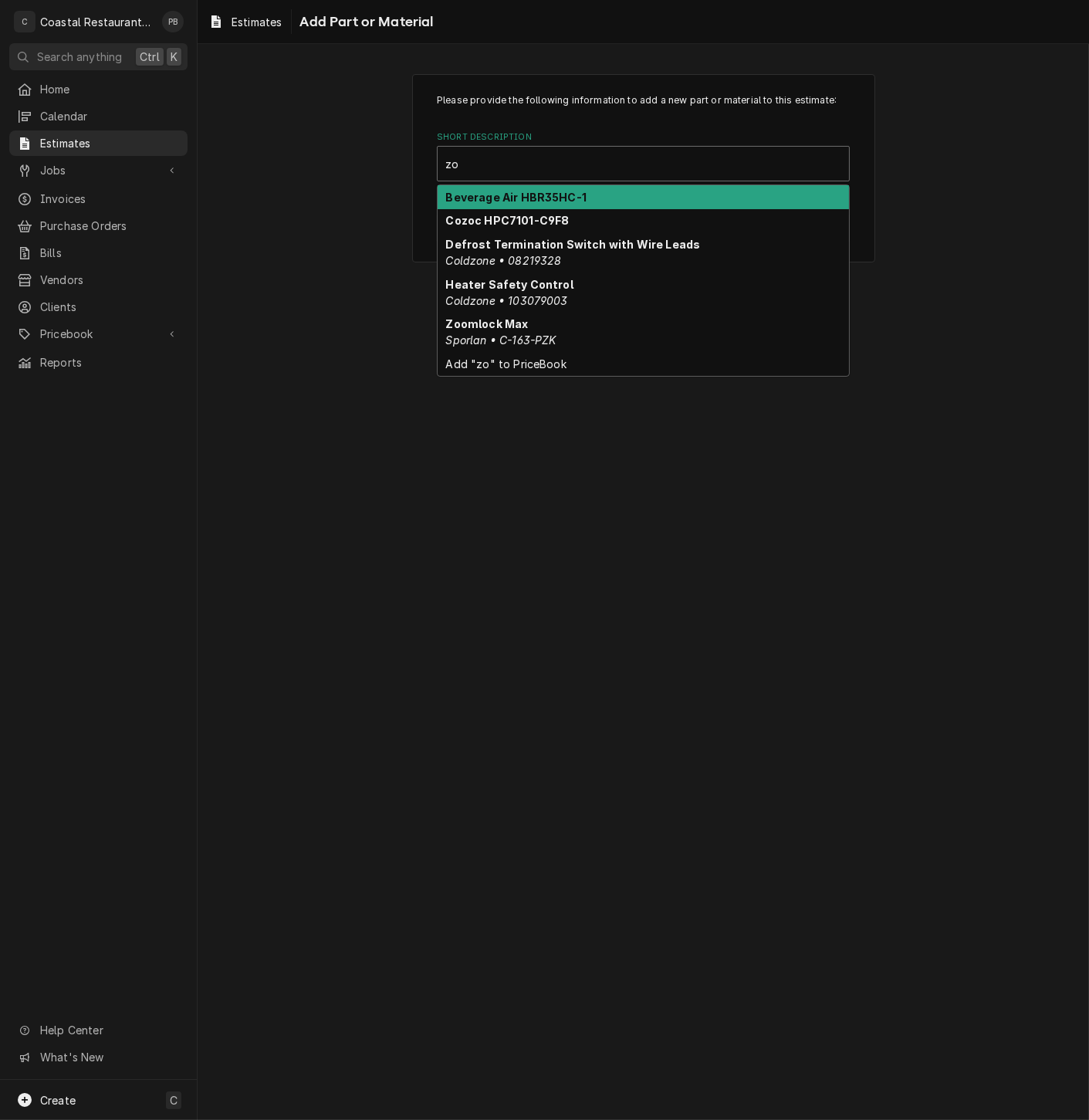
type input "z"
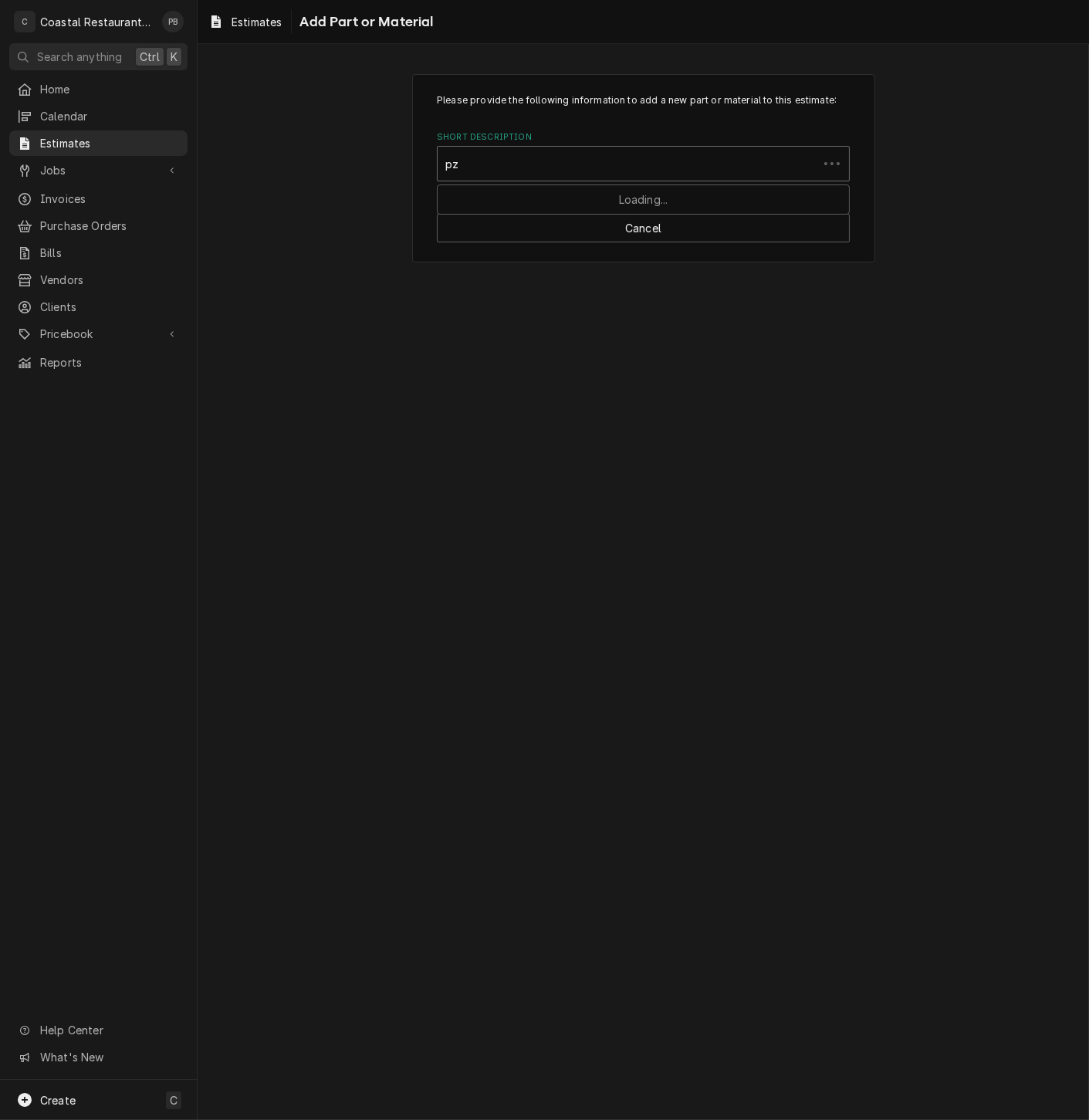
type input "p"
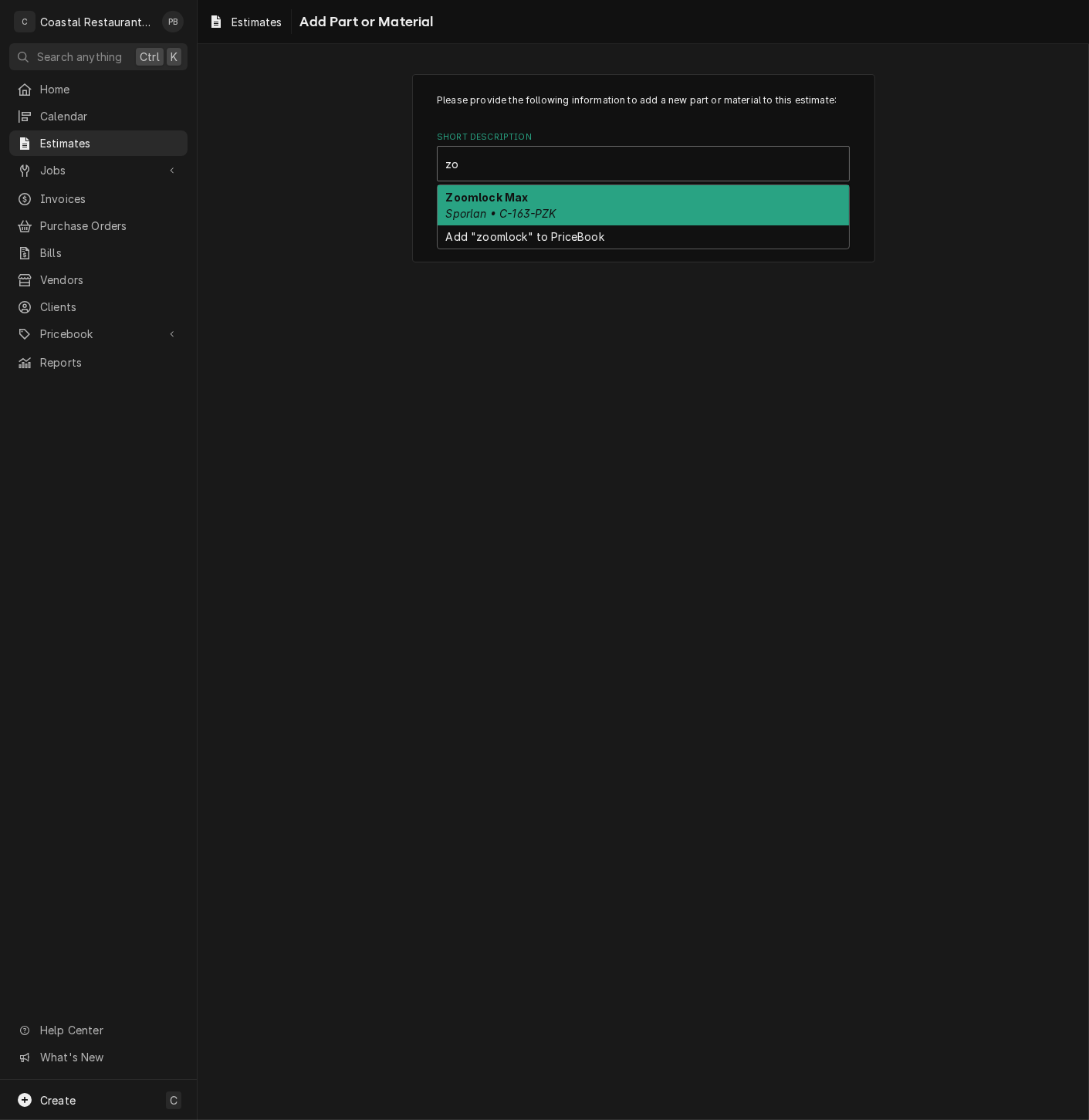
type input "z"
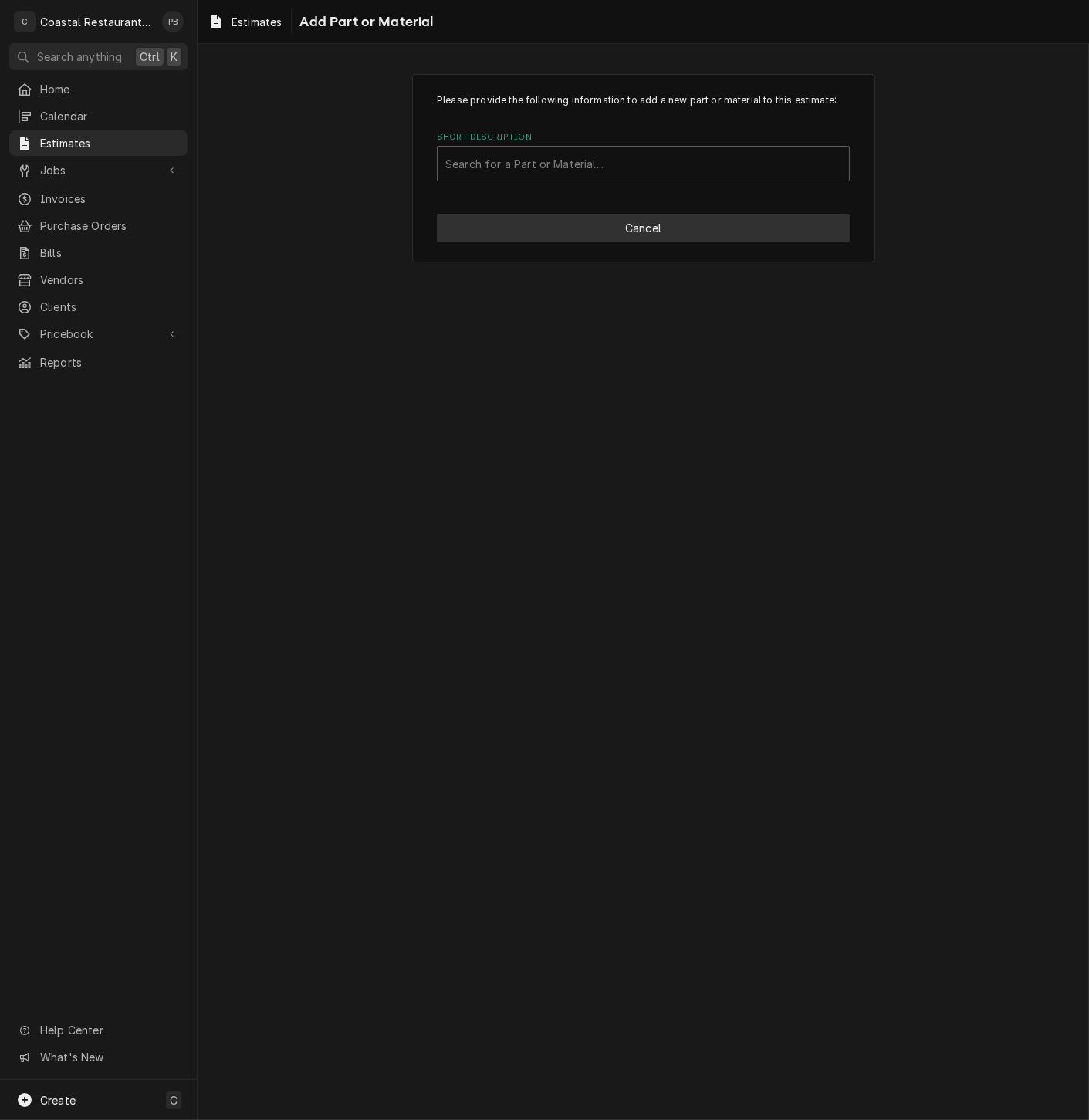
click at [650, 232] on button "Cancel" at bounding box center [643, 228] width 413 height 28
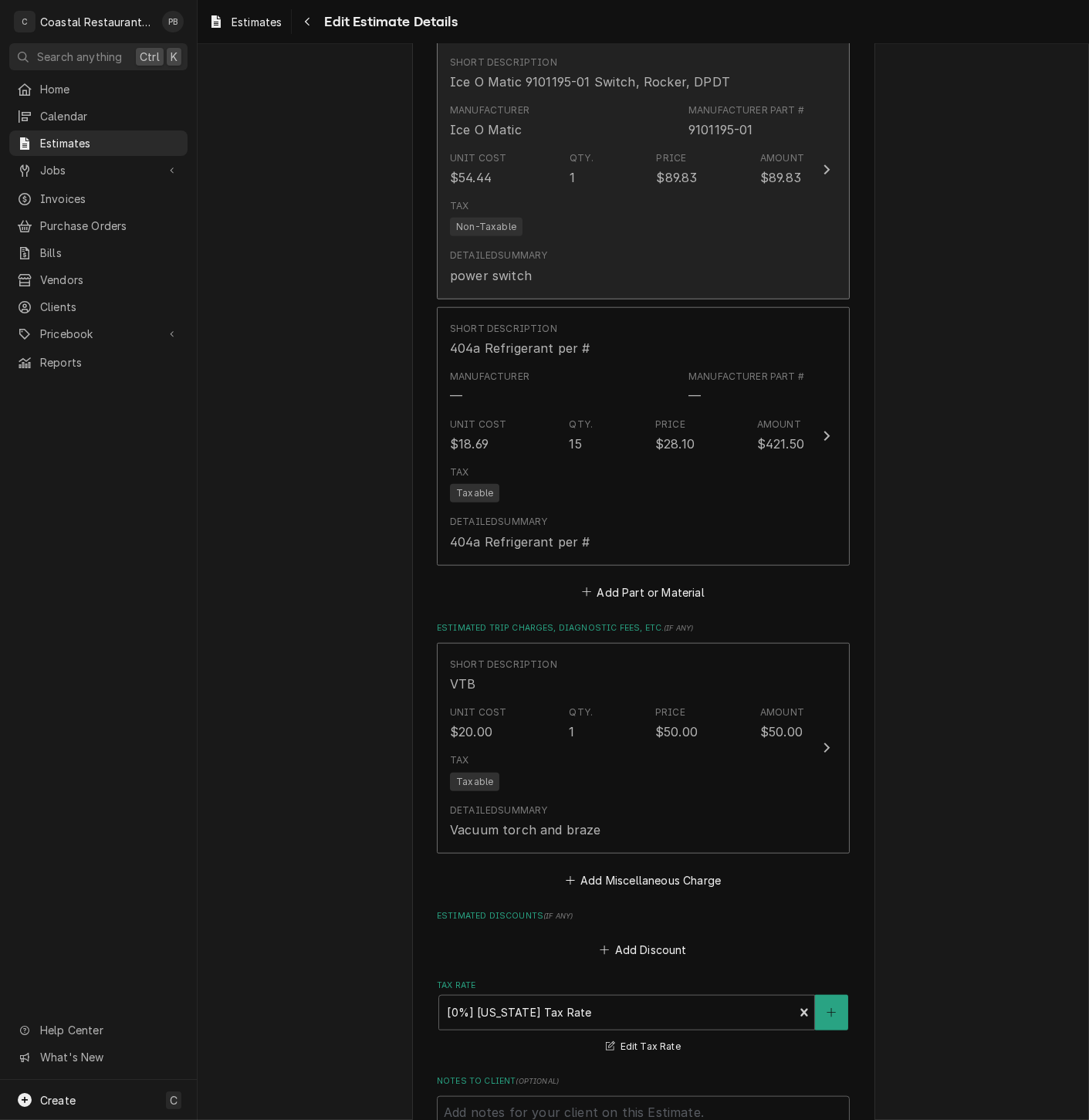
type textarea "x"
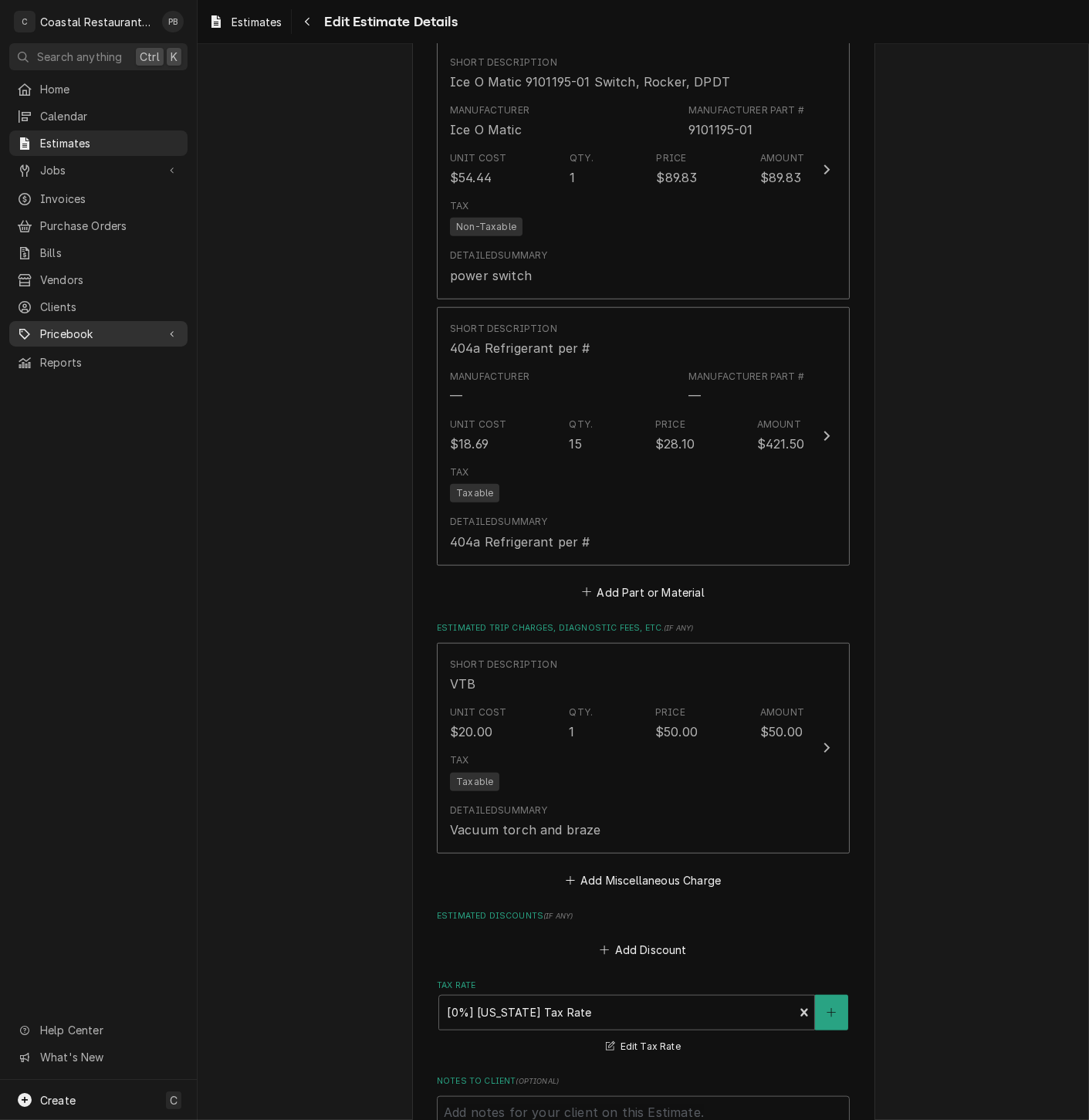
click at [96, 326] on span "Pricebook" at bounding box center [98, 334] width 116 height 17
click at [83, 380] on span "Parts & Materials" at bounding box center [109, 388] width 140 height 17
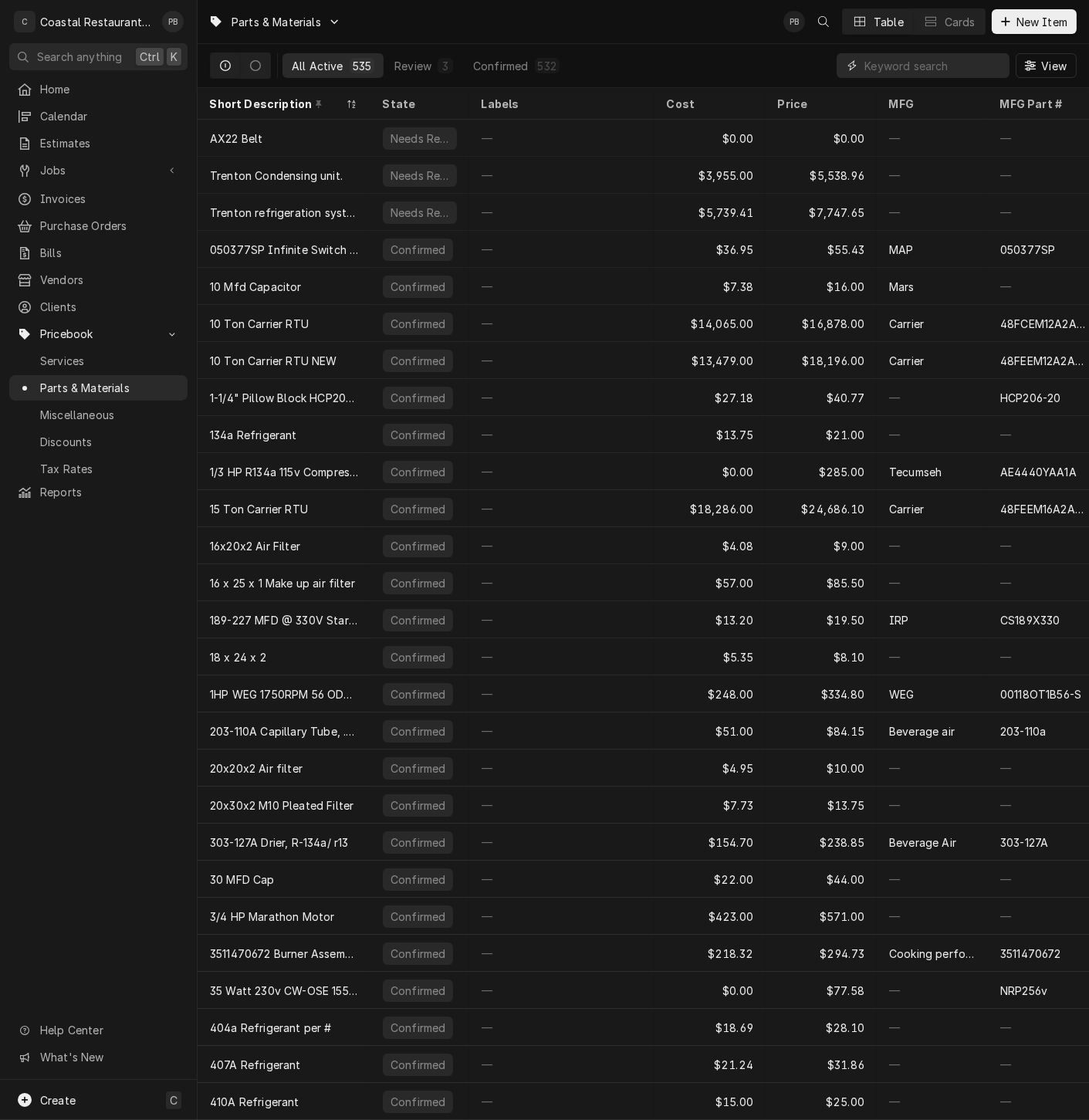
click at [924, 68] on input "Dynamic Content Wrapper" at bounding box center [933, 65] width 138 height 24
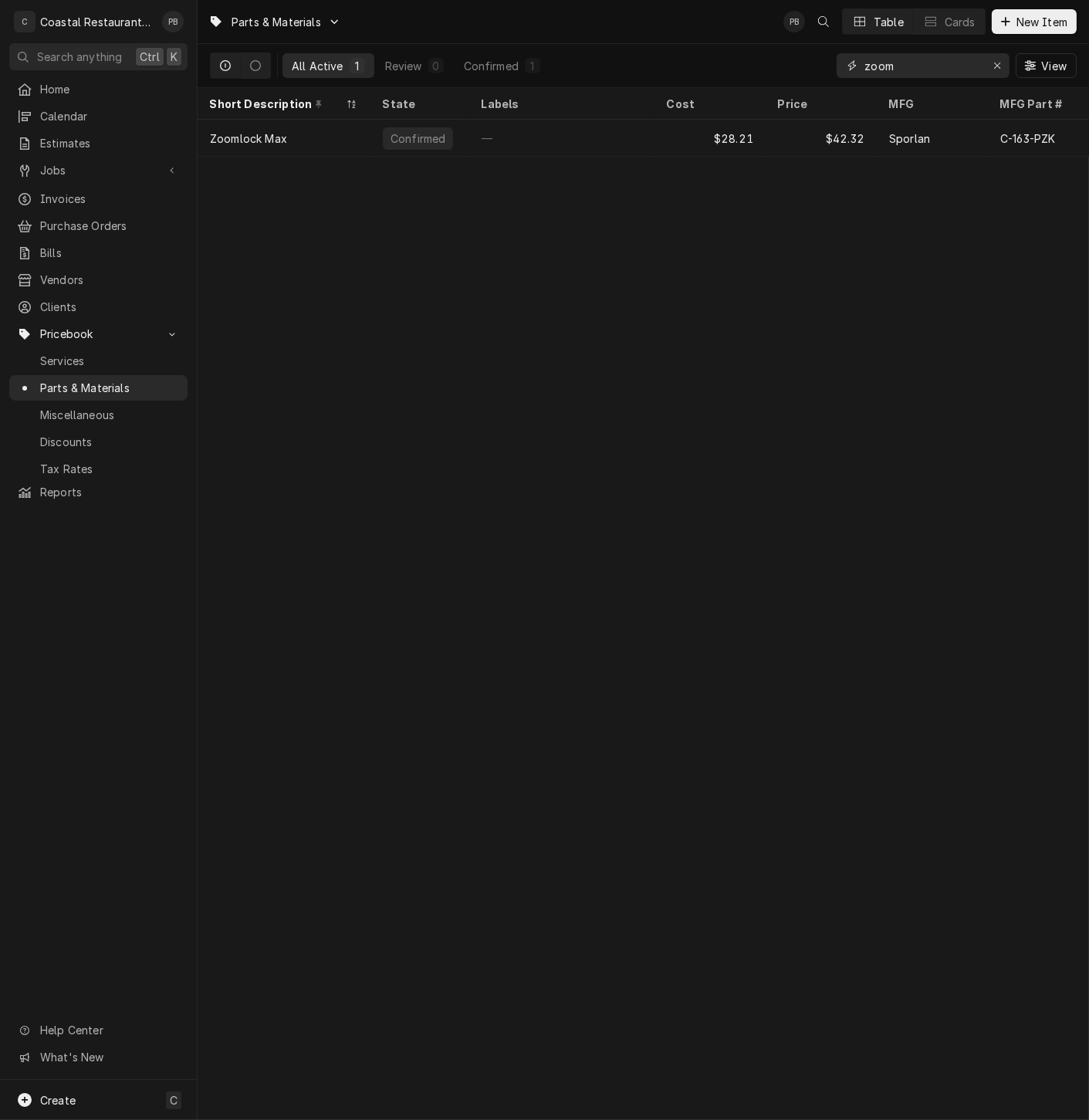
type input "zoom"
click at [605, 36] on div "Parts & Materials PB Table Cards New Item" at bounding box center [643, 21] width 892 height 43
click at [409, 63] on div "Review" at bounding box center [403, 65] width 37 height 17
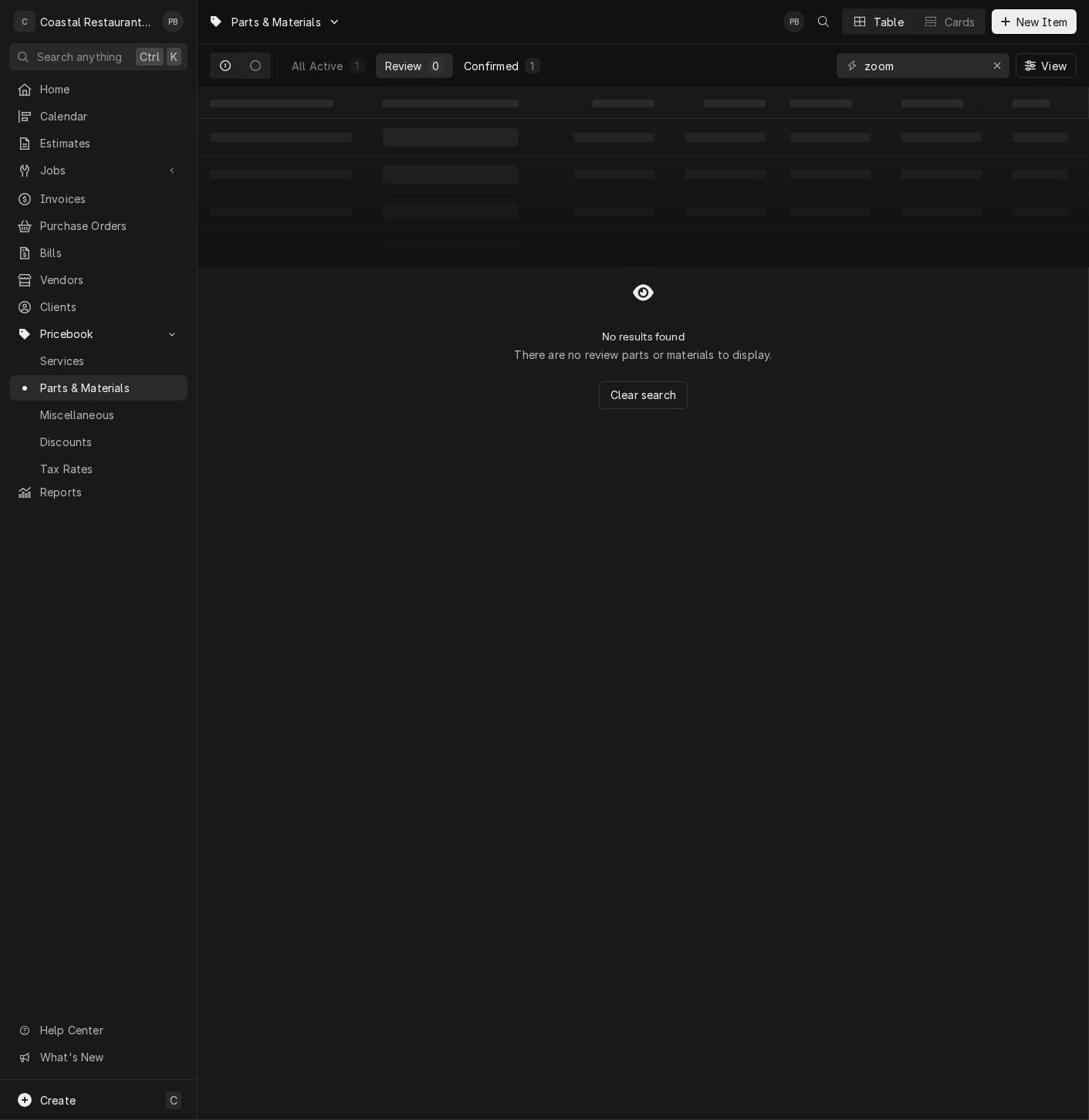
click at [492, 62] on div "Confirmed" at bounding box center [491, 65] width 55 height 17
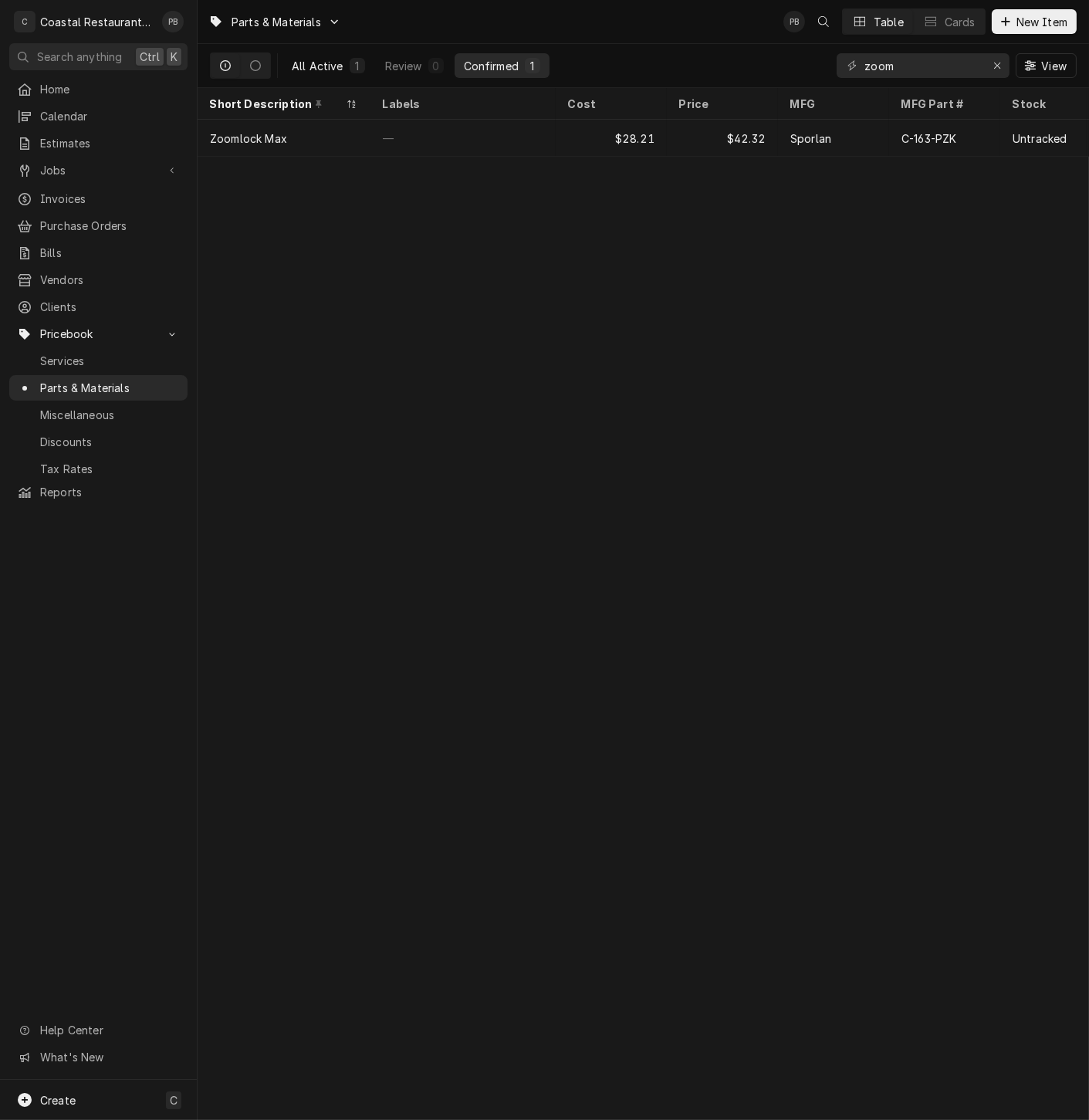
click at [341, 62] on div "All Active" at bounding box center [317, 65] width 52 height 17
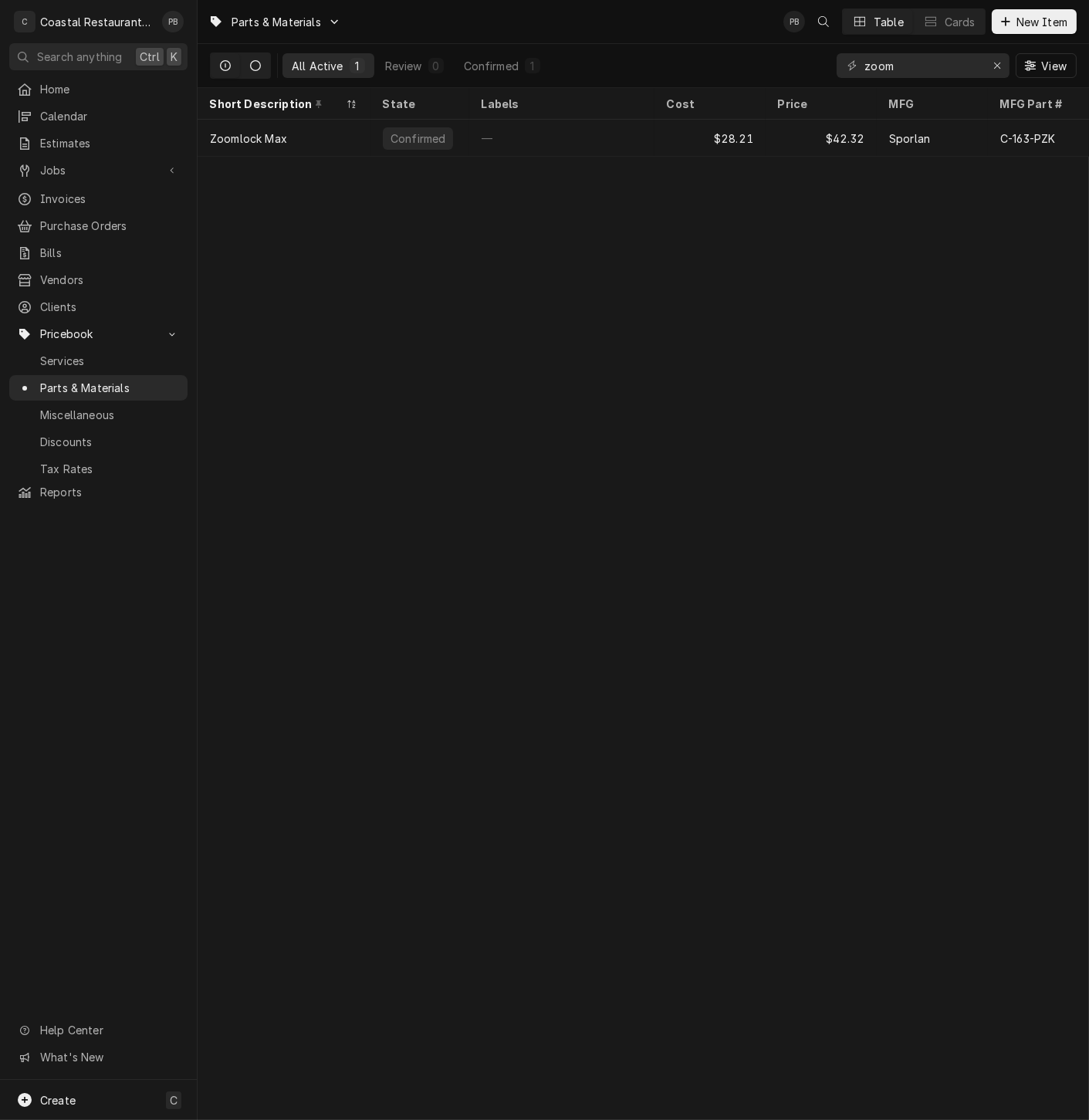
click at [258, 67] on icon "Dynamic Content Wrapper" at bounding box center [255, 65] width 11 height 11
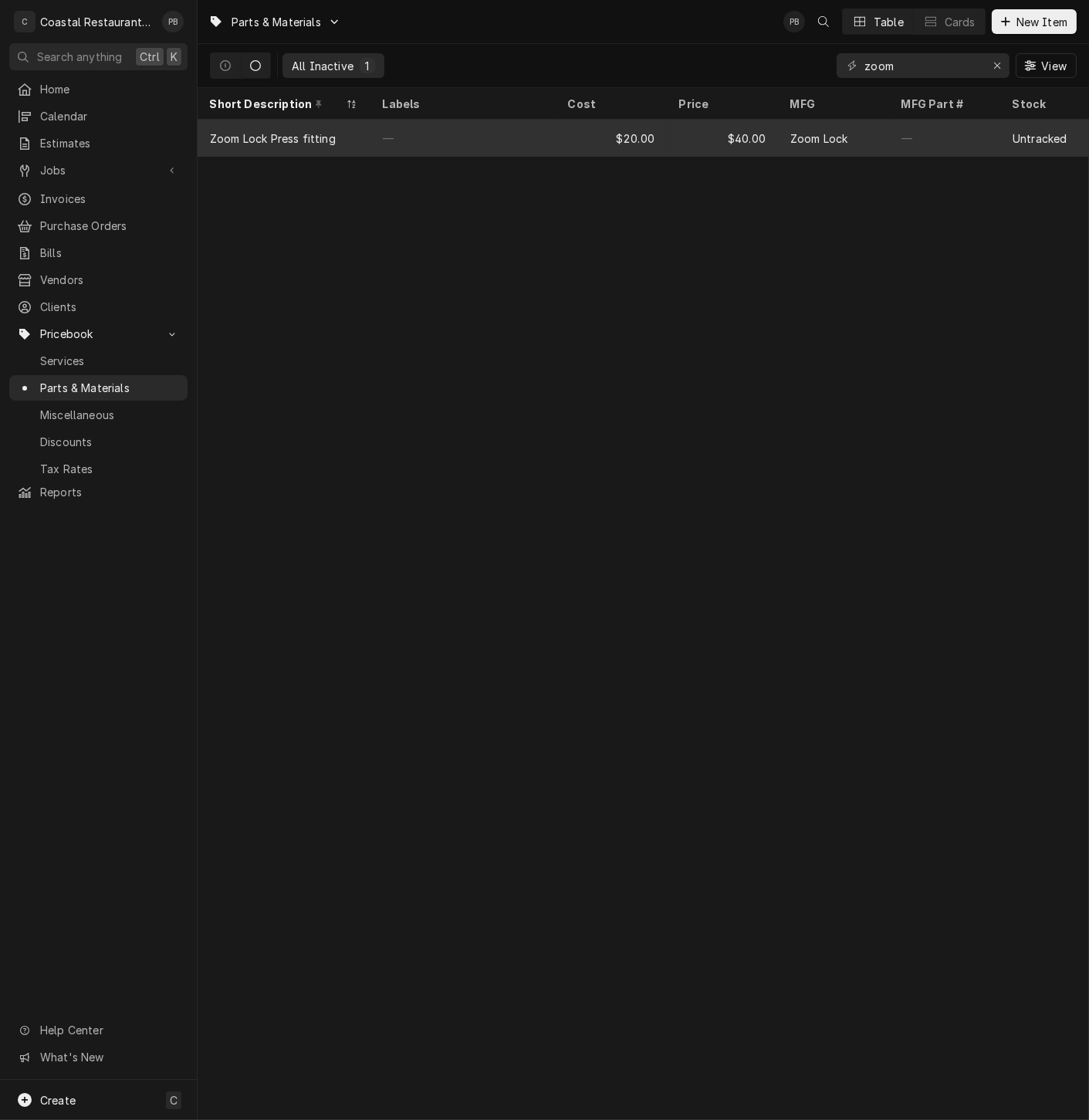
click at [561, 136] on div "$20.00" at bounding box center [611, 139] width 111 height 37
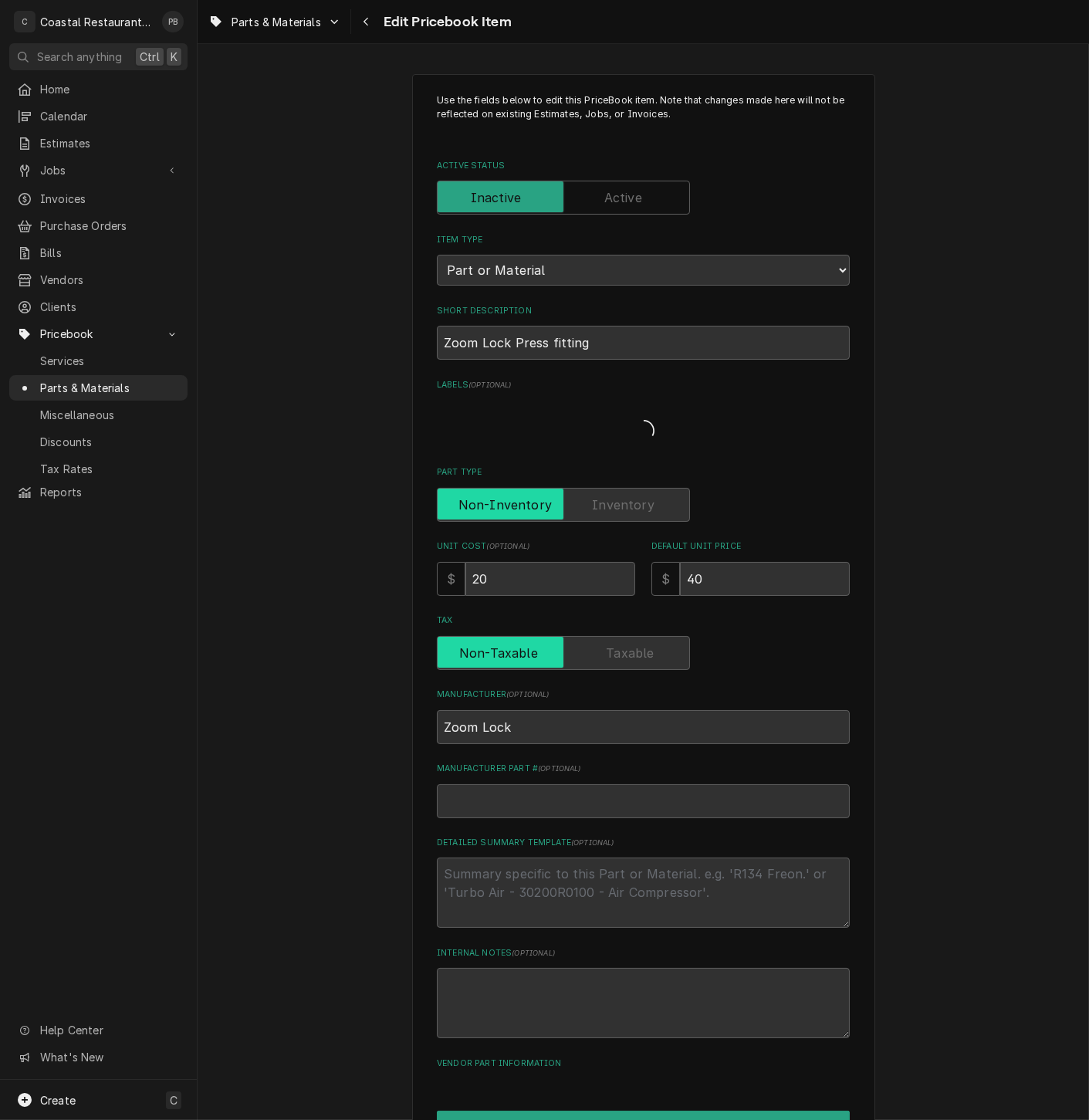
type textarea "x"
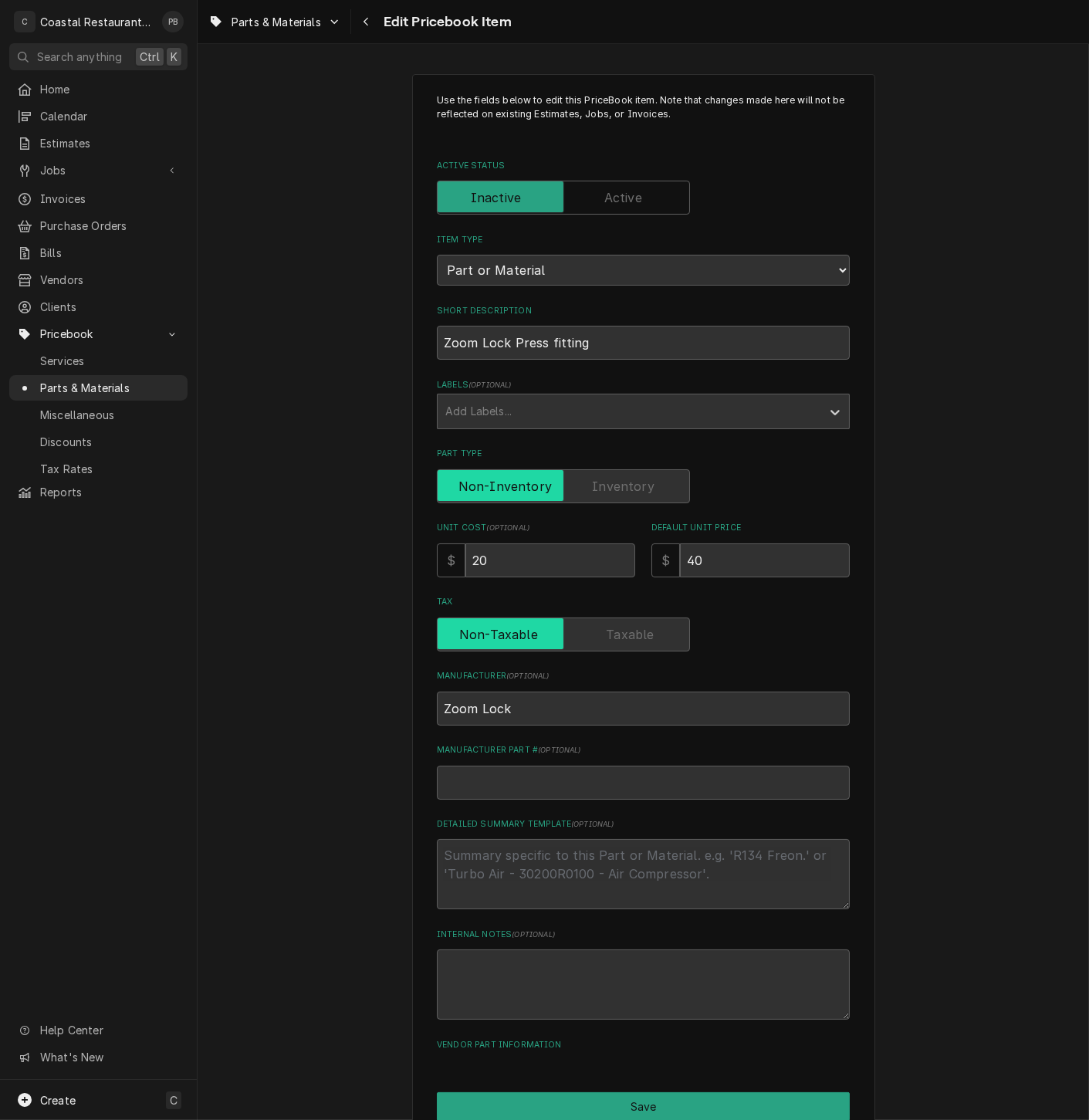
click at [605, 197] on label "Active Status" at bounding box center [563, 197] width 253 height 34
click at [605, 197] on input "Active Status" at bounding box center [564, 197] width 239 height 34
checkbox input "true"
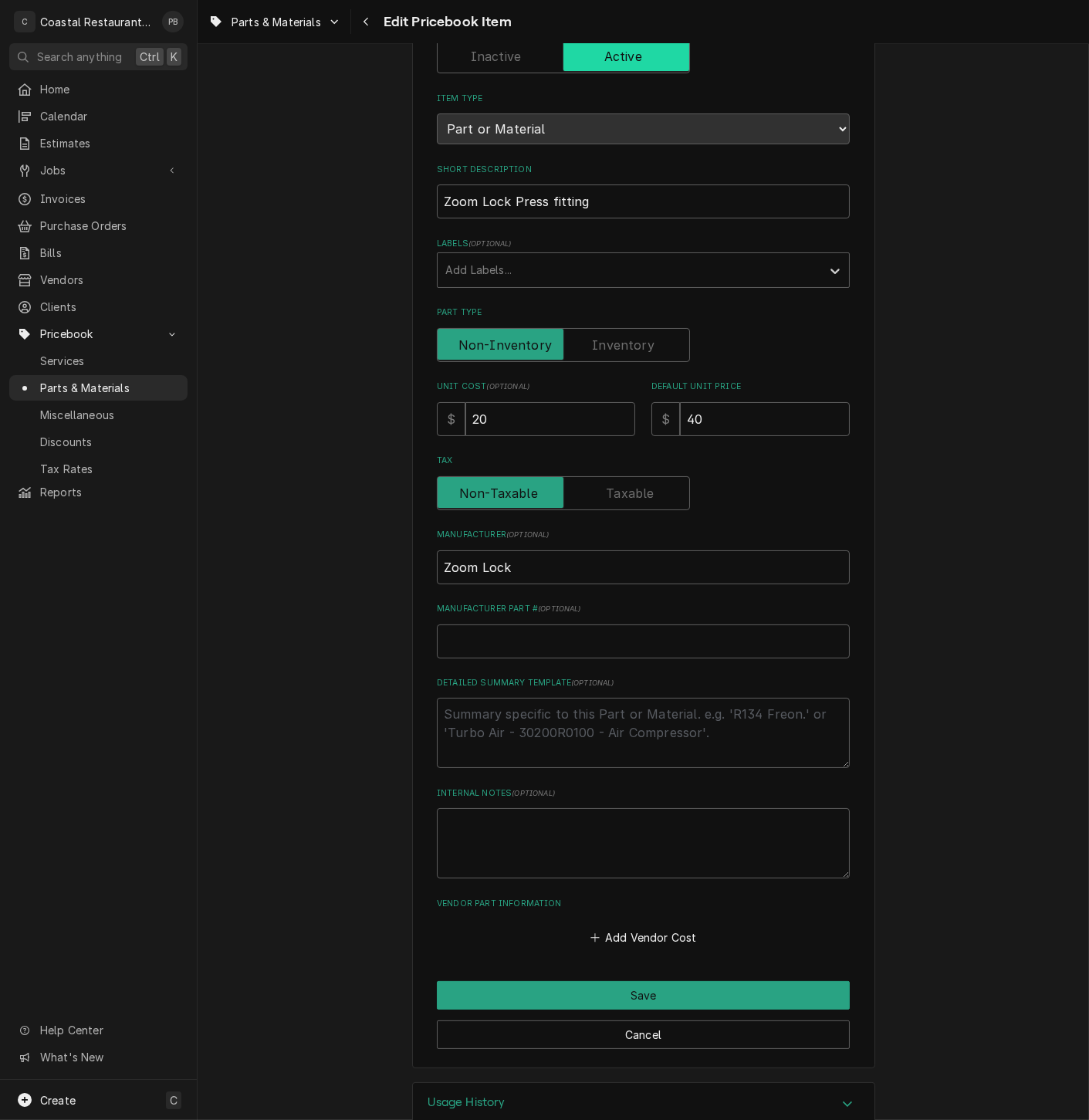
scroll to position [178, 0]
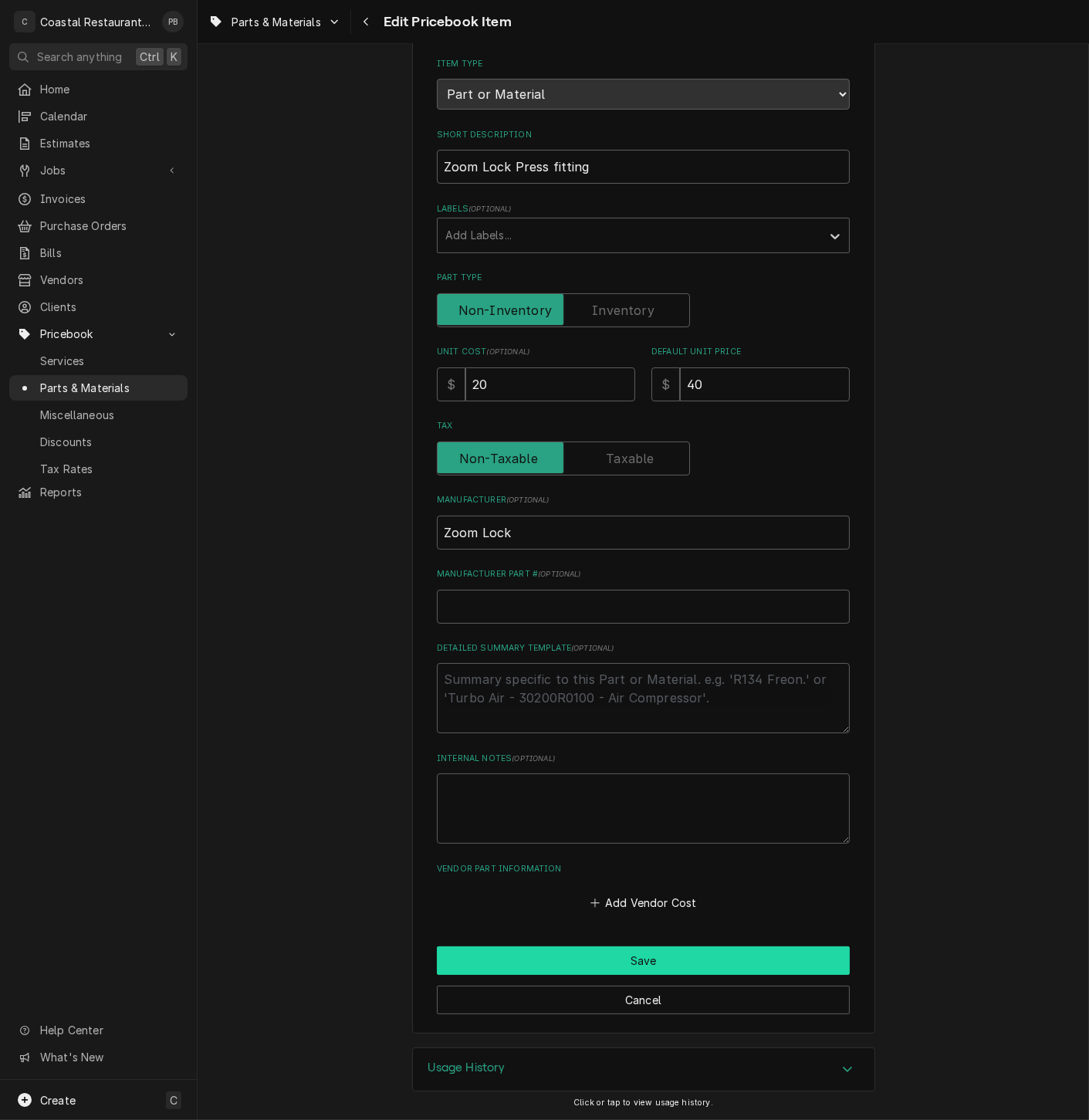
click at [648, 968] on button "Save" at bounding box center [643, 960] width 413 height 28
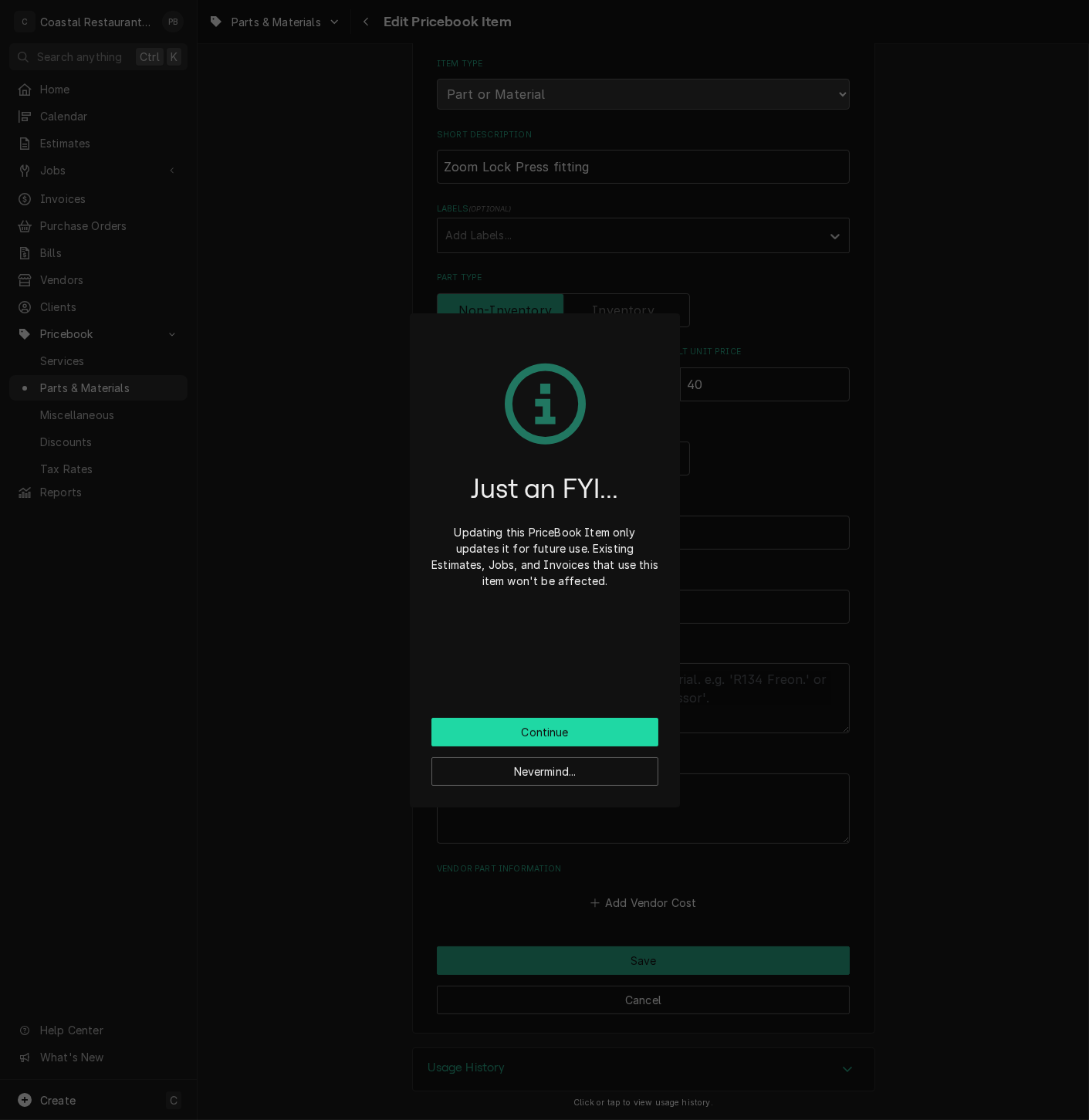
click at [533, 723] on button "Continue" at bounding box center [545, 731] width 227 height 28
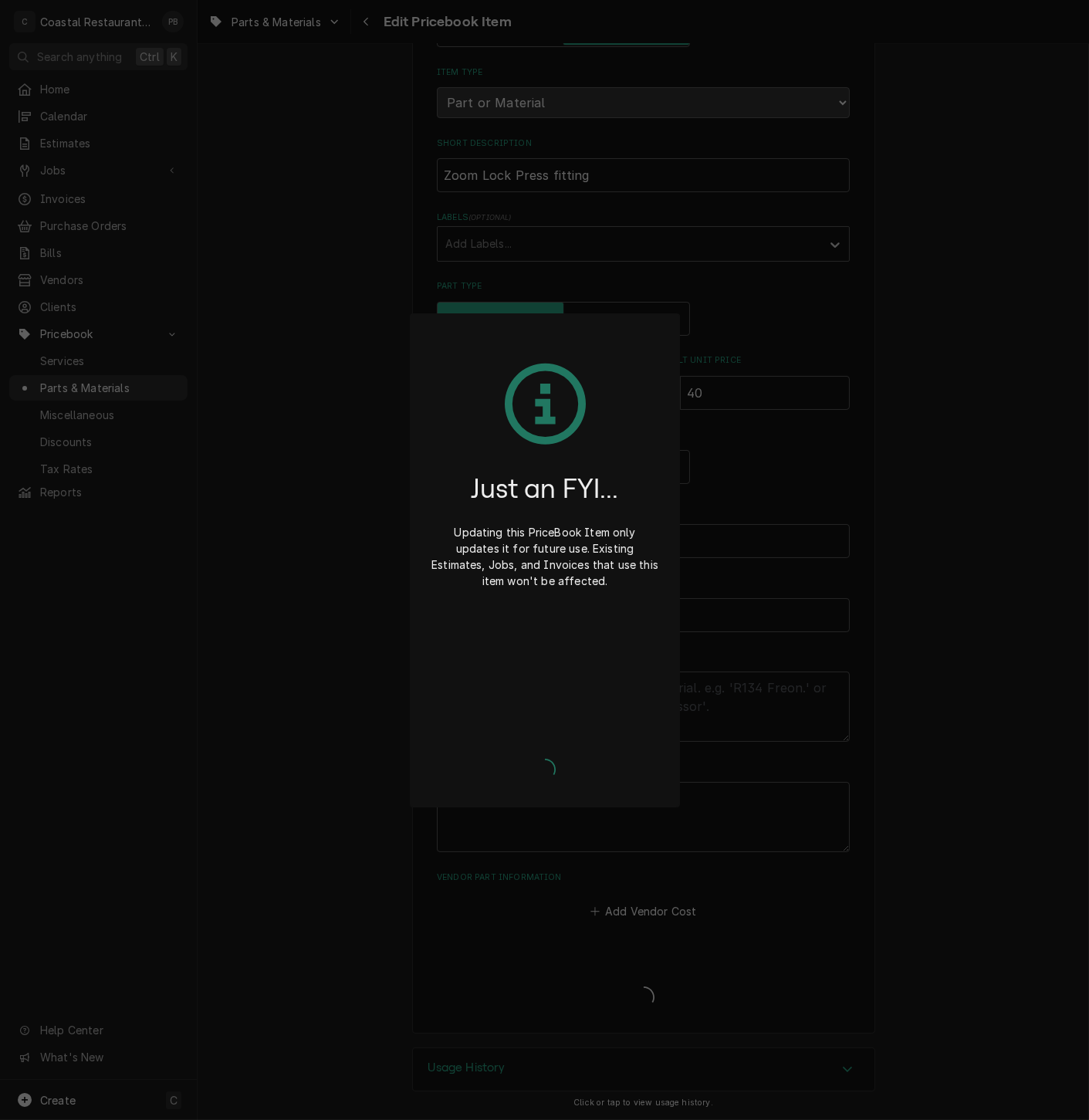
scroll to position [168, 0]
type textarea "x"
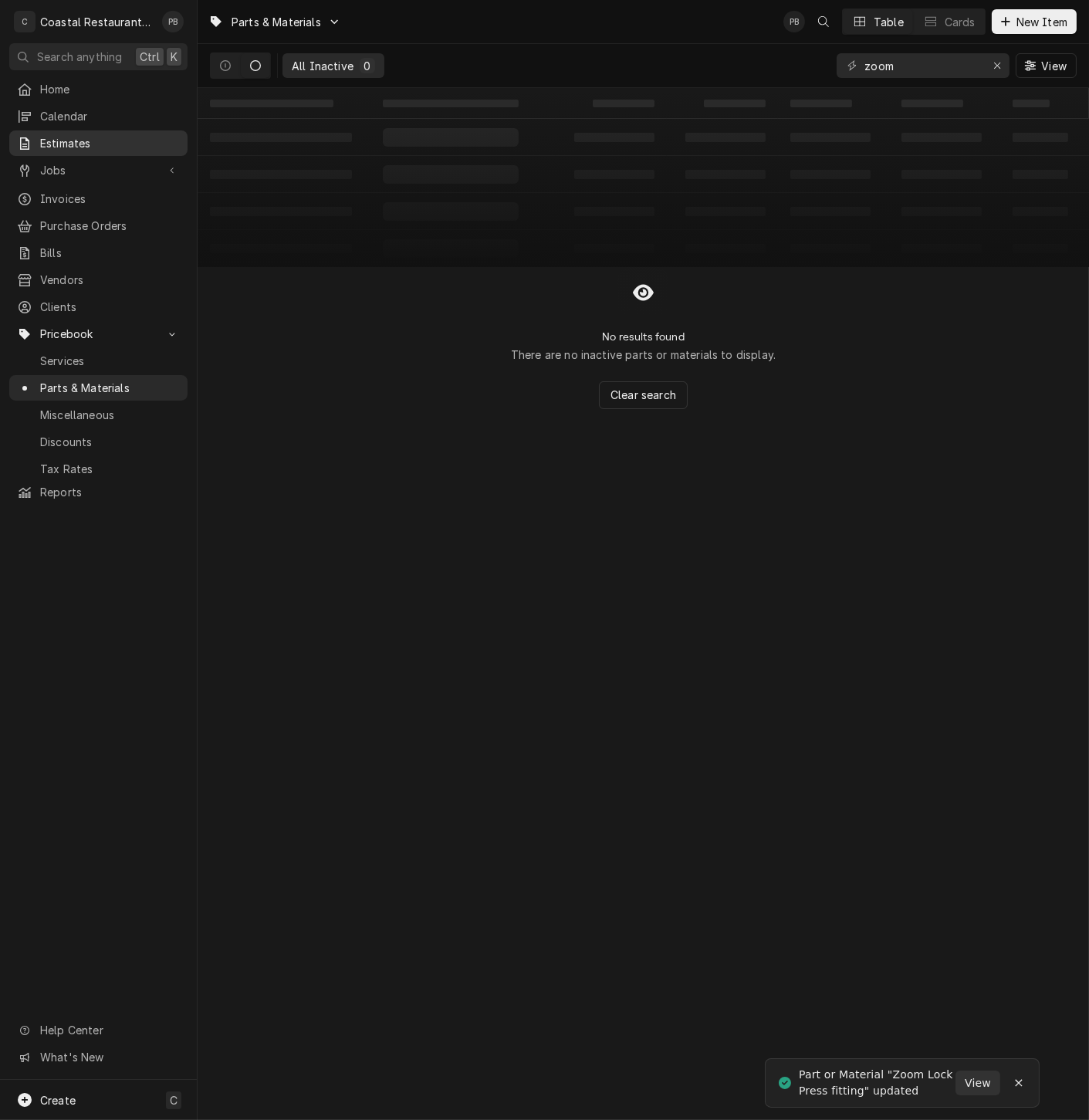
click at [81, 142] on span "Estimates" at bounding box center [109, 143] width 140 height 17
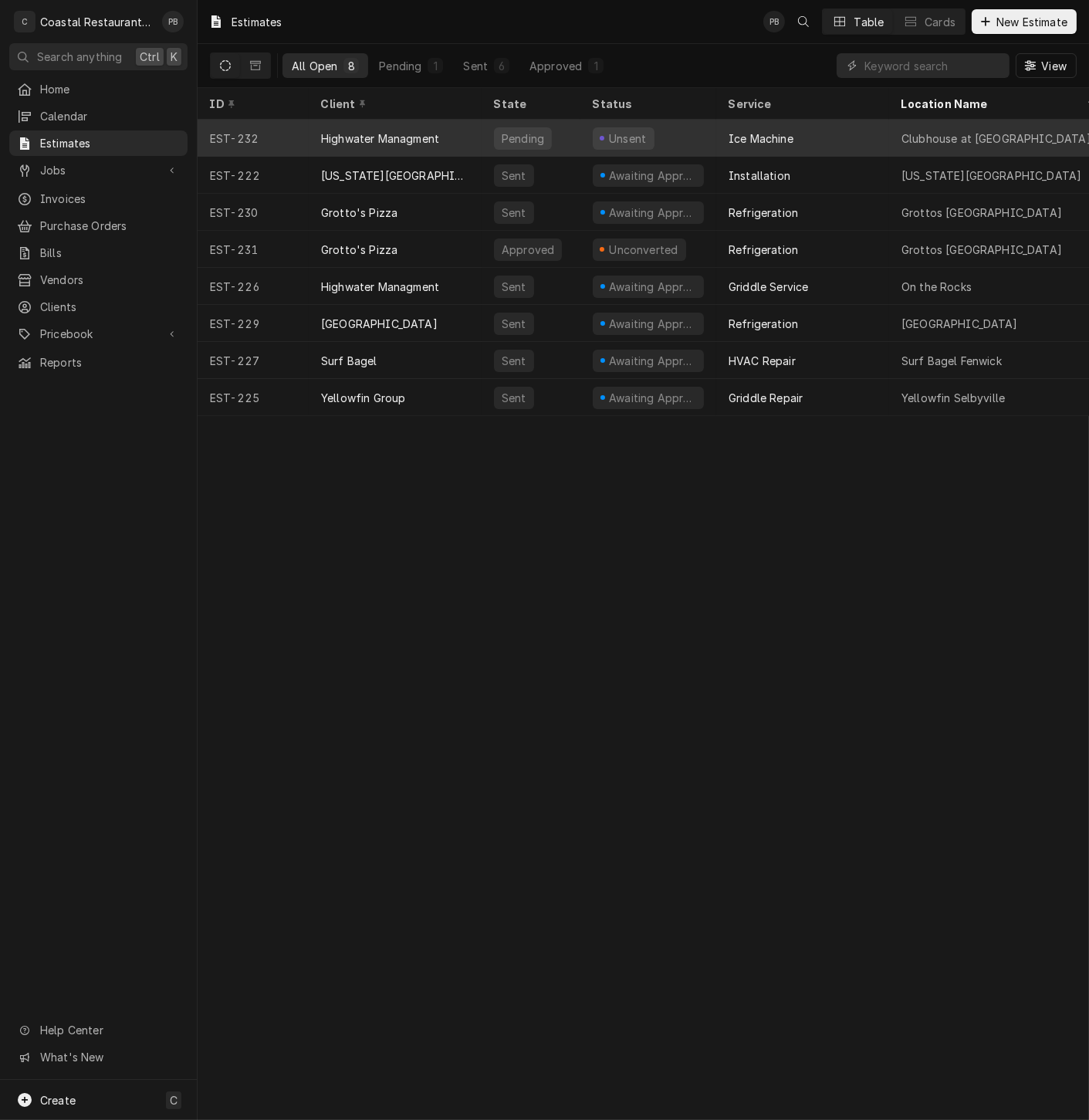
click at [445, 139] on div "Highwater Managment" at bounding box center [395, 139] width 173 height 37
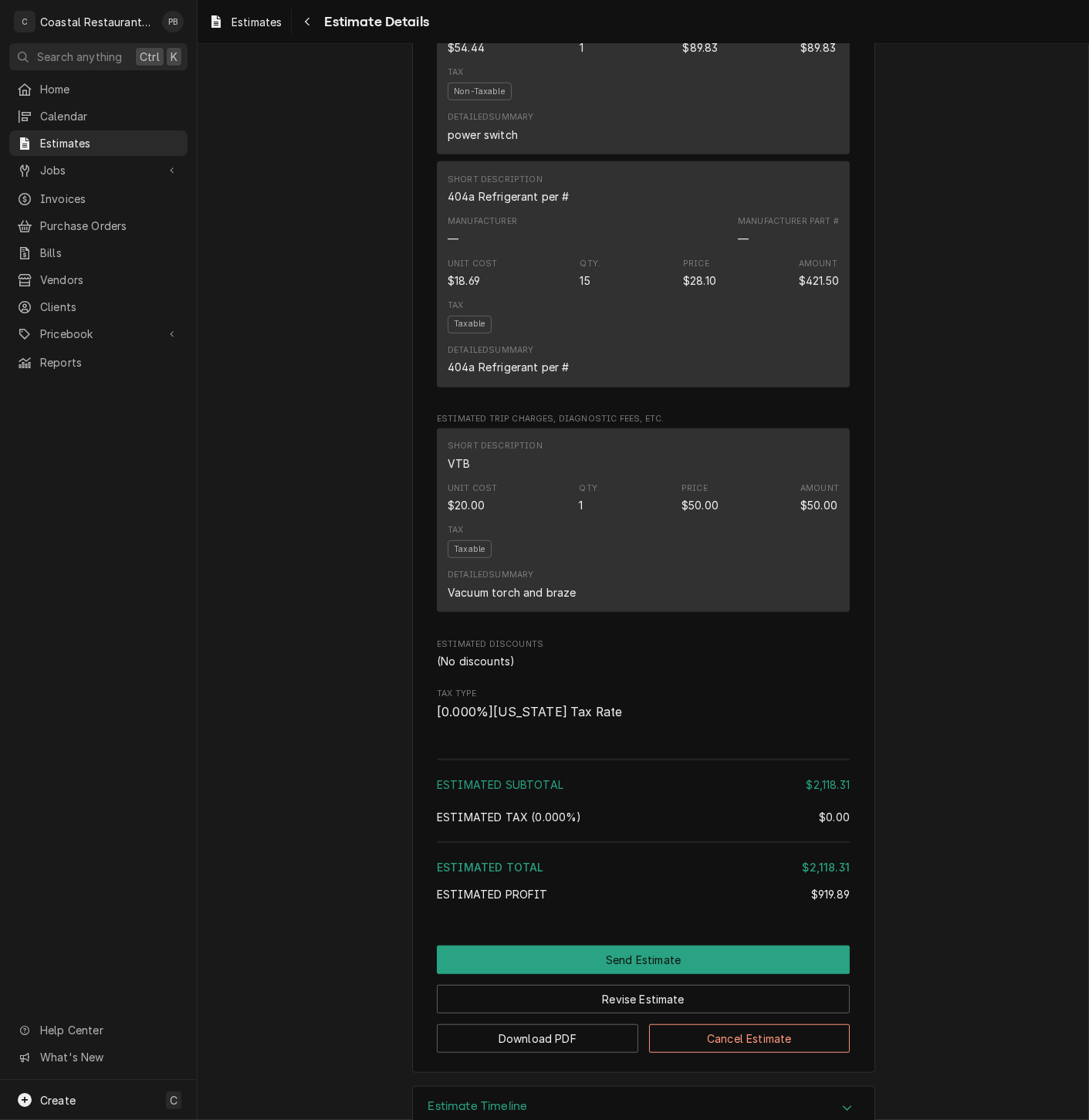
scroll to position [1897, 0]
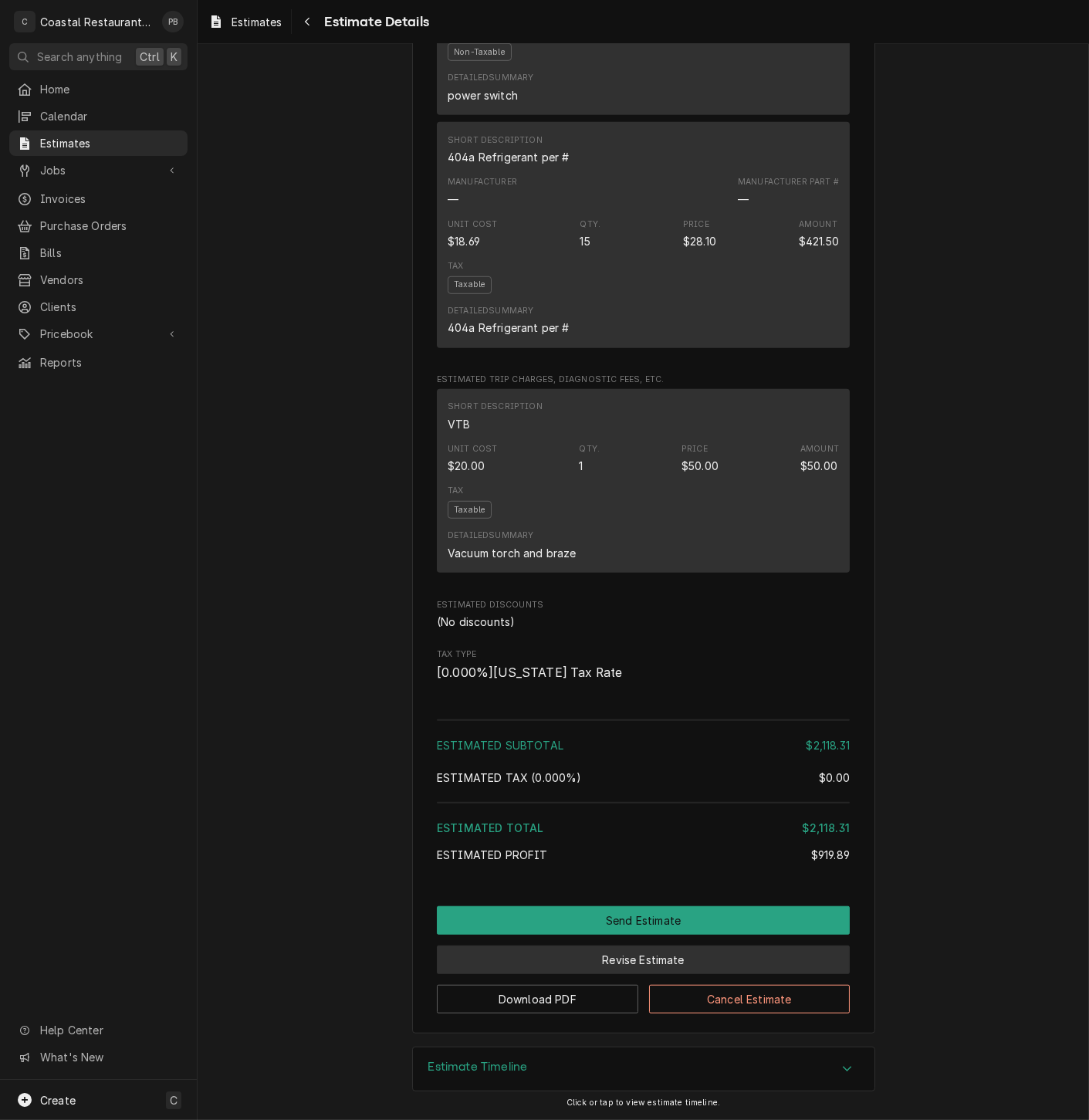
click at [647, 964] on button "Revise Estimate" at bounding box center [643, 959] width 413 height 28
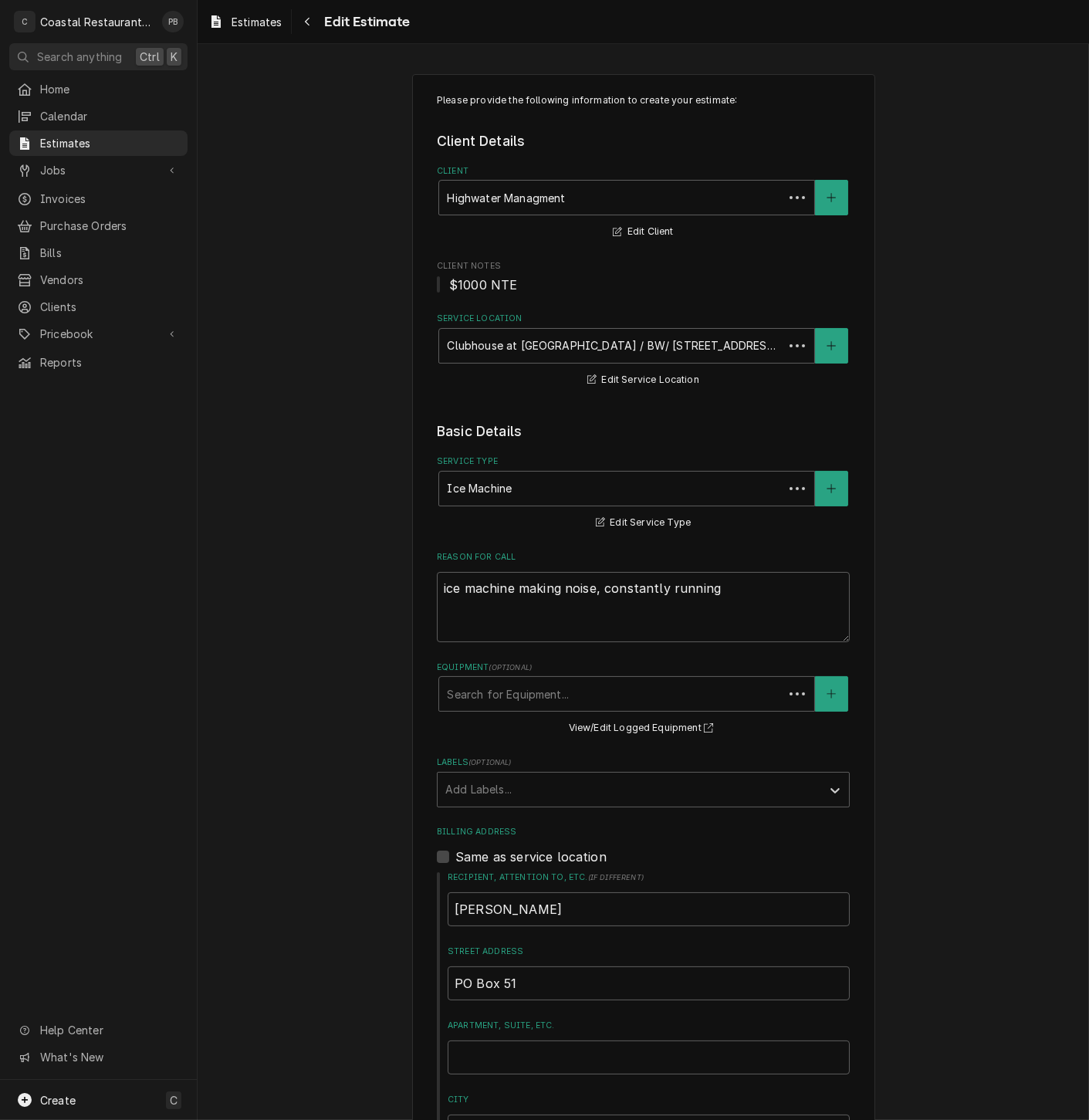
type textarea "x"
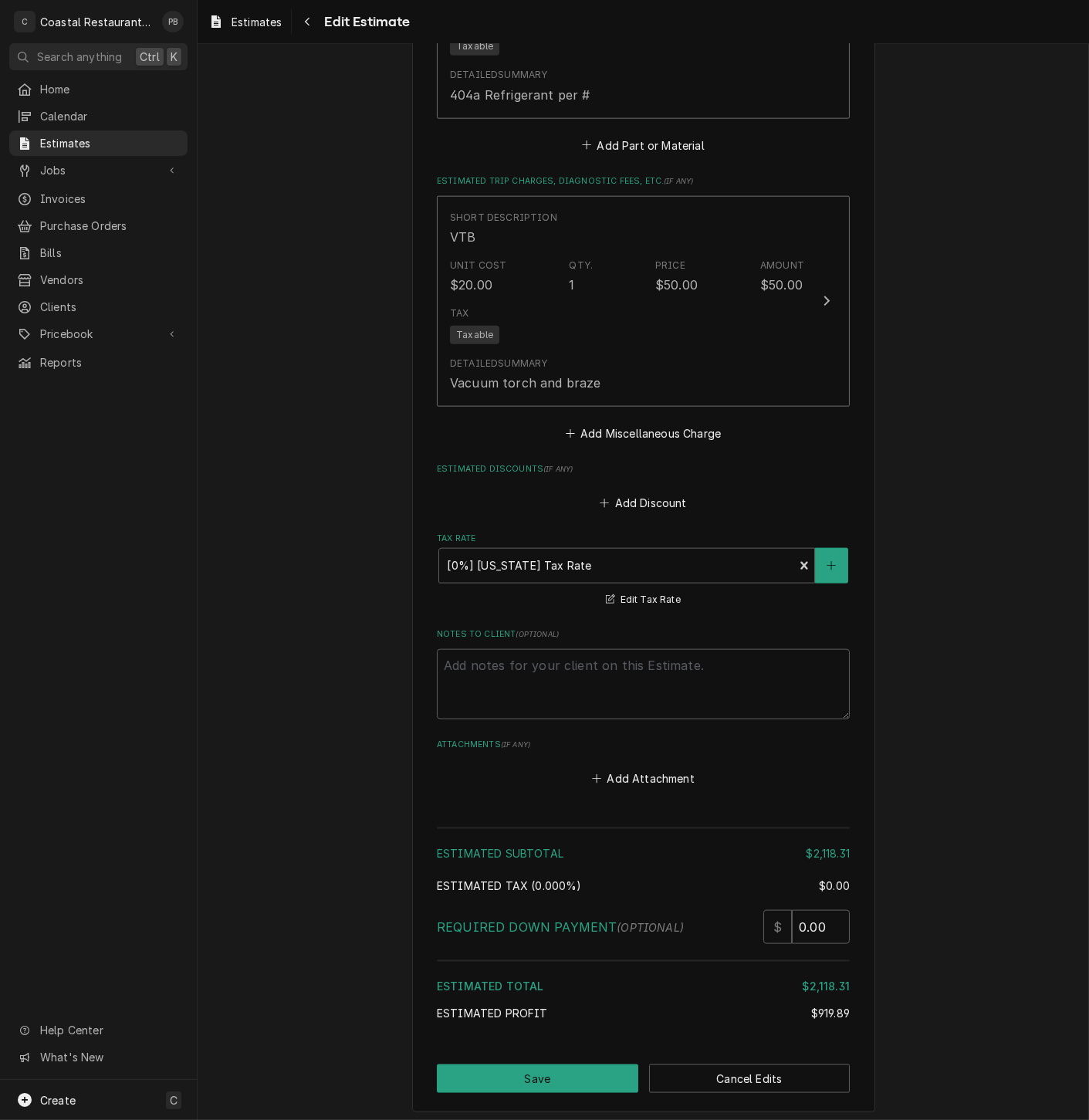
scroll to position [2744, 0]
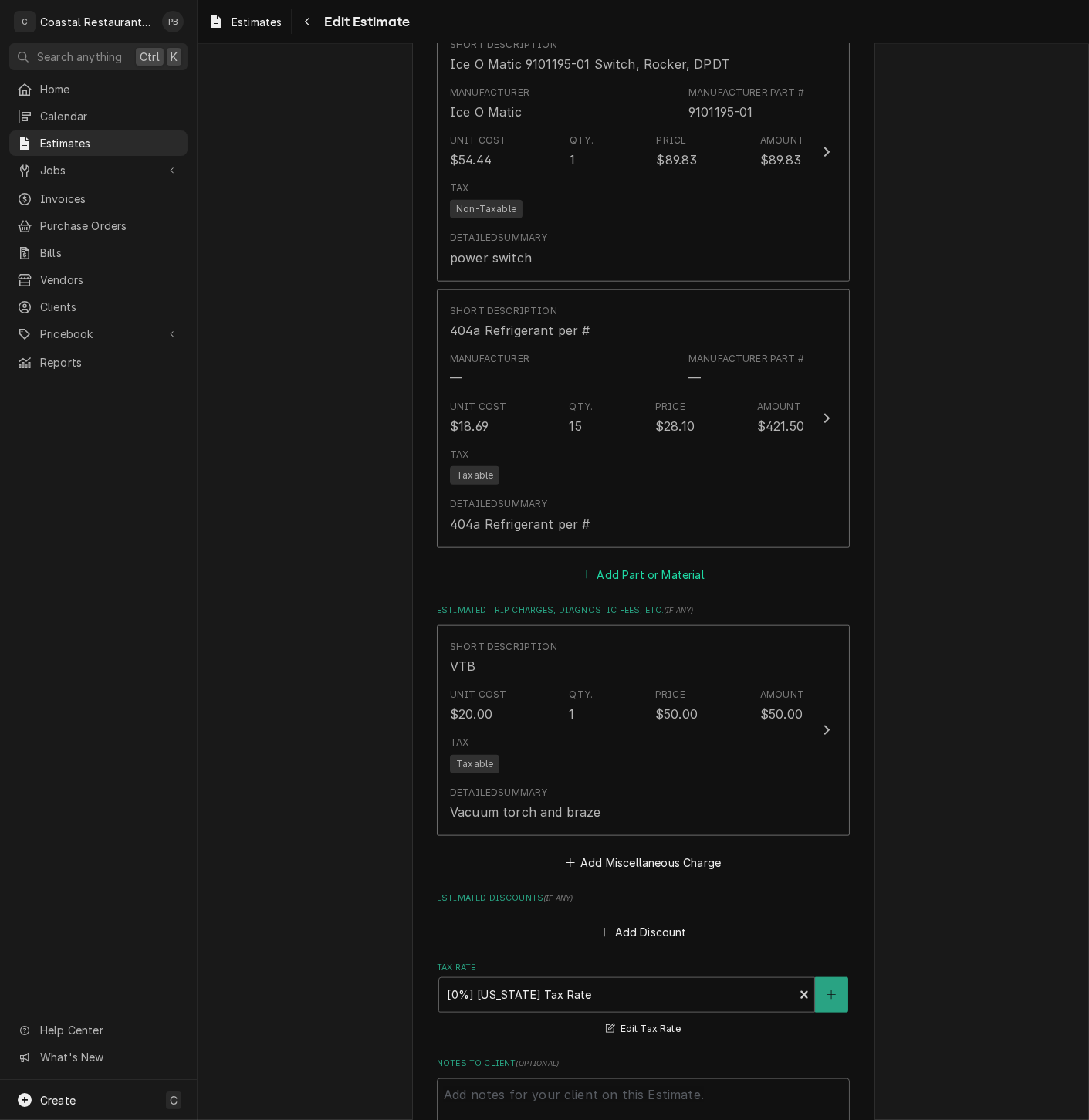
click at [616, 580] on button "Add Part or Material" at bounding box center [644, 574] width 127 height 21
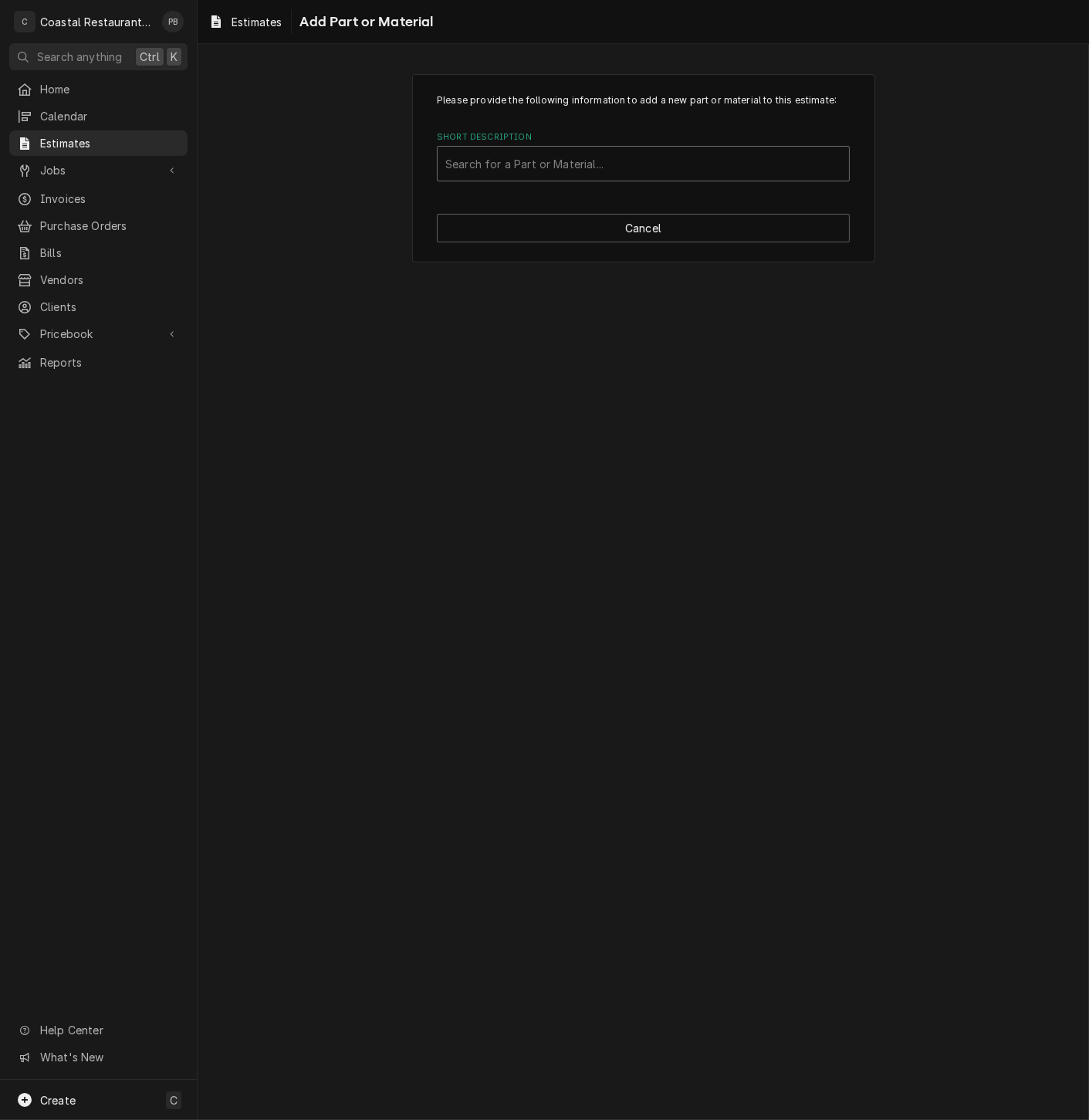
click at [600, 155] on div "Short Description" at bounding box center [644, 163] width 397 height 27
type input "zoom"
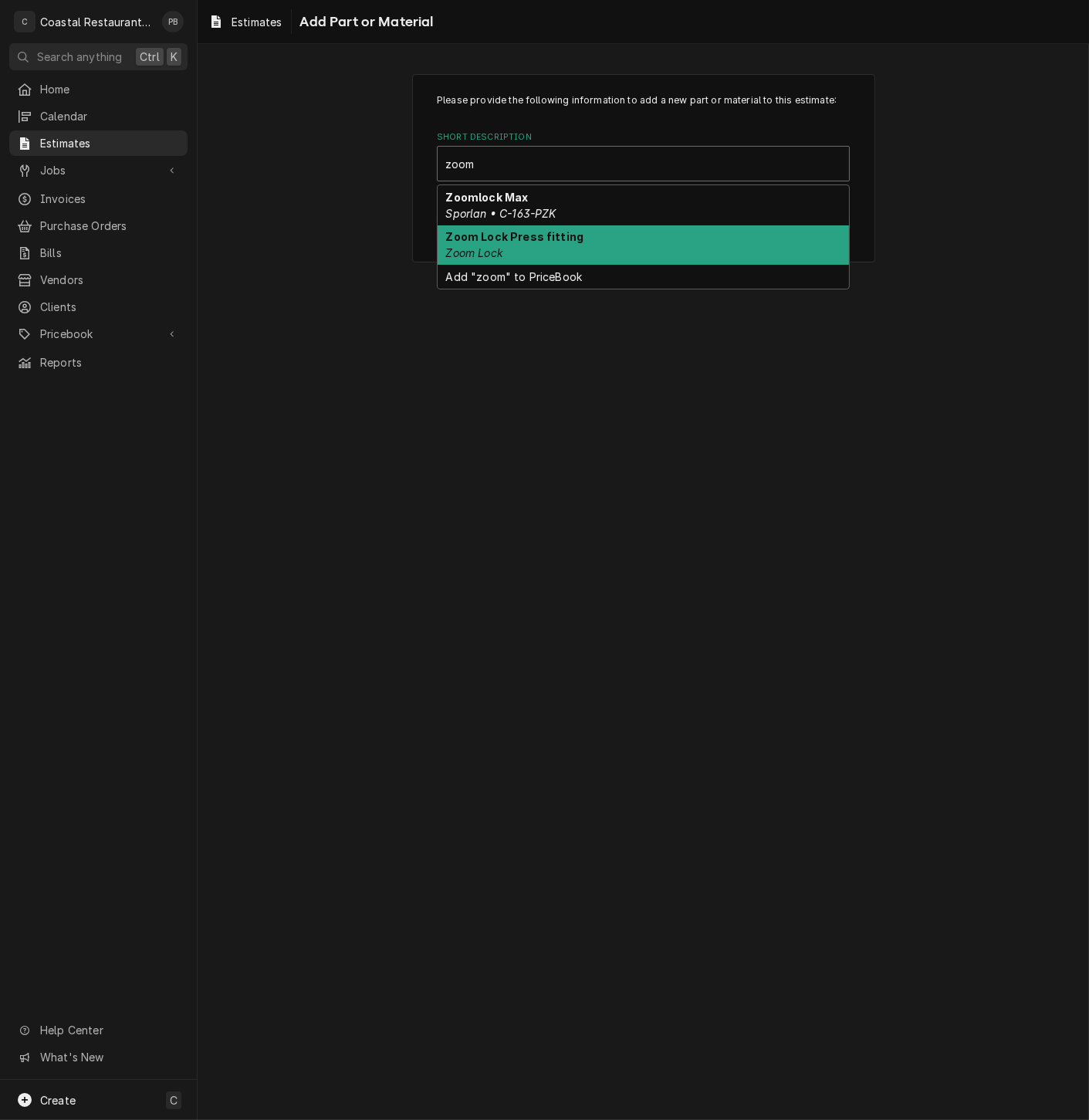
click at [596, 245] on div "Zoom Lock Press fitting Zoom Lock" at bounding box center [643, 245] width 411 height 40
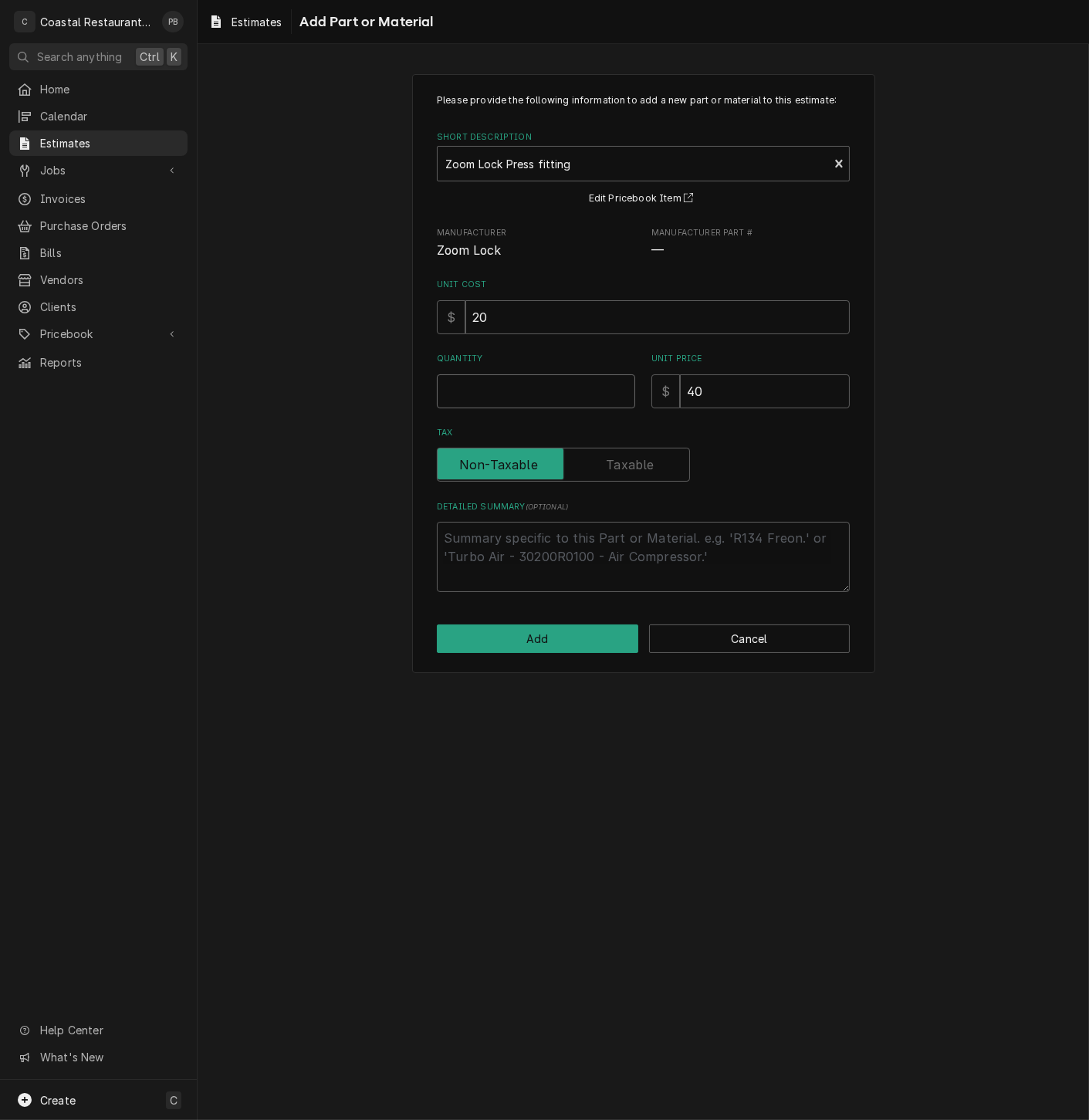
click at [499, 394] on input "Quantity" at bounding box center [535, 391] width 198 height 34
type textarea "x"
type input "4"
type textarea "x"
type input "4"
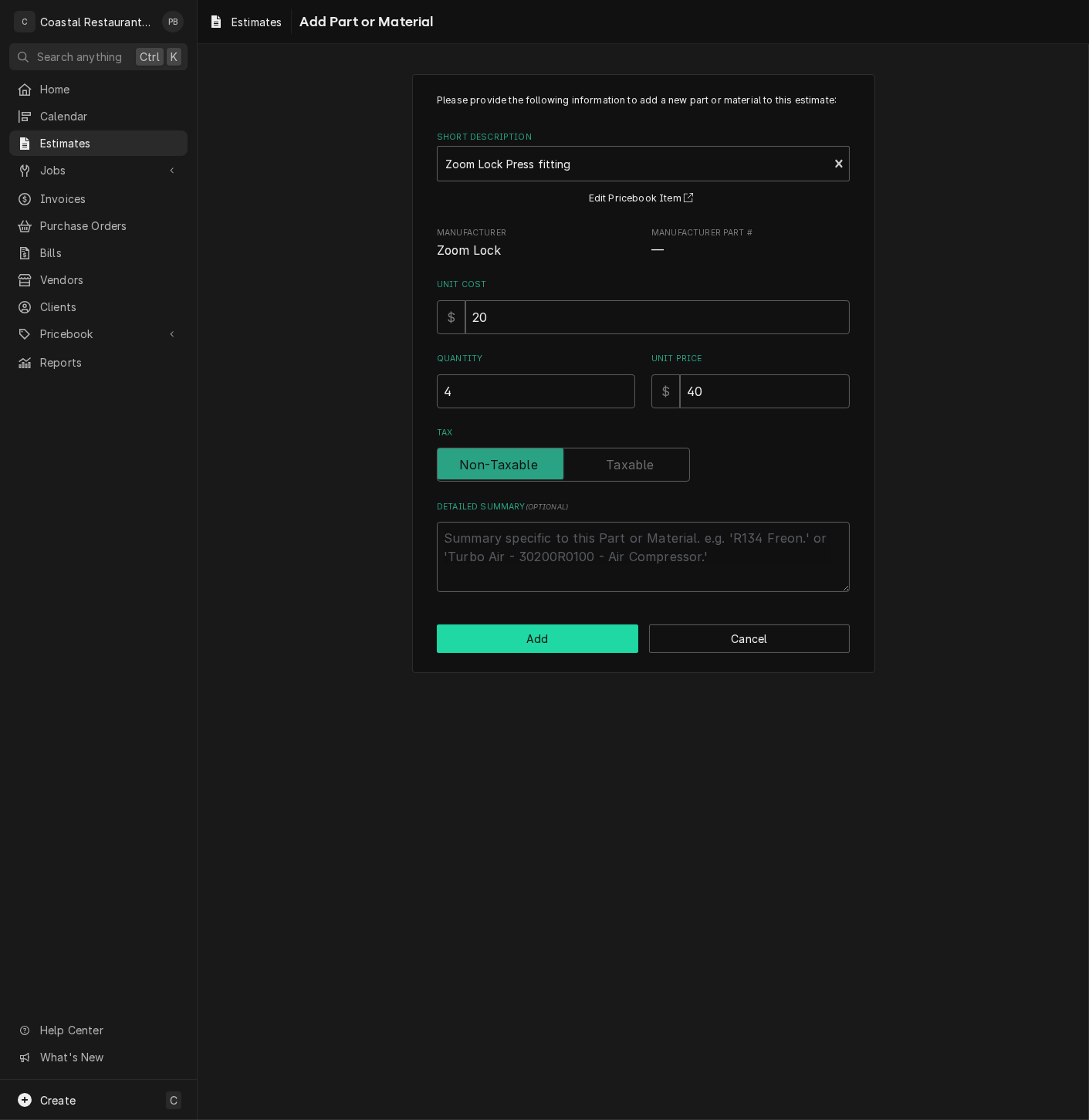
click at [569, 635] on button "Add" at bounding box center [537, 639] width 201 height 28
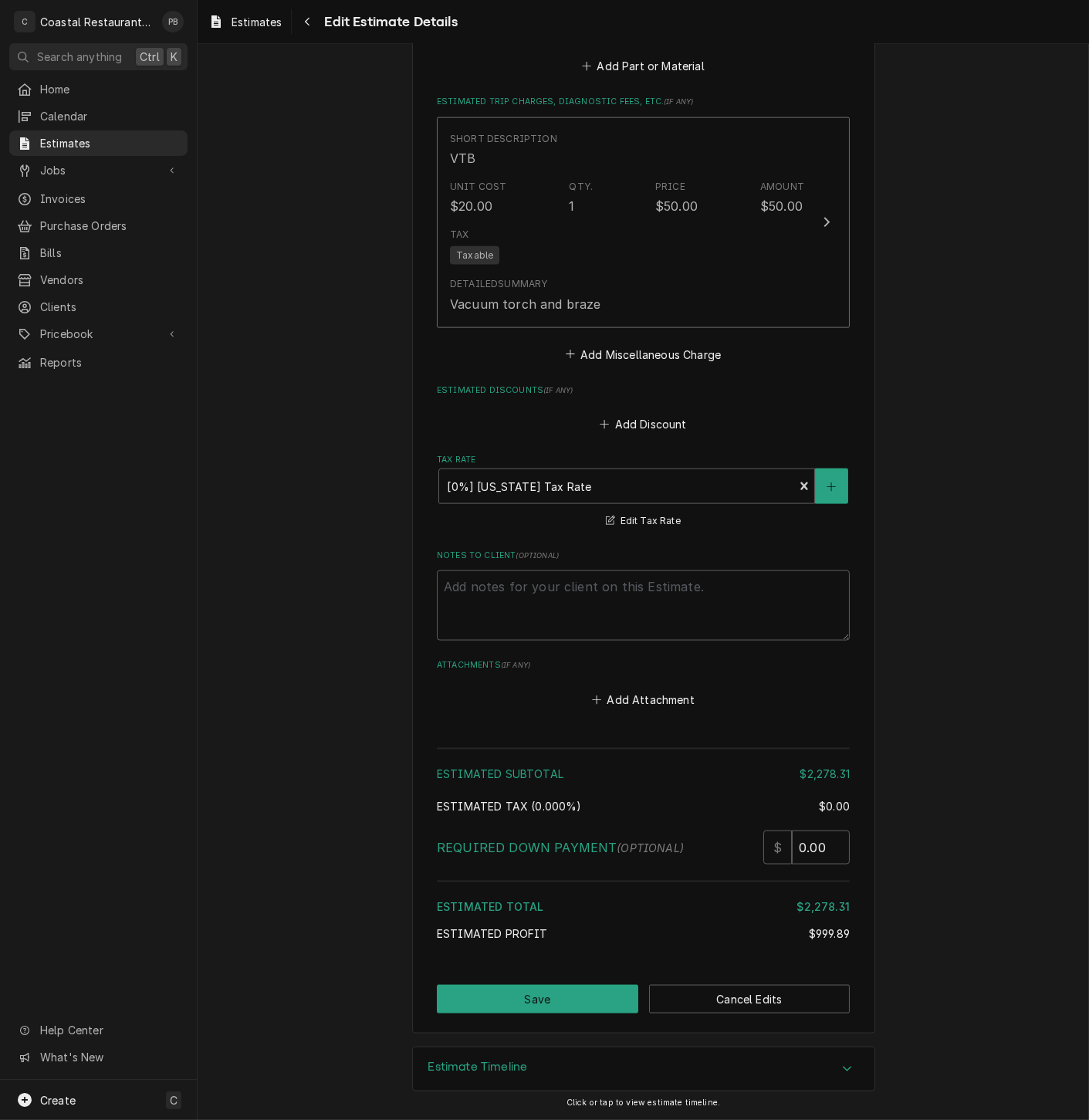
scroll to position [3476, 0]
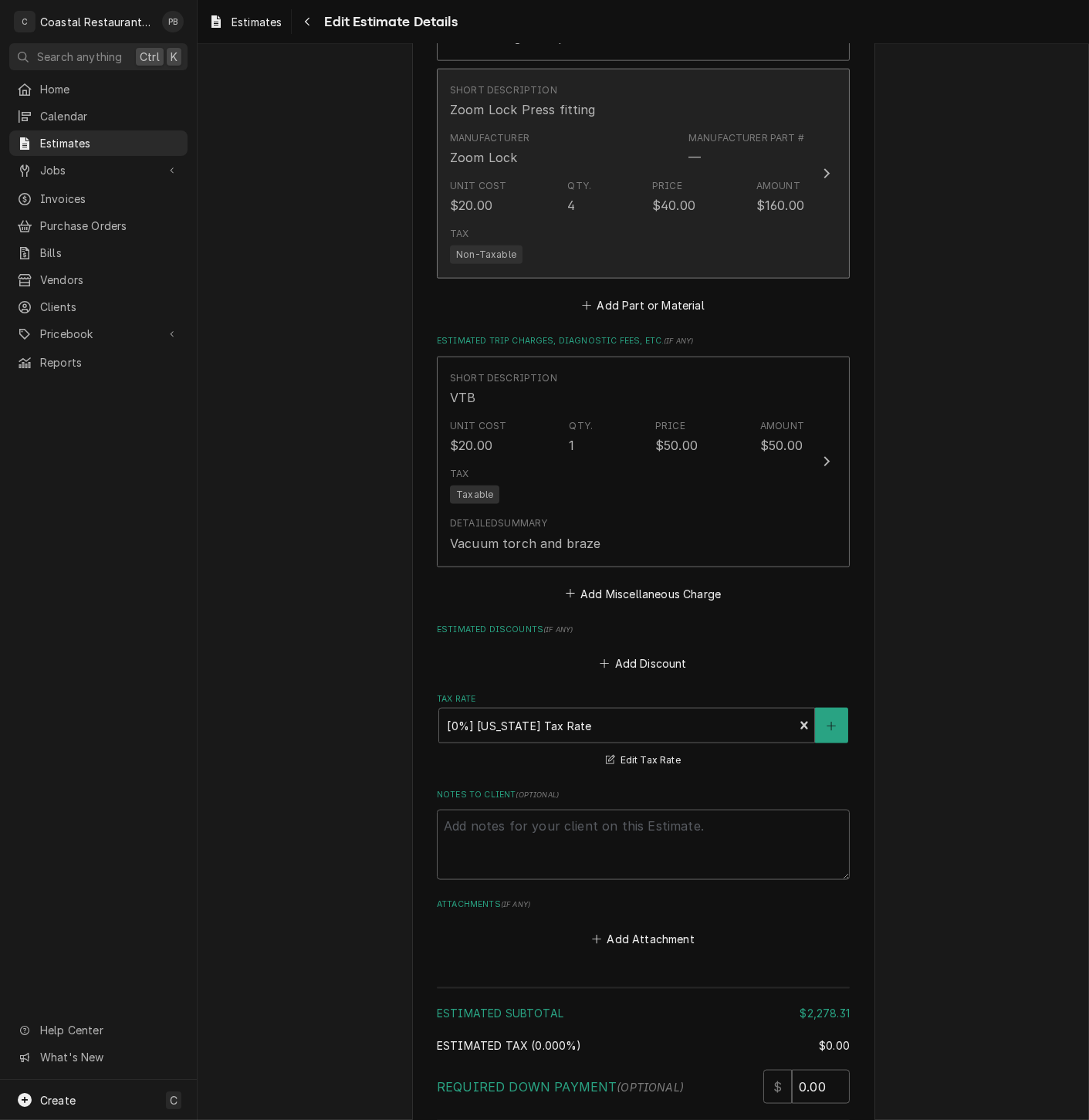
scroll to position [3390, 0]
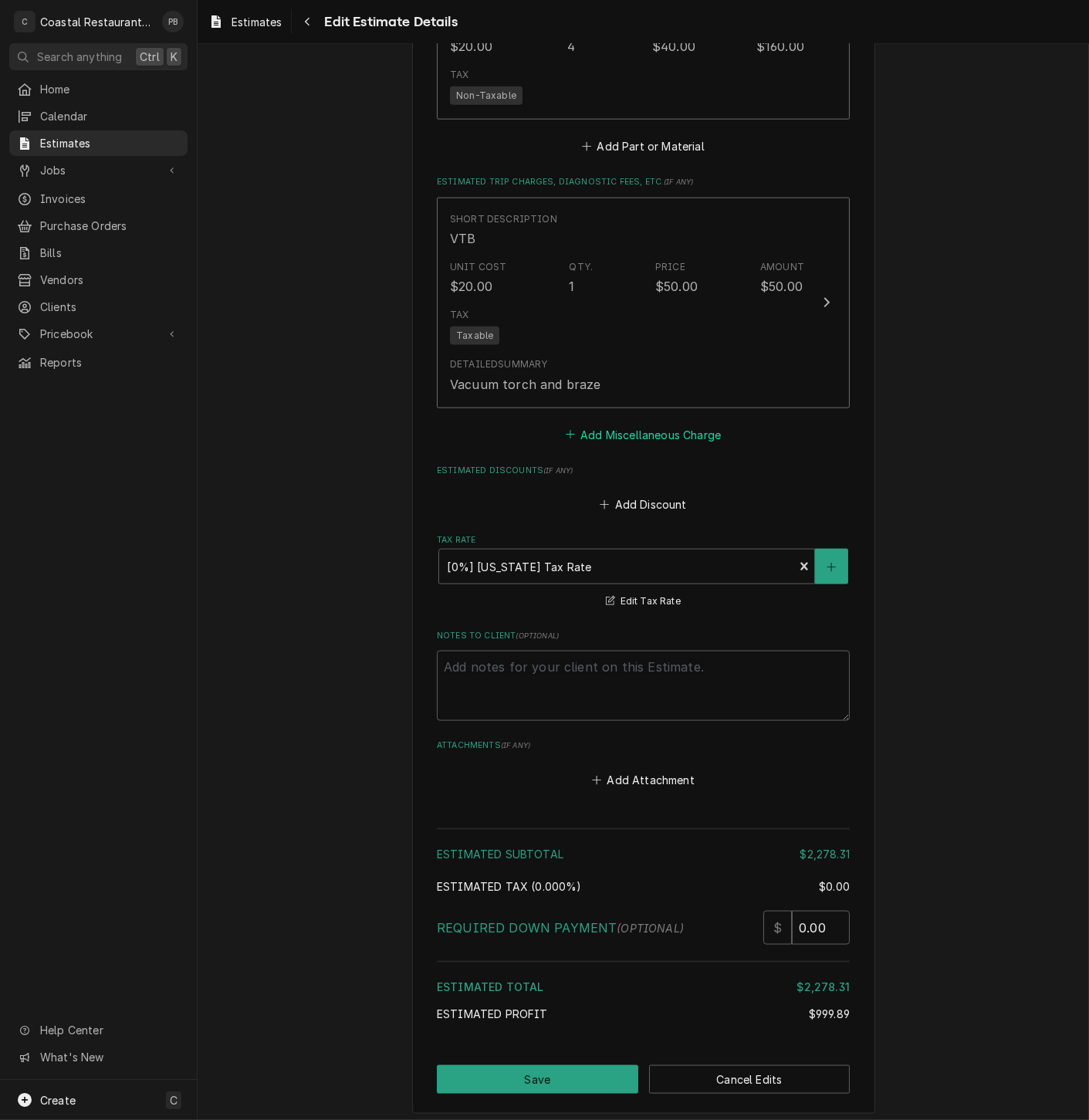
click at [680, 444] on button "Add Miscellaneous Charge" at bounding box center [643, 435] width 160 height 21
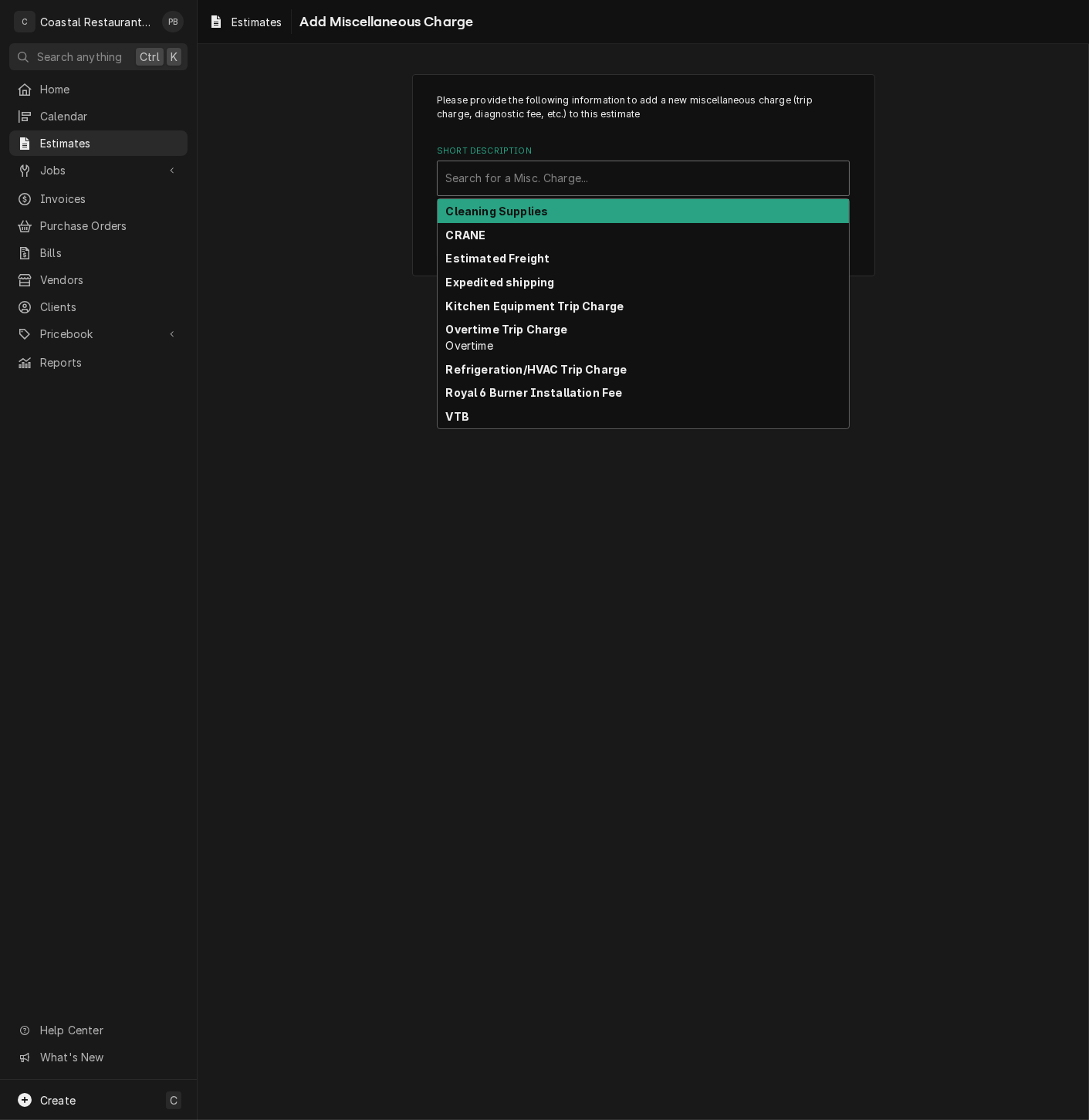
click at [591, 171] on div "Short Description" at bounding box center [644, 178] width 397 height 27
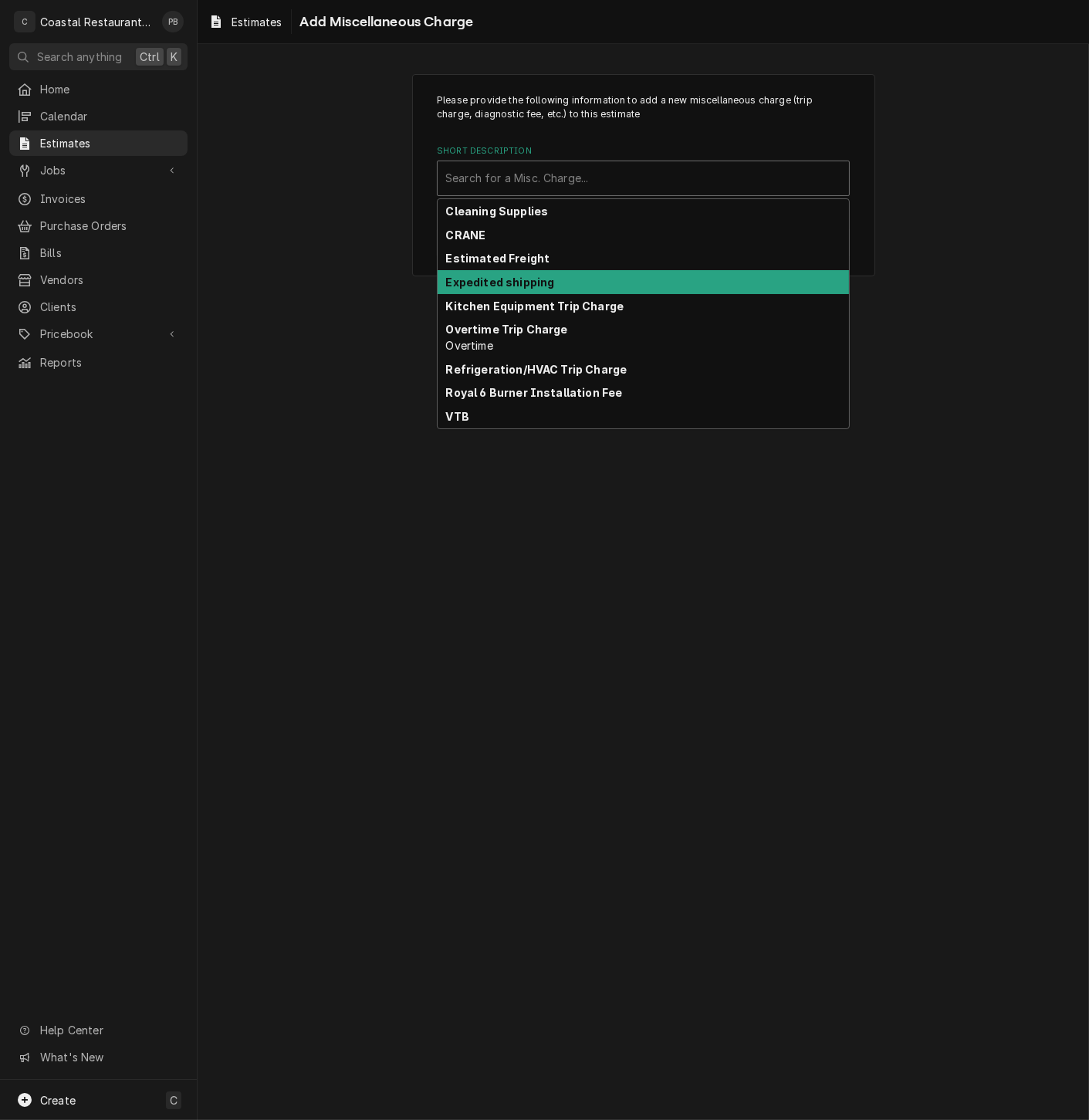
click at [928, 270] on div "Please provide the following information to add a new miscellaneous charge (tri…" at bounding box center [643, 176] width 892 height 230
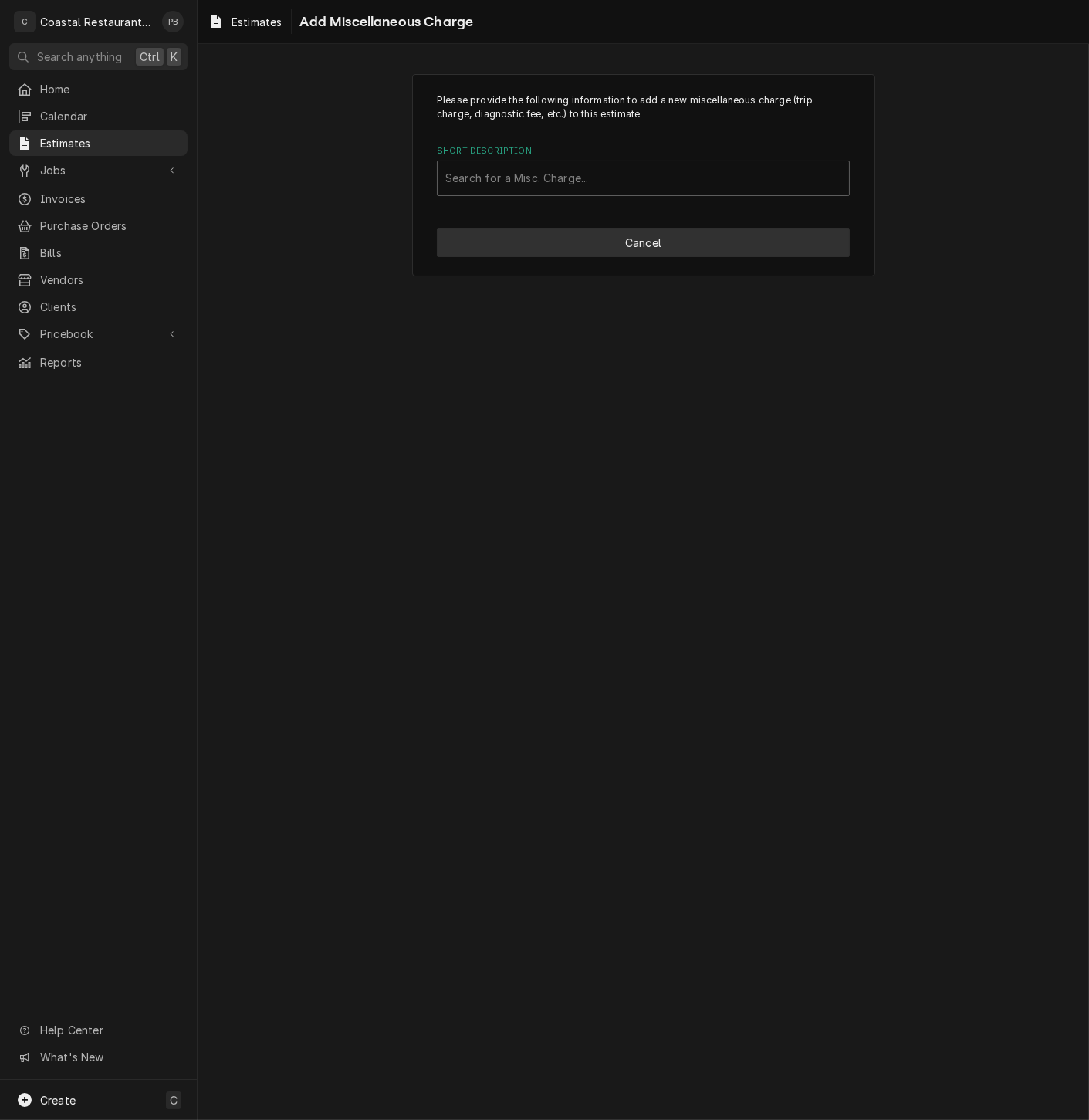
click at [720, 253] on button "Cancel" at bounding box center [643, 242] width 413 height 28
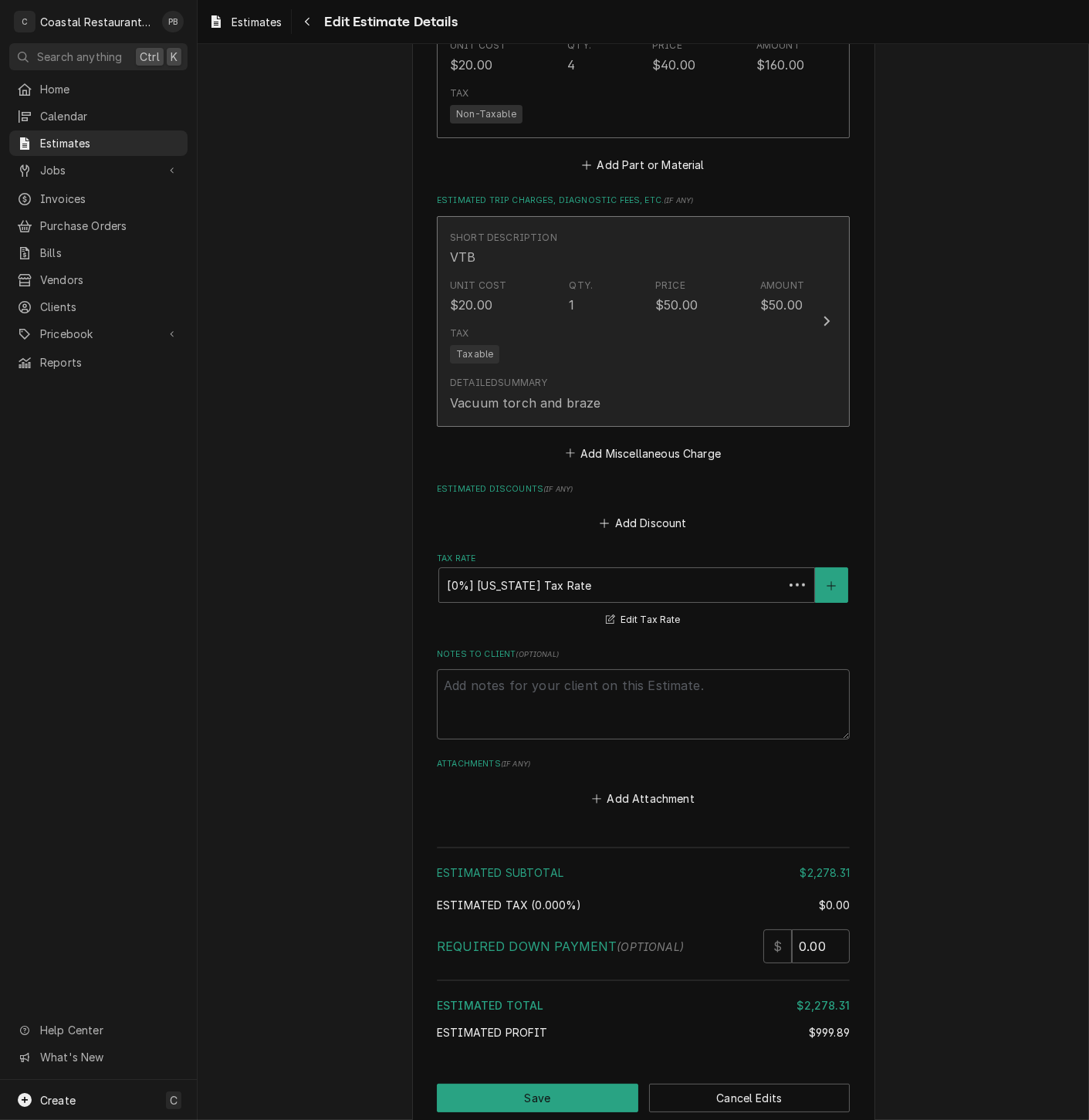
scroll to position [3373, 0]
type textarea "x"
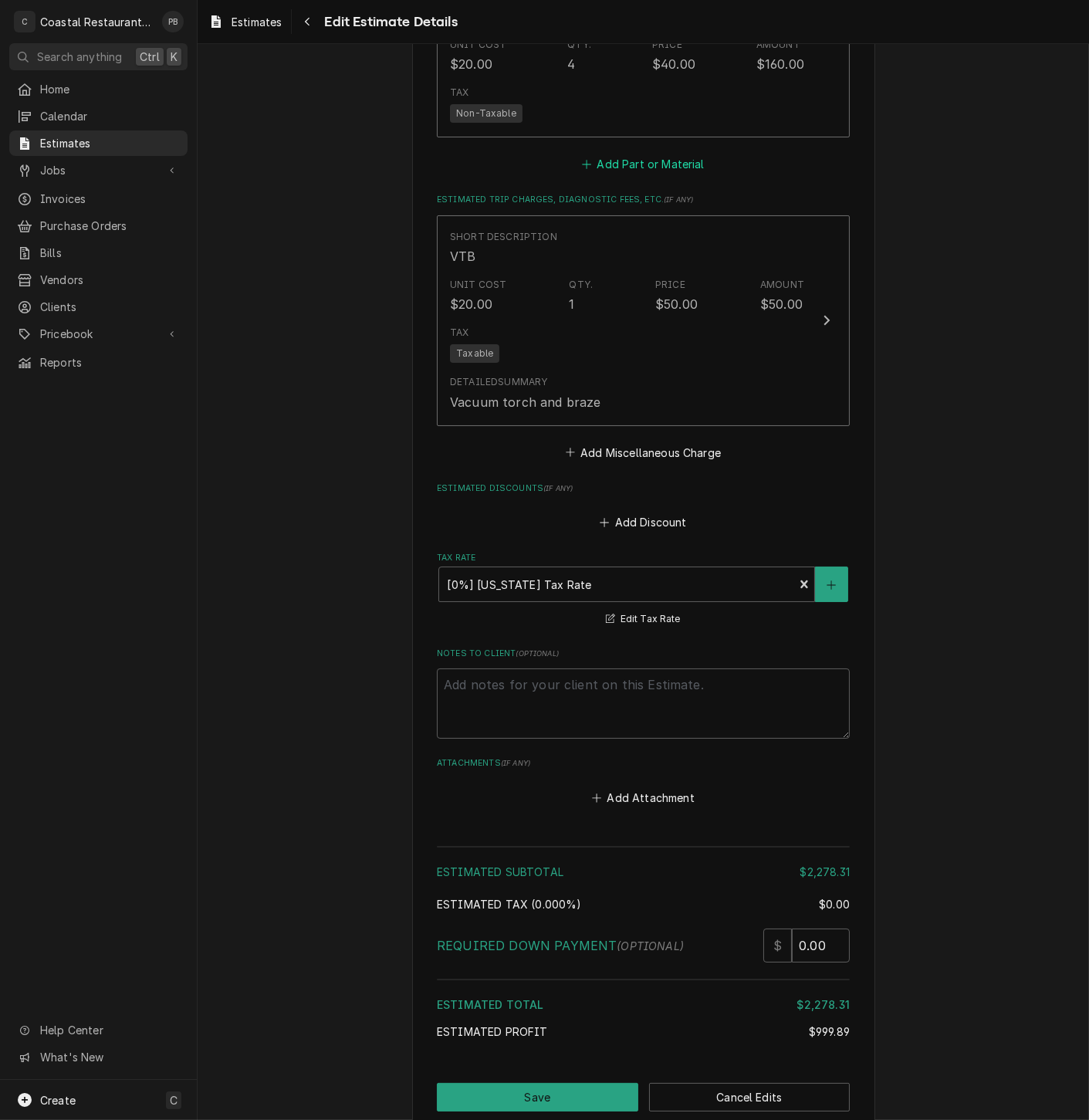
click at [681, 175] on button "Add Part or Material" at bounding box center [644, 164] width 127 height 21
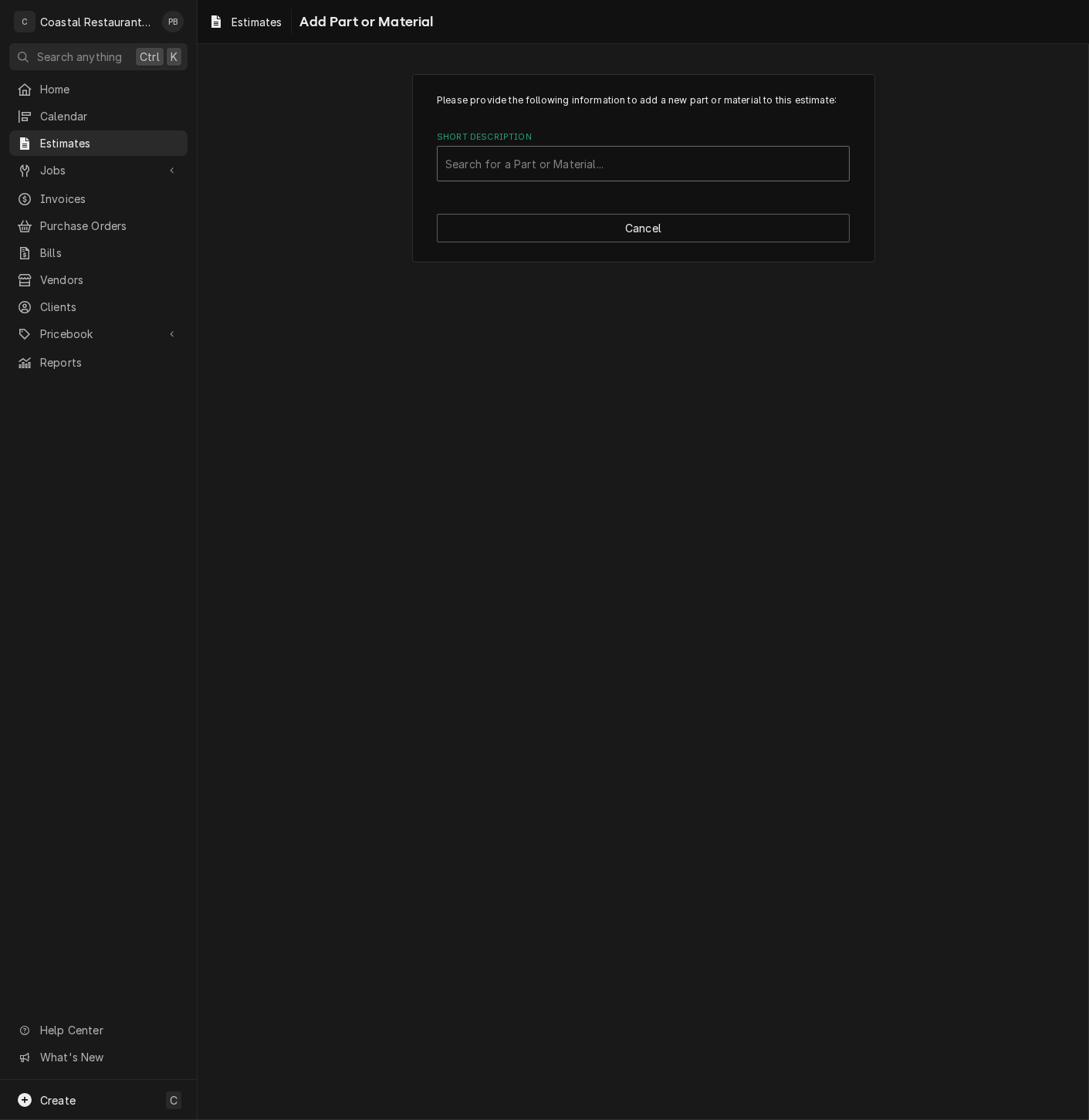
click at [629, 166] on div "Short Description" at bounding box center [644, 163] width 397 height 27
type input "truck"
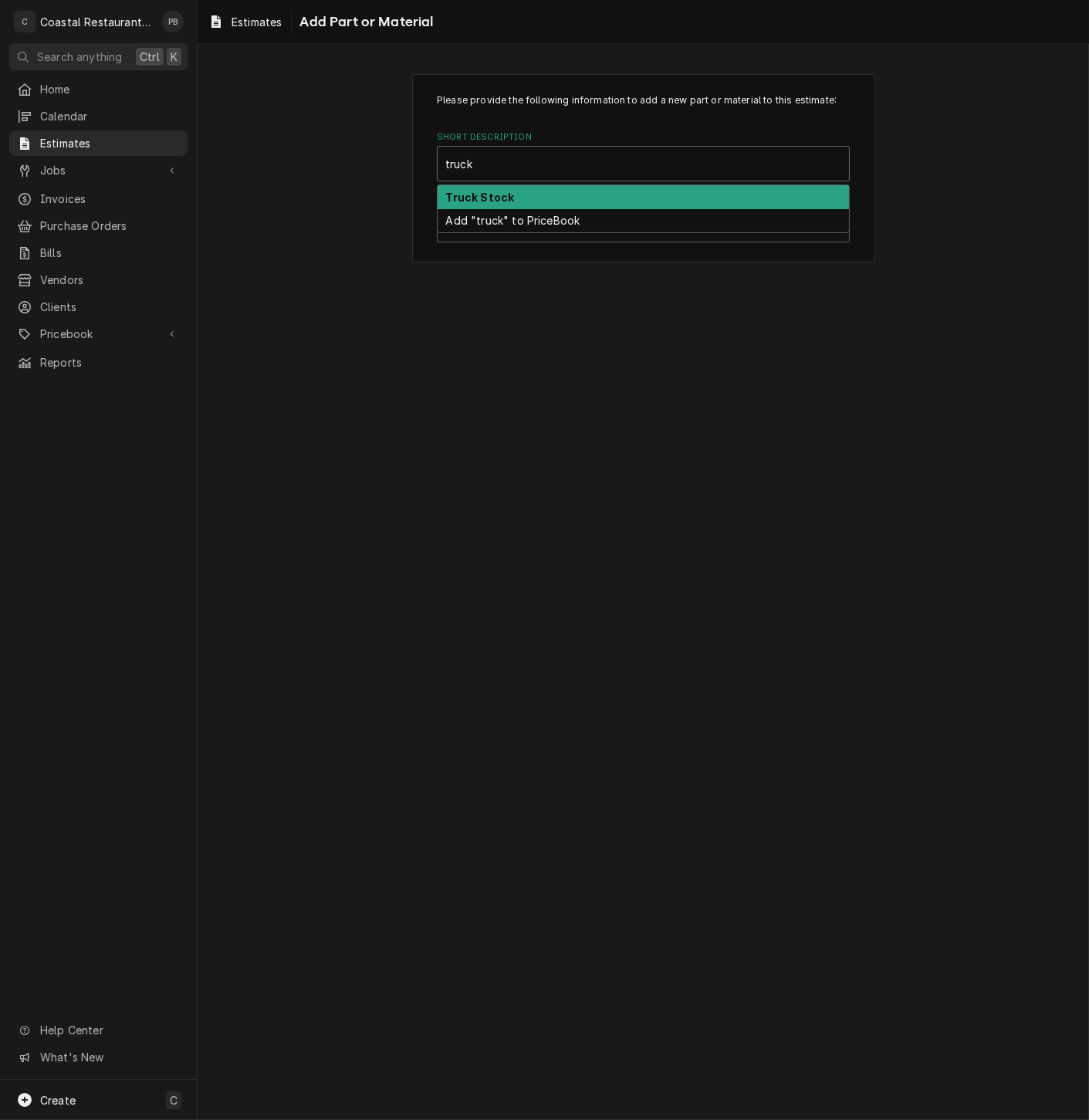
click at [566, 197] on div "Truck Stock" at bounding box center [643, 197] width 411 height 24
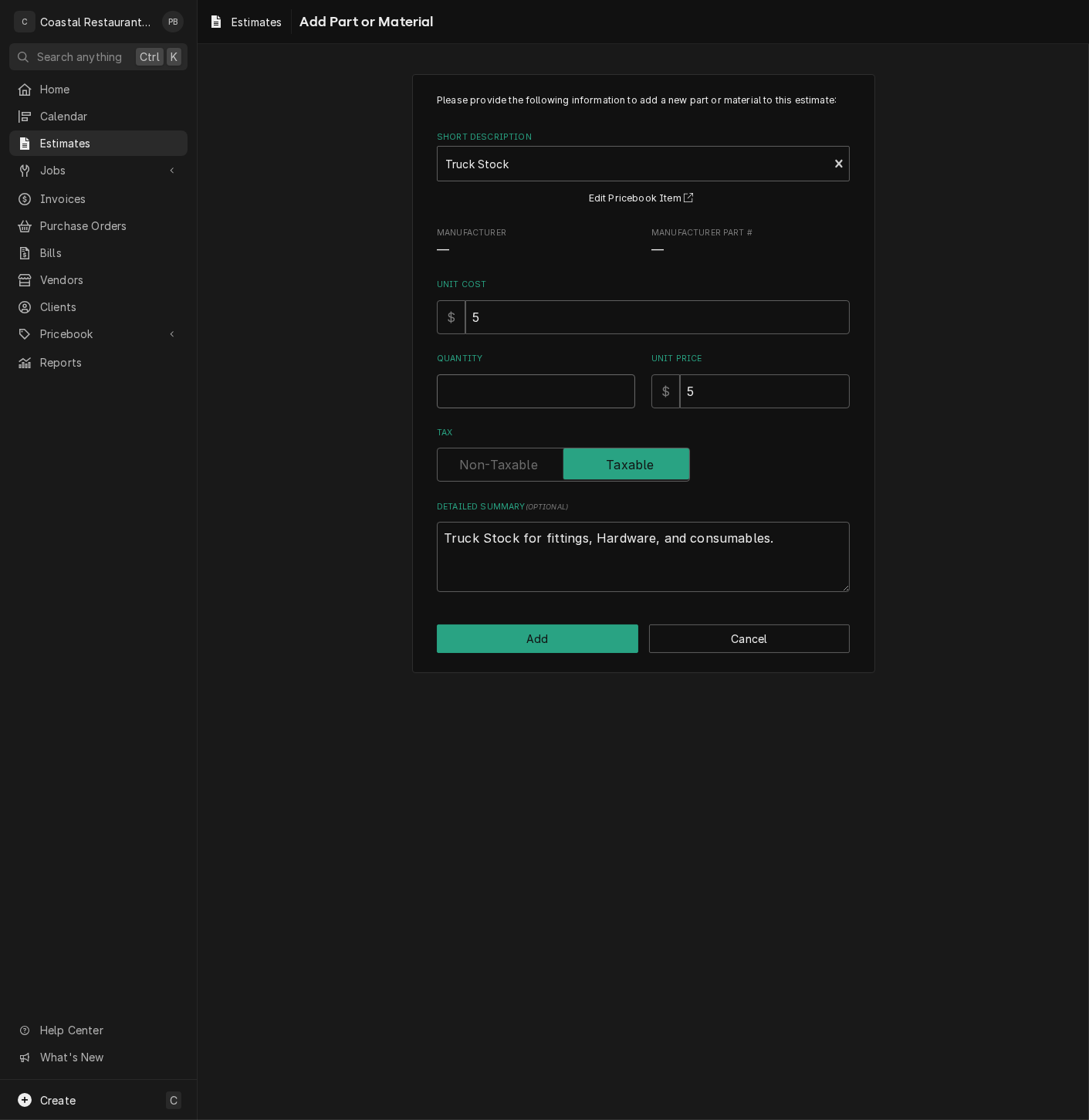
click at [532, 388] on input "Quantity" at bounding box center [535, 391] width 198 height 34
type textarea "x"
type input "1"
type textarea "x"
type input "15"
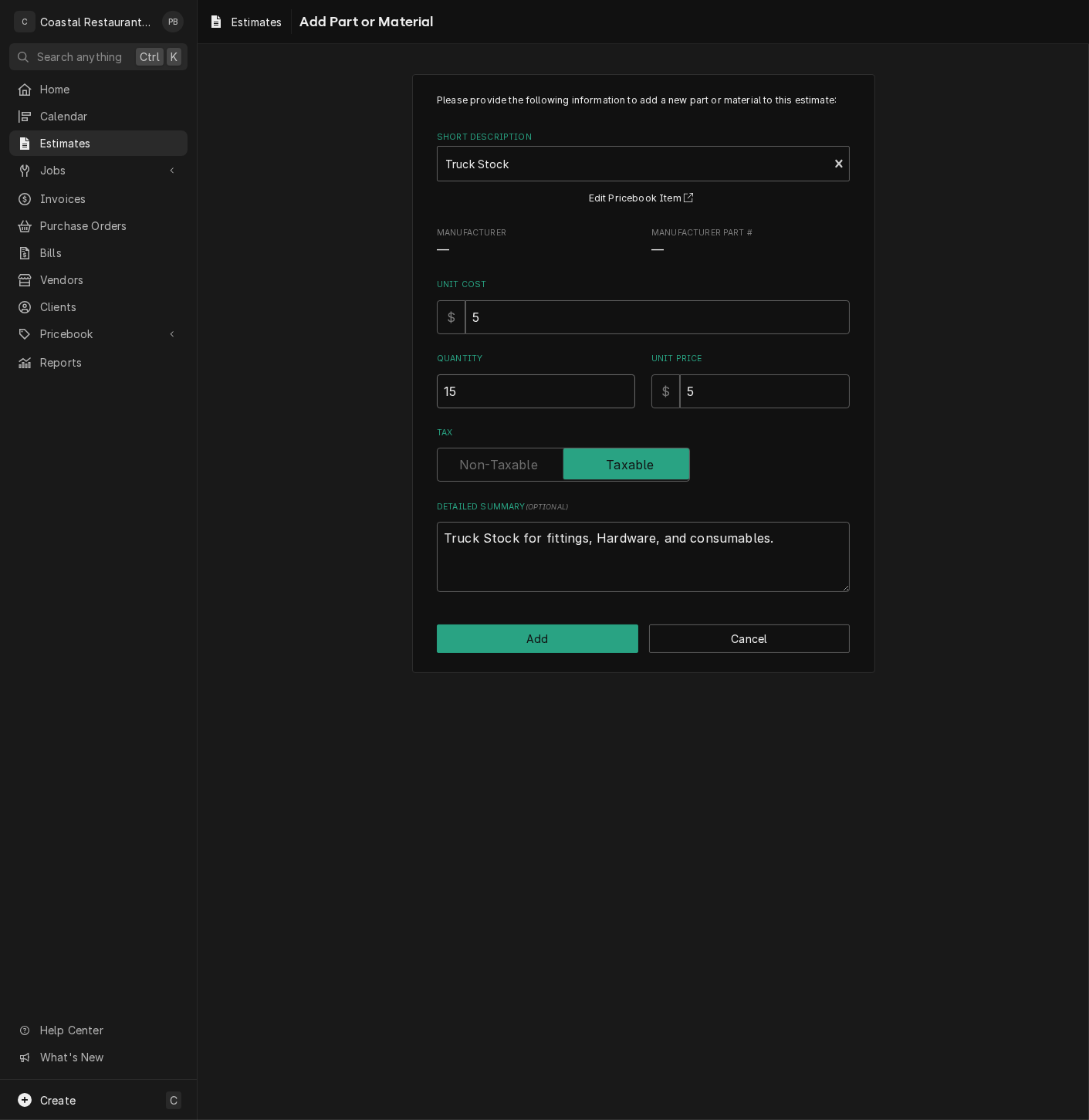
type textarea "x"
type input "15"
click at [596, 644] on button "Add" at bounding box center [537, 639] width 201 height 28
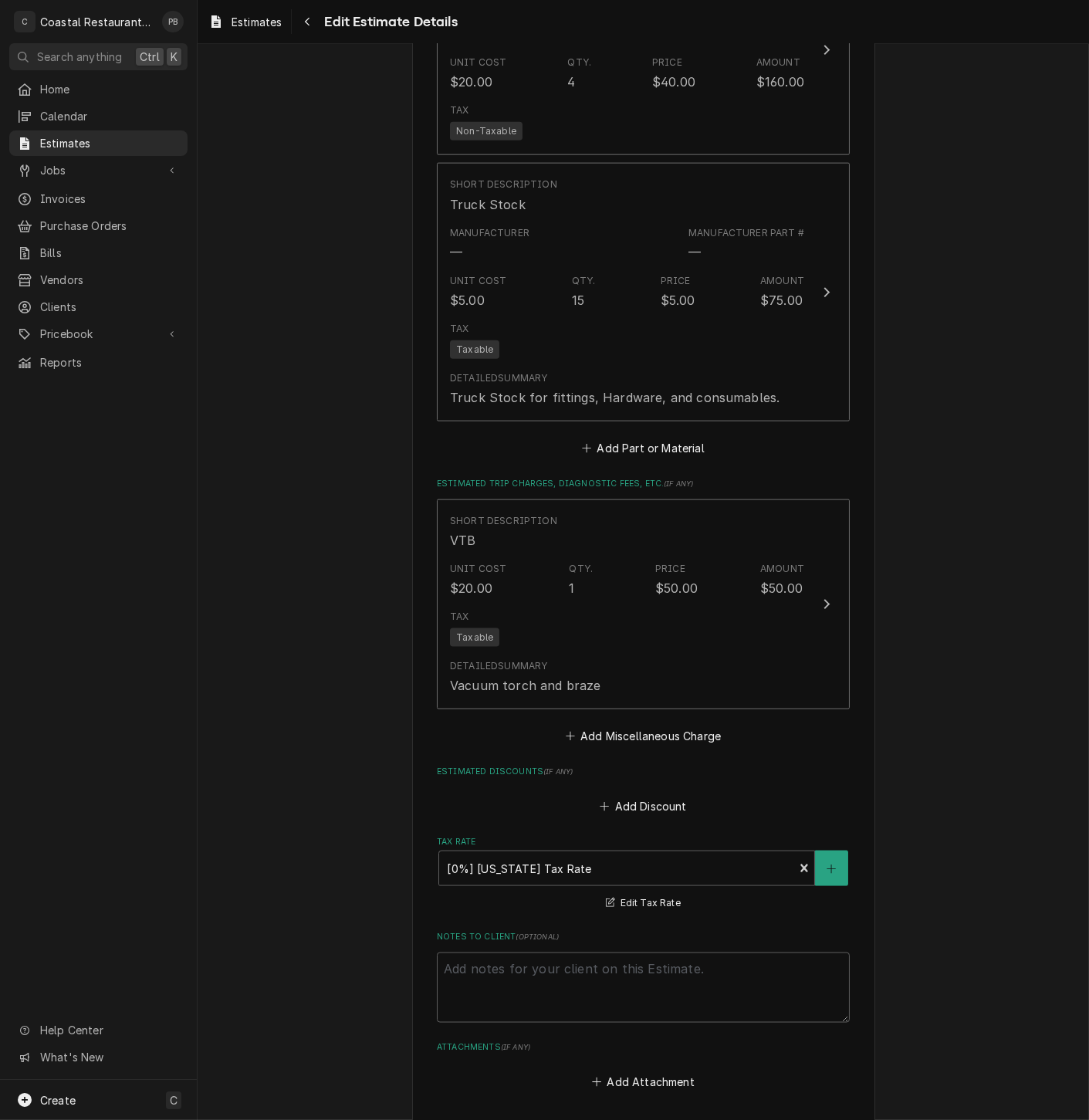
scroll to position [3743, 0]
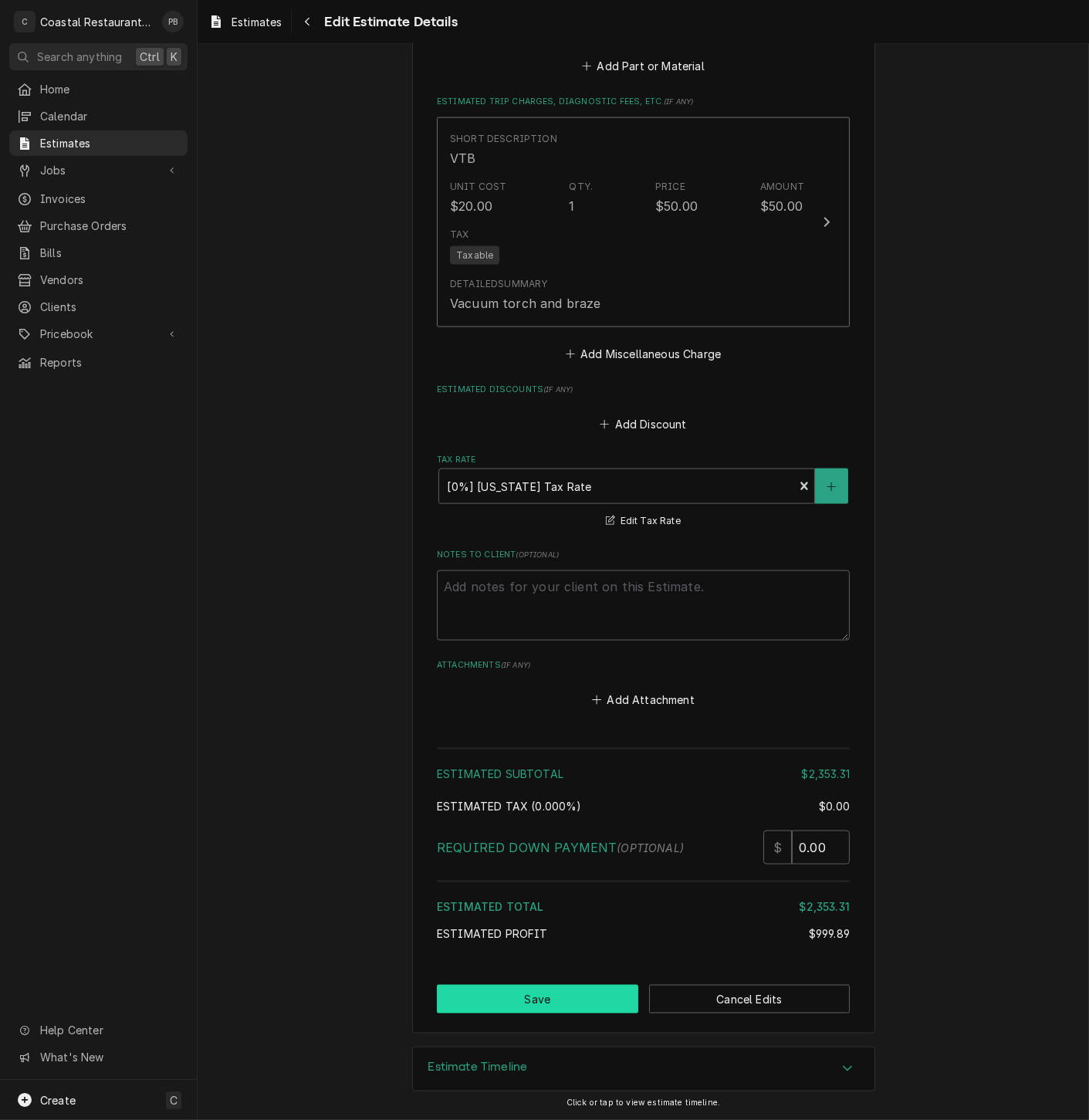
click at [542, 1005] on button "Save" at bounding box center [537, 999] width 201 height 28
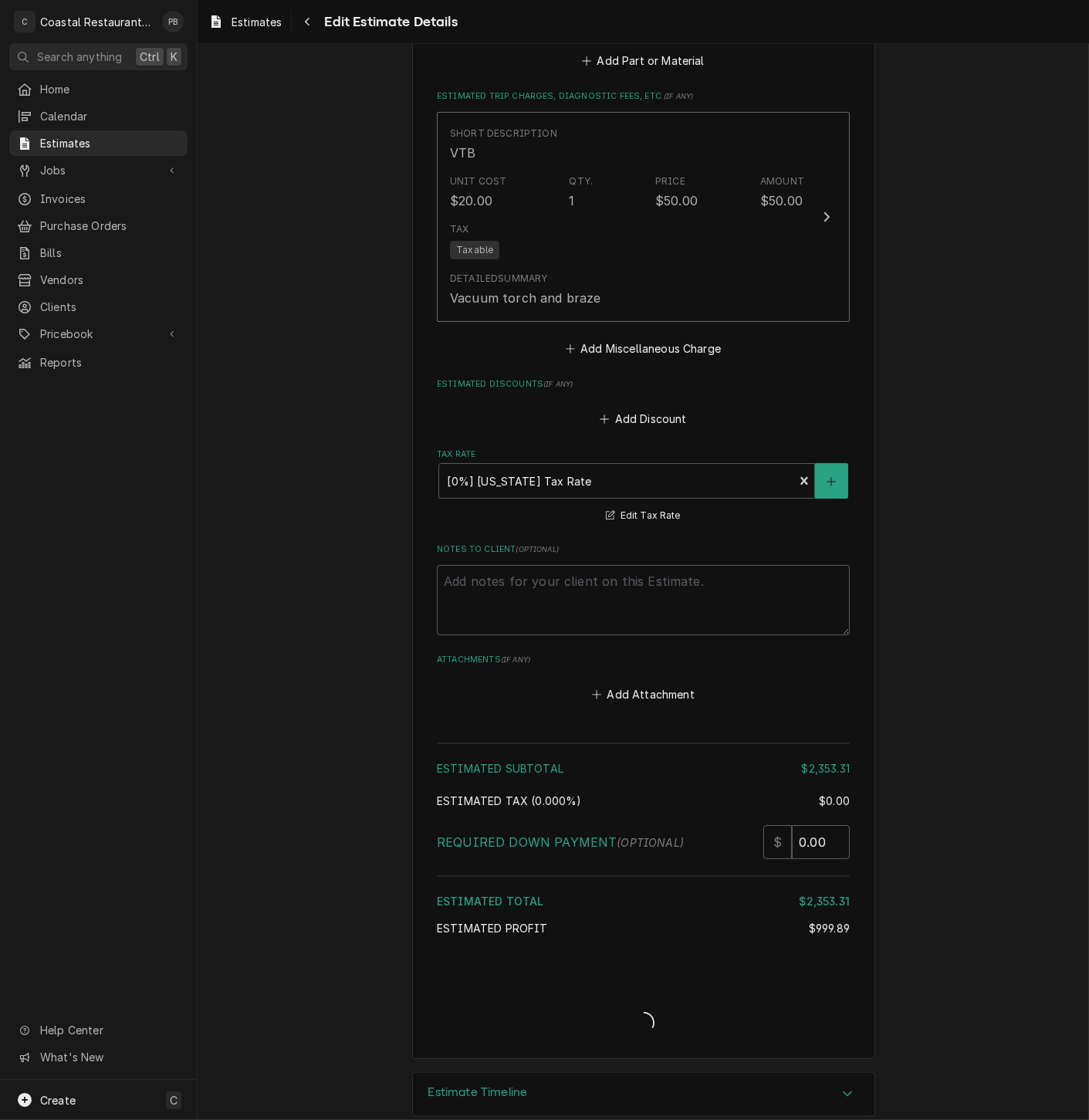
type textarea "x"
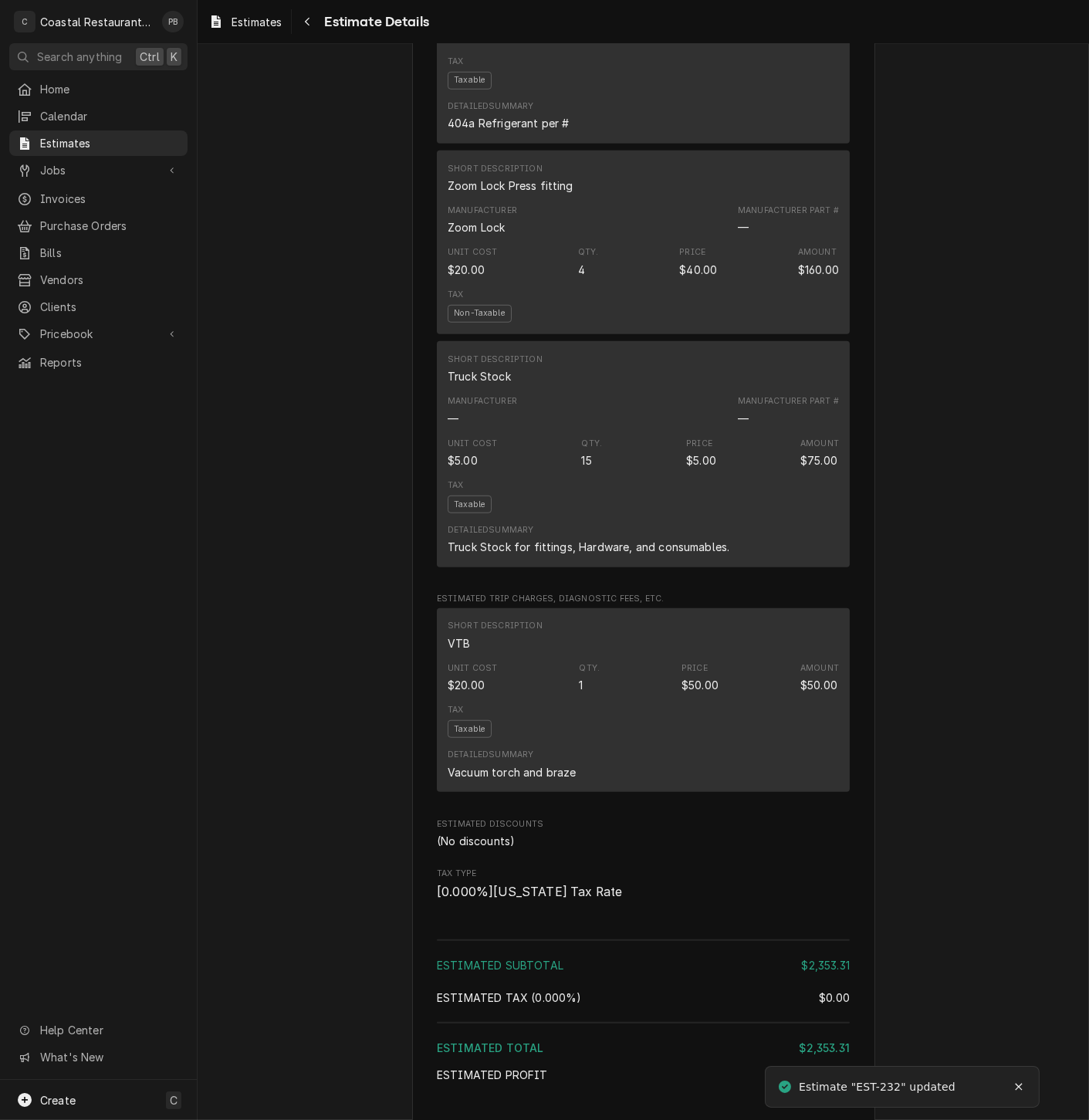
scroll to position [2318, 0]
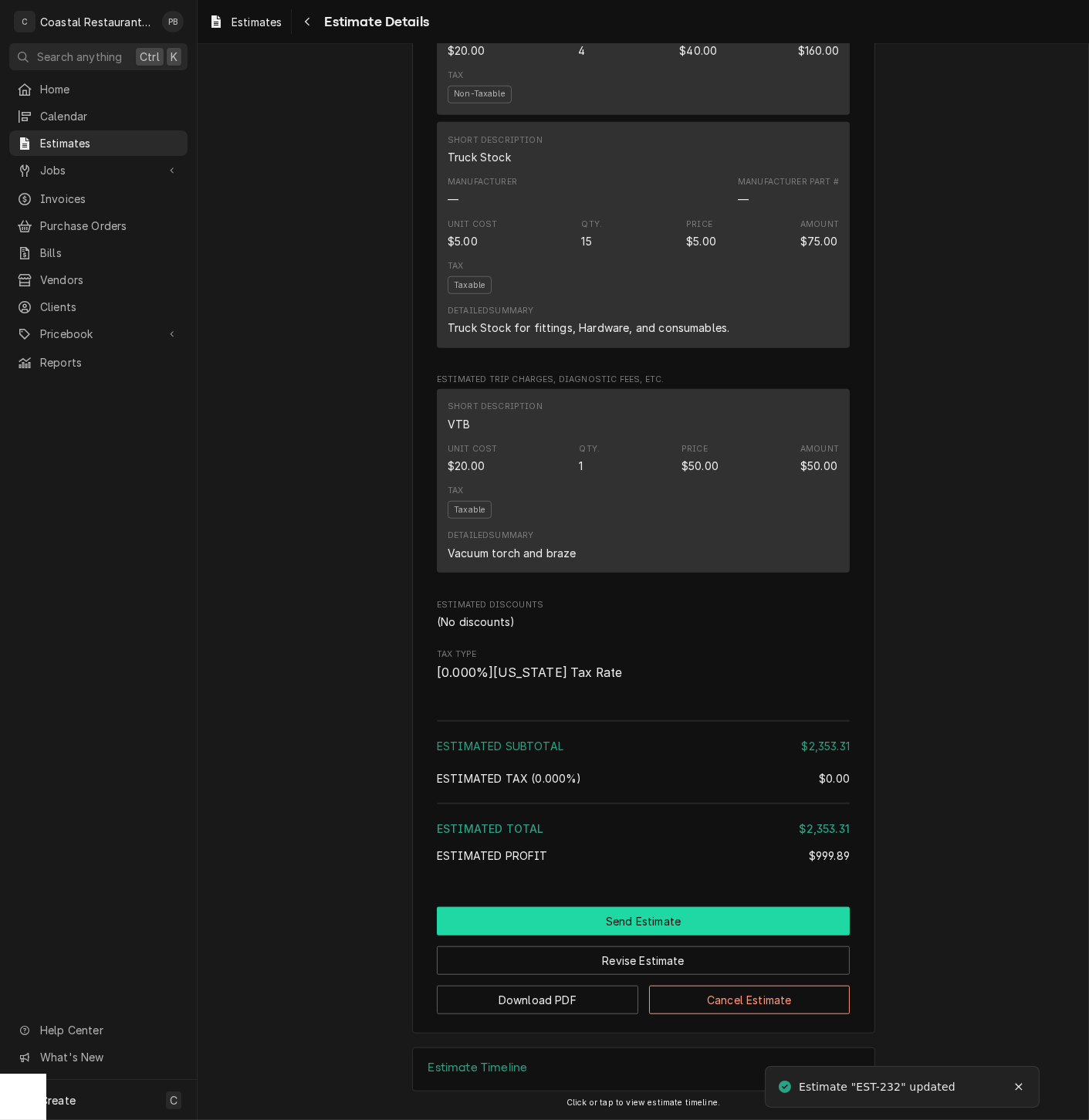
click at [647, 920] on button "Send Estimate" at bounding box center [643, 921] width 413 height 28
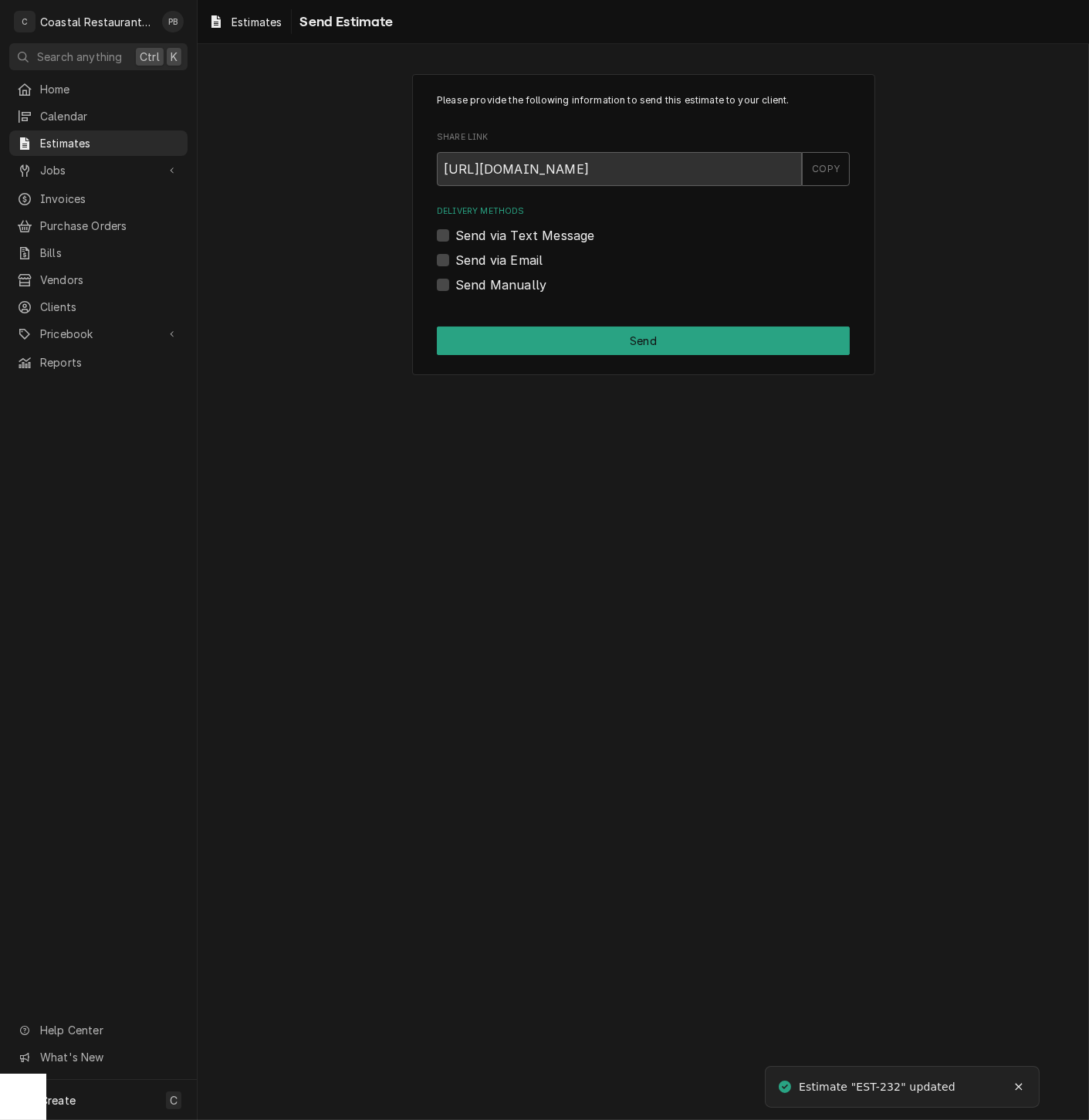
click at [455, 256] on label "Send via Email" at bounding box center [498, 260] width 87 height 19
click at [455, 256] on input "Send via Email" at bounding box center [661, 268] width 413 height 34
checkbox input "true"
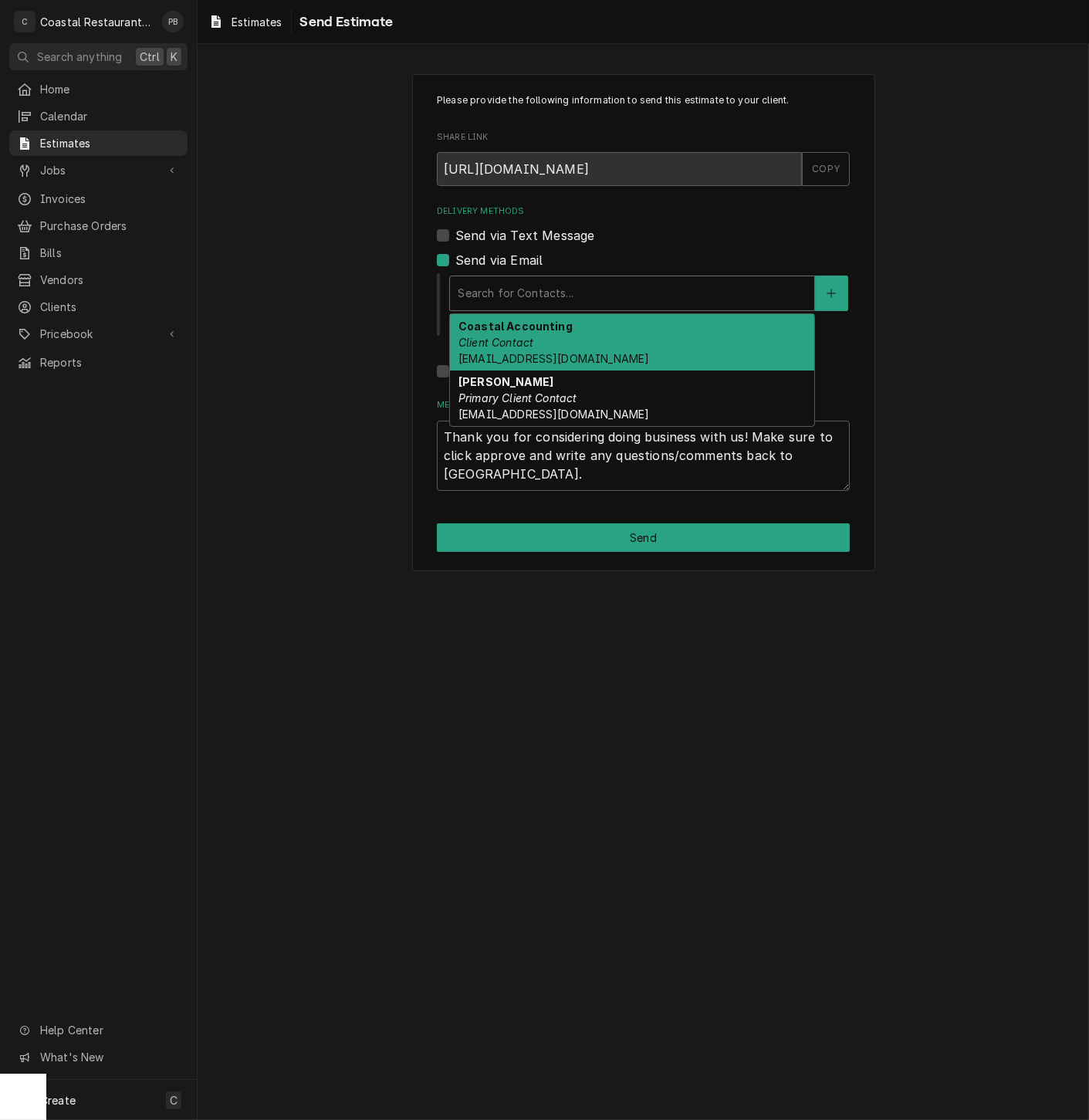
click at [525, 276] on div "Search for Contacts..." at bounding box center [632, 293] width 364 height 34
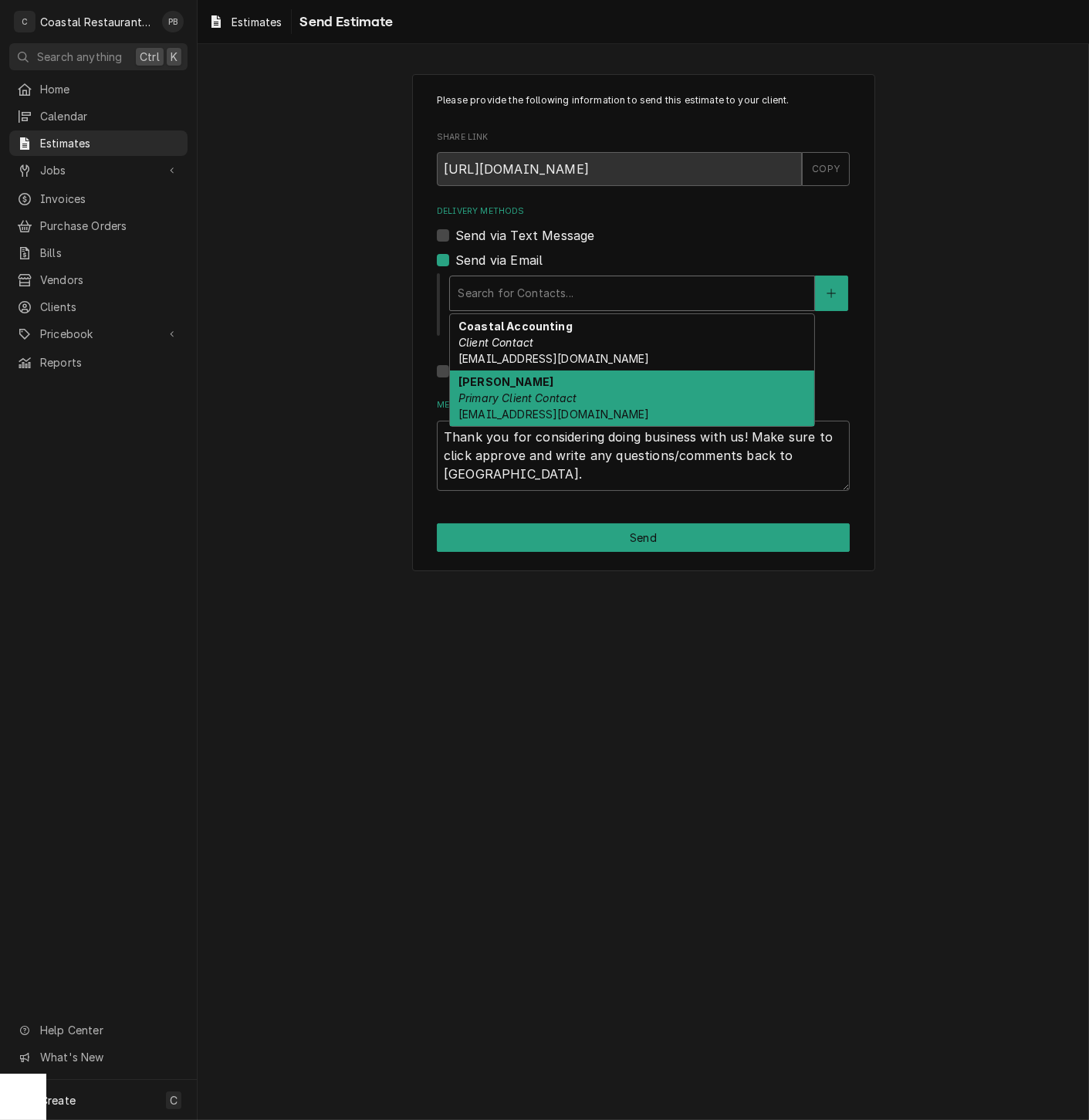
click at [542, 393] on em "Primary Client Contact" at bounding box center [519, 397] width 119 height 13
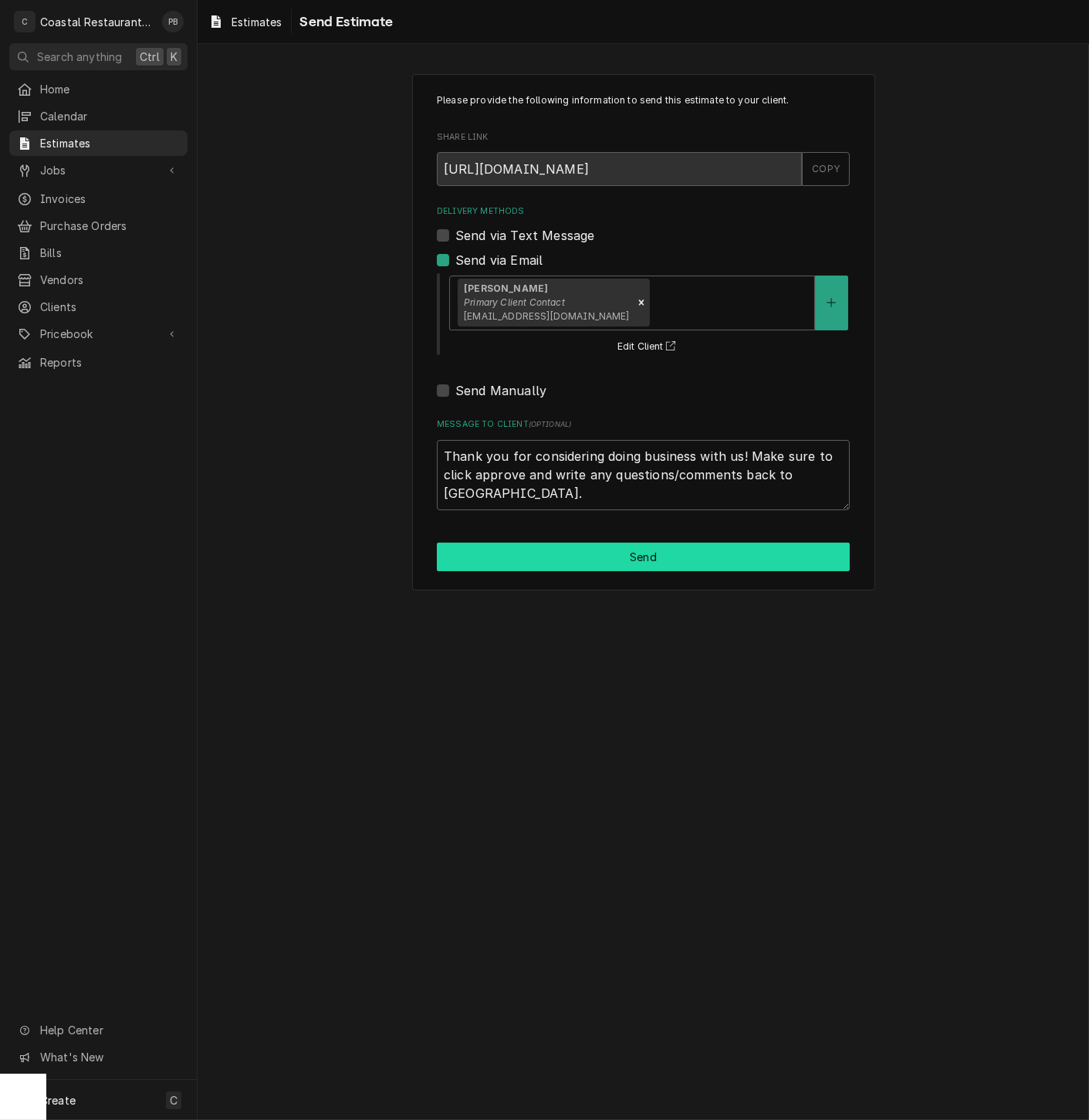
click at [642, 560] on button "Send" at bounding box center [643, 557] width 413 height 28
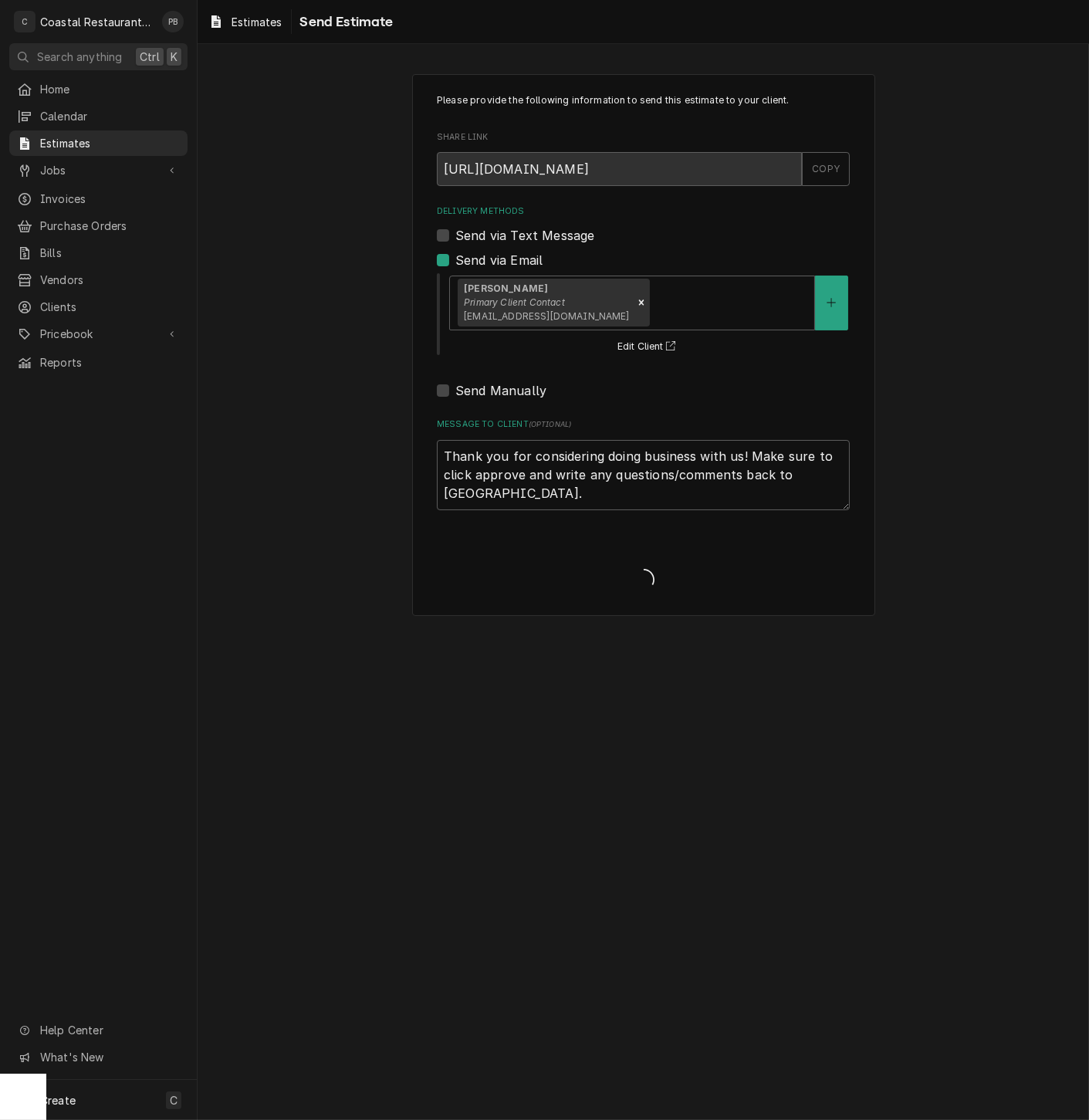
type textarea "x"
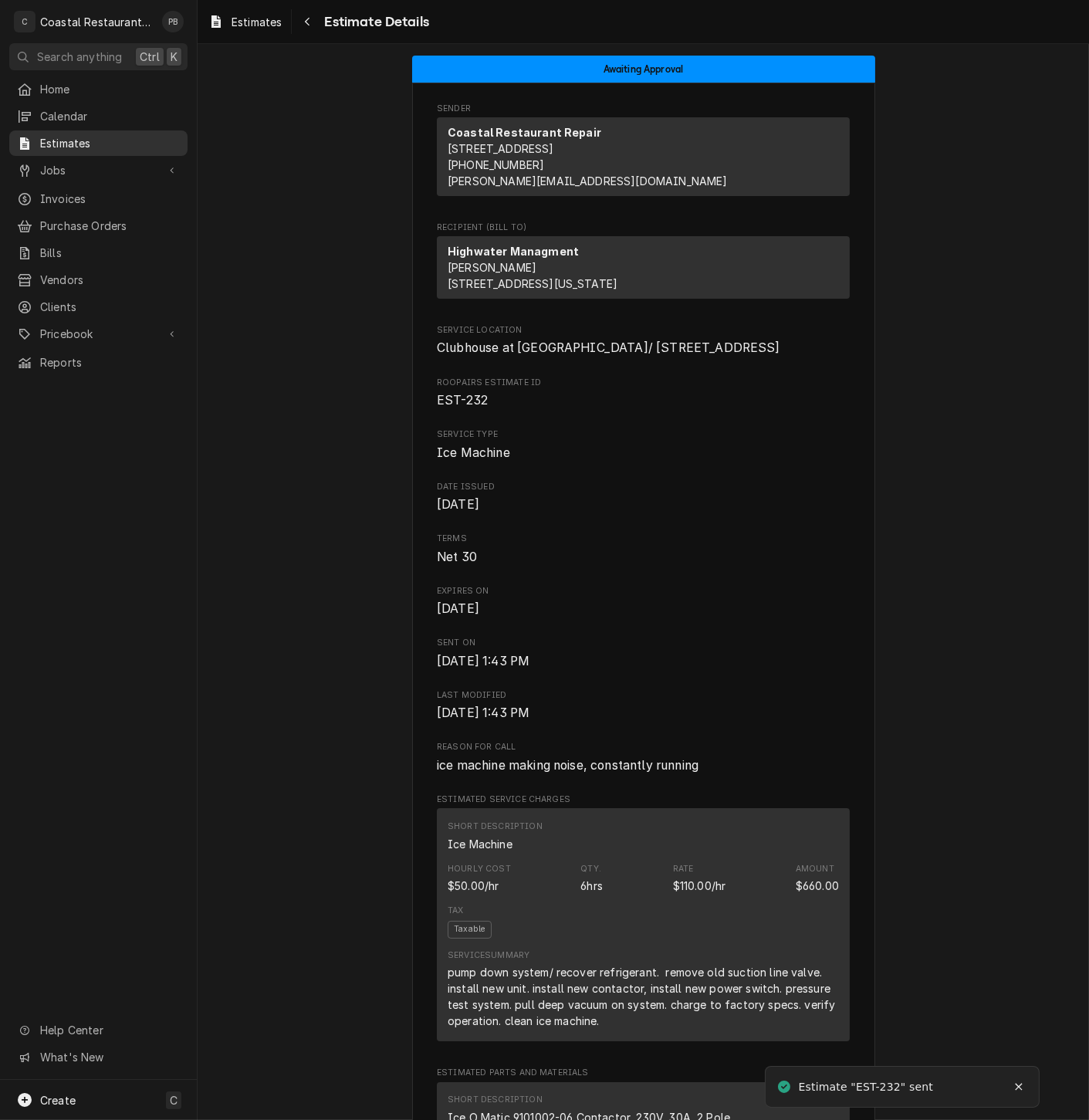
click at [79, 136] on span "Estimates" at bounding box center [109, 143] width 140 height 17
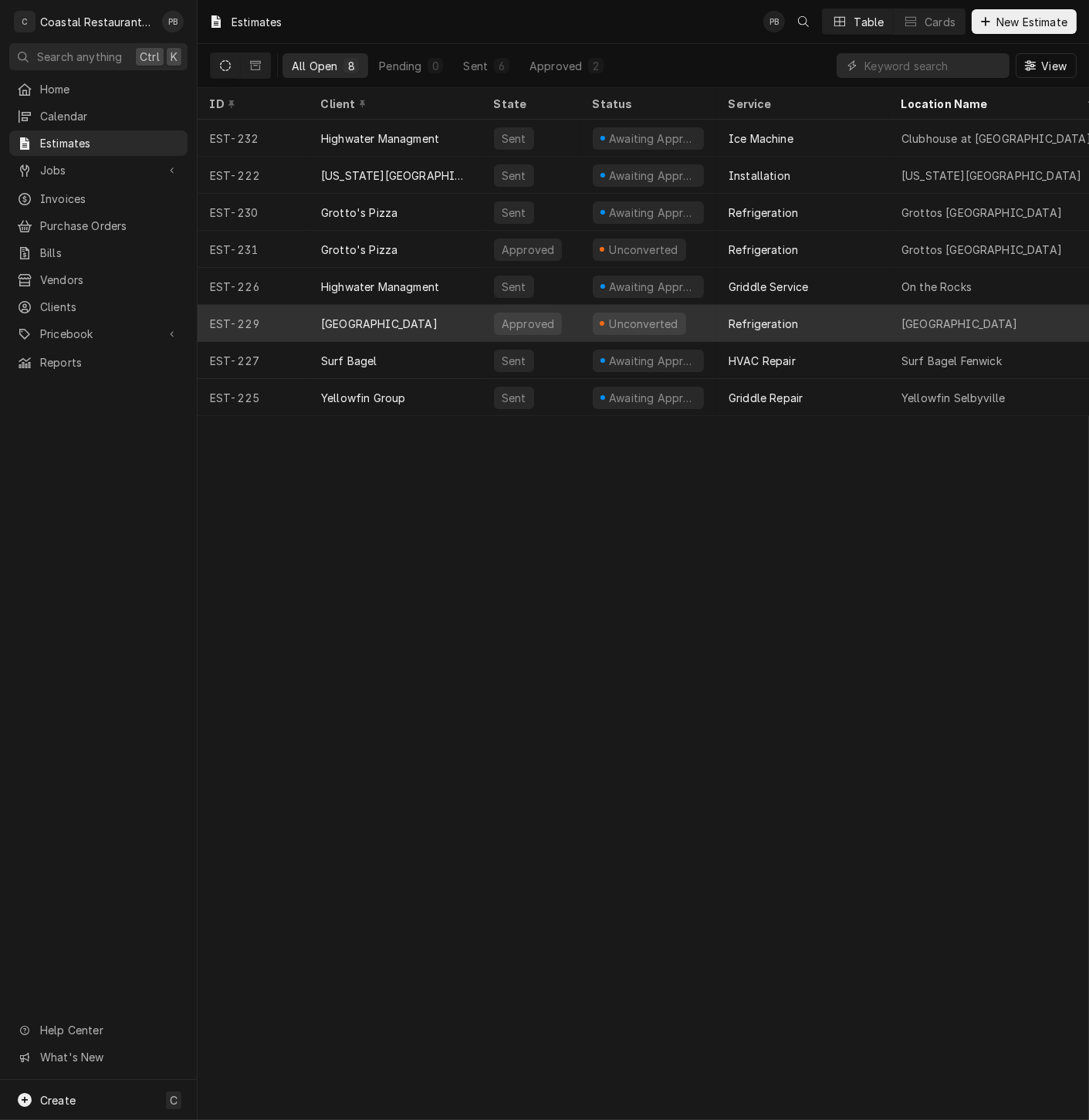
click at [359, 318] on div "[GEOGRAPHIC_DATA]" at bounding box center [379, 323] width 116 height 17
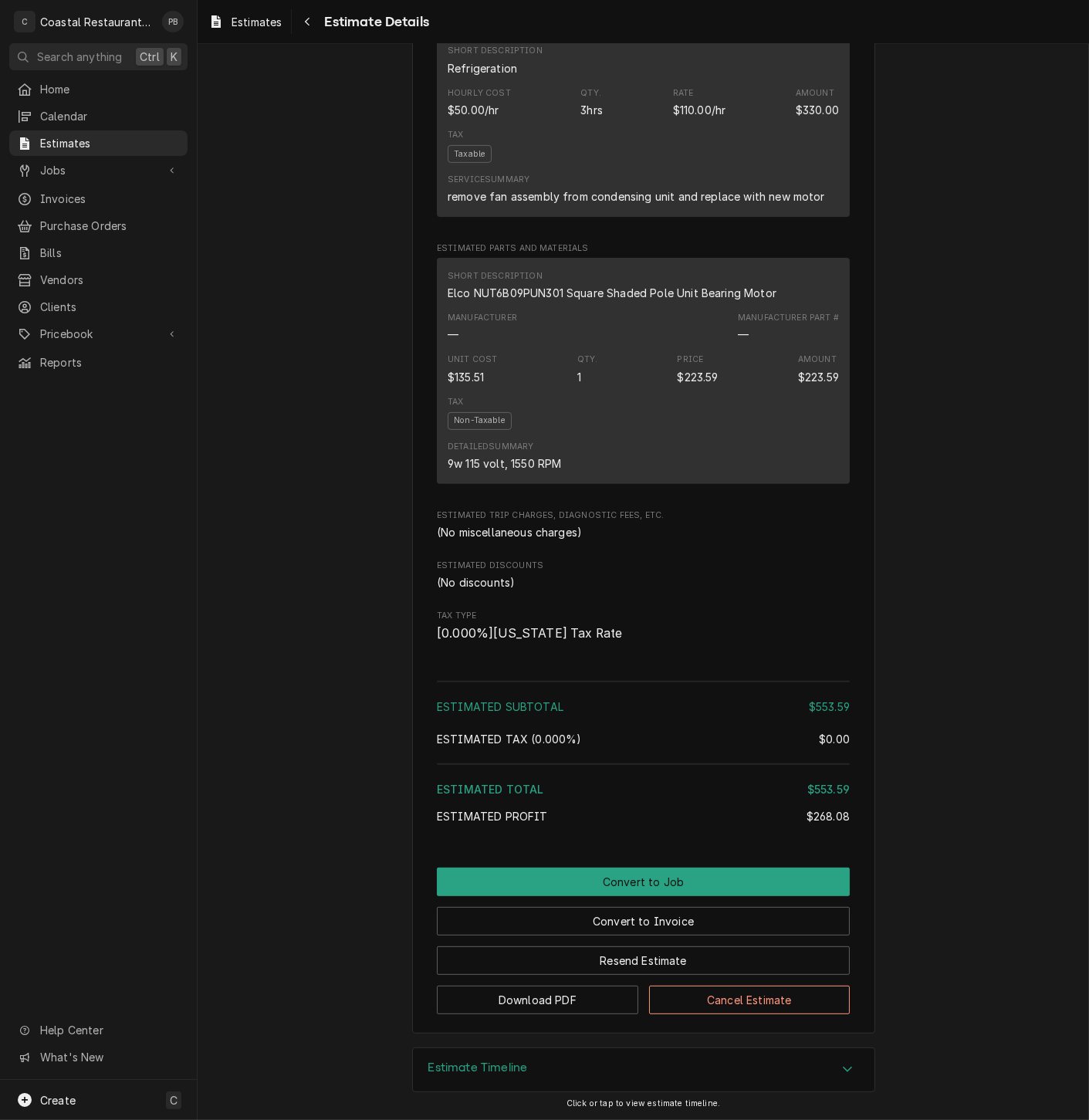
scroll to position [895, 0]
click at [637, 874] on button "Convert to Job" at bounding box center [643, 882] width 413 height 28
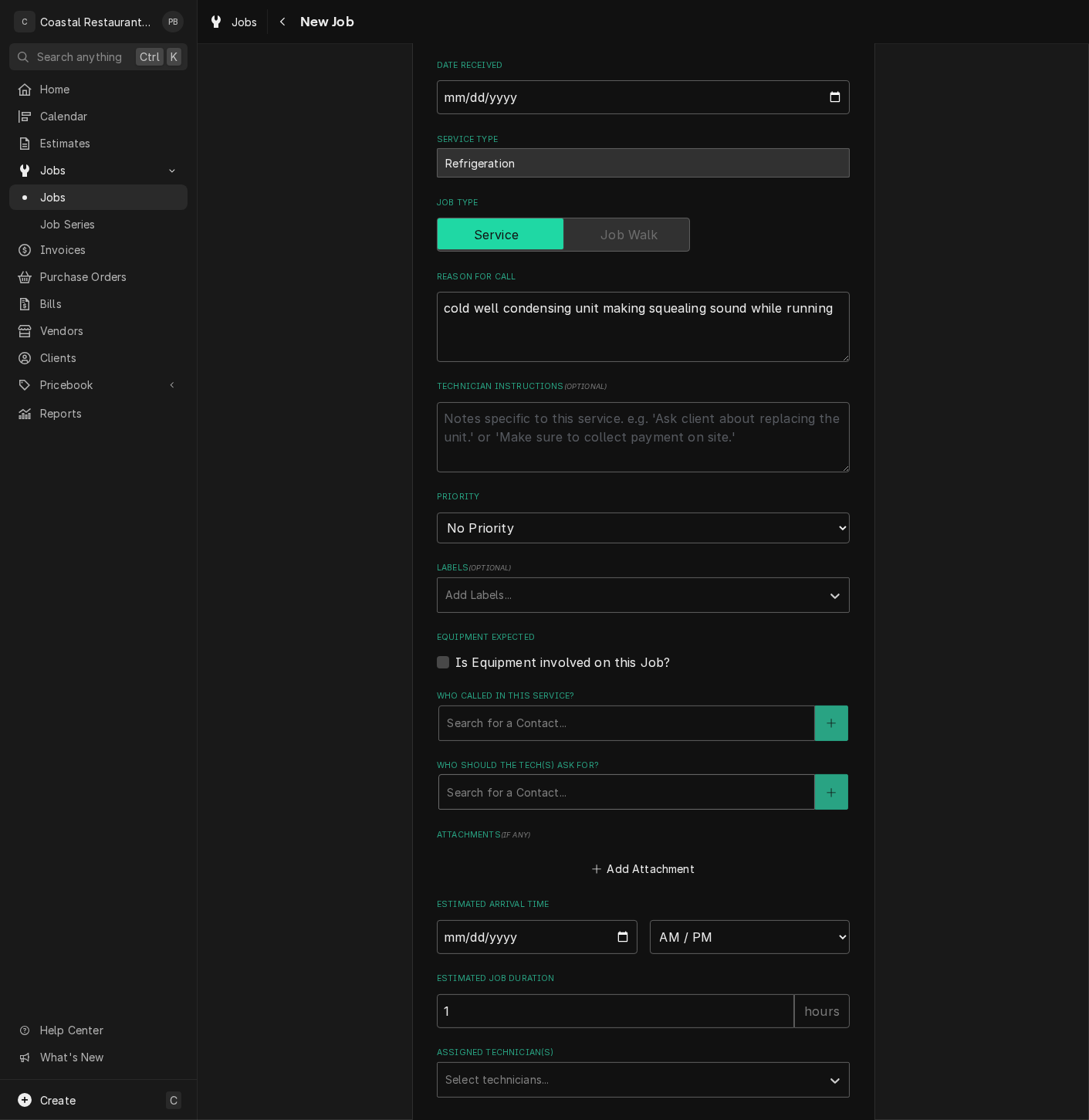
scroll to position [396, 0]
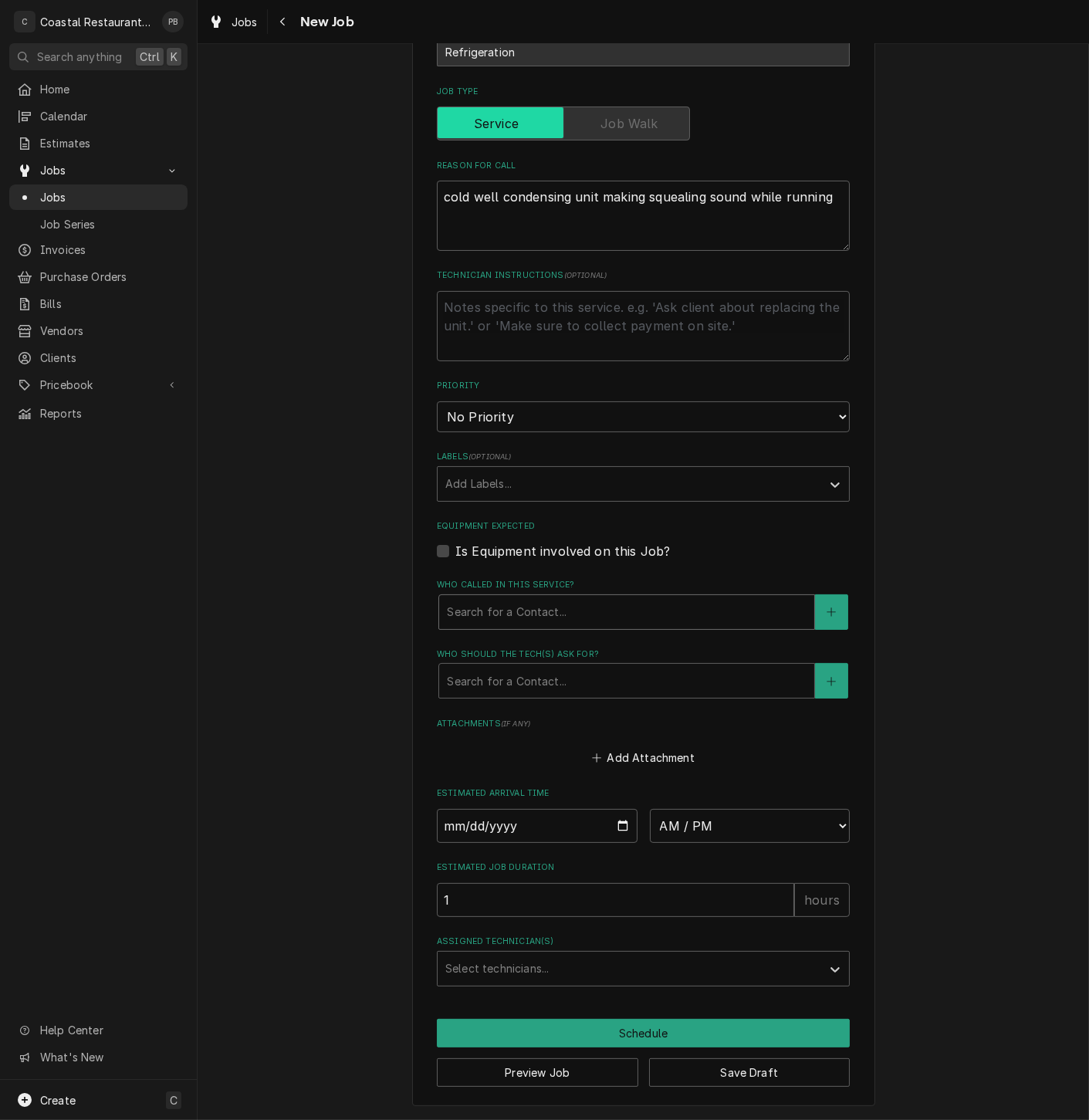
click at [586, 610] on div "Who called in this service?" at bounding box center [627, 612] width 359 height 27
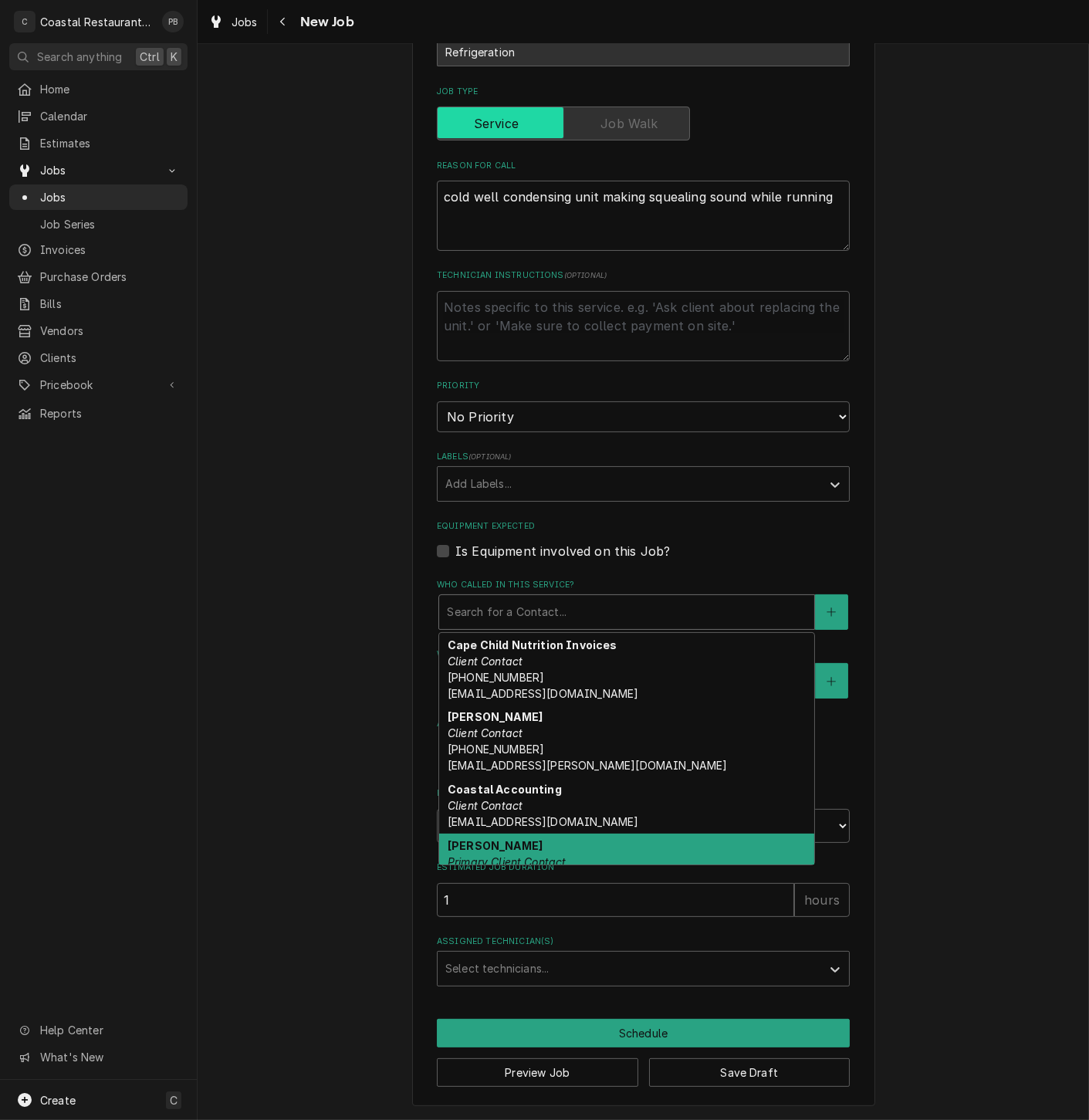
click at [560, 843] on div "Stacy Smith Primary Client Contact Stacy.Smith@cape.k12.de.us" at bounding box center [627, 870] width 375 height 72
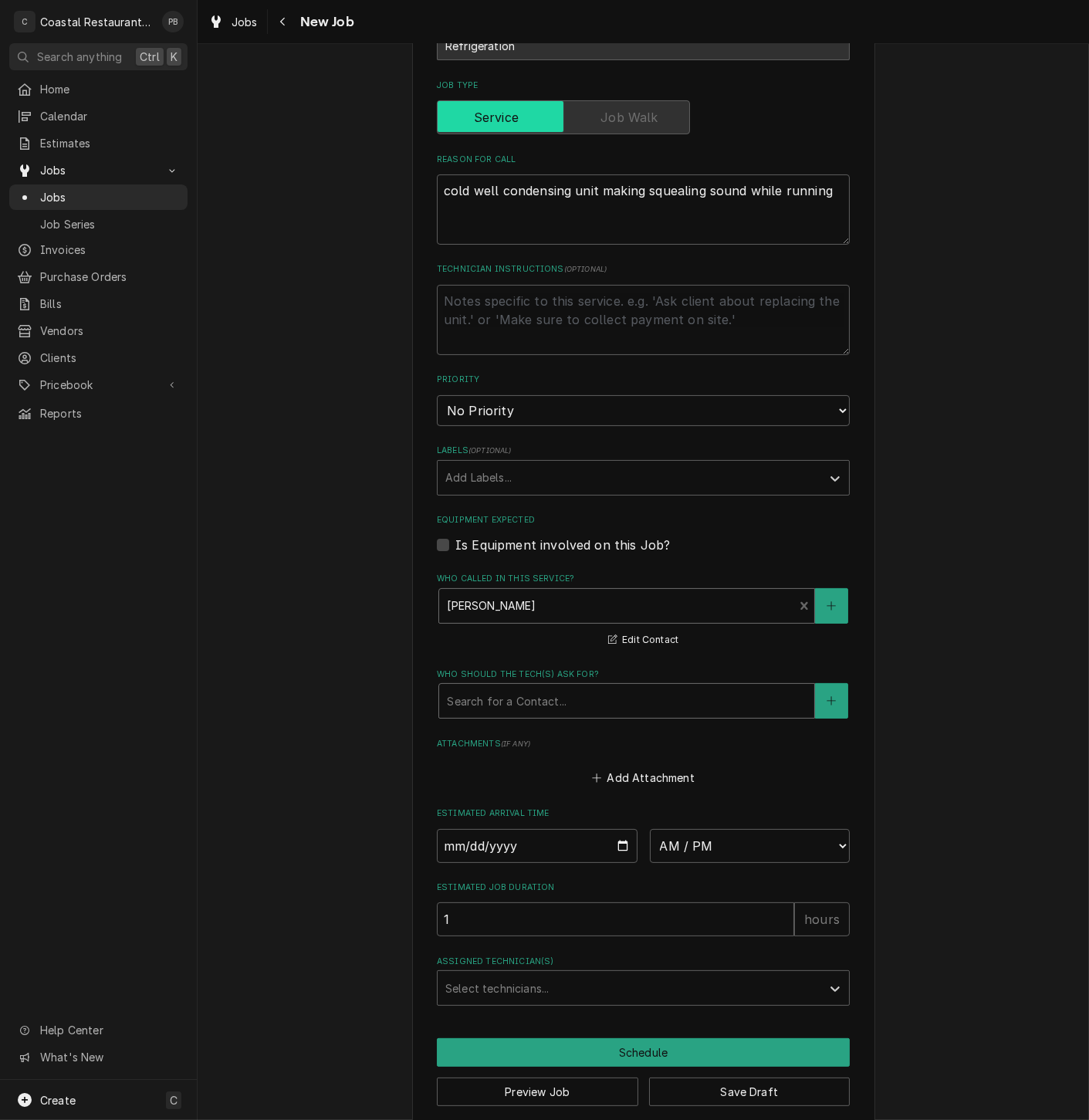
click at [603, 715] on div "Who should the tech(s) ask for?" at bounding box center [627, 701] width 359 height 27
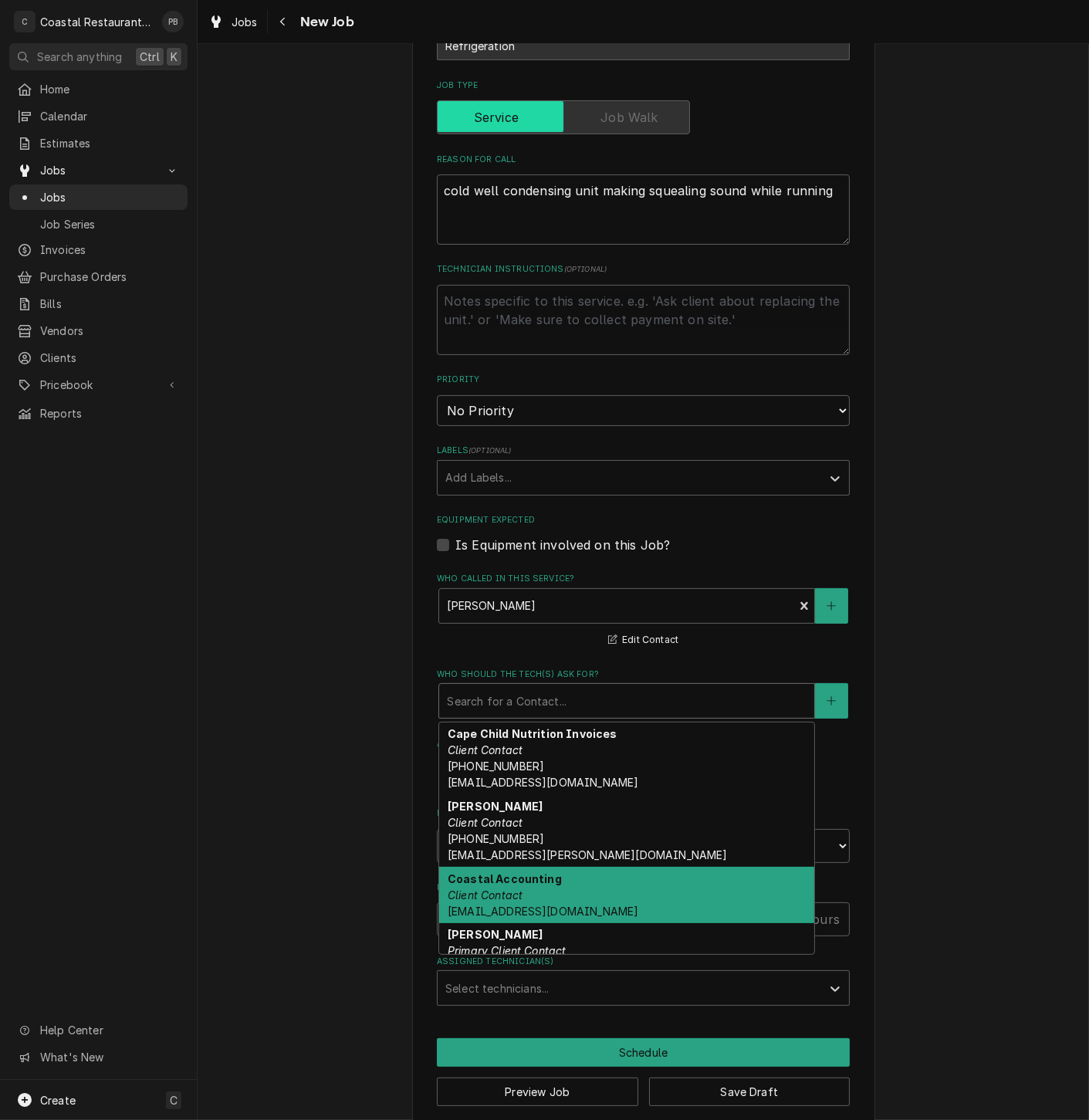
scroll to position [24, 0]
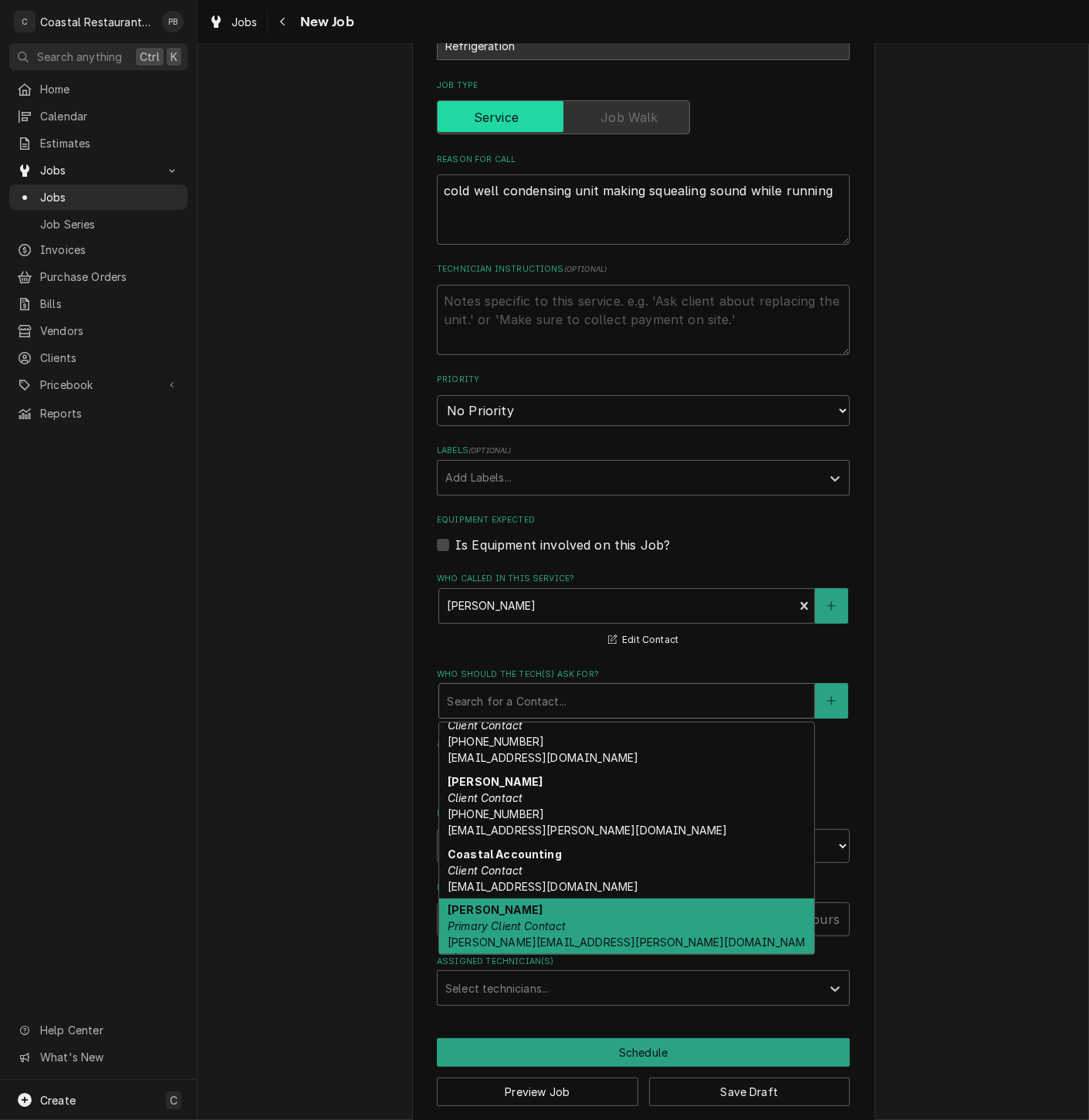
click at [551, 920] on div "Stacy Smith Primary Client Contact Stacy.Smith@cape.k12.de.us" at bounding box center [627, 934] width 375 height 72
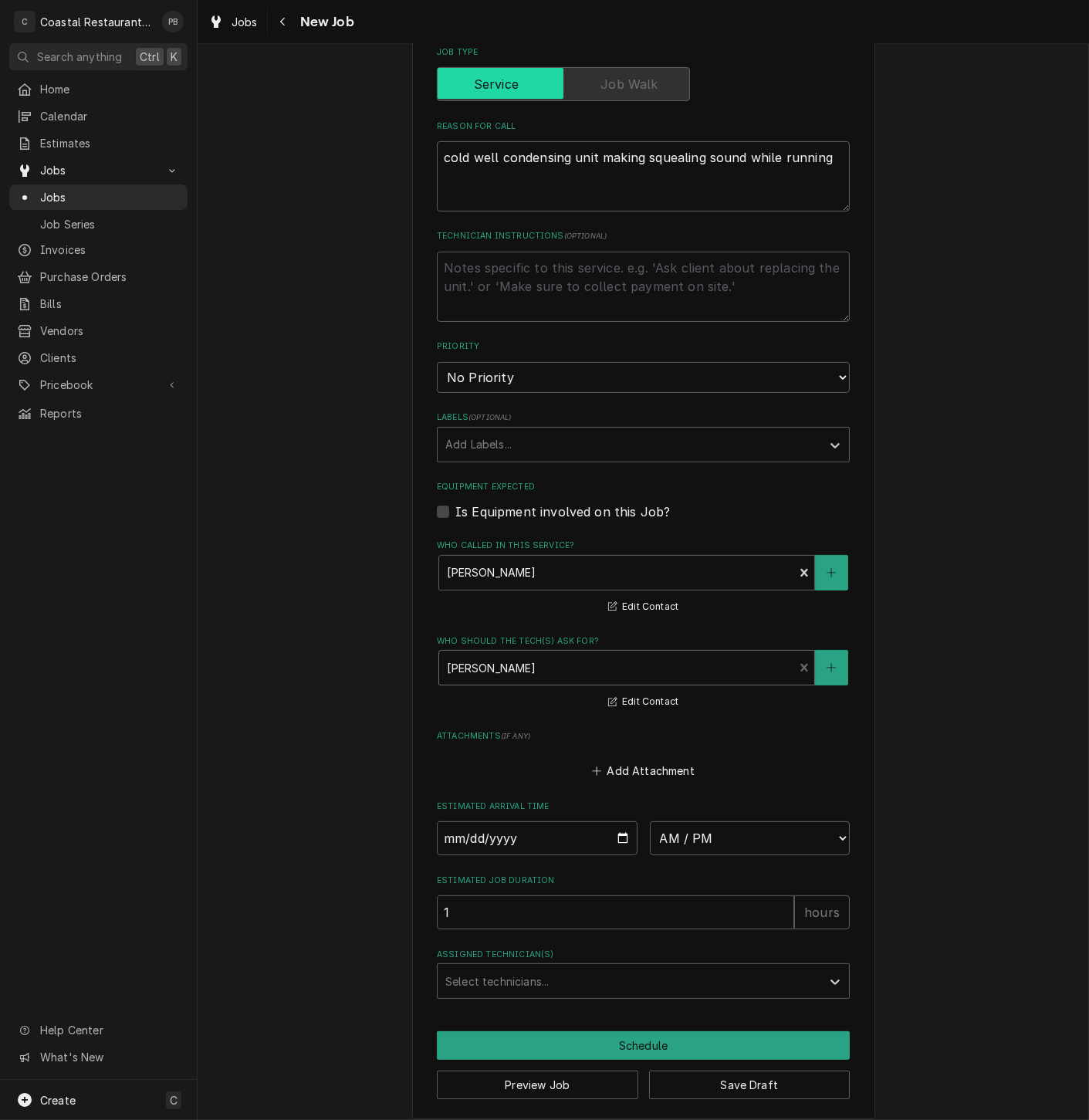
scroll to position [448, 0]
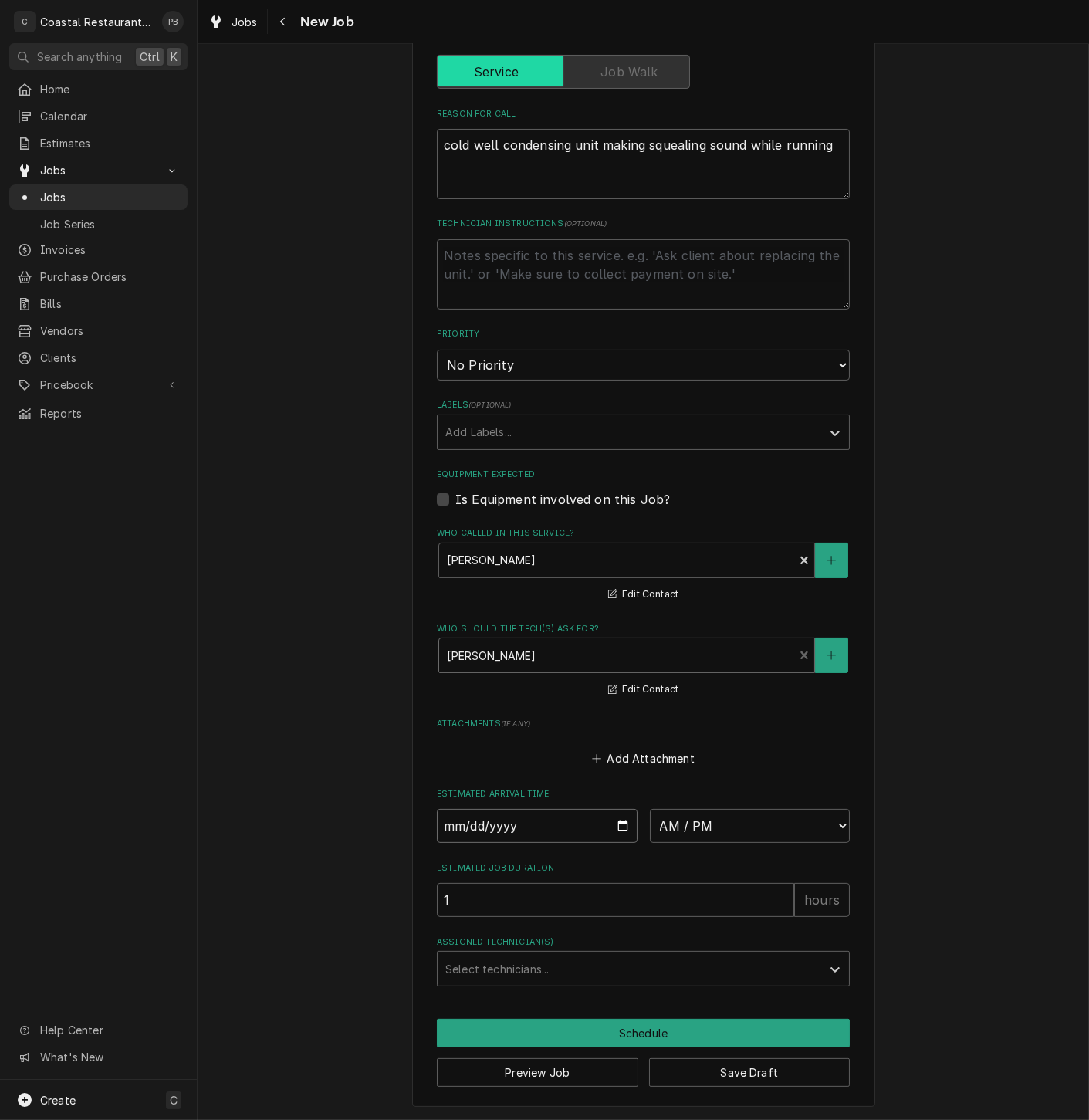
click at [616, 821] on input "Date" at bounding box center [537, 825] width 201 height 34
type textarea "x"
type input "2025-09-11"
type textarea "x"
click at [733, 826] on select "AM / PM 6:00 AM 6:15 AM 6:30 AM 6:45 AM 7:00 AM 7:15 AM 7:30 AM 7:45 AM 8:00 AM…" at bounding box center [751, 825] width 201 height 34
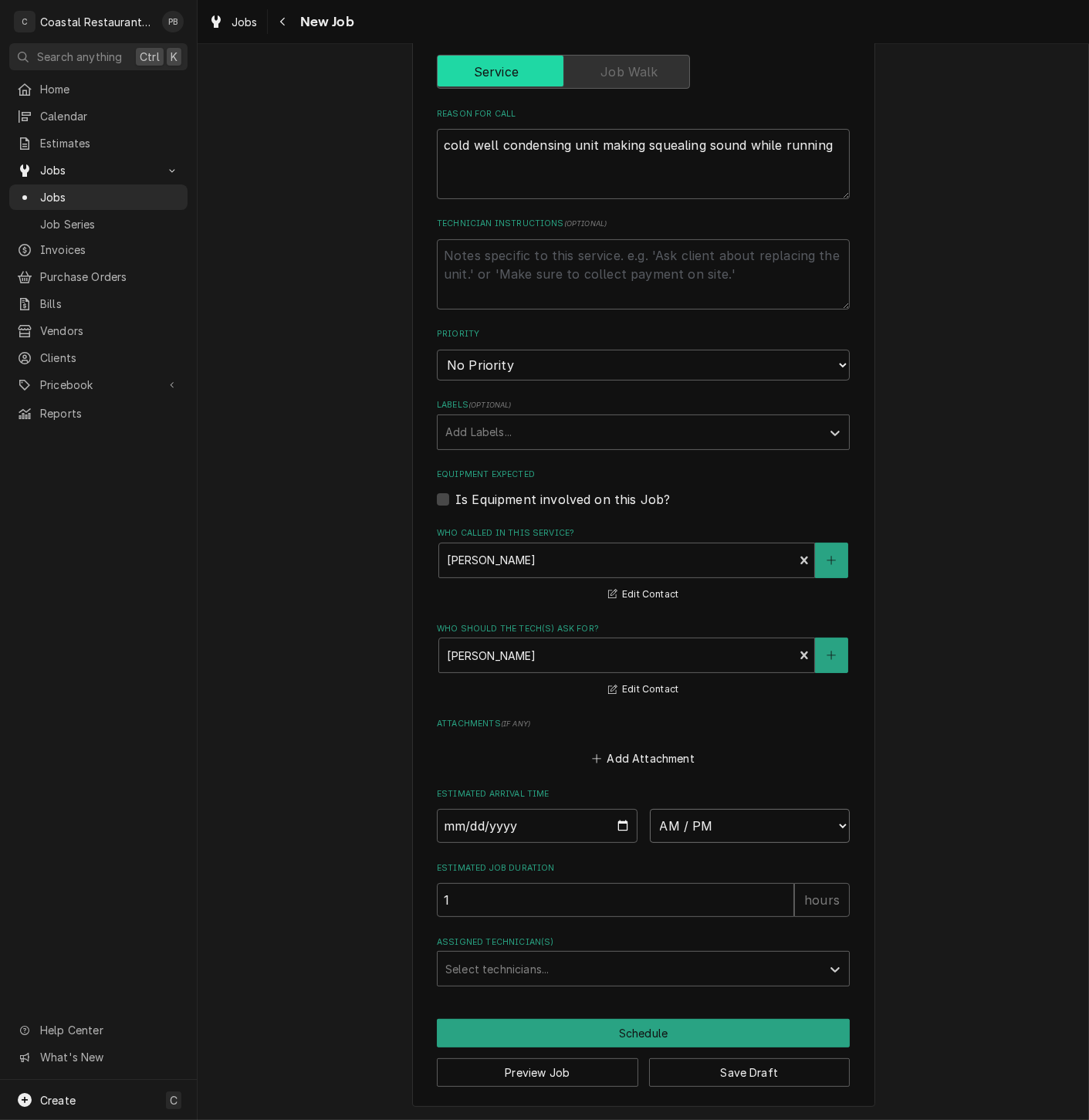
select select "14:00:00"
click at [650, 809] on select "AM / PM 6:00 AM 6:15 AM 6:30 AM 6:45 AM 7:00 AM 7:15 AM 7:30 AM 7:45 AM 8:00 AM…" at bounding box center [751, 825] width 201 height 34
drag, startPoint x: 469, startPoint y: 906, endPoint x: 442, endPoint y: 906, distance: 27.0
click at [442, 906] on input "1" at bounding box center [615, 899] width 357 height 34
click at [439, 902] on input "1" at bounding box center [615, 899] width 357 height 34
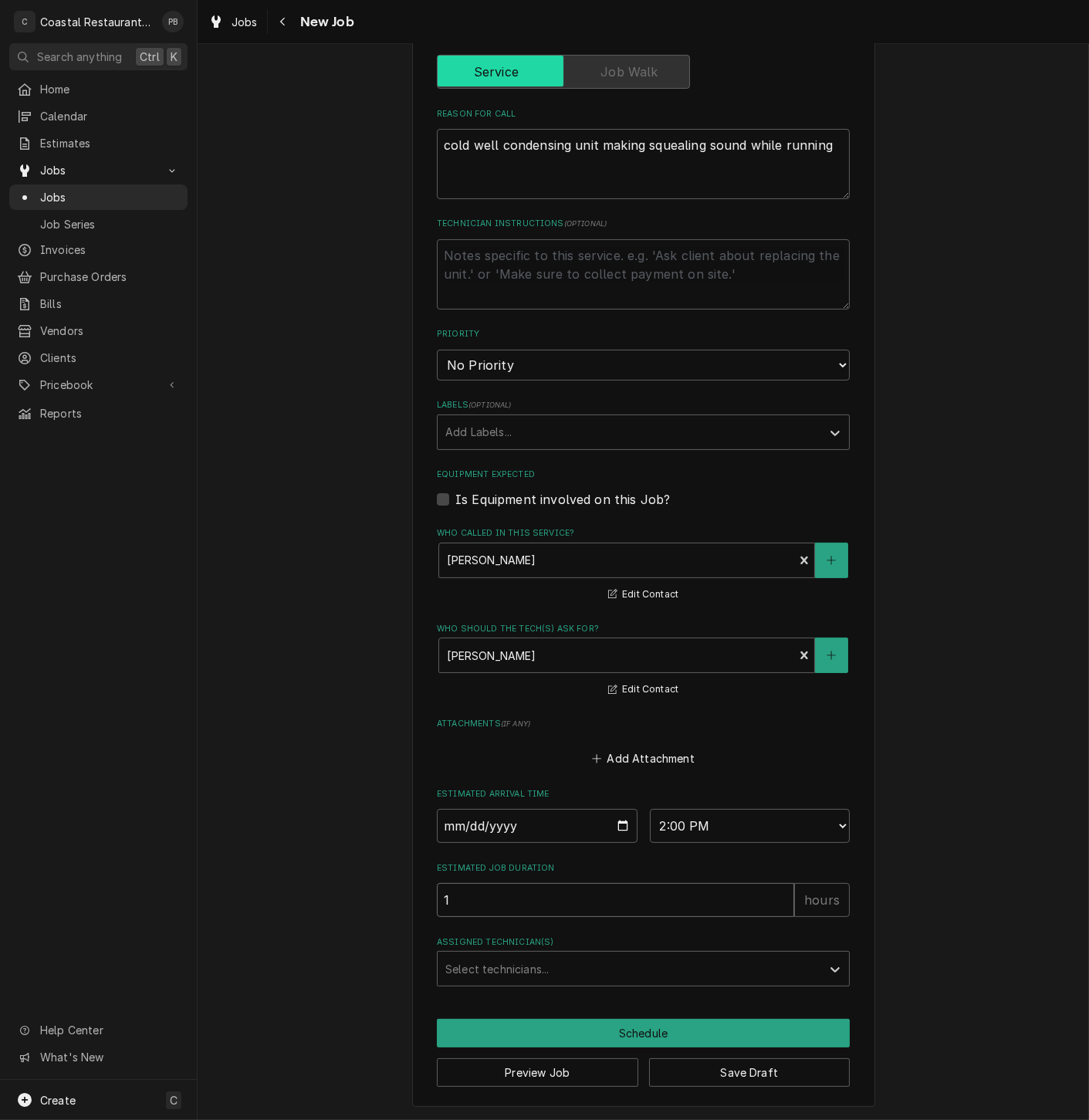
type textarea "x"
type input "2"
type textarea "x"
type input "2"
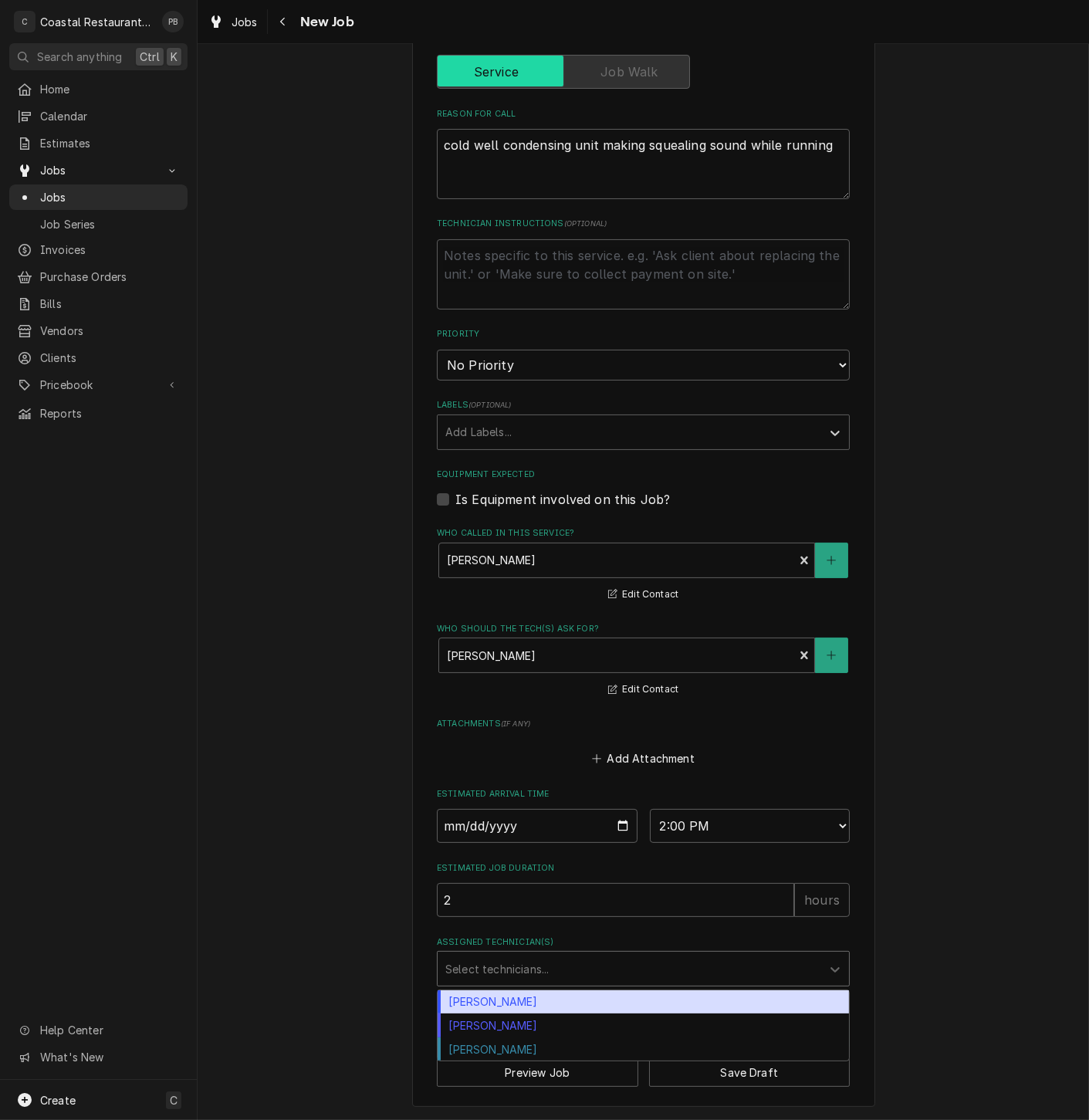
click at [601, 977] on div "Assigned Technician(s)" at bounding box center [629, 969] width 368 height 27
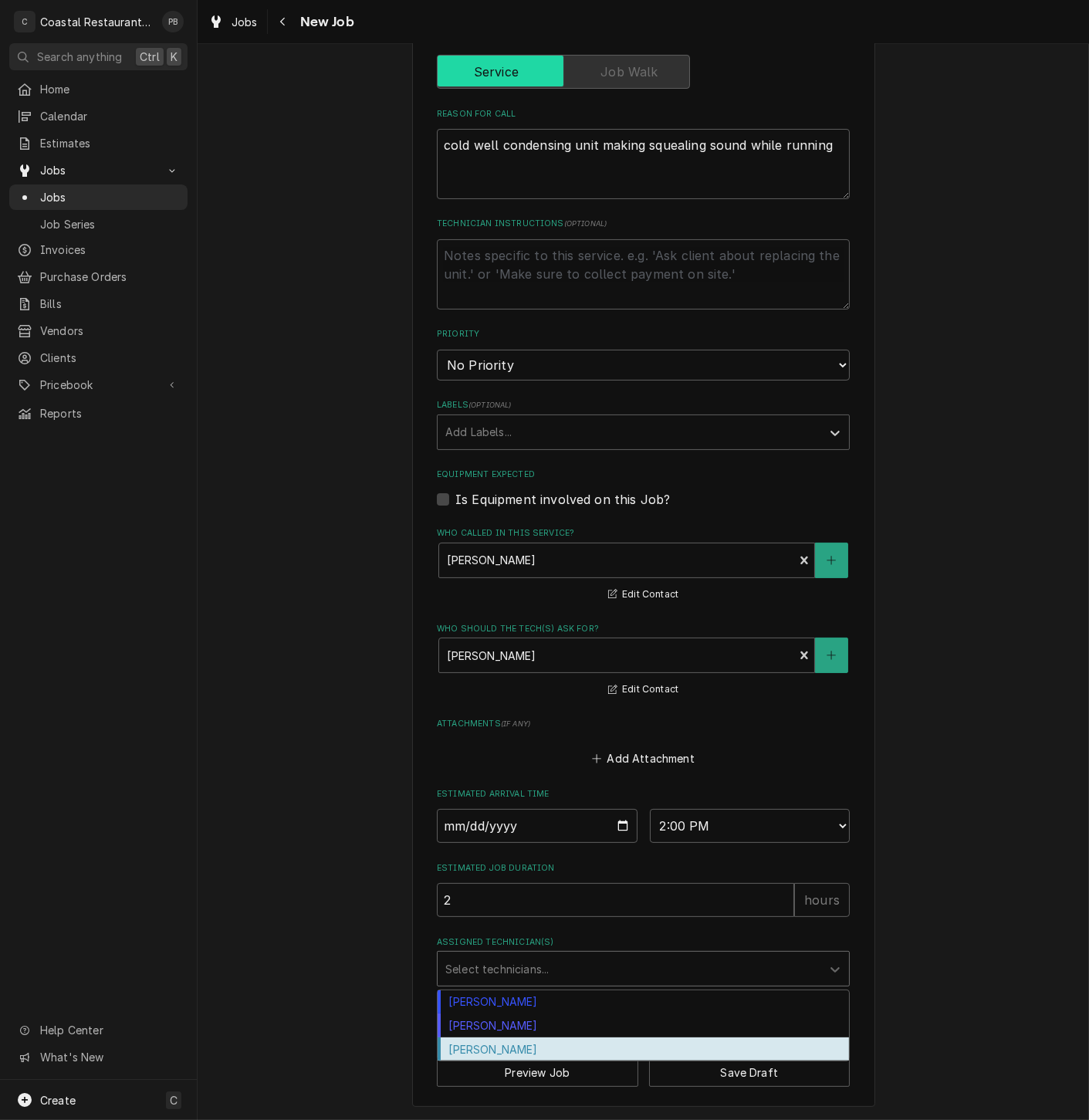
click at [574, 1051] on div "Phill Blush" at bounding box center [643, 1049] width 411 height 24
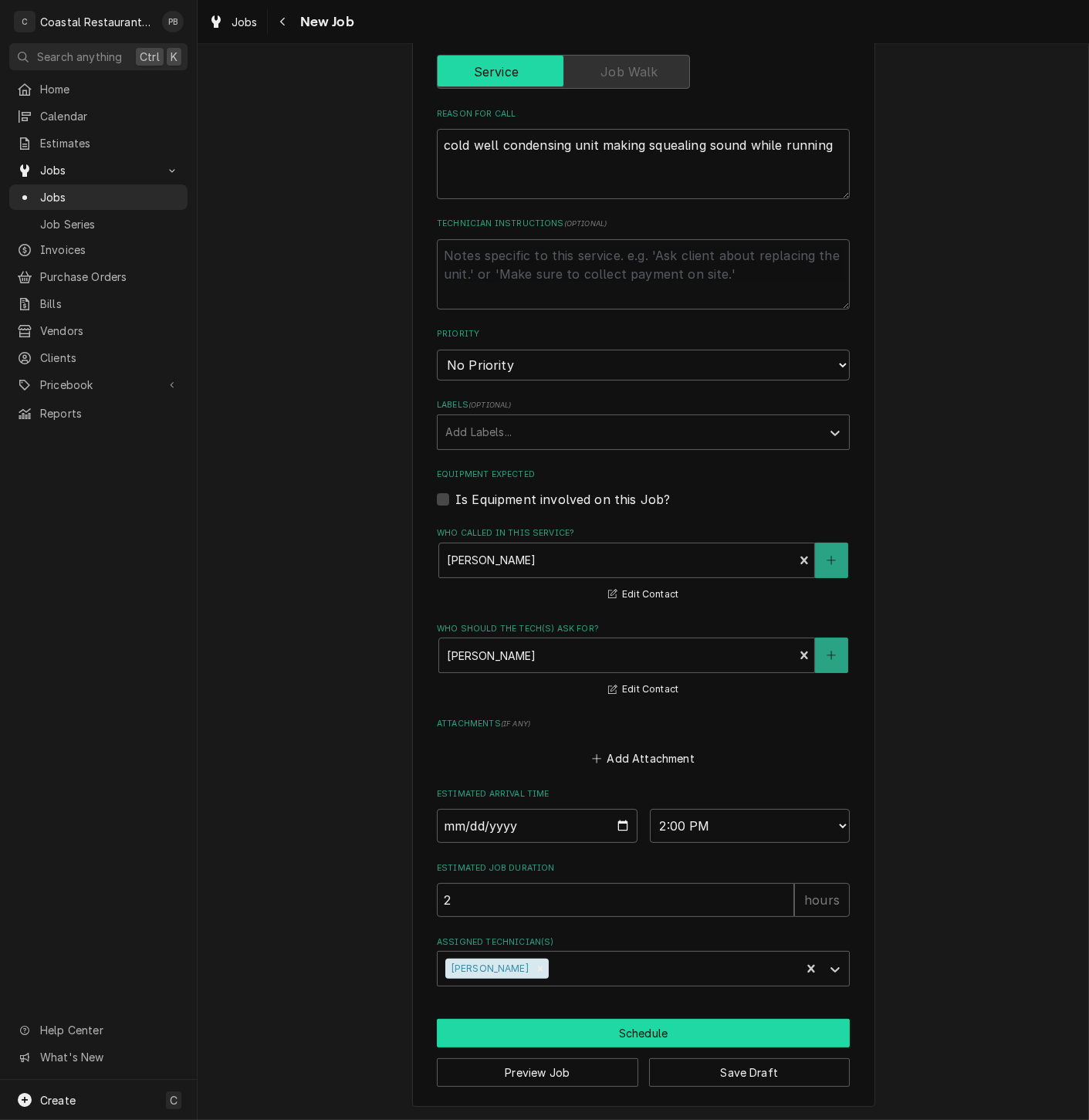
click at [593, 1029] on button "Schedule" at bounding box center [643, 1033] width 413 height 28
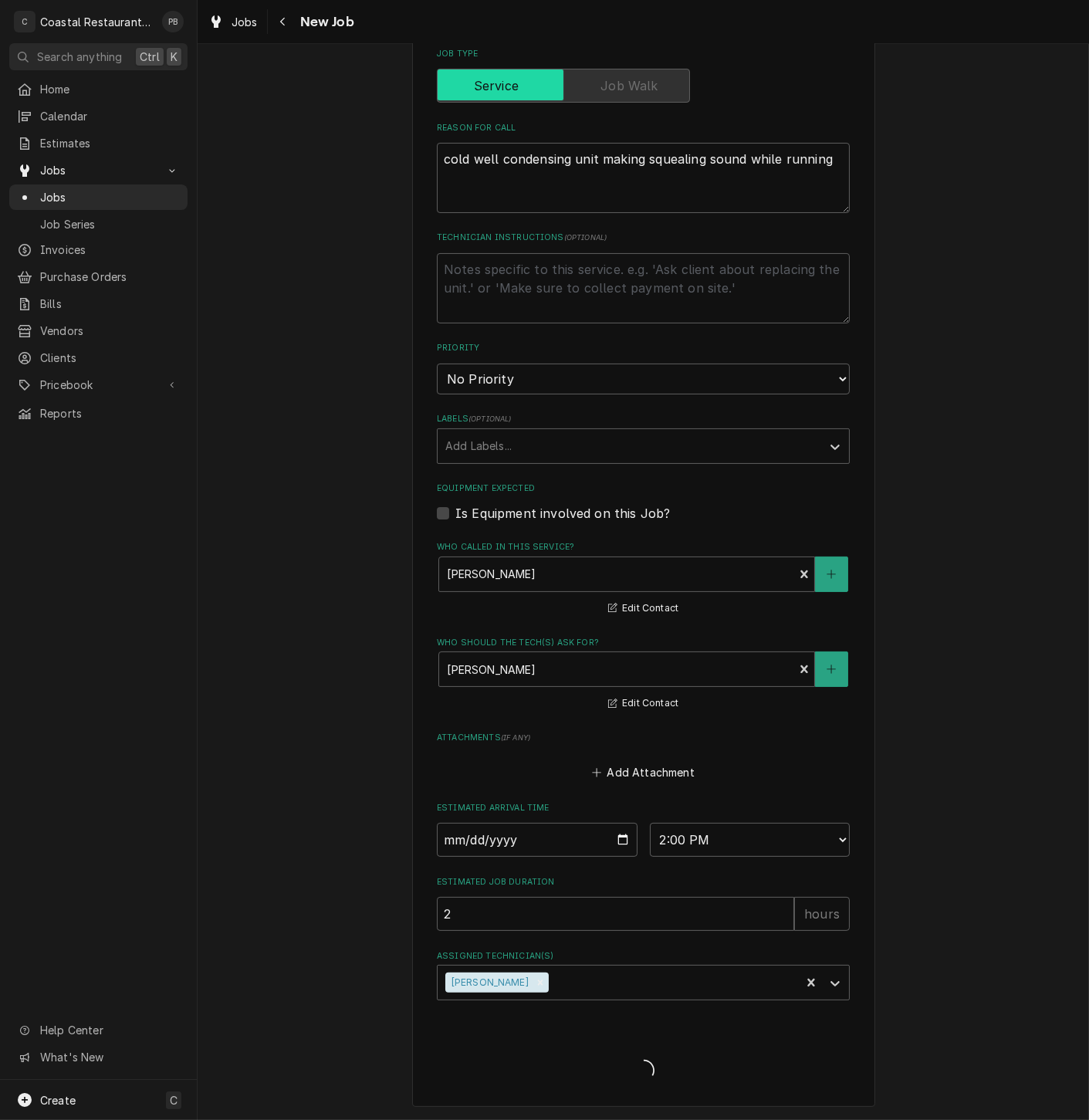
type textarea "x"
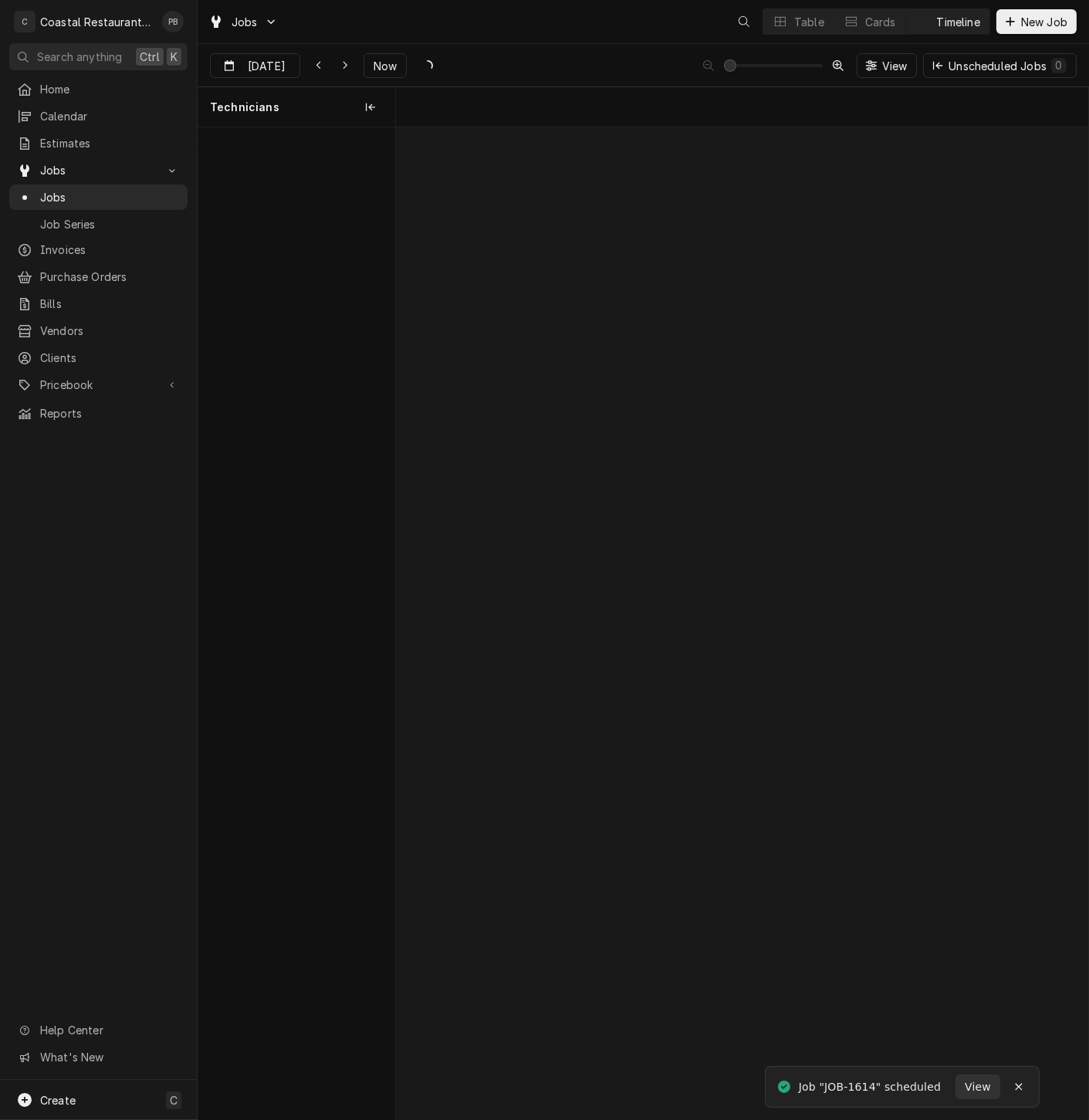
scroll to position [0, 13735]
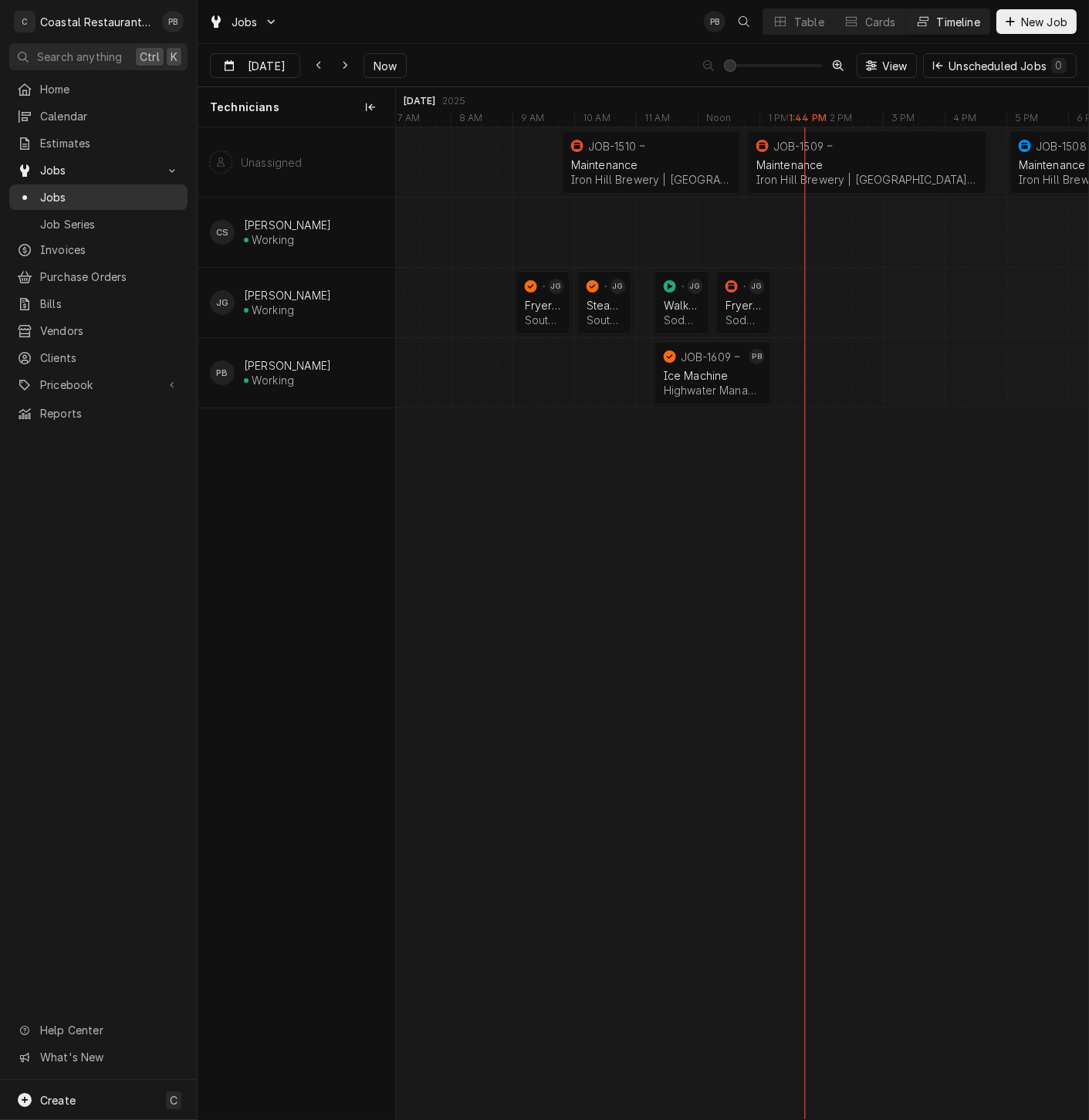
click at [62, 189] on span "Jobs" at bounding box center [109, 197] width 140 height 17
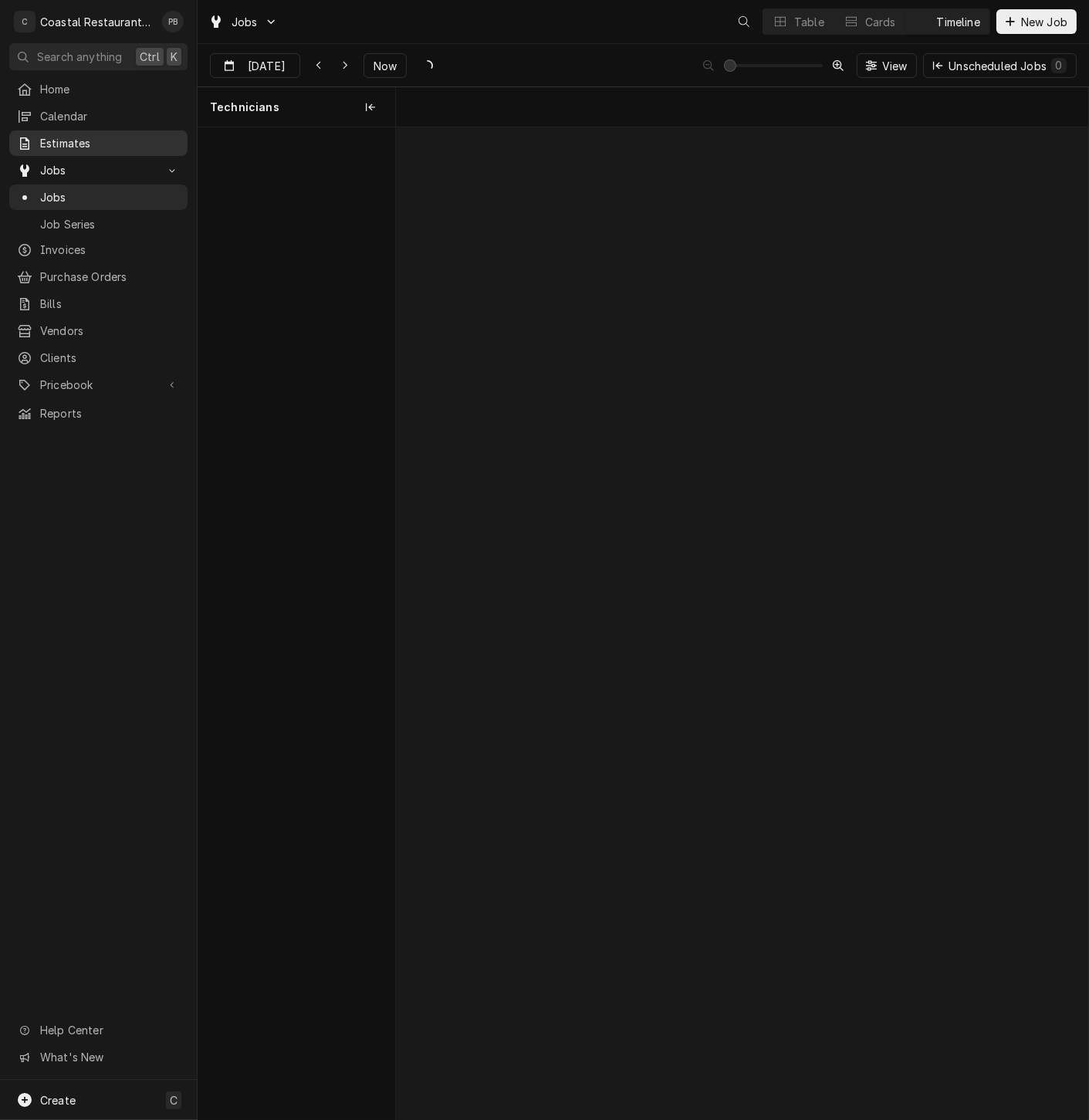
scroll to position [0, 13734]
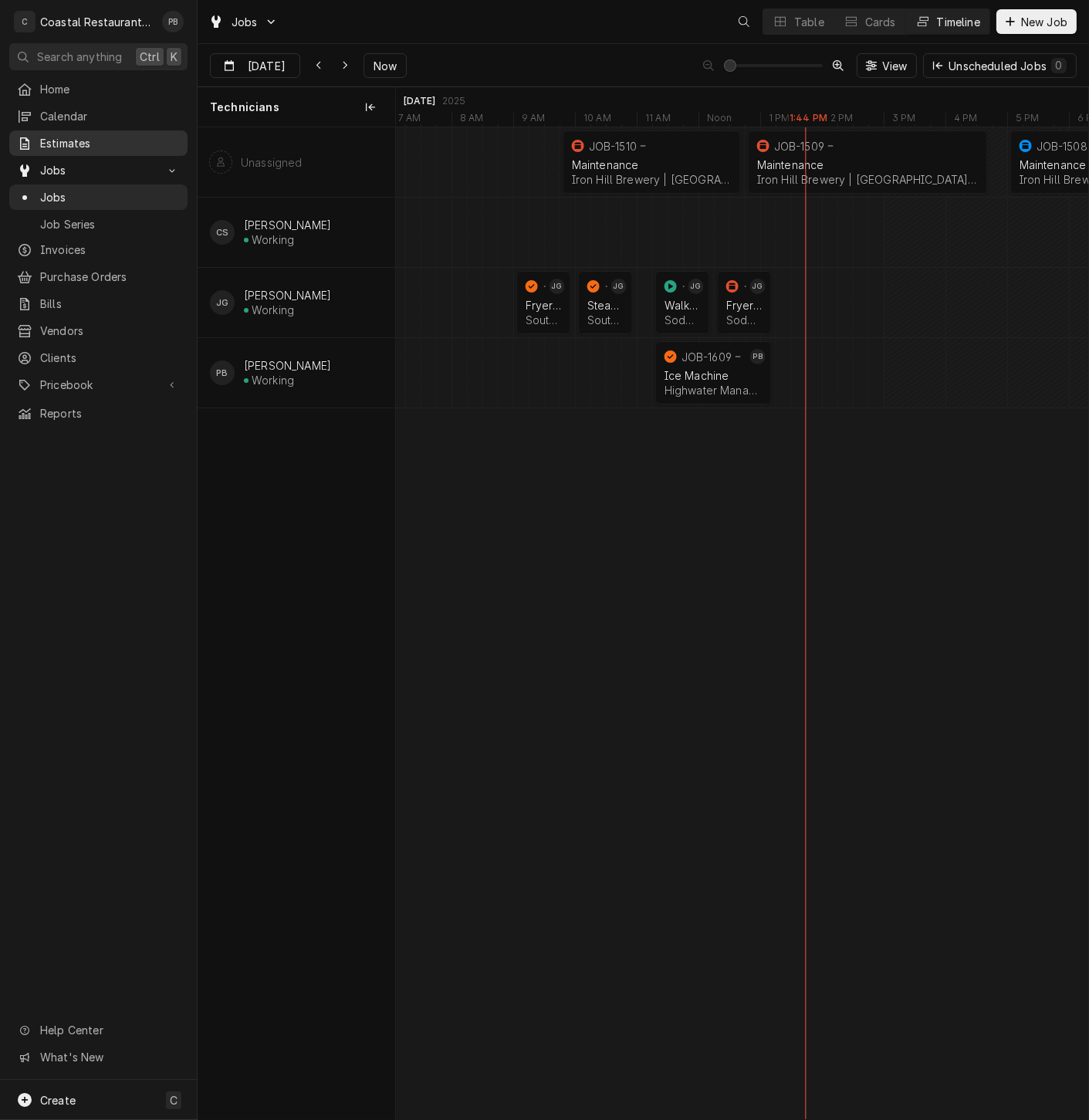
click at [88, 131] on link "Estimates" at bounding box center [98, 144] width 179 height 25
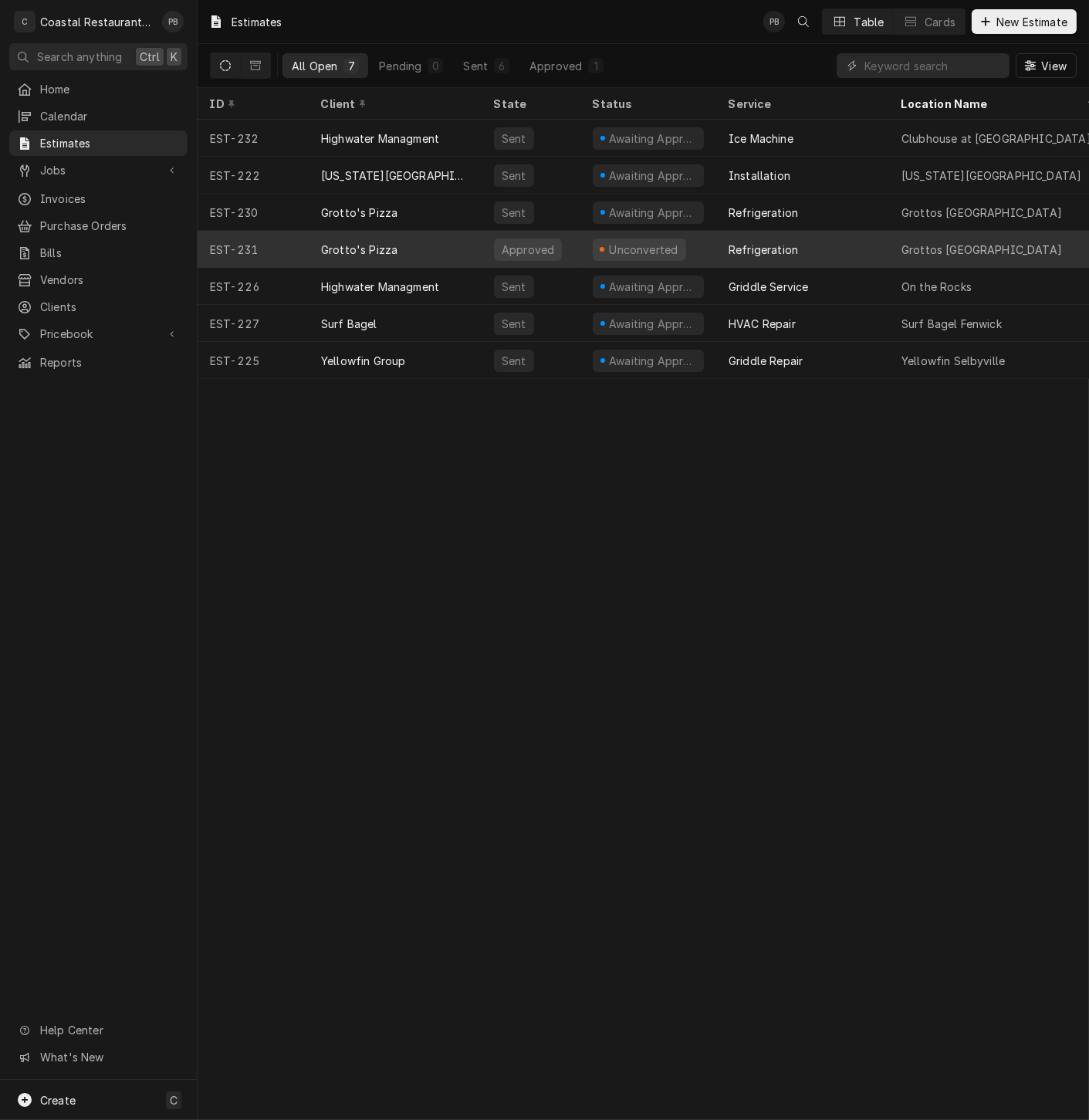
click at [467, 238] on div "Grotto's Pizza" at bounding box center [395, 249] width 173 height 37
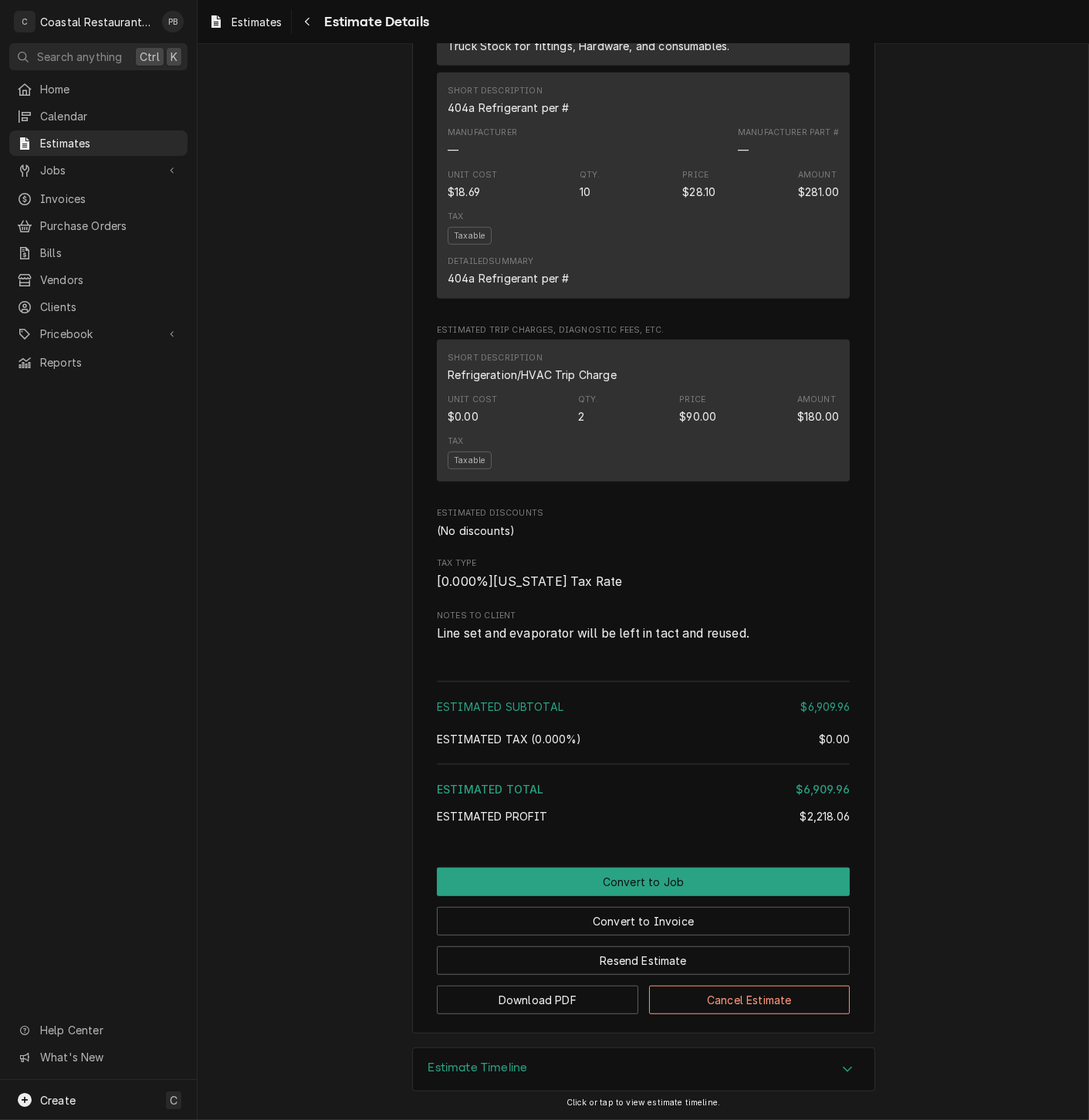
scroll to position [1564, 0]
click at [57, 162] on span "Jobs" at bounding box center [98, 170] width 116 height 17
click at [63, 142] on span "Estimates" at bounding box center [109, 143] width 140 height 17
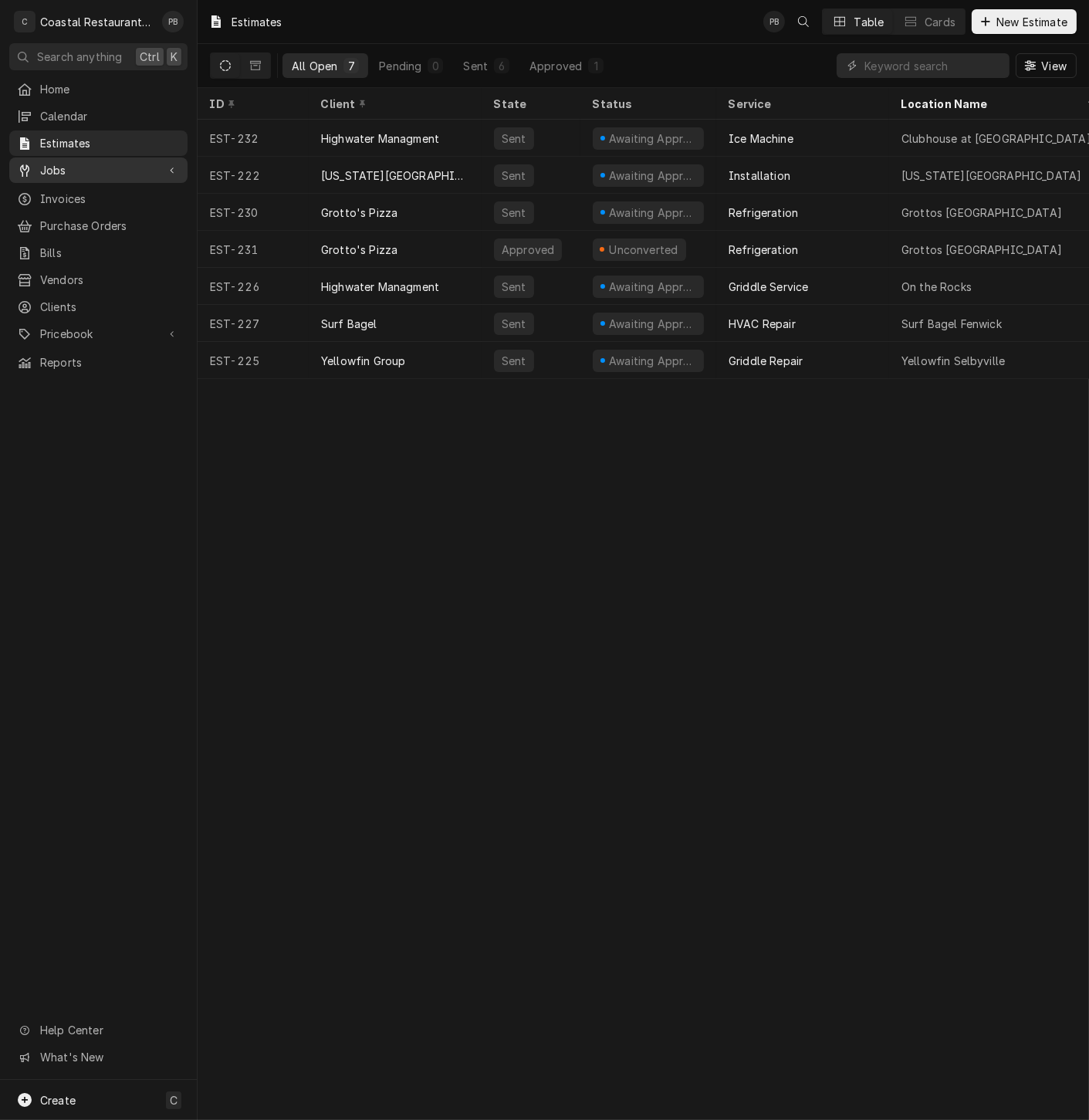
click at [62, 162] on span "Jobs" at bounding box center [98, 170] width 116 height 17
click at [75, 189] on span "Jobs" at bounding box center [109, 197] width 140 height 17
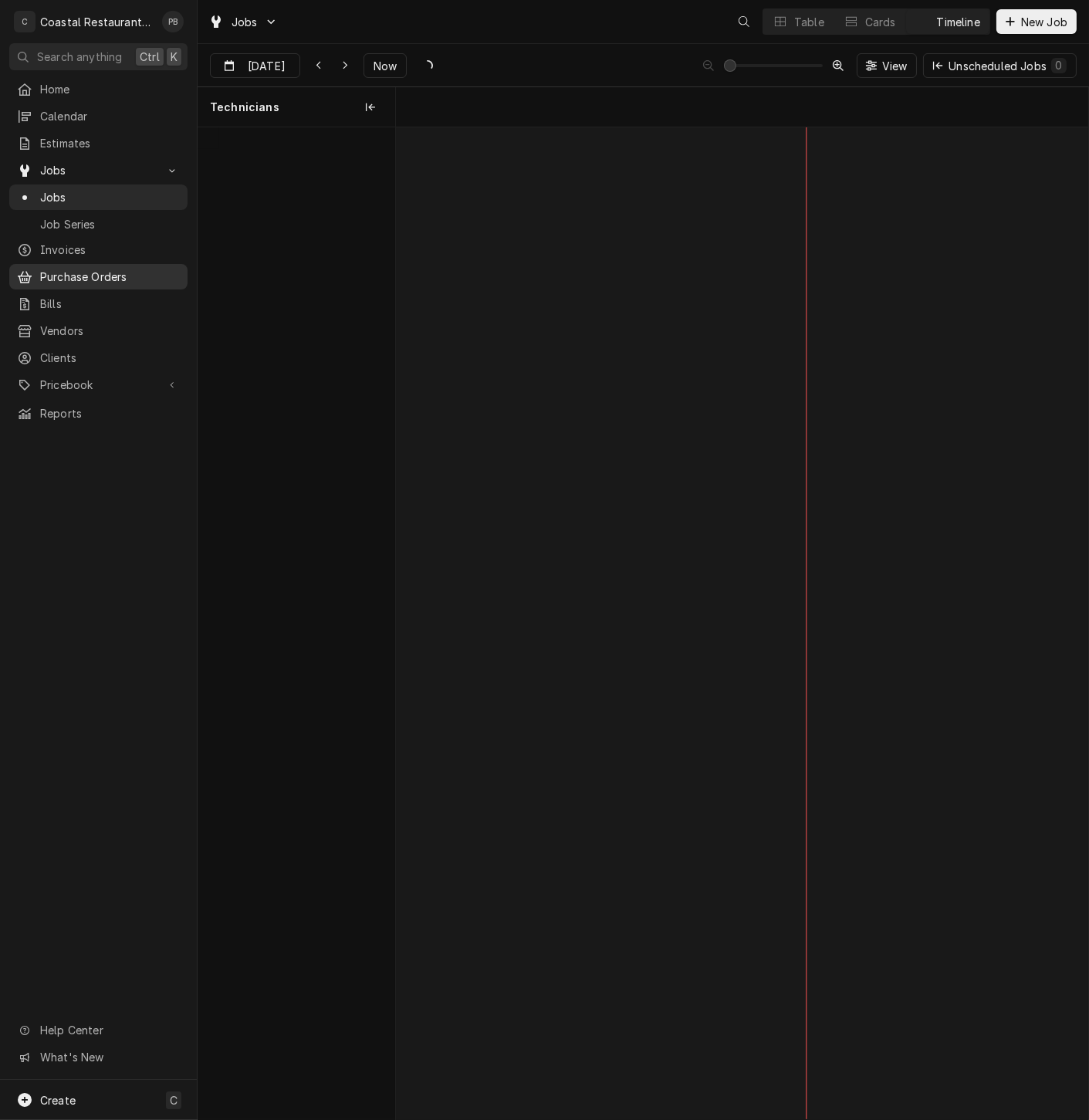
scroll to position [0, 13735]
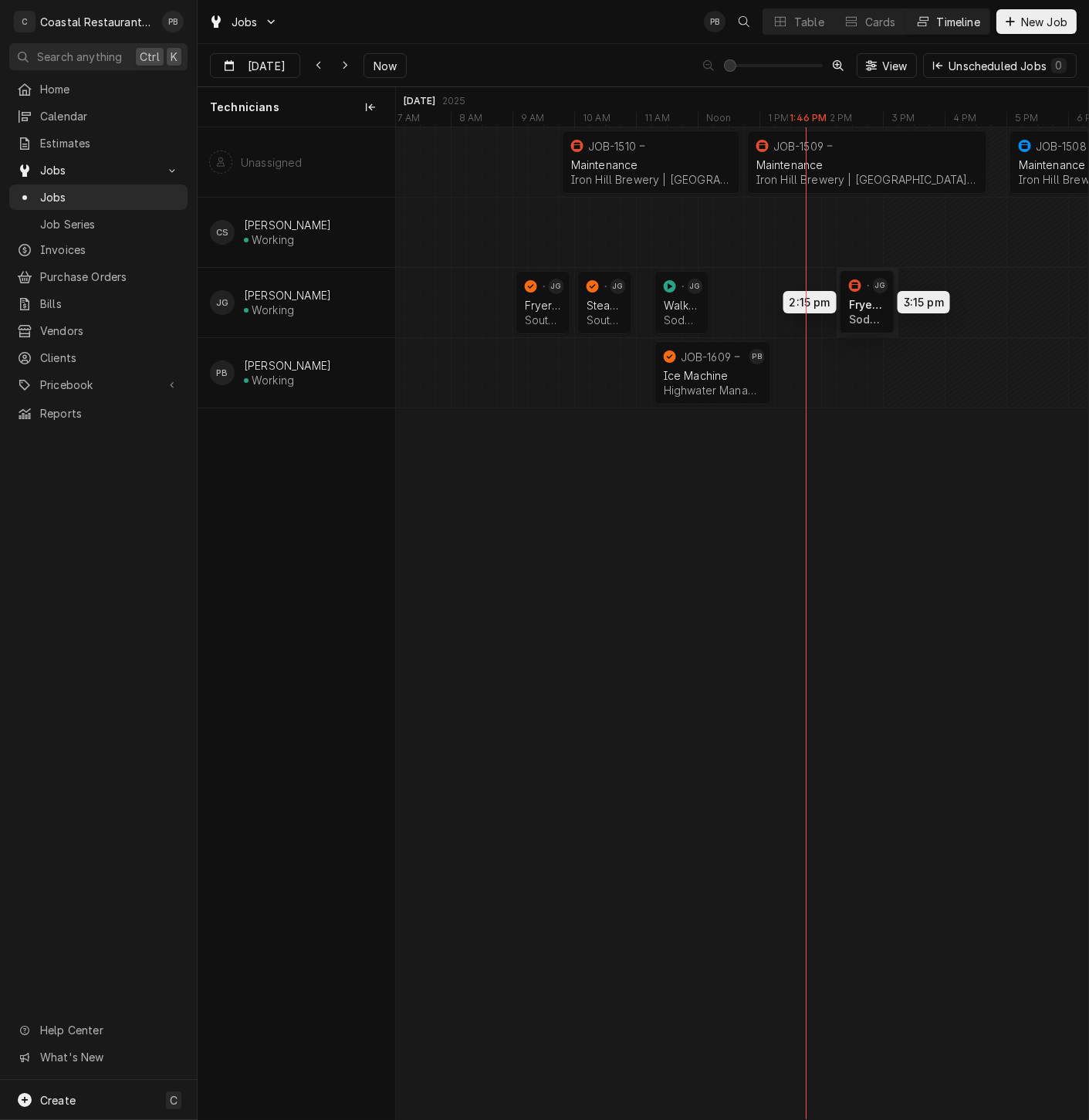
drag, startPoint x: 739, startPoint y: 296, endPoint x: 859, endPoint y: 294, distance: 120.0
click at [859, 294] on div "9:45 AM 12:45 PM JOB-1510 Maintenance Iron Hill Brewery | Rehoboth Beach, 19971…" at bounding box center [742, 623] width 692 height 992
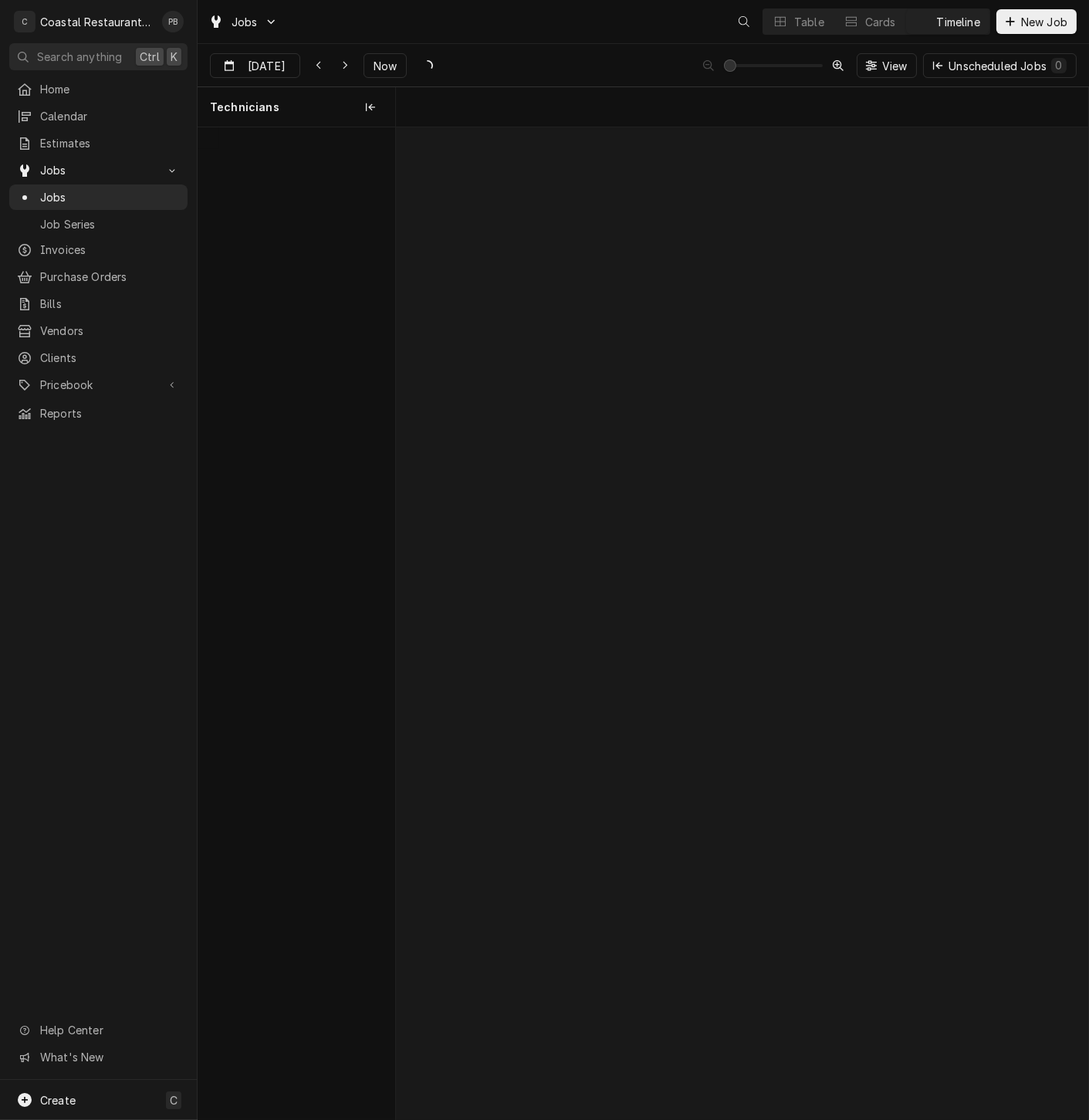
scroll to position [0, 13735]
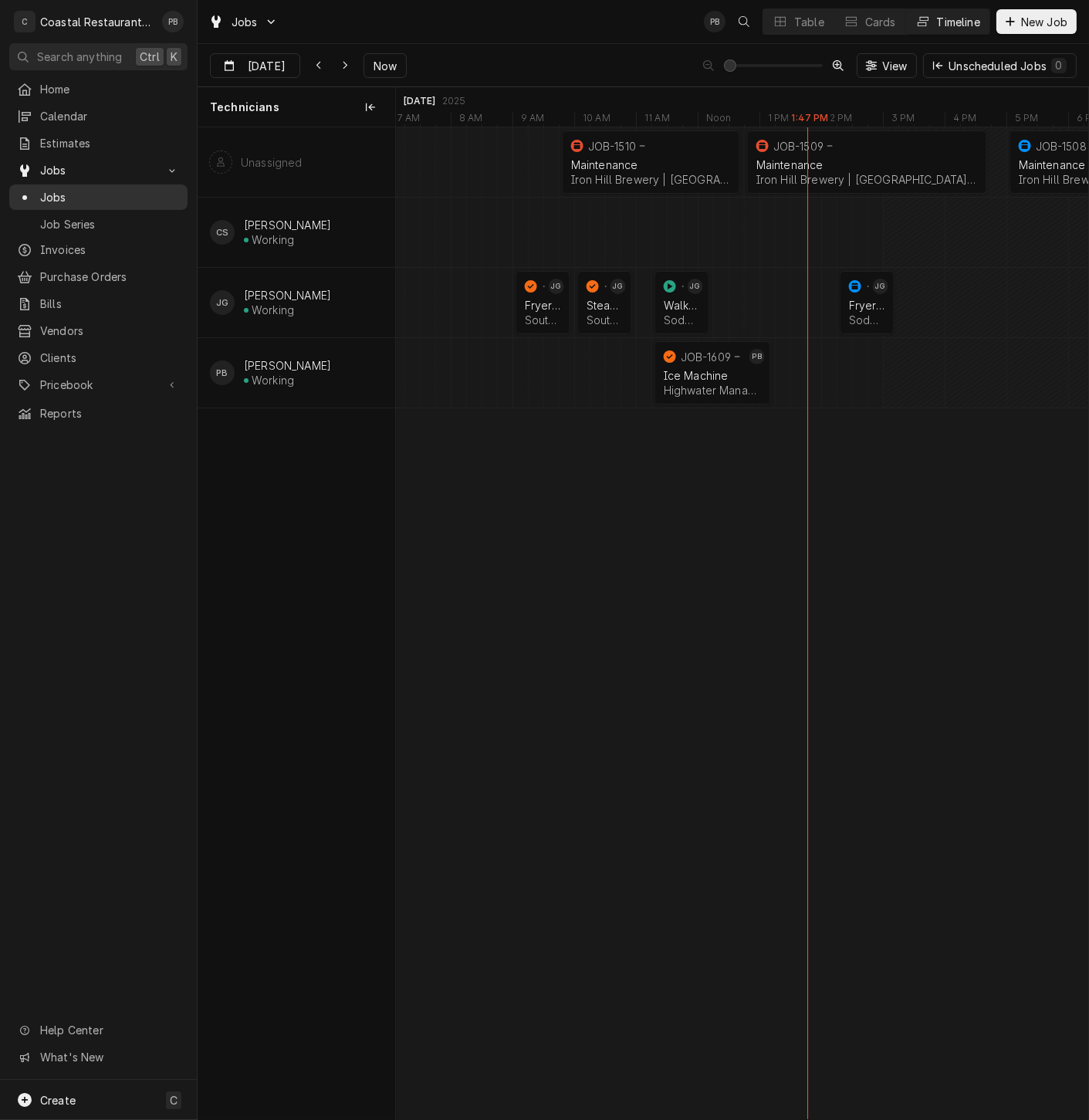
click at [57, 189] on span "Jobs" at bounding box center [109, 197] width 140 height 17
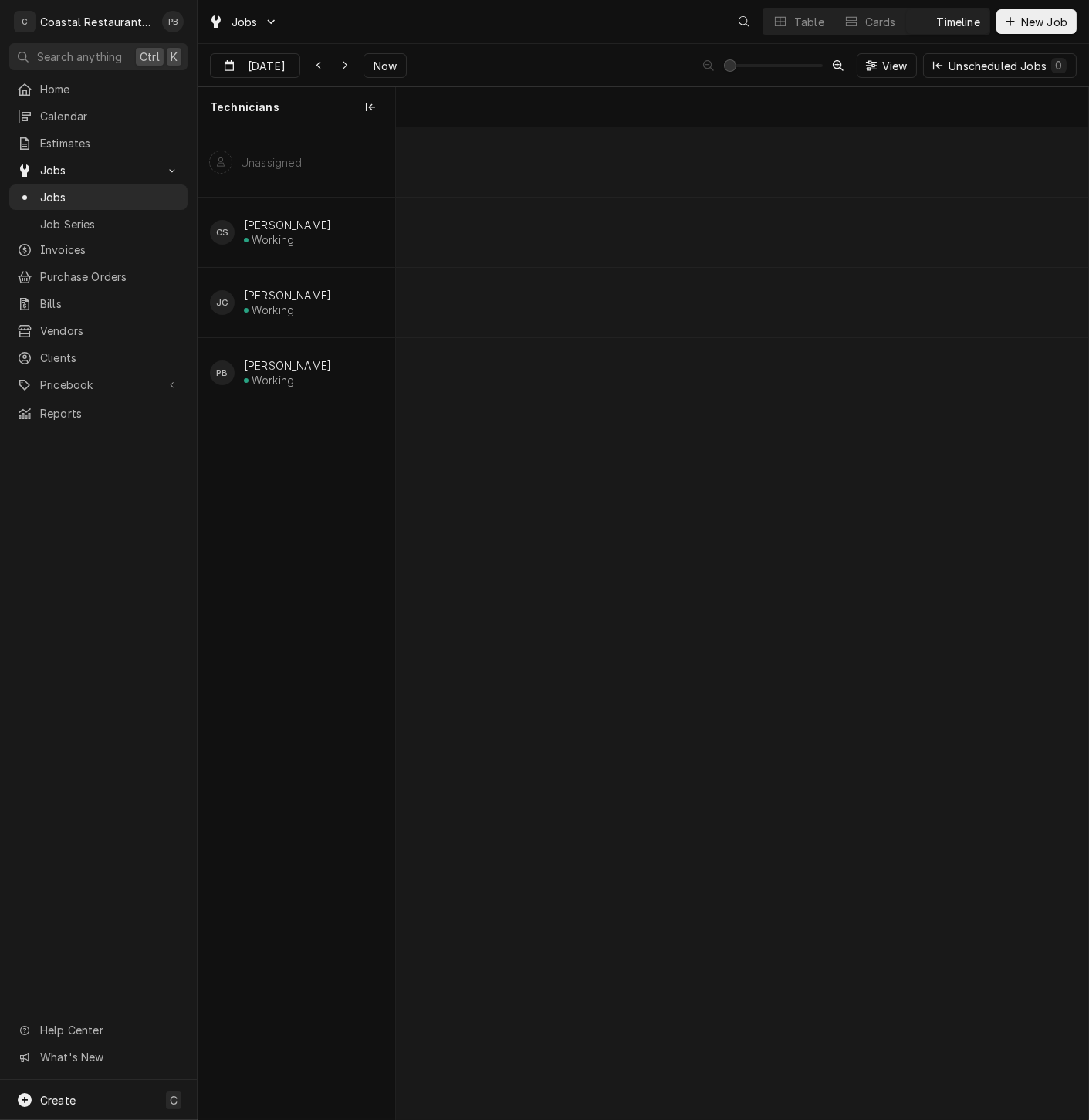
scroll to position [0, 13735]
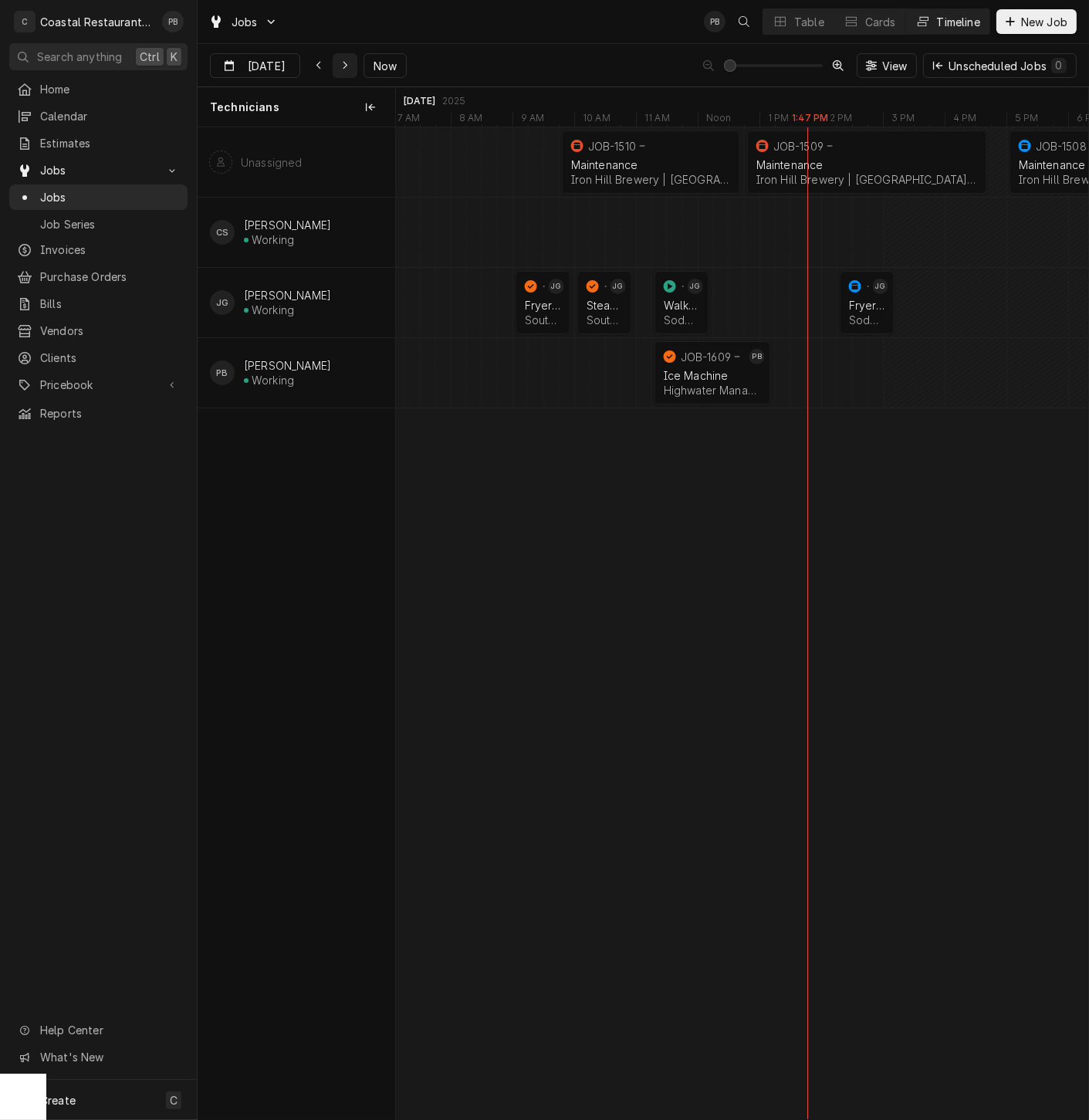
click at [342, 68] on icon "Dynamic Content Wrapper" at bounding box center [345, 65] width 7 height 11
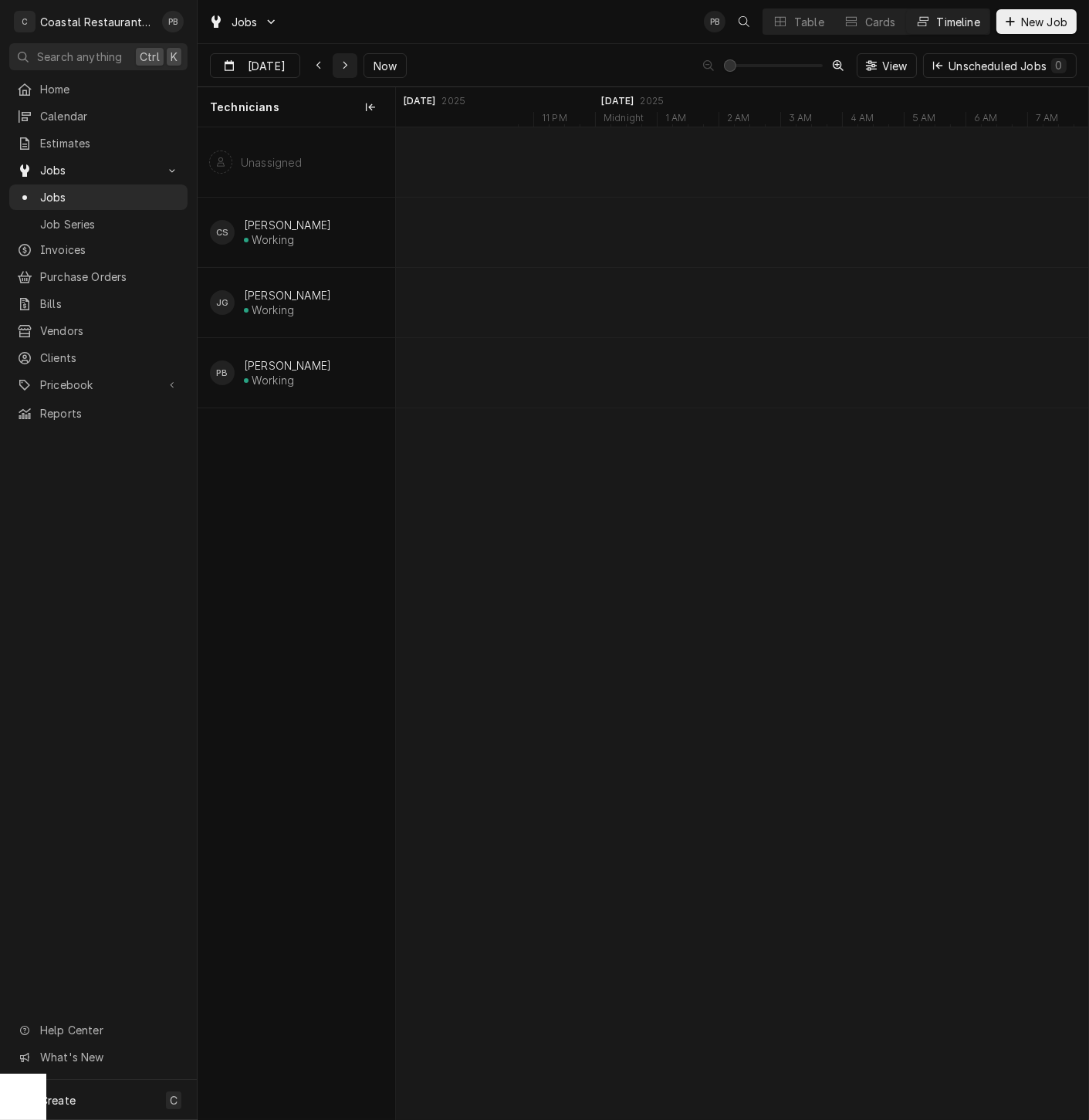
scroll to position [0, 14872]
type input "Sep 4"
click at [68, 189] on span "Jobs" at bounding box center [109, 197] width 140 height 17
click at [788, 21] on button "Table" at bounding box center [799, 21] width 70 height 24
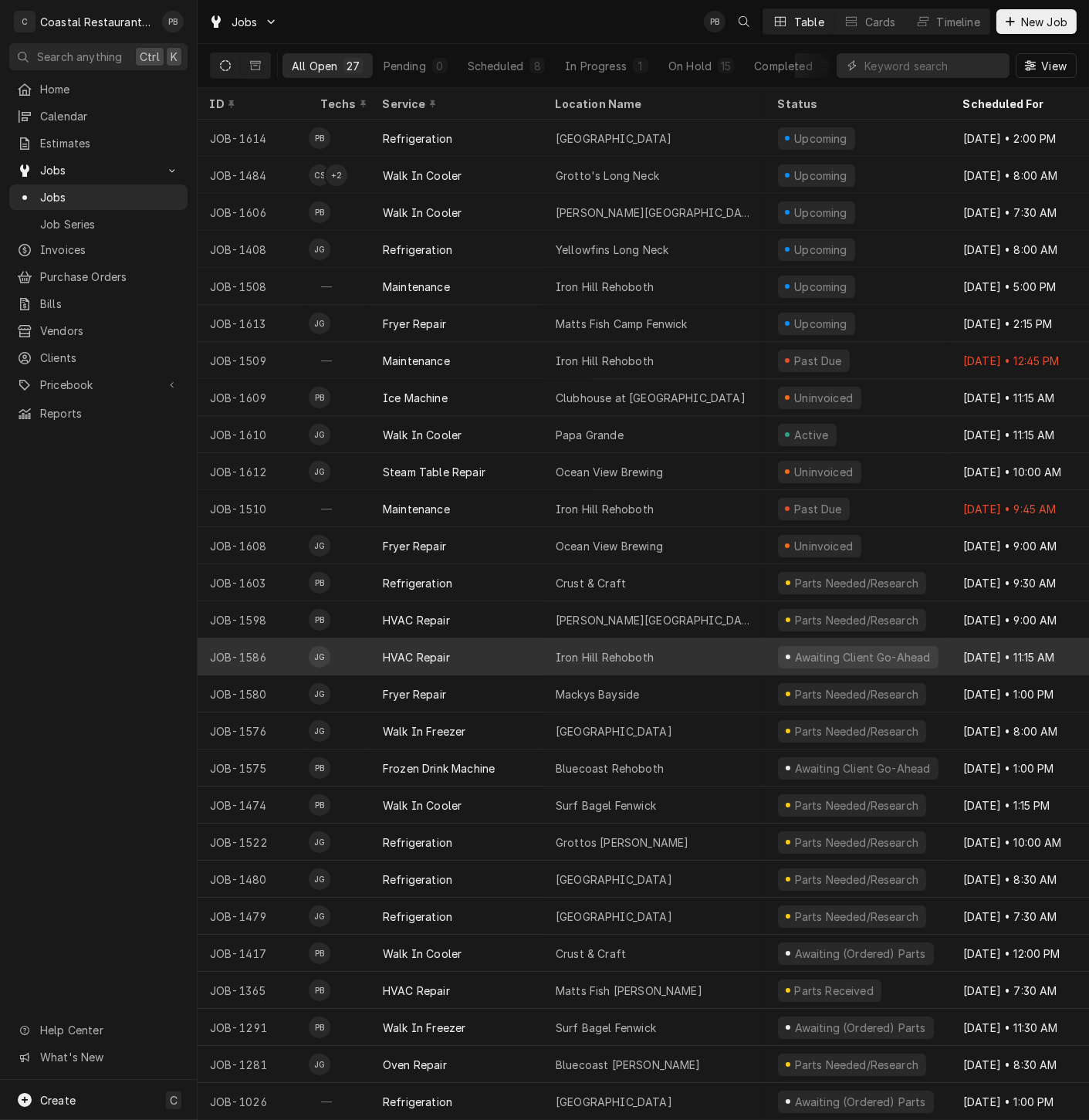
scroll to position [10, 0]
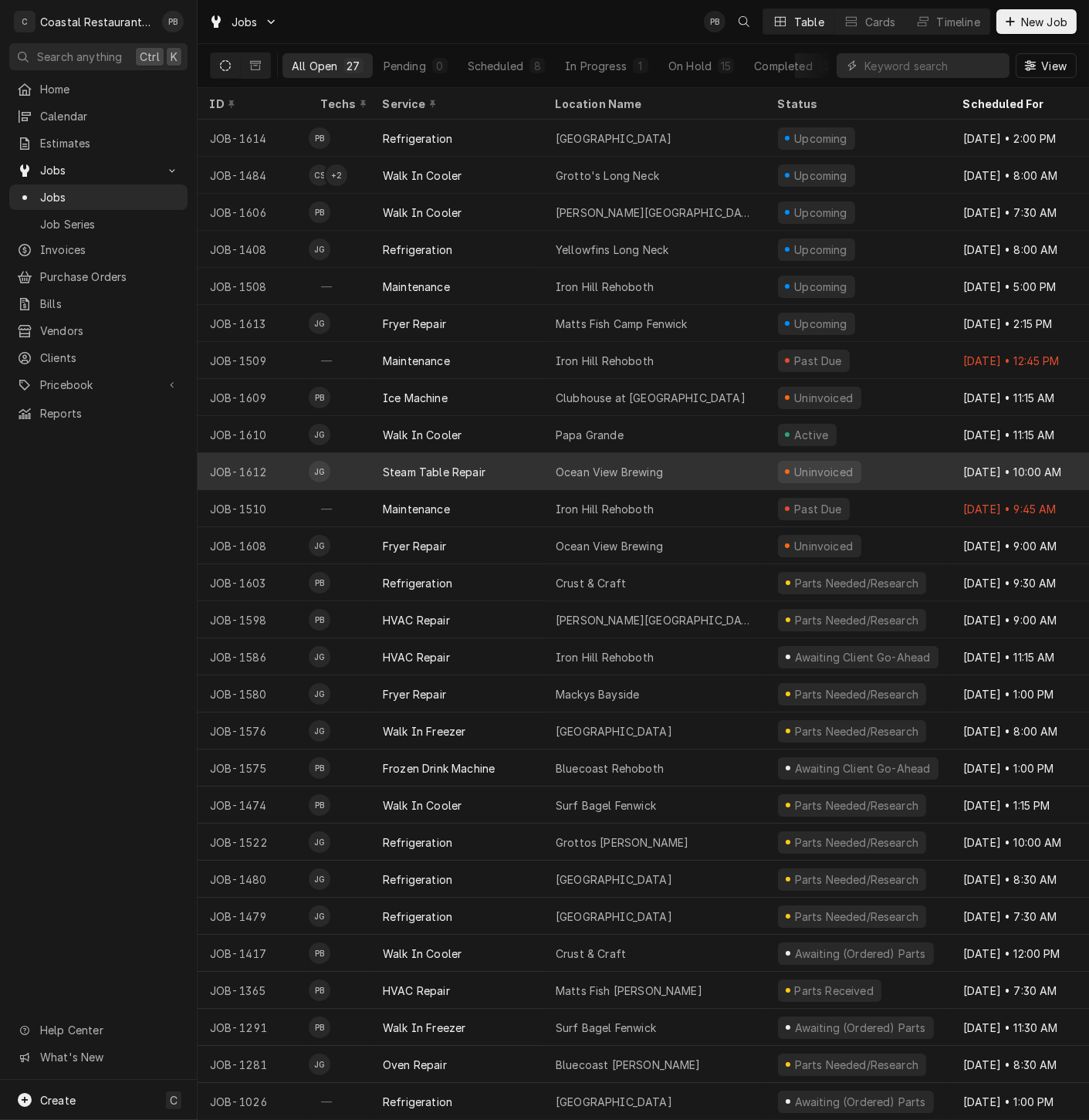
click at [514, 457] on div "Steam Table Repair" at bounding box center [456, 472] width 173 height 37
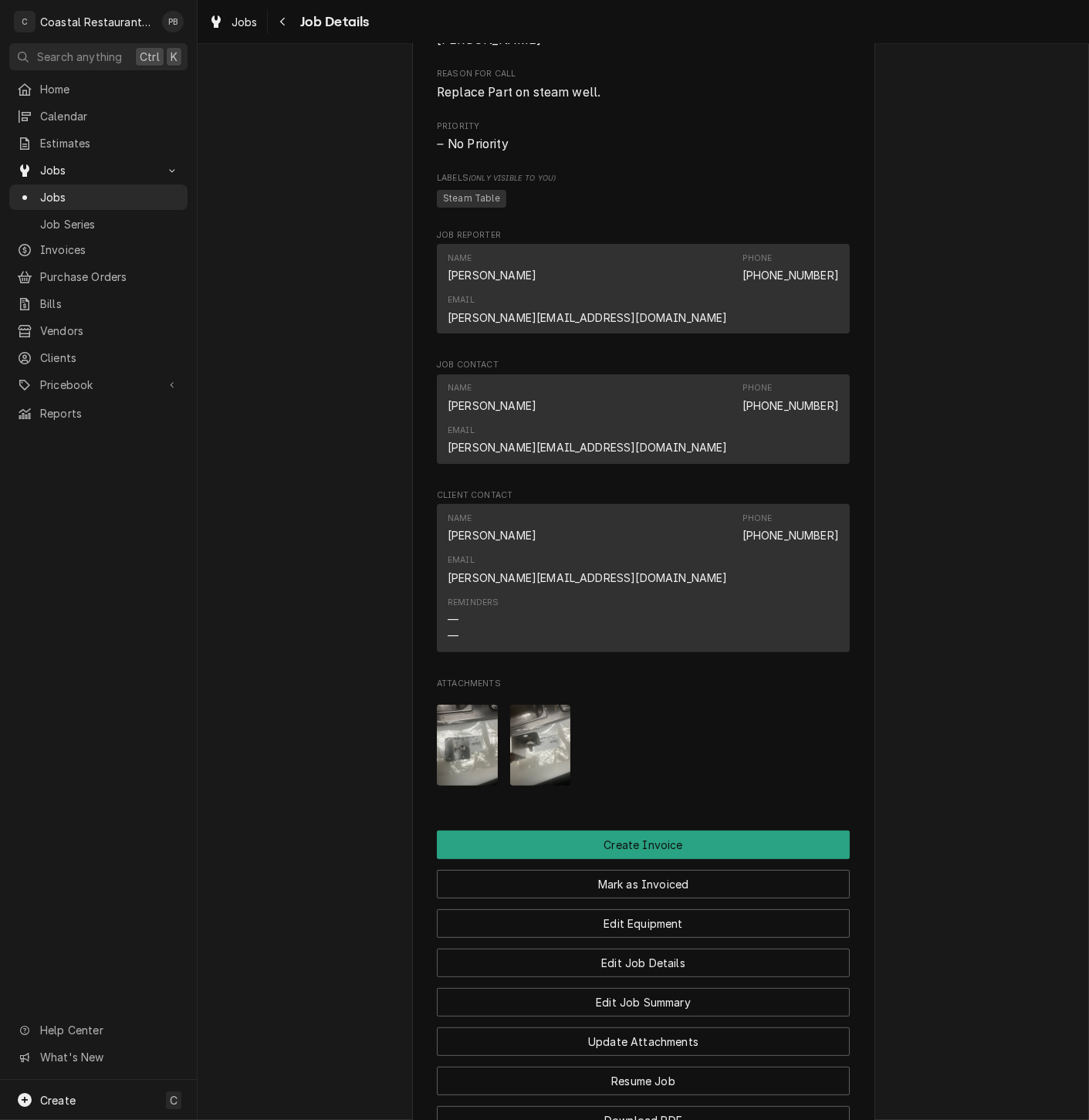
scroll to position [945, 0]
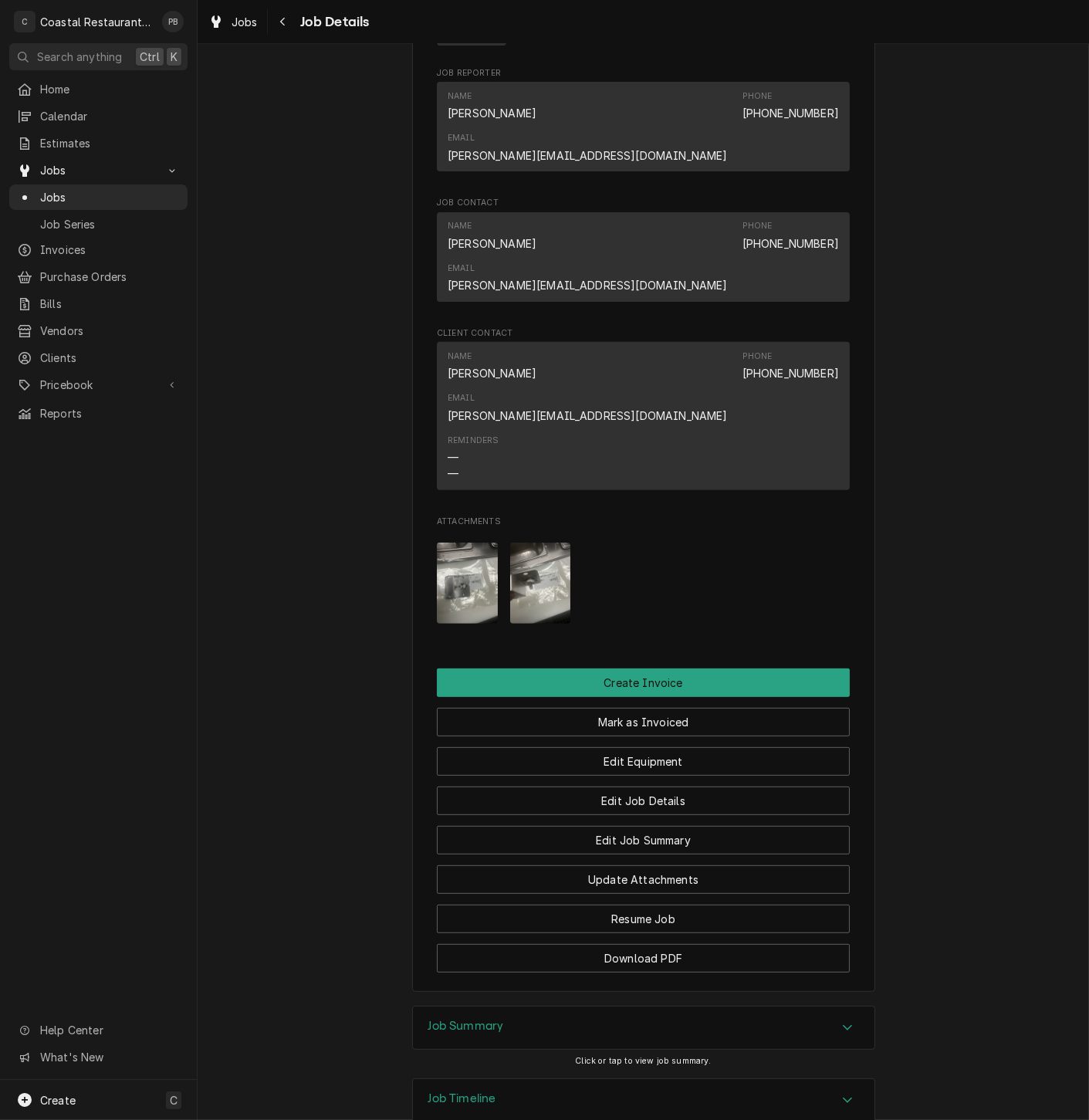
click at [486, 543] on img "Attachments" at bounding box center [467, 583] width 61 height 81
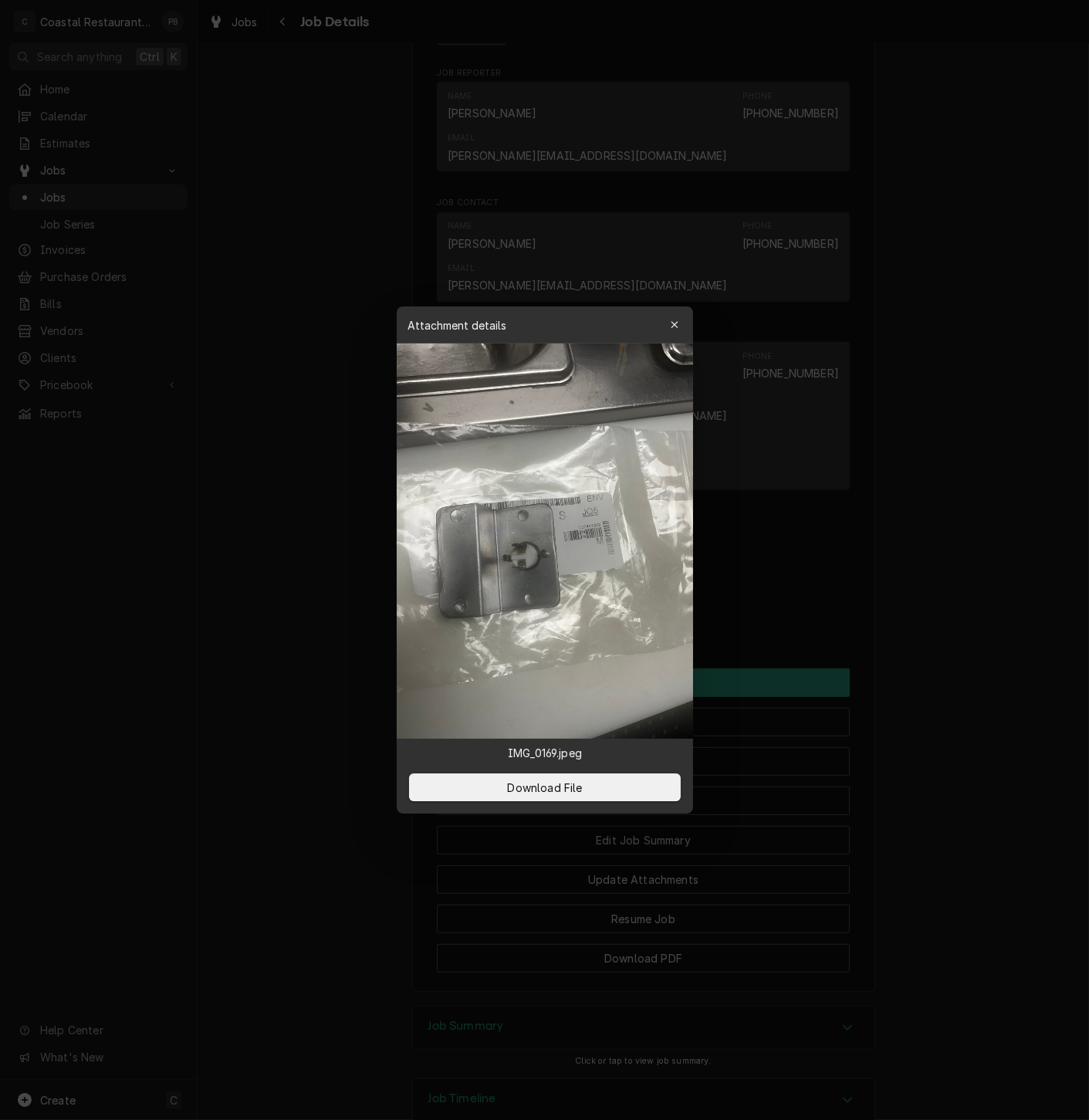
click at [948, 475] on div at bounding box center [544, 560] width 1089 height 1120
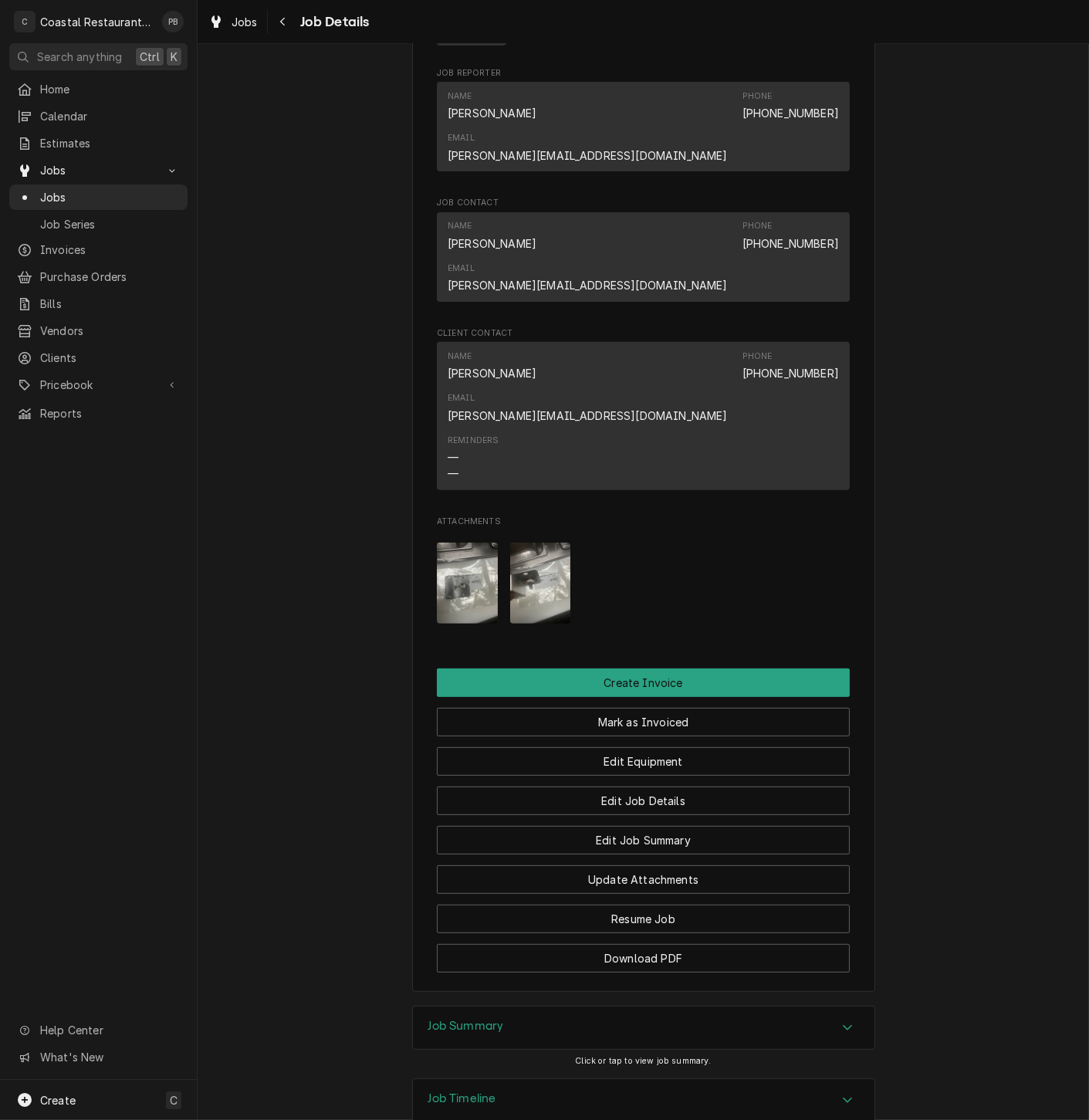
click at [808, 1007] on div "Job Summary" at bounding box center [644, 1028] width 462 height 43
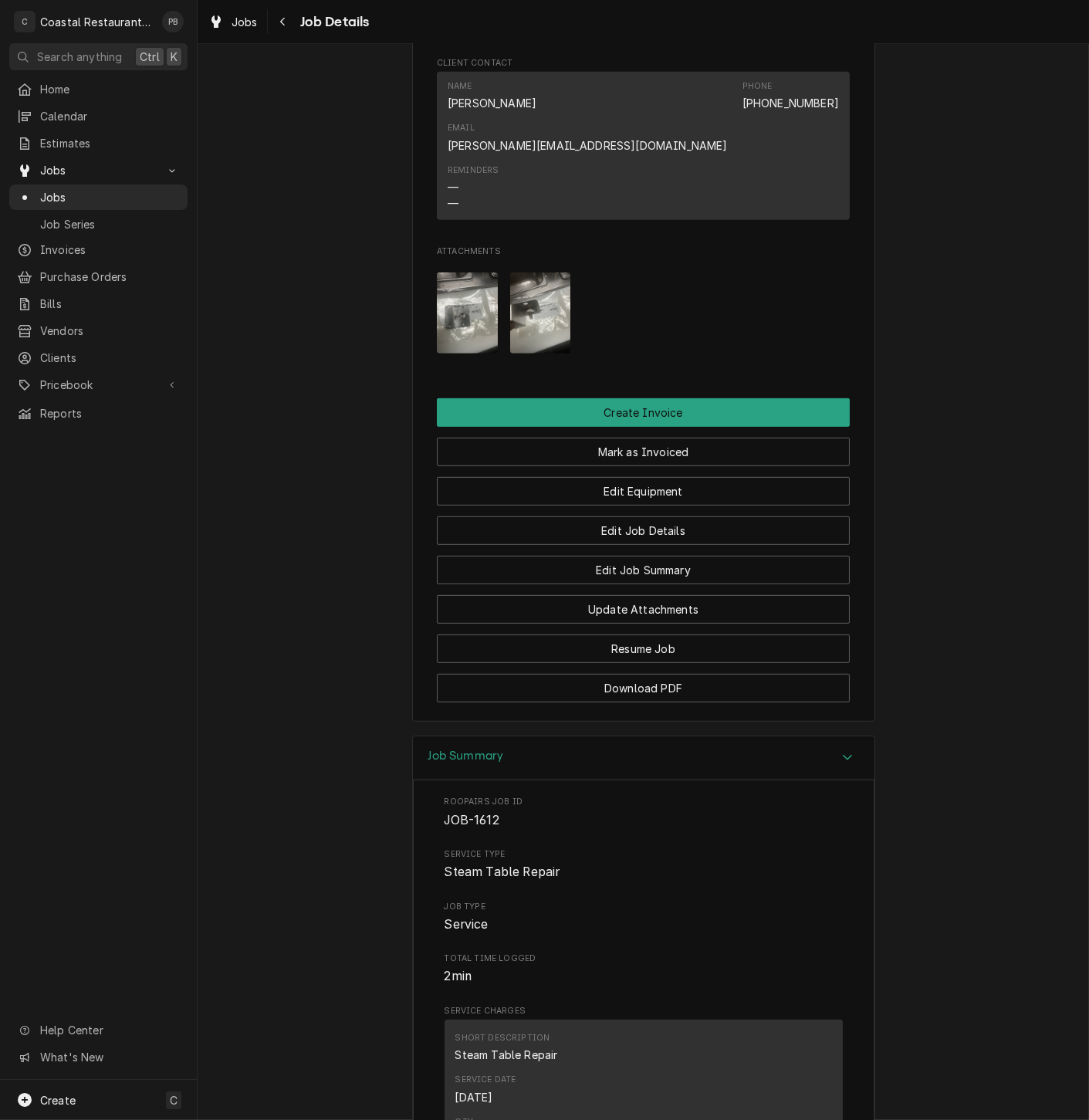
scroll to position [842, 0]
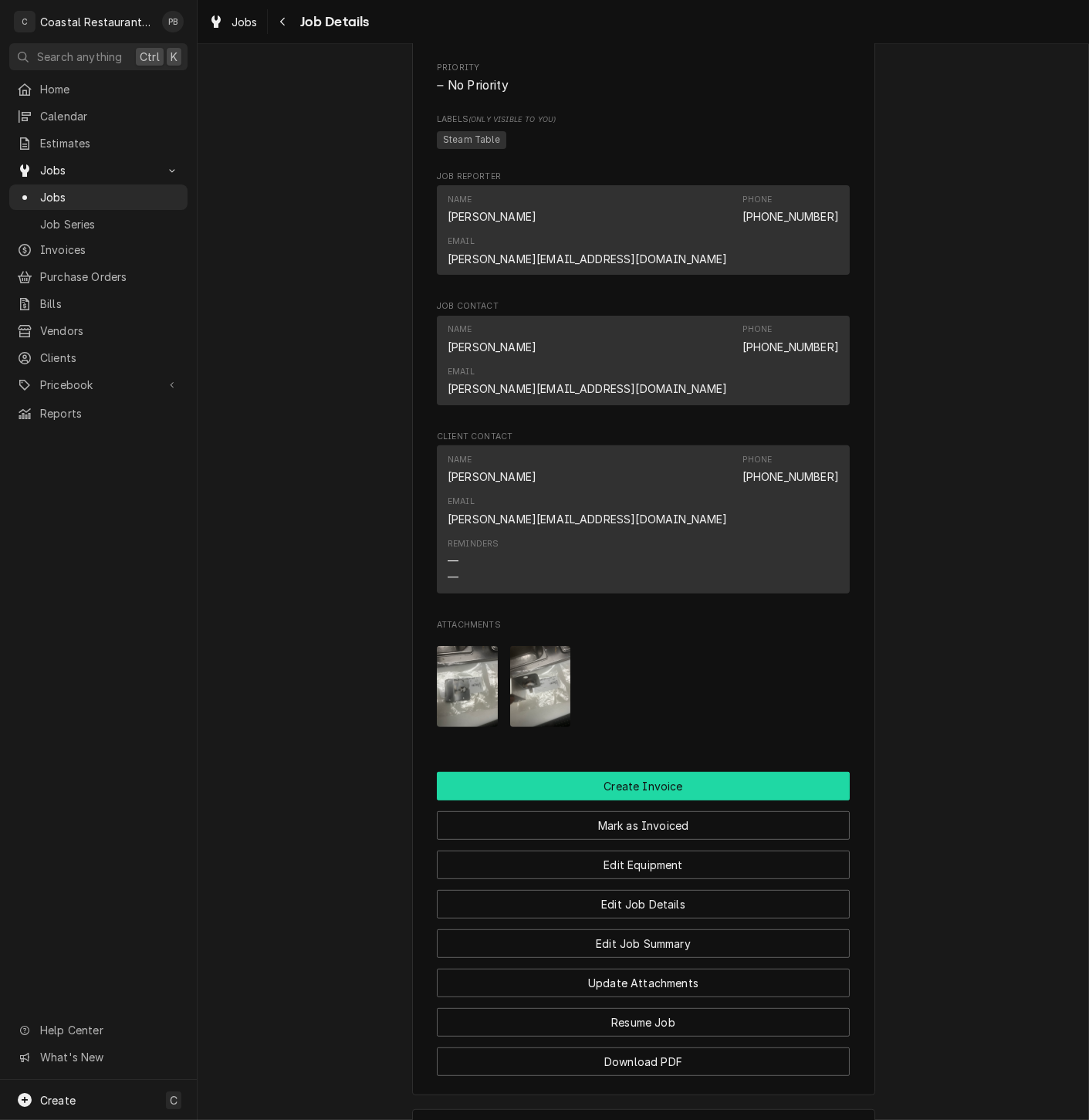
click at [646, 772] on button "Create Invoice" at bounding box center [643, 786] width 413 height 28
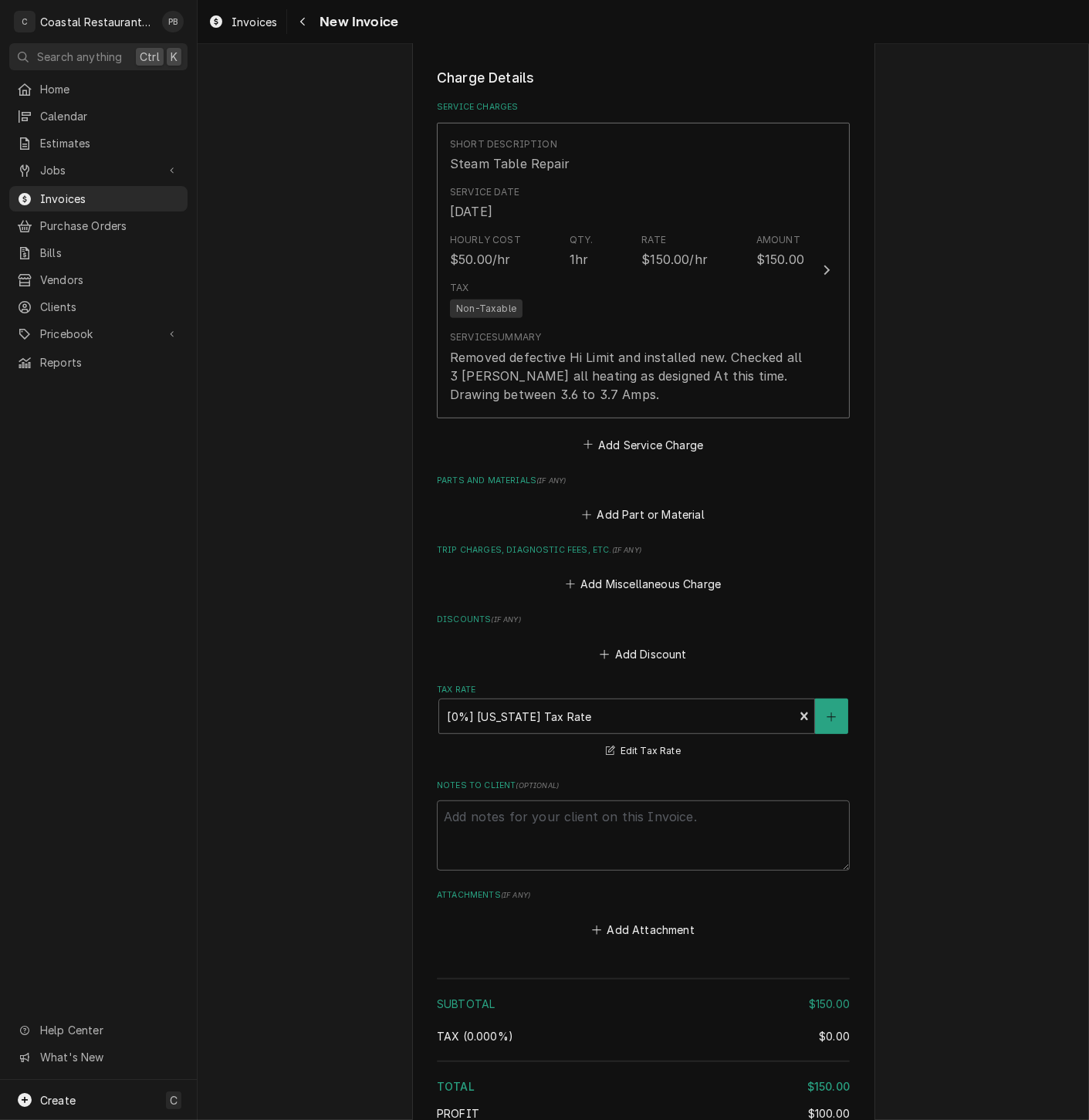
scroll to position [1400, 0]
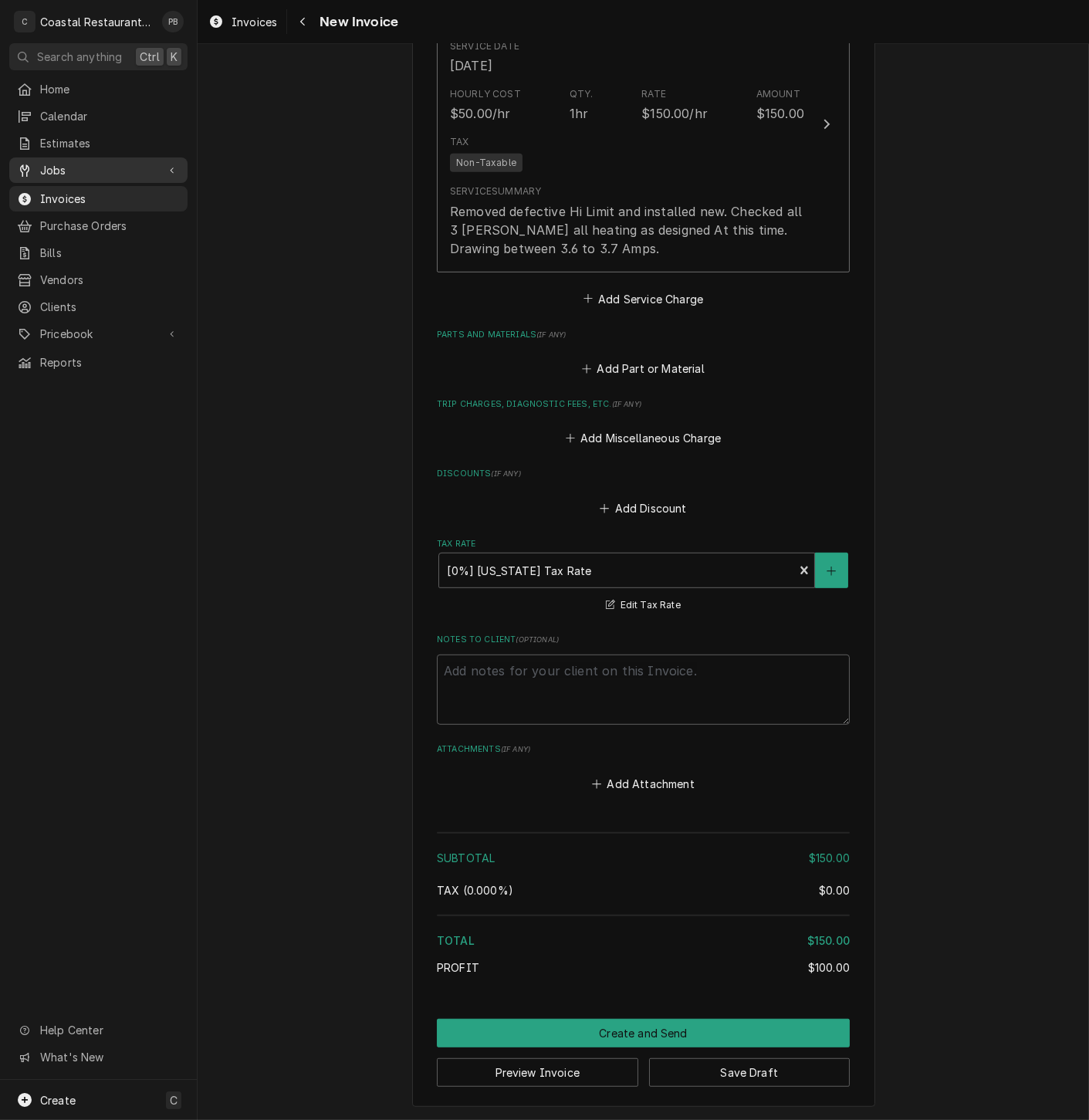
click at [72, 165] on span "Jobs" at bounding box center [98, 170] width 116 height 17
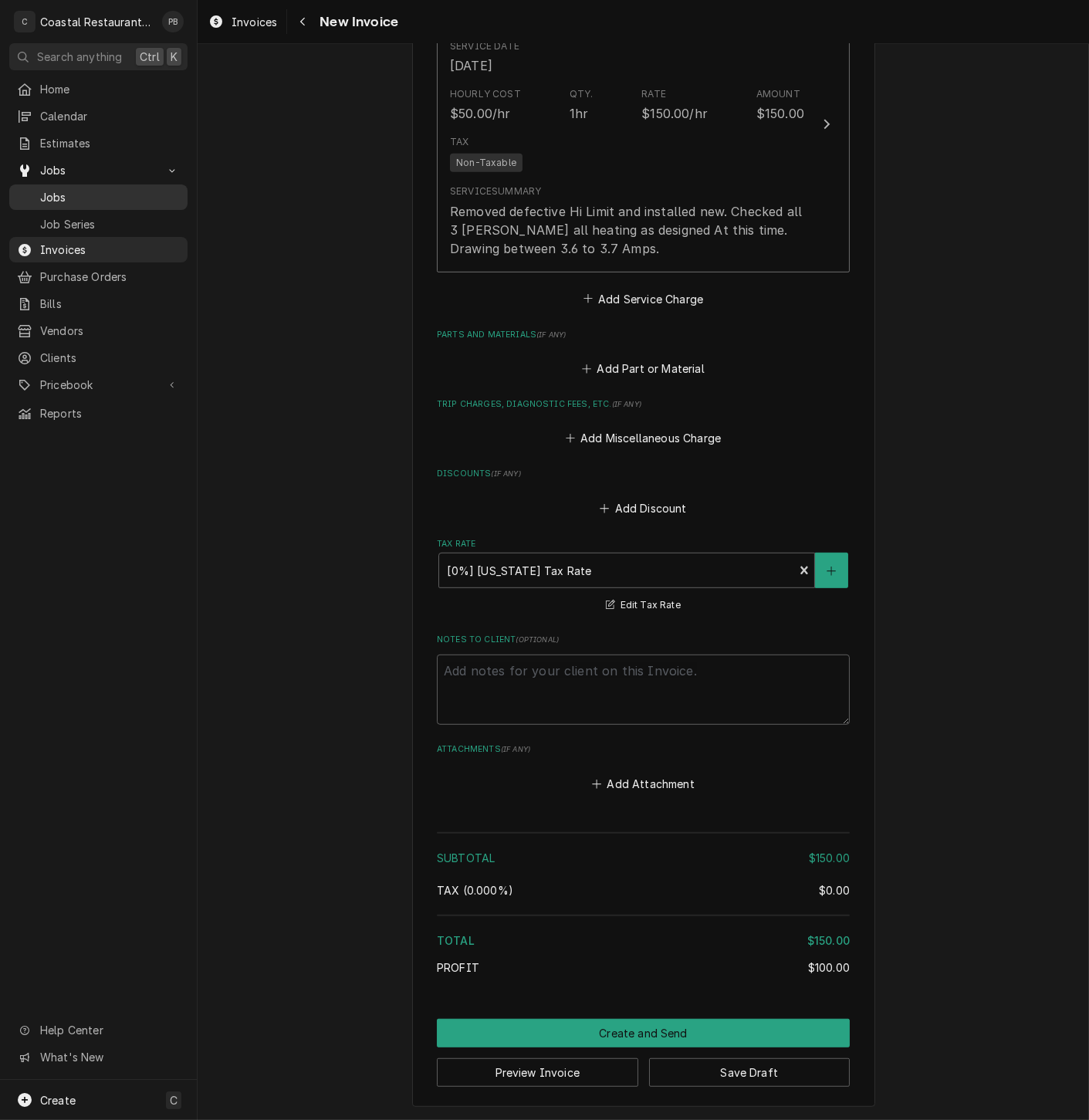
click at [64, 189] on span "Jobs" at bounding box center [109, 197] width 140 height 17
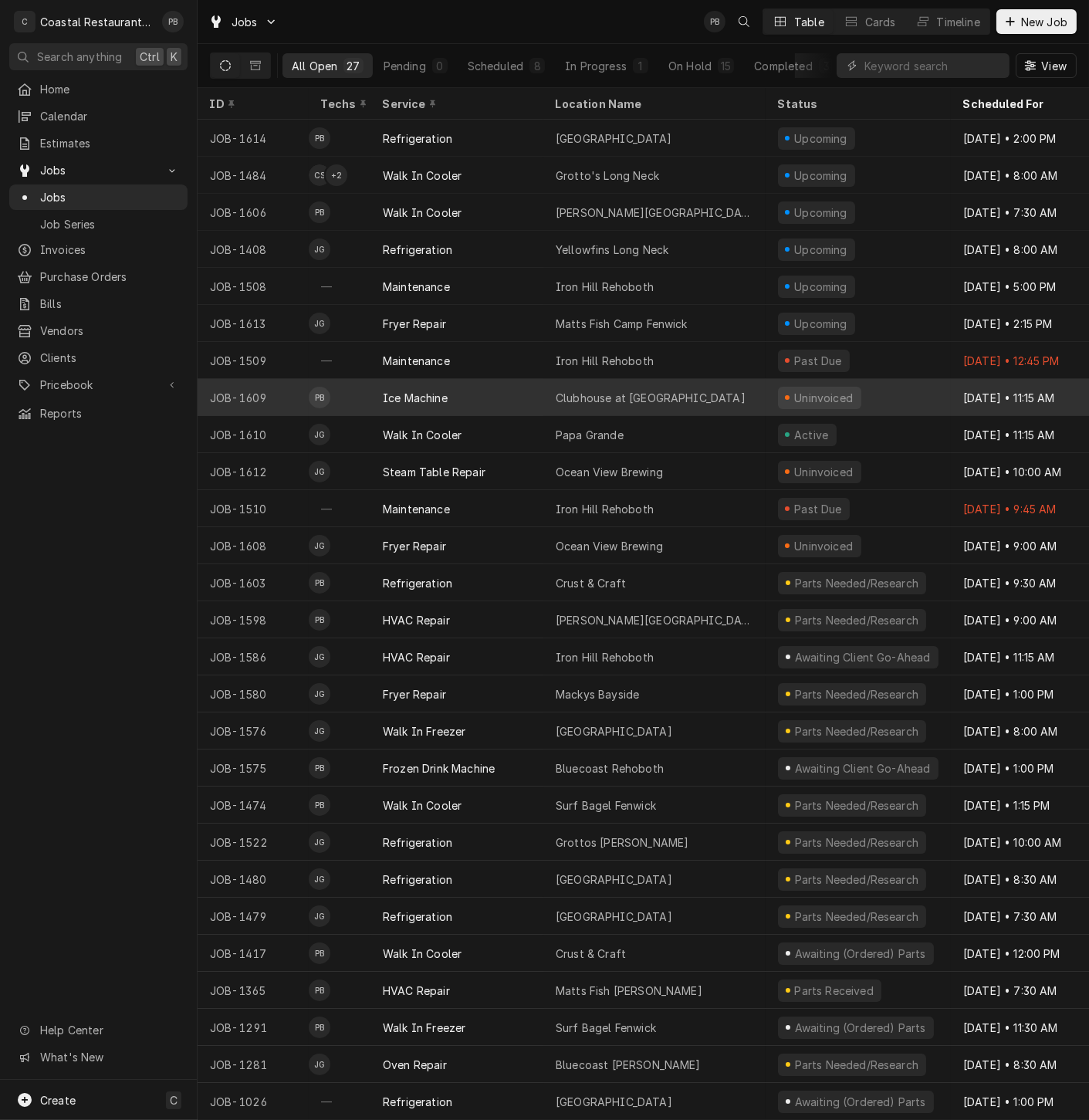
click at [459, 385] on div "Ice Machine" at bounding box center [456, 397] width 173 height 37
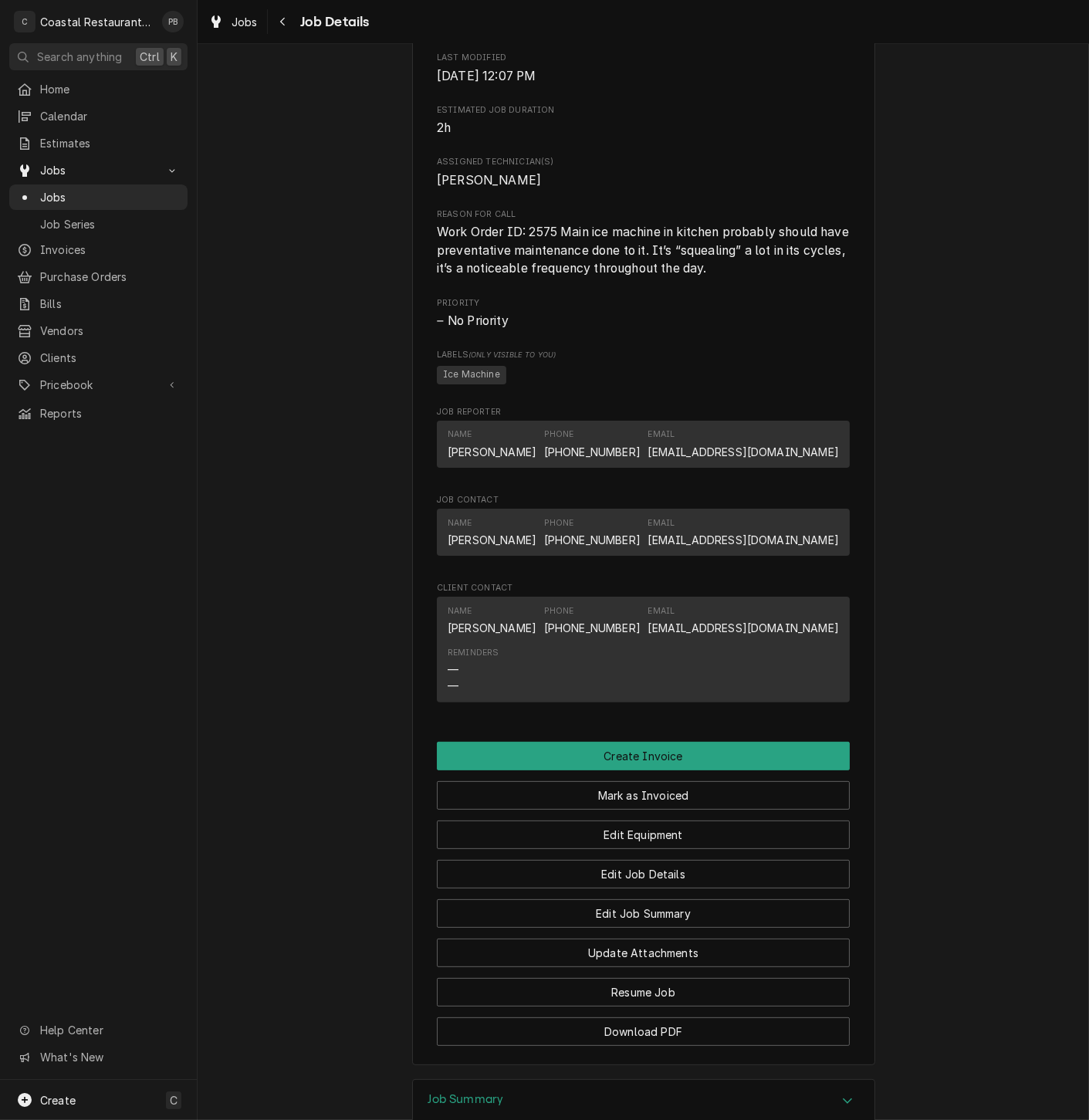
scroll to position [843, 0]
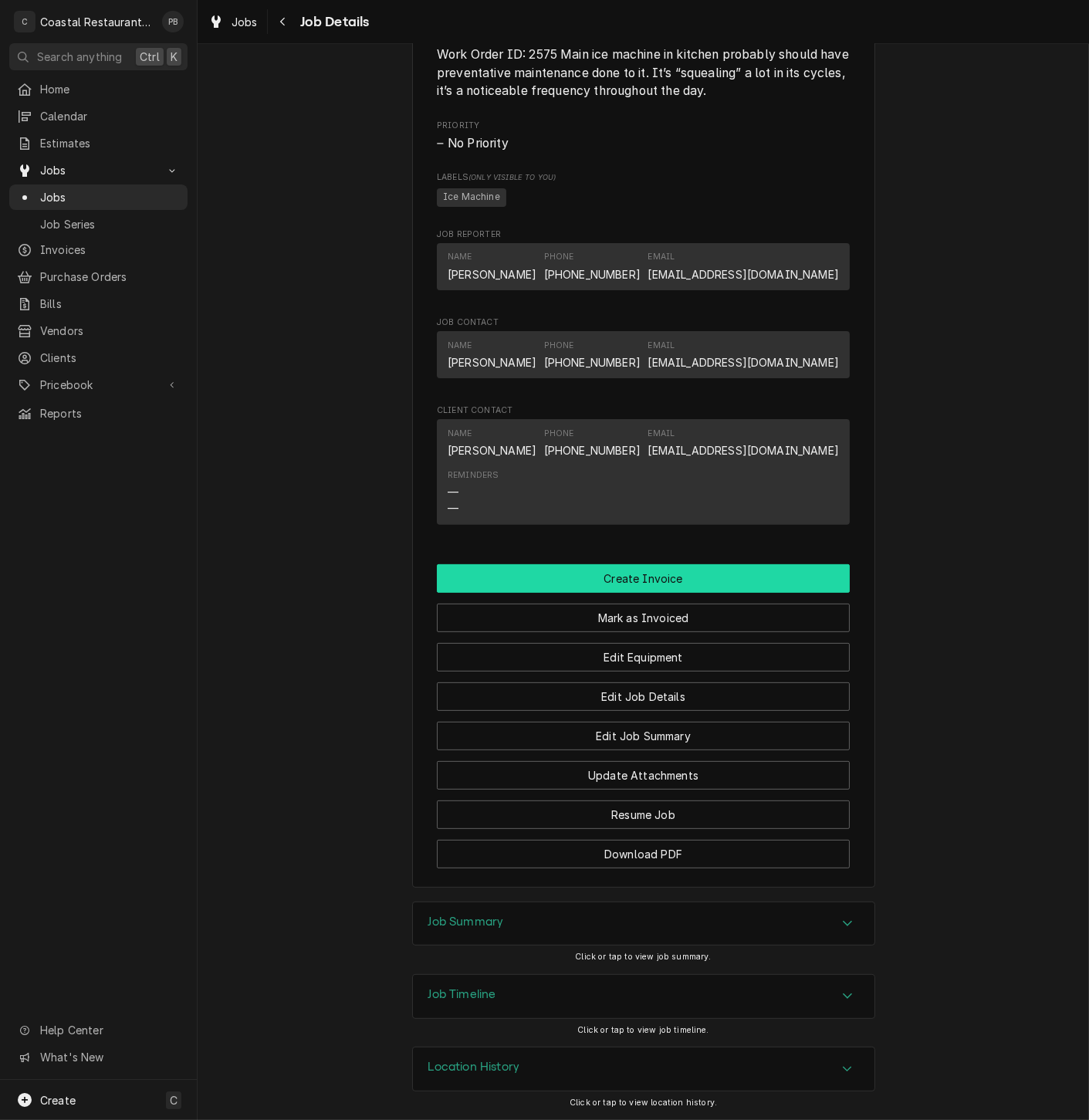
click at [667, 575] on button "Create Invoice" at bounding box center [643, 578] width 413 height 28
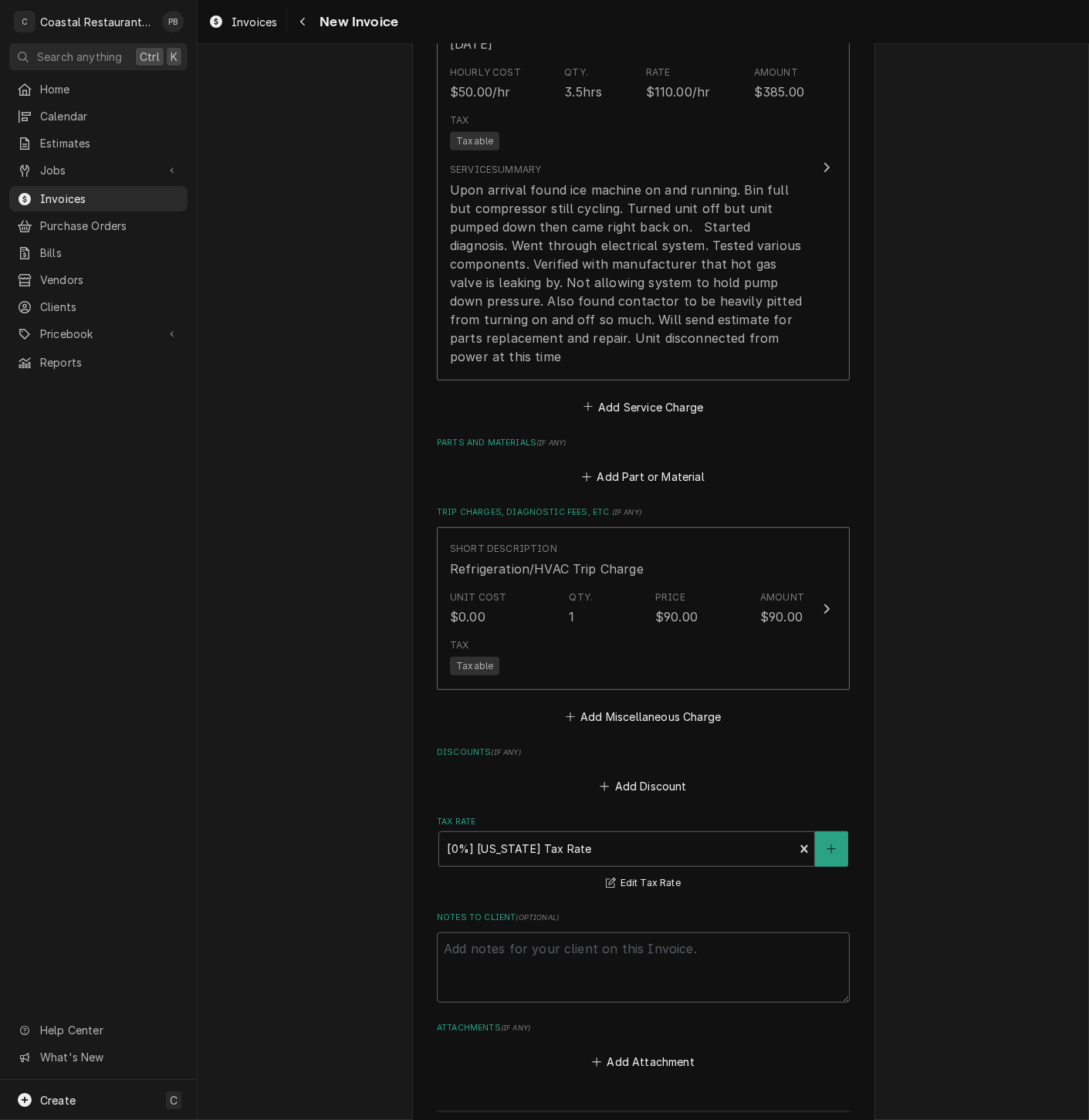
scroll to position [1682, 0]
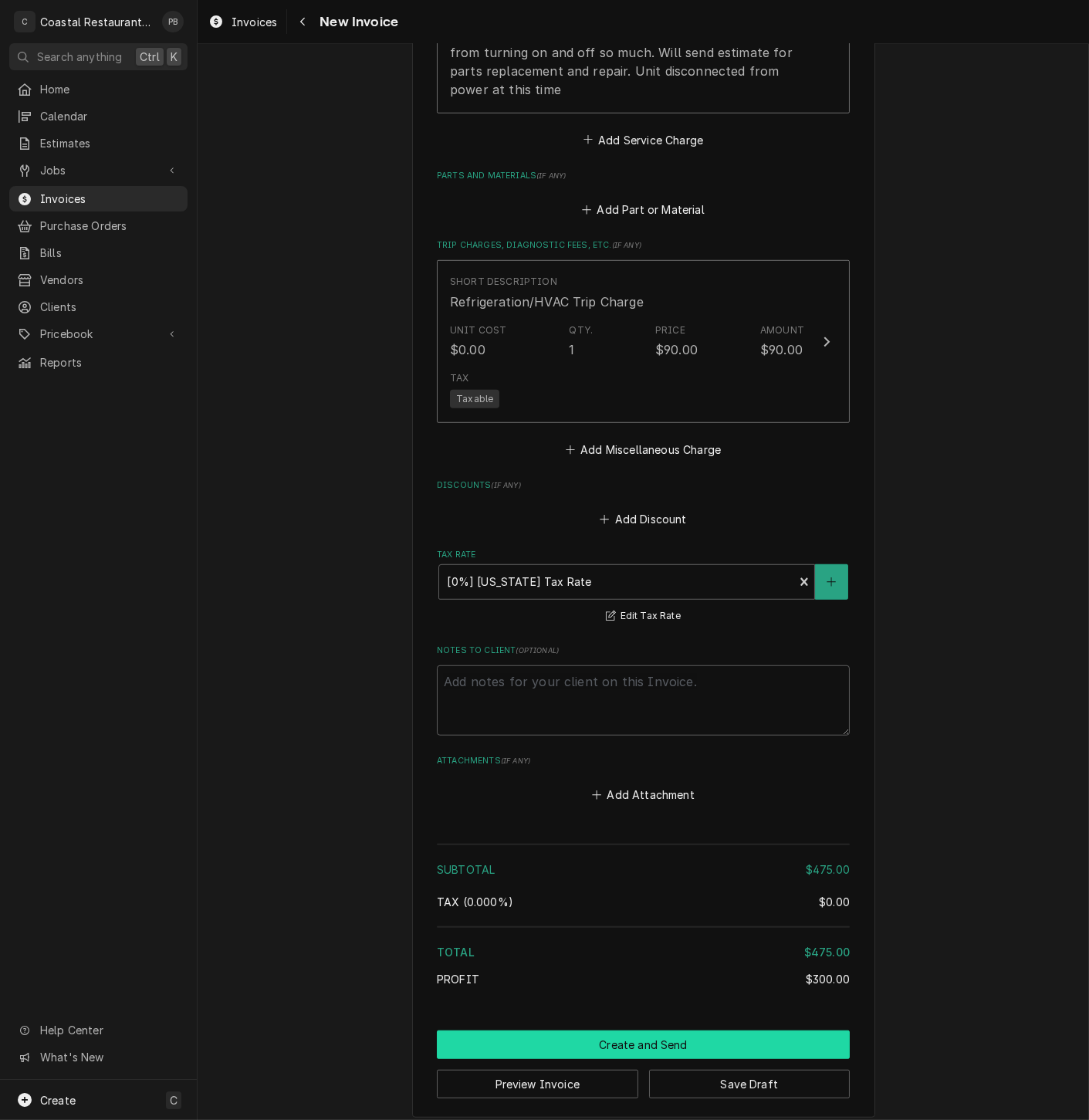
click at [650, 1030] on button "Create and Send" at bounding box center [643, 1044] width 413 height 28
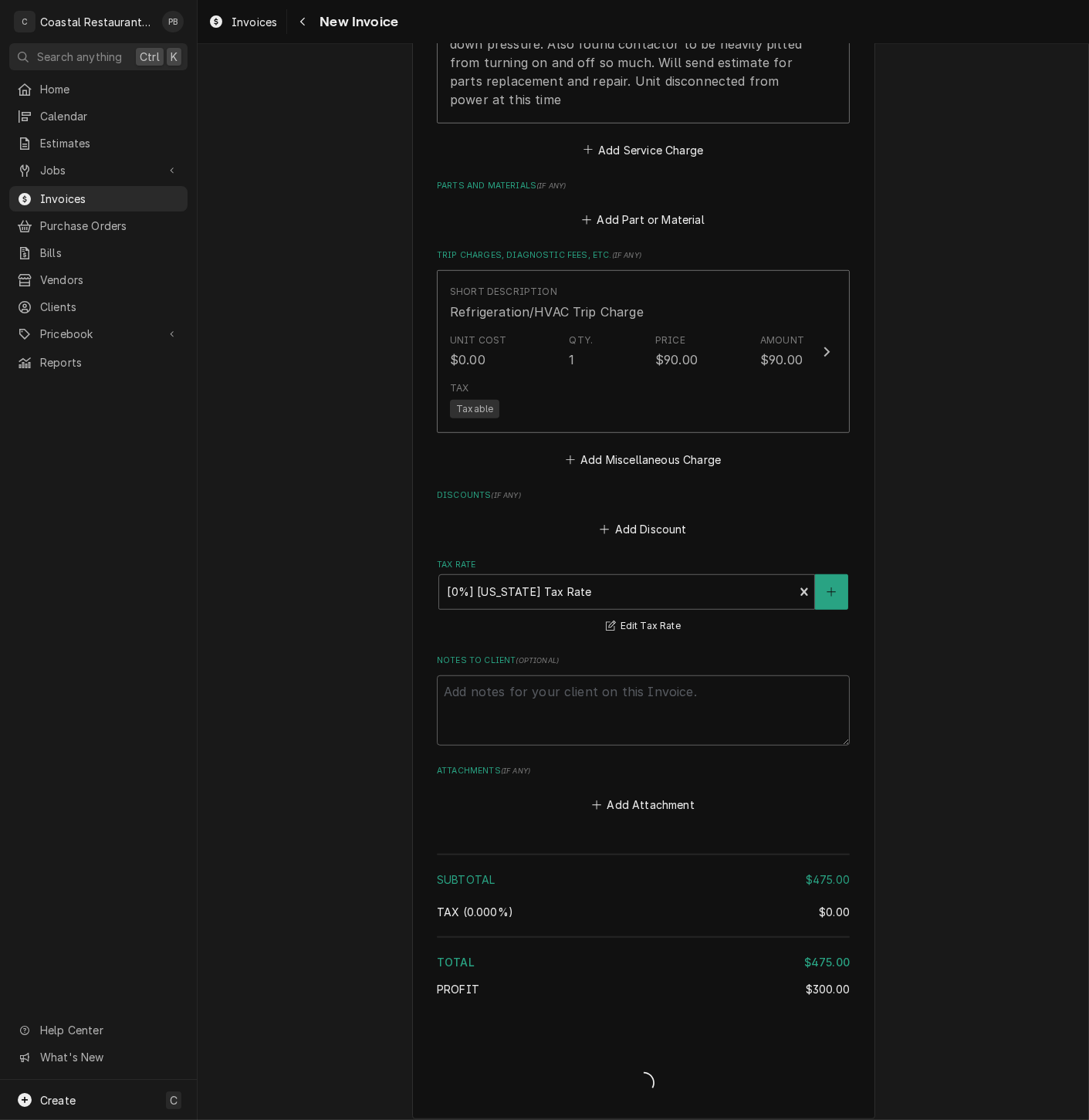
scroll to position [1672, 0]
type textarea "x"
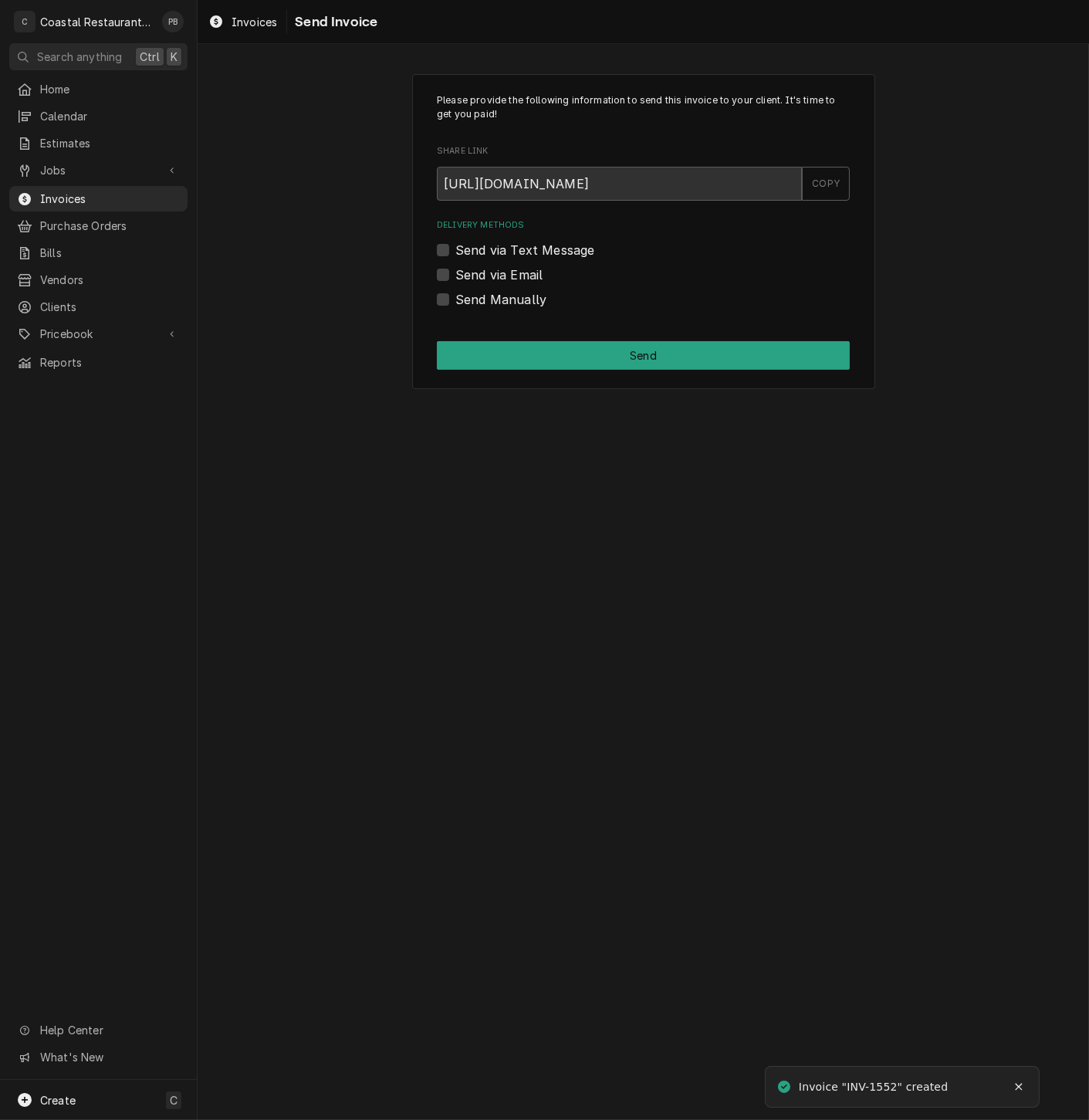
click at [455, 270] on label "Send via Email" at bounding box center [498, 274] width 87 height 19
click at [455, 270] on input "Send via Email" at bounding box center [661, 282] width 413 height 34
checkbox input "true"
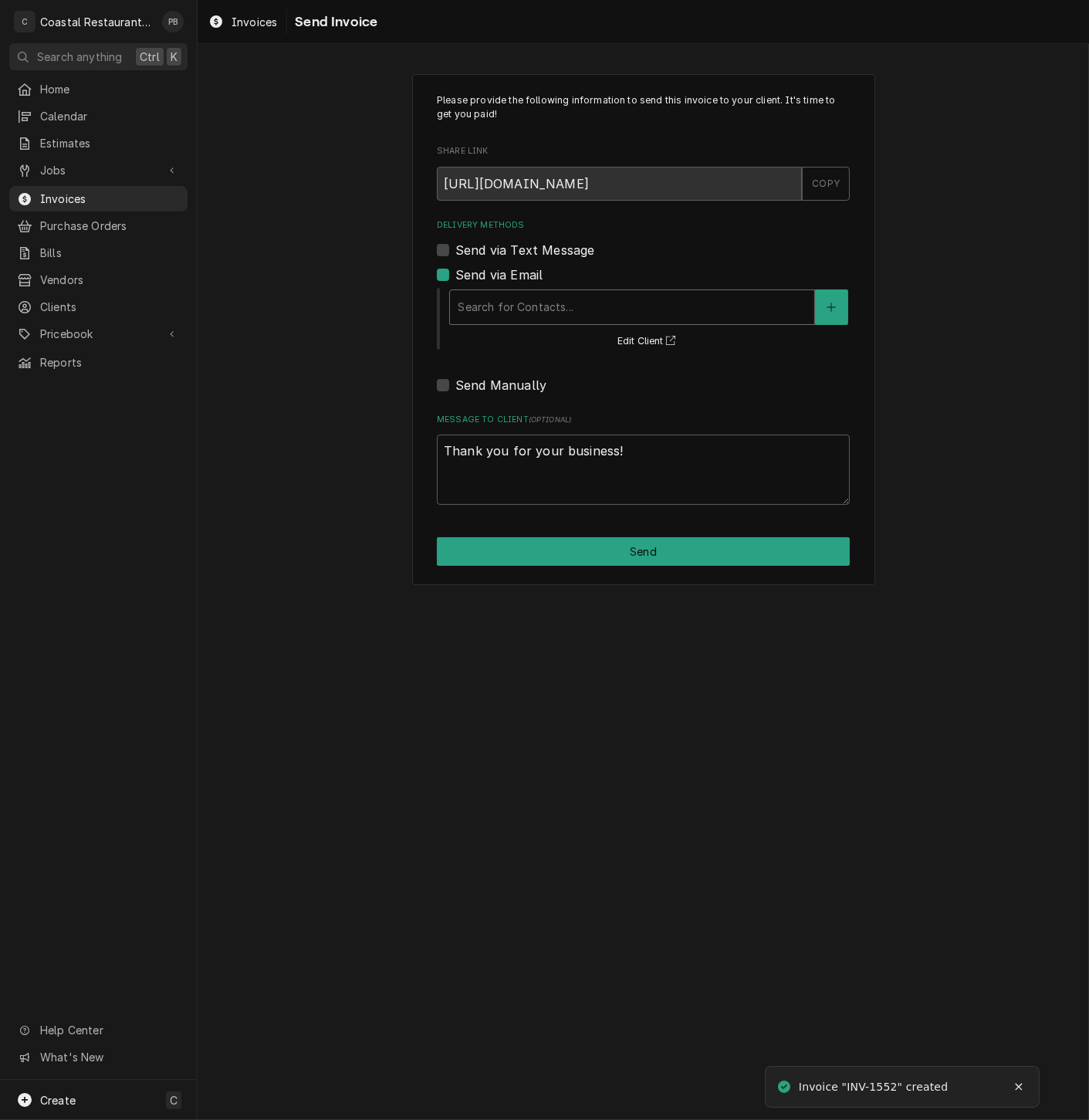
click at [588, 300] on div "Delivery Methods" at bounding box center [632, 307] width 349 height 27
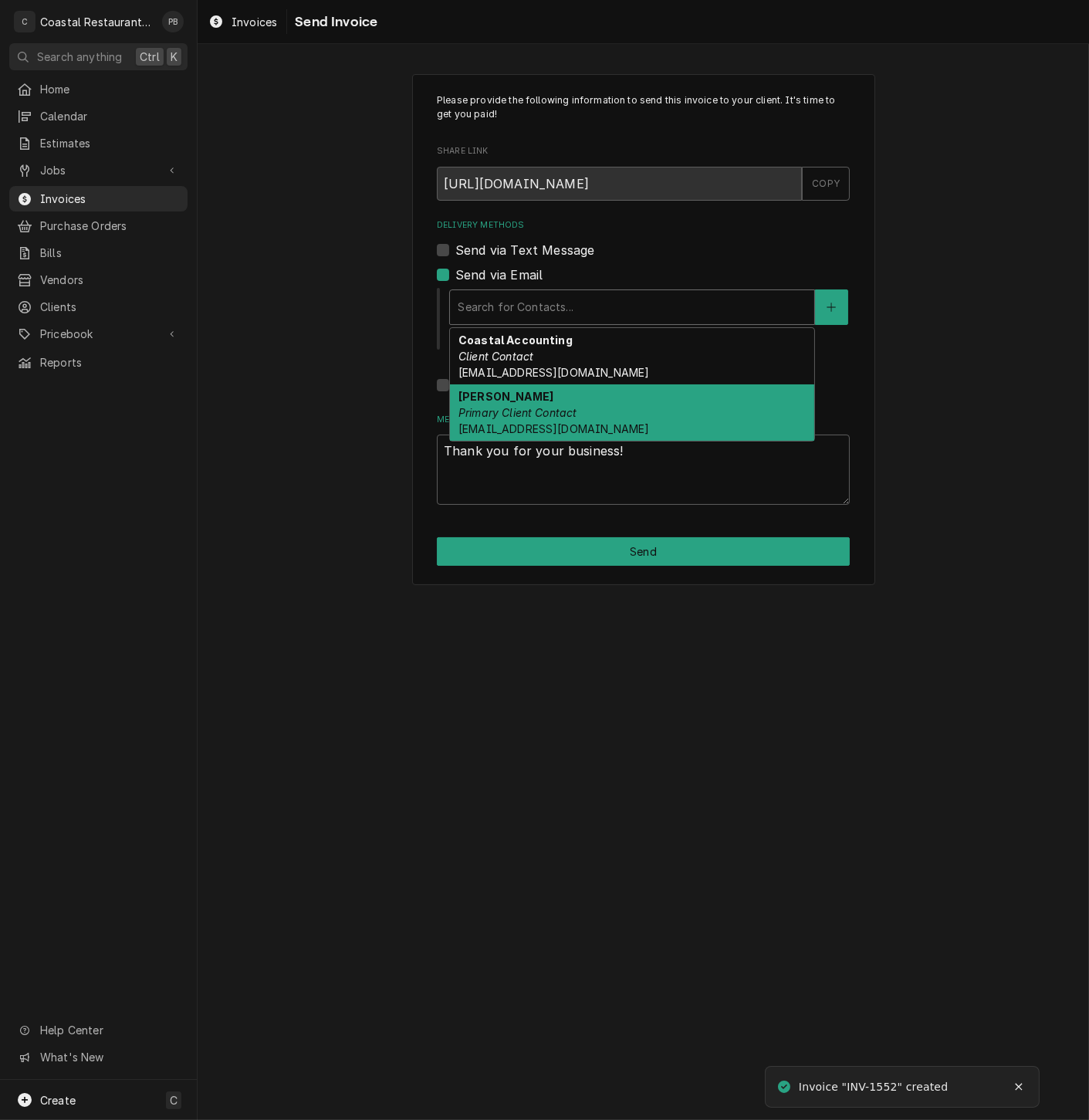
click at [561, 420] on div "Dan Wheeler Primary Client Contact DanW@highwatermanagment.com" at bounding box center [632, 413] width 364 height 57
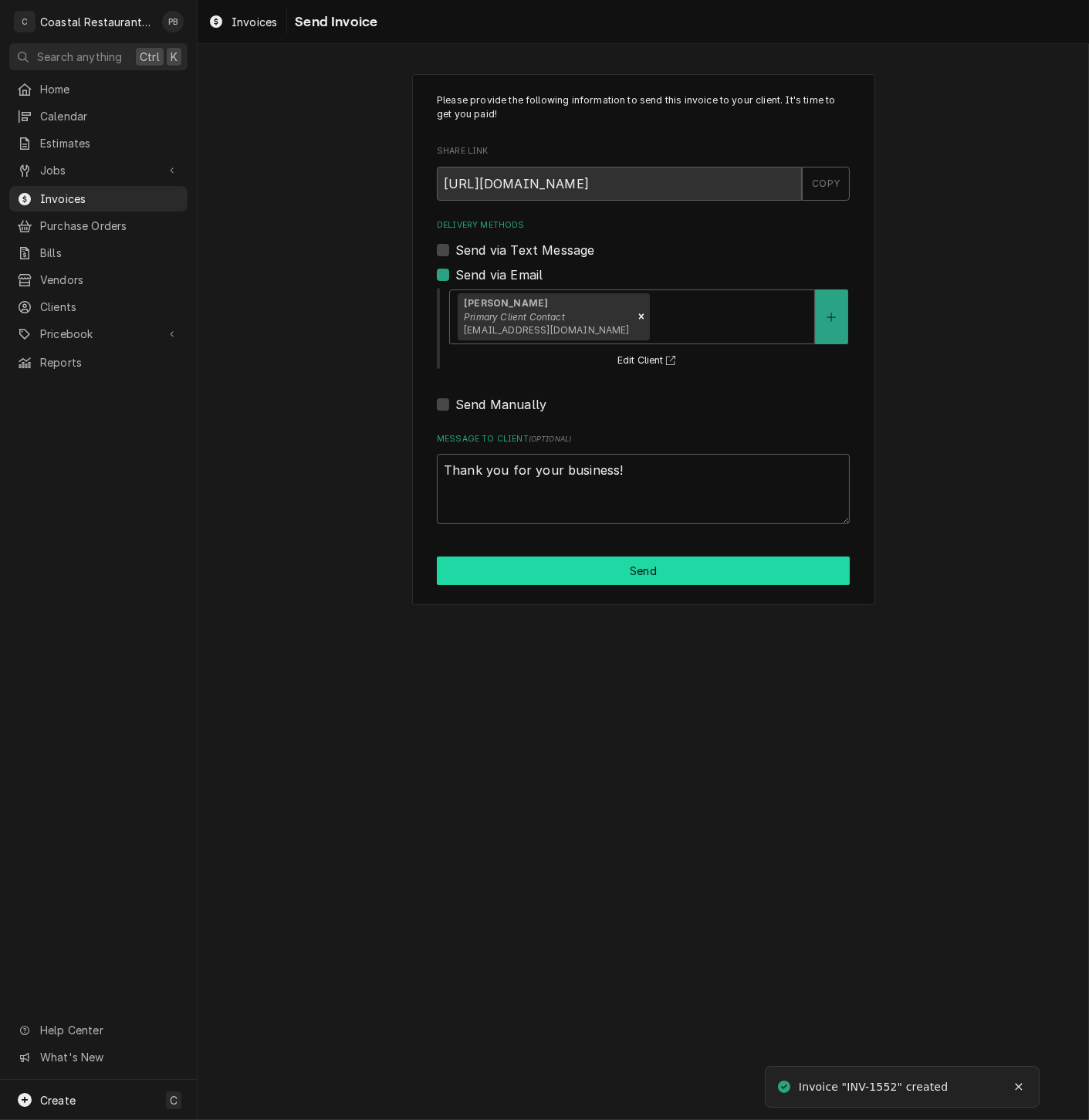
click at [611, 574] on button "Send" at bounding box center [643, 570] width 413 height 28
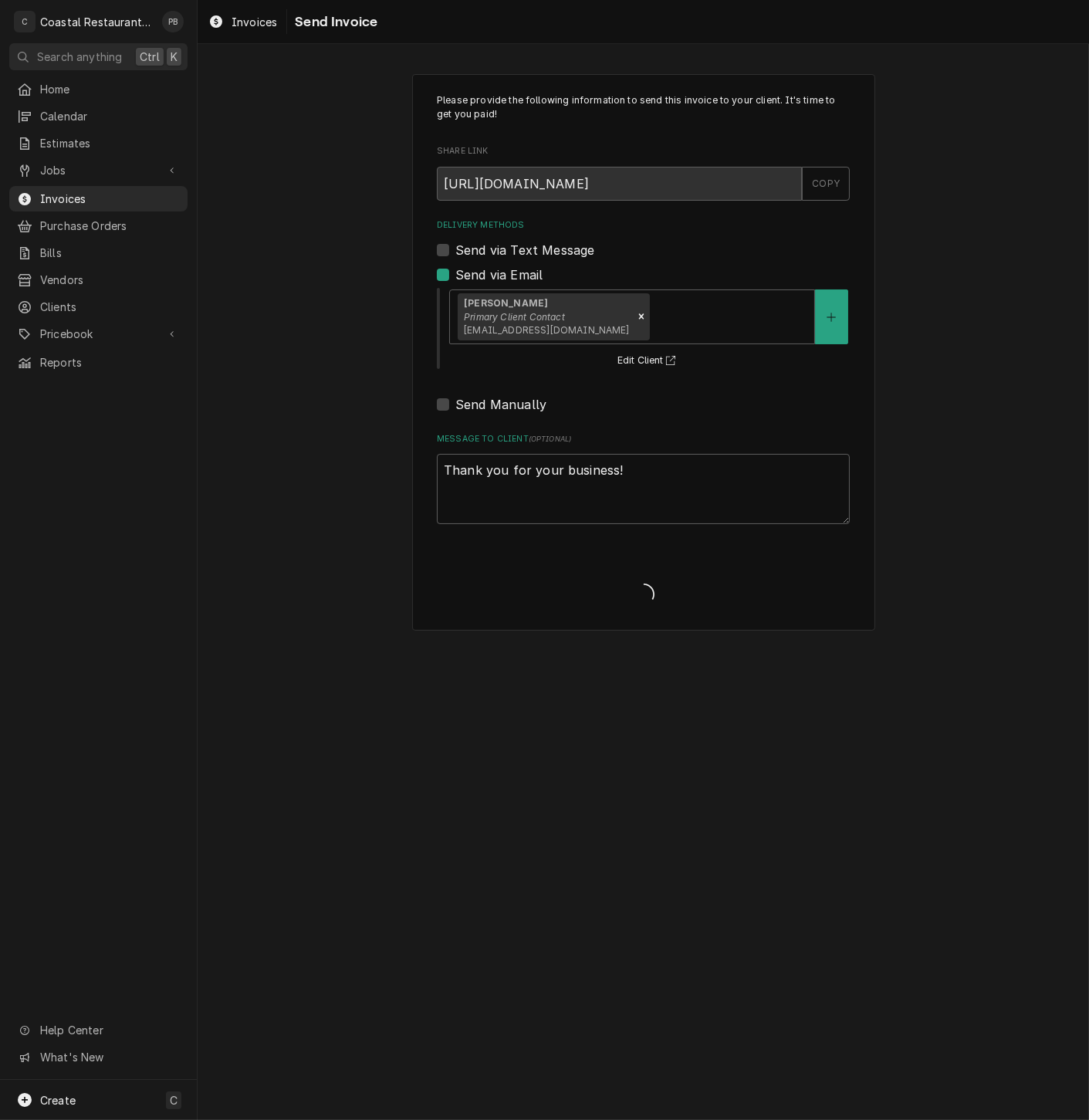
type textarea "x"
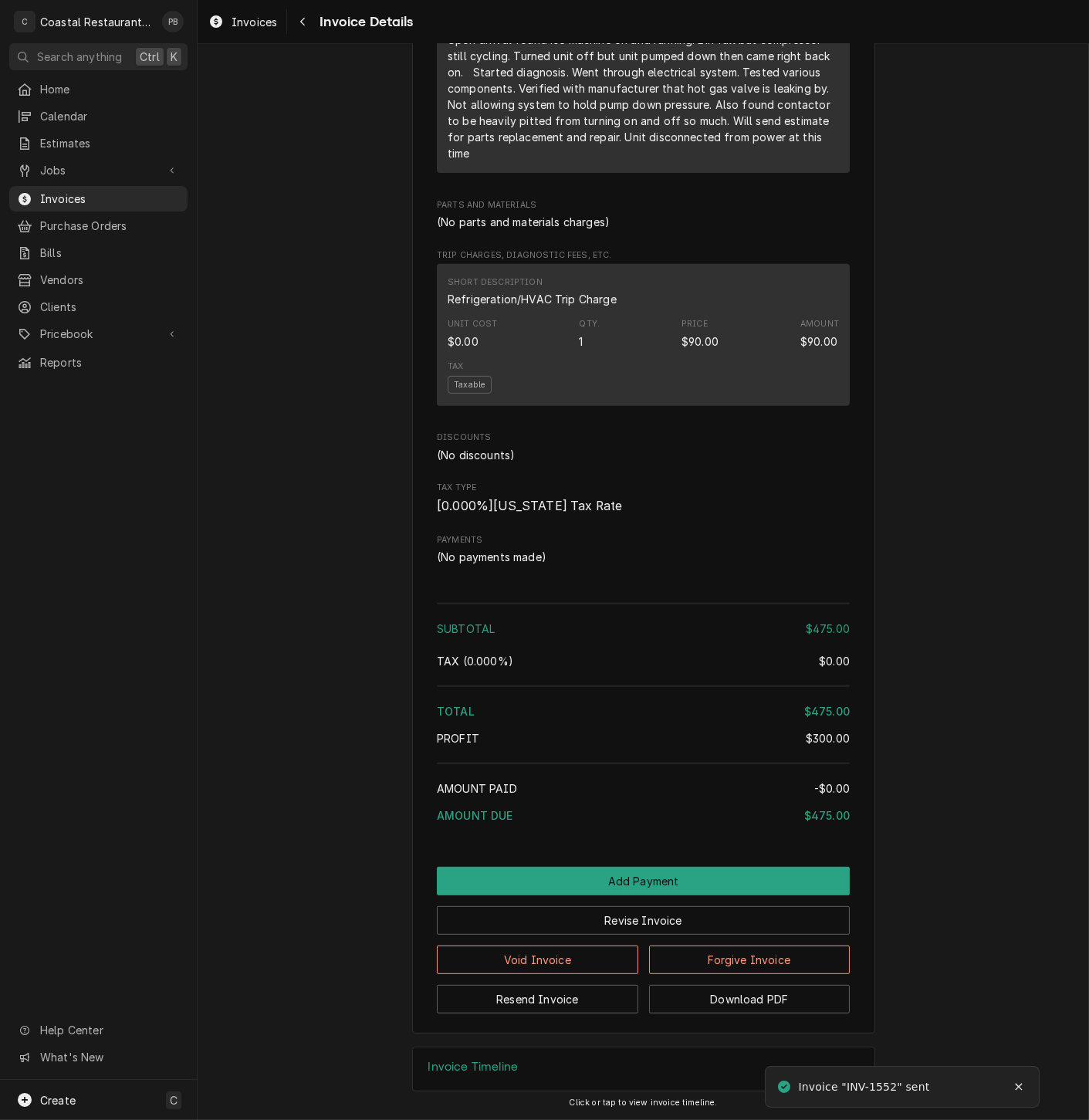
scroll to position [1059, 0]
click at [562, 1006] on button "Resend Invoice" at bounding box center [537, 999] width 201 height 28
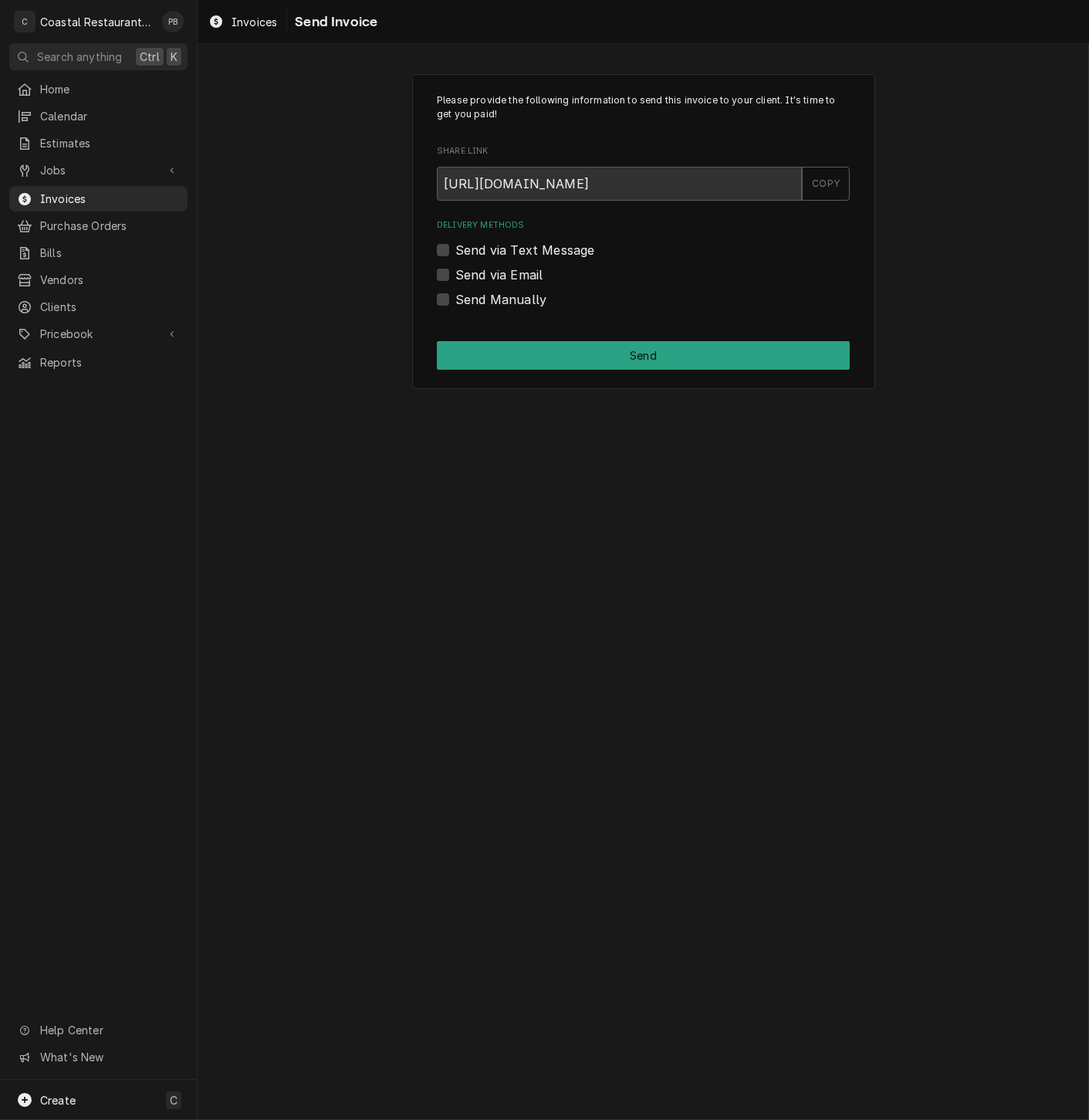
click at [455, 274] on label "Send via Email" at bounding box center [498, 274] width 87 height 19
click at [455, 274] on input "Send via Email" at bounding box center [661, 282] width 413 height 34
checkbox input "true"
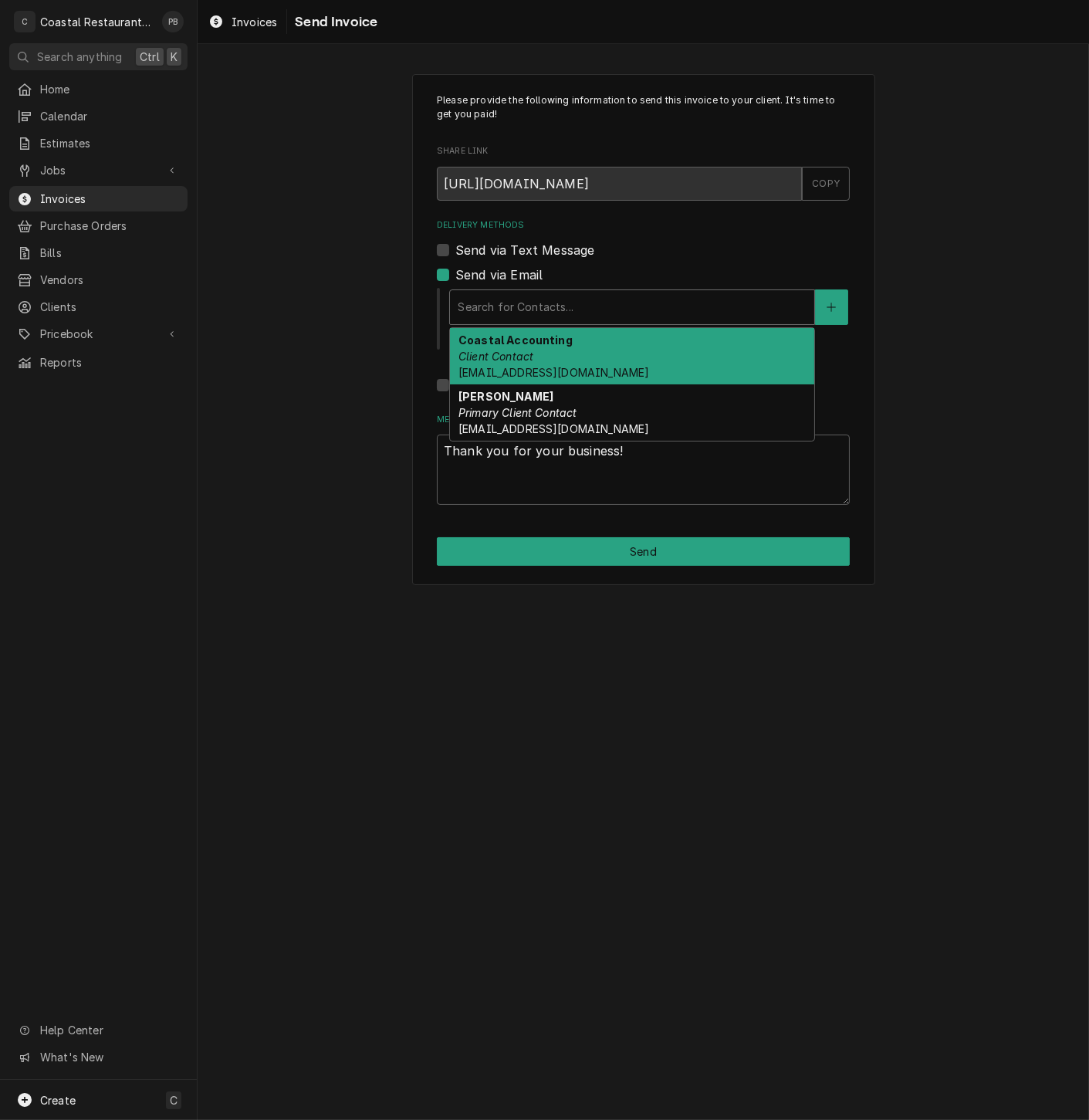
click at [653, 305] on div "Delivery Methods" at bounding box center [632, 307] width 349 height 27
click at [548, 349] on div "Coastal Accounting Client Contact accounting@coastalrestaurantrepair.com" at bounding box center [632, 356] width 364 height 57
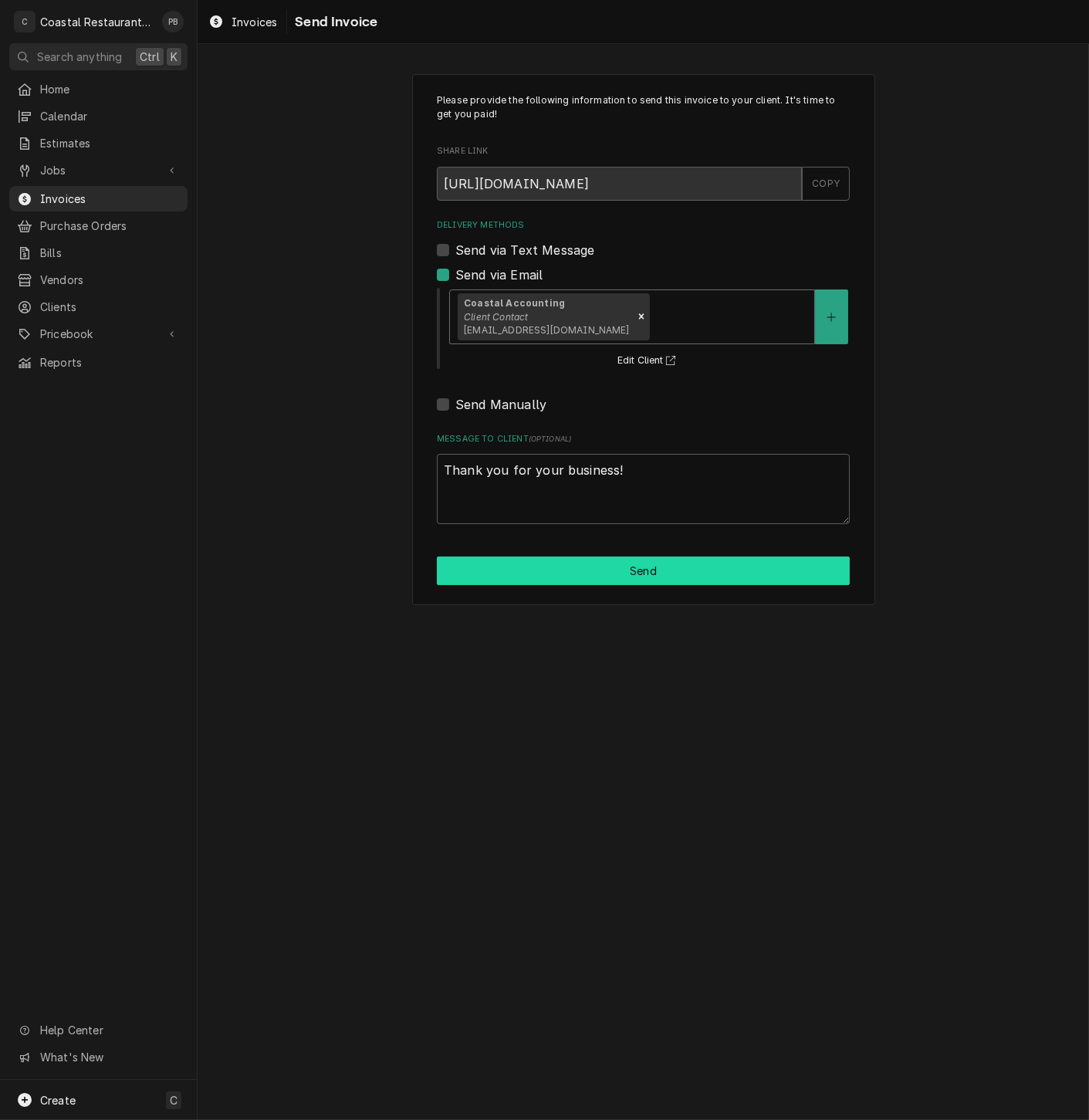
click at [605, 574] on button "Send" at bounding box center [643, 570] width 413 height 28
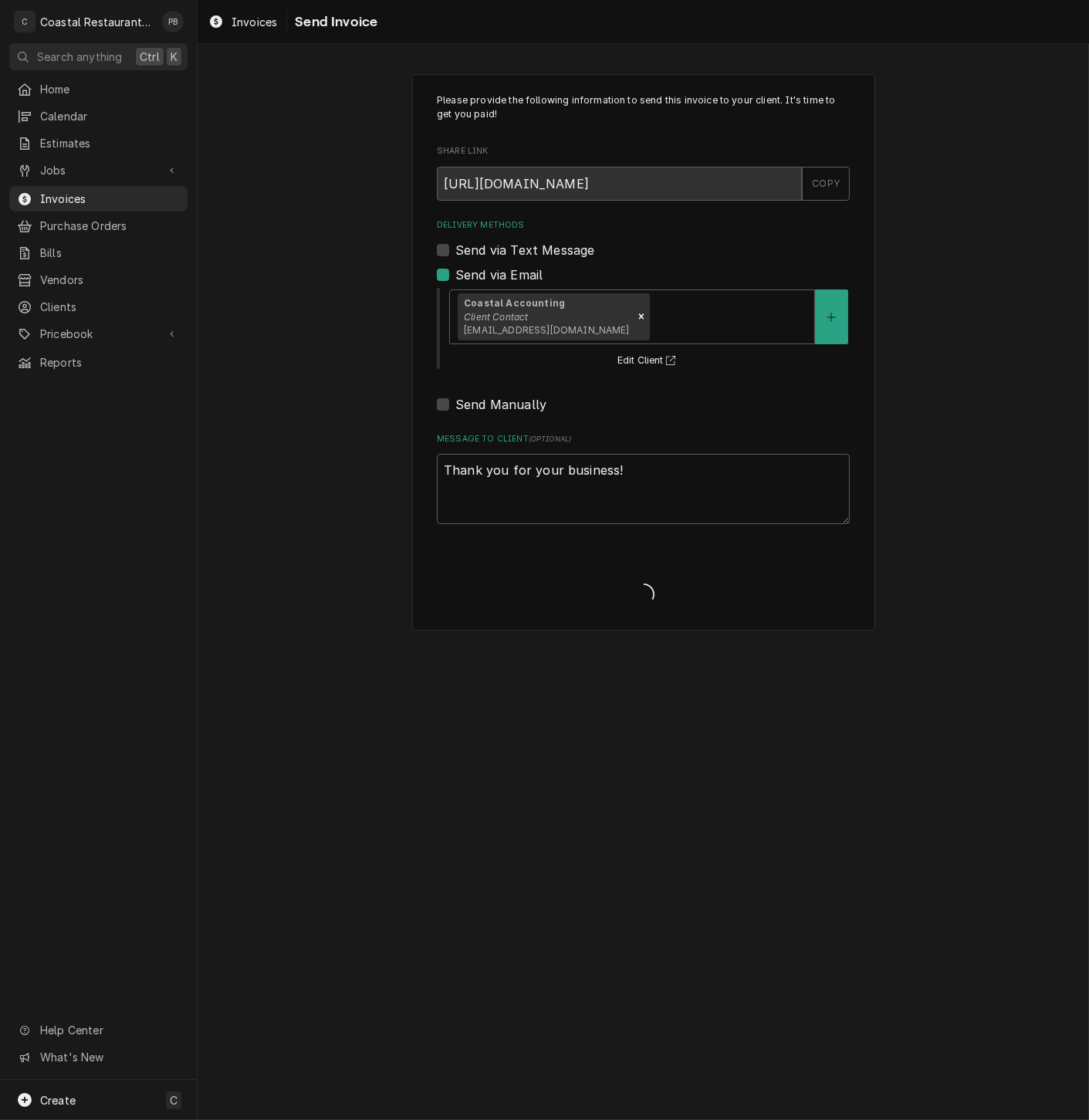
type textarea "x"
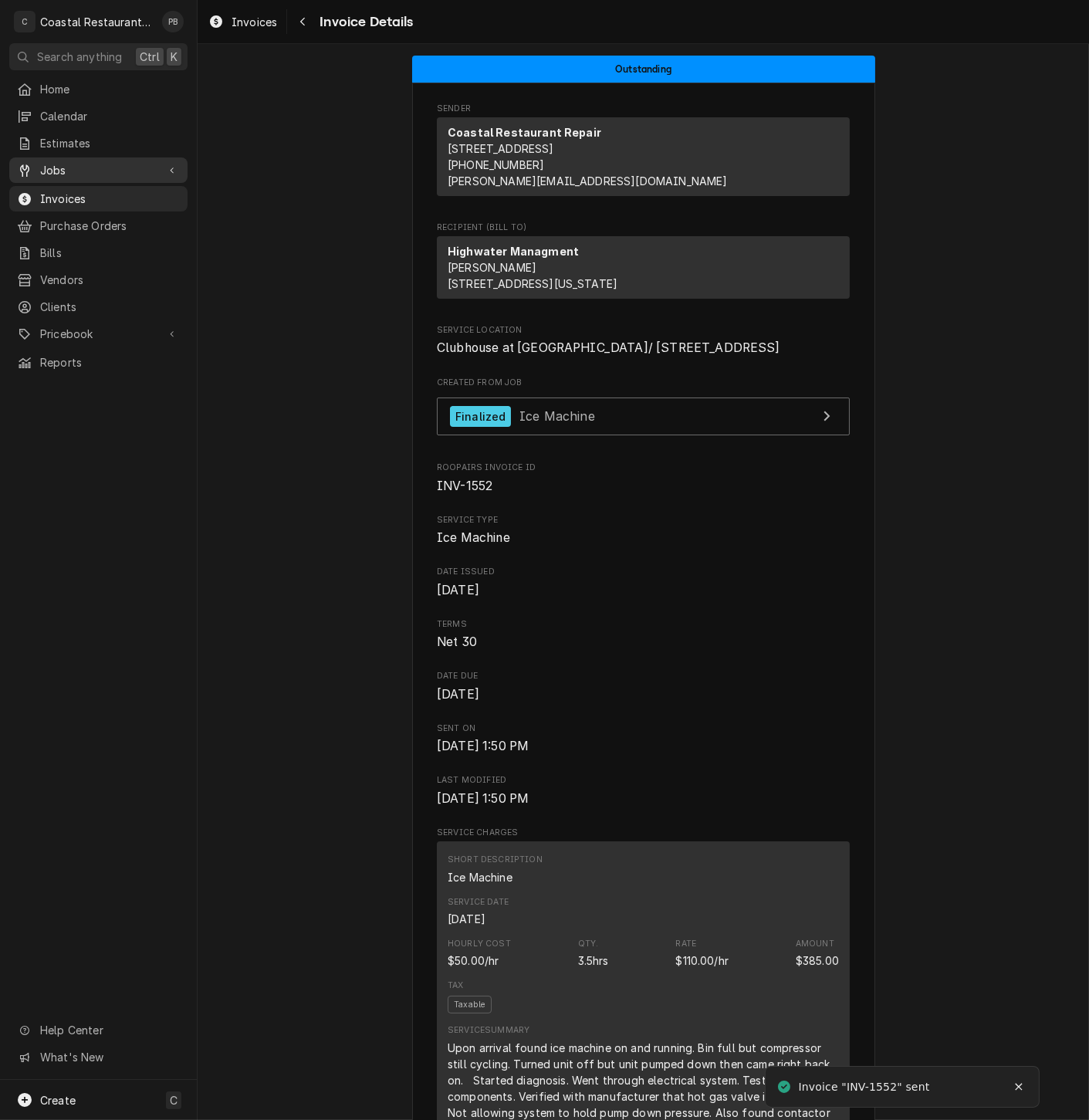
click at [57, 162] on span "Jobs" at bounding box center [98, 170] width 116 height 17
click at [57, 165] on span "Jobs" at bounding box center [98, 170] width 116 height 17
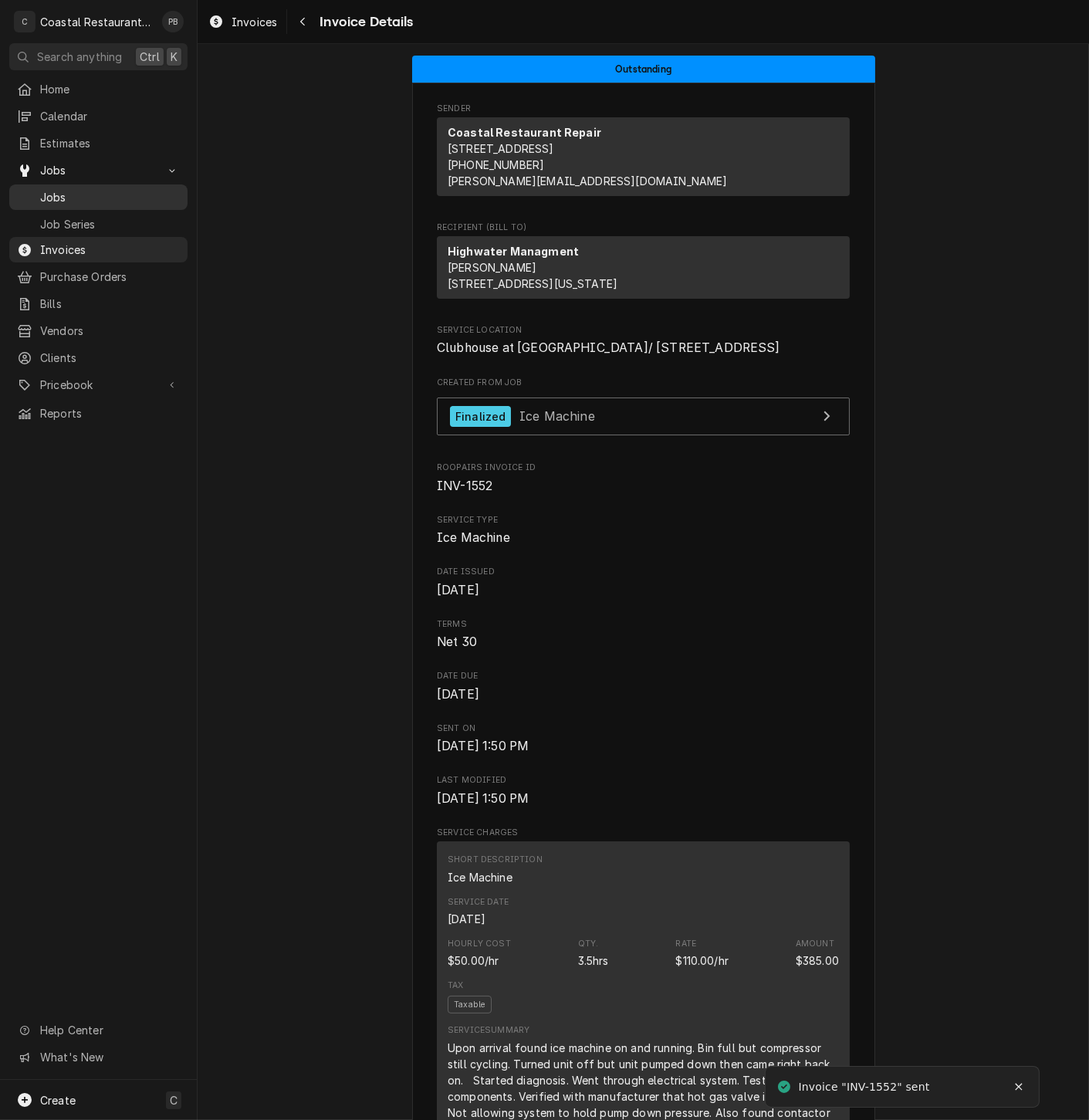
click at [63, 189] on span "Jobs" at bounding box center [109, 197] width 140 height 17
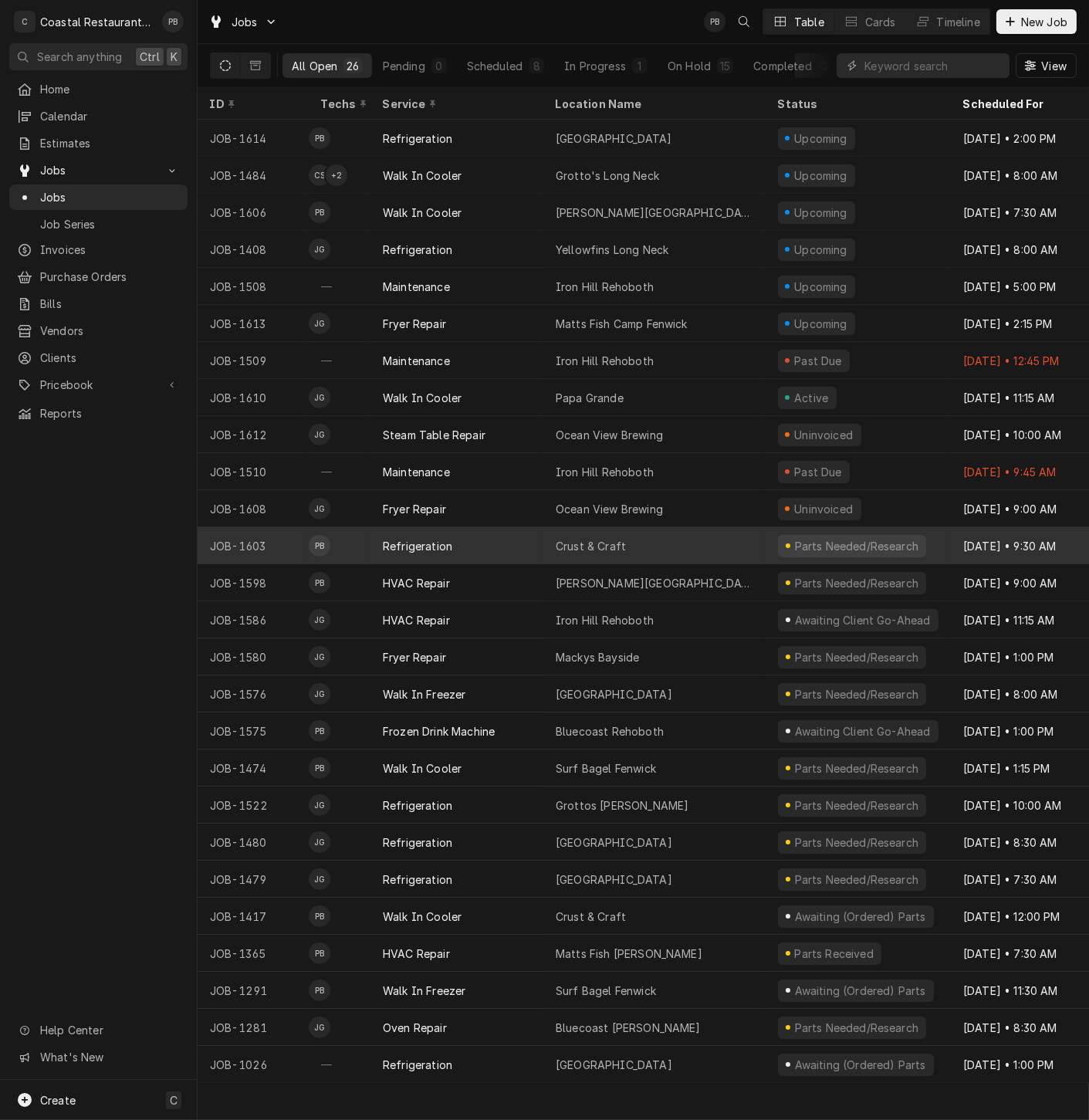
click at [518, 543] on div "Refrigeration" at bounding box center [456, 546] width 173 height 37
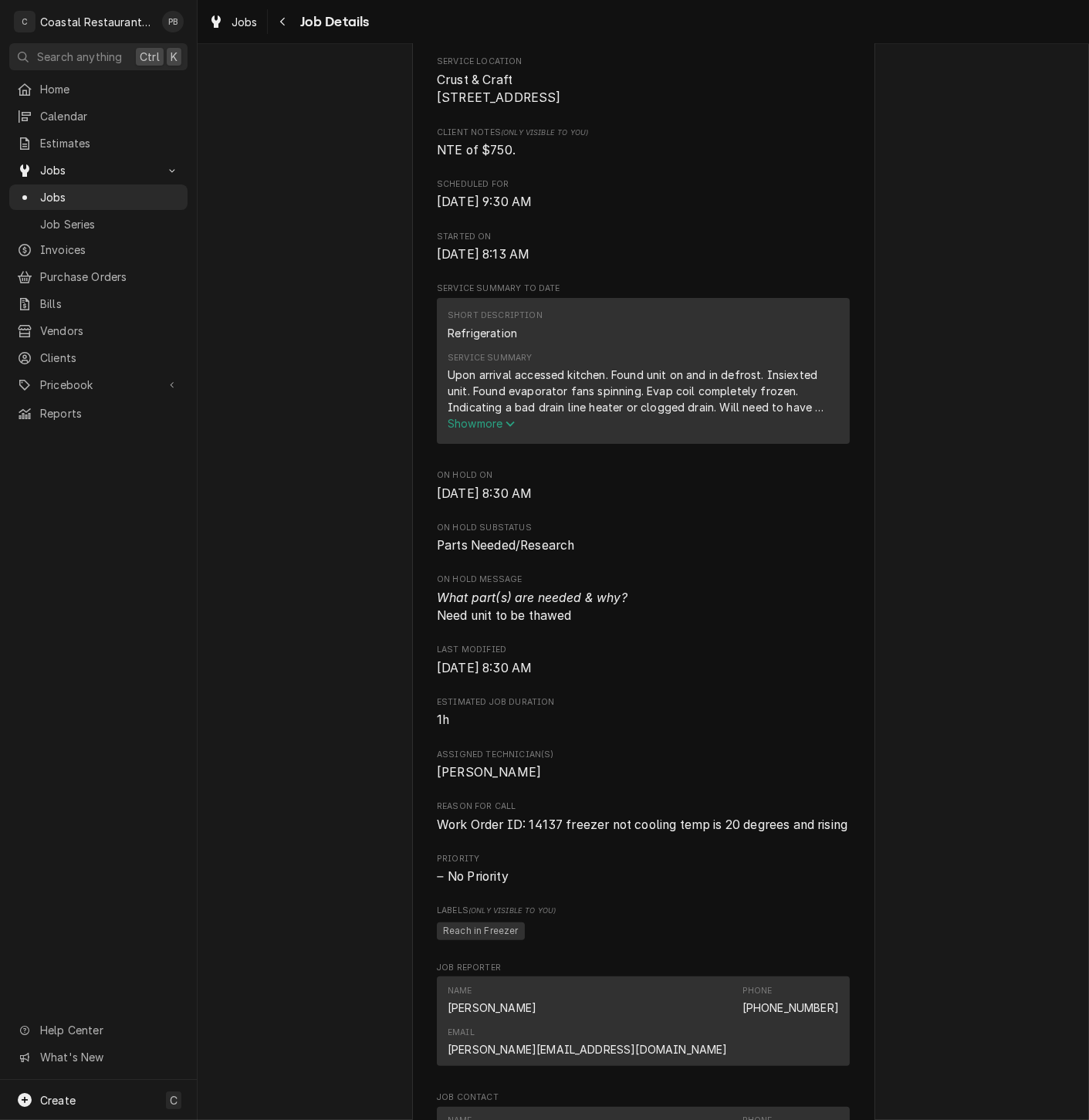
scroll to position [1134, 0]
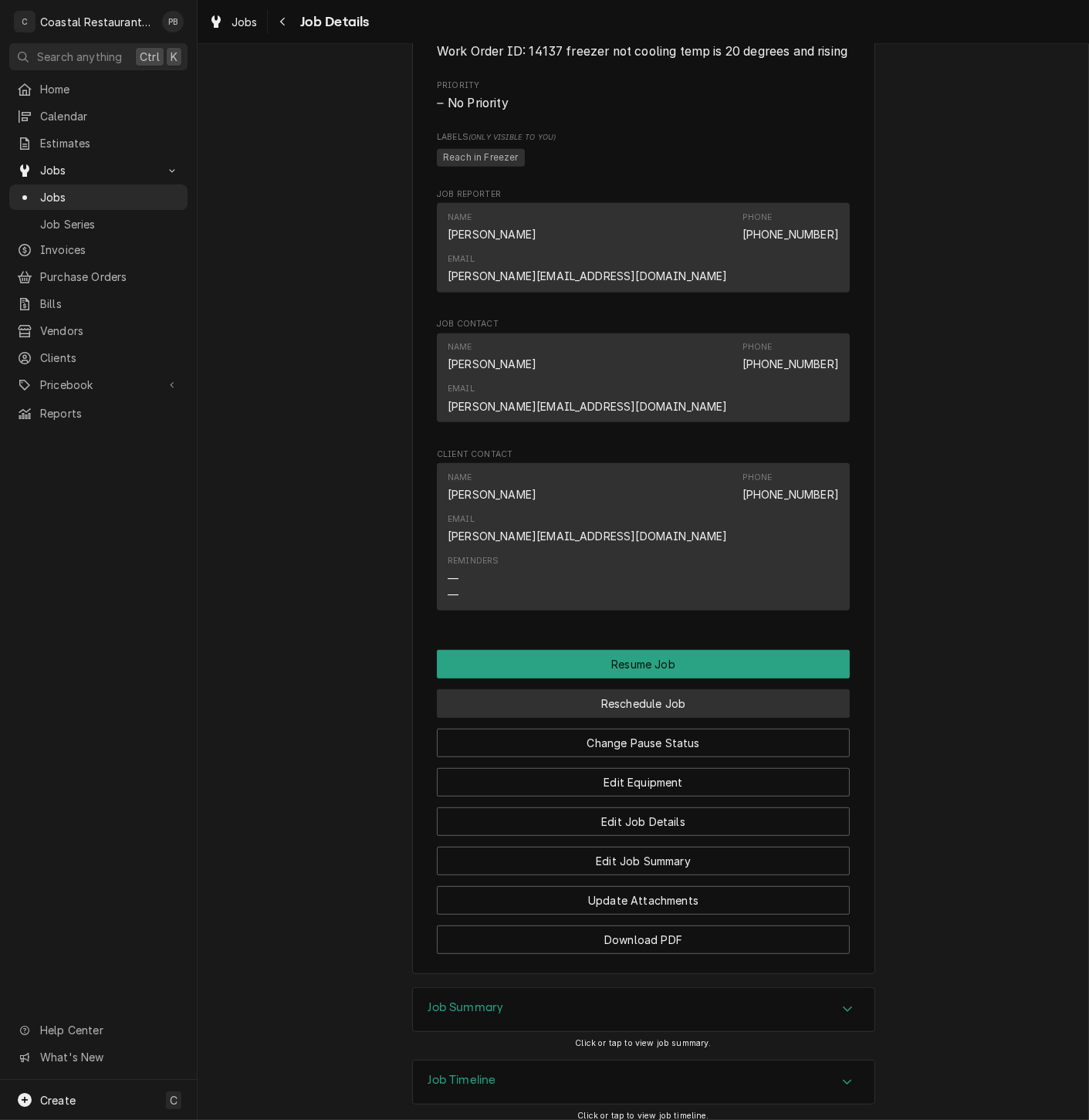
click at [675, 689] on button "Reschedule Job" at bounding box center [643, 703] width 413 height 28
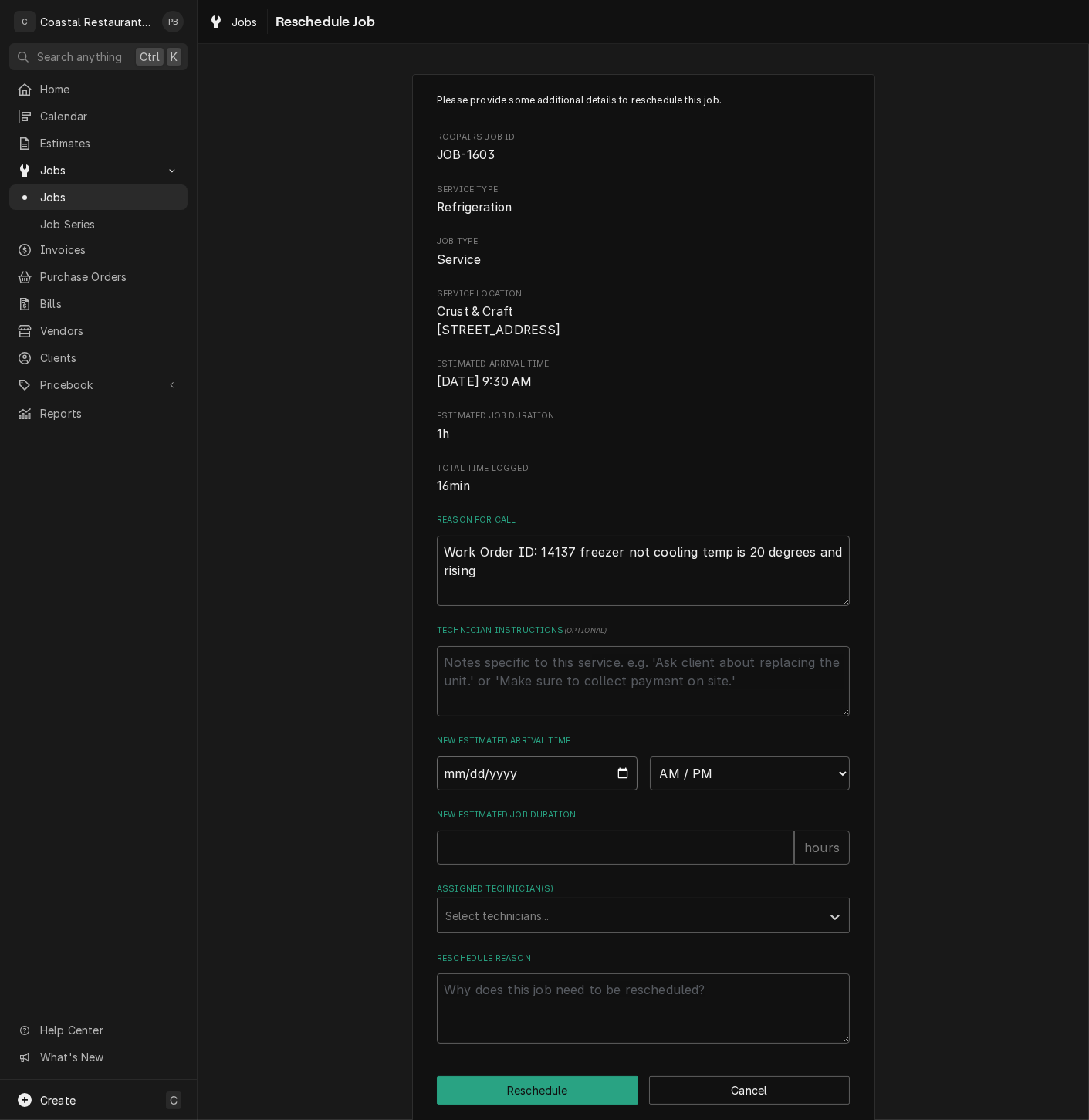
click at [620, 786] on input "Date" at bounding box center [537, 773] width 201 height 34
type input "2025-09-04"
type textarea "x"
click at [753, 779] on select "AM / PM 6:00 AM 6:15 AM 6:30 AM 6:45 AM 7:00 AM 7:15 AM 7:30 AM 7:45 AM 8:00 AM…" at bounding box center [751, 773] width 201 height 34
select select "07:30:00"
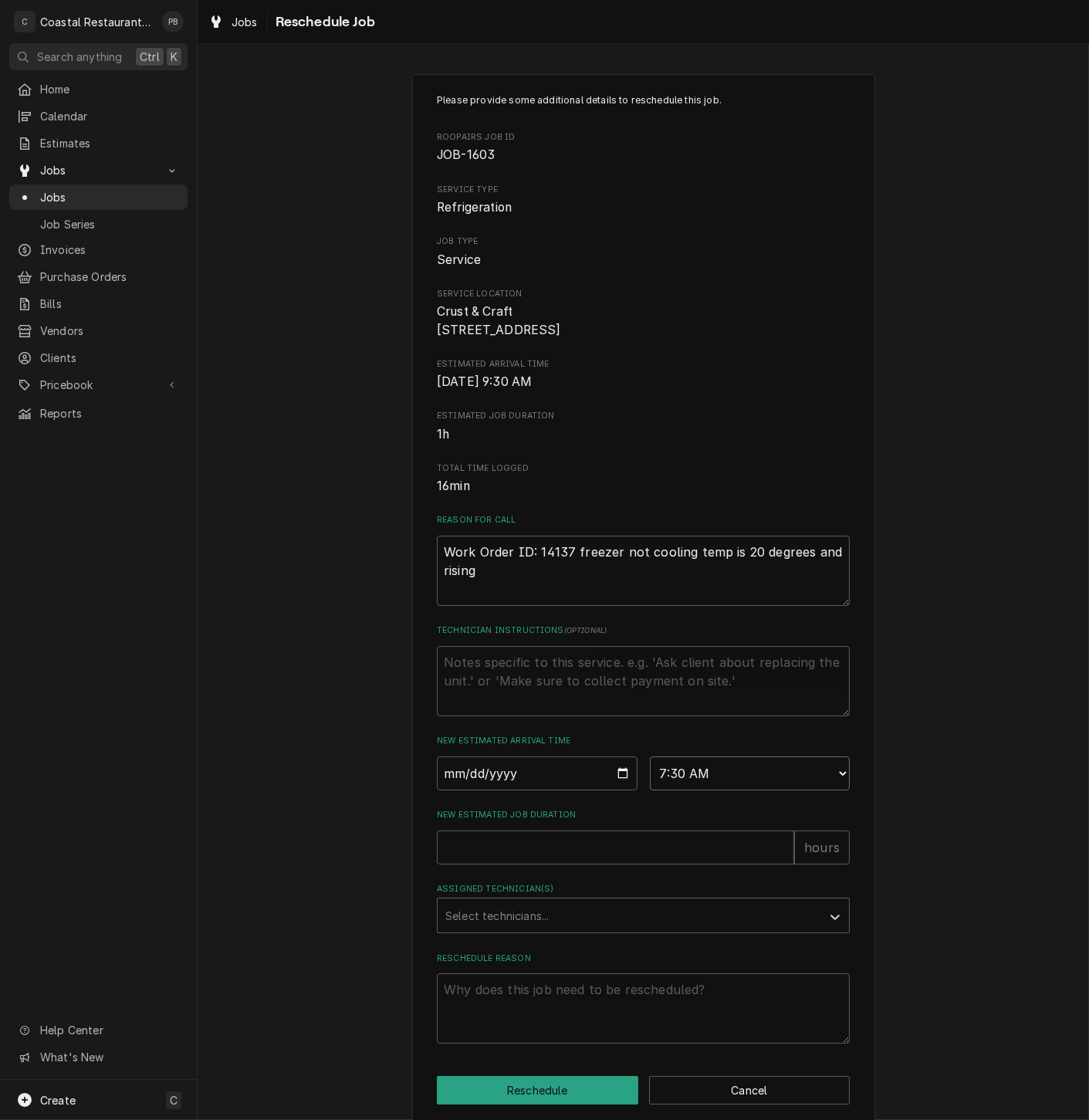
click at [650, 773] on select "AM / PM 6:00 AM 6:15 AM 6:30 AM 6:45 AM 7:00 AM 7:15 AM 7:30 AM 7:45 AM 8:00 AM…" at bounding box center [751, 773] width 201 height 34
click at [516, 864] on input "New Estimated Job Duration" at bounding box center [615, 848] width 357 height 34
type textarea "x"
type input "2"
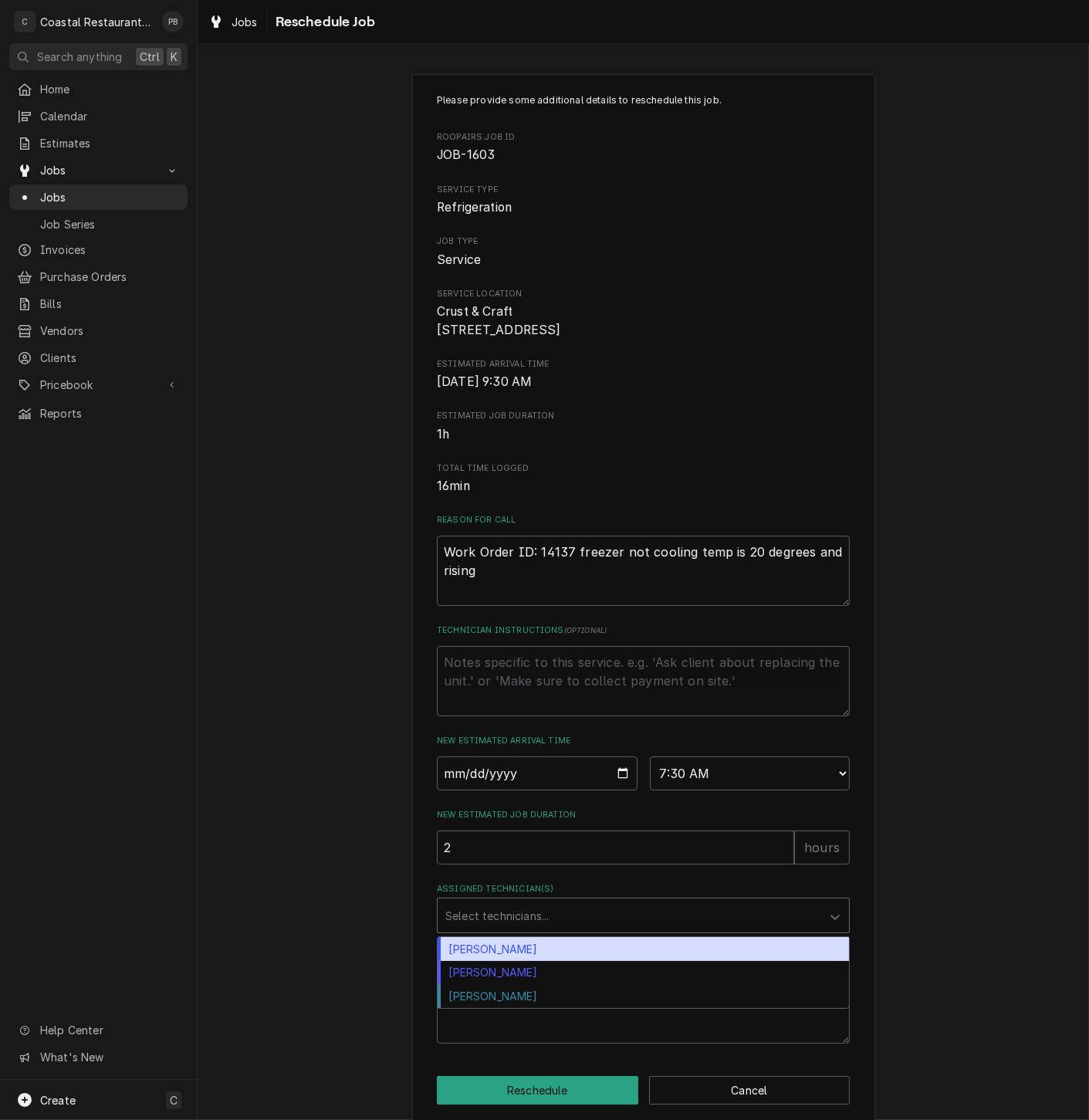
click at [497, 930] on div "Assigned Technician(s)" at bounding box center [629, 915] width 368 height 27
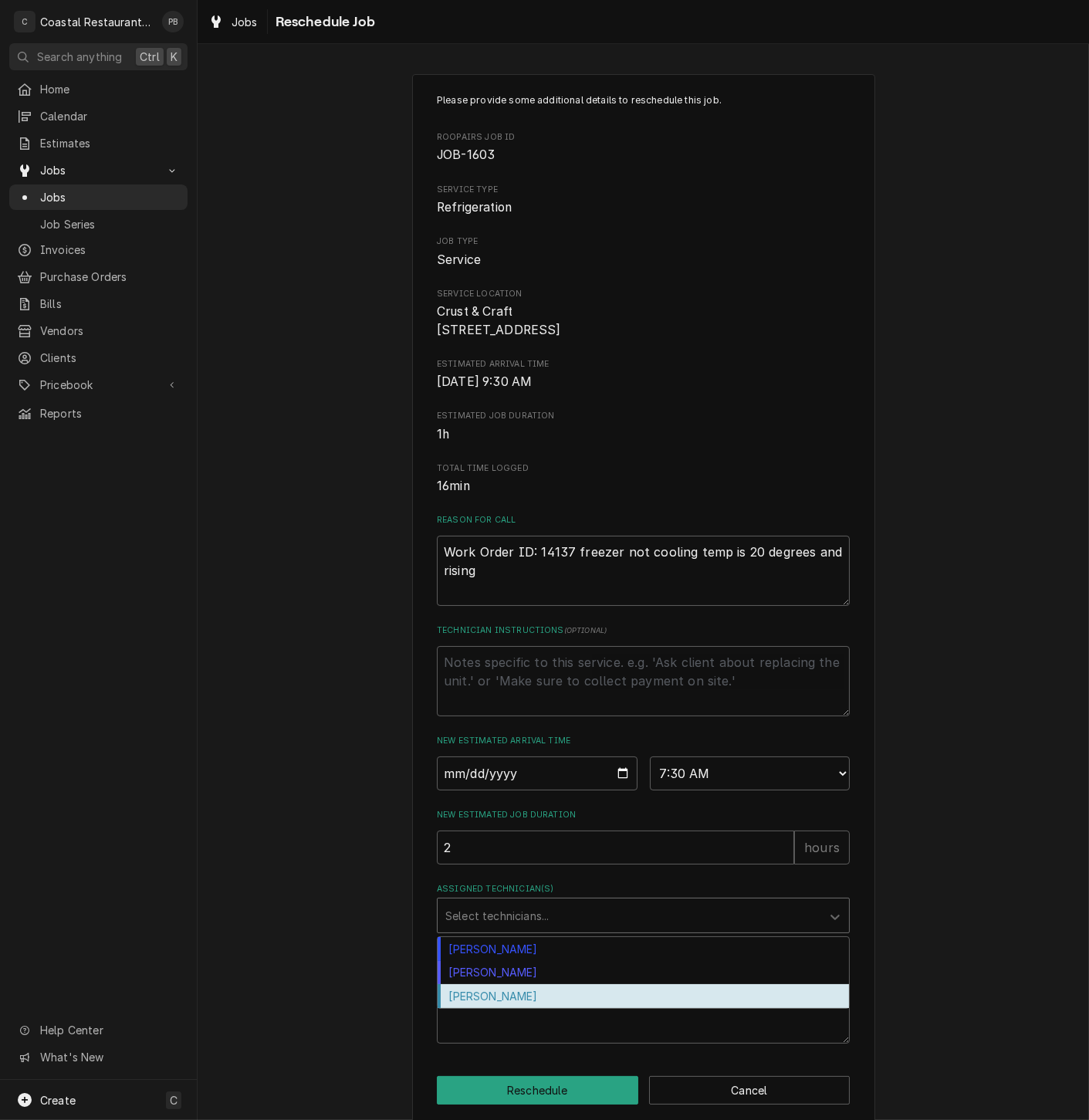
click at [530, 1008] on div "[PERSON_NAME]" at bounding box center [643, 996] width 411 height 24
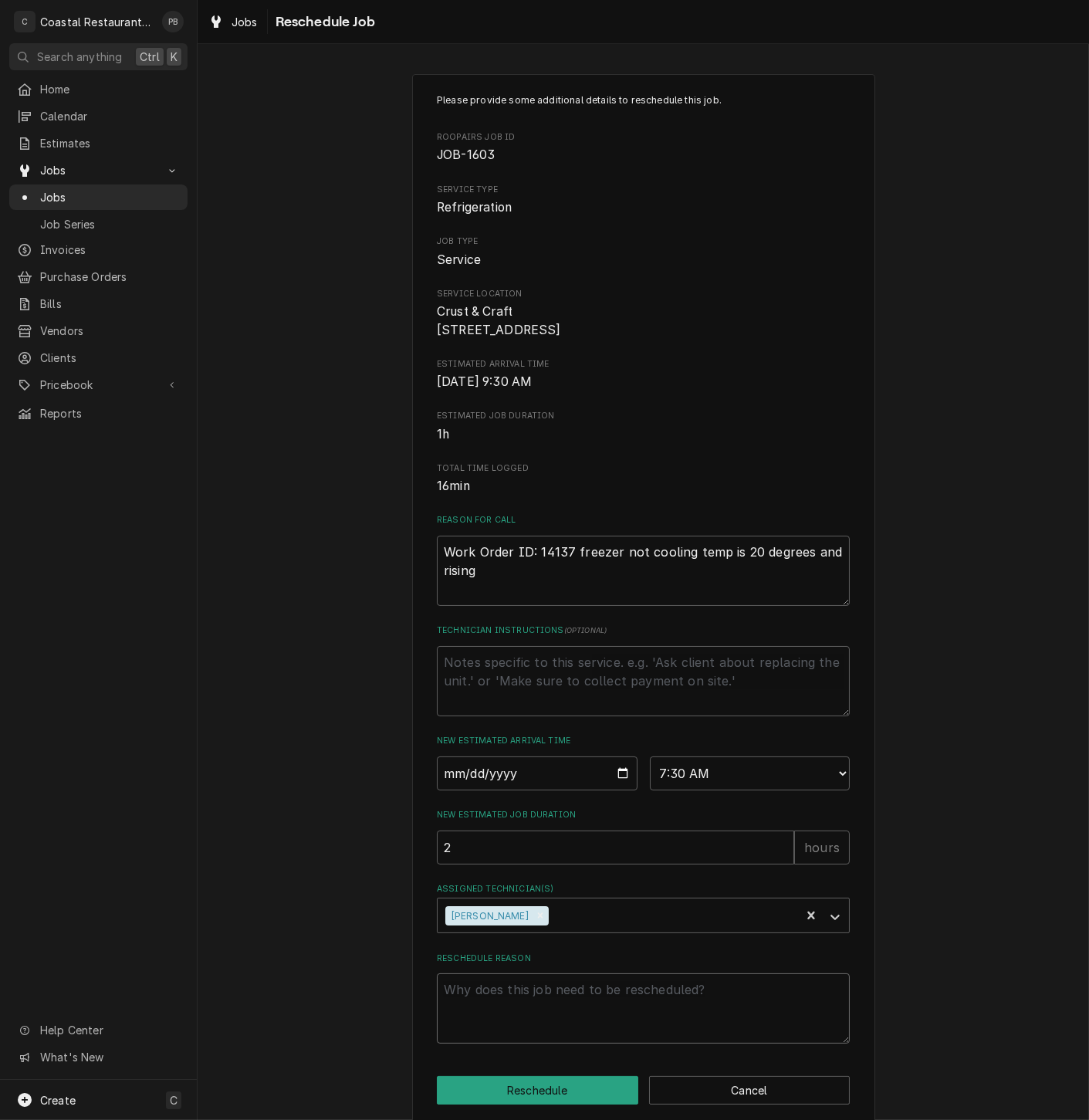
click at [533, 1031] on textarea "Reschedule Reason" at bounding box center [643, 1009] width 413 height 70
type textarea "x"
type textarea "u"
type textarea "x"
type textarea "un"
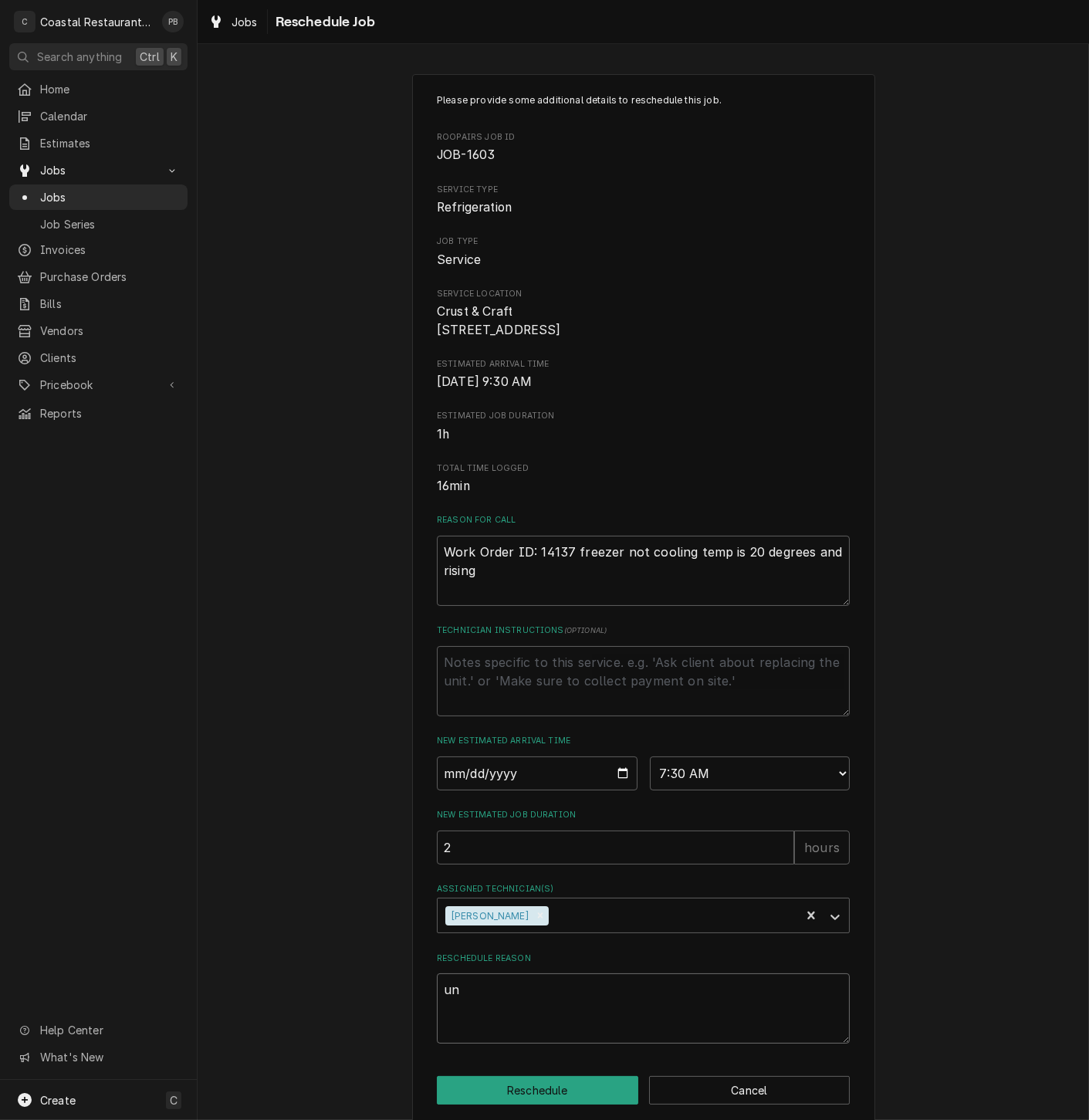
type textarea "x"
type textarea "uni"
type textarea "x"
type textarea "unit"
type textarea "x"
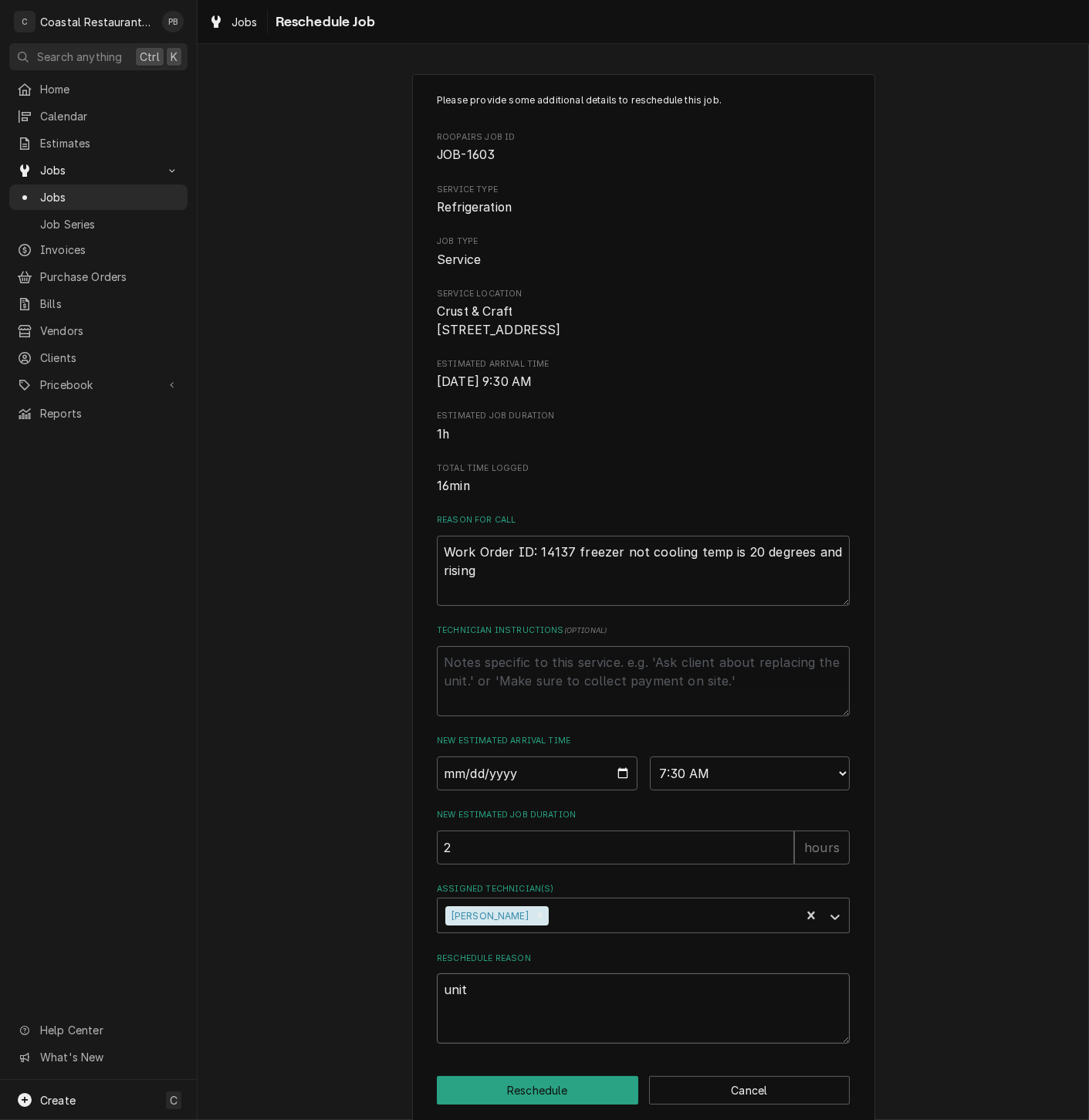
type textarea "unit"
type textarea "x"
type textarea "unit t"
type textarea "x"
type textarea "unit th"
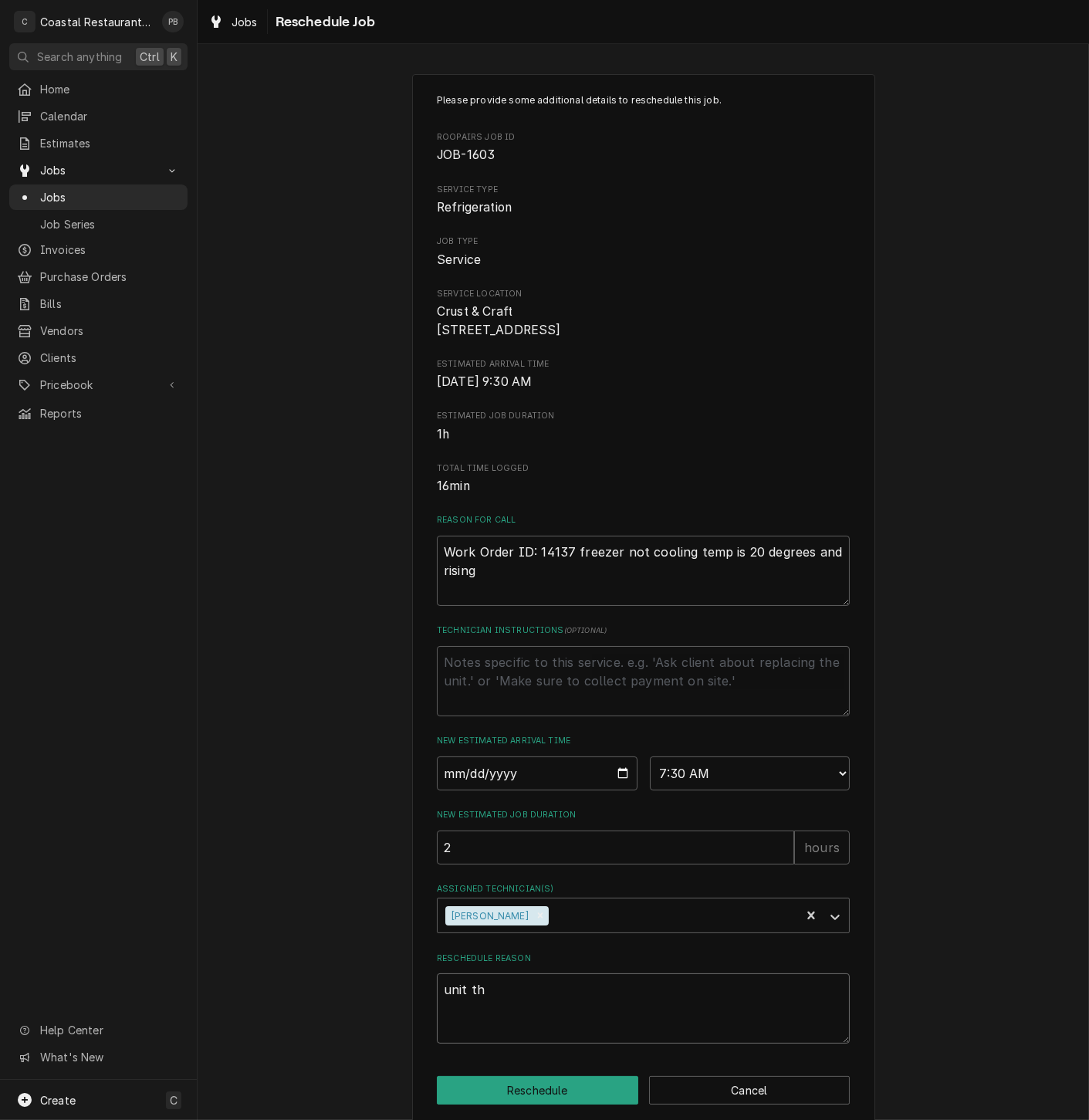
type textarea "x"
type textarea "unit thaw"
type textarea "x"
type textarea "unit thawe"
type textarea "x"
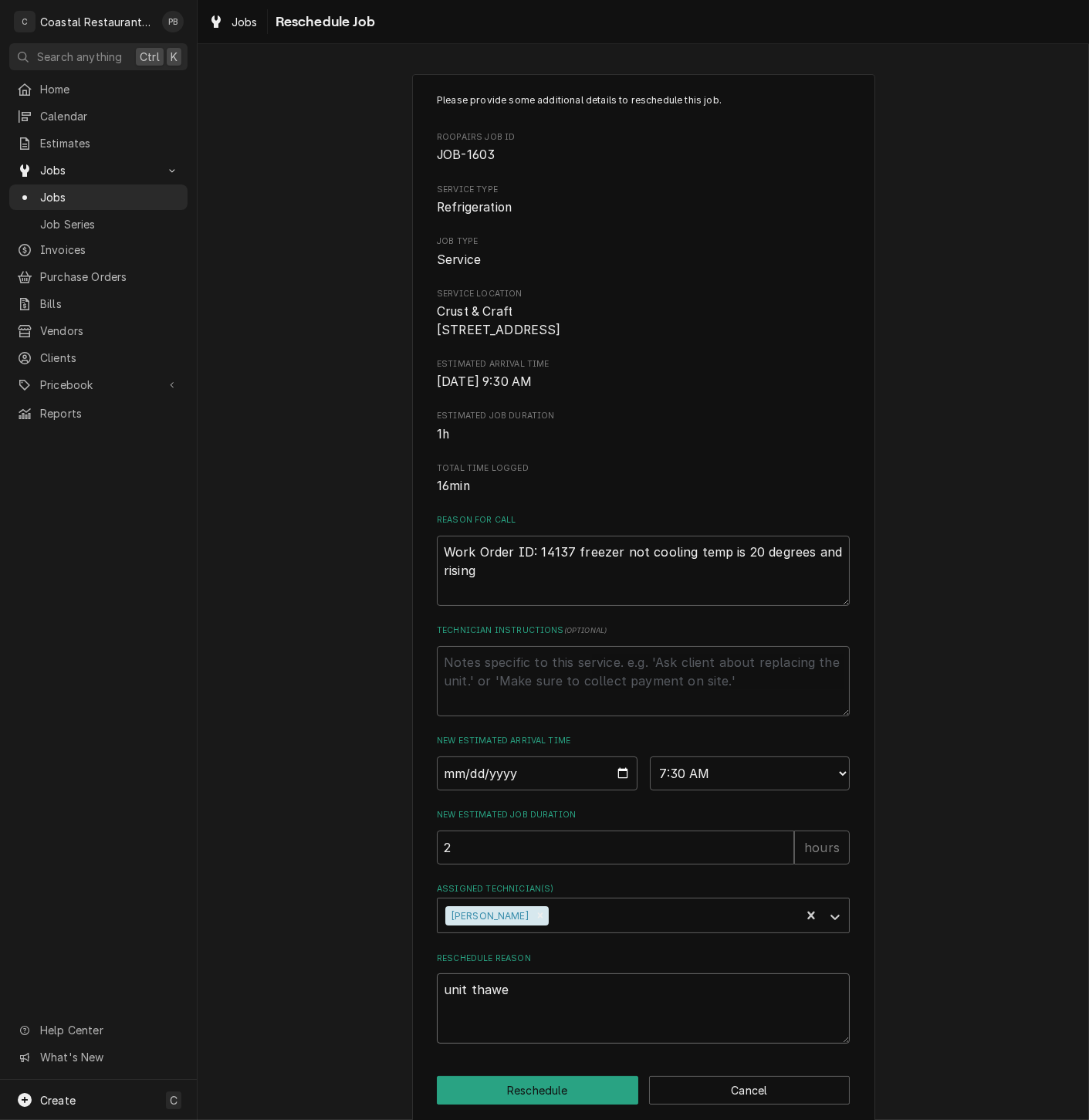
type textarea "unit thawes"
type textarea "x"
type textarea "unit thawe"
type textarea "x"
type textarea "unit thawed"
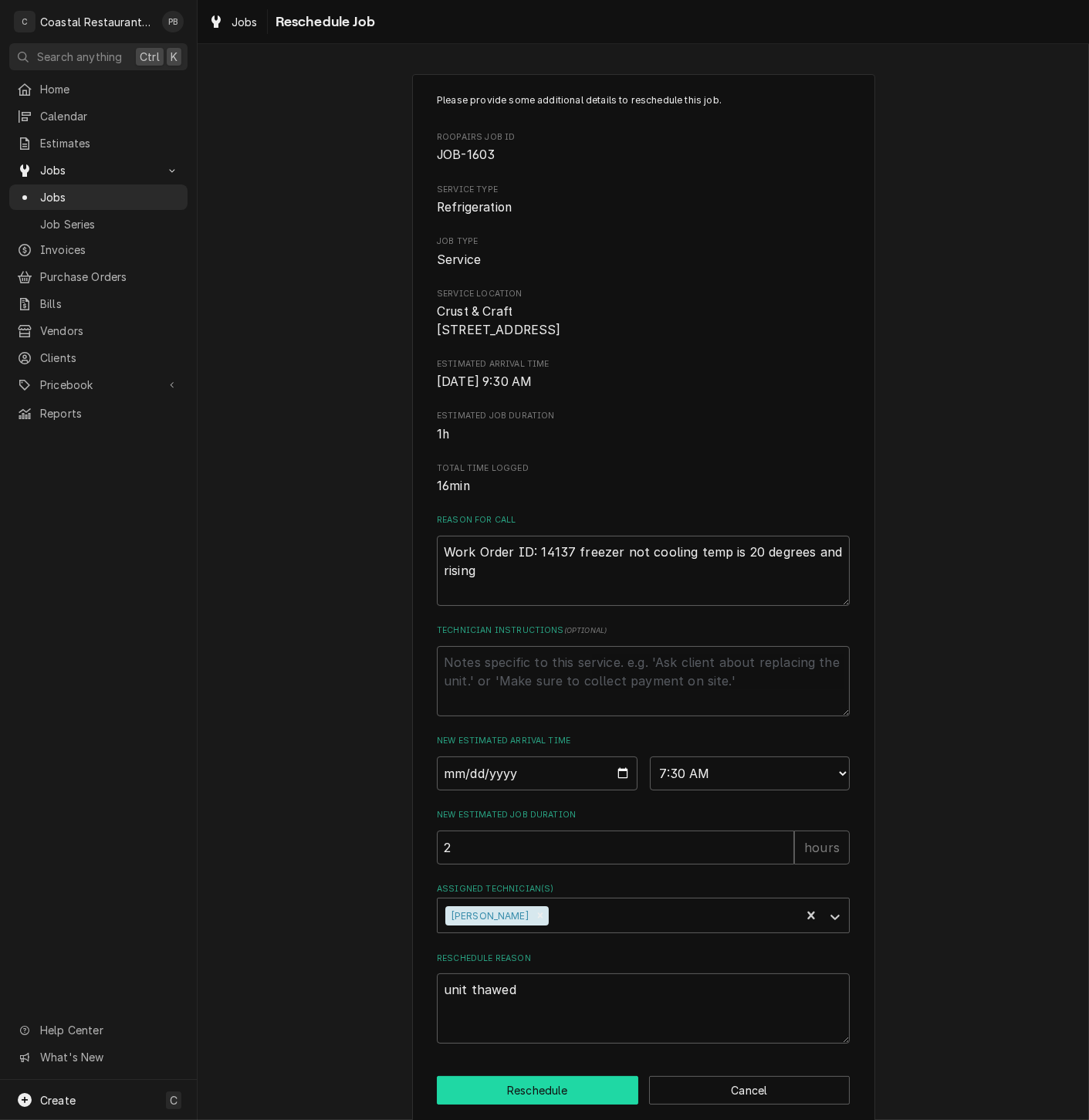
click at [541, 1103] on button "Reschedule" at bounding box center [537, 1090] width 201 height 28
type textarea "x"
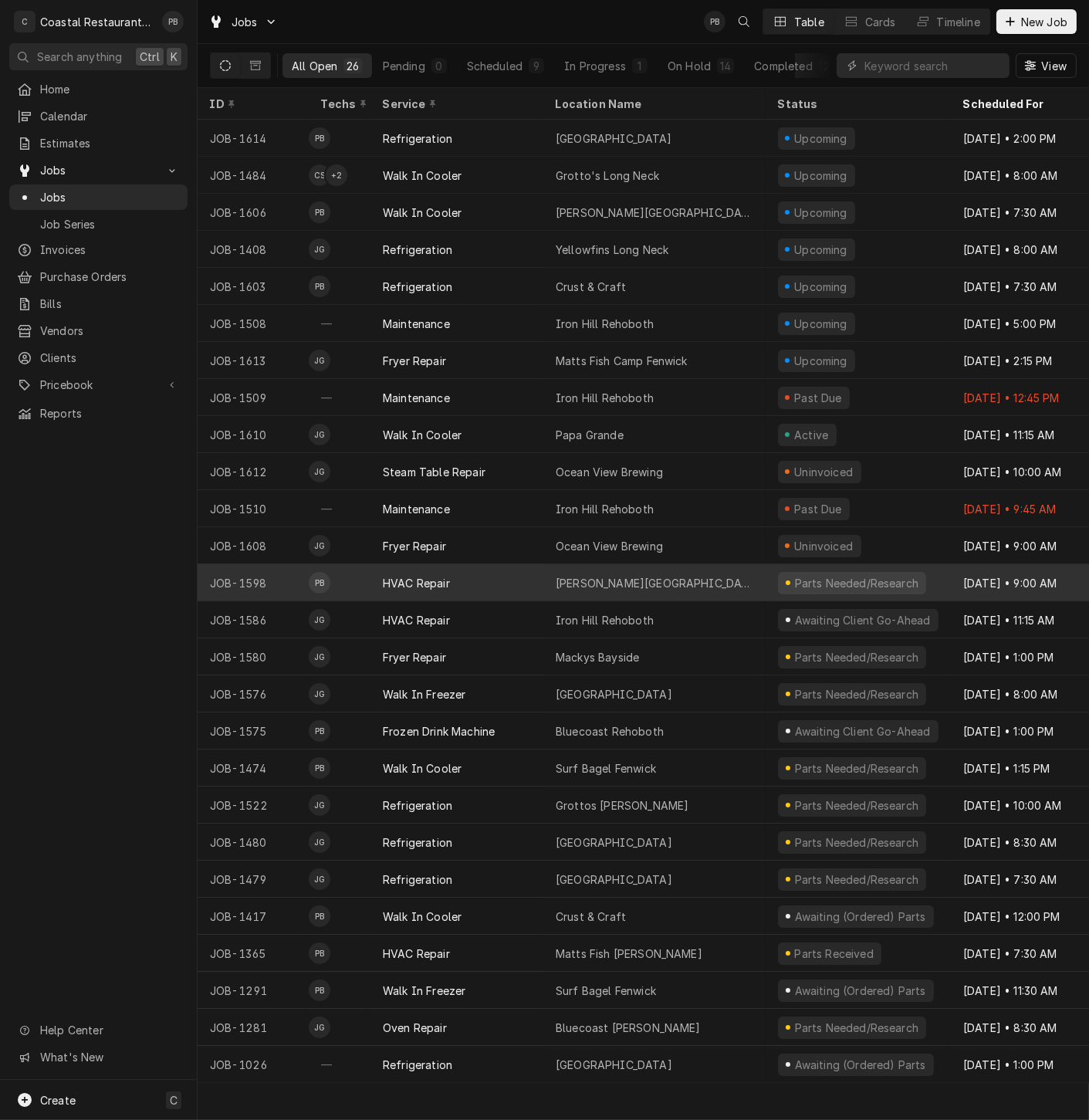
click at [669, 577] on div "Thompson Island" at bounding box center [655, 583] width 223 height 37
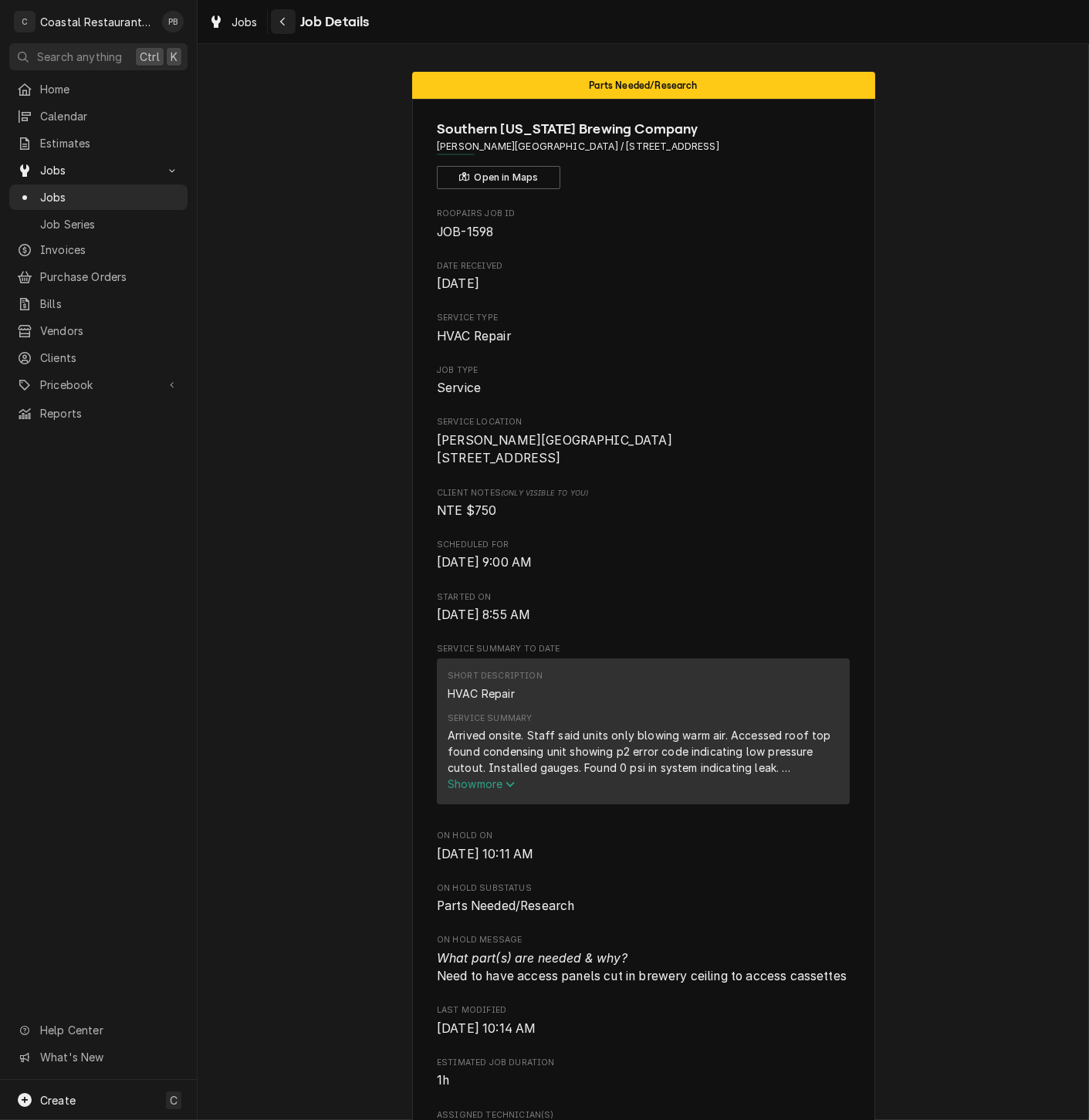
click at [281, 20] on icon "Navigate back" at bounding box center [282, 21] width 7 height 11
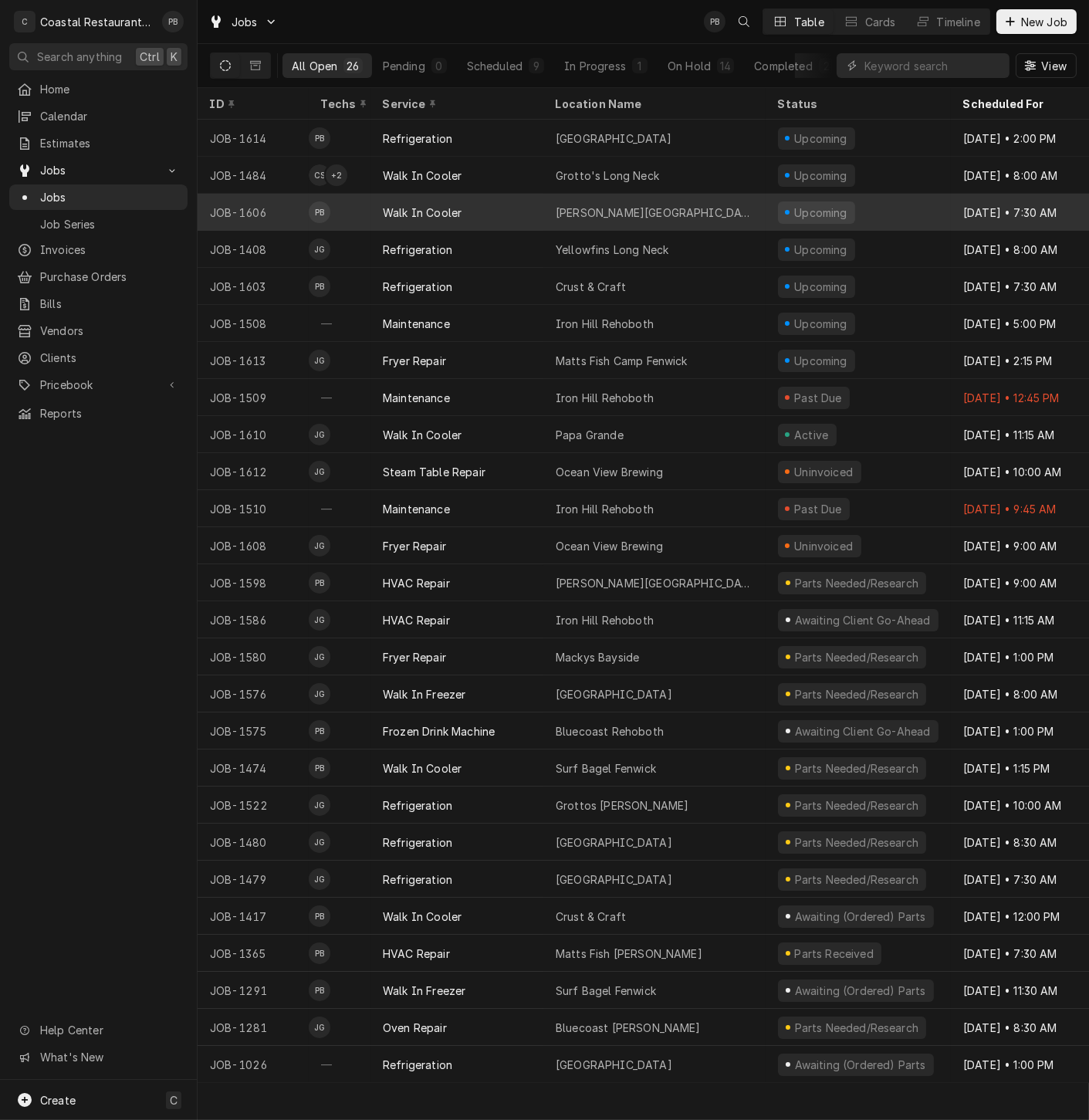
click at [665, 208] on div "Milton Elementary" at bounding box center [655, 212] width 223 height 37
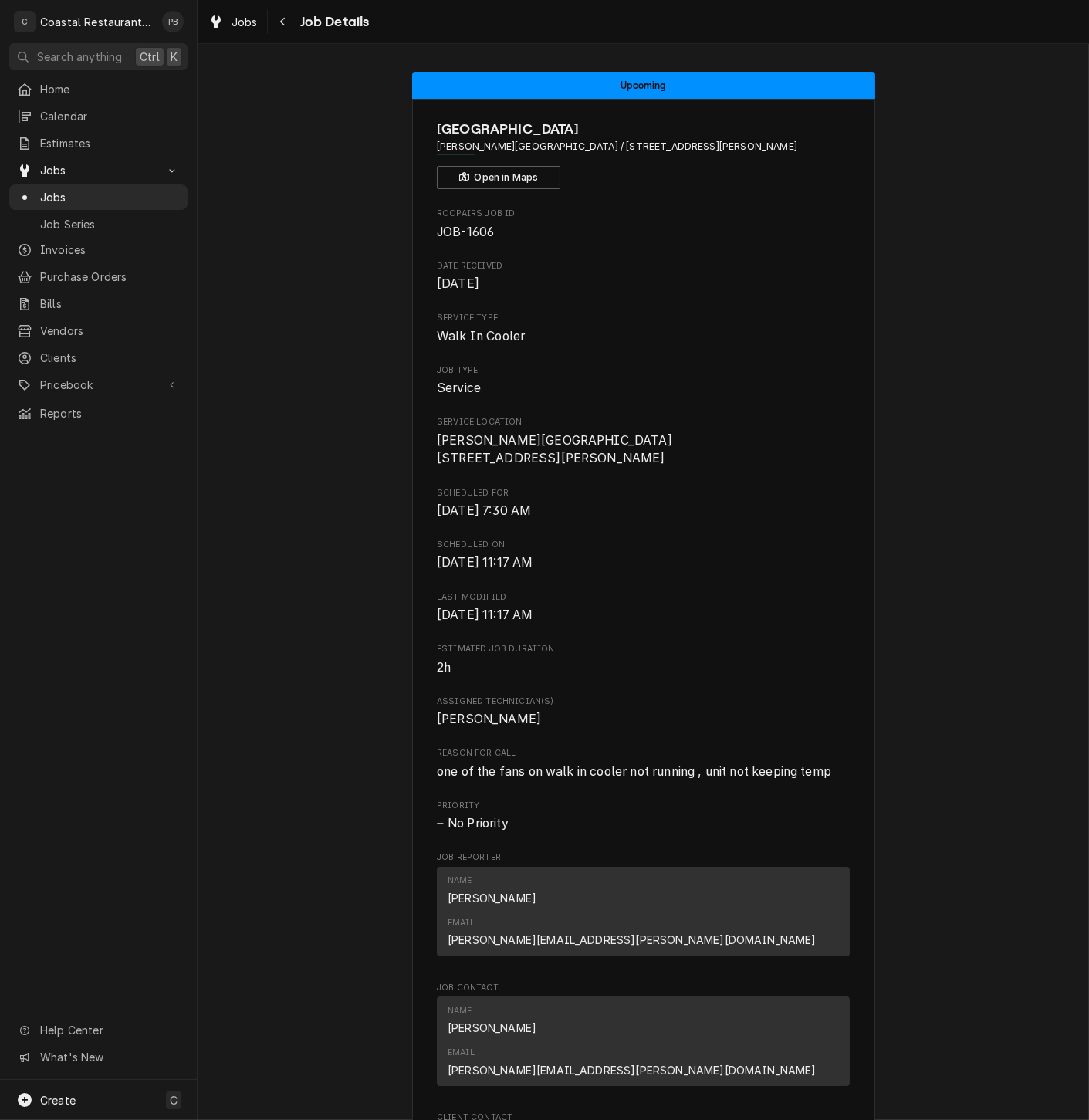
scroll to position [452, 0]
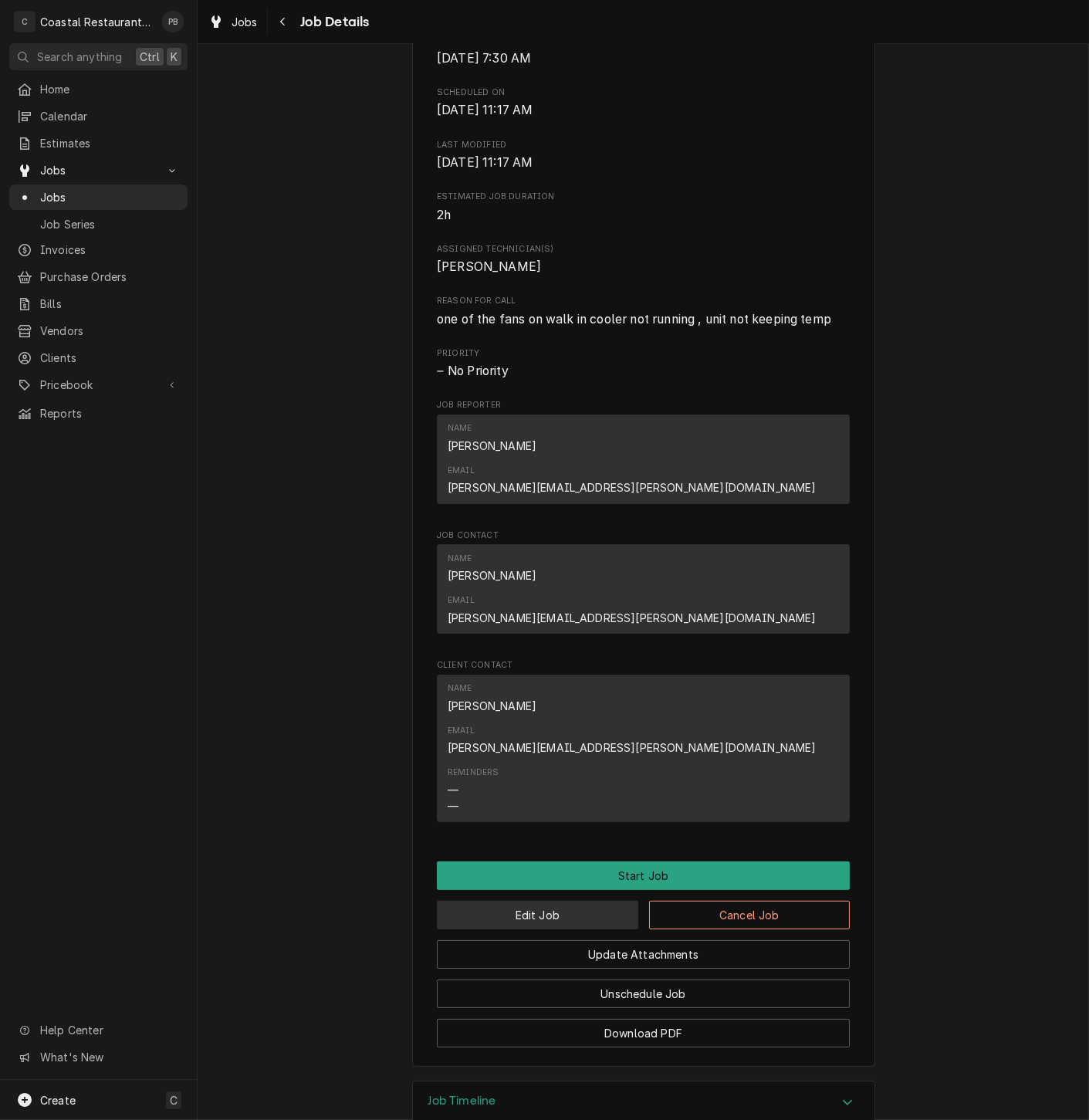
click at [521, 901] on button "Edit Job" at bounding box center [537, 915] width 201 height 28
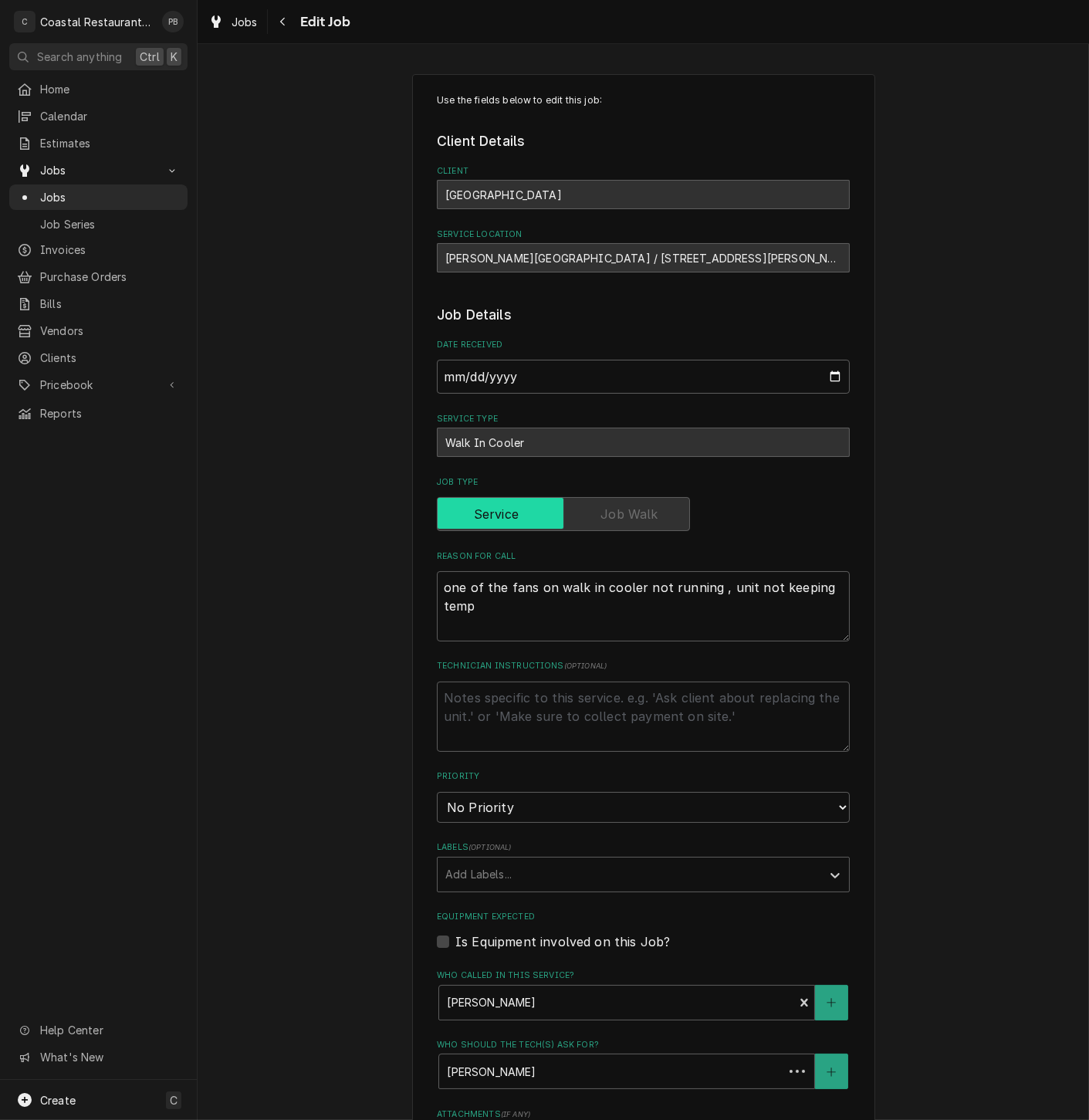
type textarea "x"
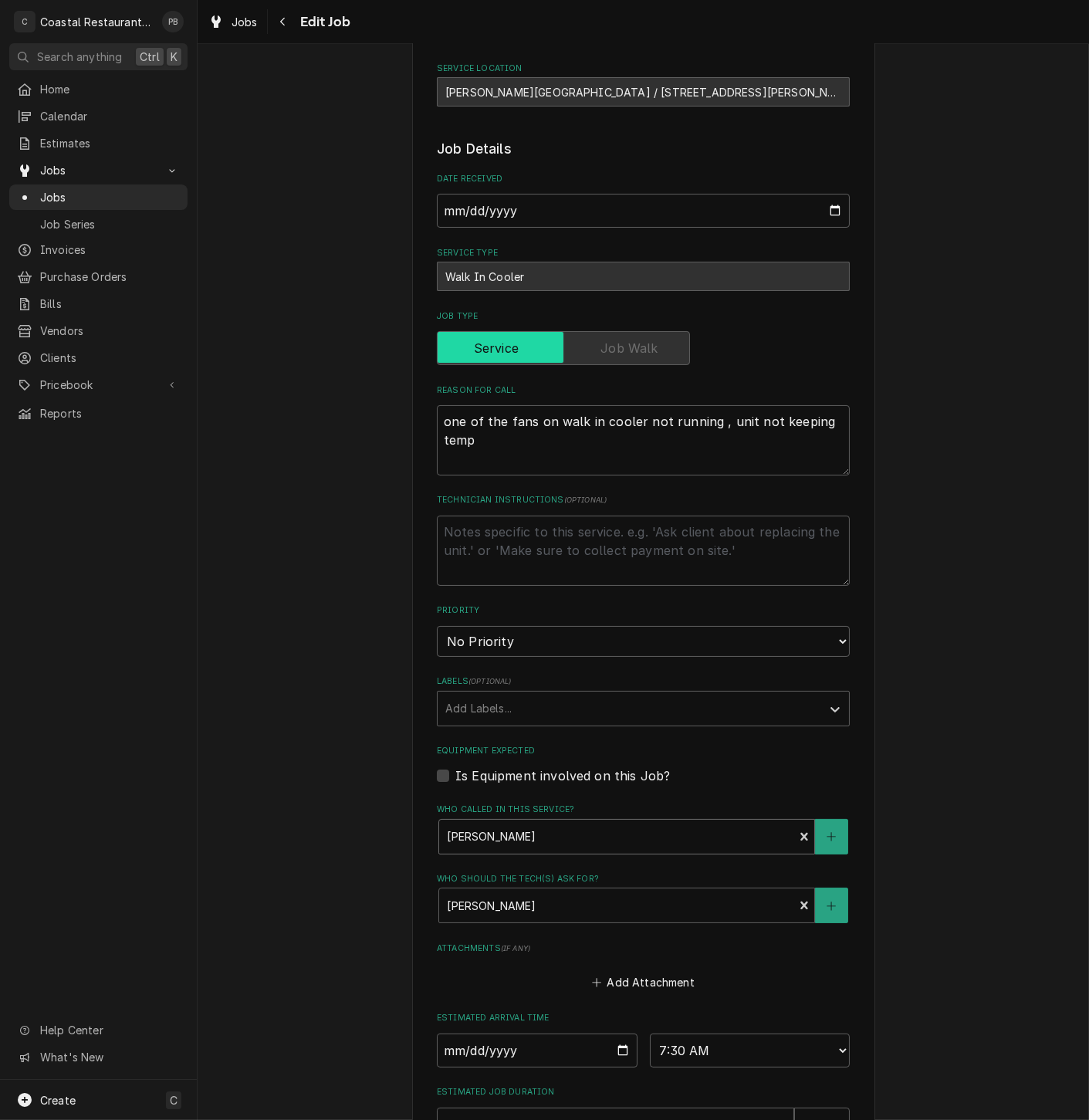
scroll to position [356, 0]
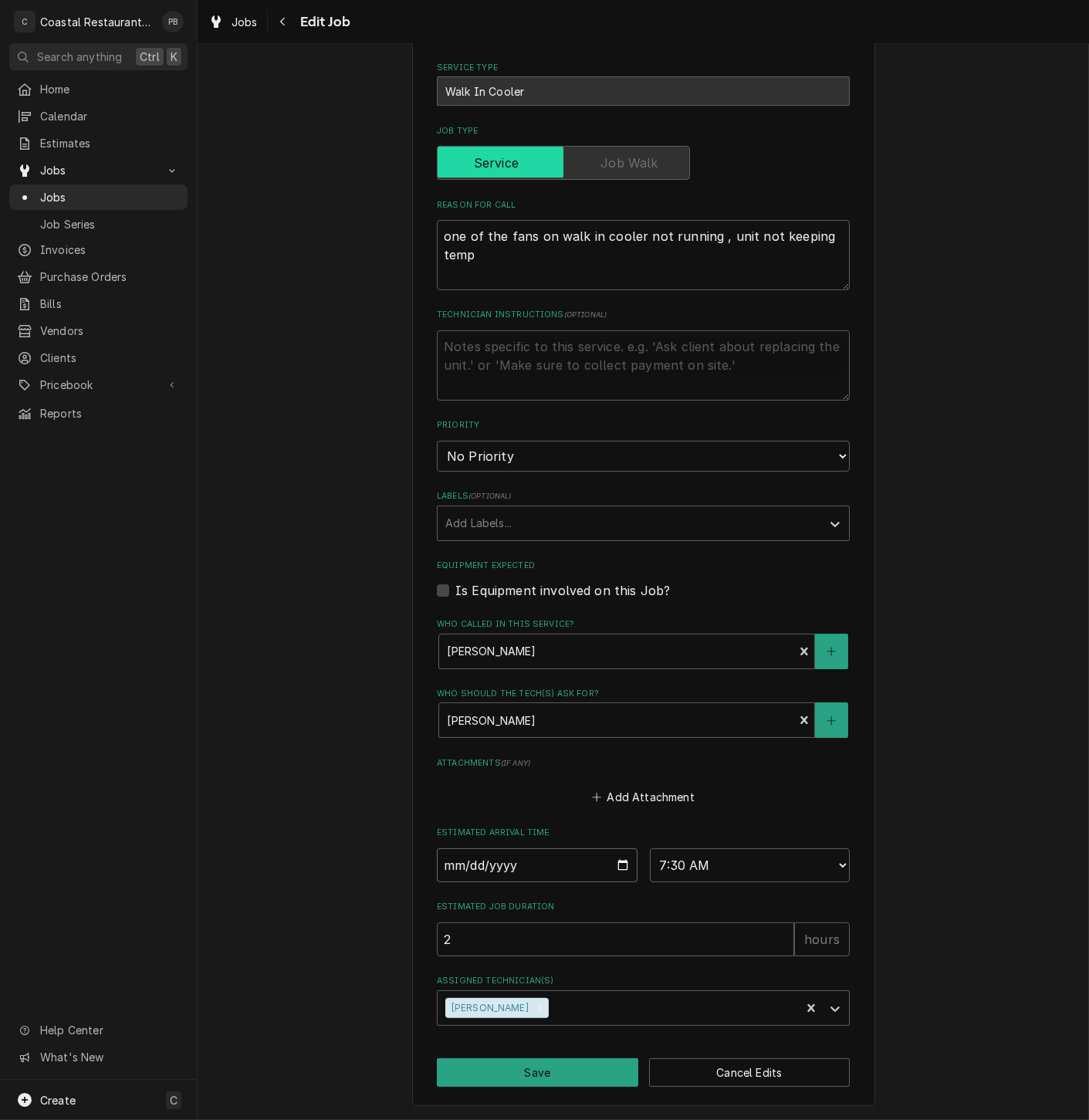
click at [615, 868] on input "2025-09-10" at bounding box center [537, 865] width 201 height 34
click at [615, 855] on input "2025-09-10" at bounding box center [537, 865] width 201 height 34
click at [615, 869] on input "2025-09-10" at bounding box center [537, 865] width 201 height 34
click at [792, 859] on select "AM / PM 6:00 AM 6:15 AM 6:30 AM 6:45 AM 7:00 AM 7:15 AM 7:30 AM 7:45 AM 8:00 AM…" at bounding box center [751, 865] width 201 height 34
select select "14:30:00"
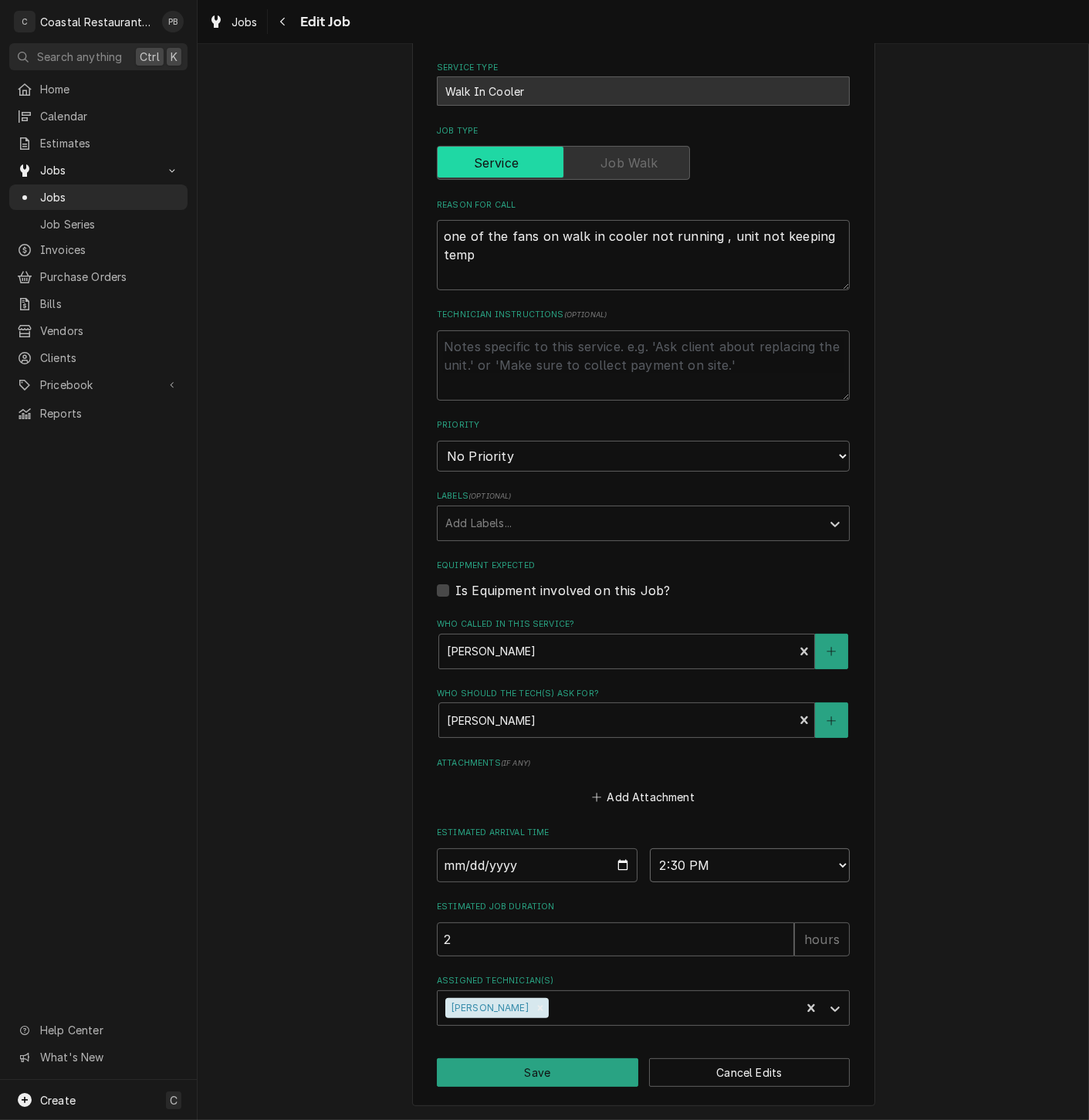
click at [650, 849] on select "AM / PM 6:00 AM 6:15 AM 6:30 AM 6:45 AM 7:00 AM 7:15 AM 7:30 AM 7:45 AM 8:00 AM…" at bounding box center [751, 865] width 201 height 34
click at [532, 1082] on button "Save" at bounding box center [537, 1072] width 201 height 28
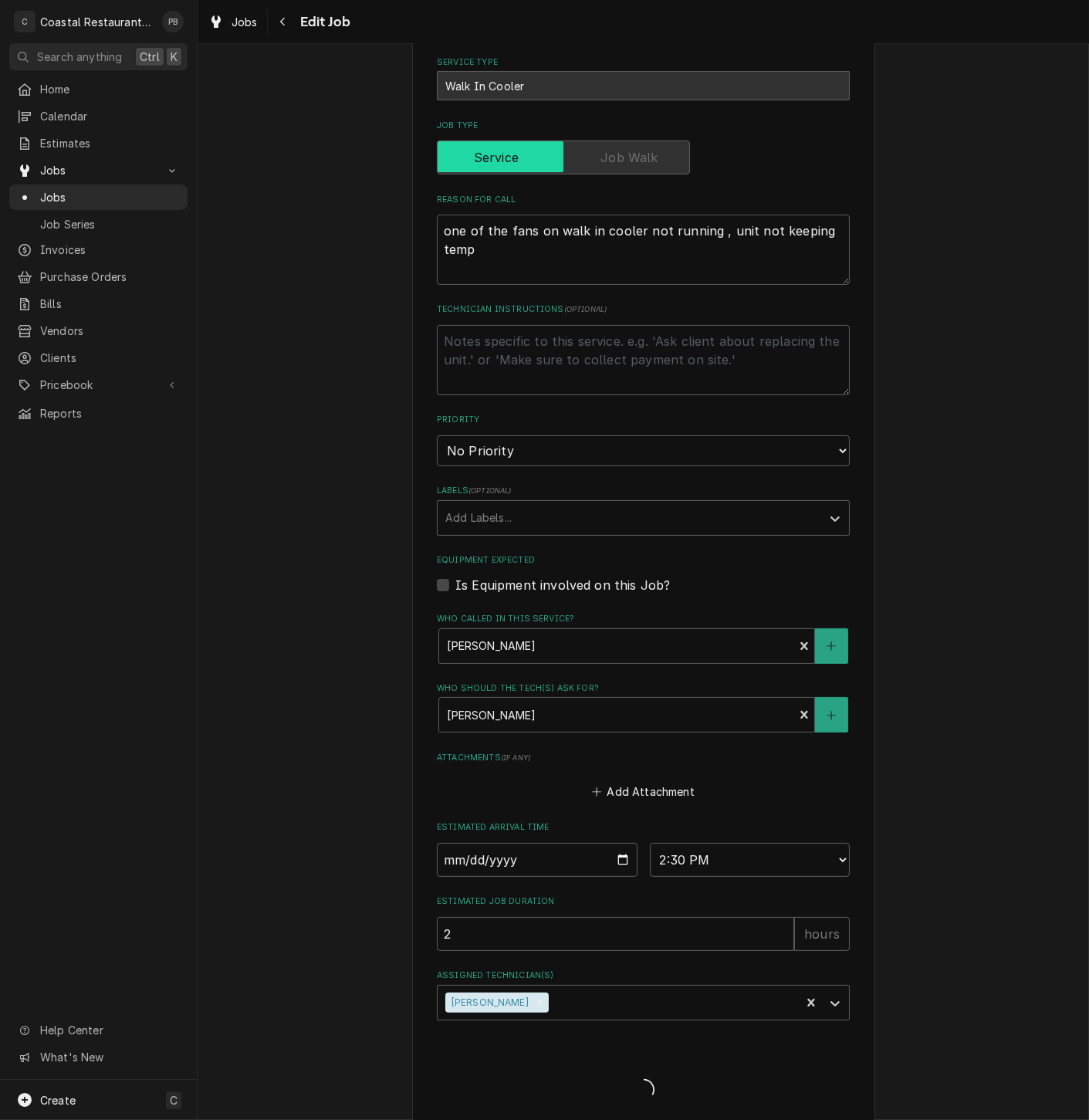
type textarea "x"
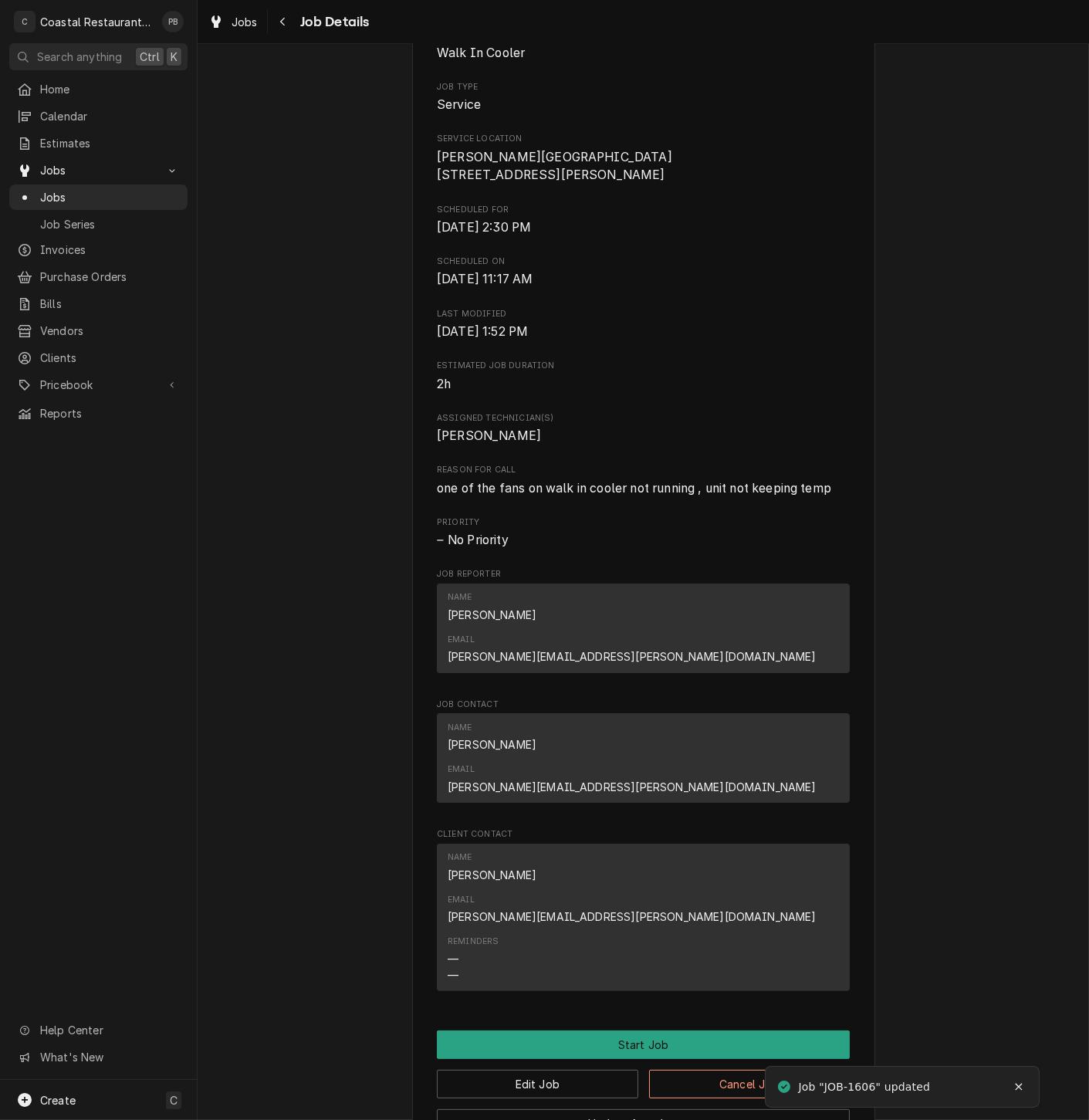
scroll to position [452, 0]
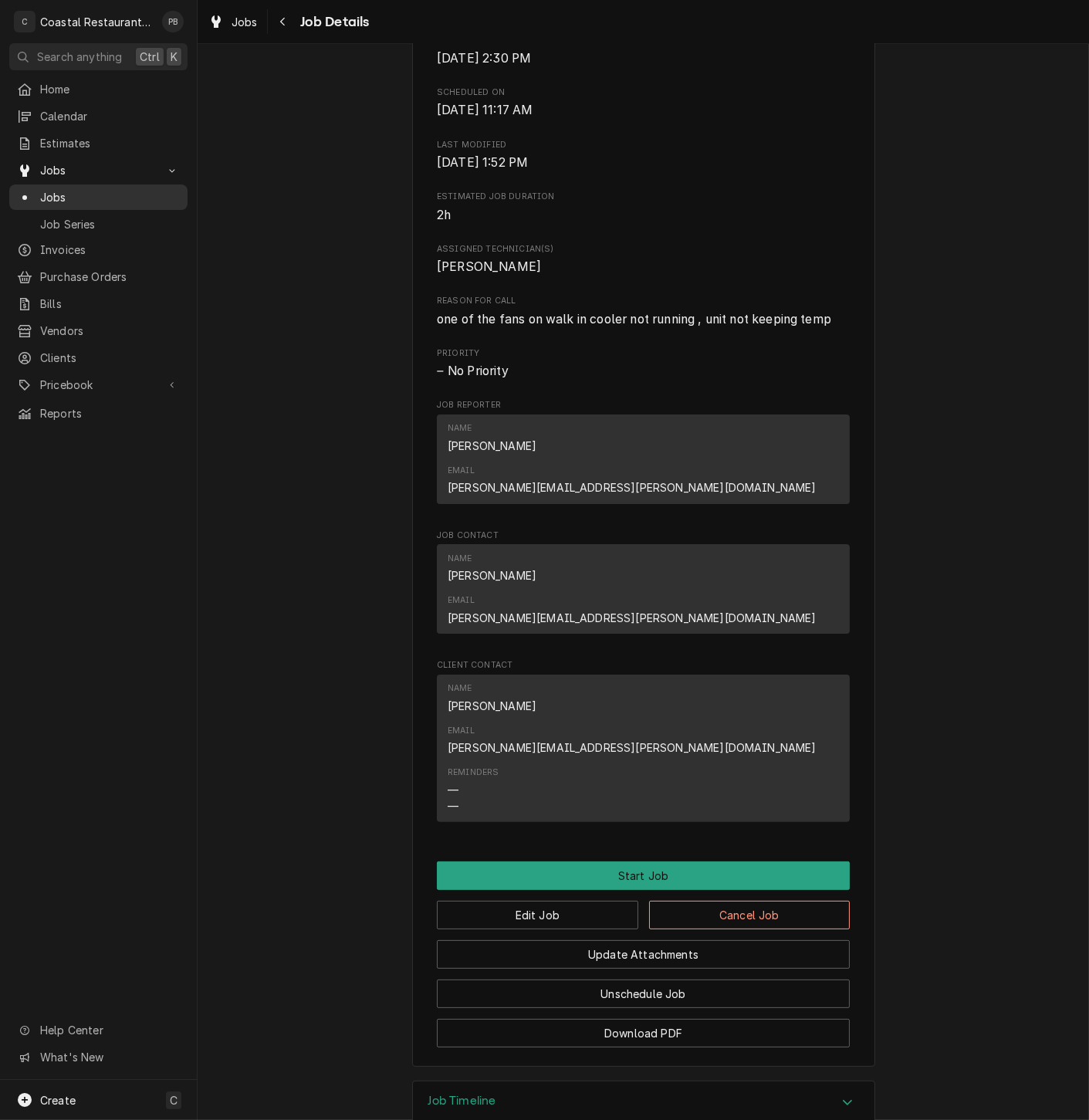
click at [62, 189] on span "Jobs" at bounding box center [109, 197] width 140 height 17
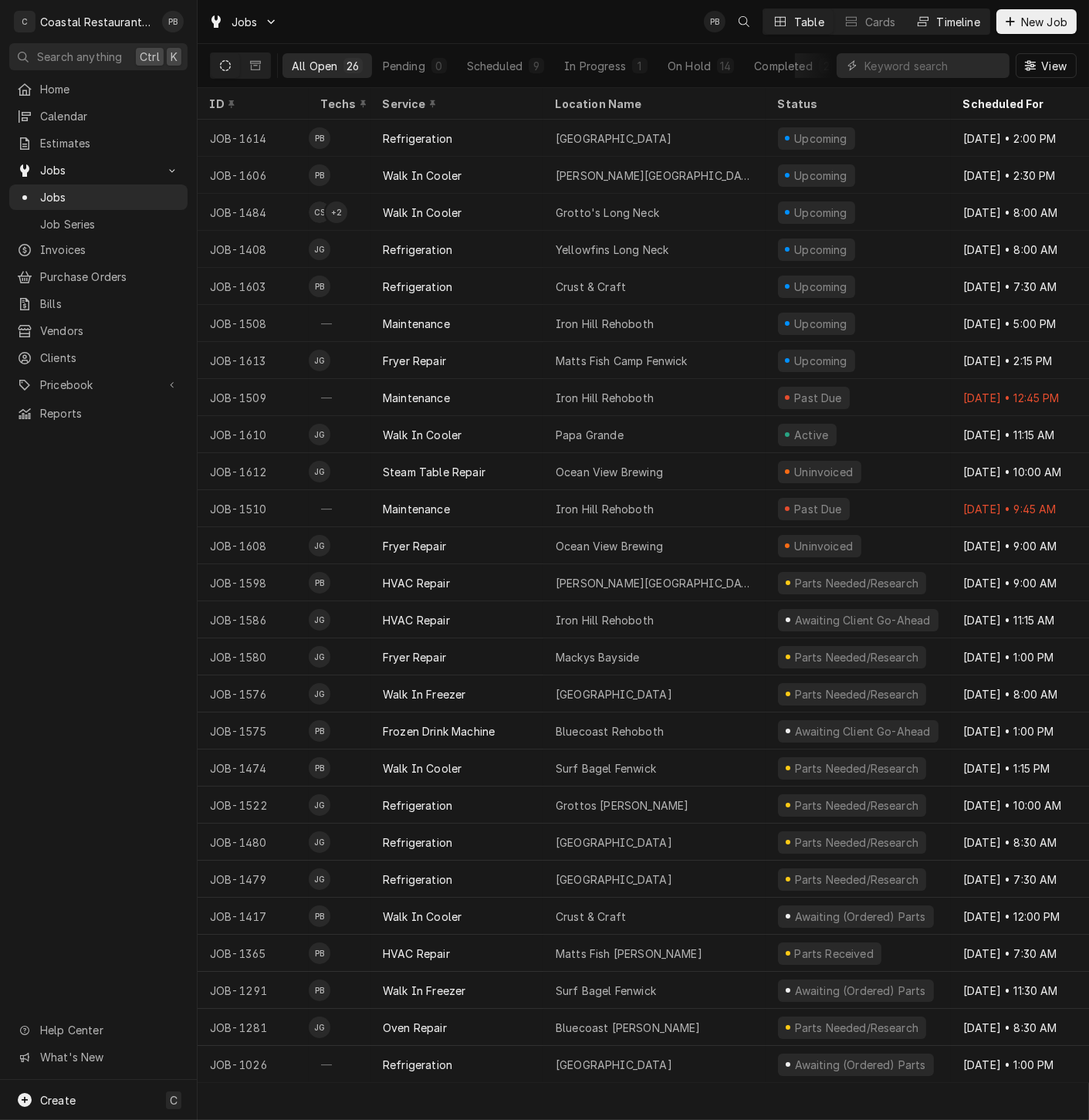
click at [966, 14] on div "Timeline" at bounding box center [959, 21] width 43 height 17
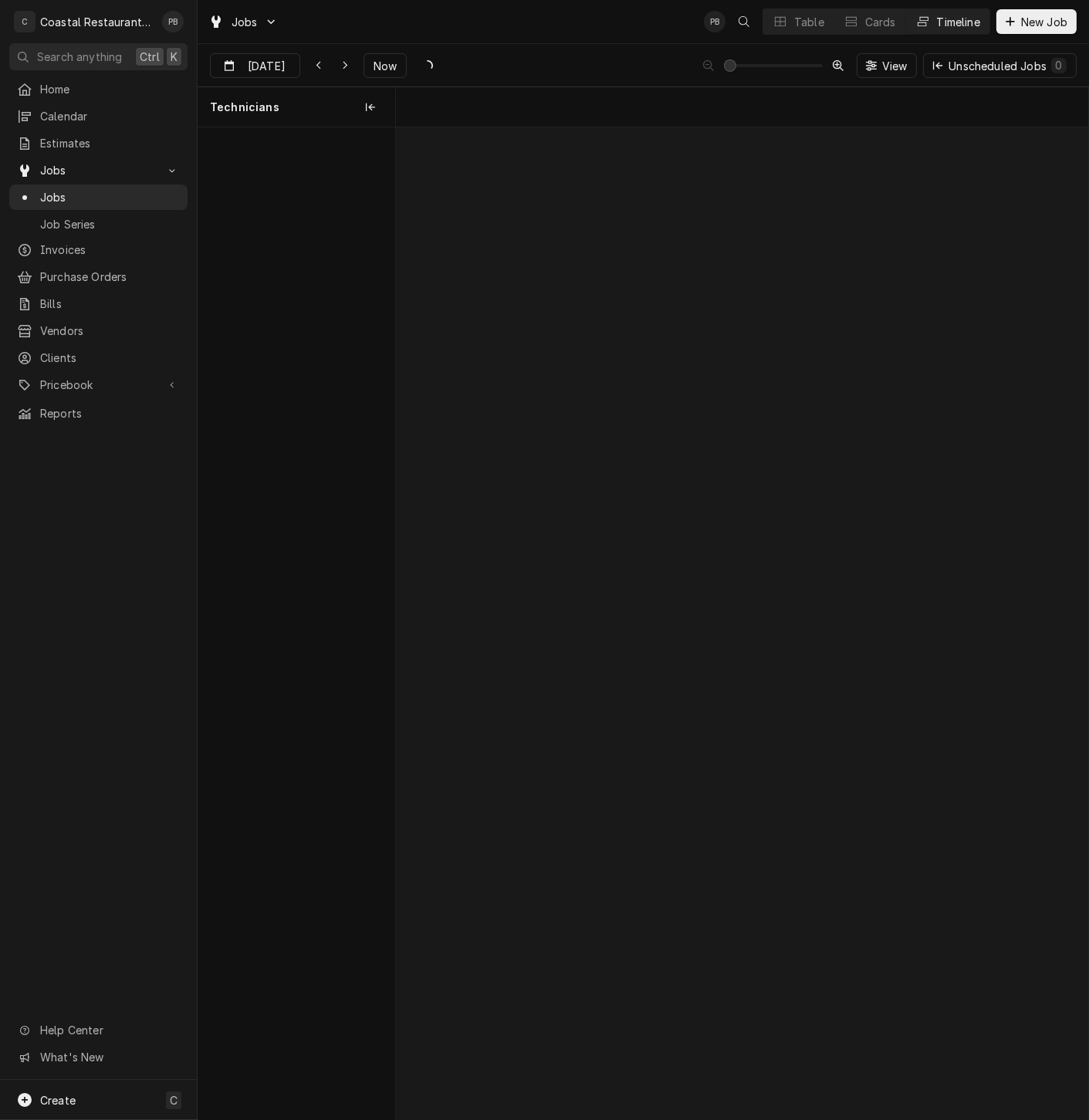
scroll to position [0, 13729]
click at [375, 60] on span "Now" at bounding box center [385, 65] width 29 height 17
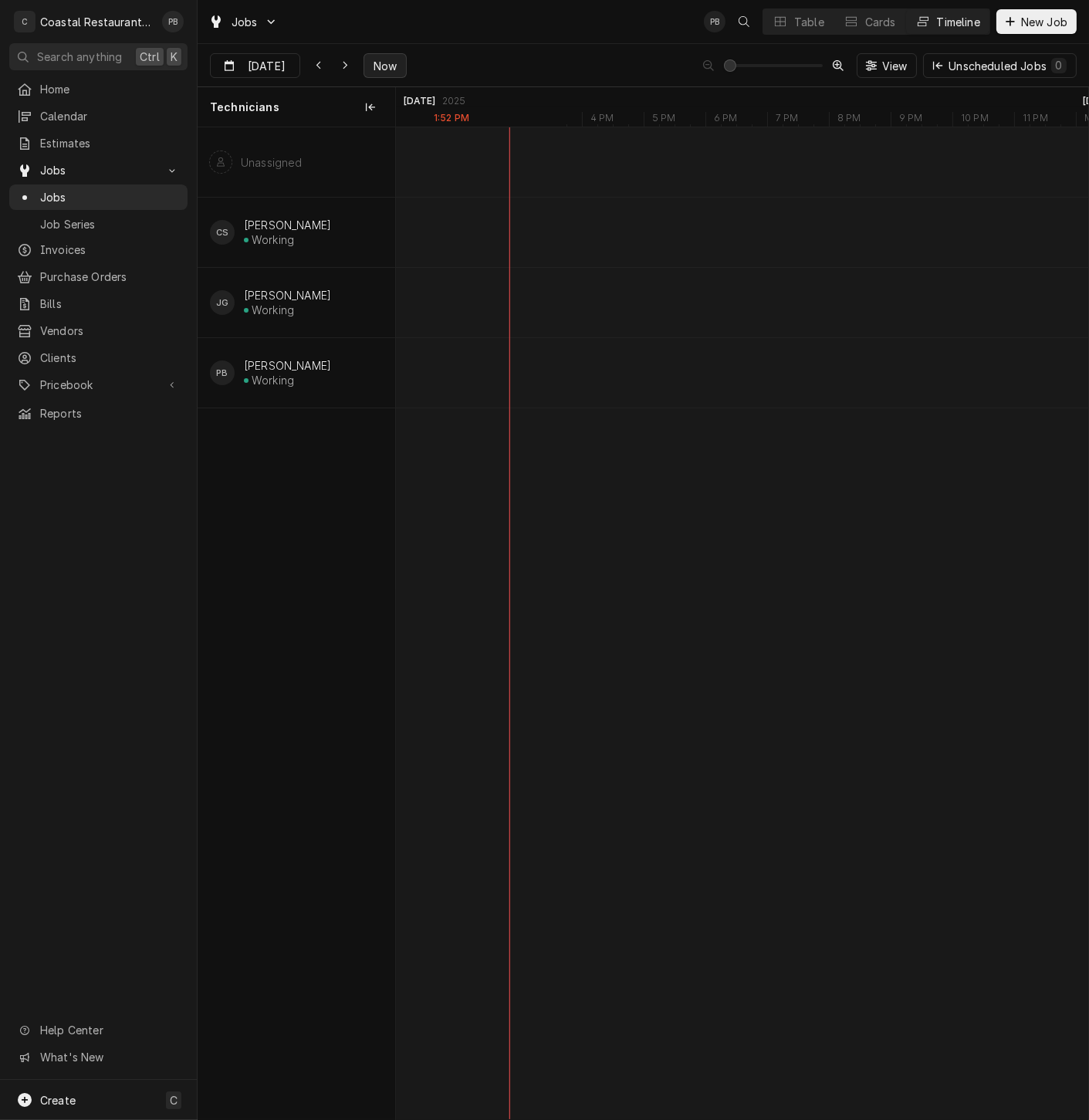
scroll to position [0, 12671]
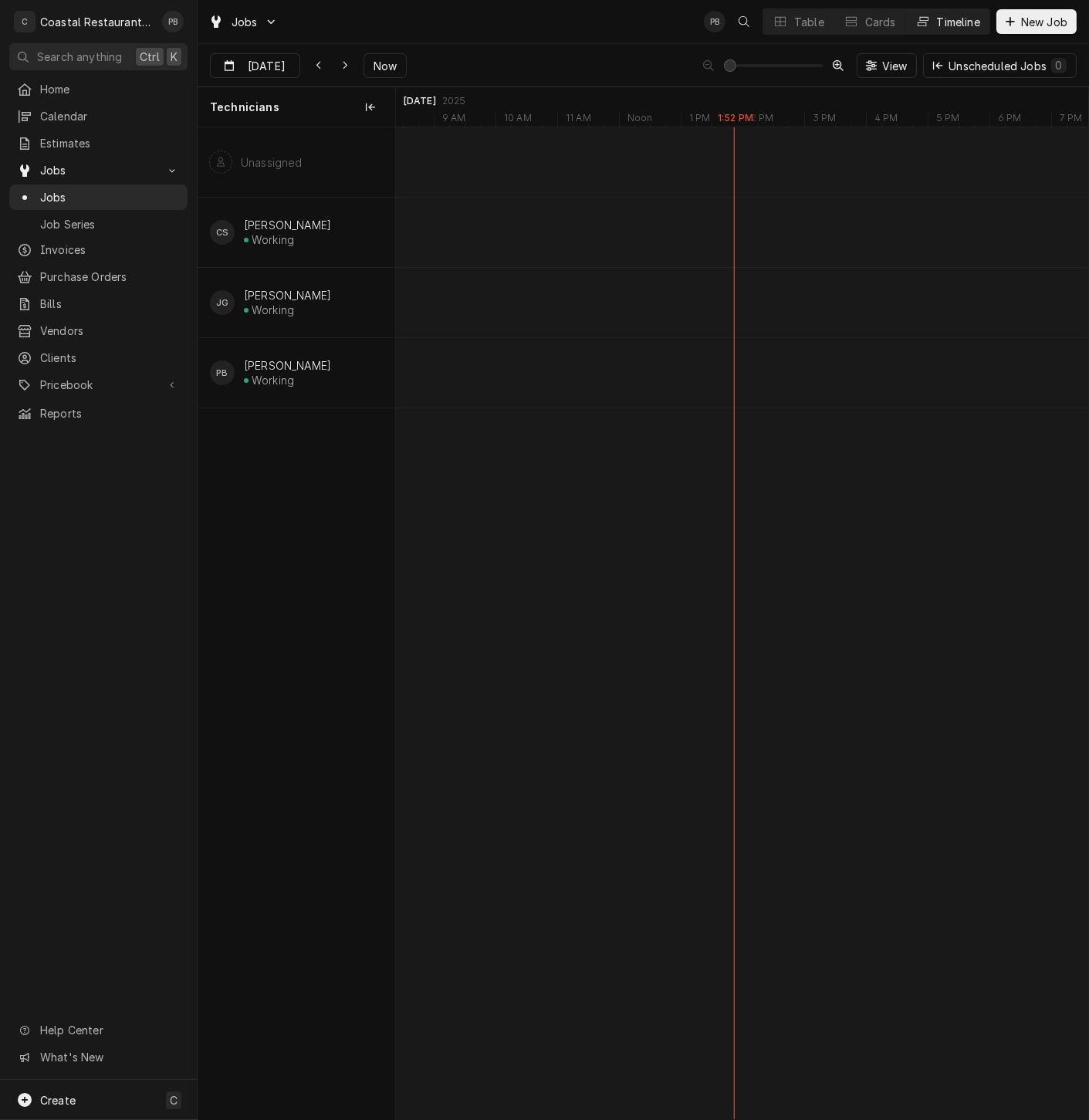
type input "Sep 3"
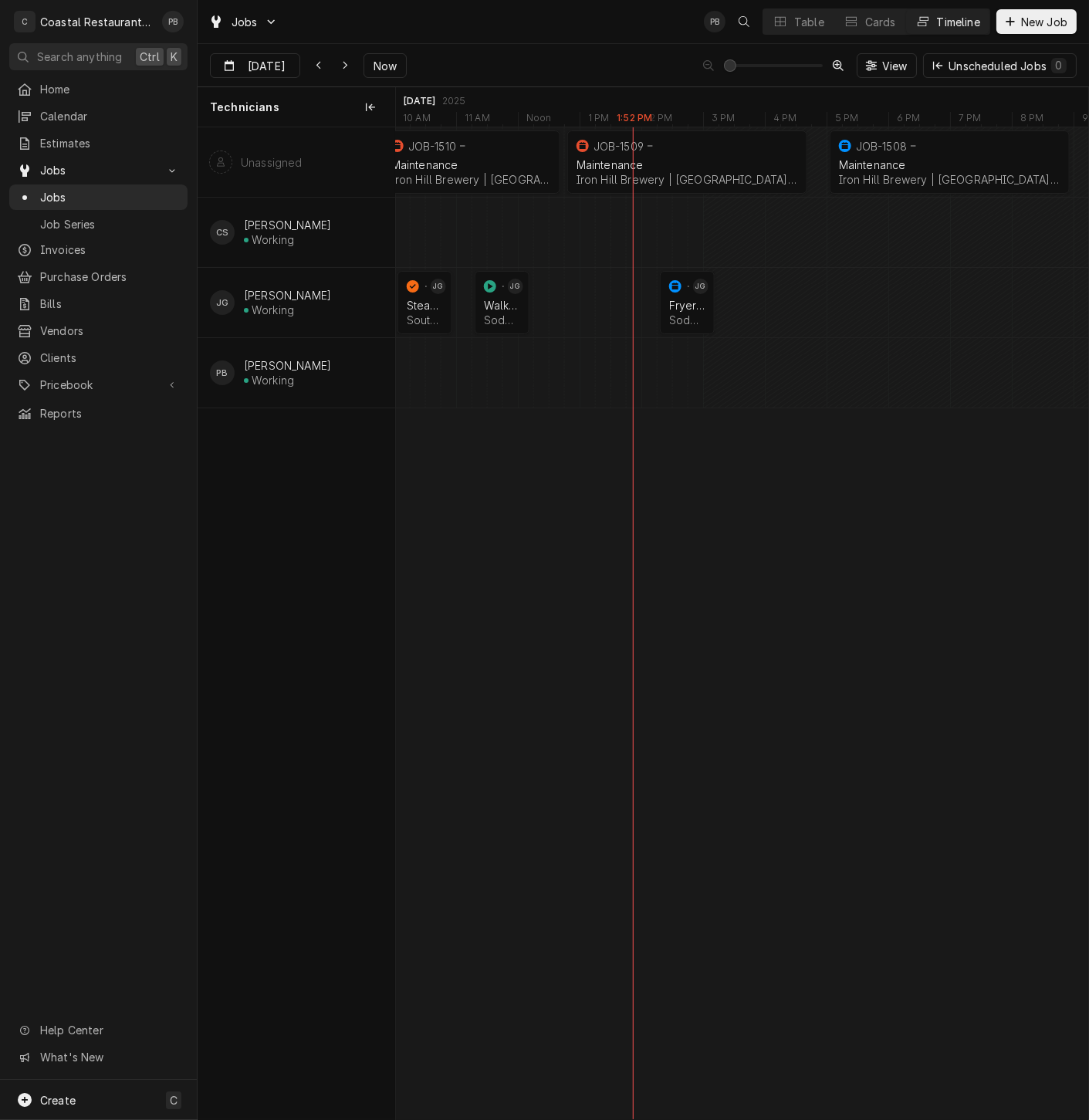
scroll to position [0, 0]
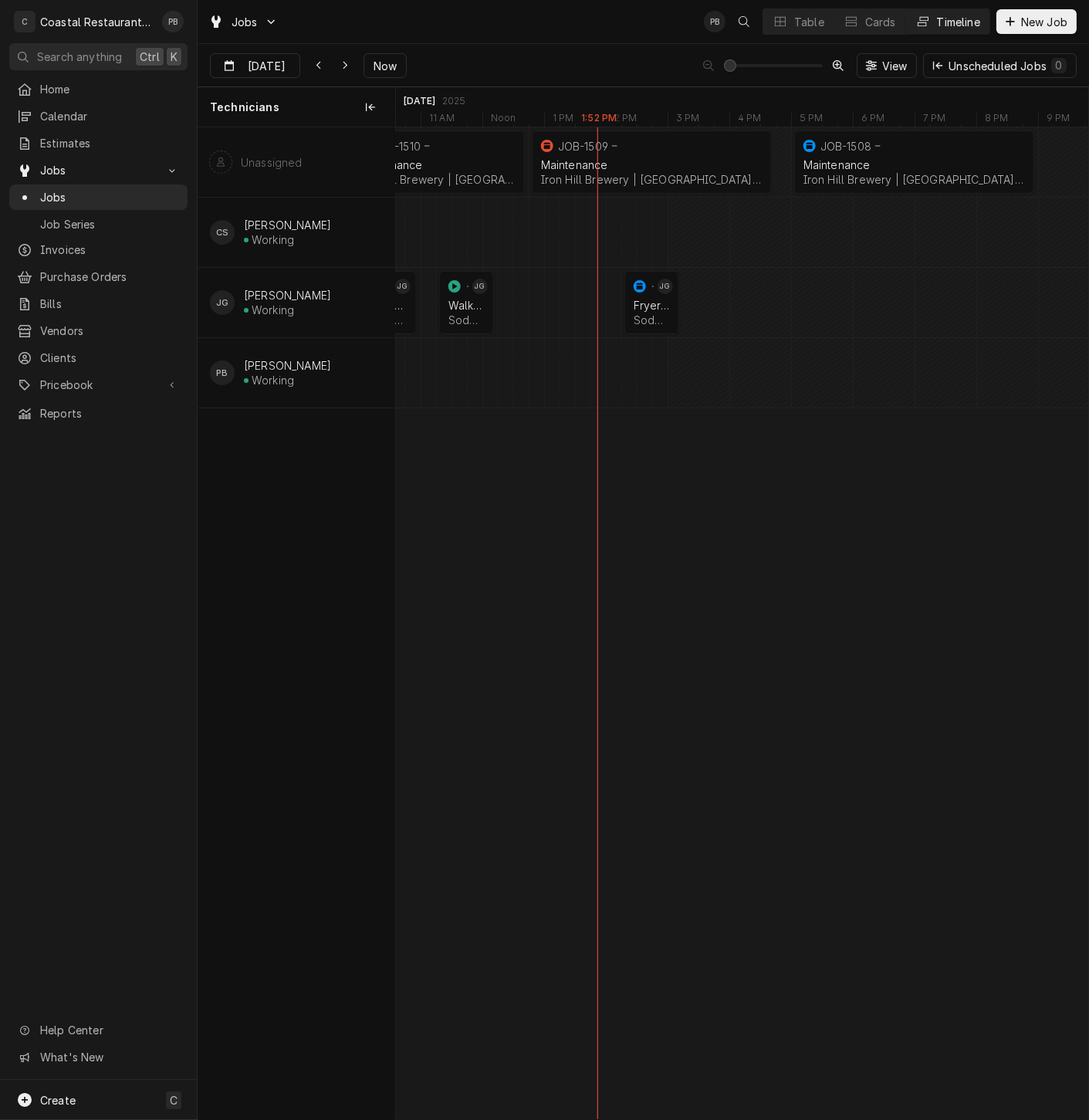
click at [795, 8] on div "Jobs PB Table Cards Timeline New Job" at bounding box center [643, 21] width 892 height 43
click at [796, 26] on div "Table" at bounding box center [809, 21] width 30 height 17
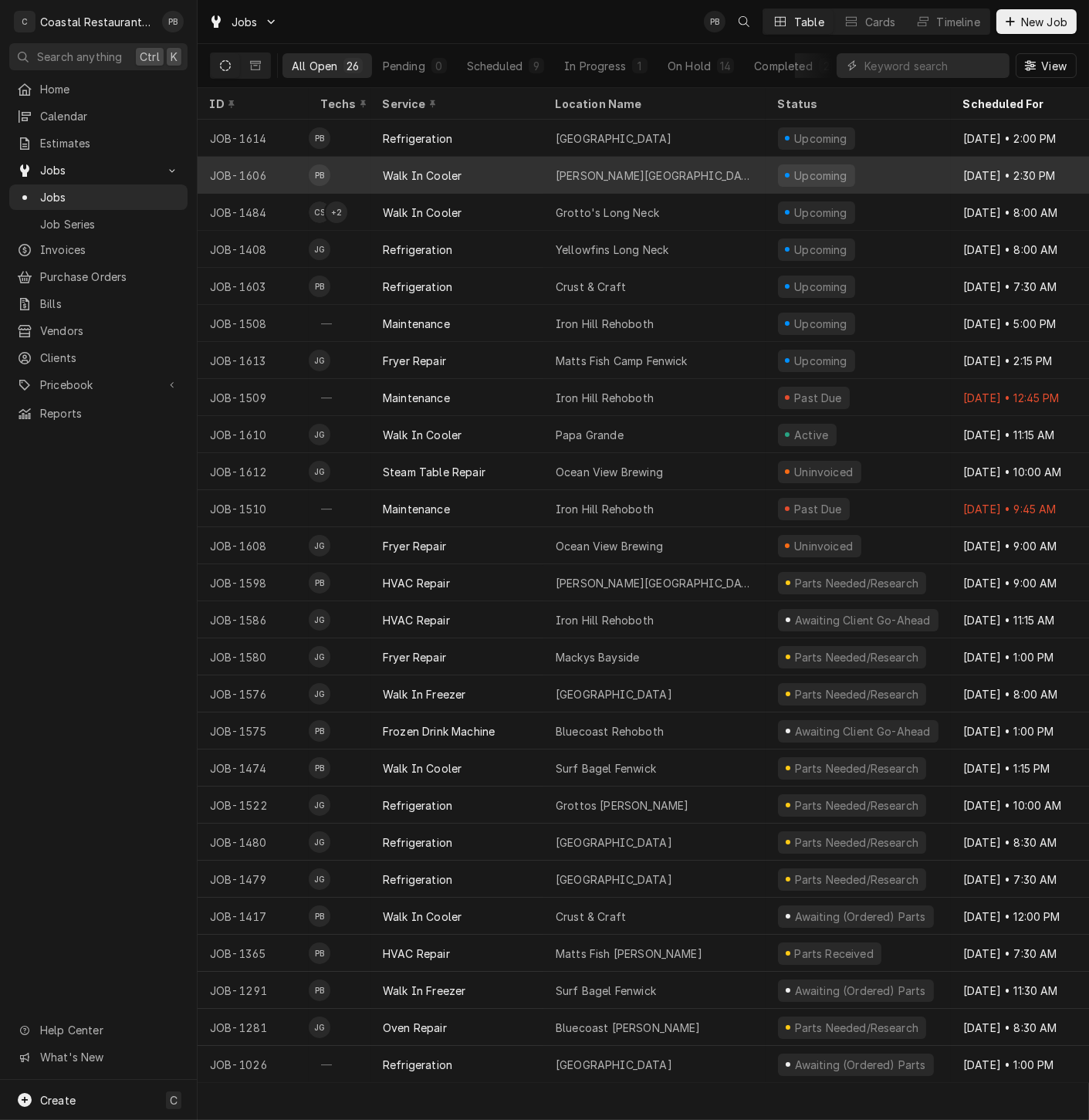
click at [624, 168] on div "[PERSON_NAME][GEOGRAPHIC_DATA]" at bounding box center [654, 176] width 197 height 17
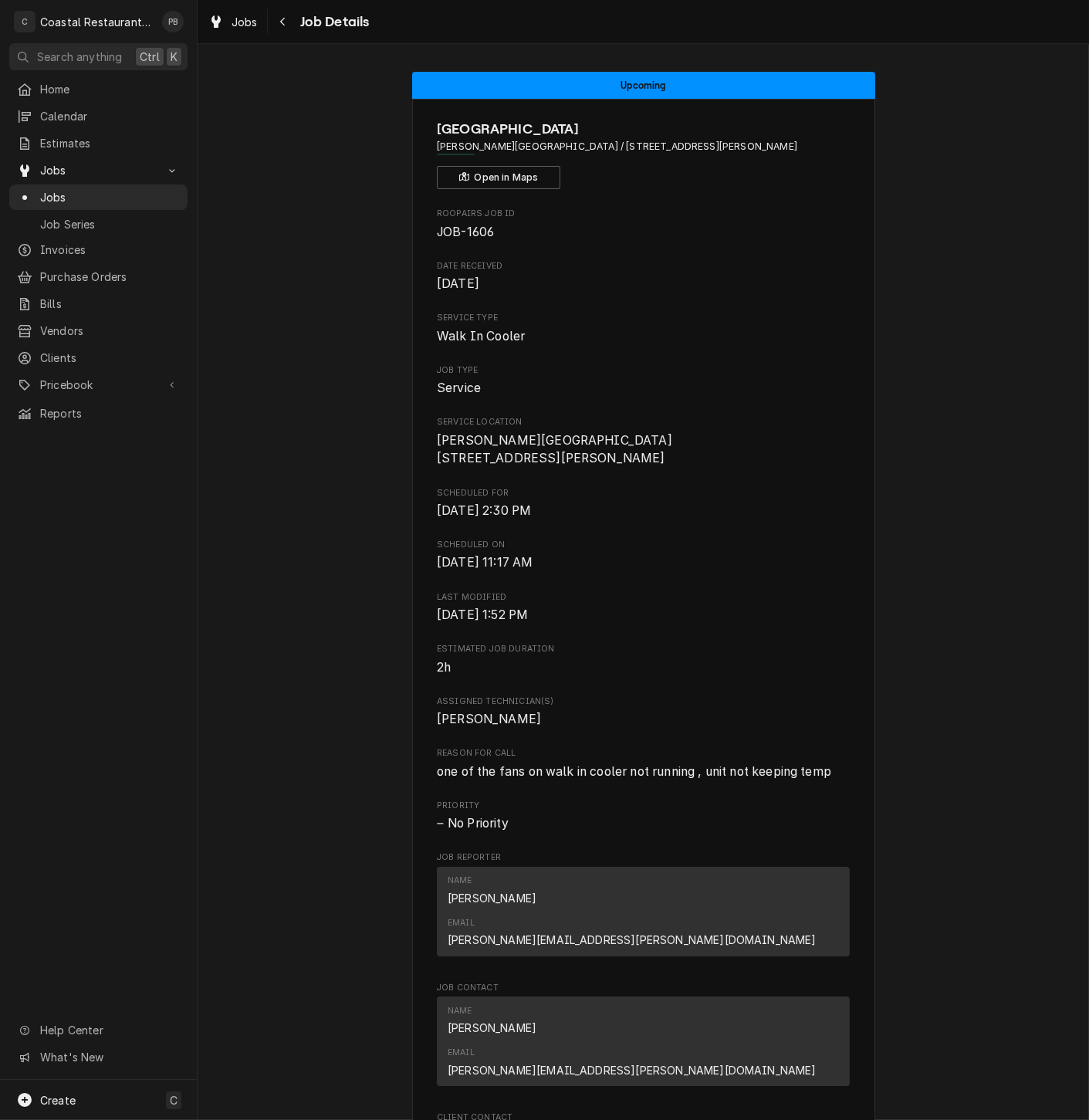
scroll to position [452, 0]
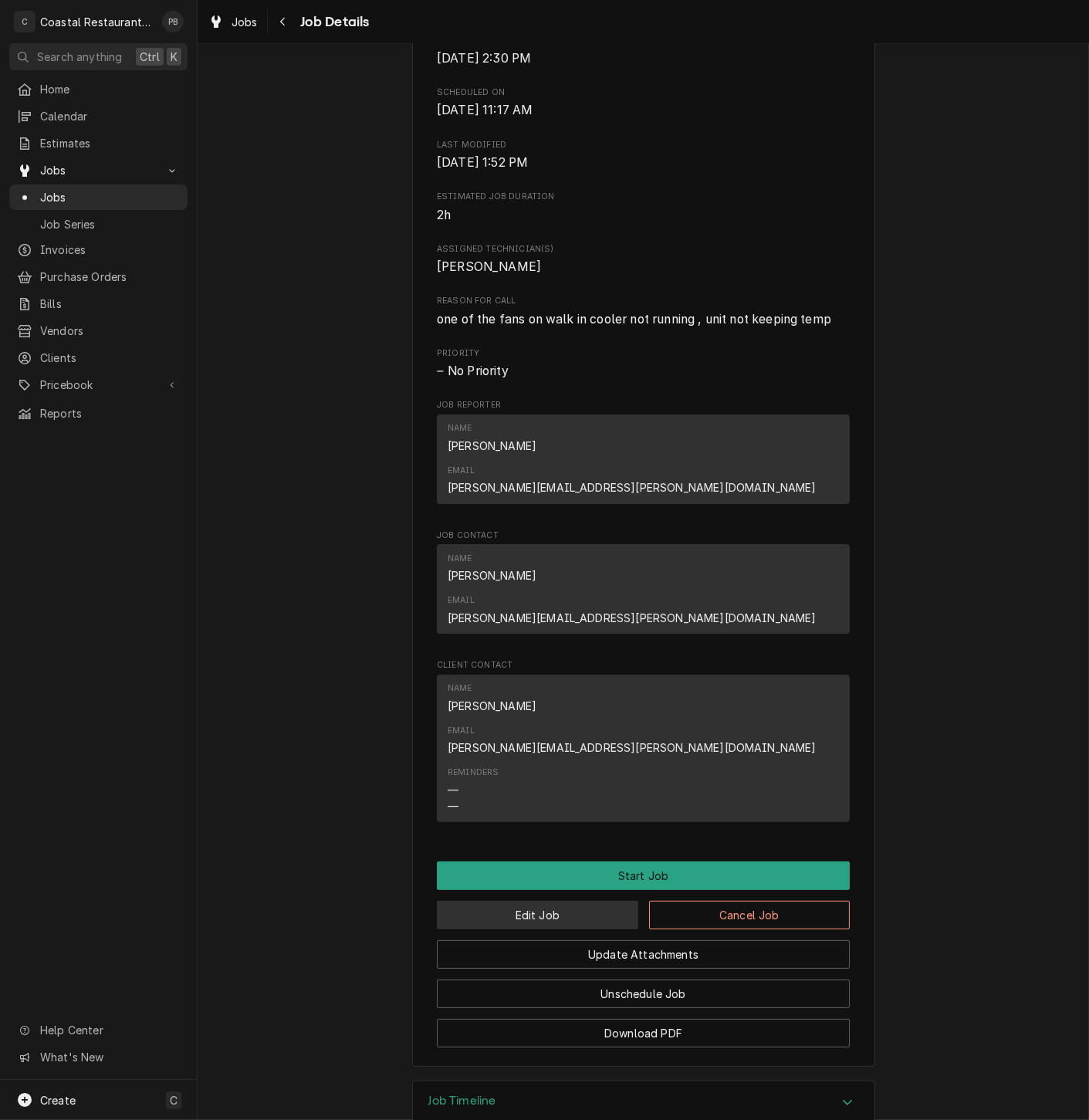
click at [565, 901] on button "Edit Job" at bounding box center [537, 915] width 201 height 28
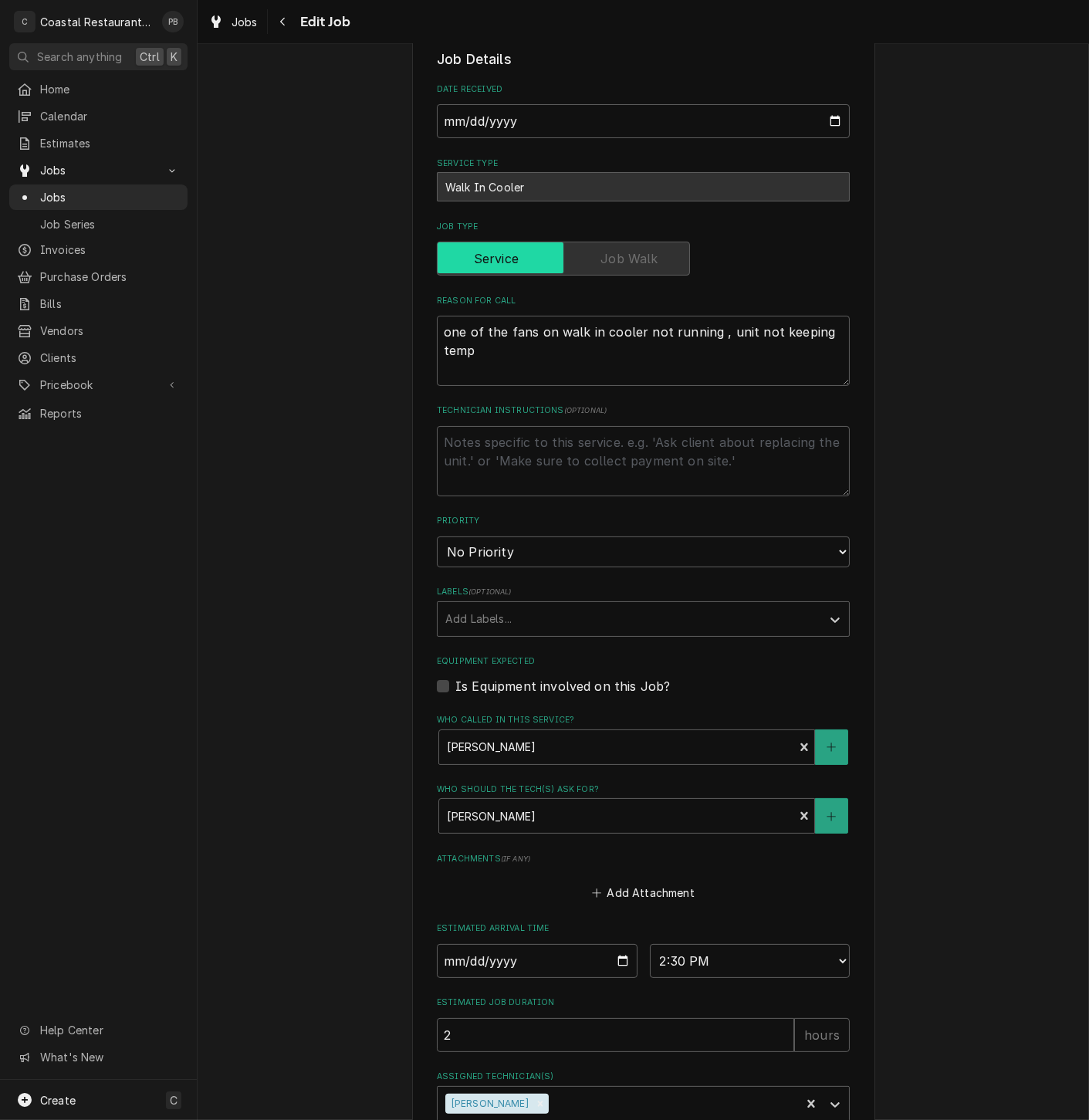
scroll to position [356, 0]
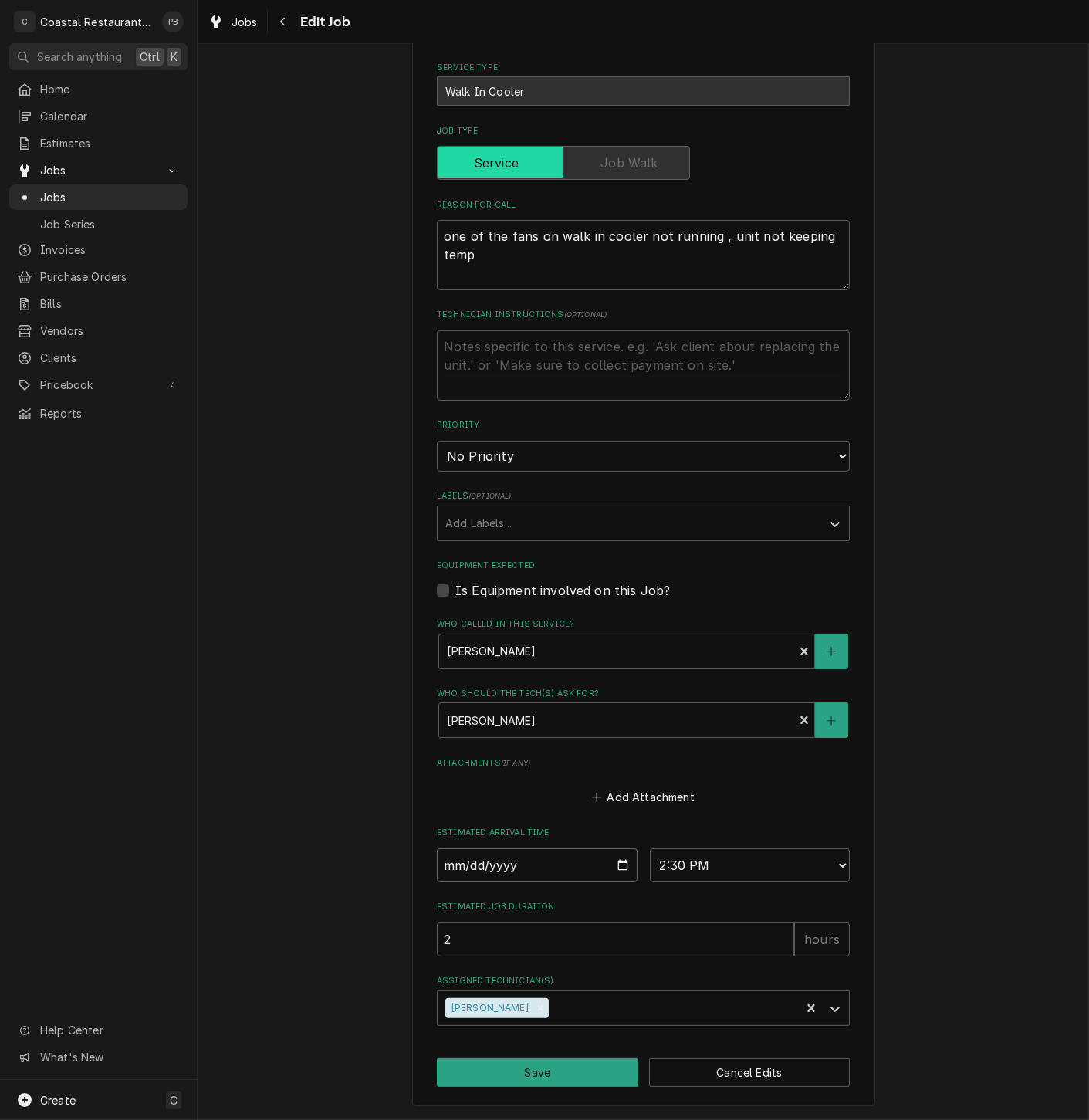
click at [613, 867] on input "2025-09-10" at bounding box center [537, 865] width 201 height 34
type textarea "x"
type input "2025-09-02"
click at [605, 852] on input "2025-09-02" at bounding box center [537, 865] width 201 height 34
click at [607, 860] on input "2025-09-02" at bounding box center [537, 865] width 201 height 34
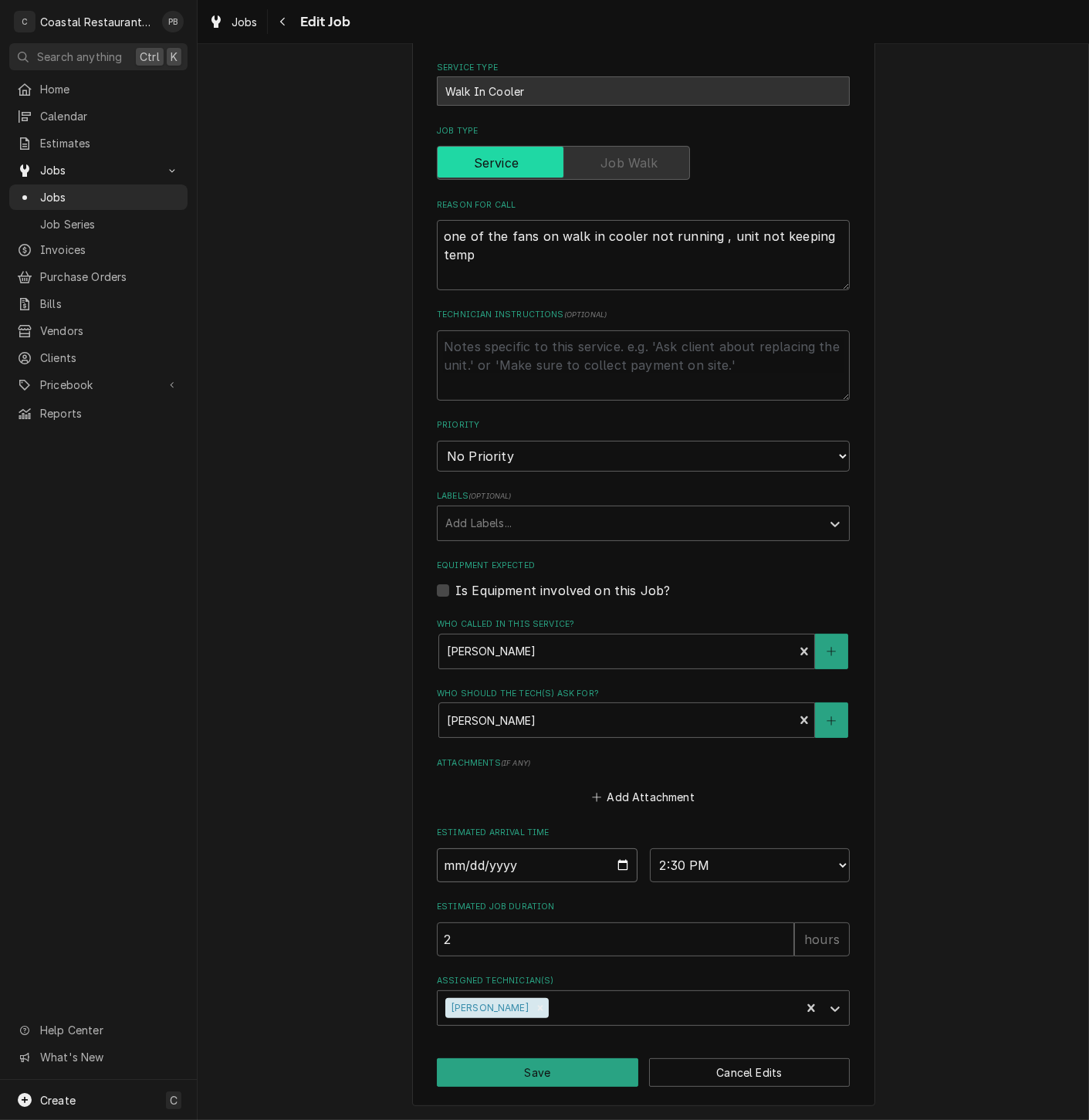
click at [611, 862] on input "2025-09-02" at bounding box center [537, 865] width 201 height 34
type textarea "x"
type input "2025-09-03"
click at [549, 1069] on button "Save" at bounding box center [537, 1072] width 201 height 28
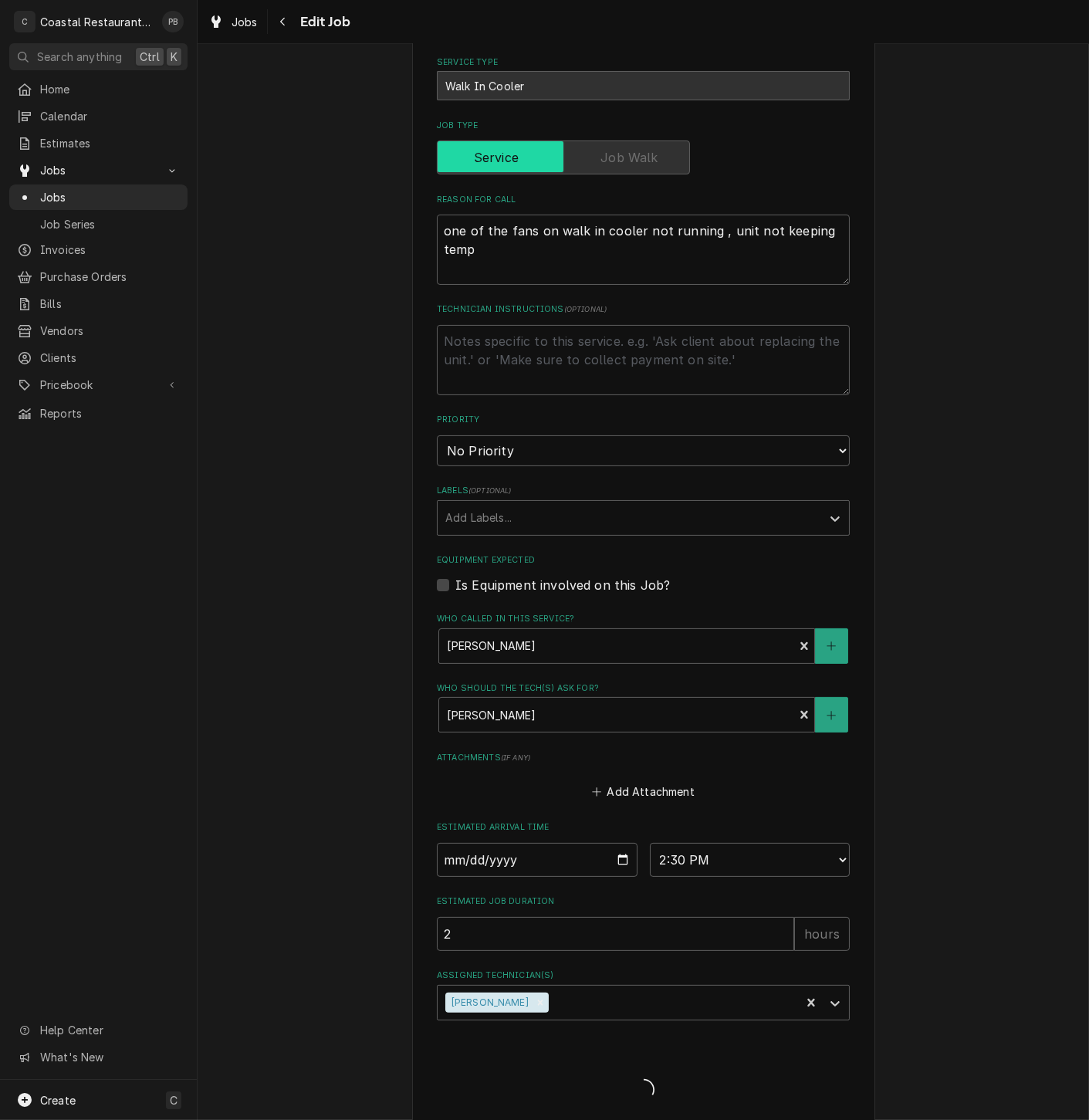
type textarea "x"
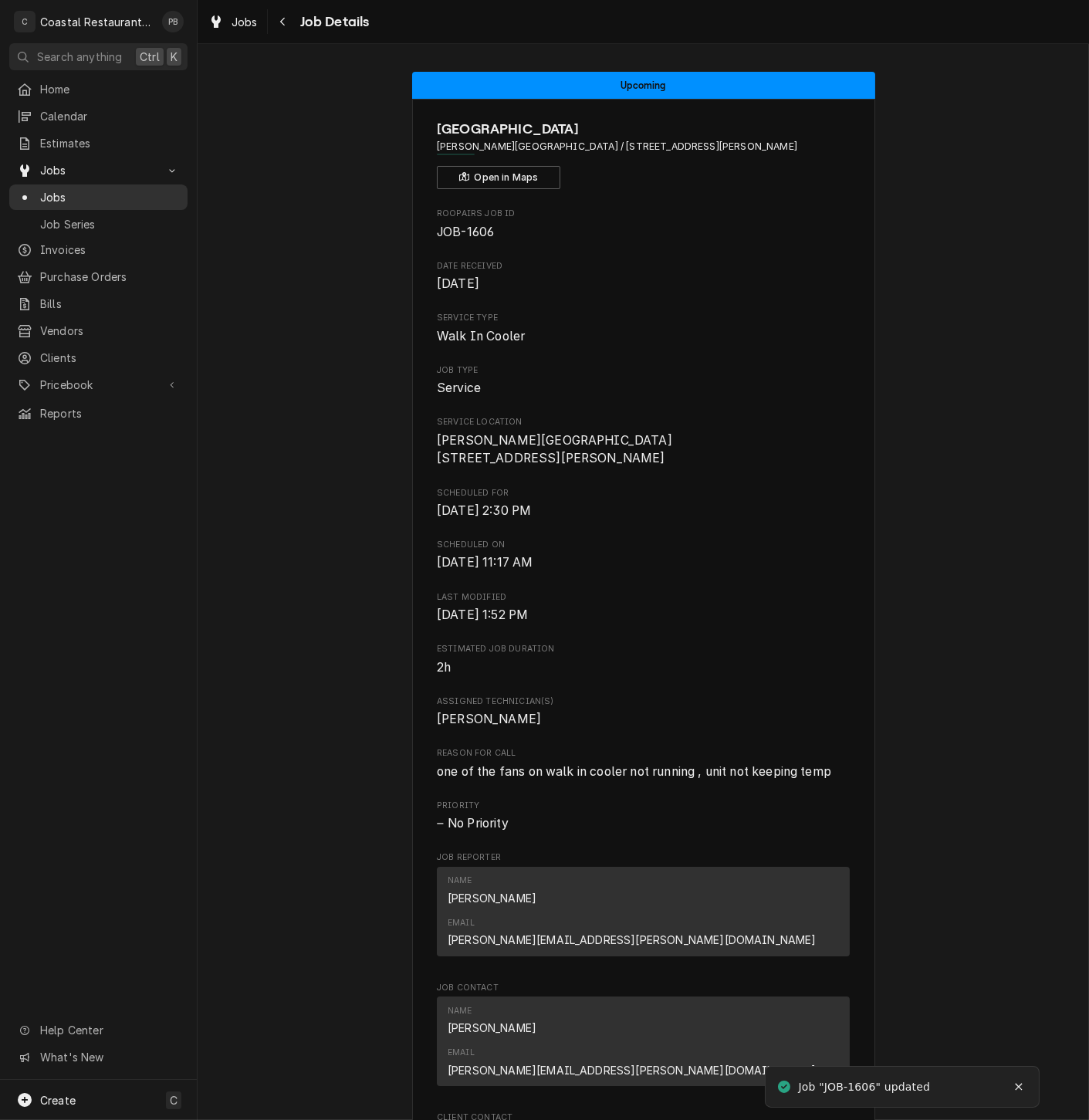
click at [71, 189] on span "Jobs" at bounding box center [109, 197] width 140 height 17
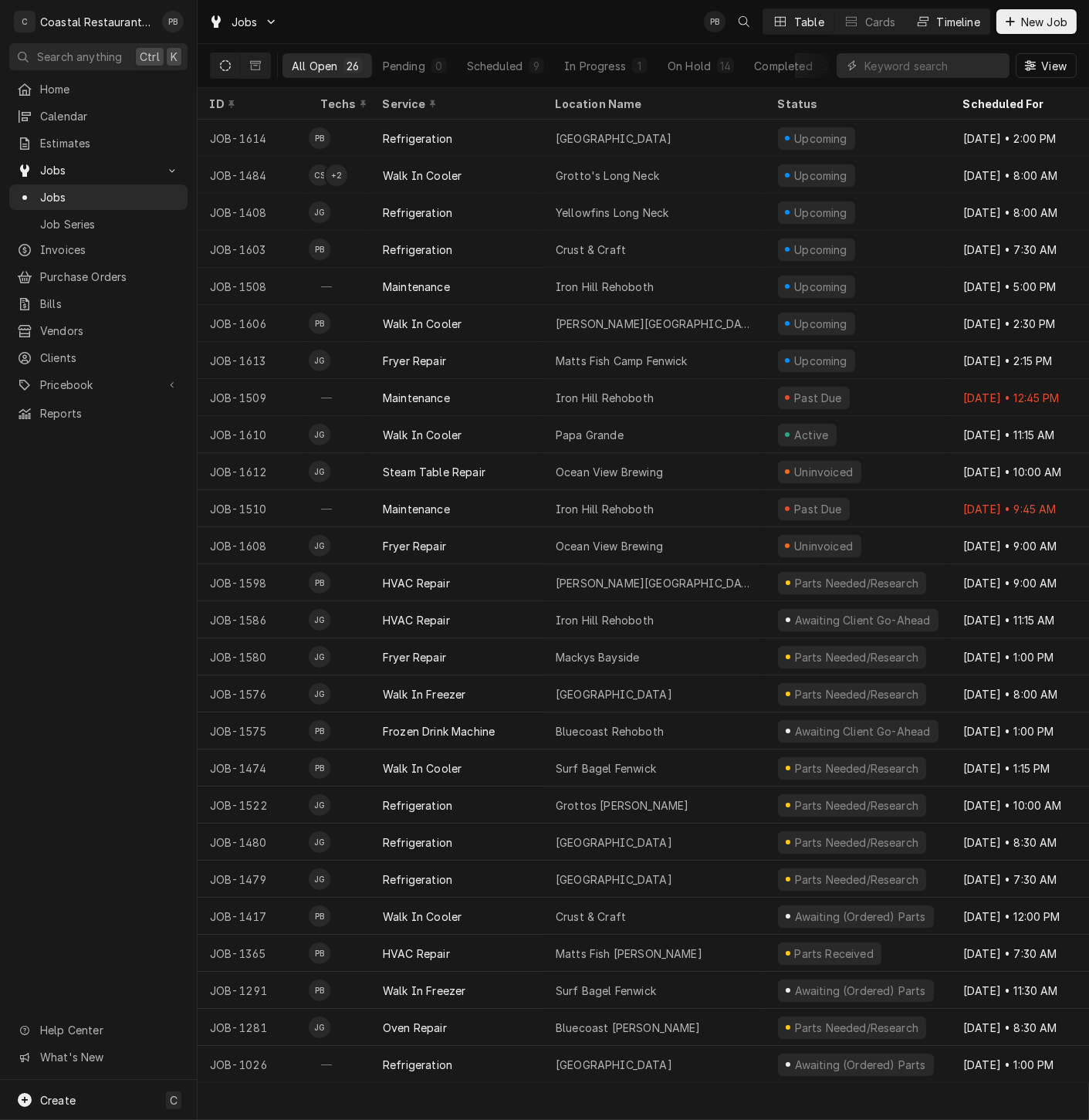
click at [974, 23] on div "Timeline" at bounding box center [959, 21] width 43 height 17
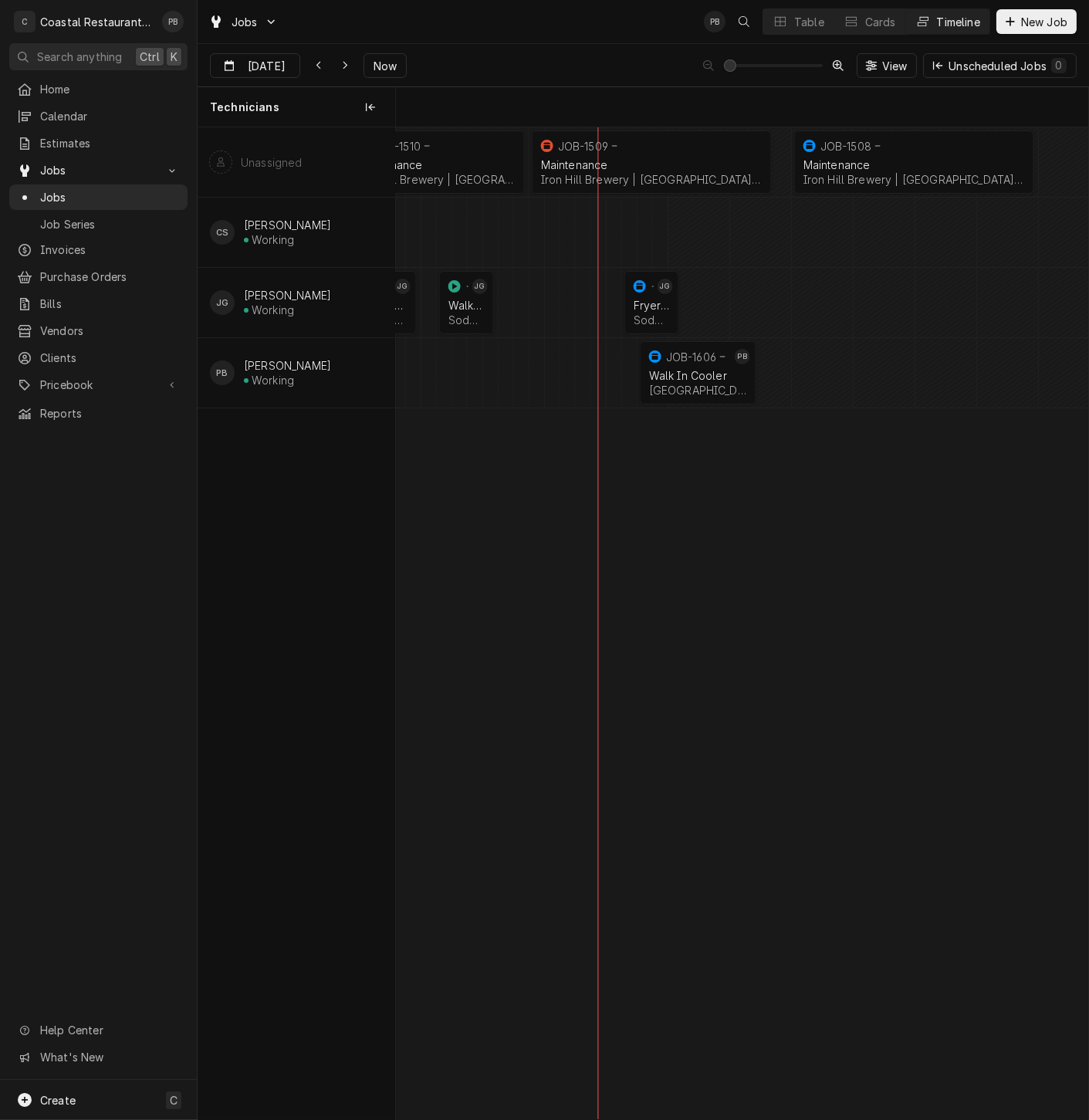
scroll to position [0, 13734]
